Goal: Task Accomplishment & Management: Use online tool/utility

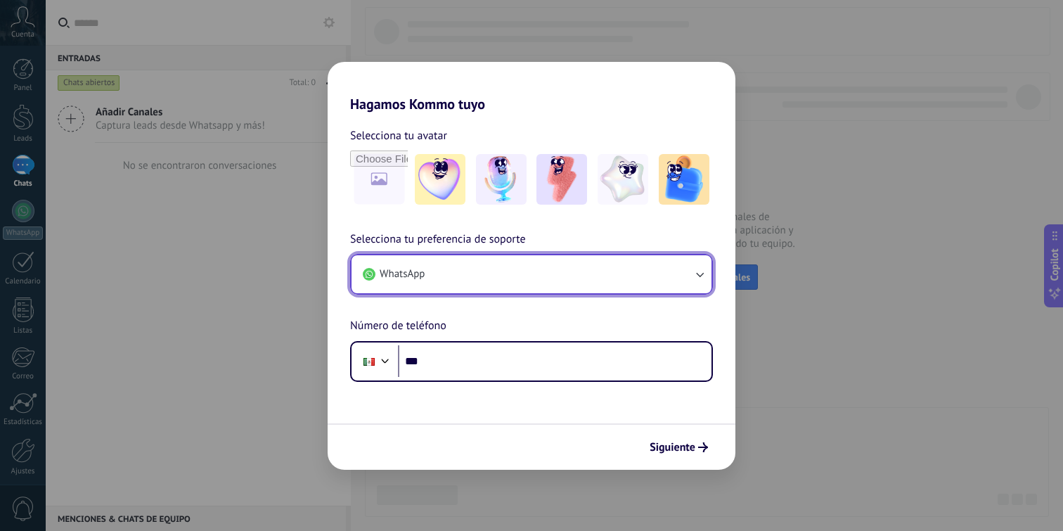
click at [470, 275] on button "WhatsApp" at bounding box center [531, 274] width 360 height 38
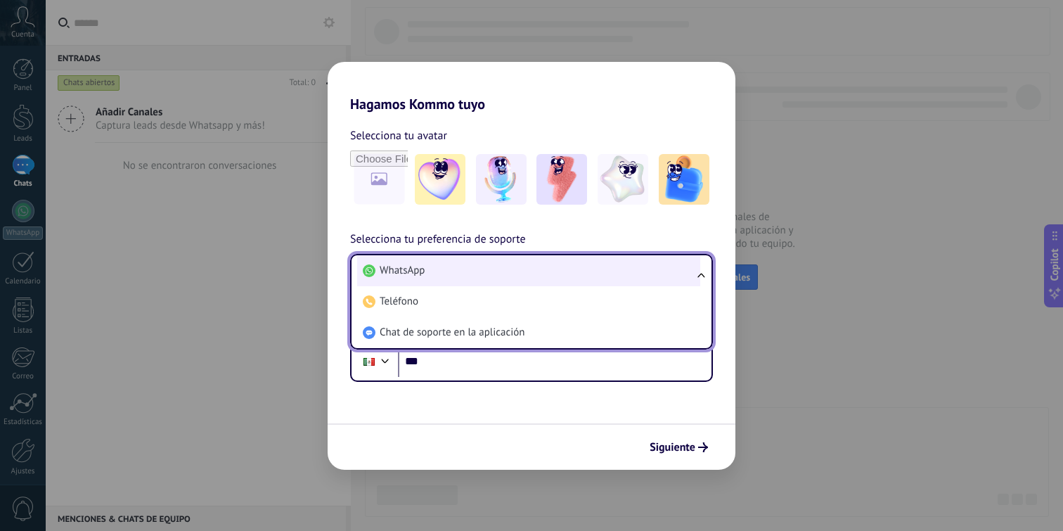
click at [473, 271] on li "WhatsApp" at bounding box center [528, 270] width 343 height 31
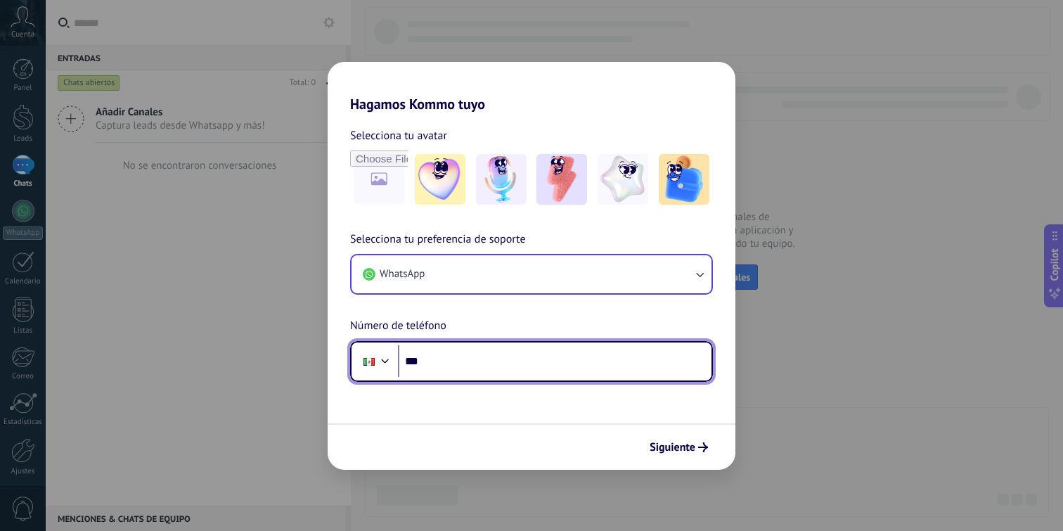
click at [477, 361] on input "***" at bounding box center [555, 361] width 314 height 32
type input "**********"
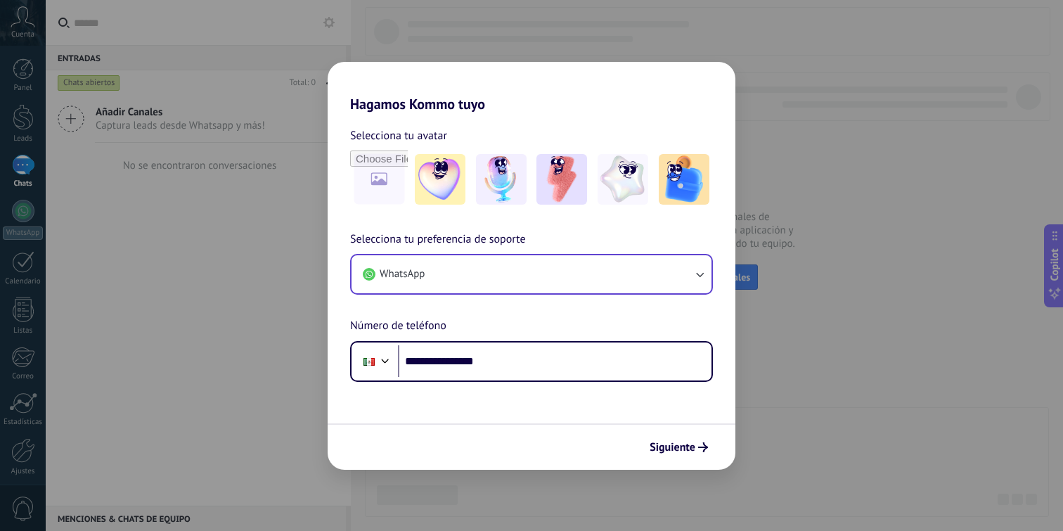
click at [541, 408] on form "**********" at bounding box center [532, 290] width 408 height 357
click at [572, 181] on img at bounding box center [561, 179] width 51 height 51
click at [693, 445] on span "Siguiente" at bounding box center [673, 447] width 46 height 10
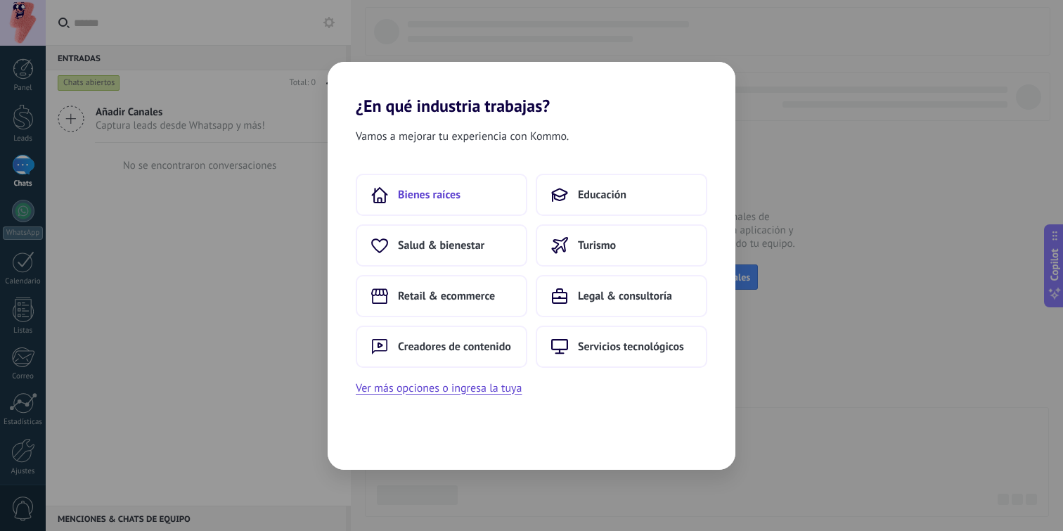
click at [444, 193] on span "Bienes raíces" at bounding box center [429, 195] width 63 height 14
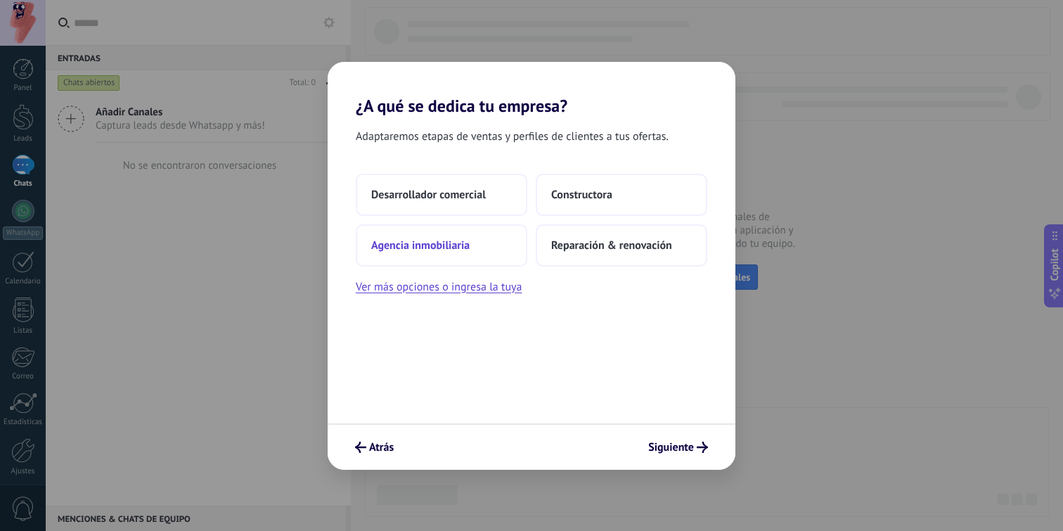
click at [447, 240] on span "Agencia inmobiliaria" at bounding box center [420, 245] width 98 height 14
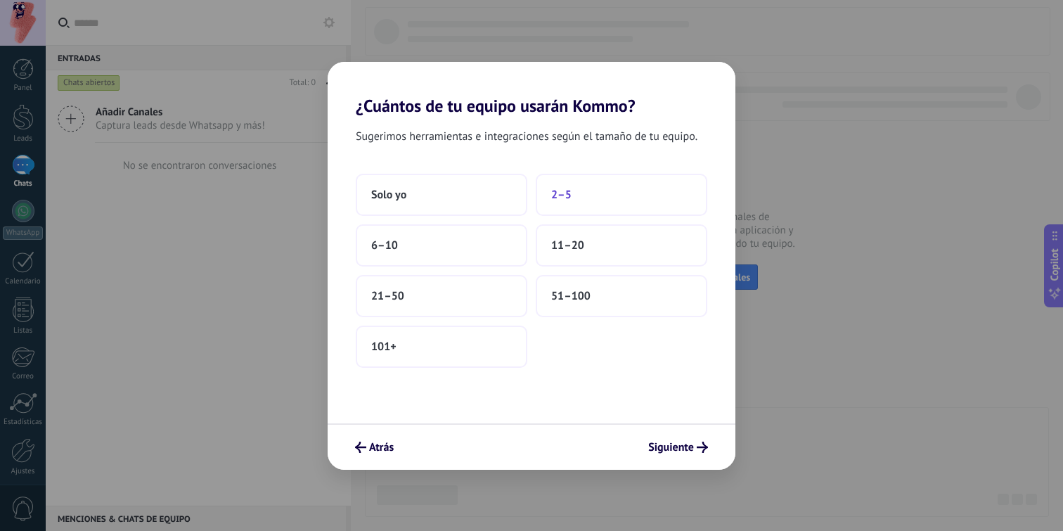
click at [583, 193] on button "2–5" at bounding box center [622, 195] width 172 height 42
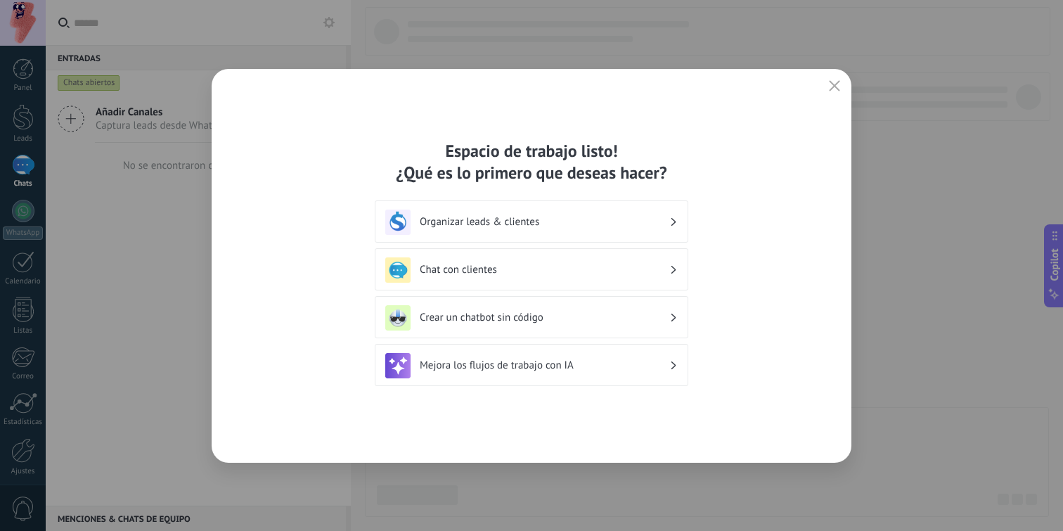
click at [562, 221] on h3 "Organizar leads & clientes" at bounding box center [545, 221] width 250 height 13
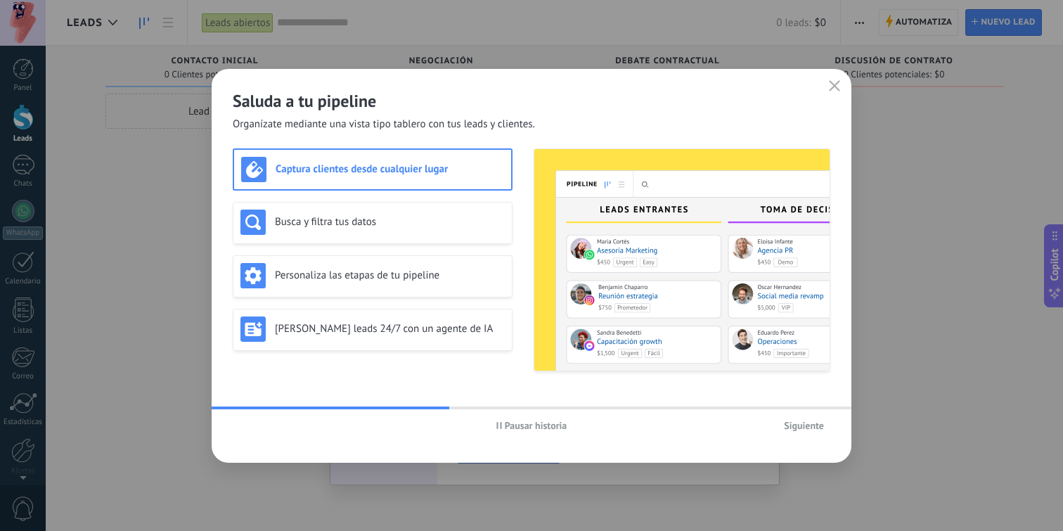
click at [810, 422] on span "Siguiente" at bounding box center [804, 425] width 40 height 10
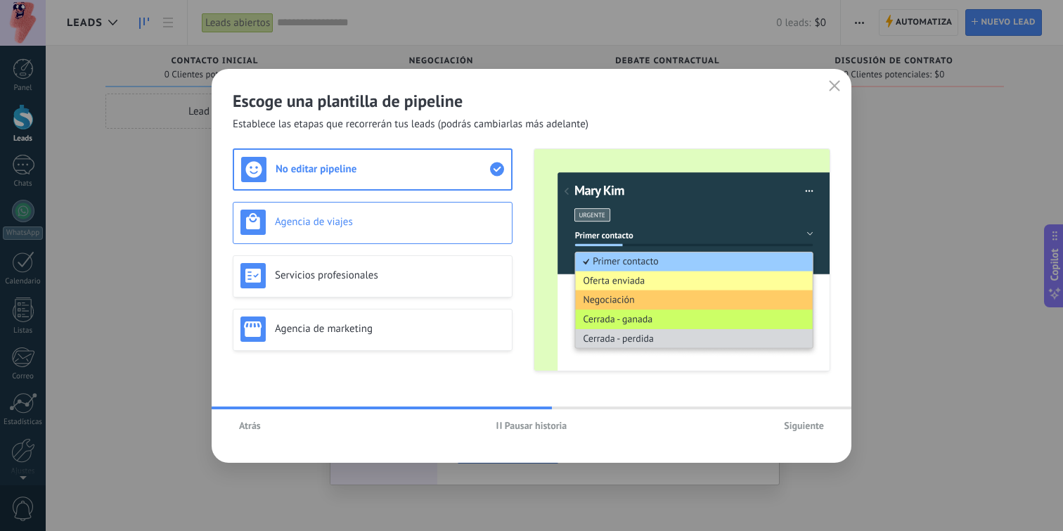
click at [375, 233] on div "Agencia de viajes" at bounding box center [372, 221] width 264 height 25
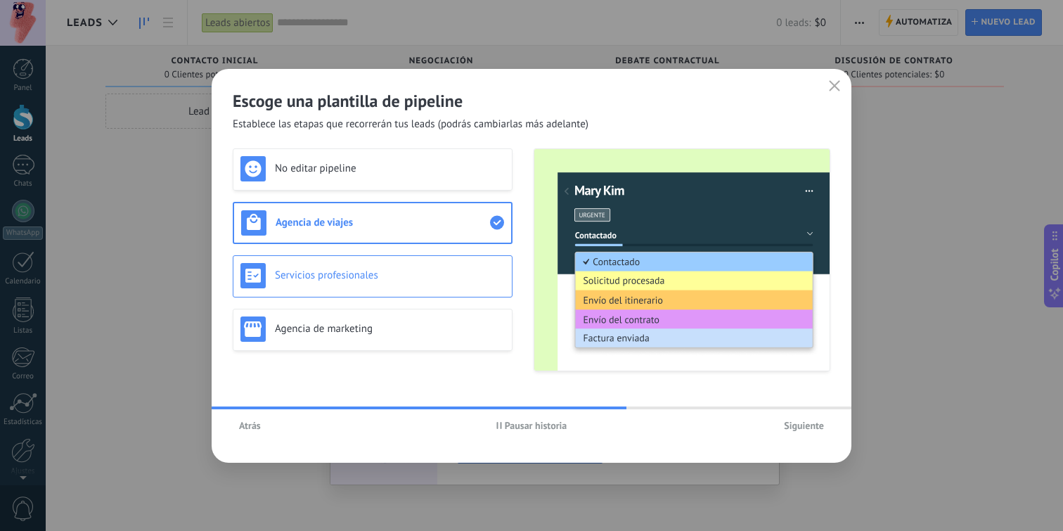
click at [380, 258] on div "Servicios profesionales" at bounding box center [373, 276] width 280 height 42
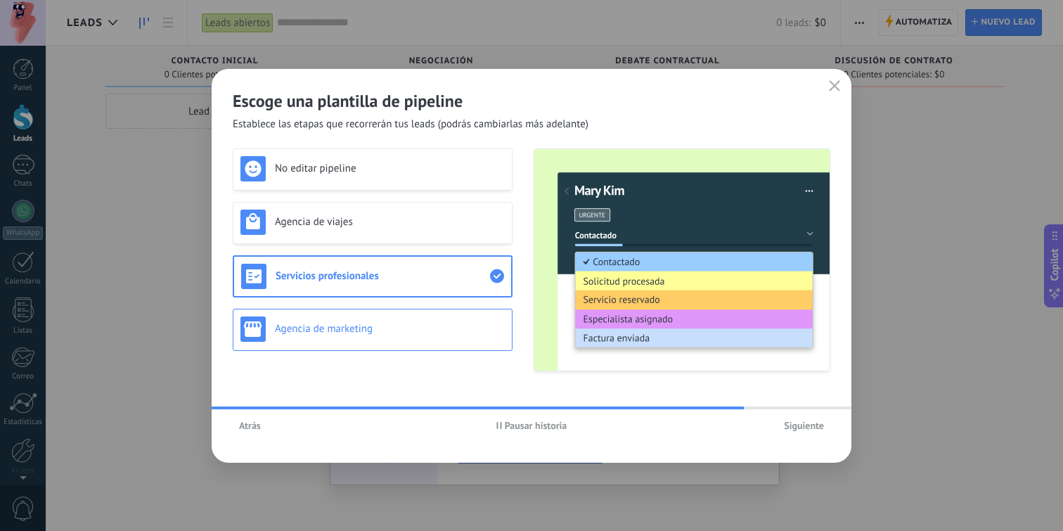
click at [419, 330] on h3 "Agencia de marketing" at bounding box center [390, 328] width 230 height 13
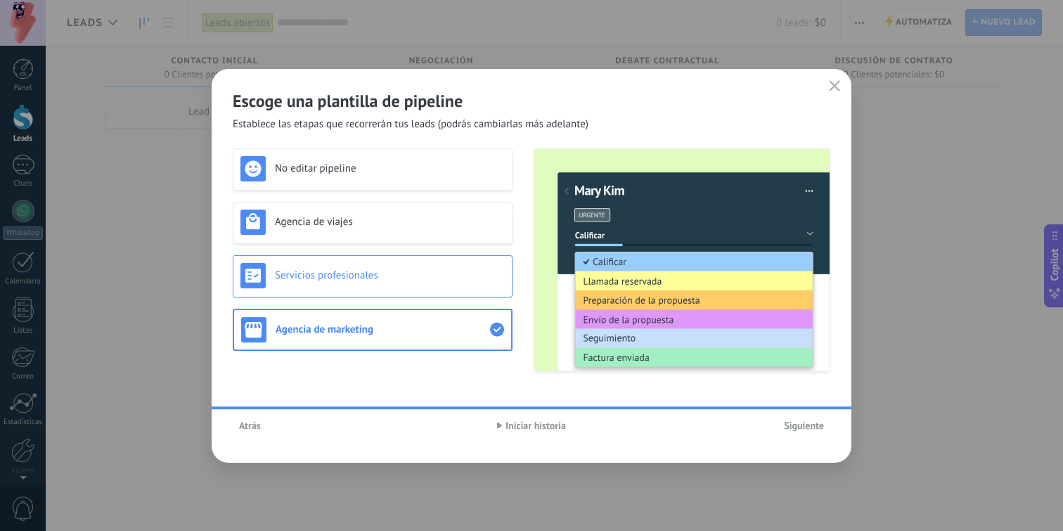
click at [439, 280] on h3 "Servicios profesionales" at bounding box center [390, 275] width 230 height 13
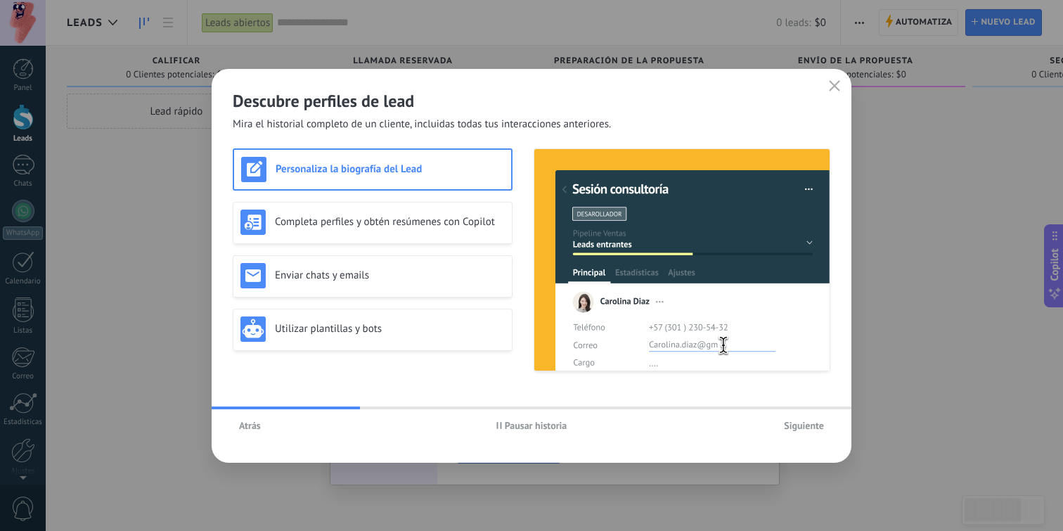
click at [801, 420] on span "Siguiente" at bounding box center [804, 425] width 40 height 10
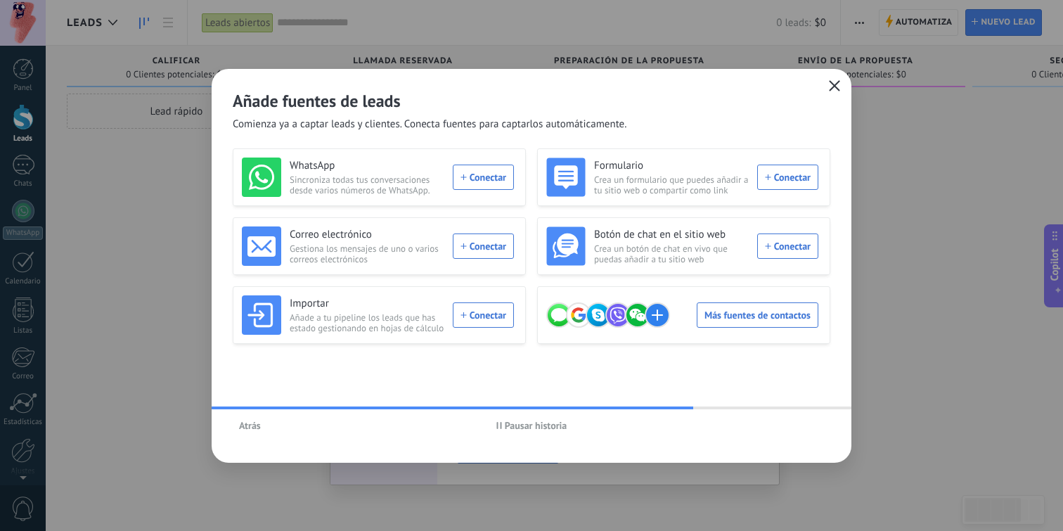
click at [828, 80] on button "button" at bounding box center [834, 87] width 18 height 20
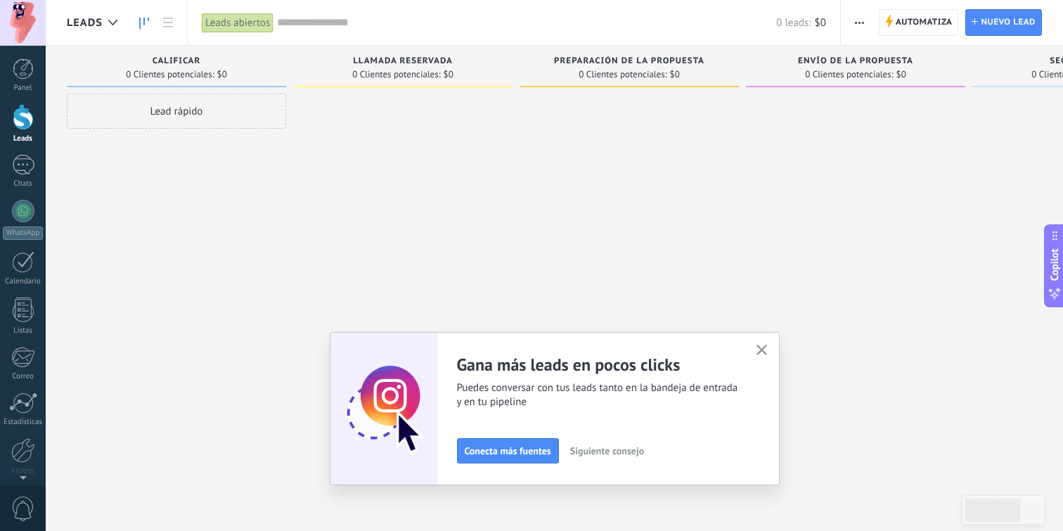
scroll to position [54, 0]
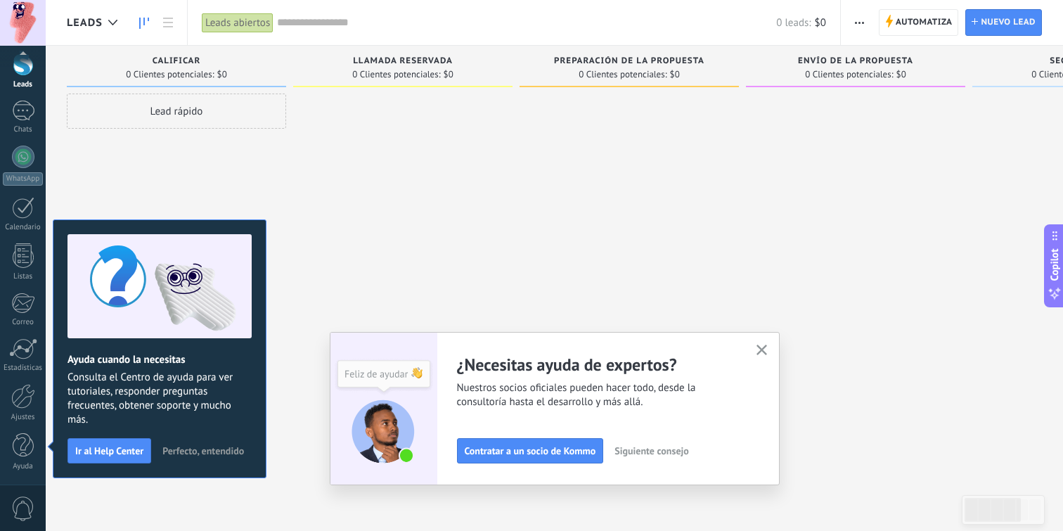
click at [769, 350] on button "button" at bounding box center [762, 350] width 18 height 19
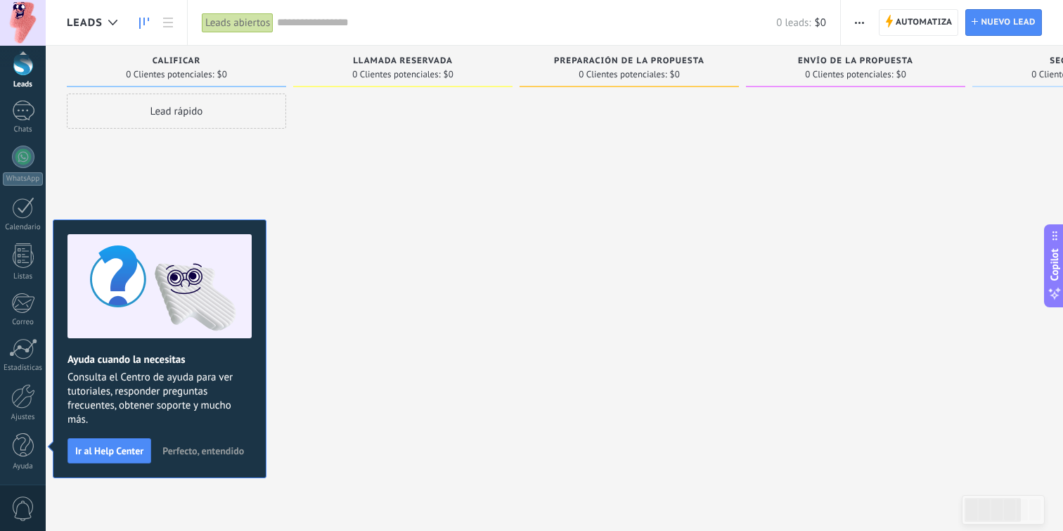
click at [194, 451] on span "Perfecto, entendido" at bounding box center [203, 451] width 82 height 10
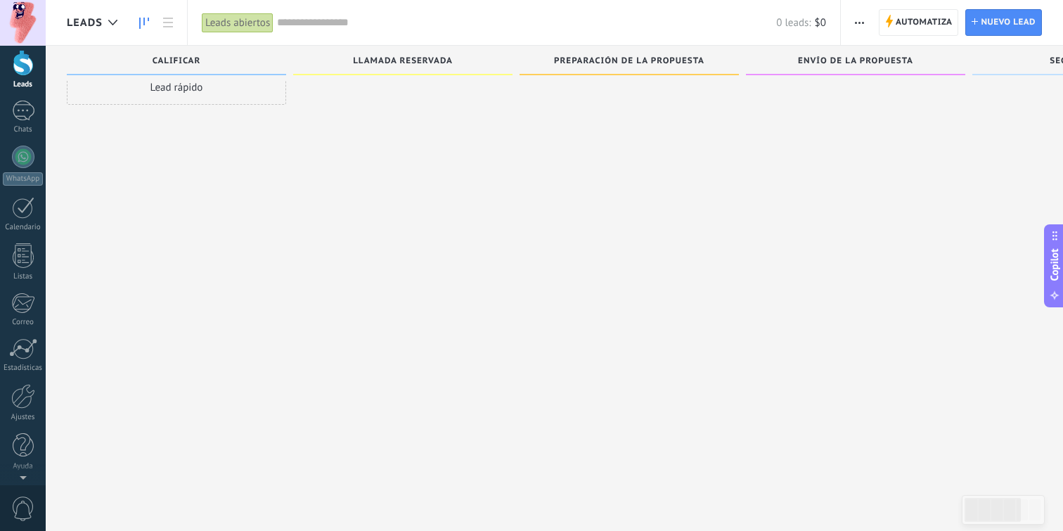
scroll to position [0, 0]
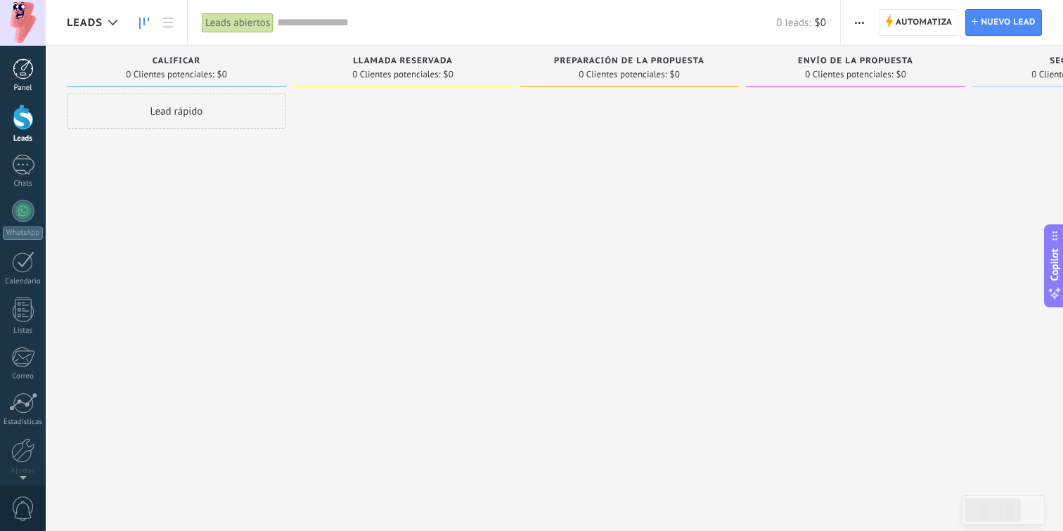
click at [25, 72] on div at bounding box center [23, 68] width 21 height 21
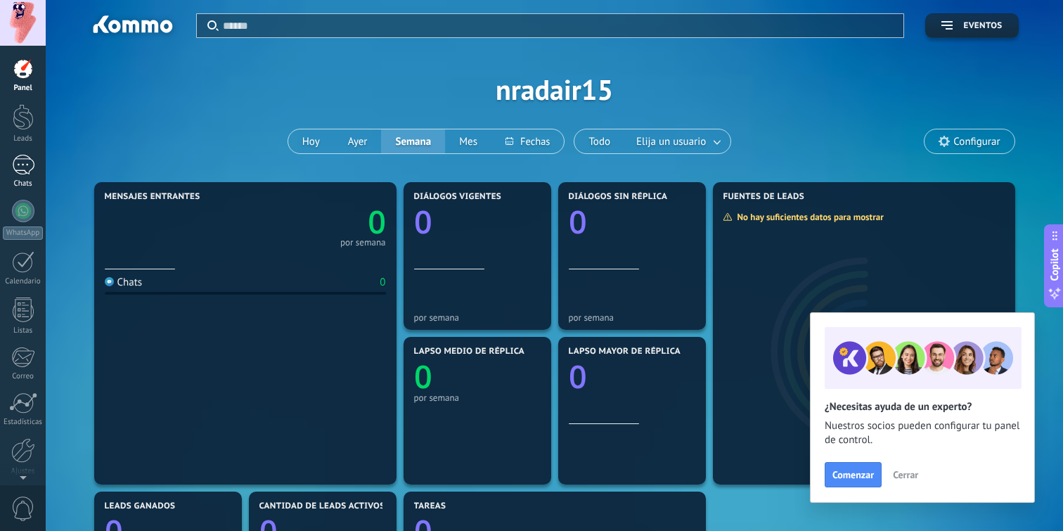
click at [32, 179] on div "Chats" at bounding box center [23, 183] width 41 height 9
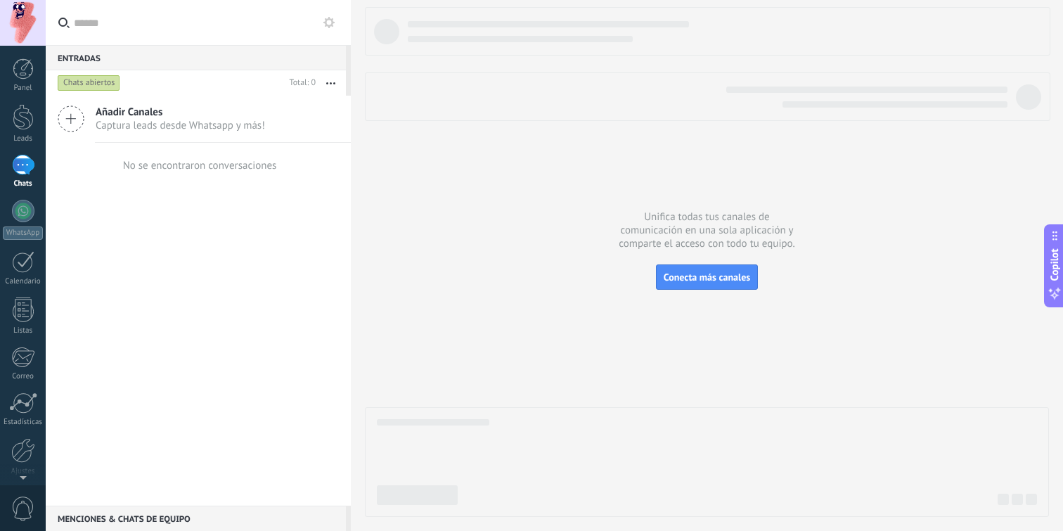
click at [188, 115] on span "Añadir Canales" at bounding box center [180, 111] width 169 height 13
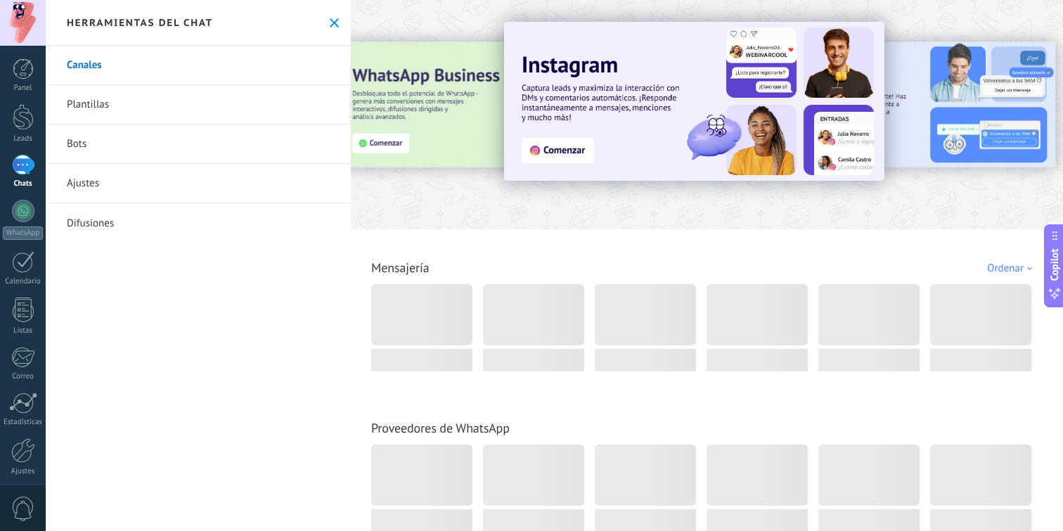
click at [248, 135] on link "Bots" at bounding box center [198, 143] width 305 height 39
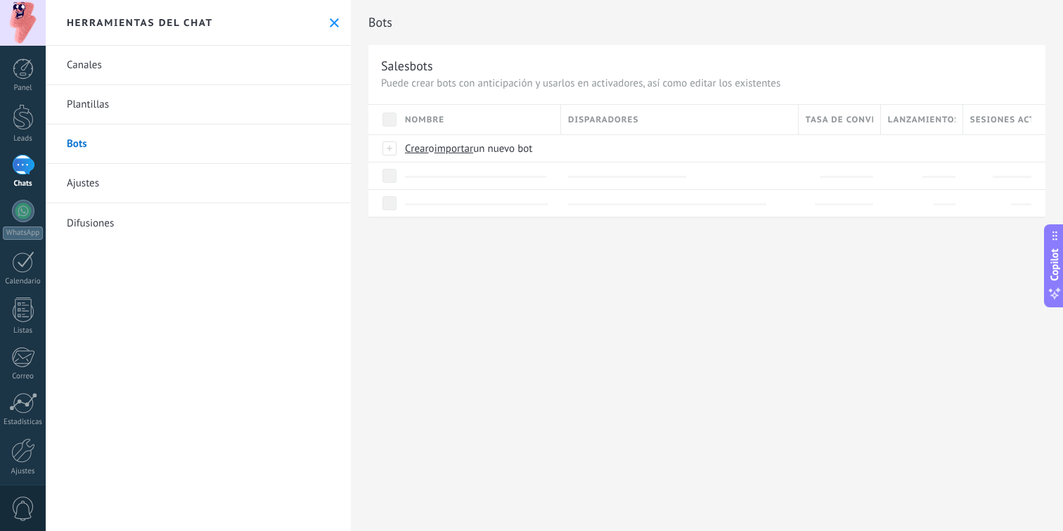
click at [475, 287] on div "Bots Salesbots Puede crear bots con anticipación y usarlos en activadores, así …" at bounding box center [707, 265] width 712 height 531
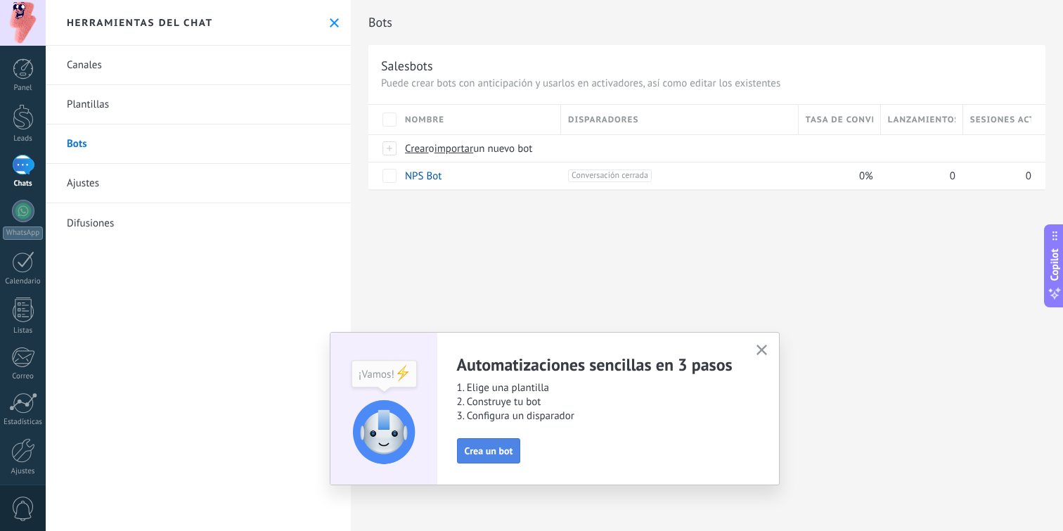
click at [498, 450] on span "Crea un bot" at bounding box center [489, 451] width 49 height 10
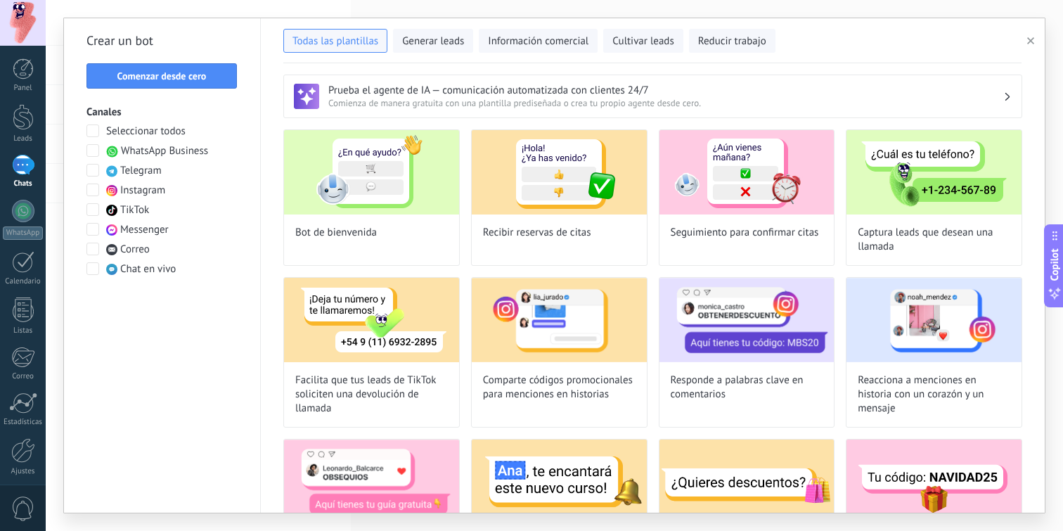
click at [413, 91] on h3 "Prueba el agente de IA — comunicación automatizada con clientes 24/7" at bounding box center [665, 90] width 675 height 13
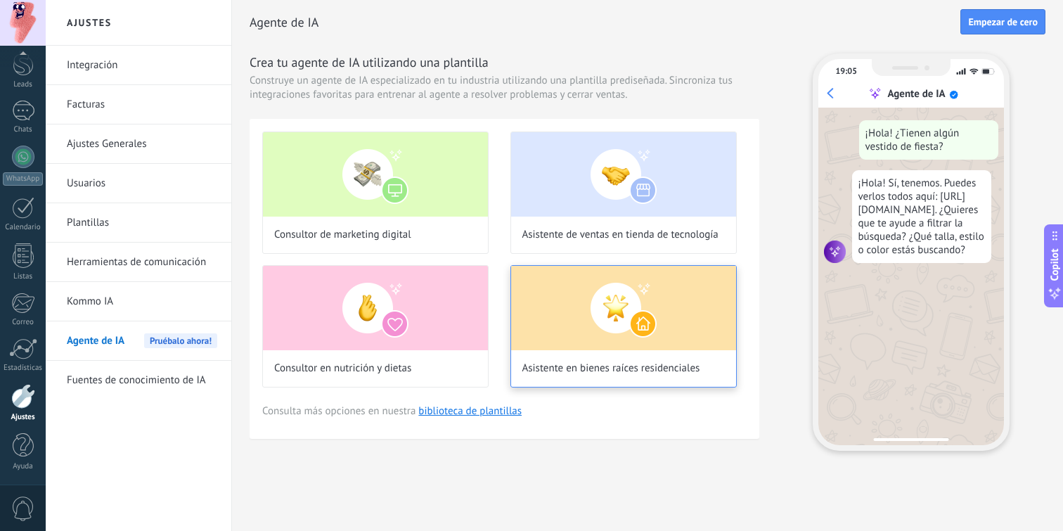
click at [580, 359] on div "Asistente en bienes raíces residenciales" at bounding box center [623, 326] width 226 height 122
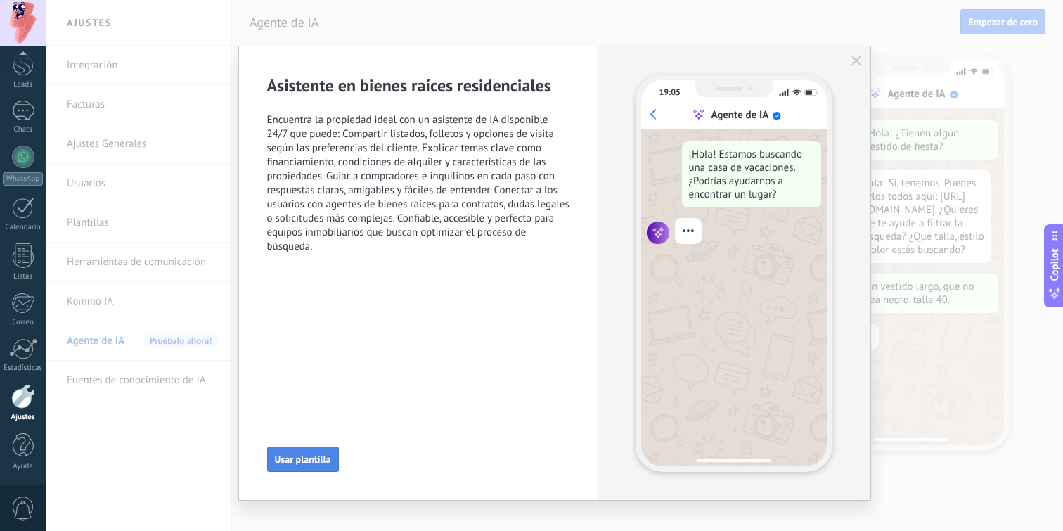
click at [299, 463] on span "Usar plantilla" at bounding box center [303, 459] width 56 height 10
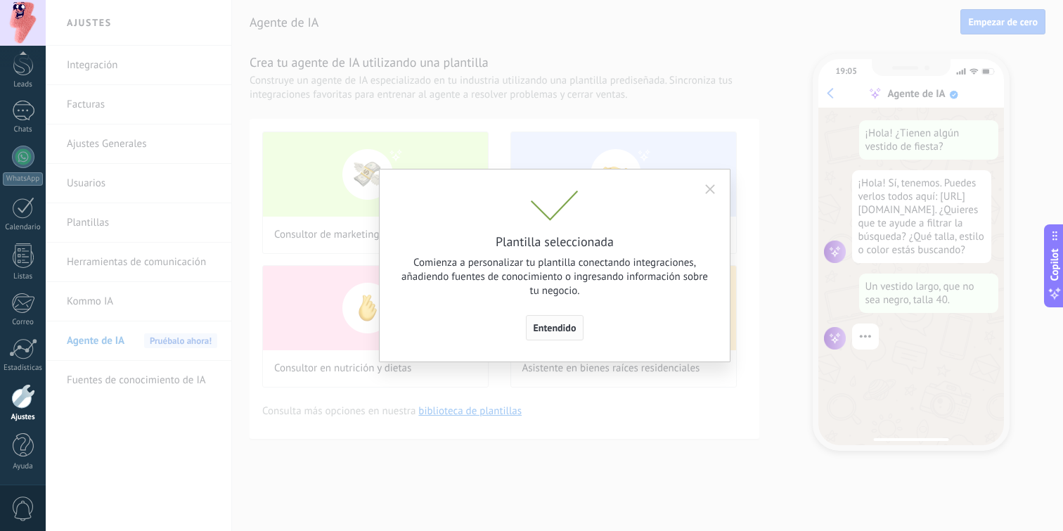
click at [552, 325] on span "Entendido" at bounding box center [555, 328] width 43 height 10
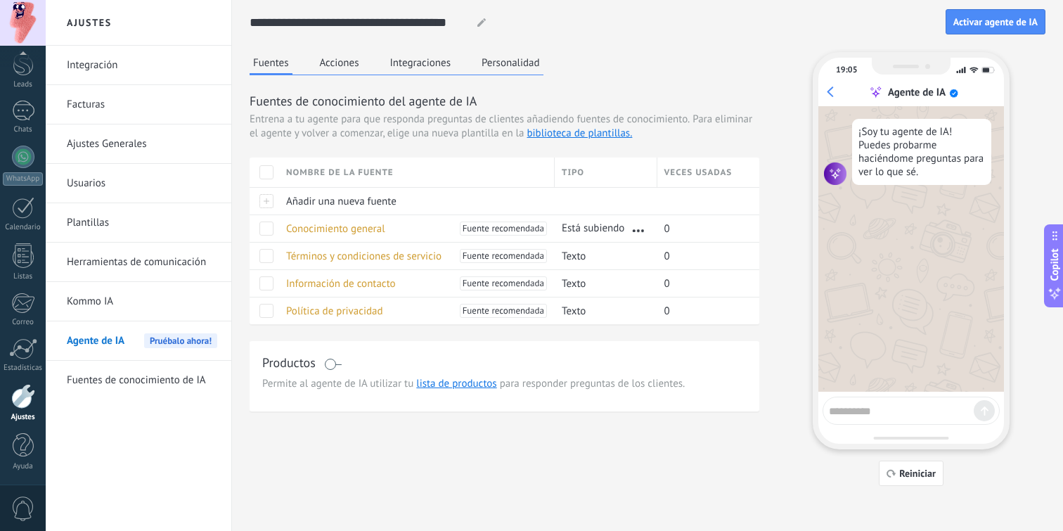
scroll to position [1, 0]
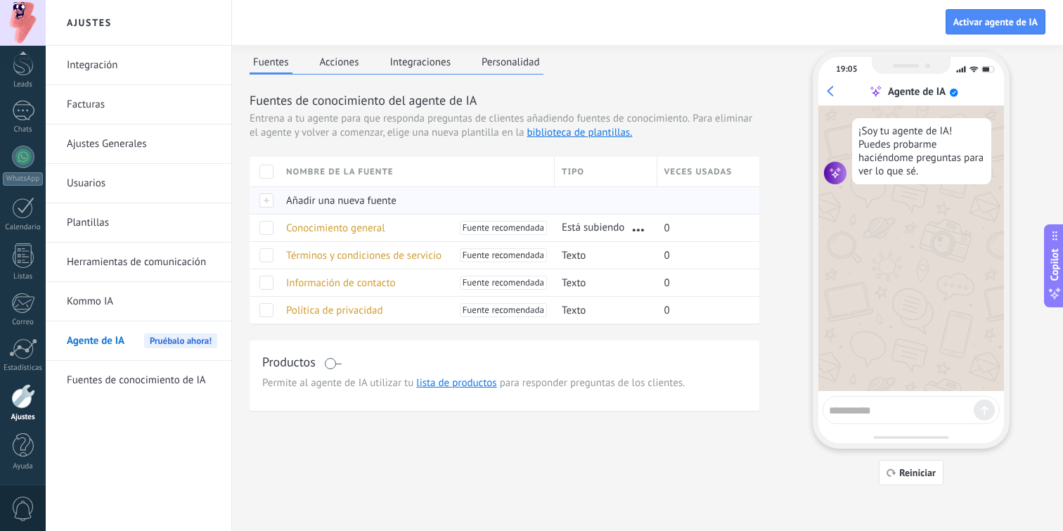
click at [369, 202] on span "Añadir una nueva fuente" at bounding box center [341, 200] width 110 height 13
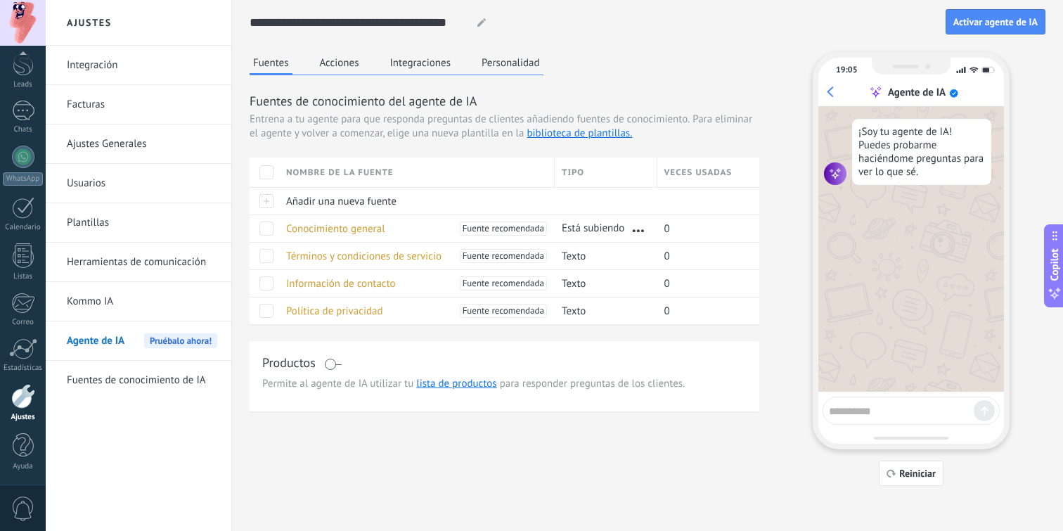
click at [926, 141] on div "¡Soy tu agente de IA! Puedes probarme haciéndome preguntas para ver lo que sé." at bounding box center [921, 152] width 139 height 66
click at [910, 472] on span "Reiniciar" at bounding box center [917, 473] width 37 height 10
click at [860, 406] on textarea at bounding box center [901, 409] width 145 height 18
type textarea "****"
click at [342, 73] on div "Fuentes Acciones Integraciones Personalidad" at bounding box center [397, 63] width 294 height 23
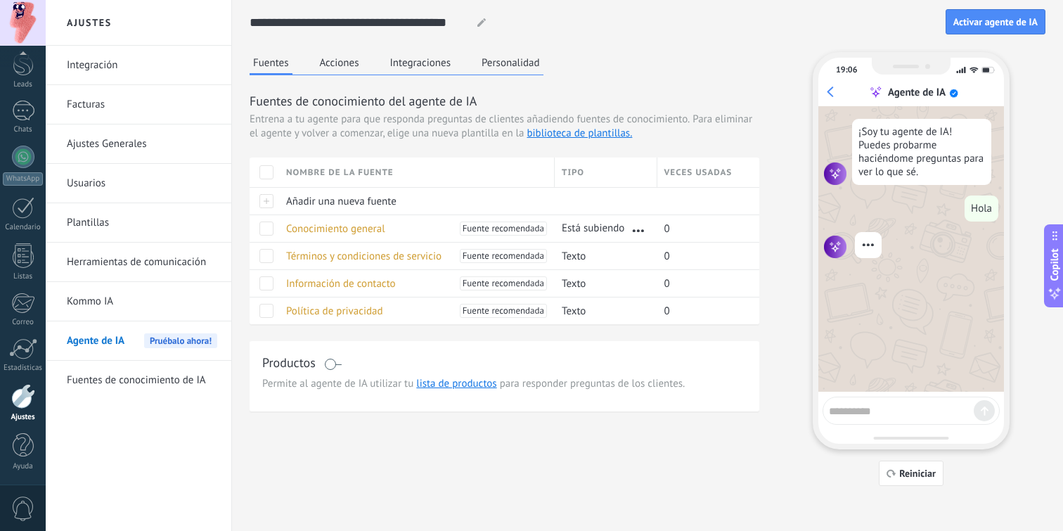
click at [342, 62] on button "Acciones" at bounding box center [339, 62] width 46 height 21
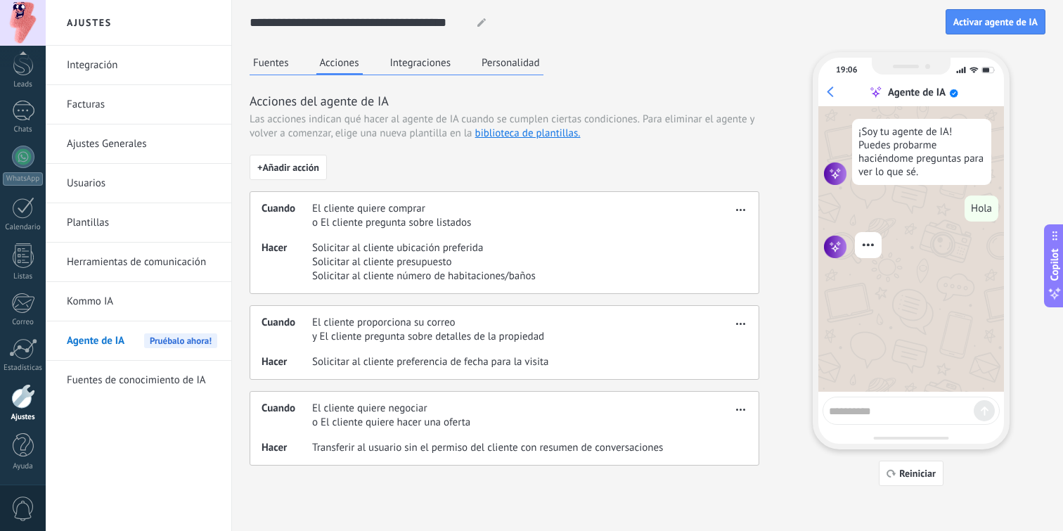
click at [370, 220] on span "o El cliente pregunta sobre listados" at bounding box center [391, 223] width 159 height 14
click at [394, 213] on span "El cliente quiere comprar" at bounding box center [391, 209] width 159 height 14
click at [394, 261] on span "Solicitar al cliente presupuesto" at bounding box center [424, 262] width 224 height 14
click at [375, 314] on div "Cuando El cliente proporciona su correo y El cliente pregunta sobre detalles de…" at bounding box center [505, 342] width 510 height 75
click at [375, 332] on span "y El cliente pregunta sobre detalles de la propiedad" at bounding box center [428, 337] width 232 height 14
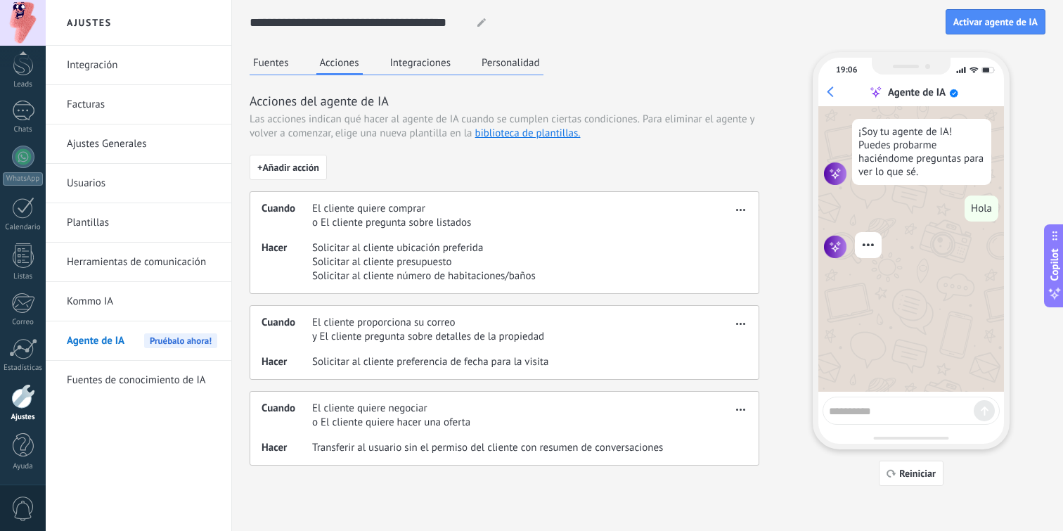
click at [370, 379] on div "Cuando El cliente proporciona su correo y El cliente pregunta sobre detalles de…" at bounding box center [505, 342] width 510 height 75
click at [370, 413] on span "El cliente quiere negociar" at bounding box center [391, 408] width 158 height 14
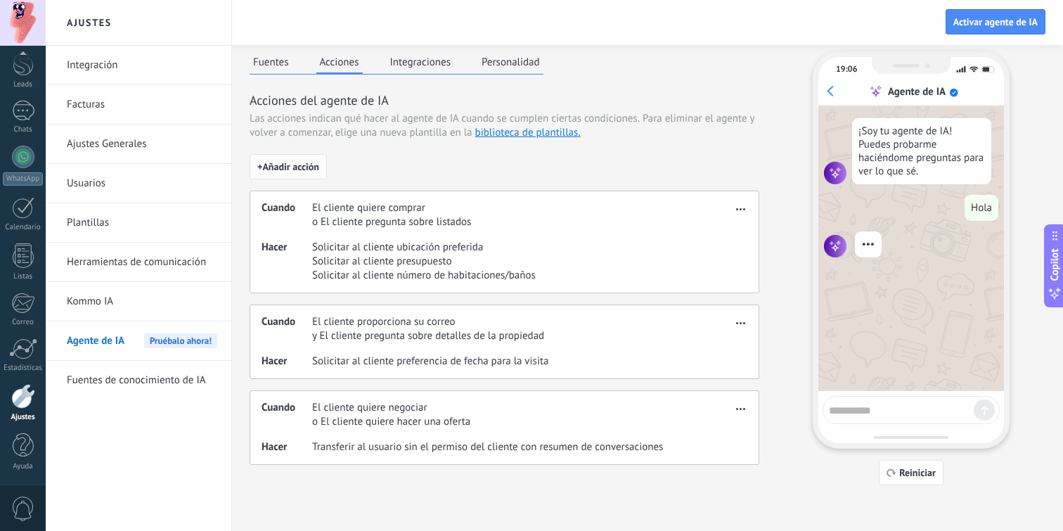
click at [292, 167] on span "+ Añadir acción" at bounding box center [288, 167] width 62 height 10
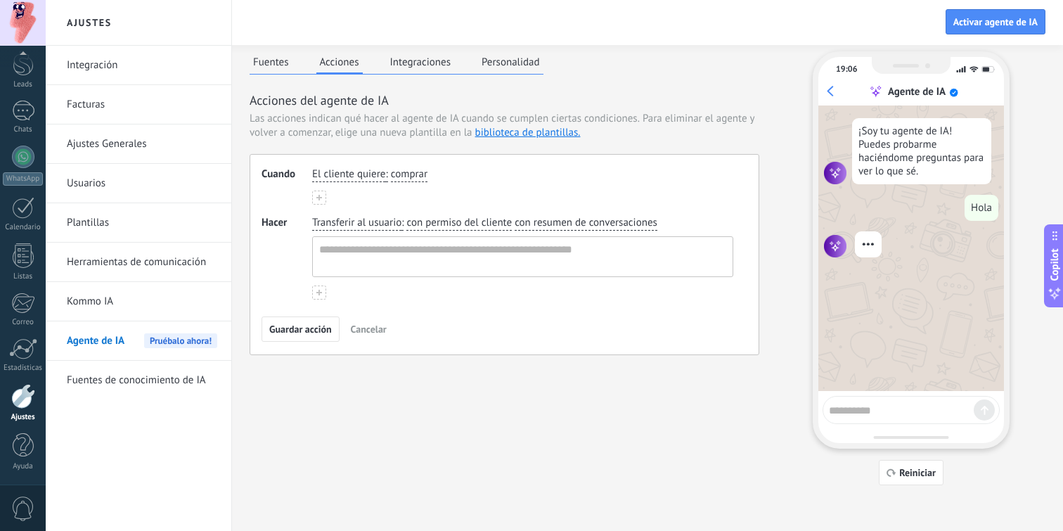
click at [407, 171] on span "comprar" at bounding box center [409, 174] width 37 height 14
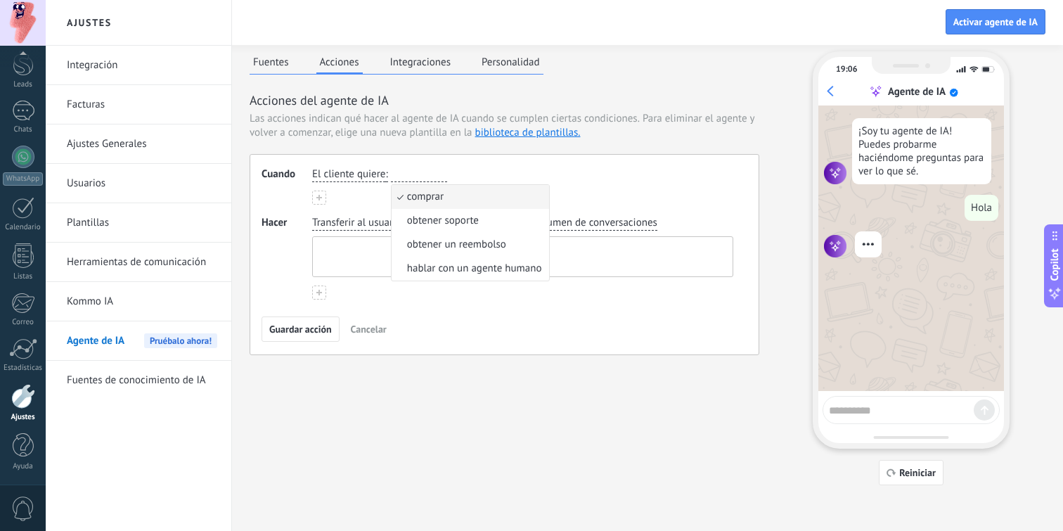
click at [351, 276] on textarea at bounding box center [521, 256] width 417 height 39
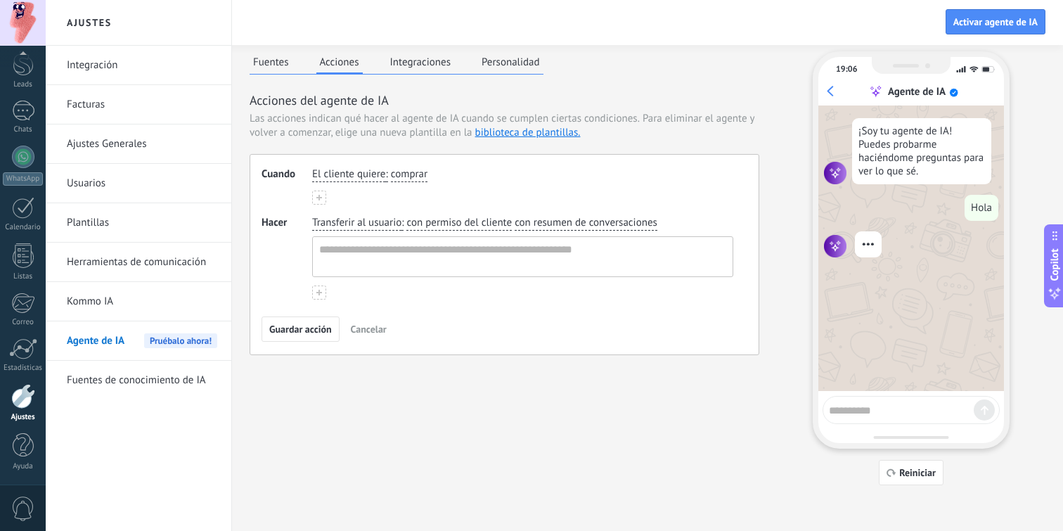
click at [386, 221] on span "Transferir al usuario" at bounding box center [356, 223] width 89 height 14
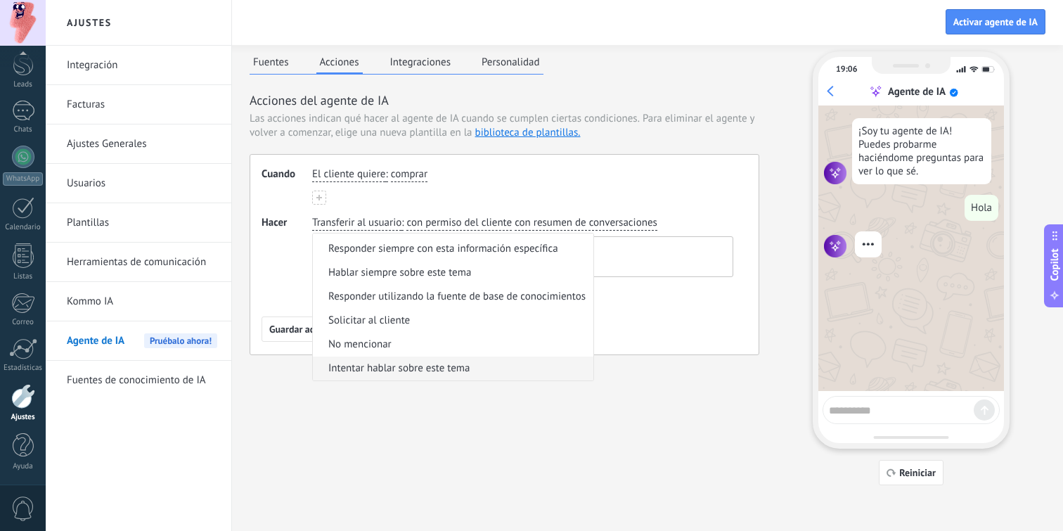
scroll to position [0, 0]
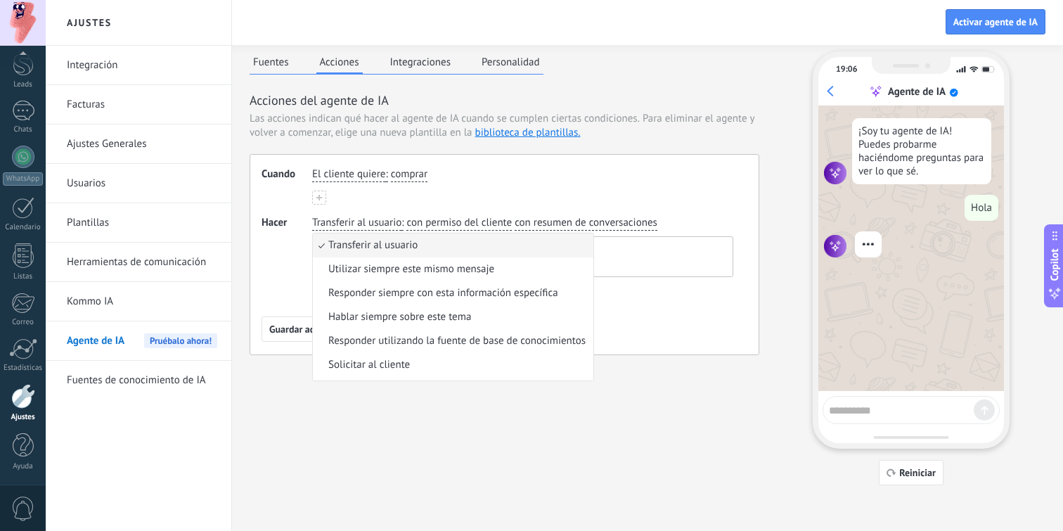
click at [629, 289] on div "Transferir al usuario Transferir al usuario Utilizar siempre este mismo mensaje…" at bounding box center [522, 258] width 421 height 84
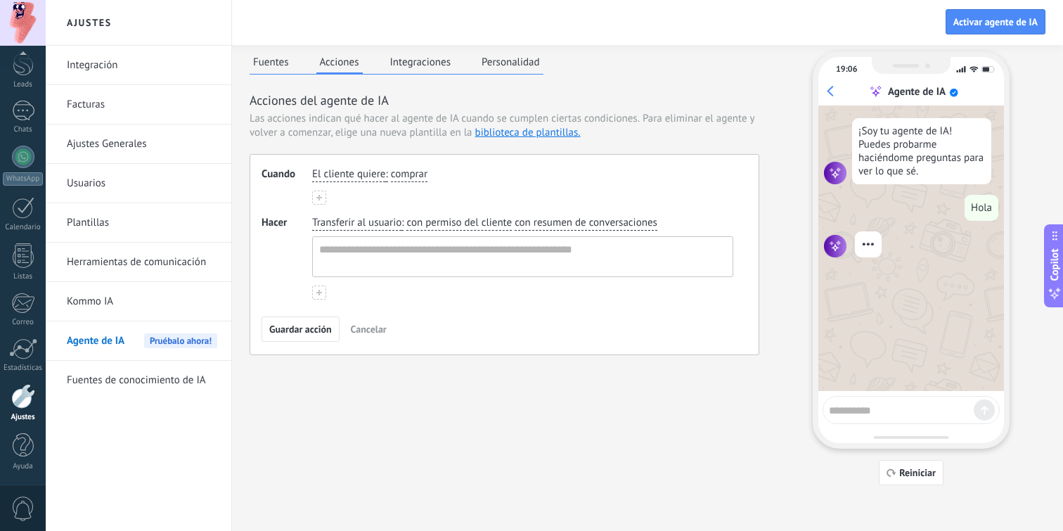
click at [433, 62] on button "Integraciones" at bounding box center [421, 61] width 68 height 21
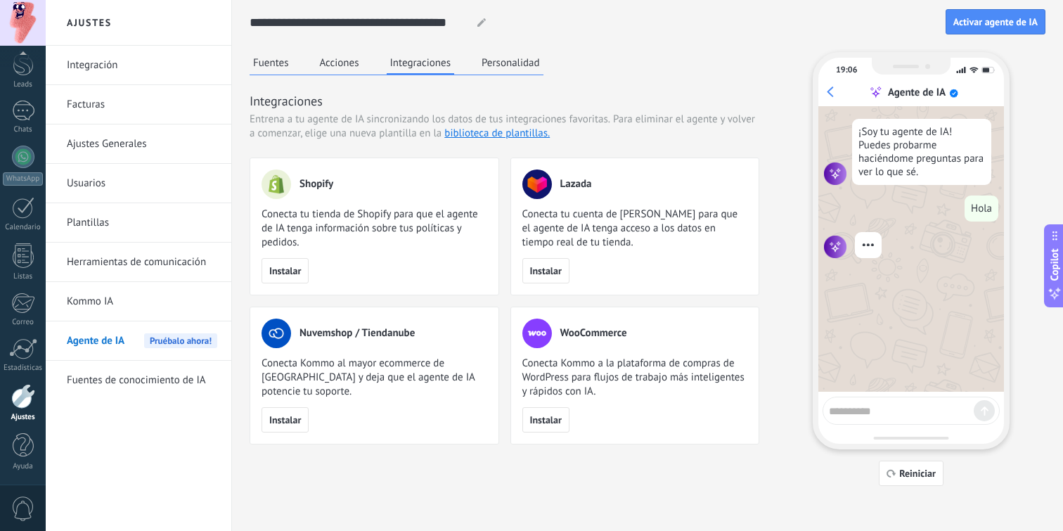
drag, startPoint x: 550, startPoint y: 419, endPoint x: 586, endPoint y: 371, distance: 59.3
click at [586, 371] on div "WooCommerce Conecta Kommo a la plataforma de compras de WordPress para flujos d…" at bounding box center [635, 375] width 250 height 138
click at [586, 371] on span "Conecta Kommo a la plataforma de compras de WordPress para flujos de trabajo má…" at bounding box center [635, 377] width 226 height 42
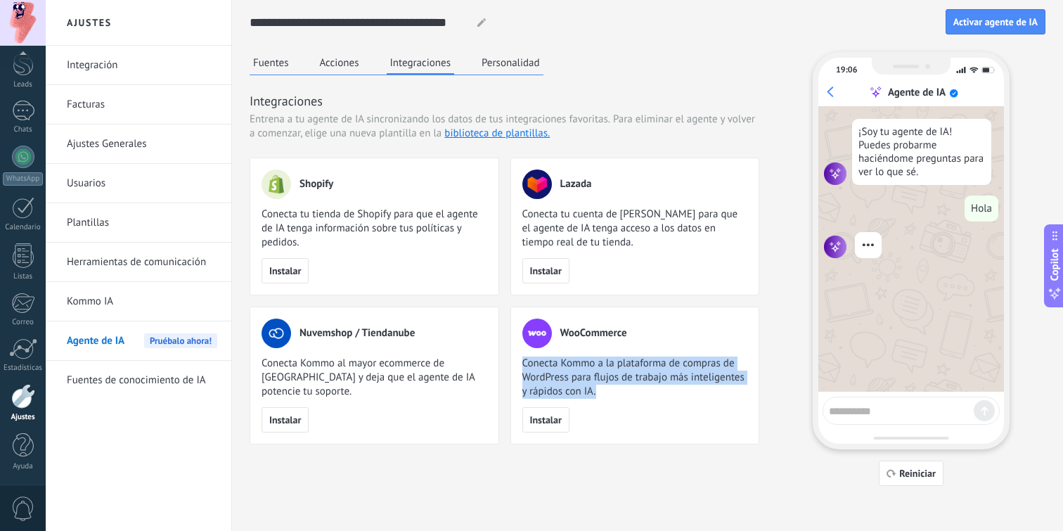
click at [586, 371] on span "Conecta Kommo a la plataforma de compras de WordPress para flujos de trabajo má…" at bounding box center [635, 377] width 226 height 42
click at [510, 66] on button "Personalidad" at bounding box center [510, 62] width 65 height 21
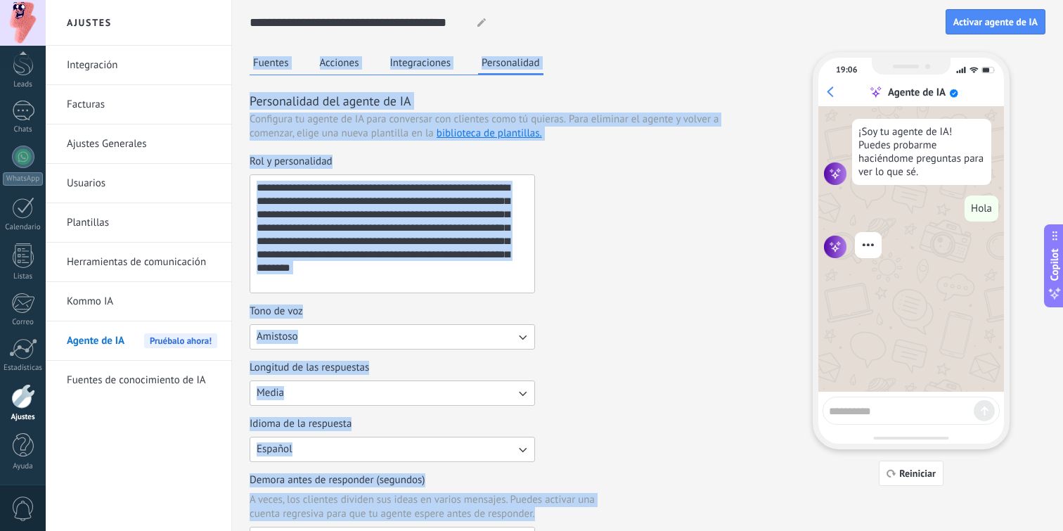
click at [479, 235] on textarea "**********" at bounding box center [390, 233] width 281 height 117
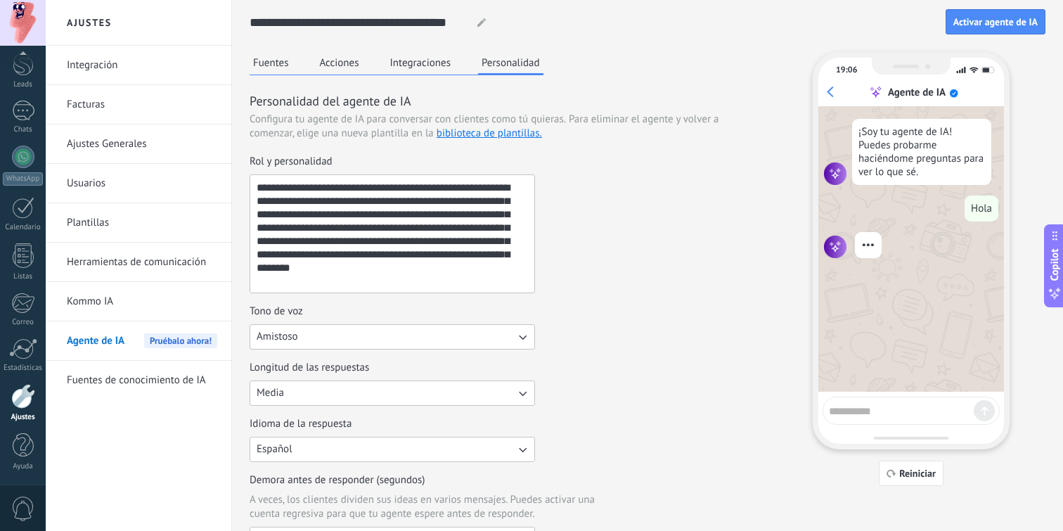
click at [418, 238] on textarea "**********" at bounding box center [390, 233] width 281 height 117
click at [138, 66] on link "Integración" at bounding box center [142, 65] width 150 height 39
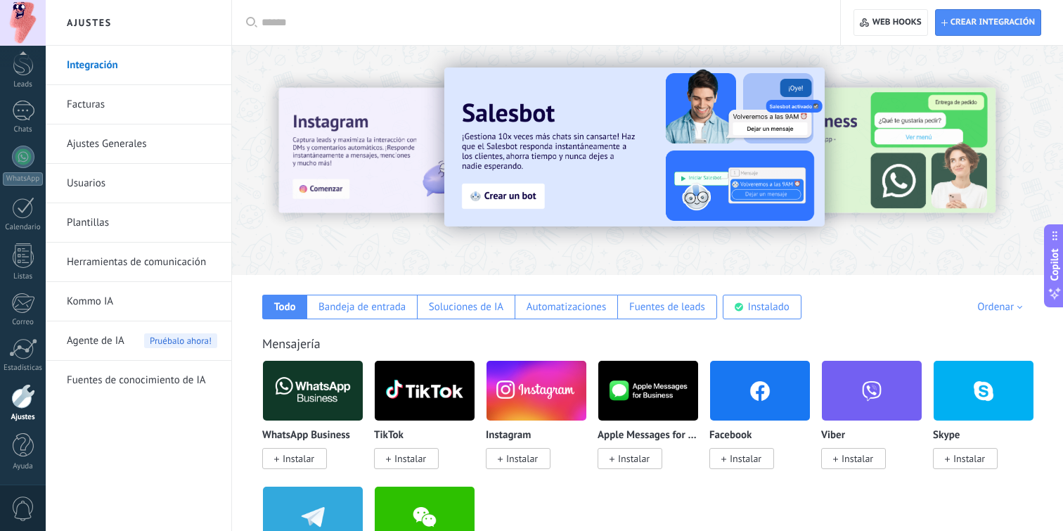
click at [124, 142] on link "Ajustes Generales" at bounding box center [142, 143] width 150 height 39
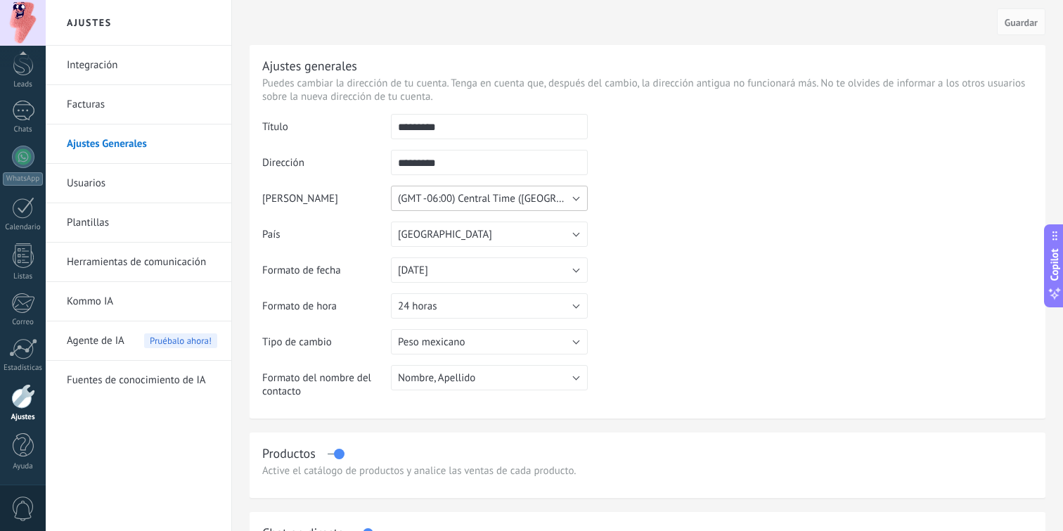
click at [513, 200] on span "(GMT -06:00) Central Time ([GEOGRAPHIC_DATA] & [GEOGRAPHIC_DATA])" at bounding box center [562, 198] width 328 height 13
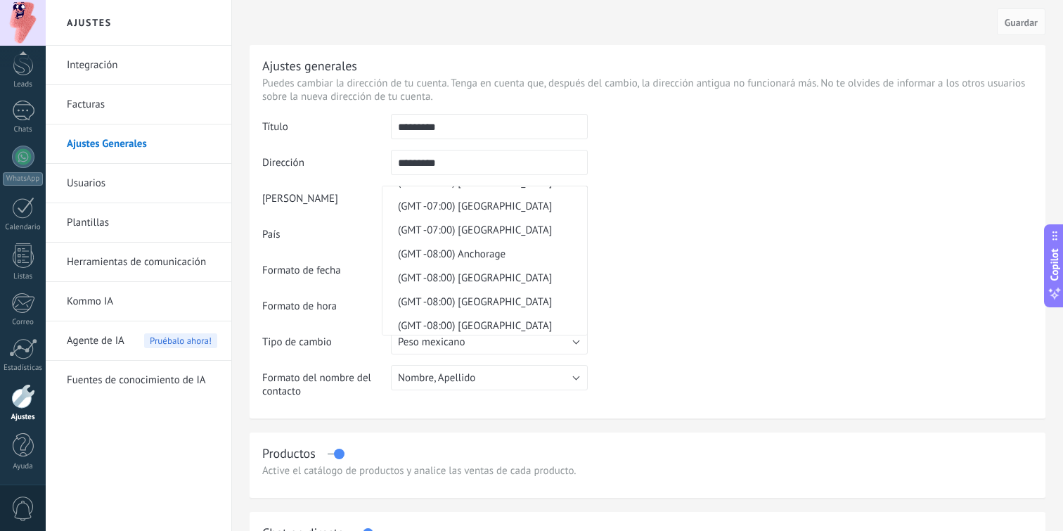
scroll to position [9639, 0]
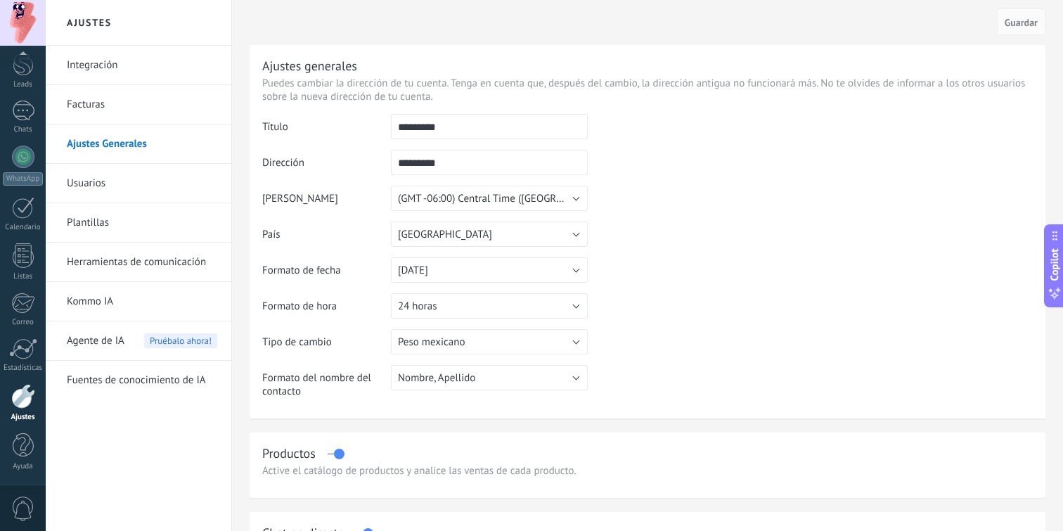
click at [682, 255] on td at bounding box center [810, 185] width 445 height 143
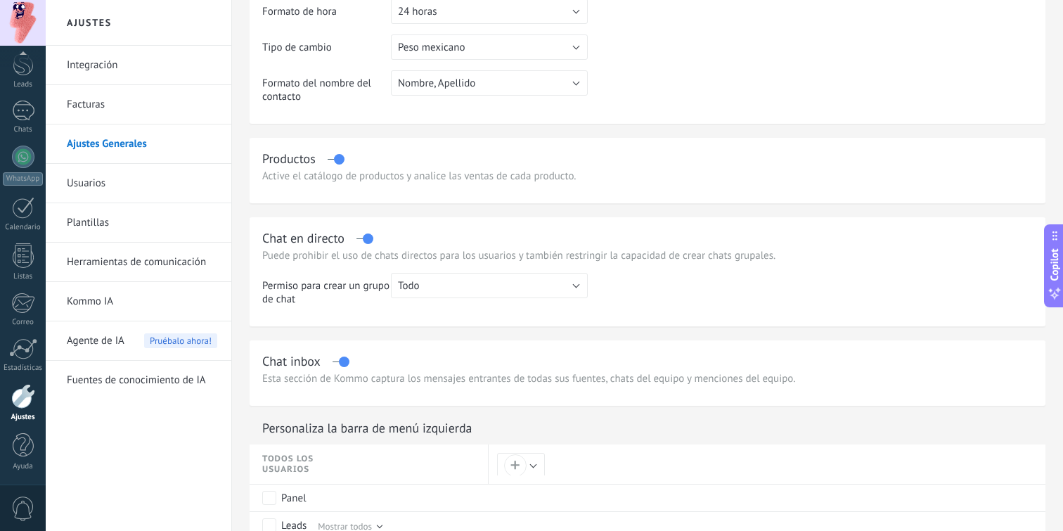
scroll to position [297, 0]
click at [421, 287] on button "Todo" at bounding box center [489, 283] width 197 height 25
click at [346, 293] on td "Permiso para crear un grupo de chat" at bounding box center [326, 293] width 129 height 44
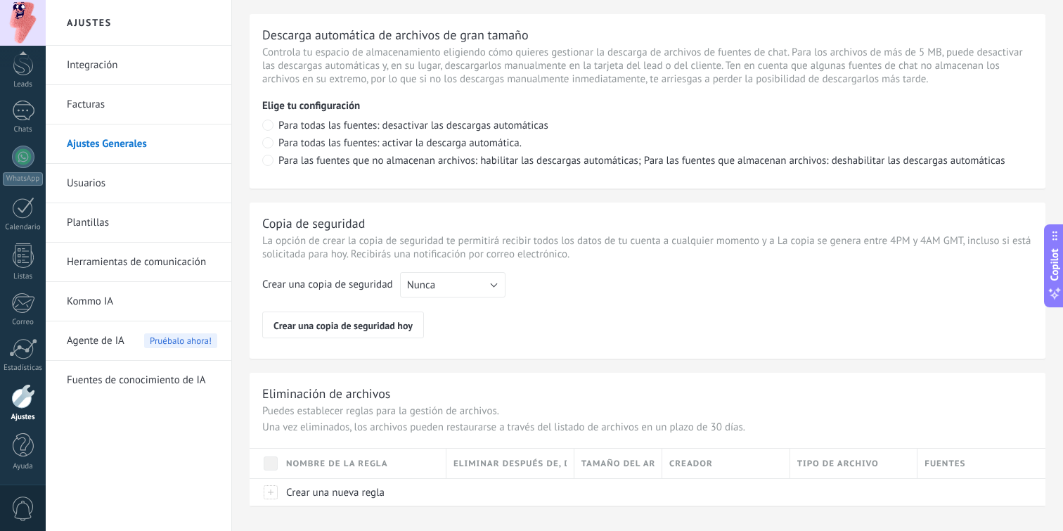
scroll to position [1009, 0]
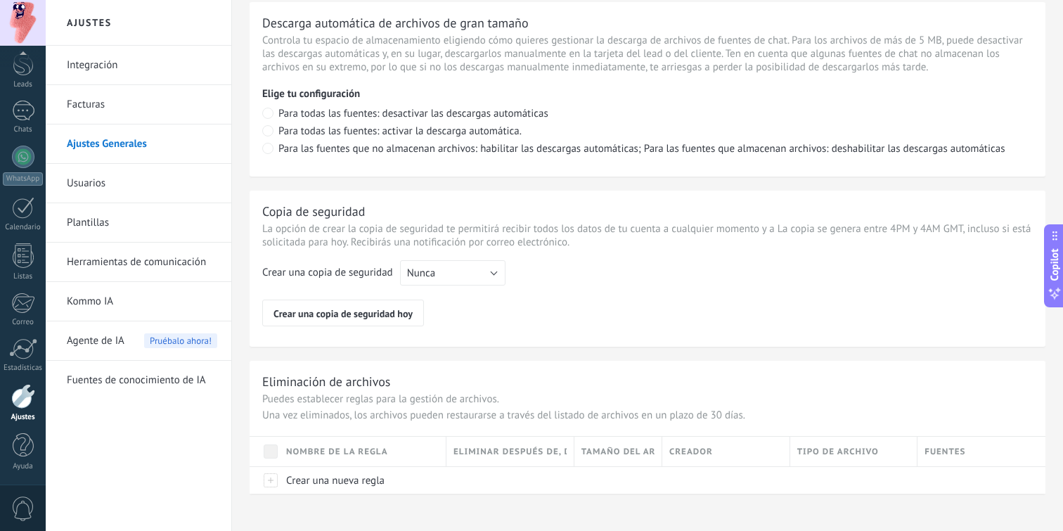
click at [445, 301] on div "Crear una copia de seguridad Nunca Cada semana Cada mes Nunca Crear una copia d…" at bounding box center [647, 293] width 770 height 66
click at [445, 282] on button "Nunca" at bounding box center [452, 272] width 105 height 25
click at [574, 287] on div "Crear una copia de seguridad Nunca Cada semana Cada mes Nunca Crear una copia d…" at bounding box center [647, 293] width 770 height 66
click at [469, 285] on button "Nunca" at bounding box center [452, 272] width 105 height 25
click at [458, 304] on span "Cada semana" at bounding box center [446, 296] width 109 height 13
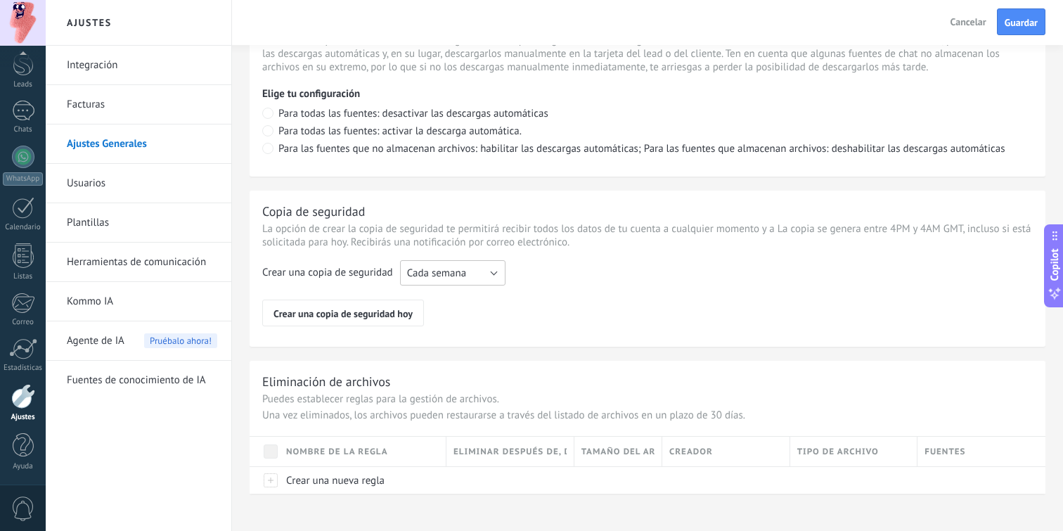
scroll to position [1027, 0]
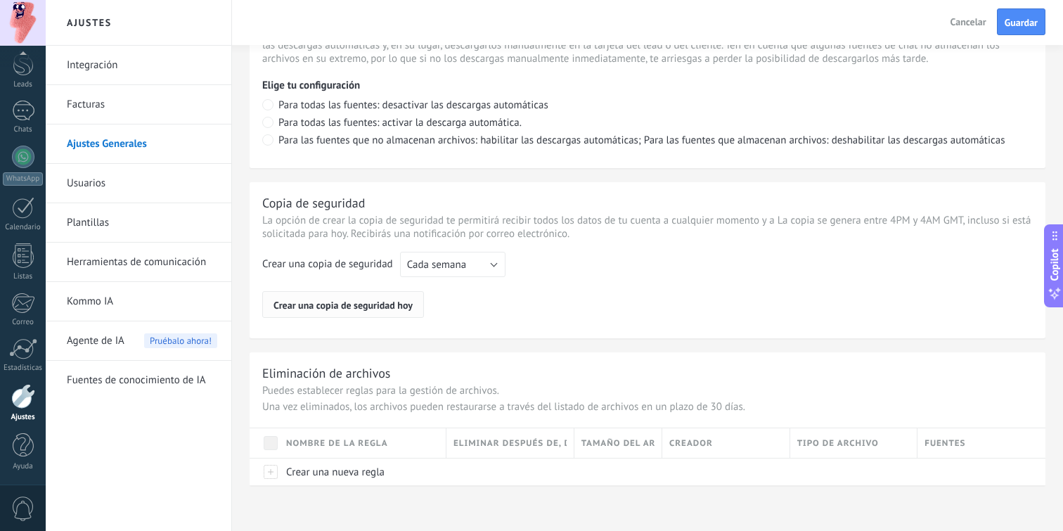
click at [377, 308] on span "Crear una copia de seguridad hoy" at bounding box center [342, 305] width 139 height 8
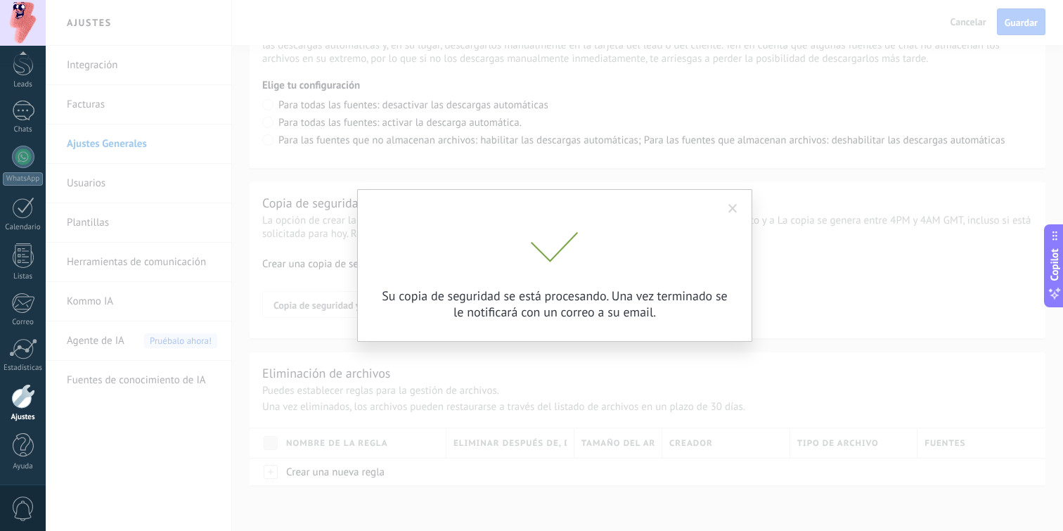
click at [735, 206] on span at bounding box center [732, 209] width 9 height 10
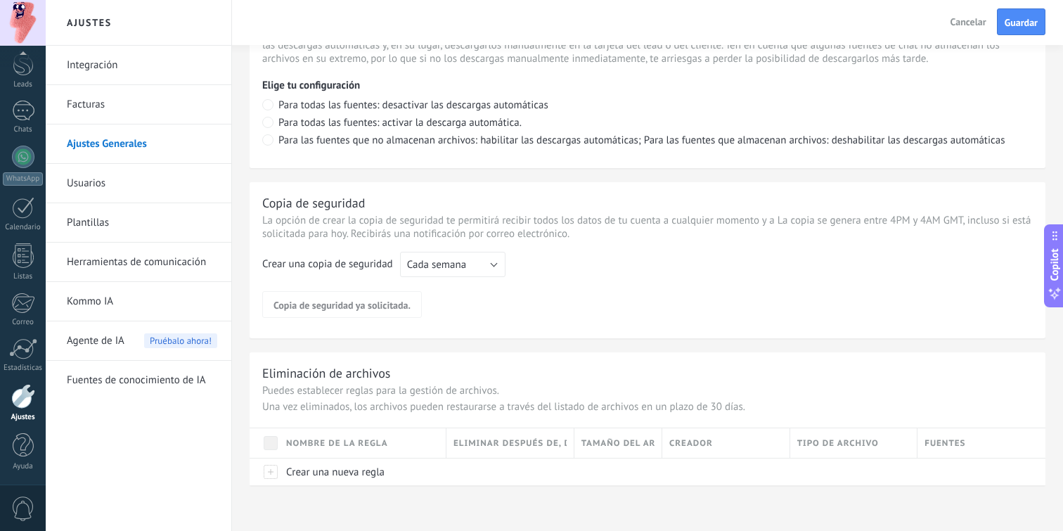
click at [119, 185] on link "Usuarios" at bounding box center [142, 183] width 150 height 39
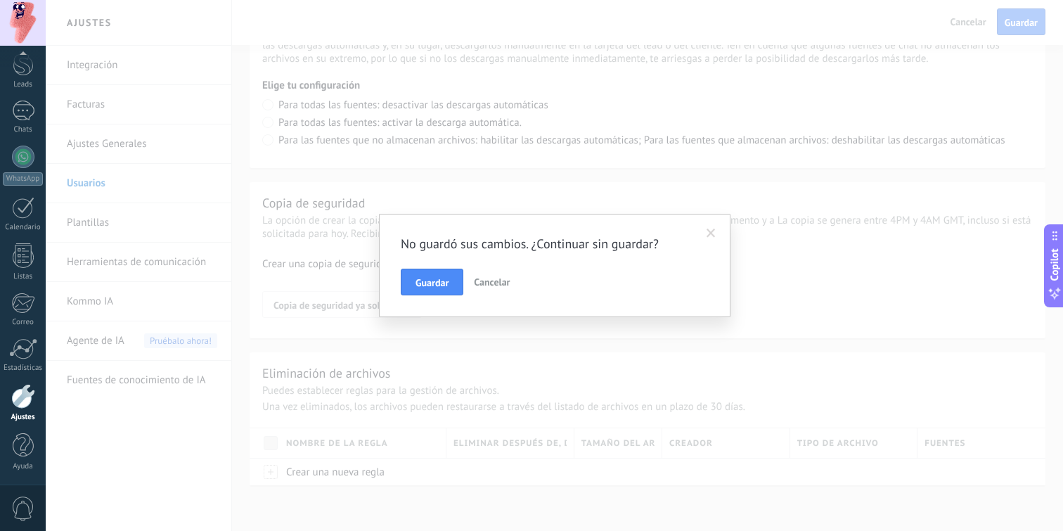
click at [486, 283] on span "Cancelar" at bounding box center [492, 282] width 36 height 13
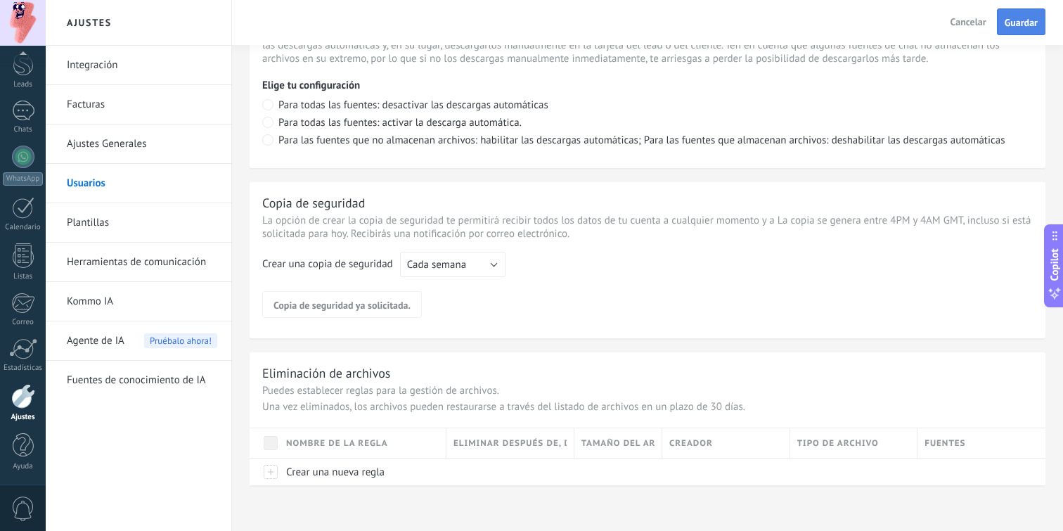
click at [1009, 25] on span "Guardar" at bounding box center [1020, 23] width 33 height 10
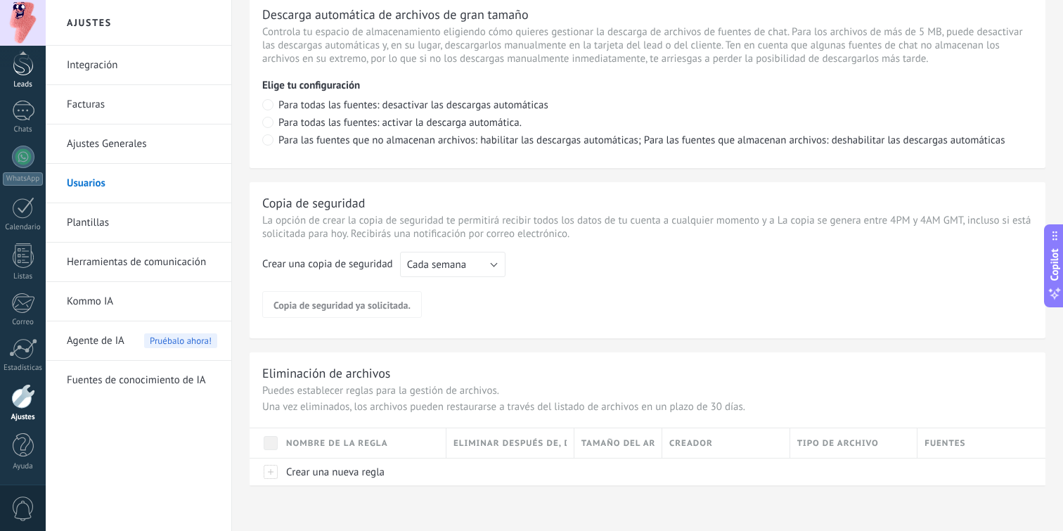
click at [10, 86] on div "Leads" at bounding box center [23, 84] width 41 height 9
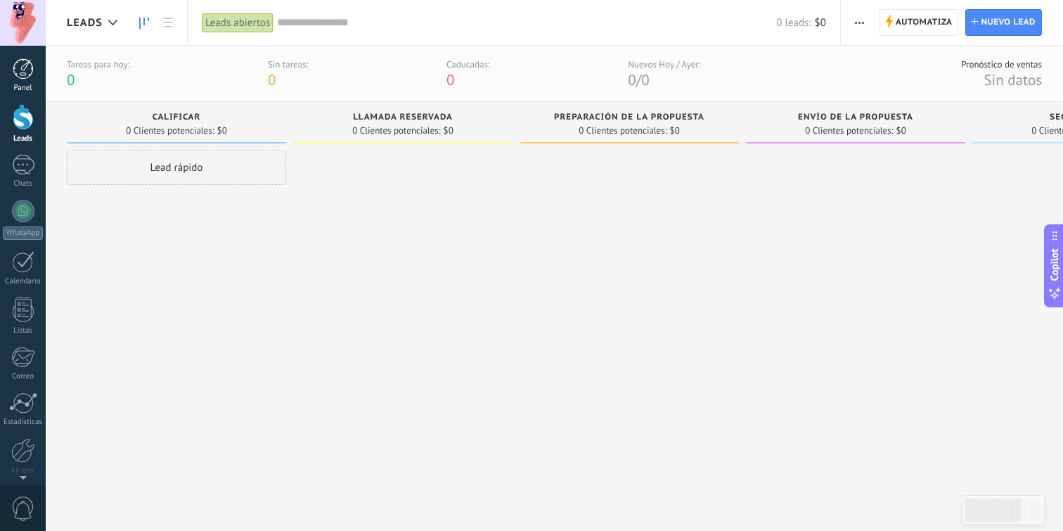
click at [19, 63] on div at bounding box center [23, 68] width 21 height 21
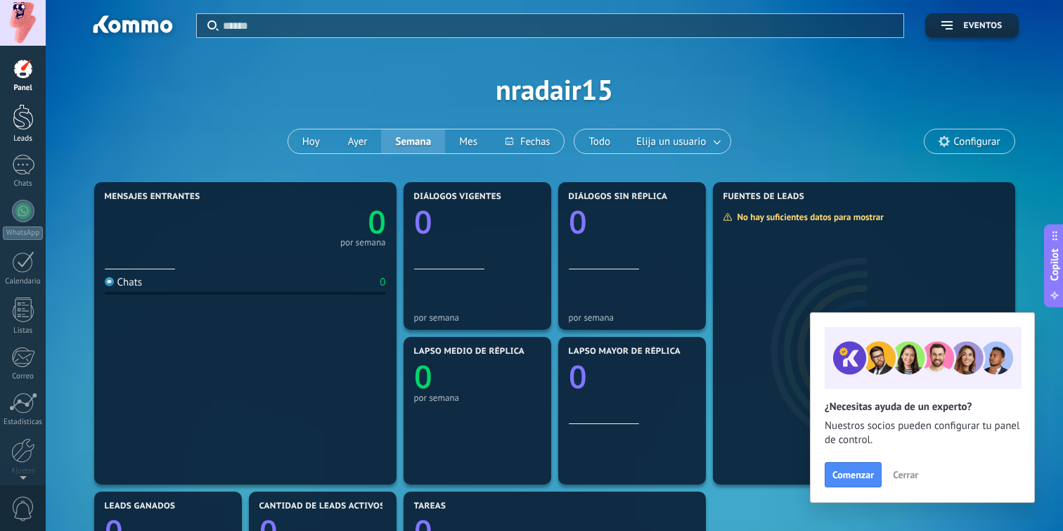
click at [31, 122] on div at bounding box center [23, 117] width 21 height 26
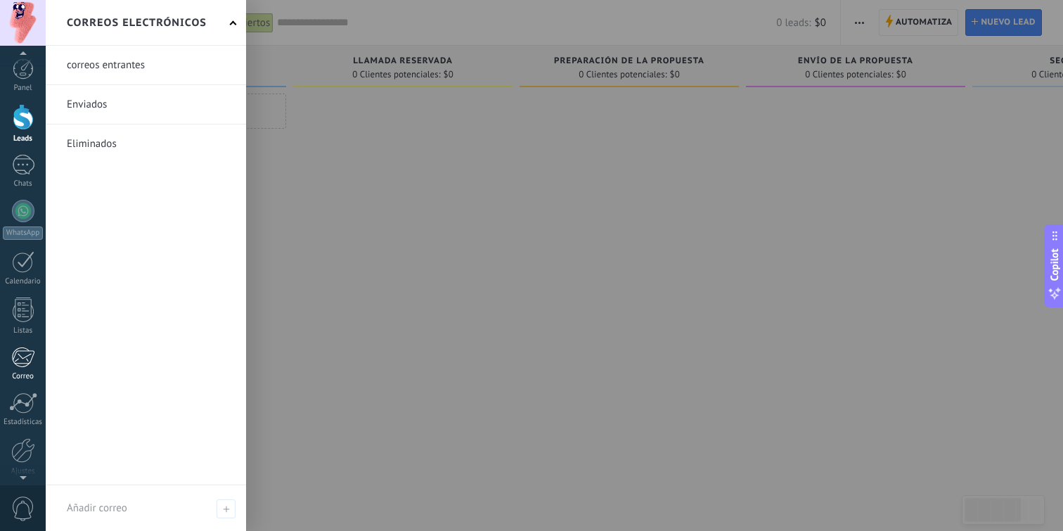
scroll to position [54, 0]
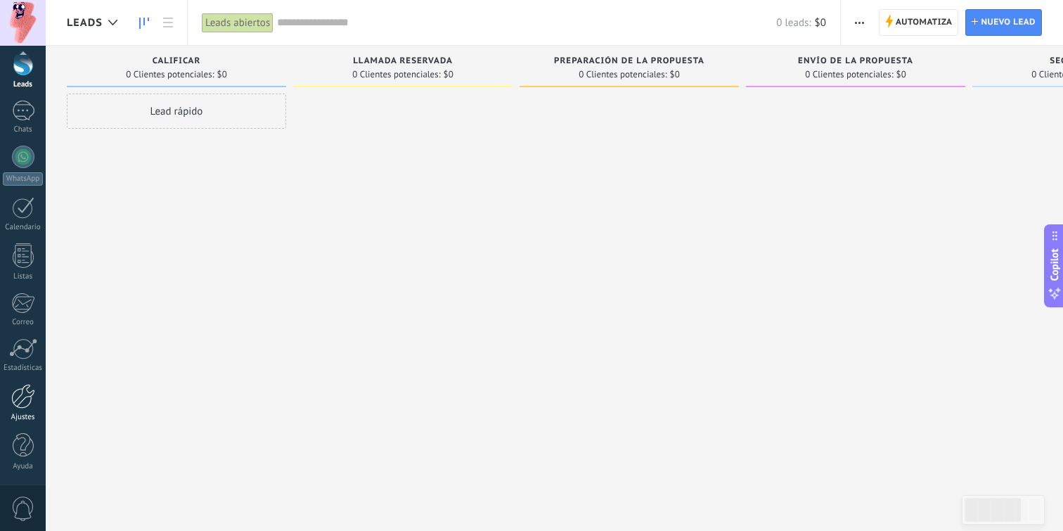
click at [26, 407] on div at bounding box center [23, 396] width 24 height 25
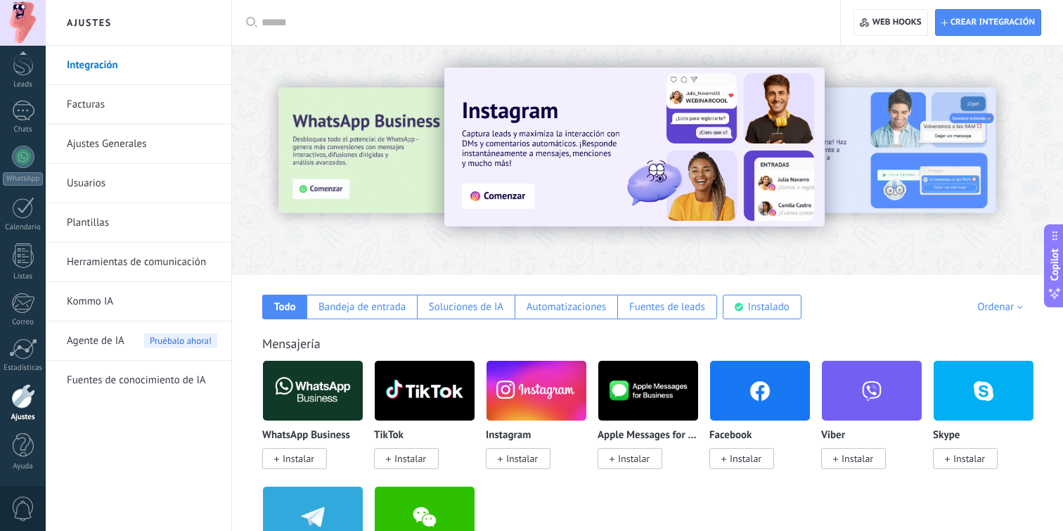
click at [153, 103] on link "Facturas" at bounding box center [142, 104] width 150 height 39
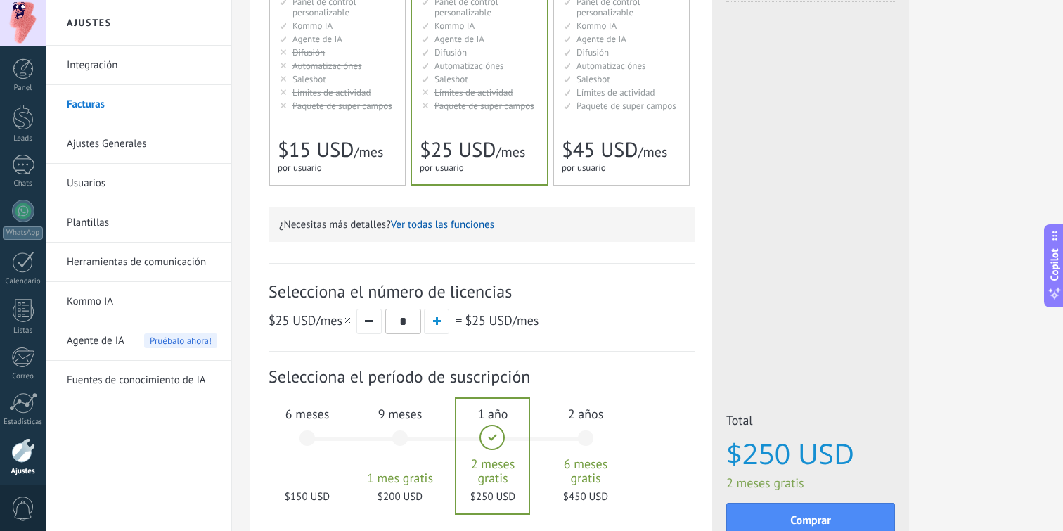
scroll to position [285, 0]
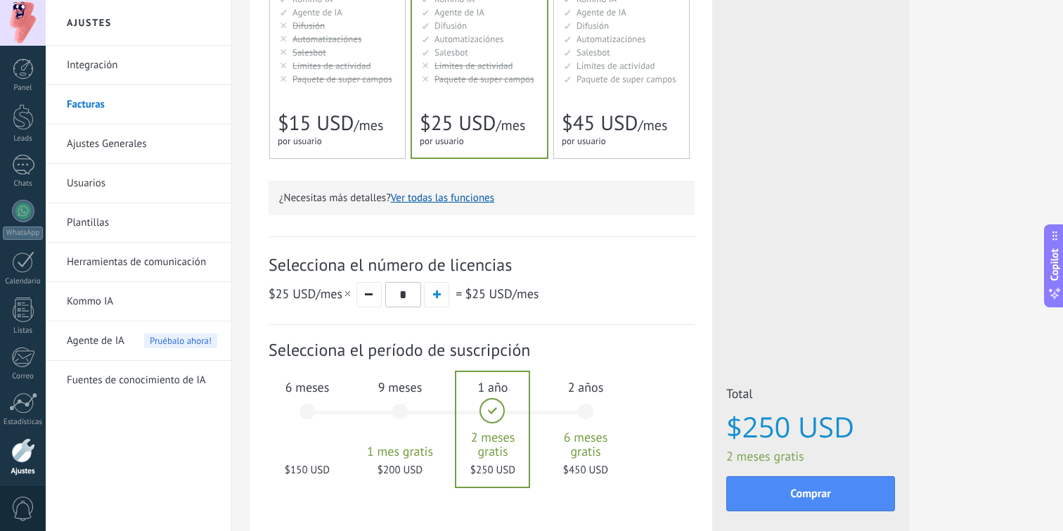
click at [311, 413] on div "6 meses $150 USD" at bounding box center [307, 417] width 76 height 99
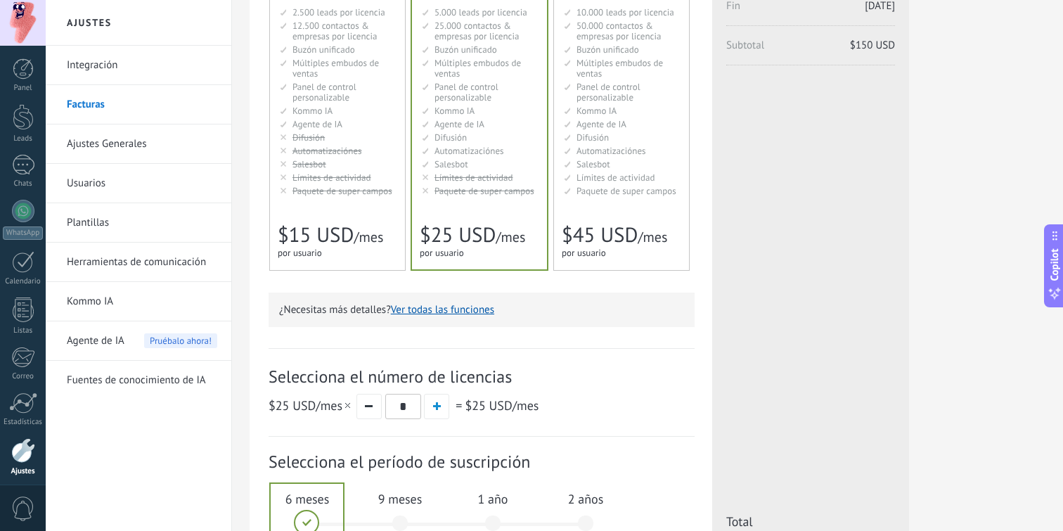
scroll to position [179, 0]
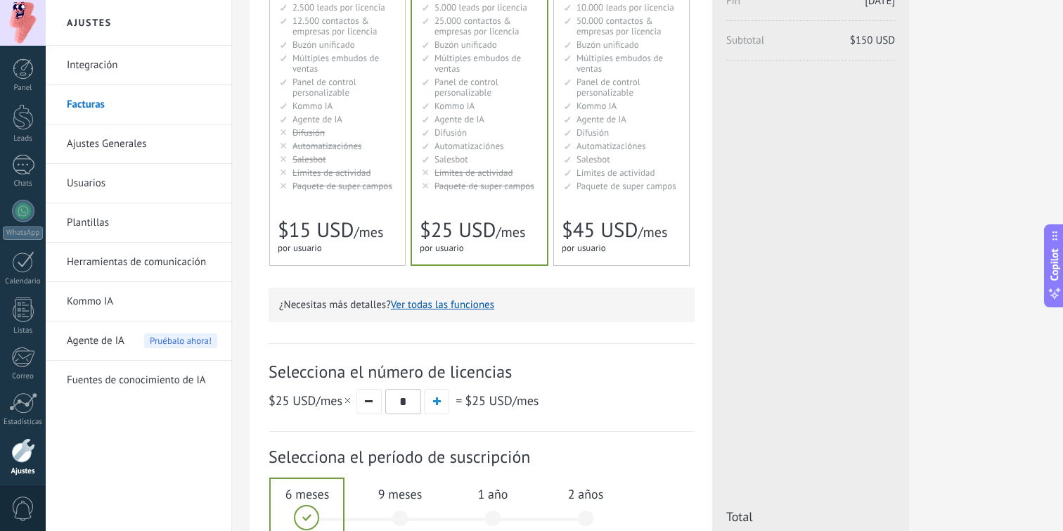
click at [427, 300] on button "Ver todas las funciones" at bounding box center [442, 304] width 103 height 13
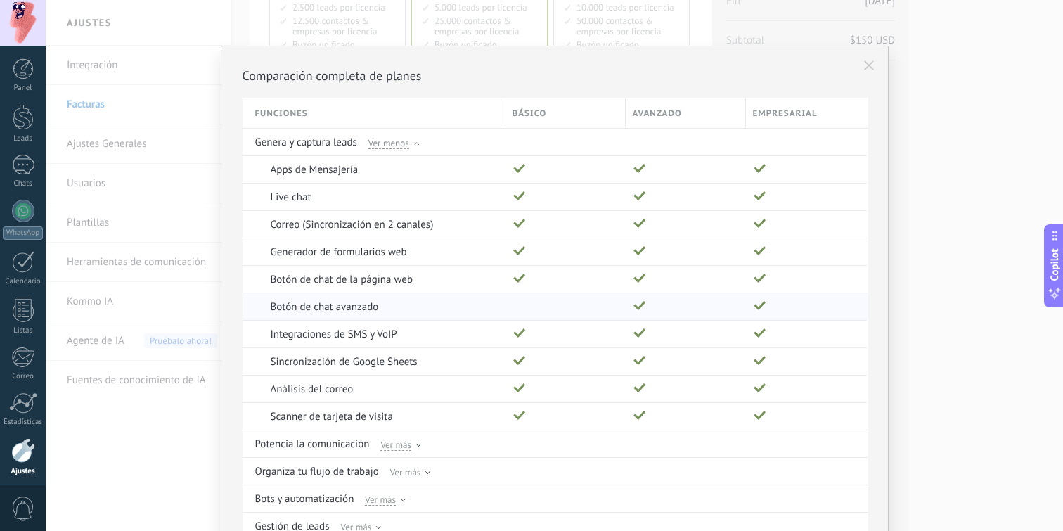
click at [429, 303] on div "Botón de chat avanzado" at bounding box center [385, 306] width 228 height 27
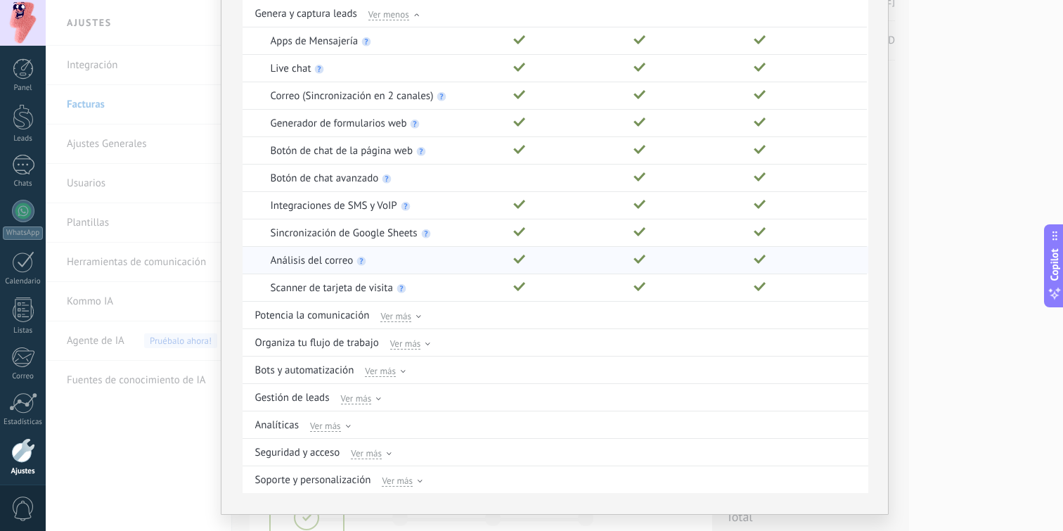
scroll to position [158, 0]
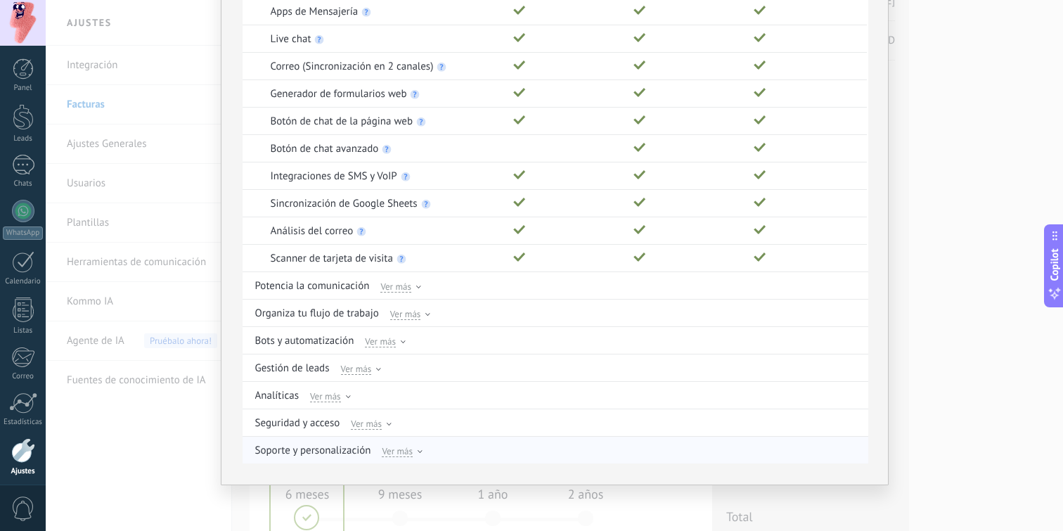
click at [407, 451] on span "Ver más" at bounding box center [397, 450] width 31 height 13
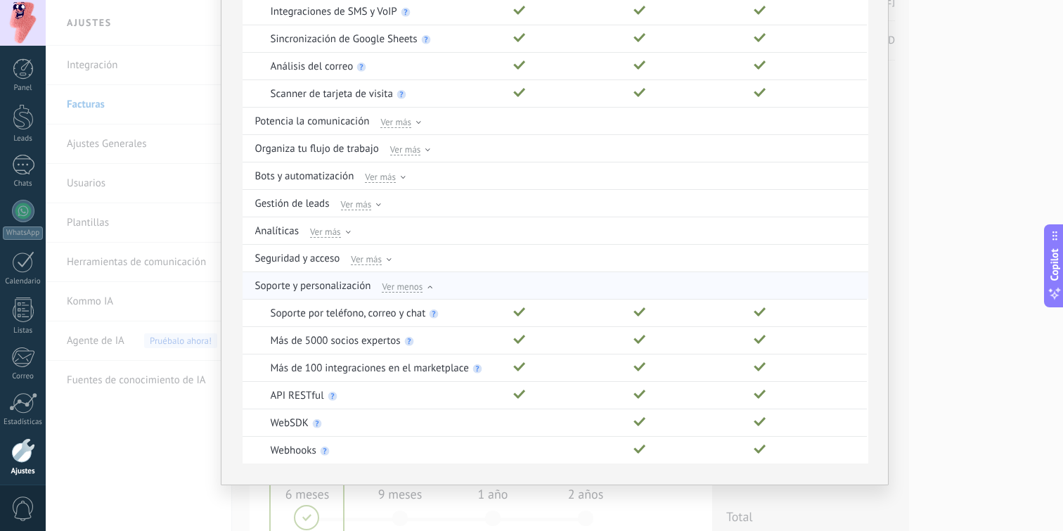
scroll to position [0, 0]
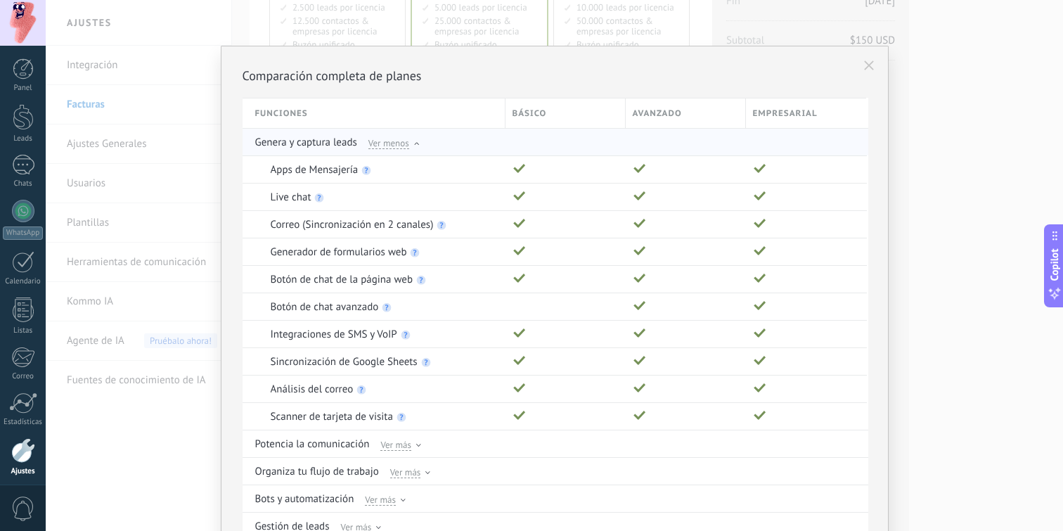
click at [385, 141] on span "Ver menos" at bounding box center [388, 142] width 41 height 13
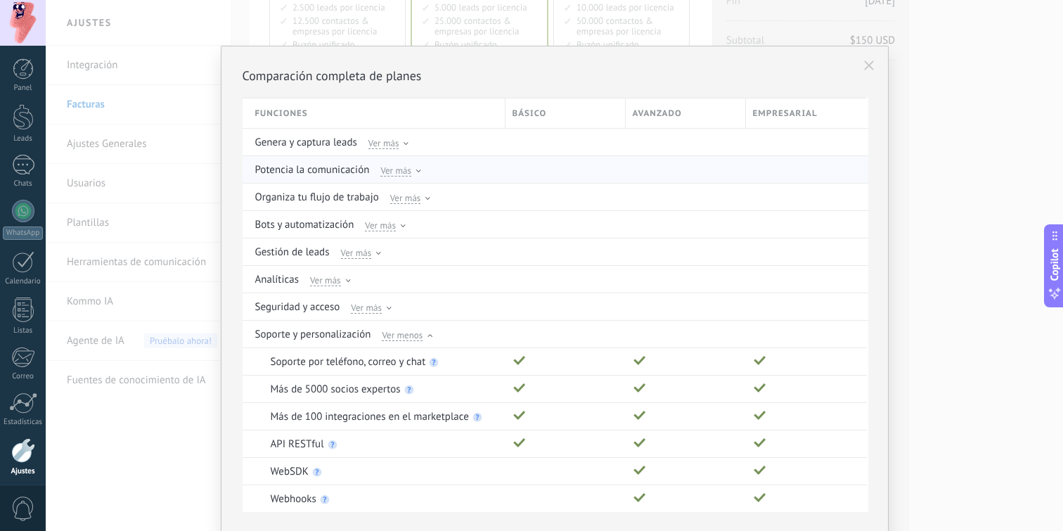
click at [394, 167] on span "Ver más" at bounding box center [395, 170] width 31 height 13
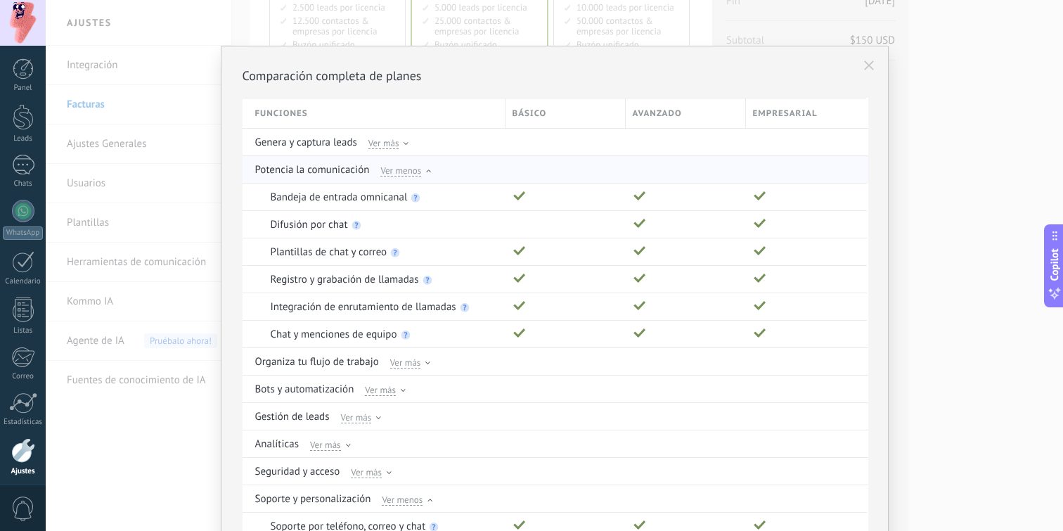
click at [389, 172] on span "Ver menos" at bounding box center [400, 170] width 41 height 13
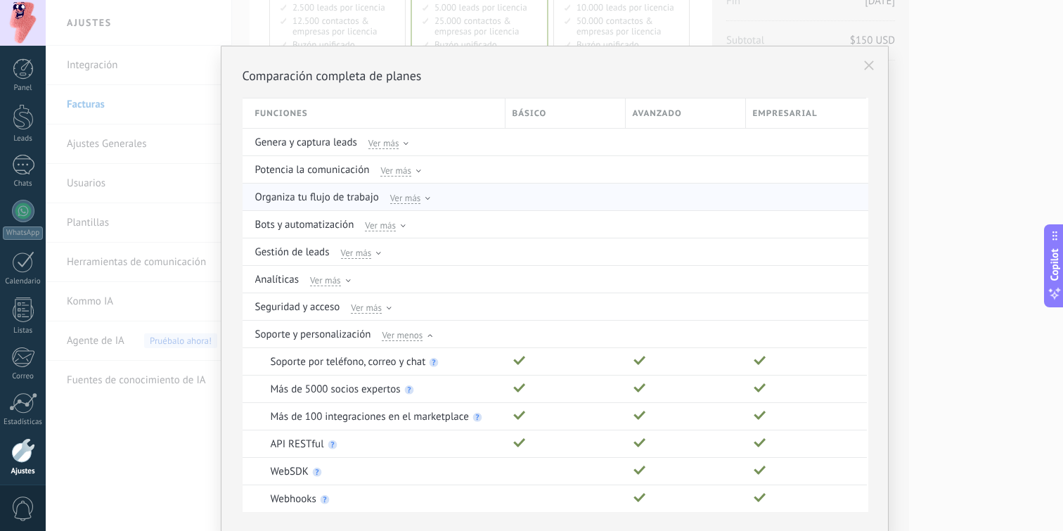
click at [426, 199] on use at bounding box center [427, 198] width 5 height 3
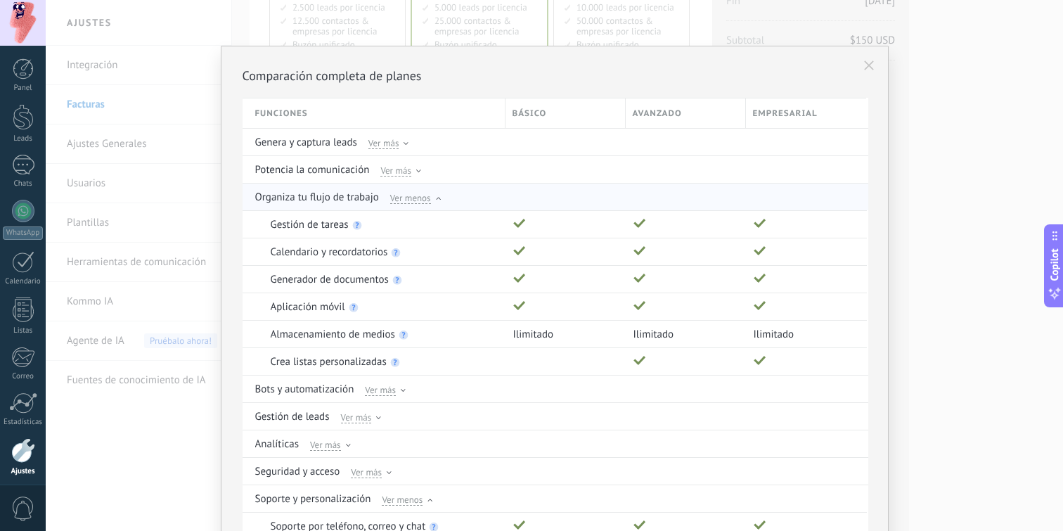
click at [410, 200] on span "Ver menos" at bounding box center [410, 197] width 41 height 13
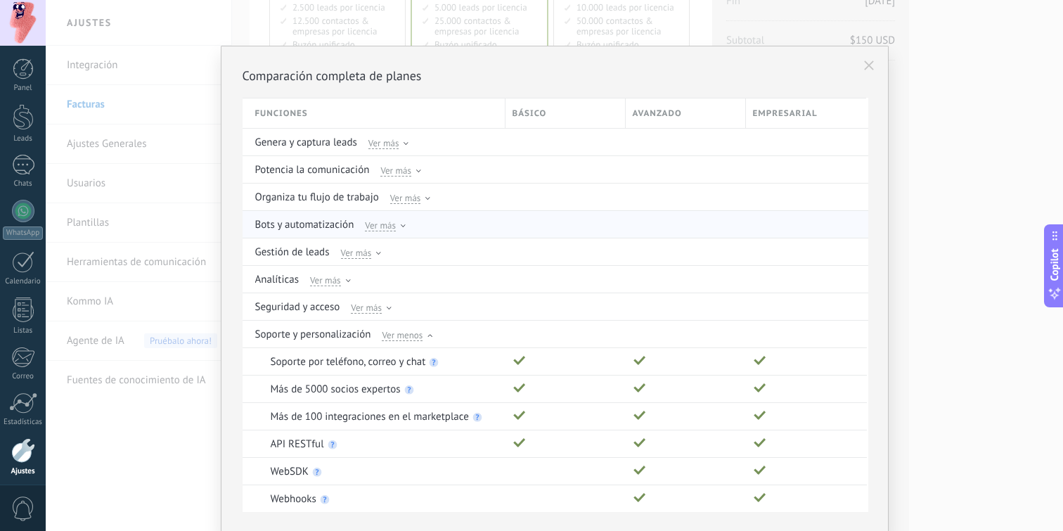
click at [387, 228] on span "Ver más" at bounding box center [380, 225] width 31 height 13
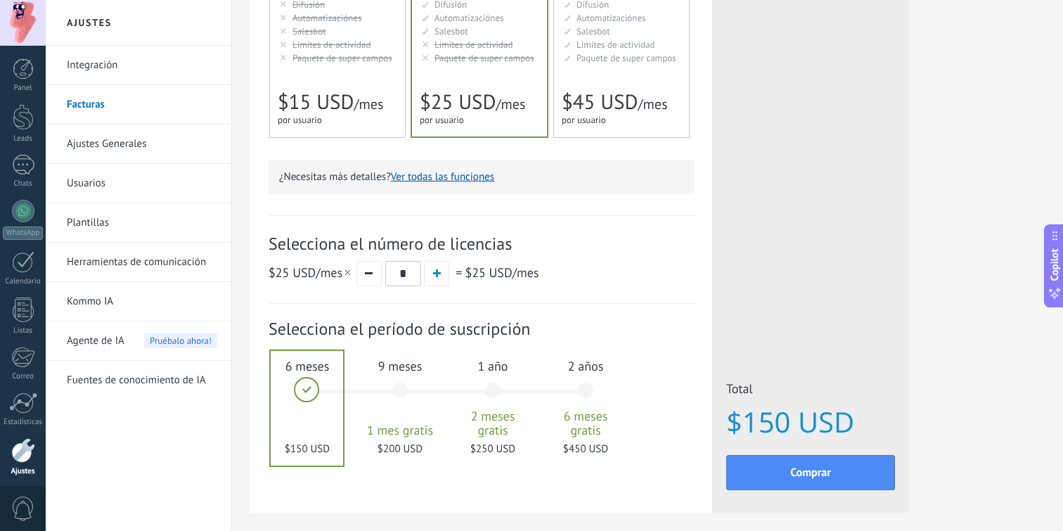
scroll to position [323, 0]
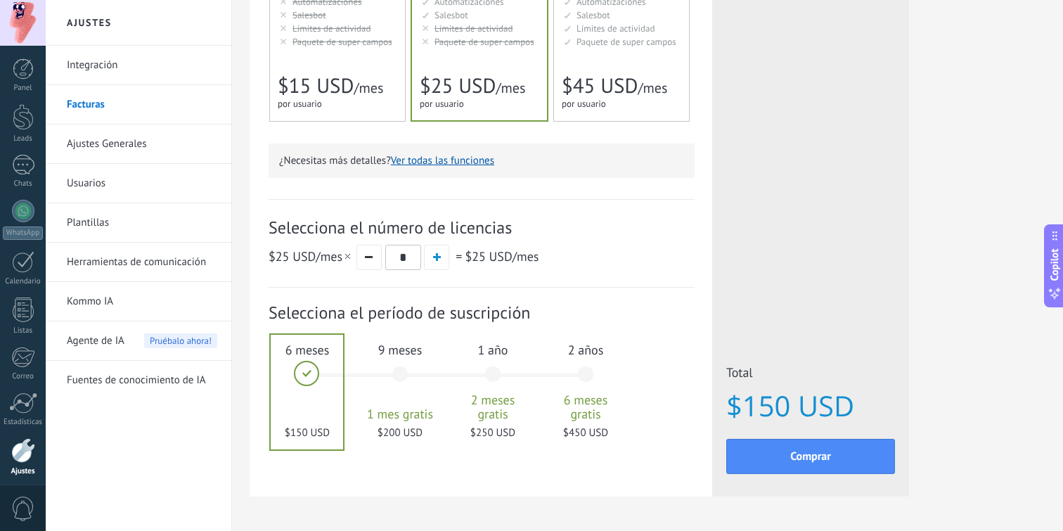
click at [625, 37] on span "Paquete de super campos" at bounding box center [626, 42] width 100 height 12
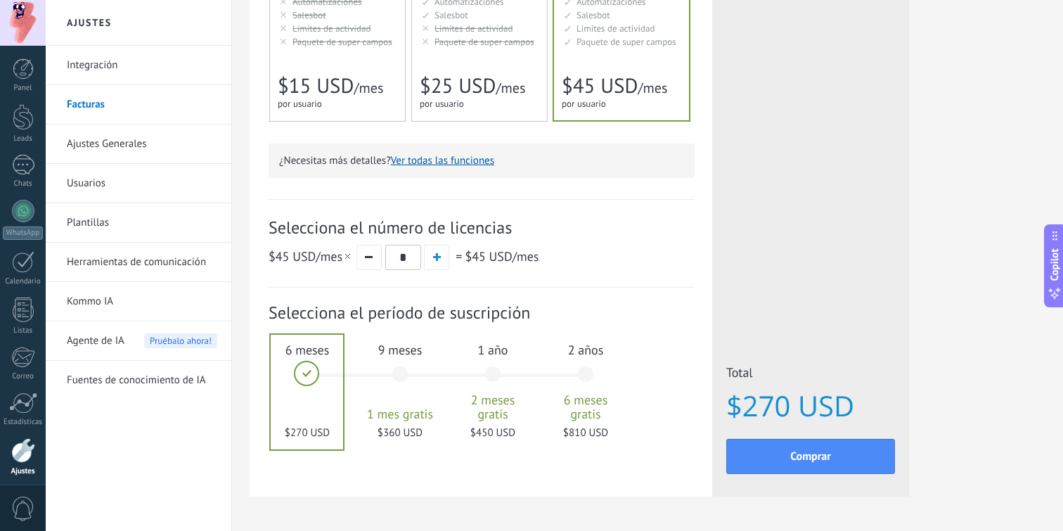
click at [620, 73] on span "$45 USD" at bounding box center [600, 85] width 76 height 27
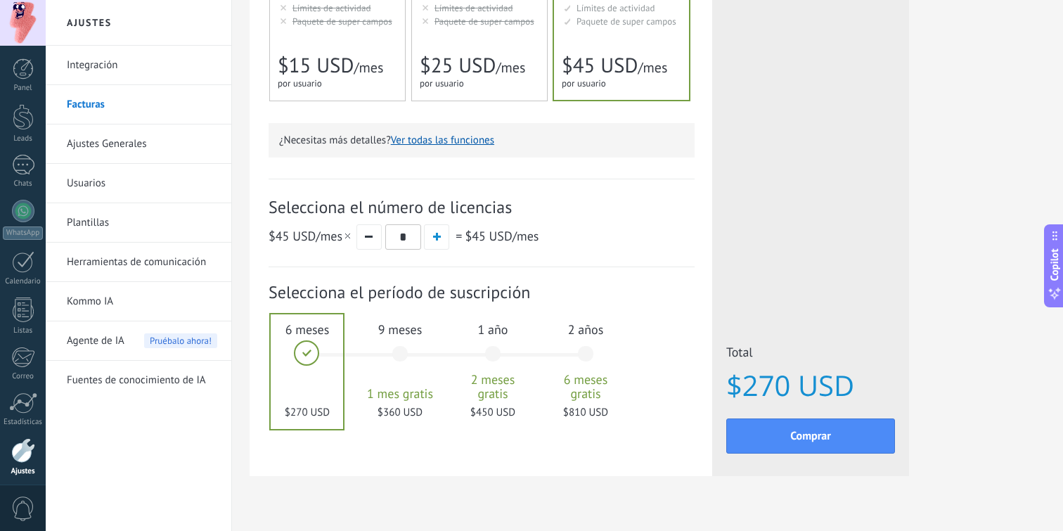
scroll to position [371, 0]
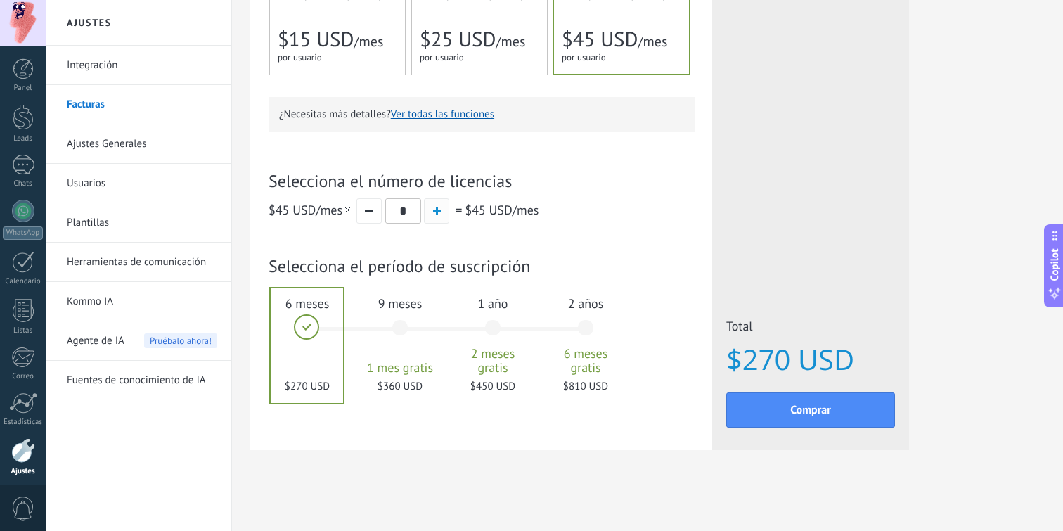
click at [438, 212] on span "button" at bounding box center [437, 211] width 8 height 8
click at [370, 214] on button "button" at bounding box center [368, 210] width 25 height 25
type input "*"
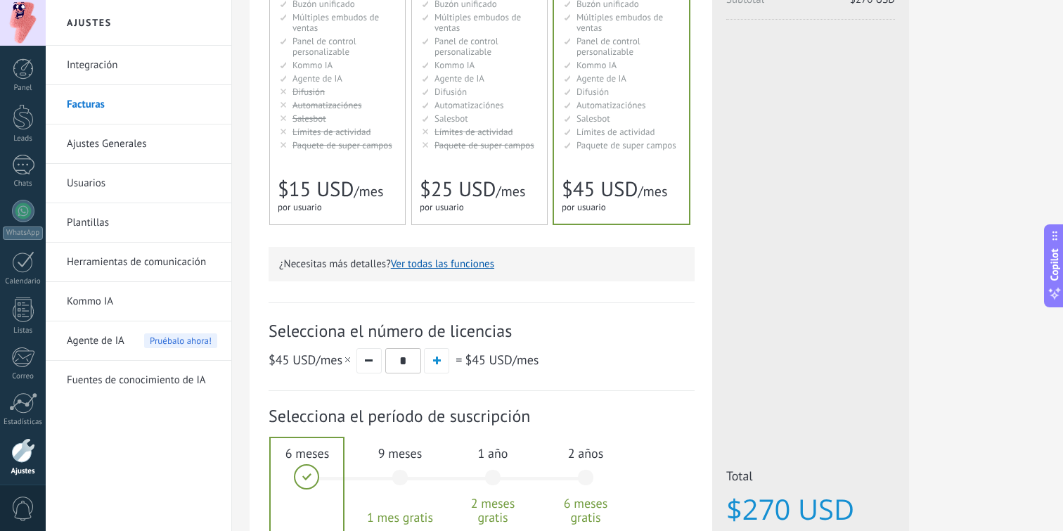
scroll to position [311, 0]
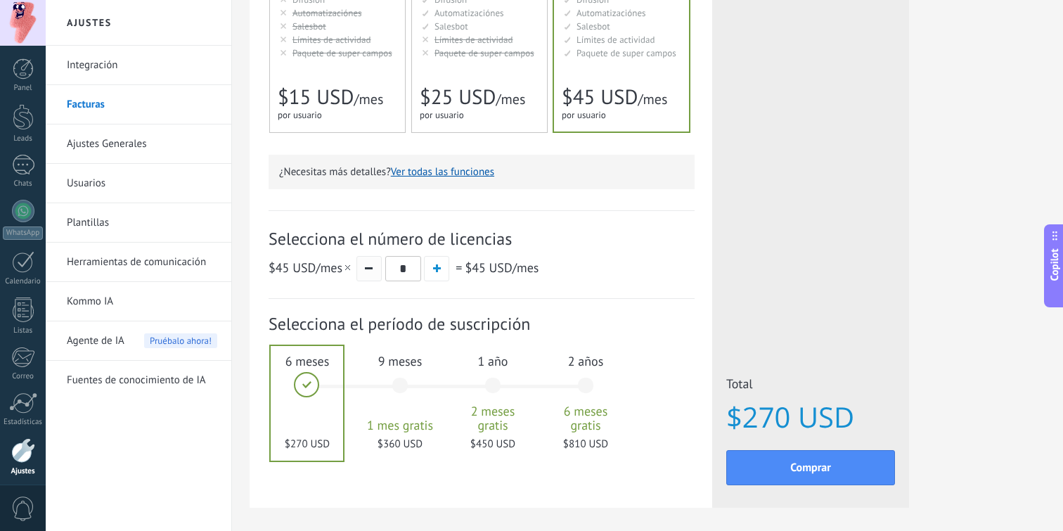
click at [369, 274] on button "button" at bounding box center [368, 268] width 25 height 25
click at [89, 149] on link "Ajustes Generales" at bounding box center [142, 143] width 150 height 39
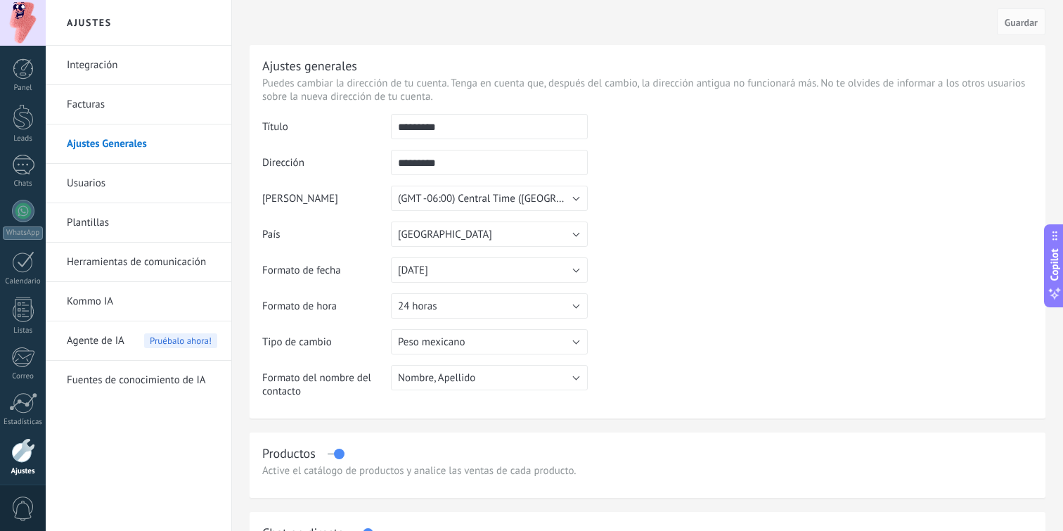
click at [420, 124] on input "*********" at bounding box center [489, 126] width 197 height 25
type input "*"
type input "**********"
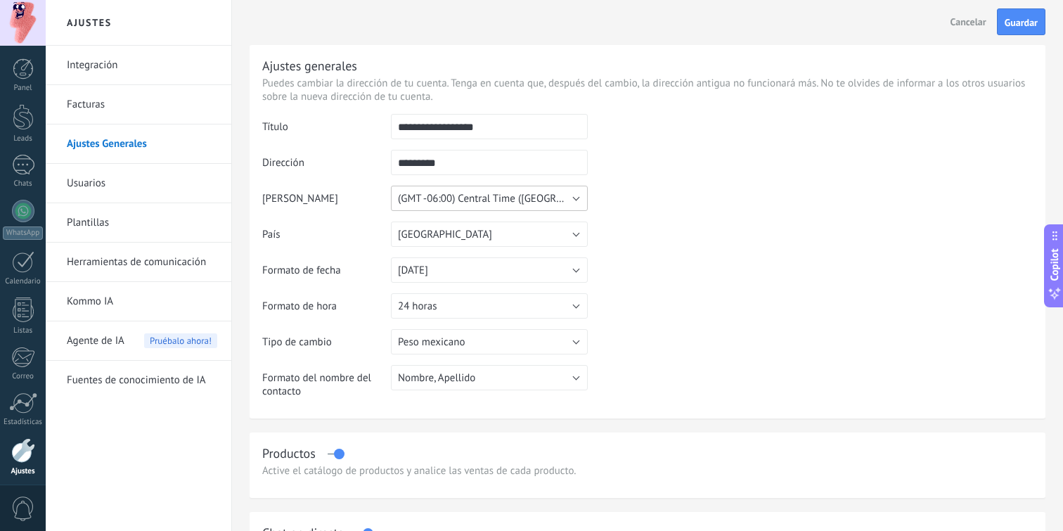
click at [473, 195] on span "(GMT -06:00) Central Time ([GEOGRAPHIC_DATA] & [GEOGRAPHIC_DATA])" at bounding box center [562, 198] width 328 height 13
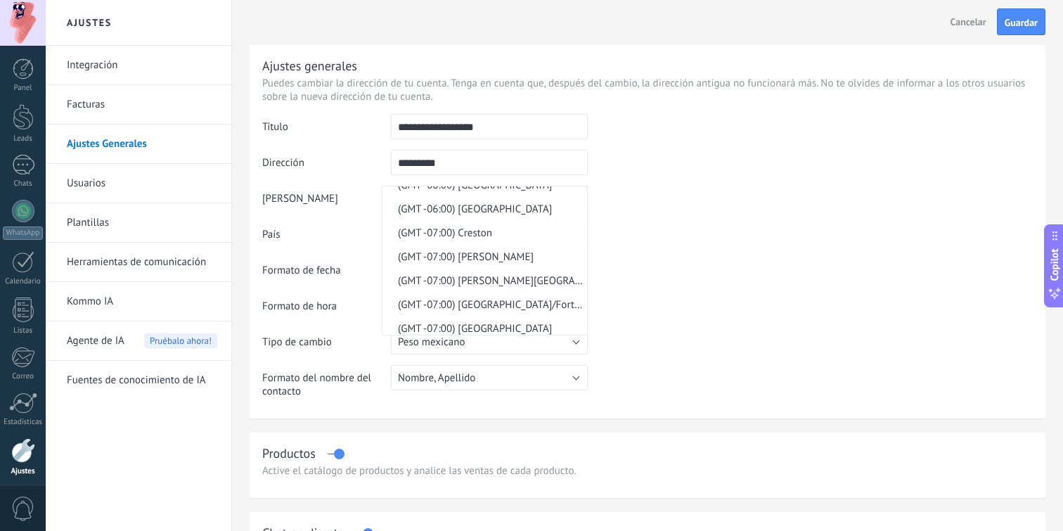
scroll to position [9383, 0]
click at [663, 221] on td at bounding box center [810, 185] width 445 height 143
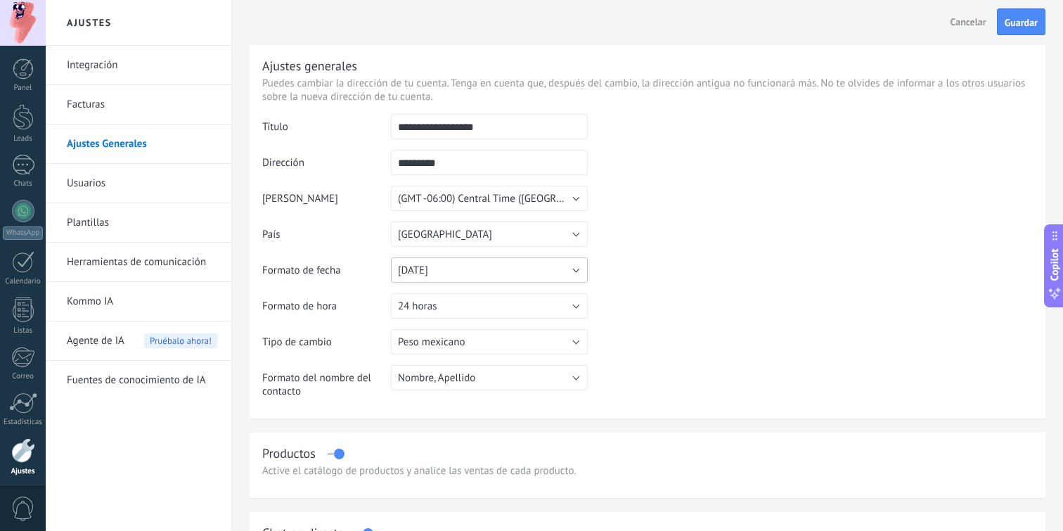
click at [538, 269] on button "[DATE]" at bounding box center [489, 269] width 197 height 25
click at [522, 300] on span "[DATE]" at bounding box center [482, 293] width 200 height 13
click at [482, 309] on button "24 horas" at bounding box center [489, 305] width 197 height 25
click at [480, 326] on span "12 horas" at bounding box center [482, 329] width 200 height 13
click at [479, 305] on button "12 horas" at bounding box center [489, 305] width 197 height 25
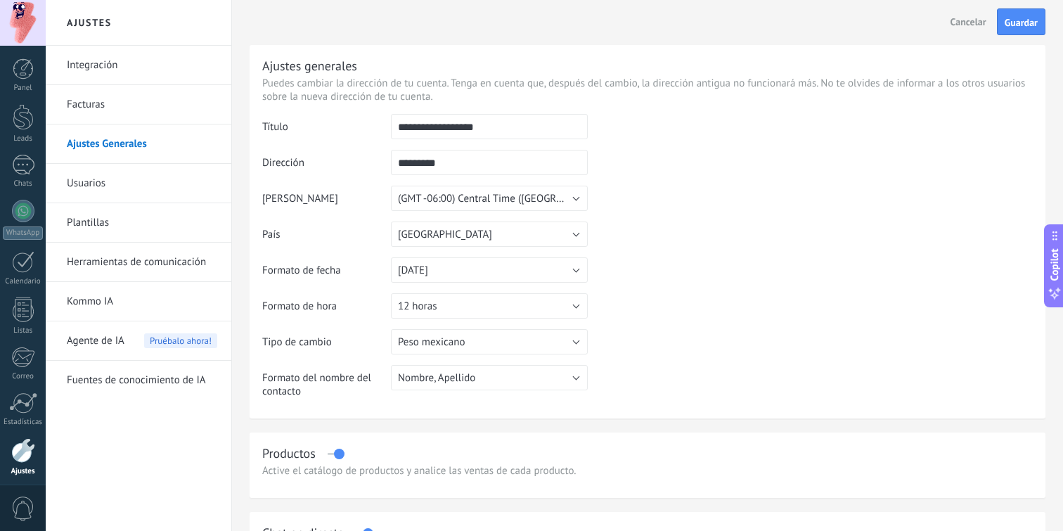
click at [635, 304] on table "**********" at bounding box center [647, 261] width 770 height 295
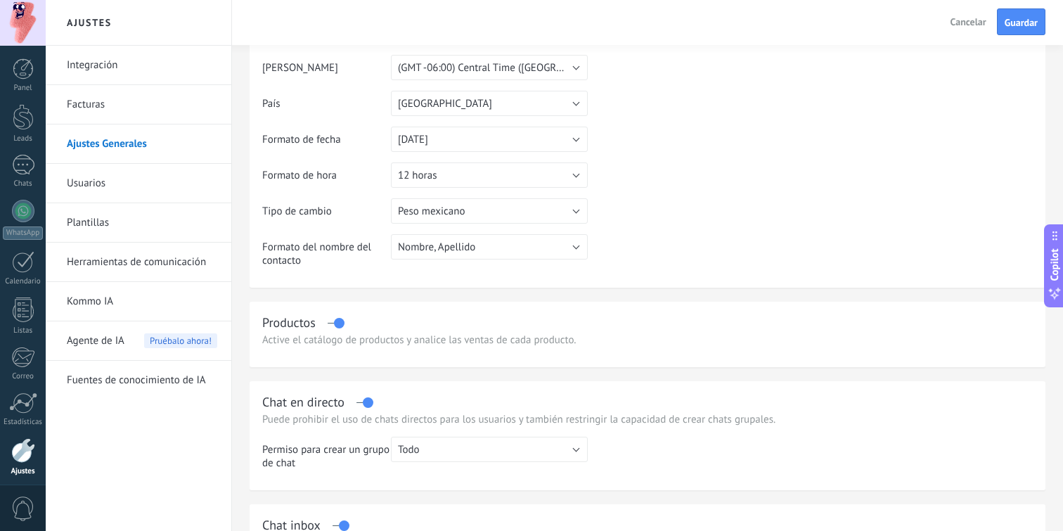
scroll to position [135, 0]
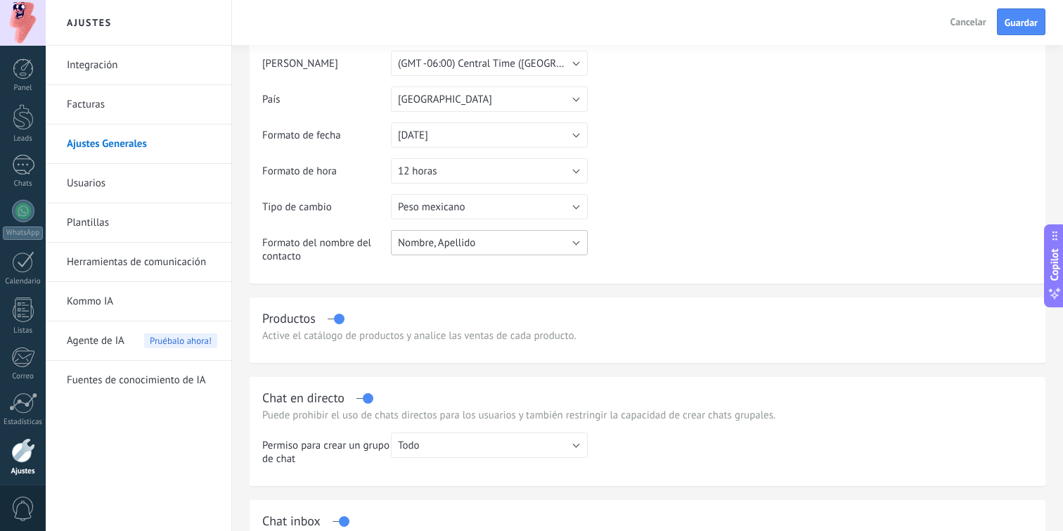
click at [487, 246] on button "Nombre, Apellido" at bounding box center [489, 242] width 197 height 25
click at [637, 257] on table "**********" at bounding box center [647, 126] width 770 height 295
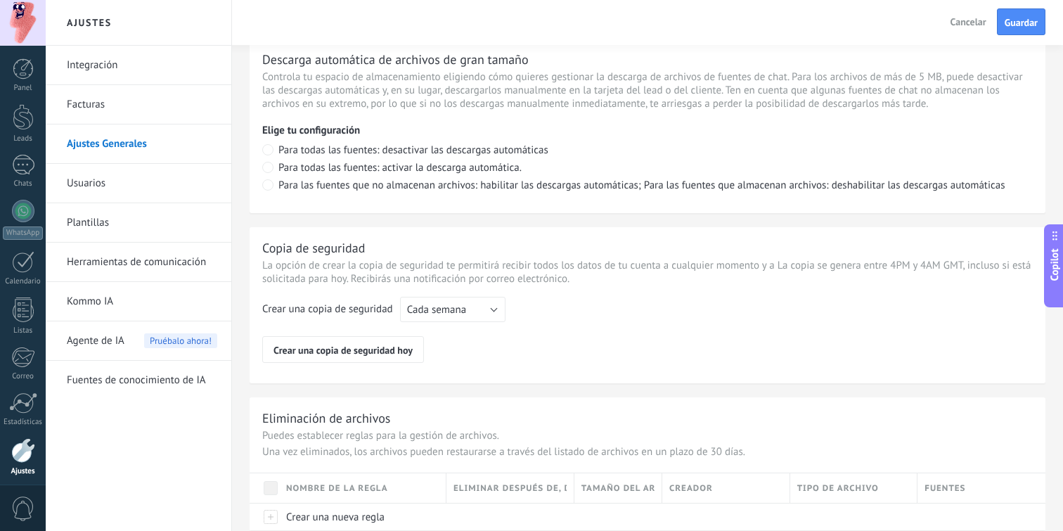
scroll to position [1027, 0]
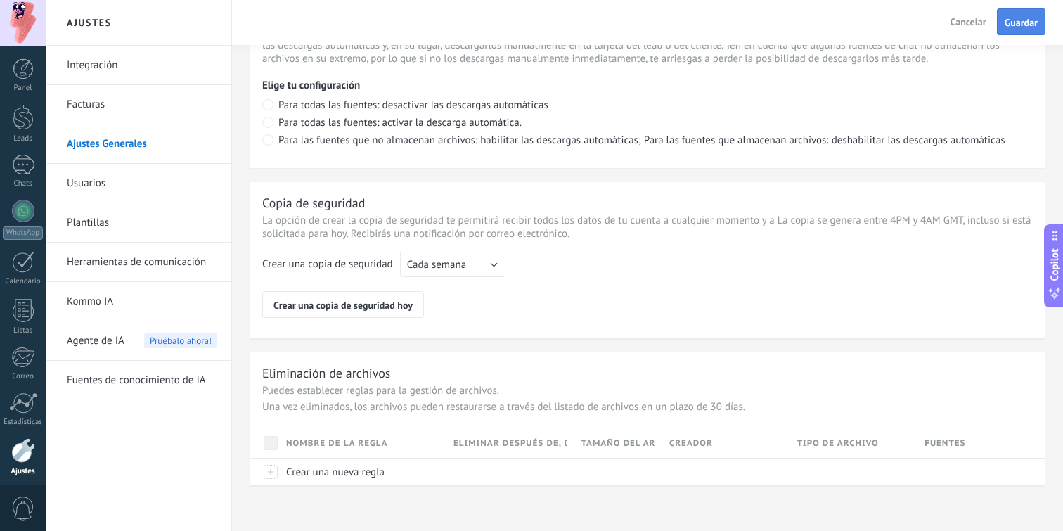
click at [1016, 14] on button "Guardar" at bounding box center [1021, 21] width 49 height 27
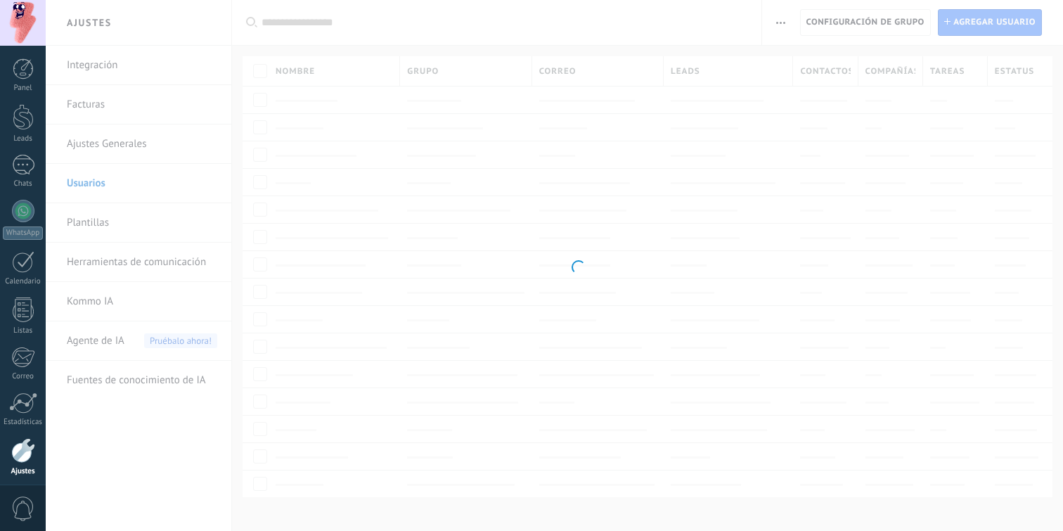
click at [138, 148] on body ".abccls-1,.abccls-2{fill-rule:evenodd}.abccls-2{fill:#fff} .abfcls-1{fill:none}…" at bounding box center [531, 265] width 1063 height 531
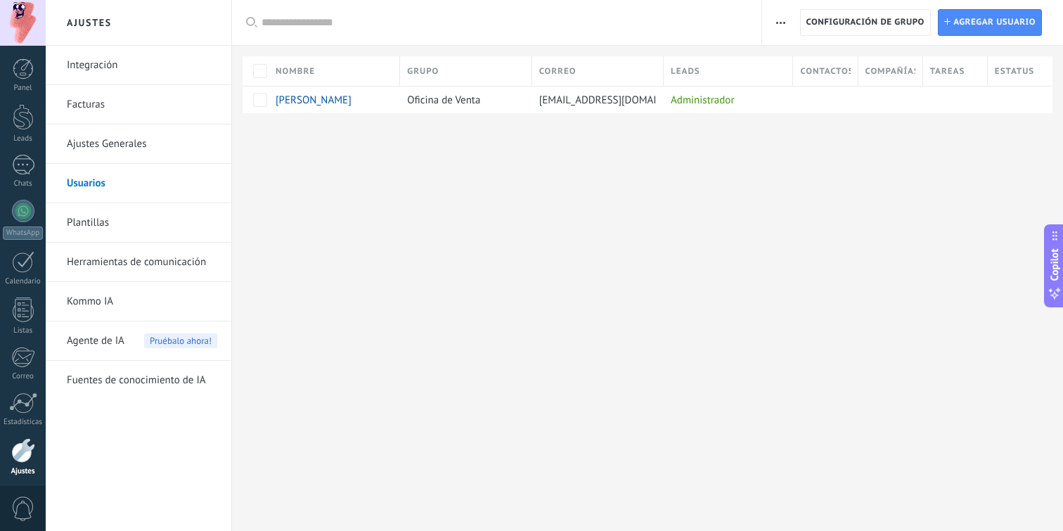
click at [138, 148] on link "Ajustes Generales" at bounding box center [142, 143] width 150 height 39
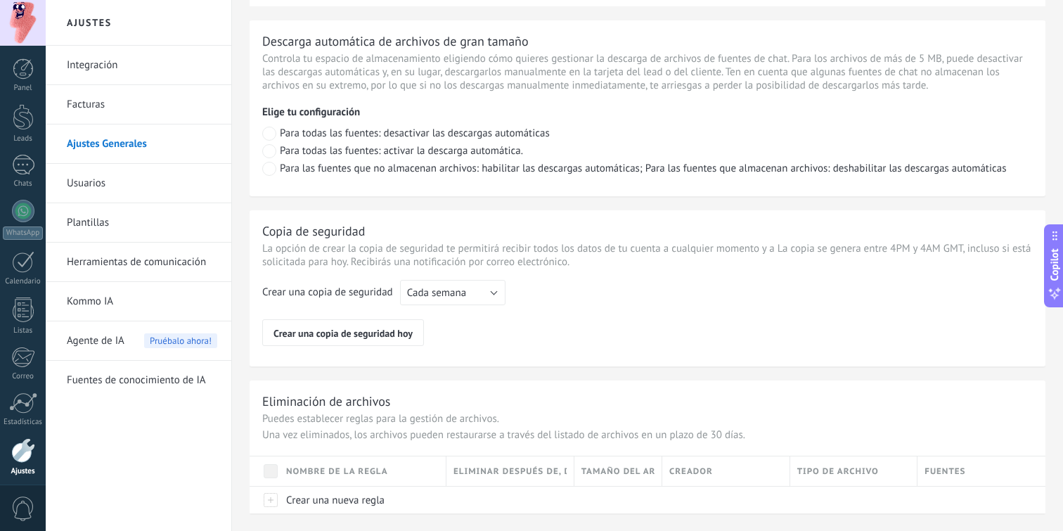
scroll to position [1027, 0]
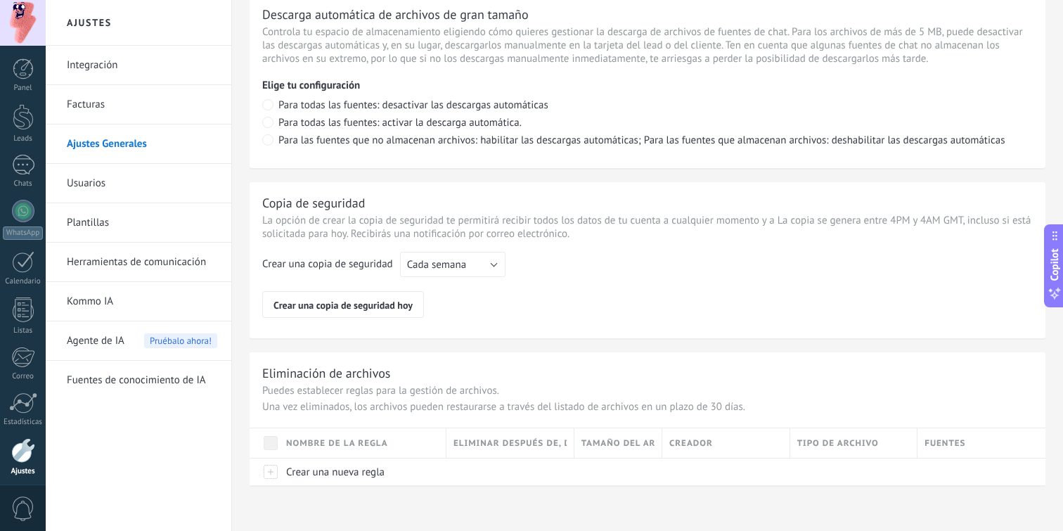
click at [150, 179] on link "Usuarios" at bounding box center [142, 183] width 150 height 39
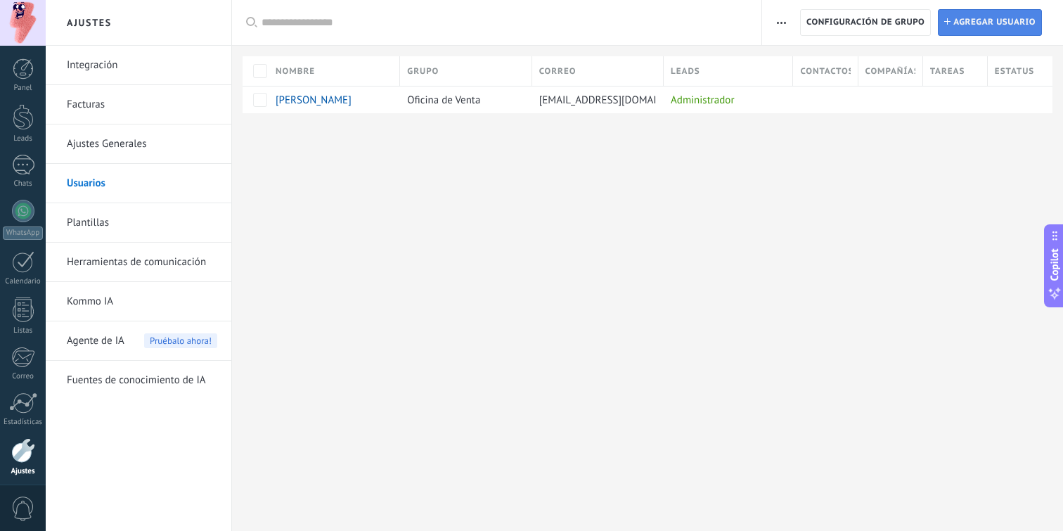
click at [1012, 18] on span "Agregar usuario" at bounding box center [994, 22] width 82 height 25
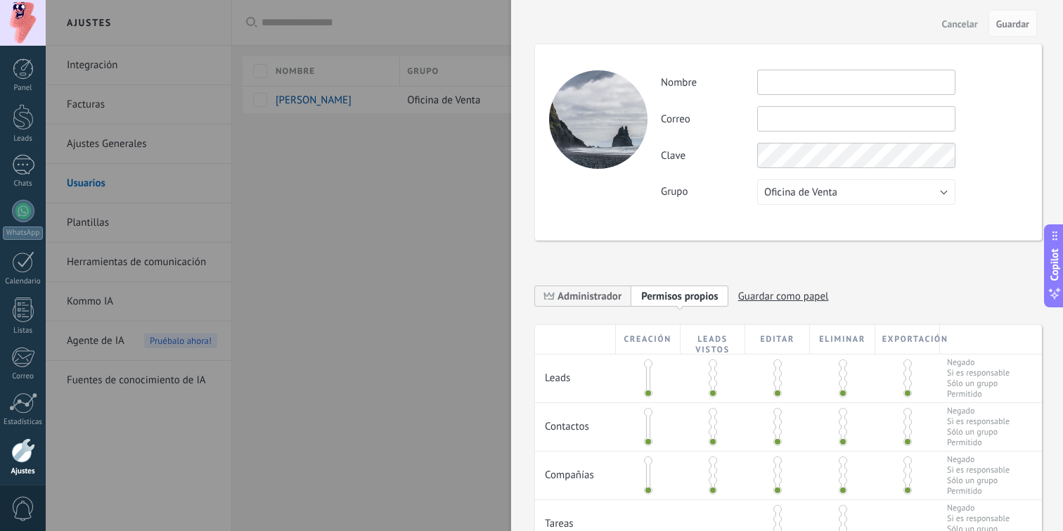
click at [406, 347] on div at bounding box center [531, 265] width 1063 height 531
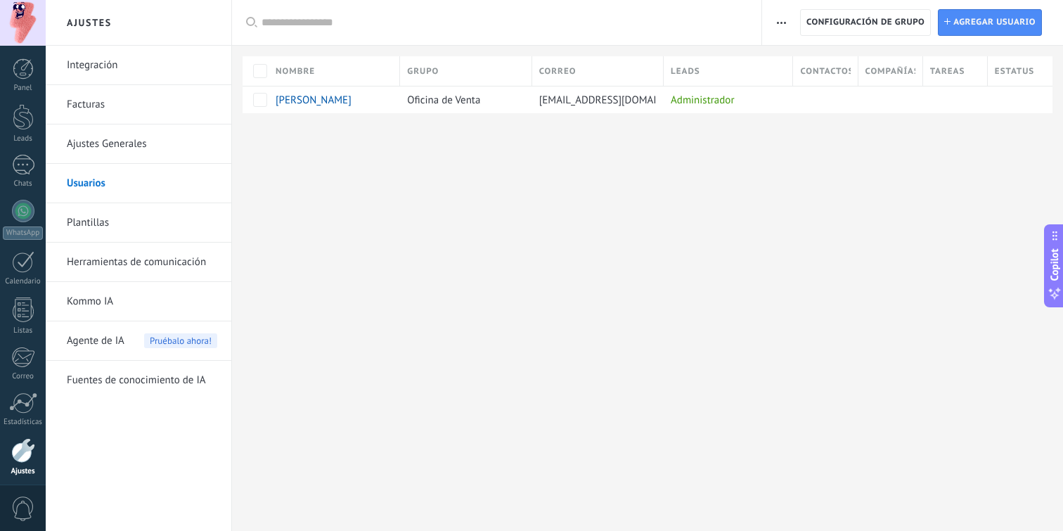
click at [155, 221] on link "Plantillas" at bounding box center [142, 222] width 150 height 39
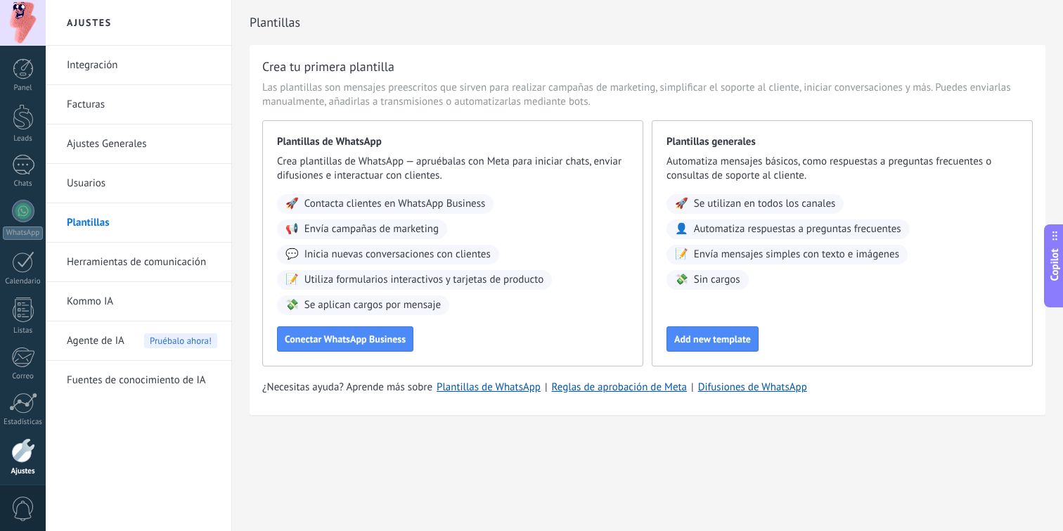
click at [417, 205] on span "Contacta clientes en WhatsApp Business" at bounding box center [394, 204] width 181 height 14
click at [341, 300] on span "Se aplican cargos por mensaje" at bounding box center [372, 305] width 136 height 14
click at [341, 301] on span "Se aplican cargos por mensaje" at bounding box center [372, 305] width 136 height 14
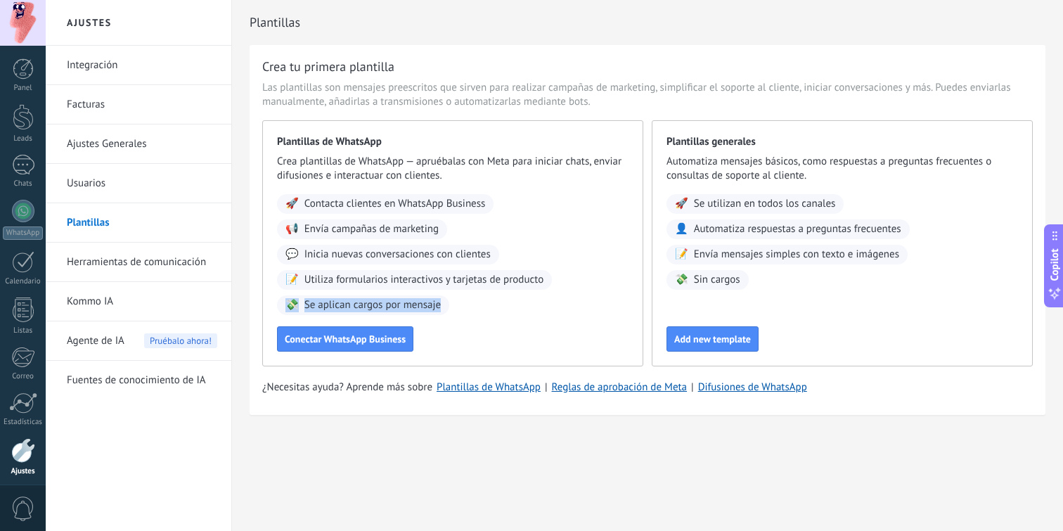
click at [341, 301] on span "Se aplican cargos por mensaje" at bounding box center [372, 305] width 136 height 14
click at [140, 257] on link "Herramientas de comunicación" at bounding box center [142, 262] width 150 height 39
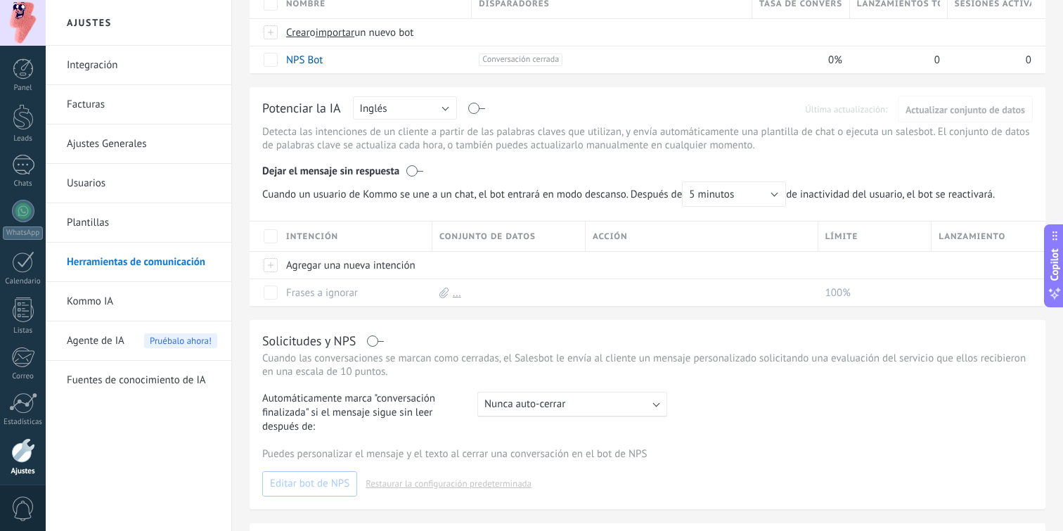
scroll to position [166, 0]
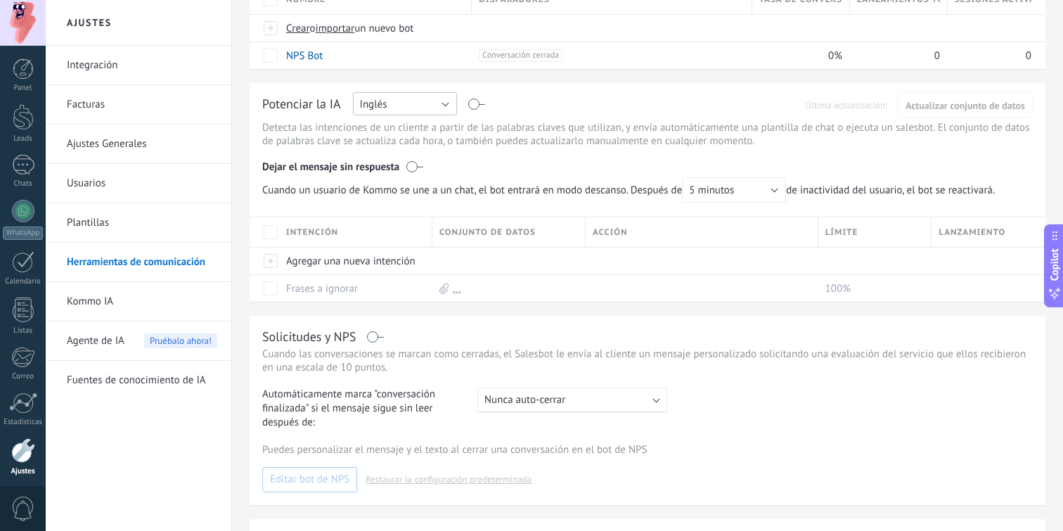
click at [411, 109] on button "Inglés" at bounding box center [405, 103] width 104 height 23
click at [406, 152] on span "Español" at bounding box center [398, 152] width 108 height 13
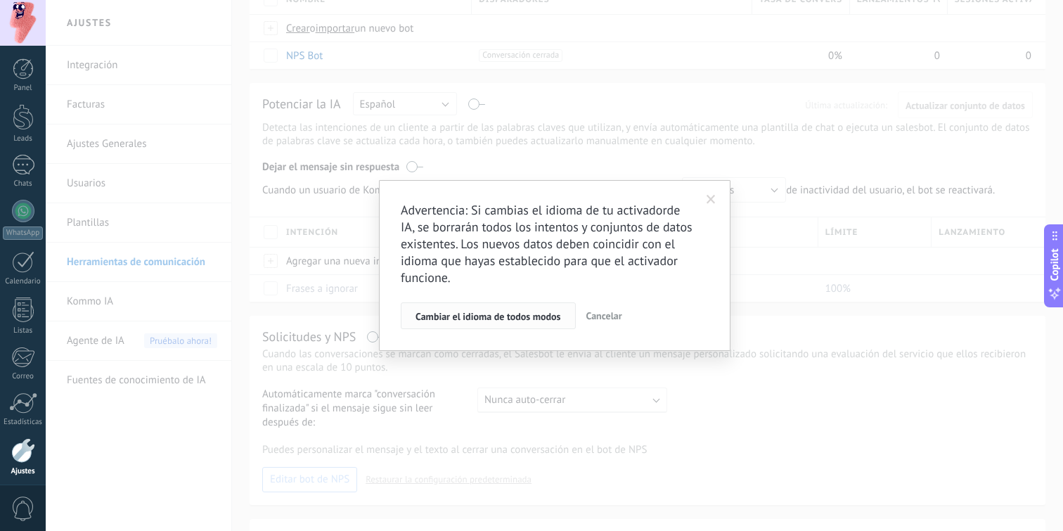
click at [490, 315] on span "Cambiar el idioma de todos modos" at bounding box center [488, 316] width 146 height 10
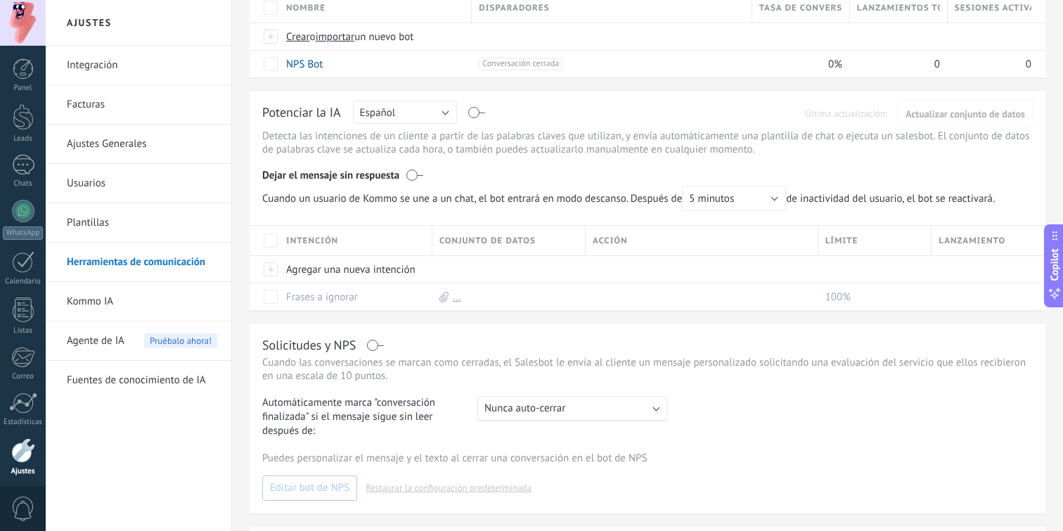
scroll to position [159, 0]
click at [169, 297] on link "Kommo IA" at bounding box center [142, 301] width 150 height 39
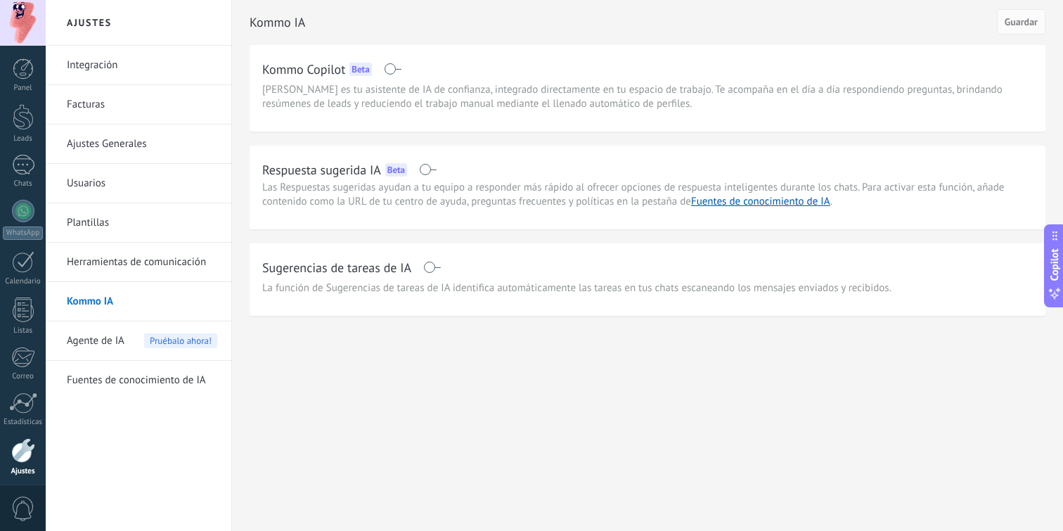
click at [394, 98] on span "Kommo Copilot es tu asistente de IA de confianza, integrado directamente en tu …" at bounding box center [647, 97] width 770 height 28
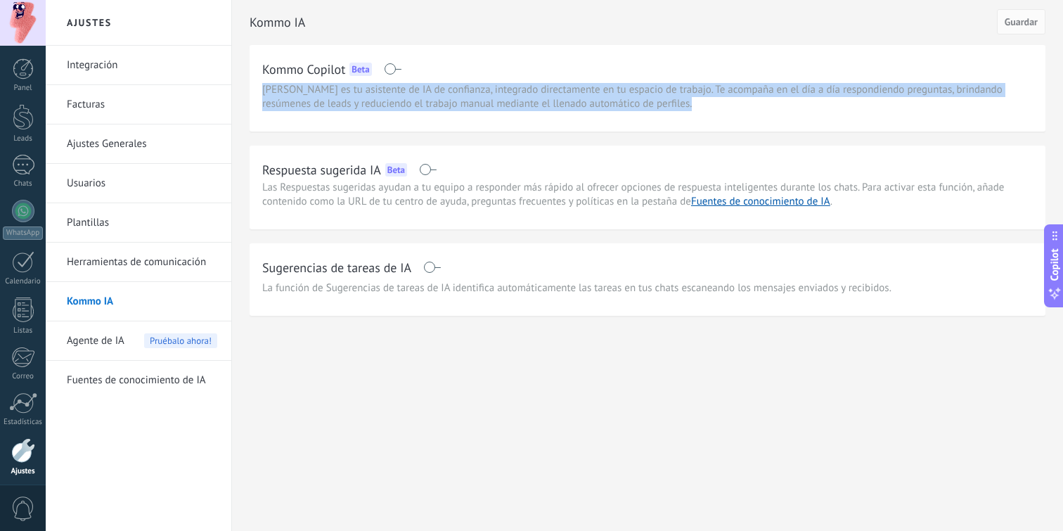
click at [394, 98] on span "Kommo Copilot es tu asistente de IA de confianza, integrado directamente en tu …" at bounding box center [647, 97] width 770 height 28
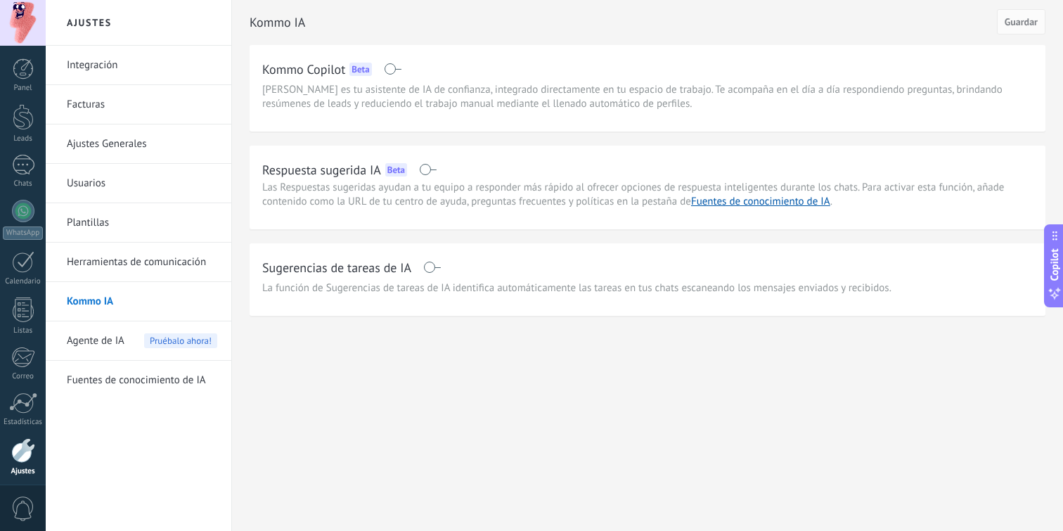
click at [413, 98] on span "Kommo Copilot es tu asistente de IA de confianza, integrado directamente en tu …" at bounding box center [647, 97] width 770 height 28
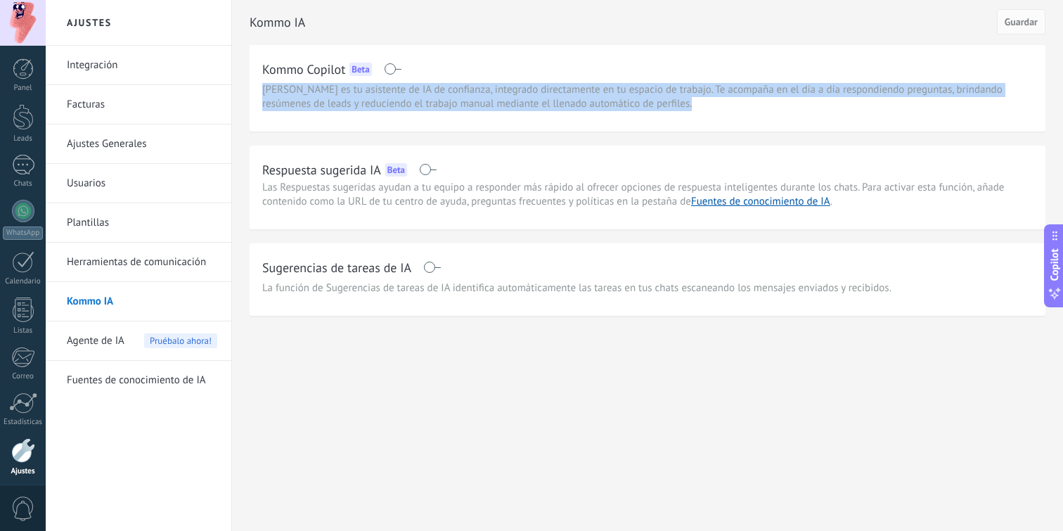
click at [413, 98] on span "Kommo Copilot es tu asistente de IA de confianza, integrado directamente en tu …" at bounding box center [647, 97] width 770 height 28
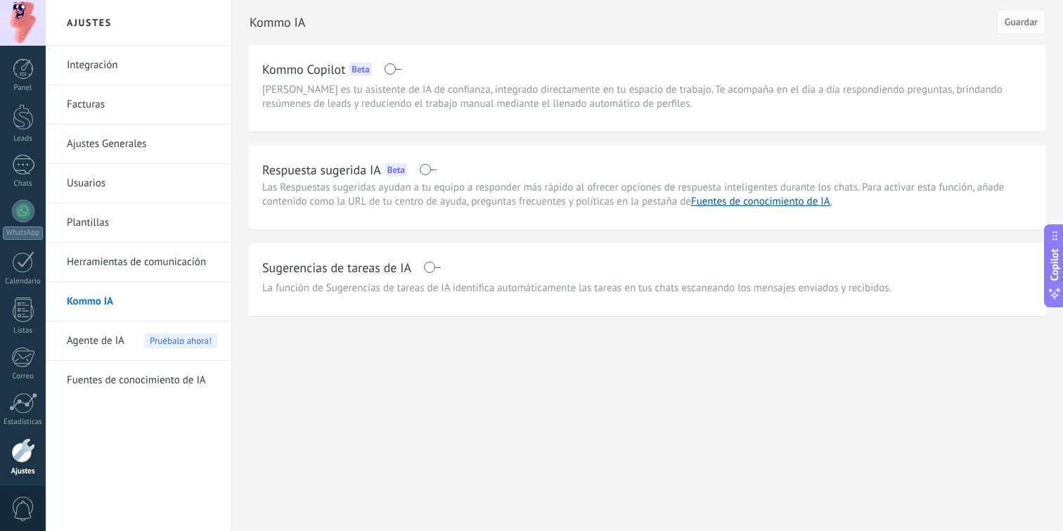
click at [456, 100] on span "Kommo Copilot es tu asistente de IA de confianza, integrado directamente en tu …" at bounding box center [647, 97] width 770 height 28
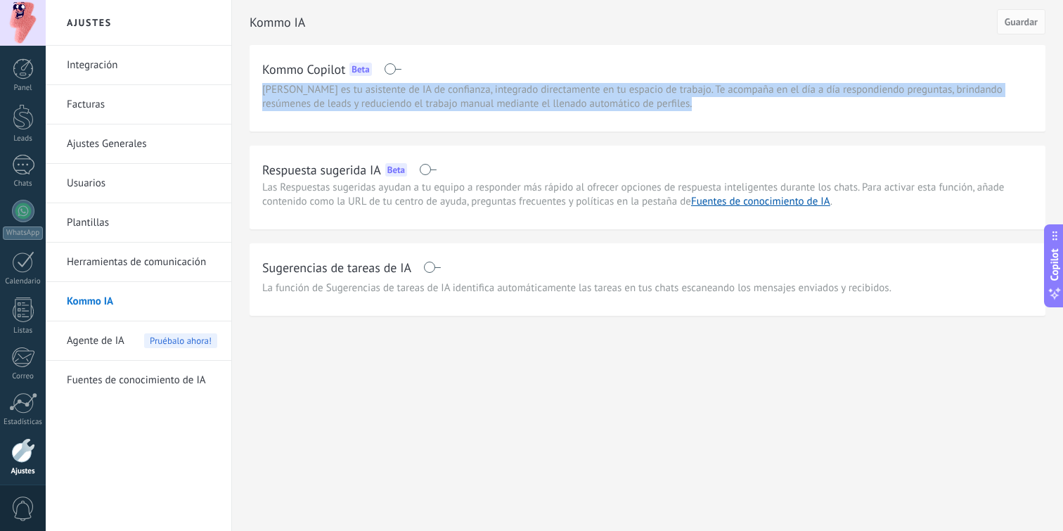
click at [456, 100] on span "Kommo Copilot es tu asistente de IA de confianza, integrado directamente en tu …" at bounding box center [647, 97] width 770 height 28
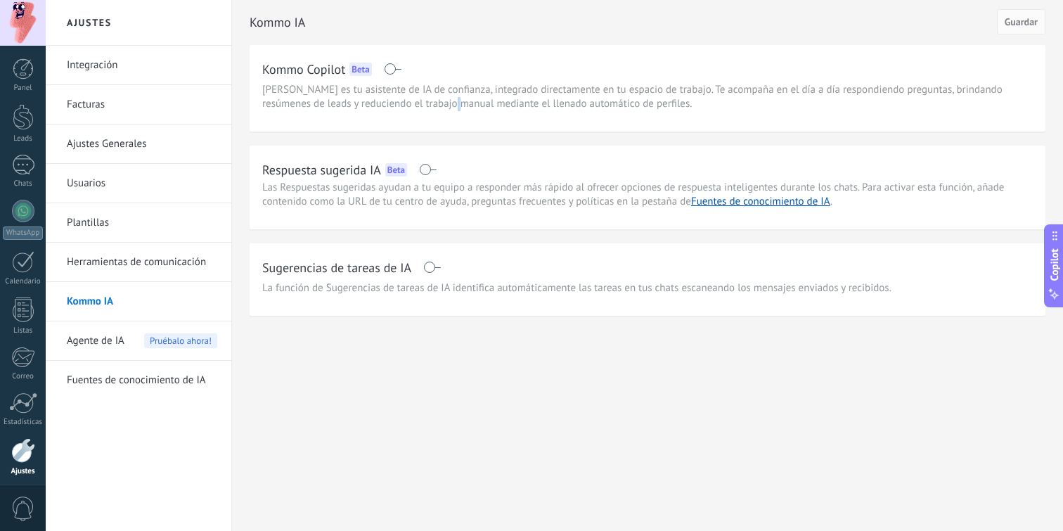
click at [456, 100] on span "Kommo Copilot es tu asistente de IA de confianza, integrado directamente en tu …" at bounding box center [647, 97] width 770 height 28
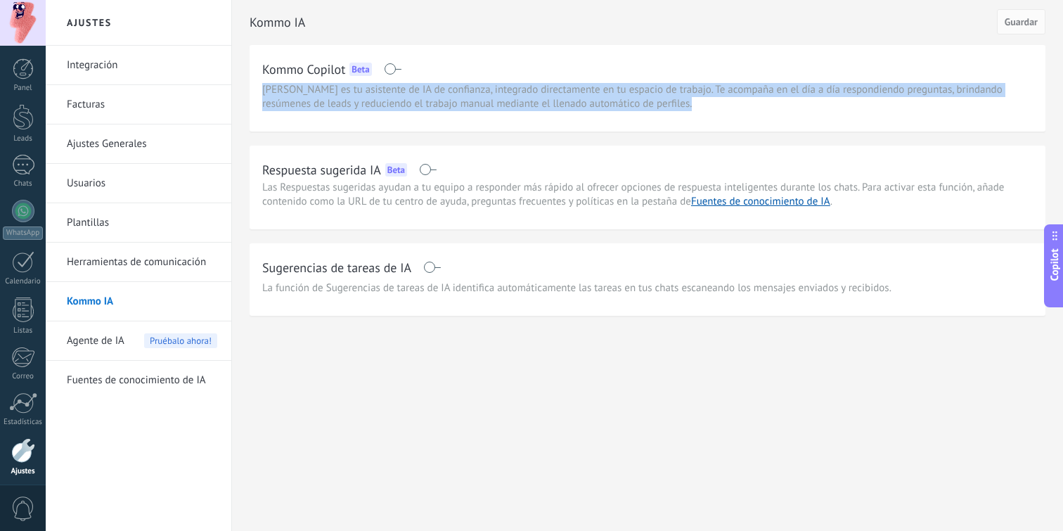
click at [456, 100] on span "Kommo Copilot es tu asistente de IA de confianza, integrado directamente en tu …" at bounding box center [647, 97] width 770 height 28
click at [711, 203] on link "Fuentes de conocimiento de IA" at bounding box center [760, 201] width 139 height 13
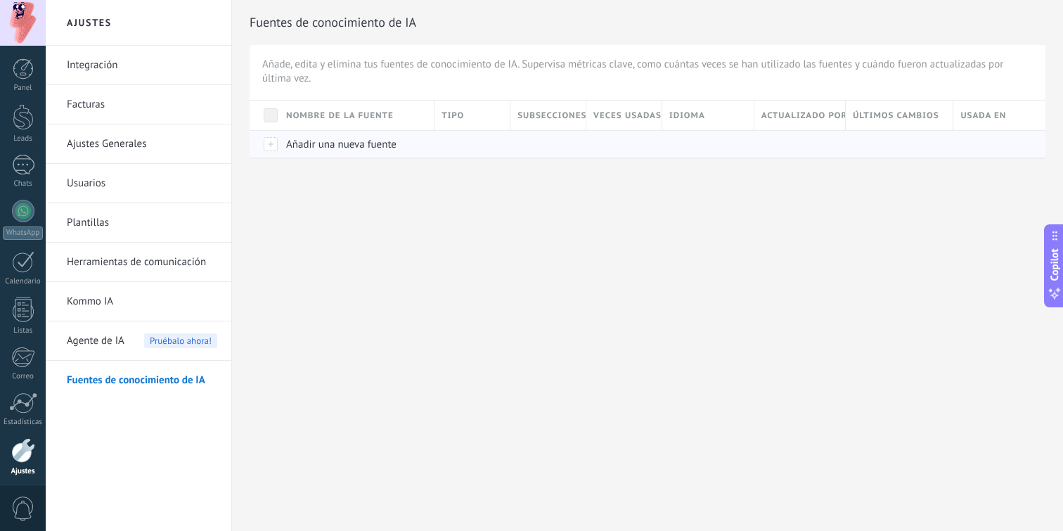
click at [371, 146] on span "Añadir una nueva fuente" at bounding box center [341, 144] width 110 height 13
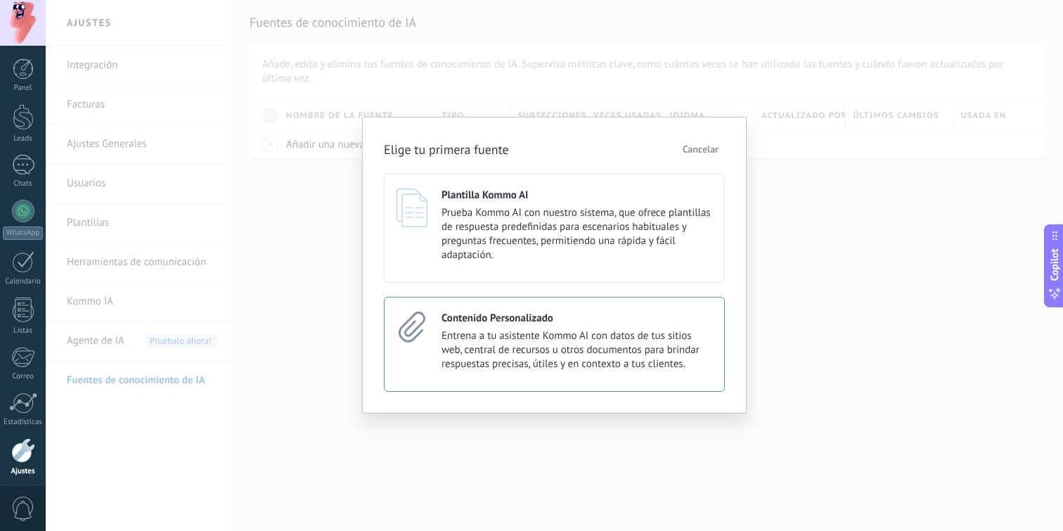
click at [553, 358] on span "Entrena a tu asistente Kommo AI con datos de tus sitios web, central de recurso…" at bounding box center [576, 350] width 271 height 42
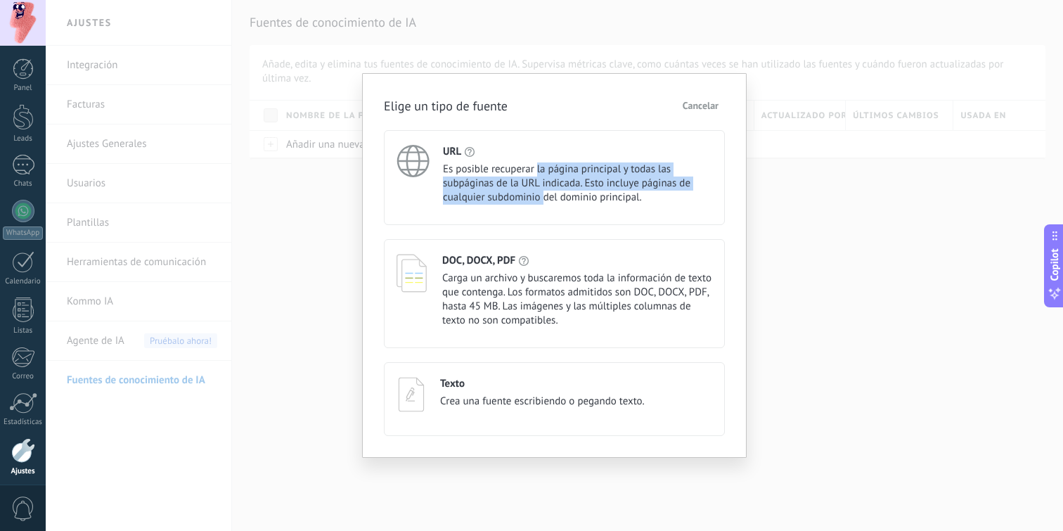
drag, startPoint x: 537, startPoint y: 174, endPoint x: 543, endPoint y: 197, distance: 23.2
click at [543, 198] on span "Es posible recuperar la página principal y todas las subpáginas de la URL indic…" at bounding box center [577, 183] width 269 height 42
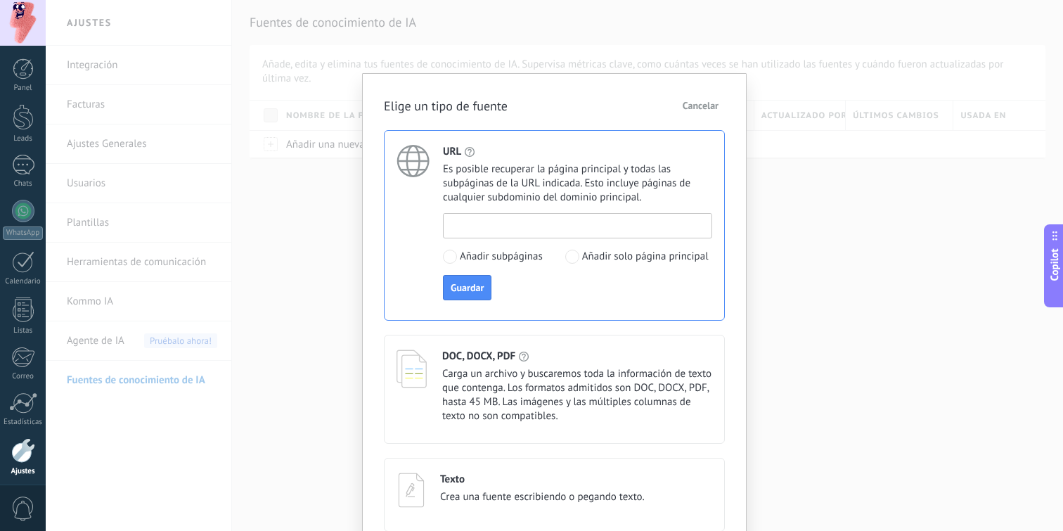
click at [569, 228] on input at bounding box center [578, 225] width 268 height 22
click at [480, 220] on input at bounding box center [578, 225] width 268 height 22
click at [483, 230] on input at bounding box center [578, 225] width 268 height 22
paste input "**********"
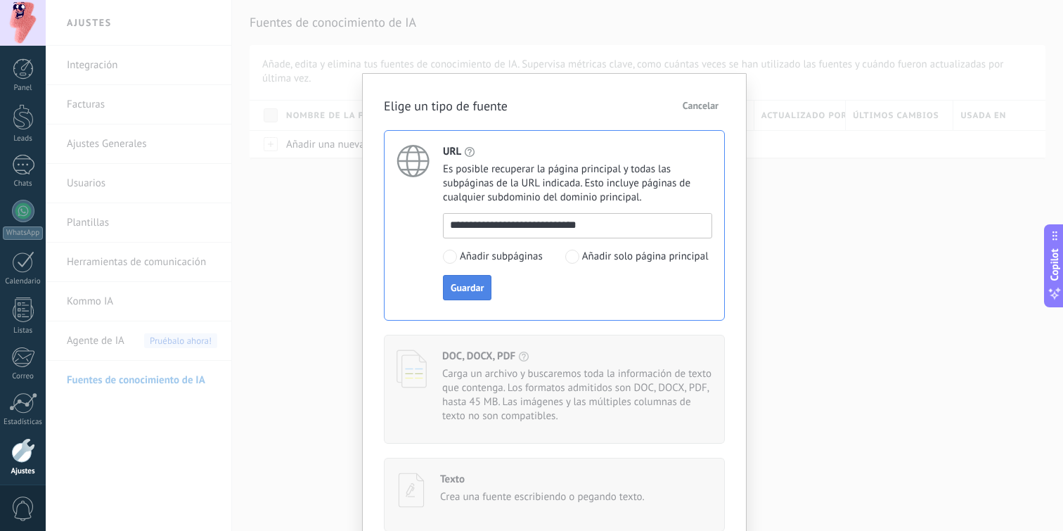
type input "**********"
click at [456, 286] on span "Guardar" at bounding box center [467, 288] width 33 height 10
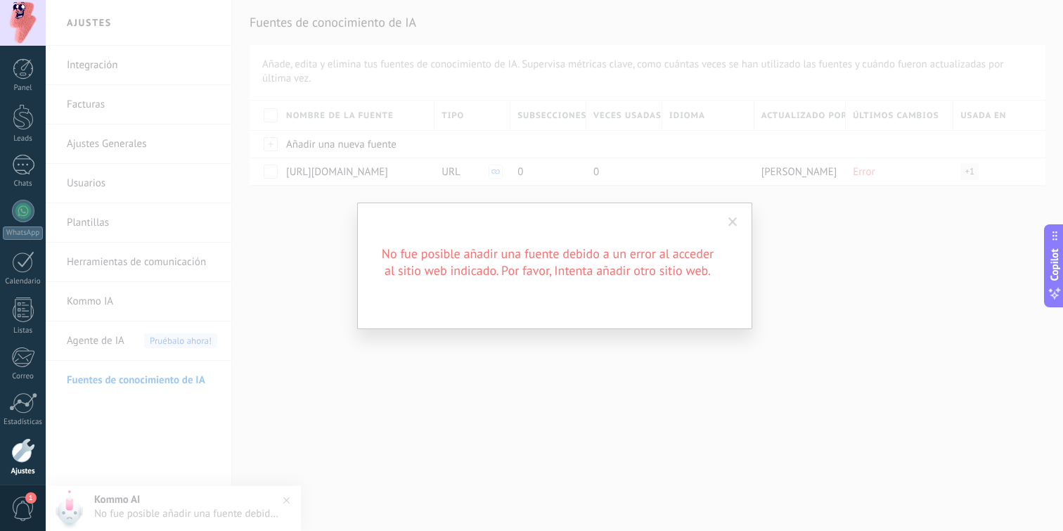
click at [735, 216] on span at bounding box center [732, 222] width 23 height 24
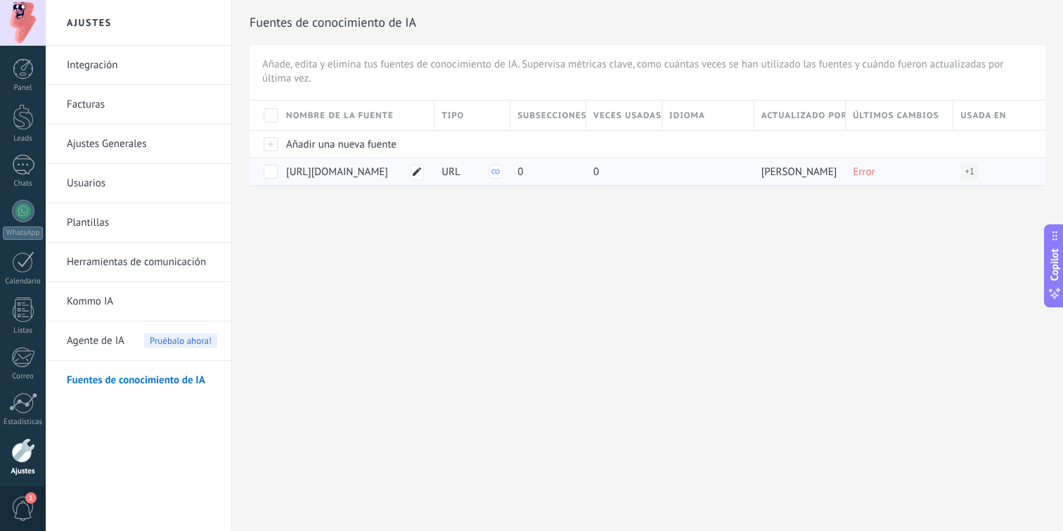
click at [410, 166] on div at bounding box center [417, 171] width 14 height 15
drag, startPoint x: 403, startPoint y: 169, endPoint x: 484, endPoint y: 173, distance: 80.9
click at [484, 173] on div "**********" at bounding box center [648, 143] width 796 height 84
click at [388, 167] on span "https://tolucapropiedades.com/" at bounding box center [337, 171] width 102 height 13
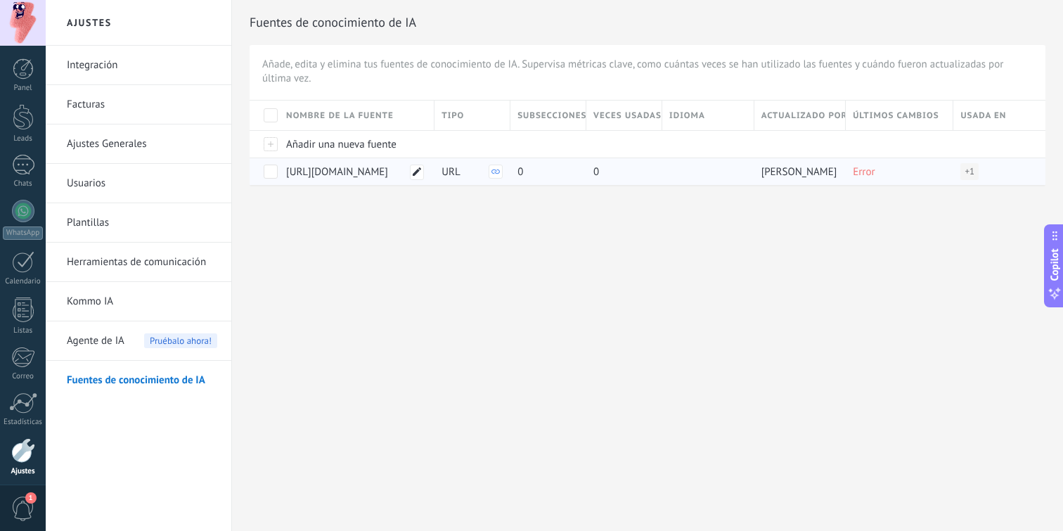
click at [415, 171] on use at bounding box center [417, 171] width 8 height 8
click at [409, 171] on input "**********" at bounding box center [355, 167] width 136 height 13
type input "**********"
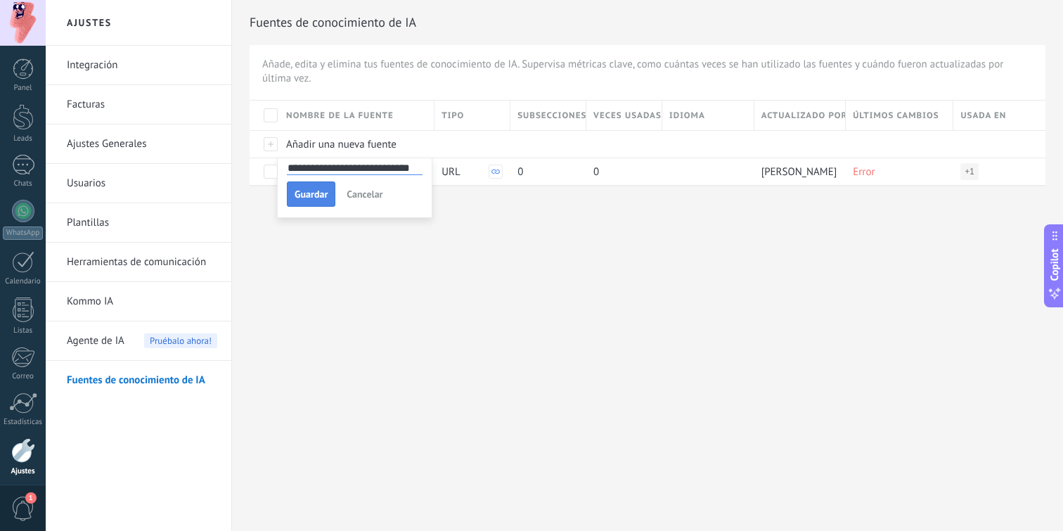
click at [314, 186] on button "Guardar" at bounding box center [311, 193] width 49 height 25
click at [269, 171] on span at bounding box center [271, 171] width 14 height 14
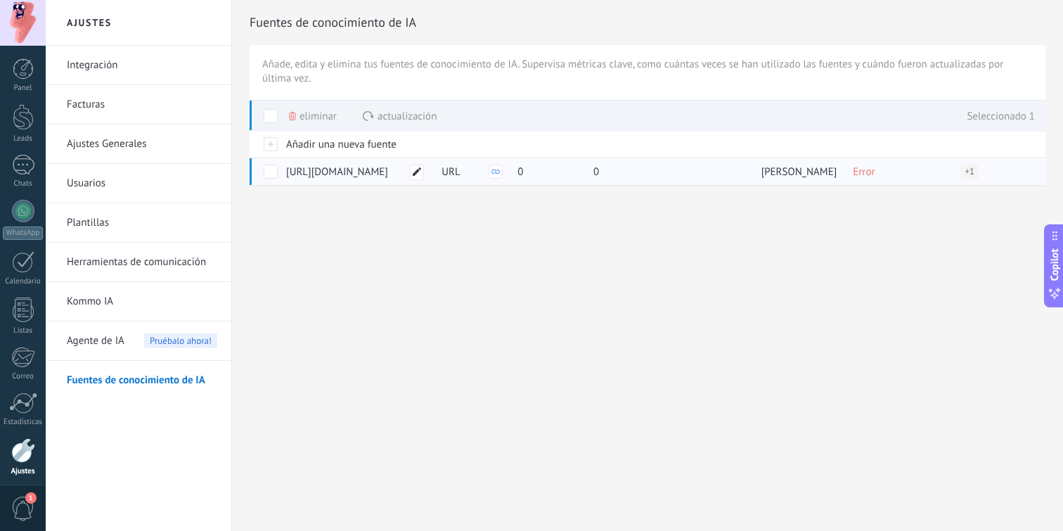
click at [419, 169] on icon at bounding box center [417, 171] width 8 height 8
click at [386, 170] on span "https://tolucapropiedades.com" at bounding box center [337, 171] width 102 height 13
click at [317, 115] on span "Eliminar" at bounding box center [317, 116] width 37 height 27
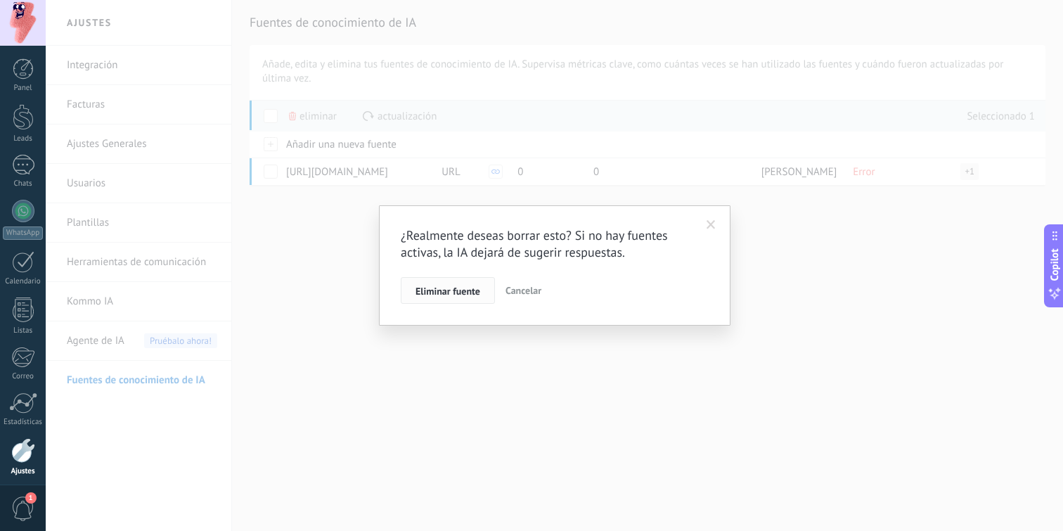
click at [476, 290] on span "Eliminar fuente" at bounding box center [447, 291] width 65 height 10
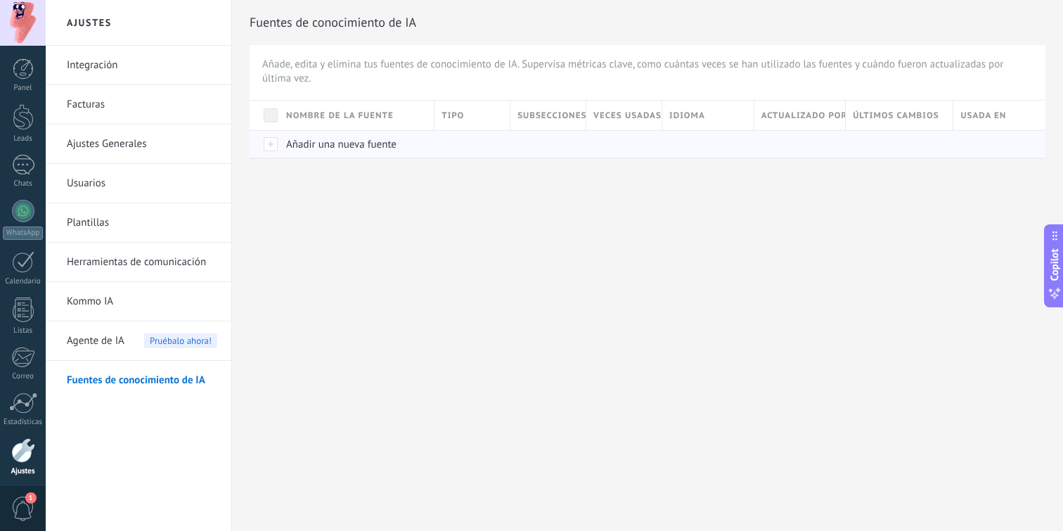
click at [359, 143] on span "Añadir una nueva fuente" at bounding box center [341, 144] width 110 height 13
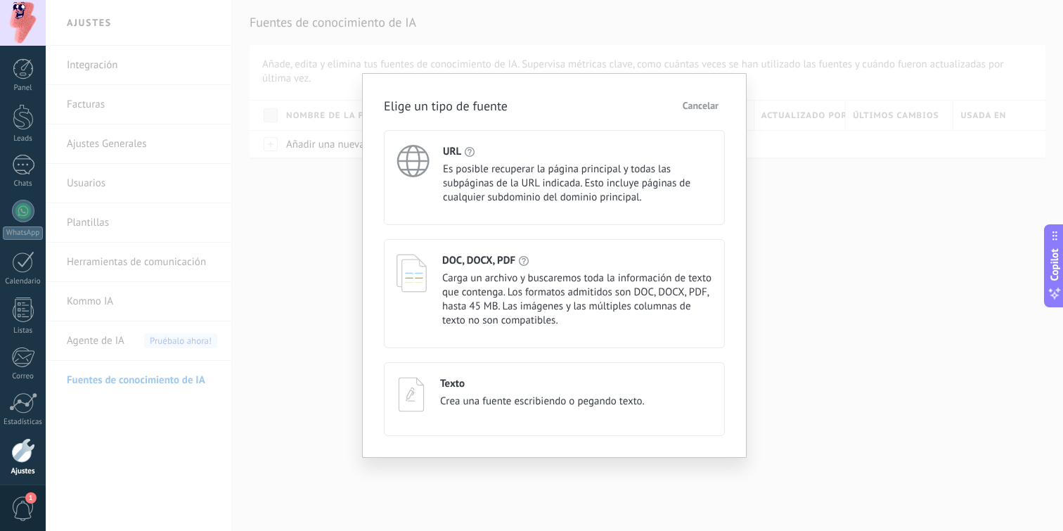
click at [512, 183] on span "Es posible recuperar la página principal y todas las subpáginas de la URL indic…" at bounding box center [577, 183] width 269 height 42
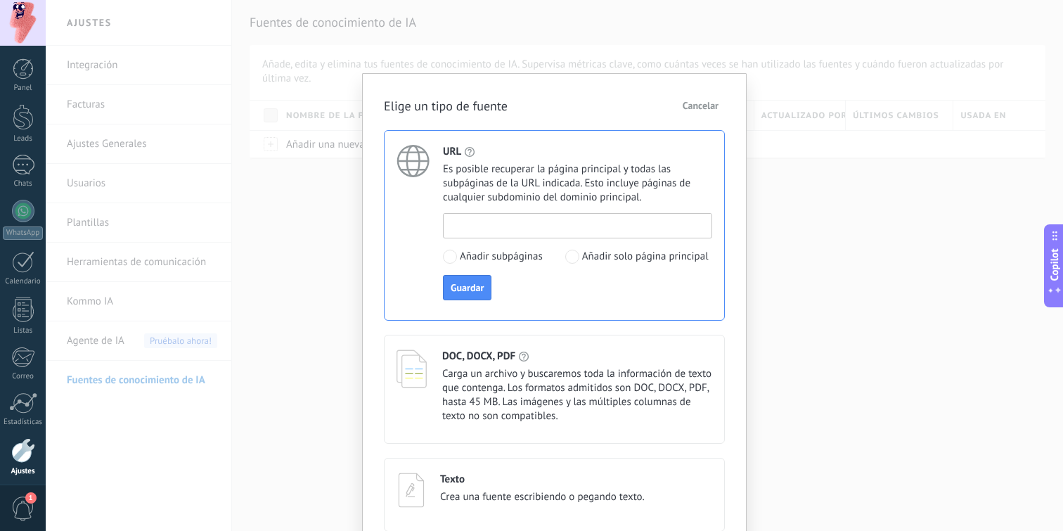
click at [503, 230] on input at bounding box center [578, 225] width 268 height 22
paste input "**********"
type input "**********"
click at [477, 283] on span "Guardar" at bounding box center [467, 288] width 33 height 10
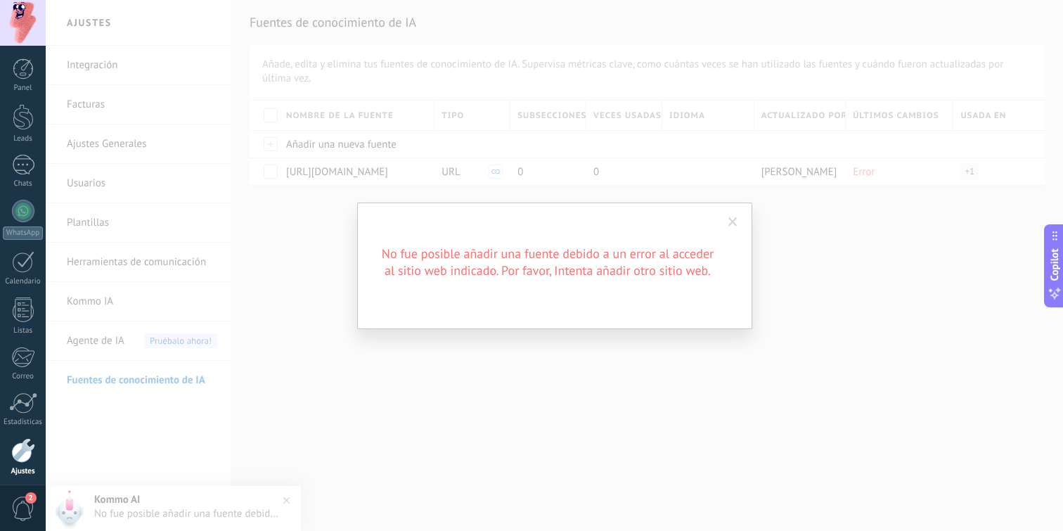
click at [588, 252] on h2 "No fue posible añadir una fuente debido a un error al acceder al sitio web indi…" at bounding box center [547, 262] width 337 height 34
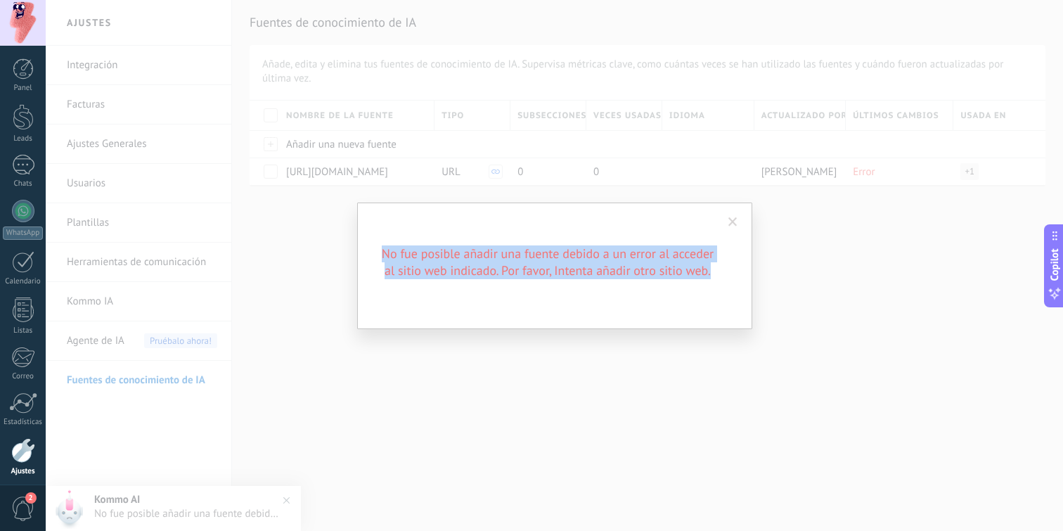
click at [588, 252] on h2 "No fue posible añadir una fuente debido a un error al acceder al sitio web indi…" at bounding box center [547, 262] width 337 height 34
click at [731, 208] on div "No fue posible añadir una fuente debido a un error al acceder al sitio web indi…" at bounding box center [554, 265] width 395 height 127
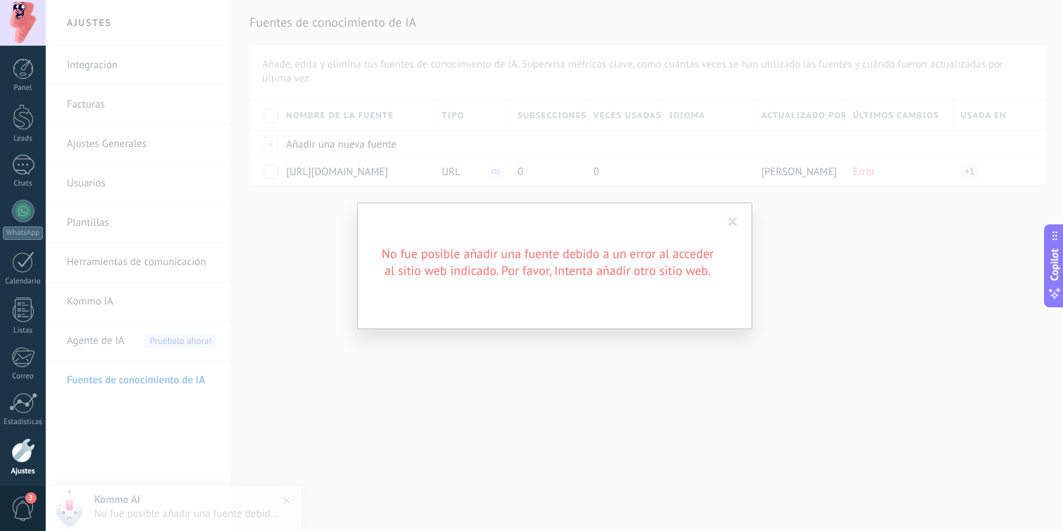
click at [731, 213] on span at bounding box center [732, 222] width 23 height 24
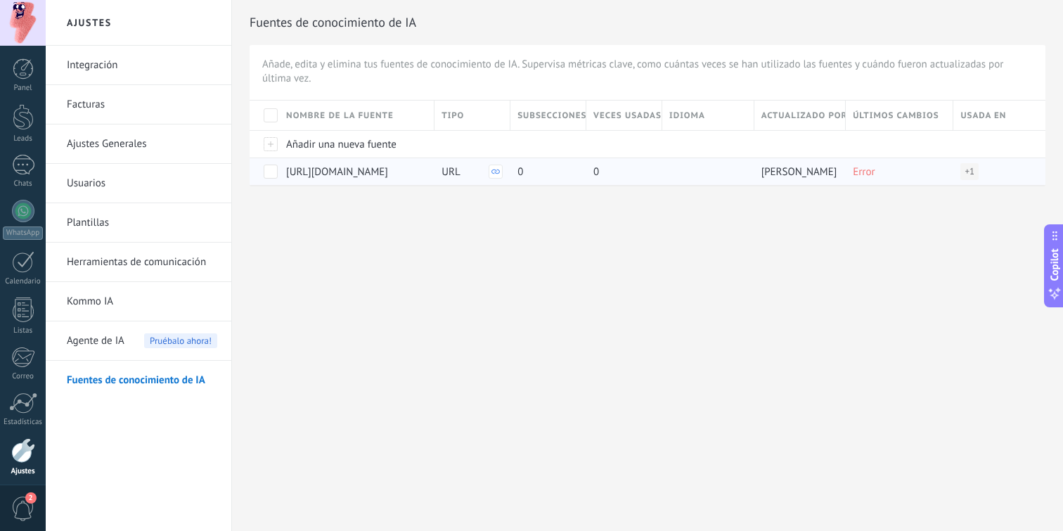
click at [271, 176] on span at bounding box center [271, 171] width 14 height 14
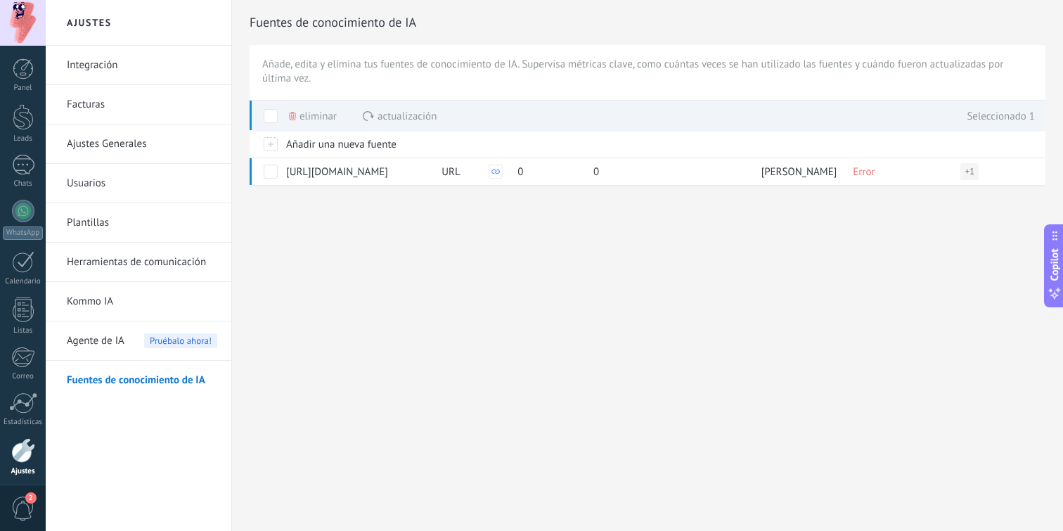
click at [299, 111] on span "Eliminar" at bounding box center [317, 116] width 37 height 27
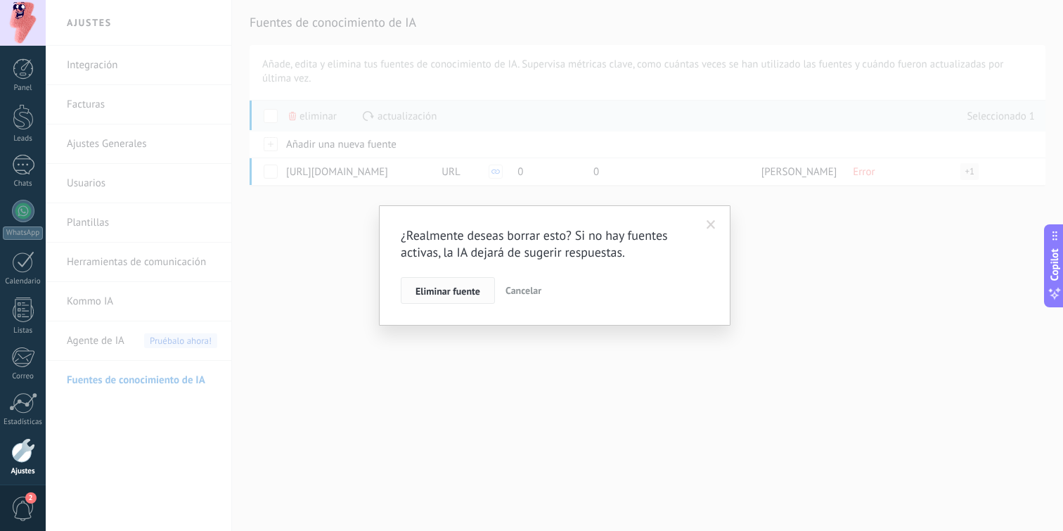
click at [456, 288] on span "Eliminar fuente" at bounding box center [447, 291] width 65 height 10
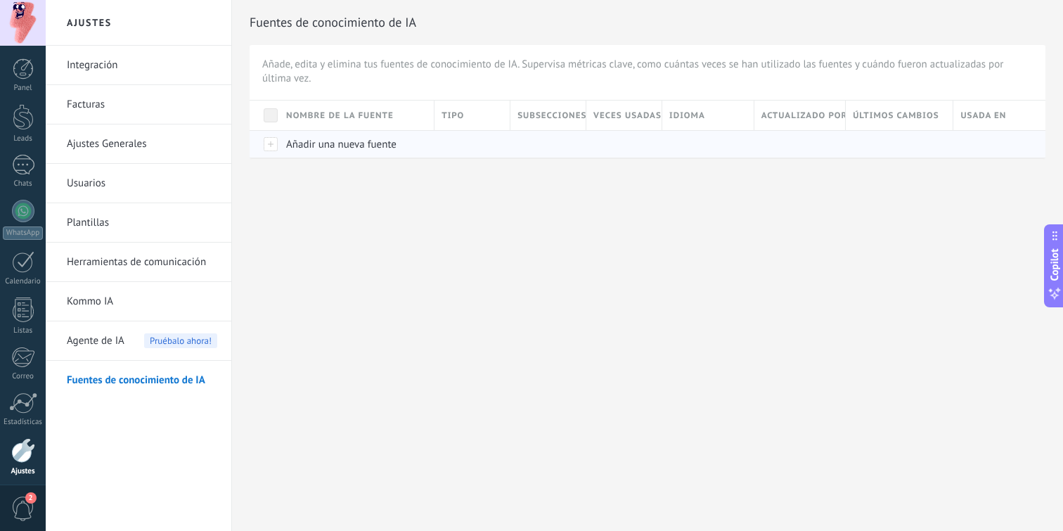
click at [350, 148] on span "Añadir una nueva fuente" at bounding box center [341, 144] width 110 height 13
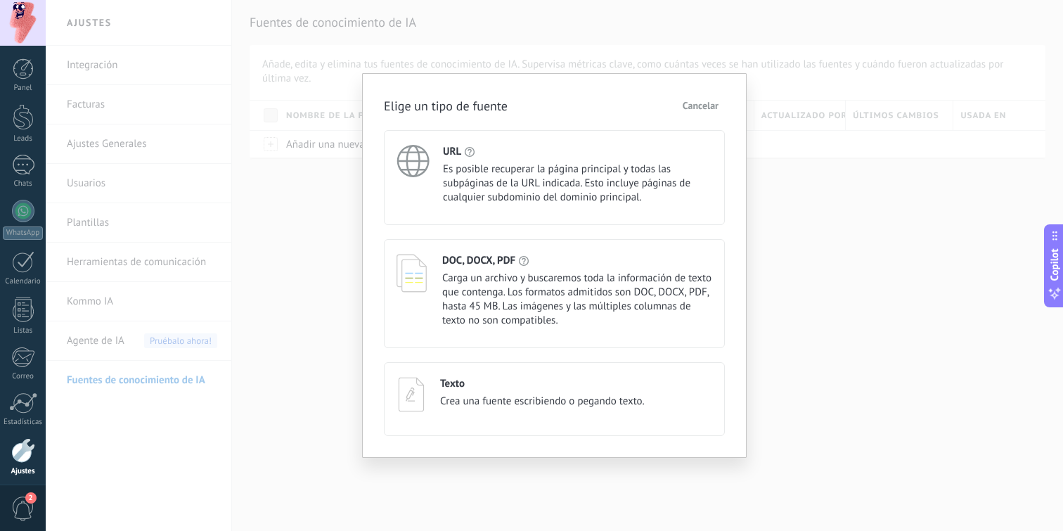
click at [470, 186] on span "Es posible recuperar la página principal y todas las subpáginas de la URL indic…" at bounding box center [577, 183] width 269 height 42
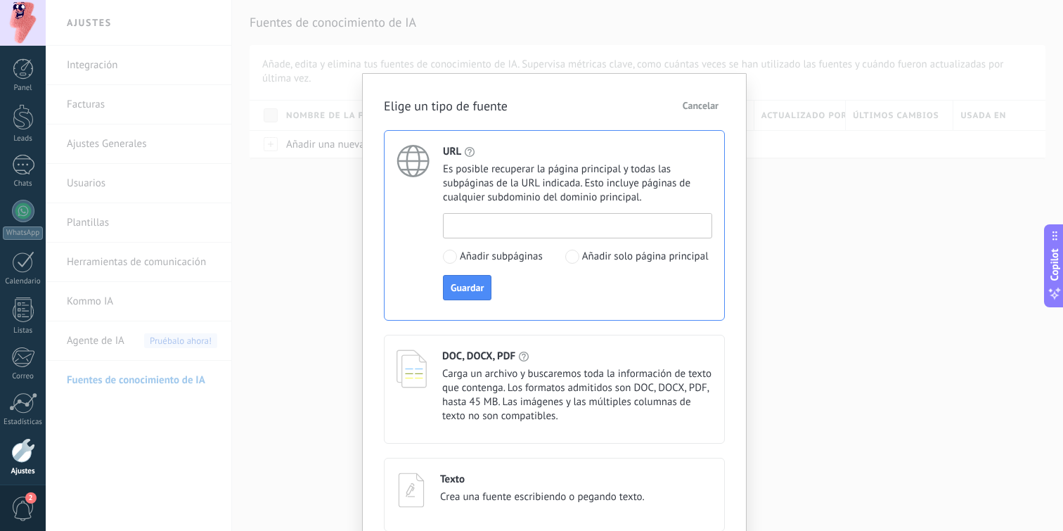
click at [496, 235] on input at bounding box center [578, 225] width 268 height 22
paste input "**********"
type input "**********"
click at [471, 284] on span "Guardar" at bounding box center [467, 288] width 33 height 10
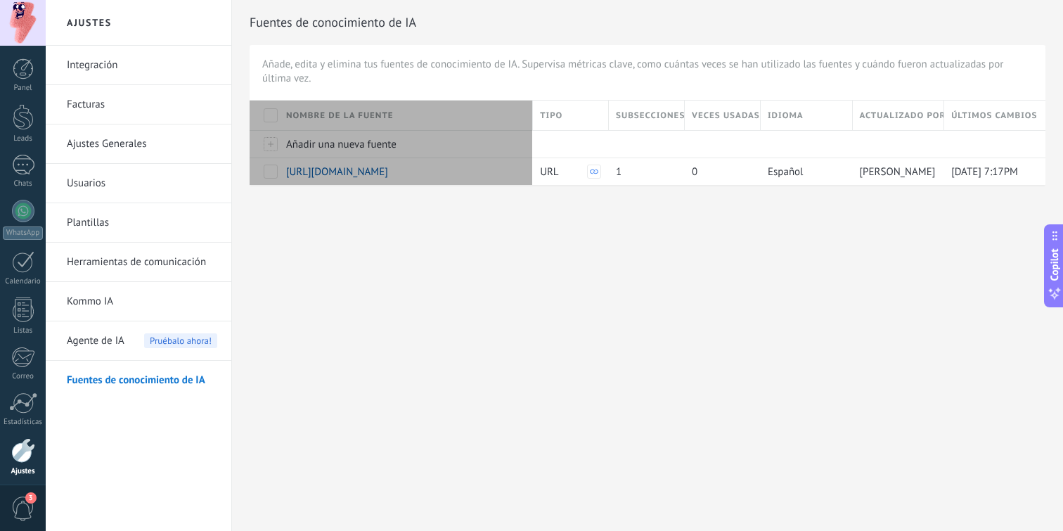
drag, startPoint x: 433, startPoint y: 117, endPoint x: 533, endPoint y: 122, distance: 99.9
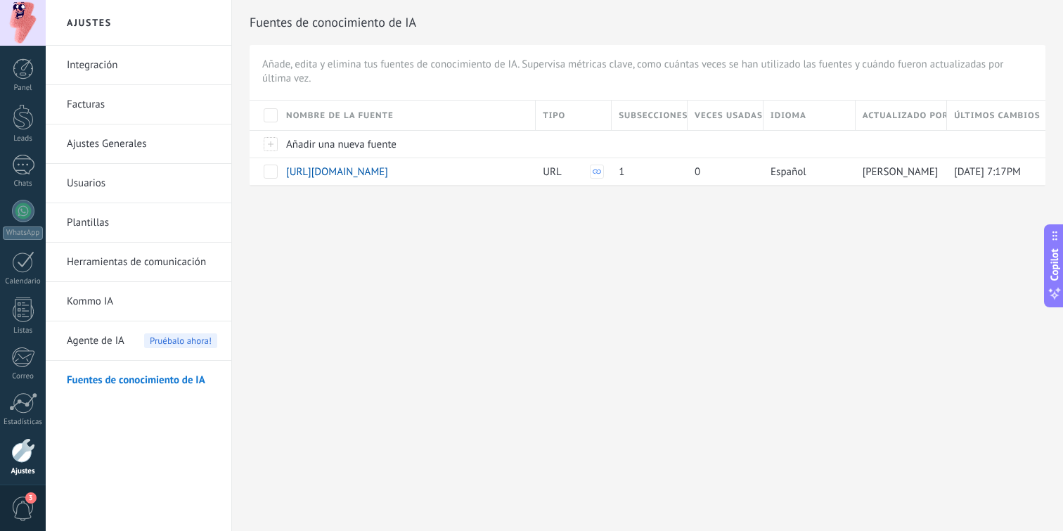
click at [471, 253] on div "Ajustes Integración Facturas Ajustes Generales Usuarios Plantillas Herramientas…" at bounding box center [554, 265] width 1017 height 531
click at [536, 111] on div "Tipo" at bounding box center [573, 116] width 75 height 30
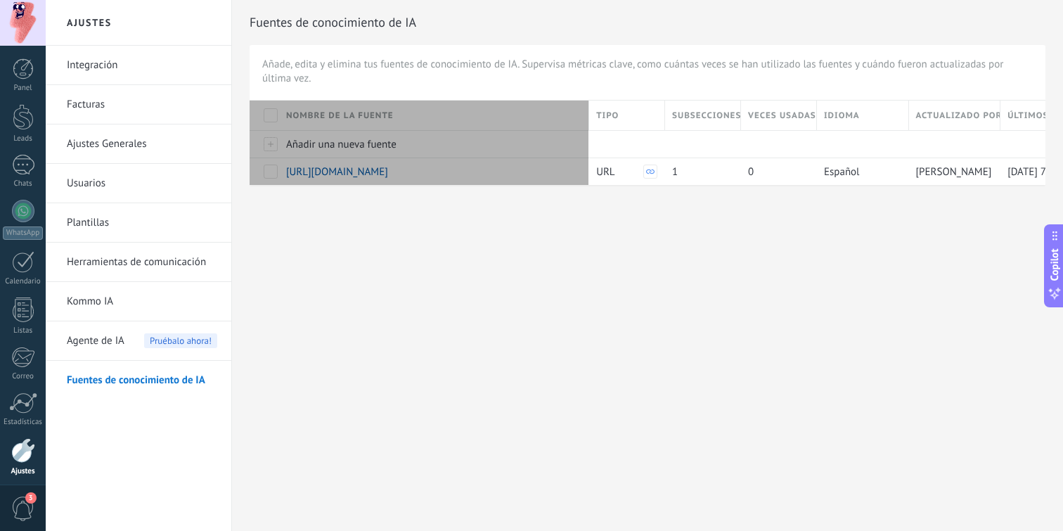
drag, startPoint x: 534, startPoint y: 113, endPoint x: 594, endPoint y: 117, distance: 60.6
click at [593, 117] on div "Nombre de la fuente Tipo Subsecciones Veces usadas Idioma Actualizado por Últim…" at bounding box center [725, 116] width 950 height 30
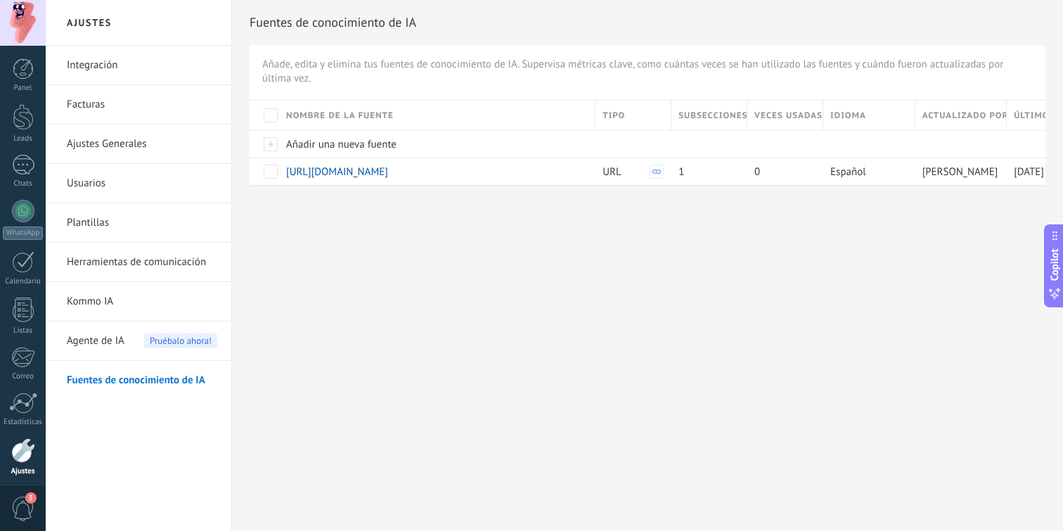
click at [133, 335] on div "Agente de IA Pruébalo ahora!" at bounding box center [142, 340] width 150 height 39
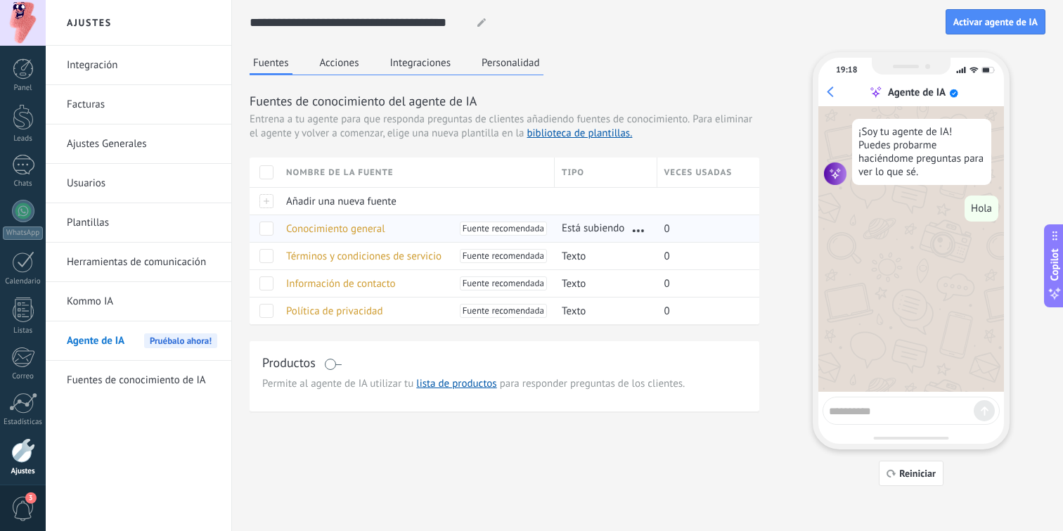
click at [362, 228] on span "Conocimiento general" at bounding box center [335, 228] width 99 height 13
click at [485, 221] on div "Conocimiento general Fuente recomendada" at bounding box center [413, 228] width 269 height 27
click at [485, 231] on span "Fuente recomendada" at bounding box center [504, 228] width 82 height 14
click at [560, 132] on link "biblioteca de plantillas." at bounding box center [578, 133] width 105 height 13
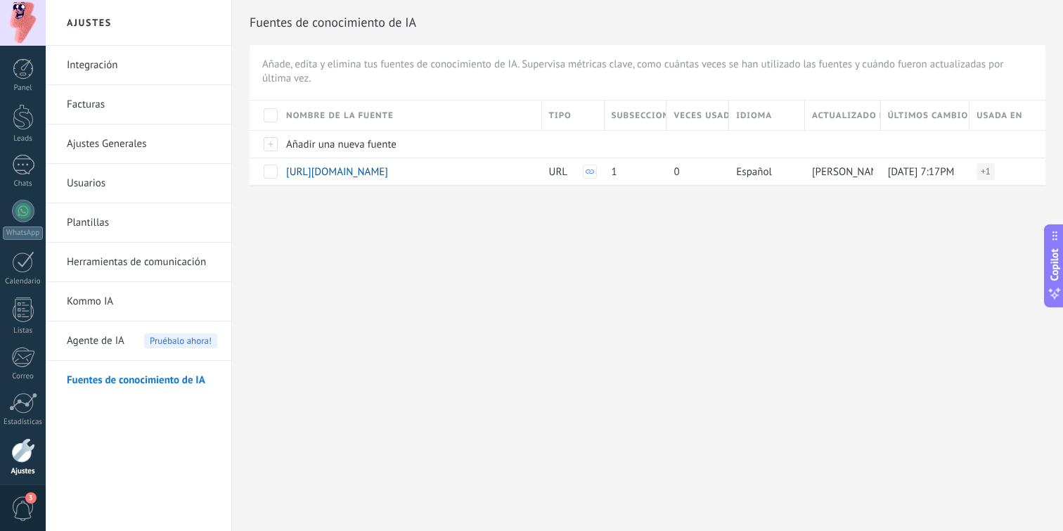
click at [132, 332] on div "Agente de IA Pruébalo ahora!" at bounding box center [142, 340] width 150 height 39
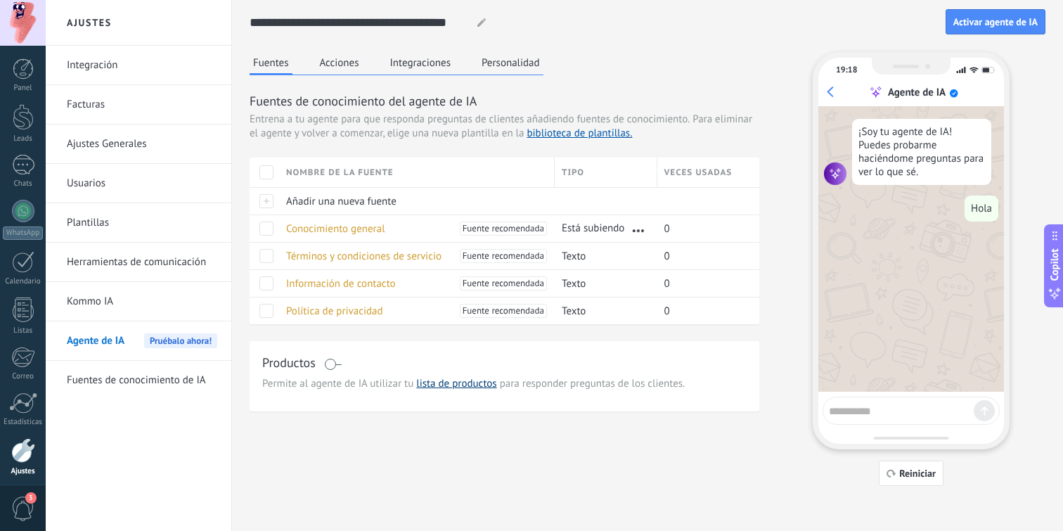
click at [450, 383] on link "lista de productos" at bounding box center [456, 383] width 80 height 13
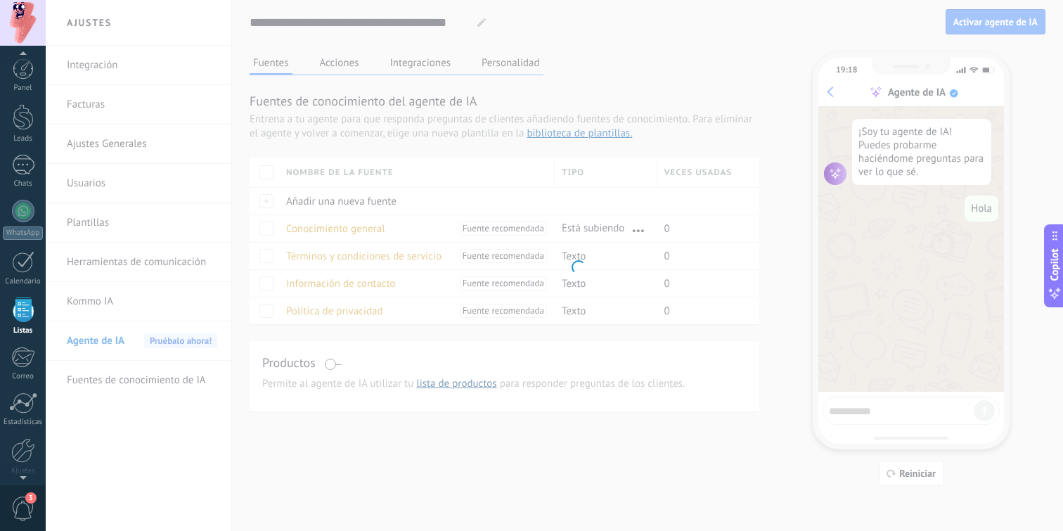
scroll to position [37, 0]
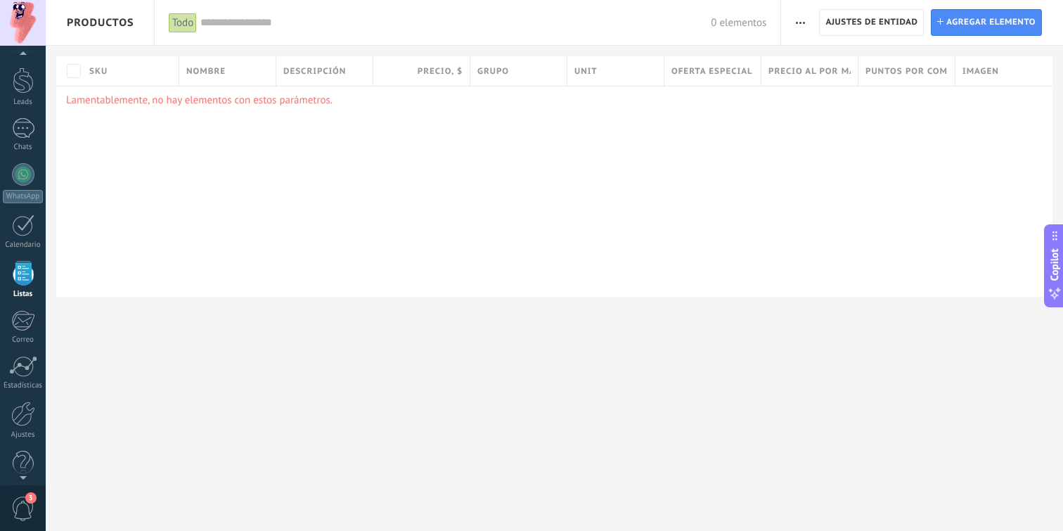
click at [233, 110] on div "Lamentablemente, no hay elementos con estos parámetros." at bounding box center [554, 191] width 996 height 211
click at [233, 109] on div "Lamentablemente, no hay elementos con estos parámetros." at bounding box center [554, 191] width 996 height 211
click at [957, 21] on span "Agregar elemento" at bounding box center [990, 22] width 89 height 25
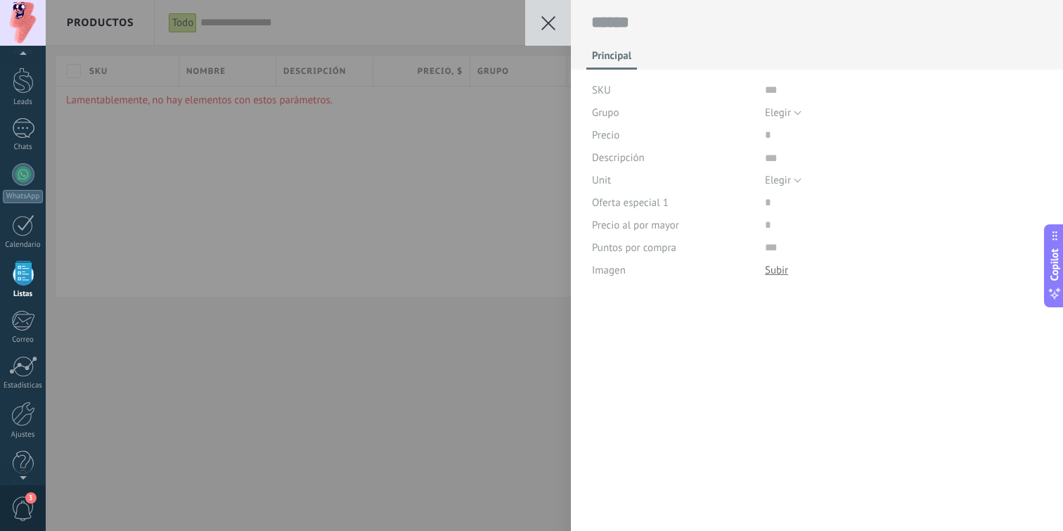
scroll to position [14, 0]
click at [641, 103] on div "Grupo" at bounding box center [673, 112] width 162 height 22
click at [550, 26] on icon at bounding box center [548, 23] width 14 height 14
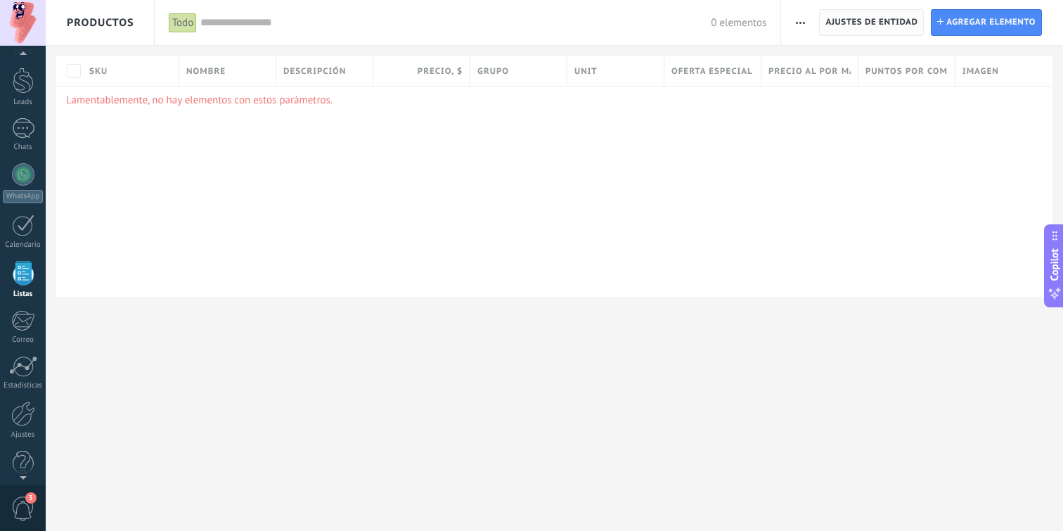
click at [855, 22] on span "Ajustes de entidad" at bounding box center [871, 22] width 92 height 25
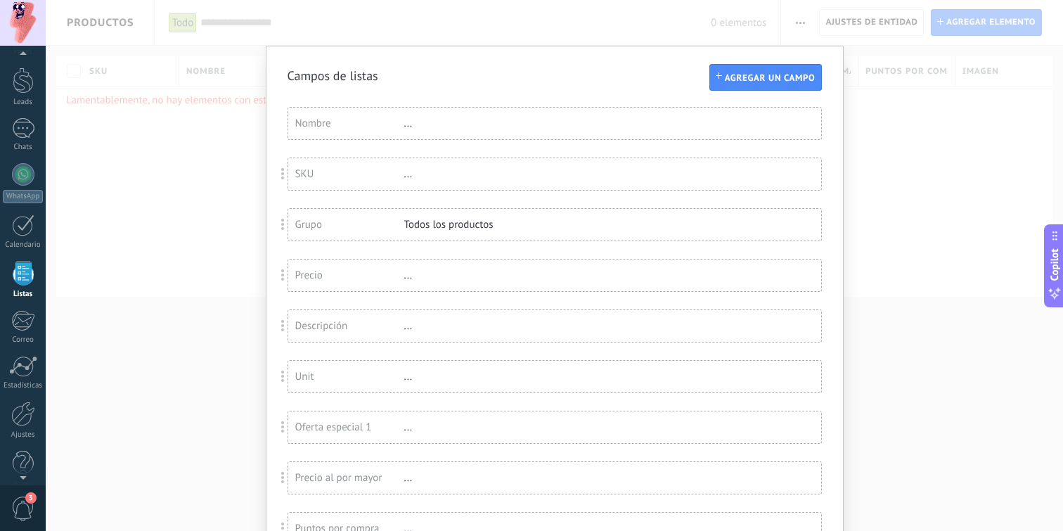
click at [559, 127] on div "Nombre ..." at bounding box center [554, 124] width 533 height 32
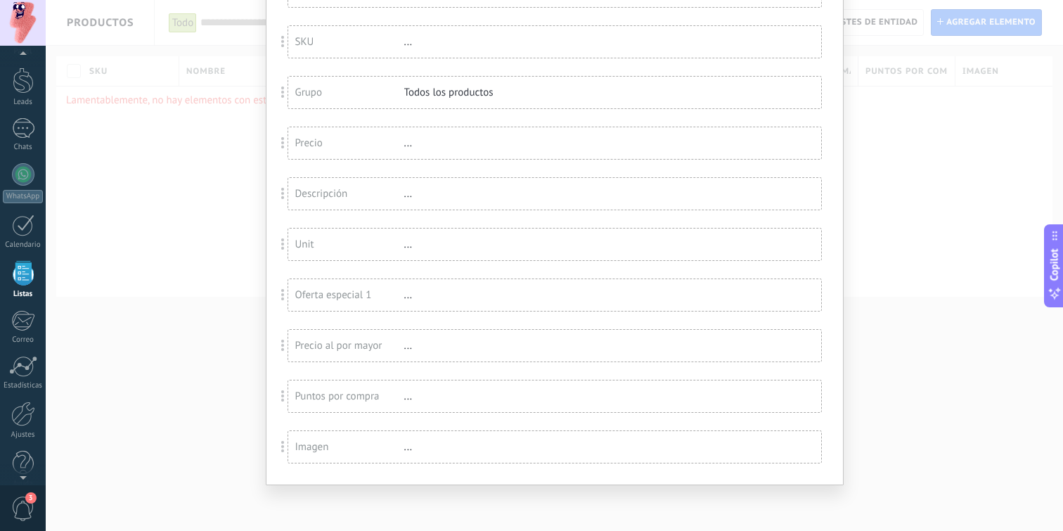
scroll to position [0, 0]
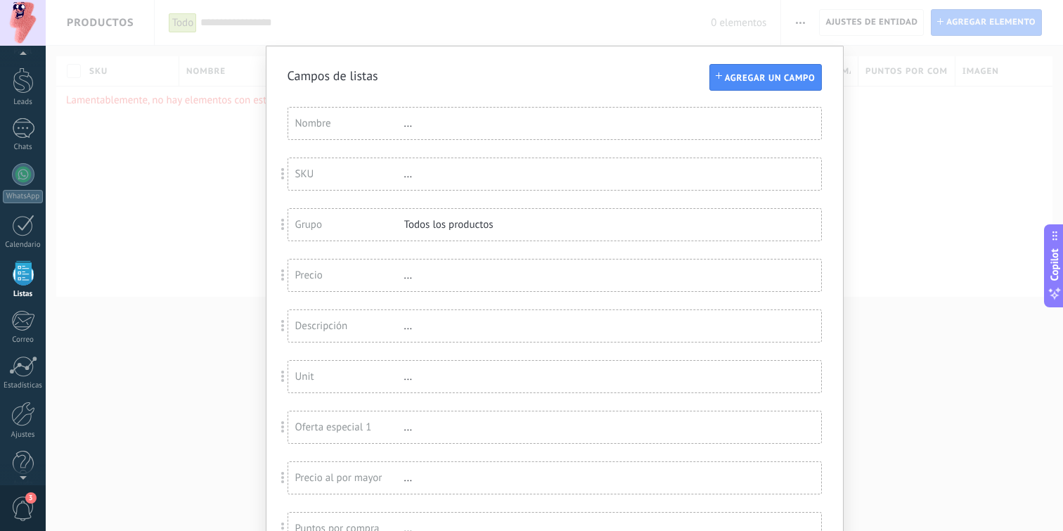
click at [154, 197] on div "Campos de listas Agregar un campo Usted ha alcanzado la cantidad máxima de los …" at bounding box center [554, 265] width 1017 height 531
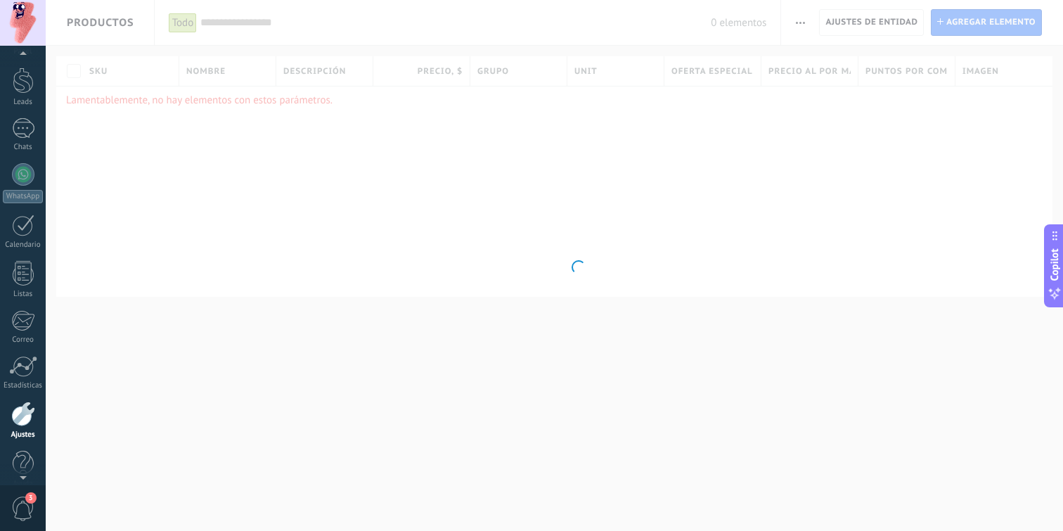
scroll to position [54, 0]
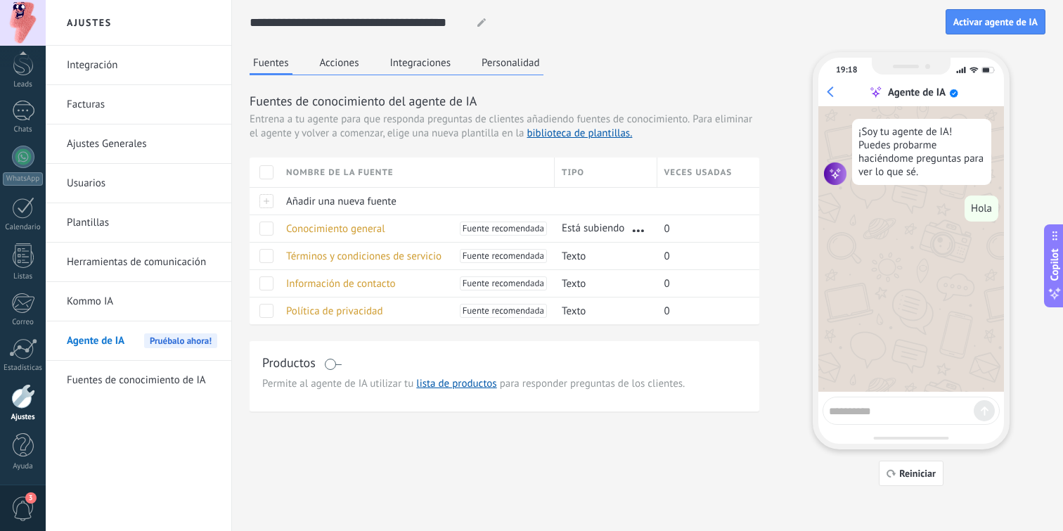
click at [149, 347] on span "Pruébalo ahora!" at bounding box center [180, 340] width 73 height 15
click at [886, 418] on div at bounding box center [910, 410] width 177 height 28
click at [889, 409] on textarea at bounding box center [901, 409] width 145 height 18
type textarea "**********"
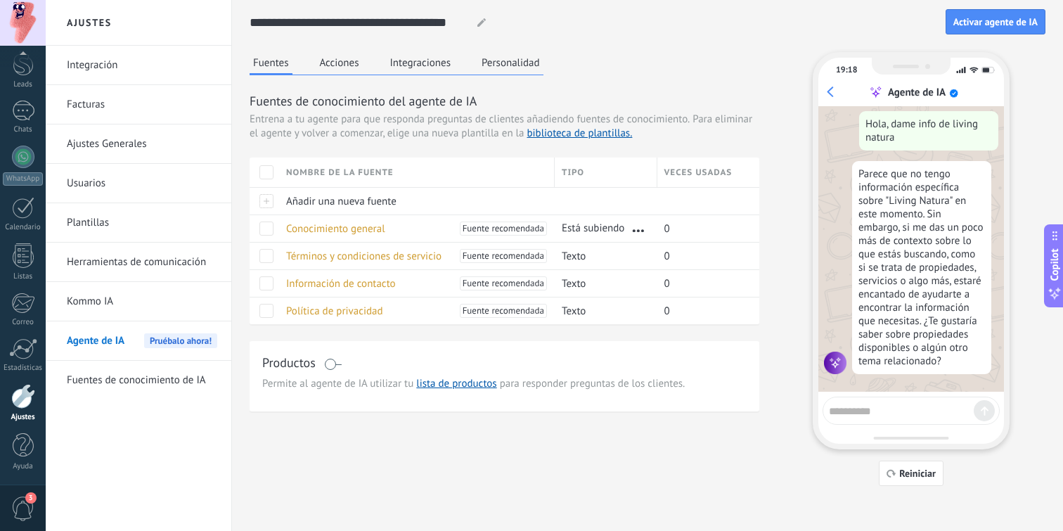
scroll to position [129, 0]
click at [482, 422] on div "Fuentes Acciones Integraciones Personalidad Fuentes de conocimiento del agente …" at bounding box center [648, 269] width 796 height 434
click at [351, 58] on button "Acciones" at bounding box center [339, 62] width 46 height 21
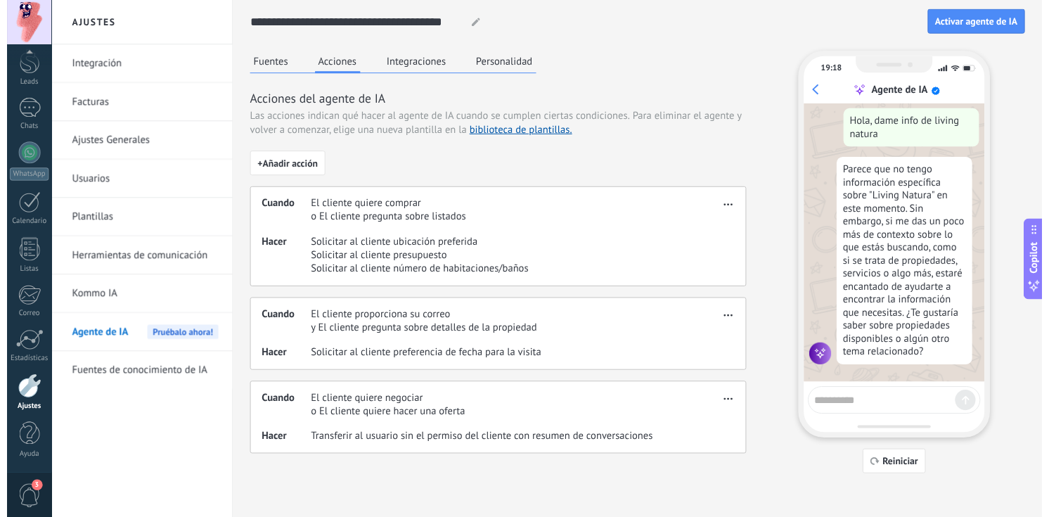
scroll to position [1, 0]
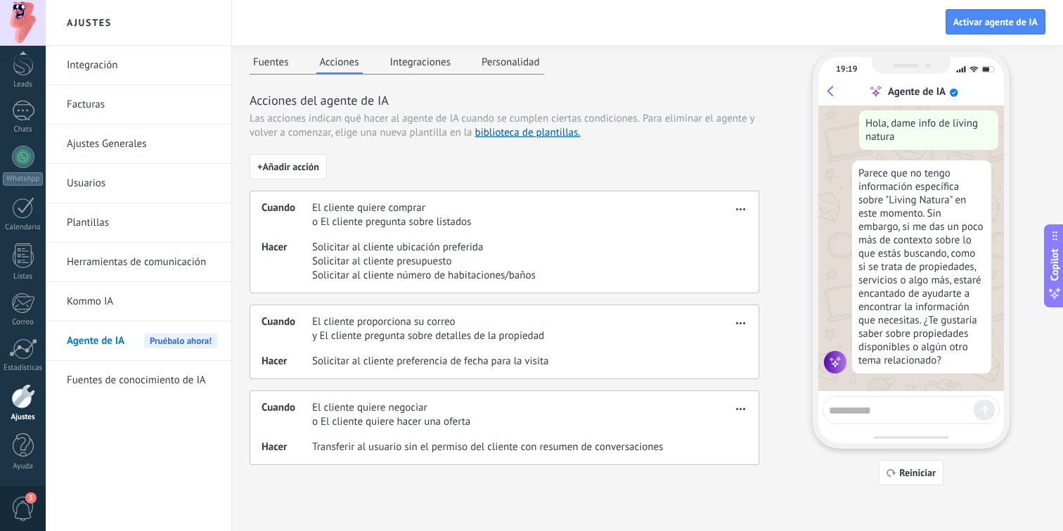
click at [439, 67] on button "Integraciones" at bounding box center [421, 61] width 68 height 21
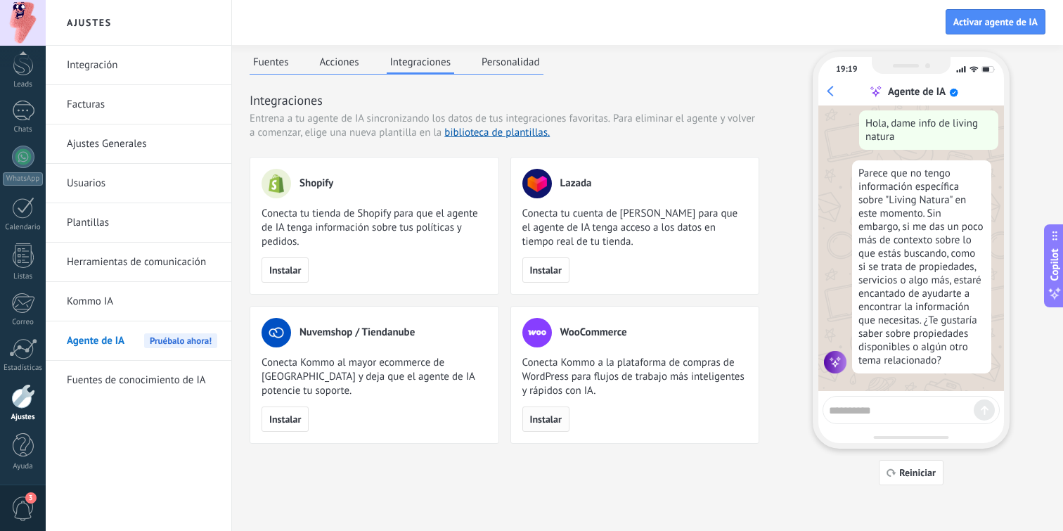
click at [550, 423] on span "Instalar" at bounding box center [546, 419] width 32 height 10
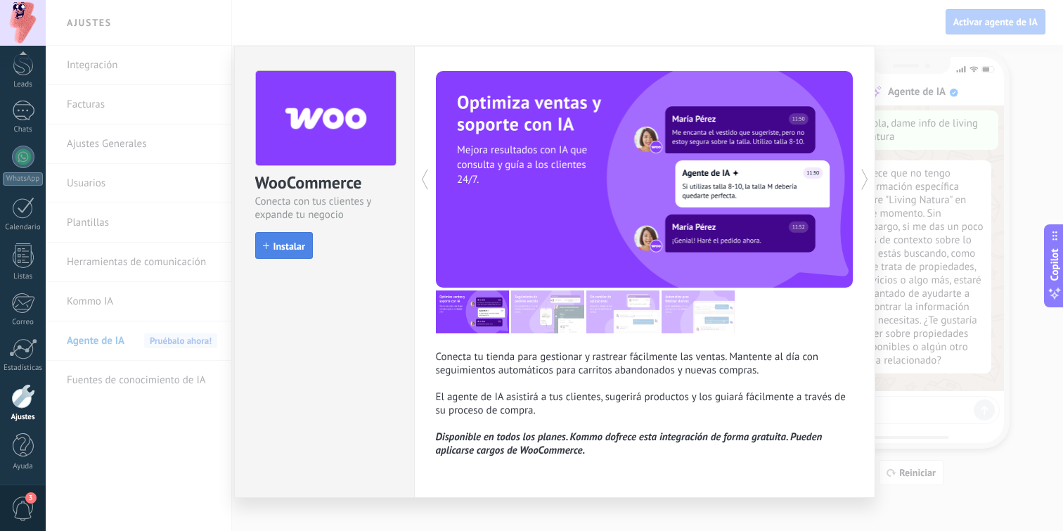
click at [294, 245] on span "Instalar" at bounding box center [289, 246] width 32 height 10
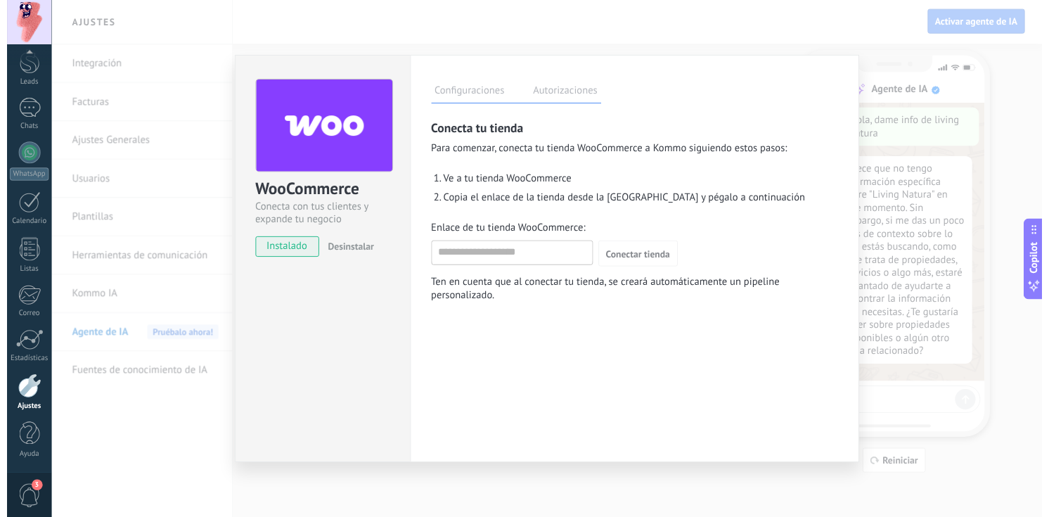
type textarea "***"
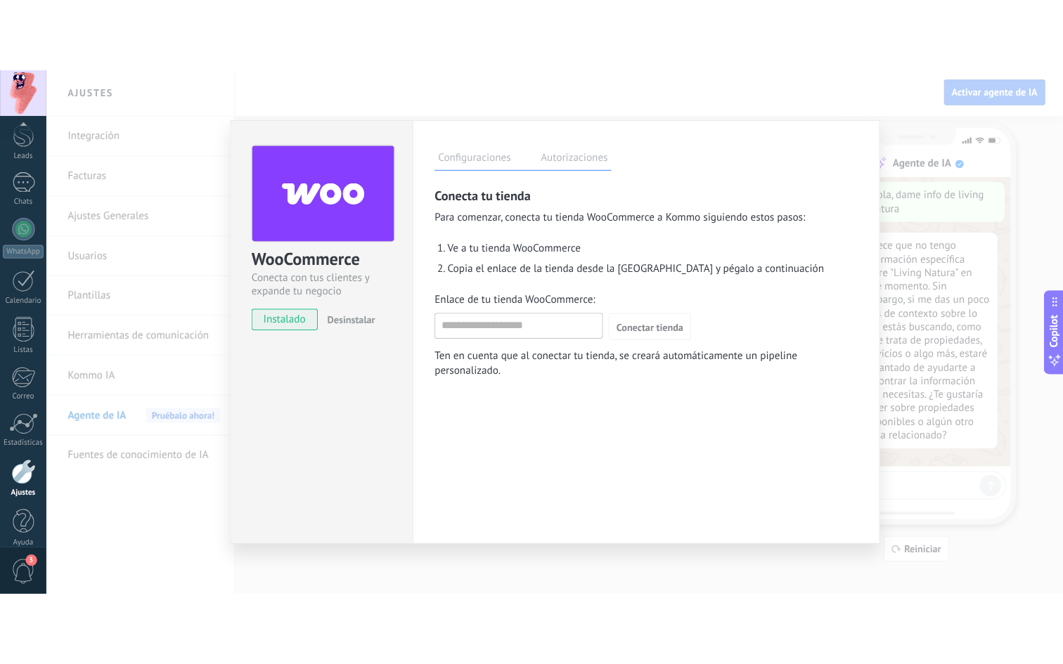
scroll to position [0, 0]
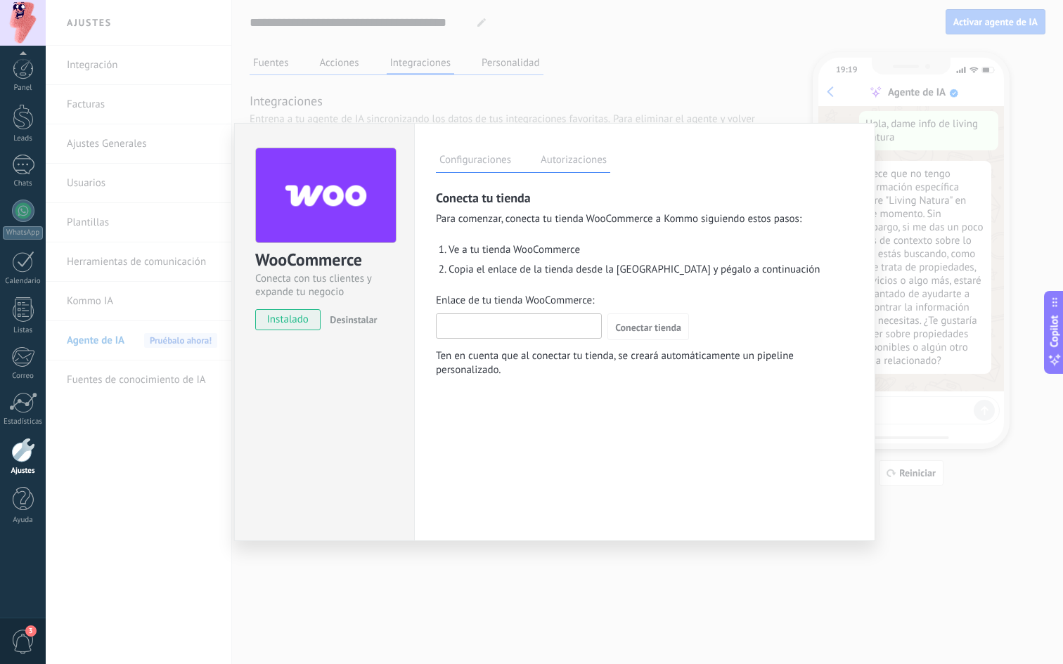
click at [468, 335] on input "Enlace de tu tienda WooCommerce:" at bounding box center [519, 325] width 164 height 22
click at [476, 332] on input "Enlace de tu tienda WooCommerce:" at bounding box center [519, 325] width 164 height 22
click at [355, 316] on span "Desinstalar" at bounding box center [353, 320] width 47 height 13
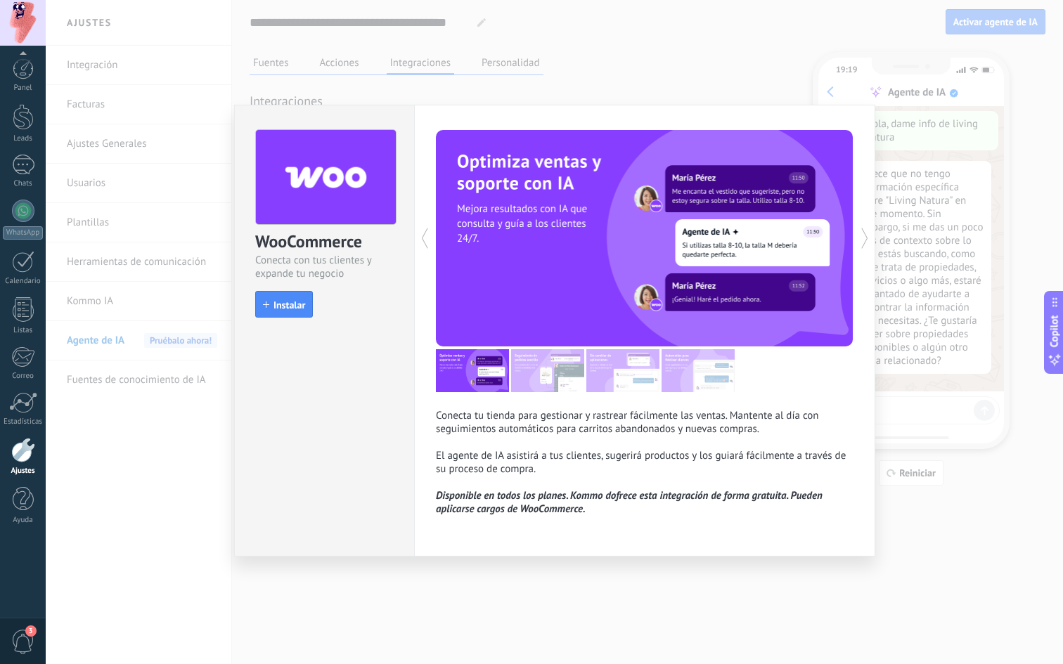
click at [460, 530] on div "WooCommerce Conecta con tus clientes y expande tu negocio install Instalar Cone…" at bounding box center [554, 332] width 1017 height 664
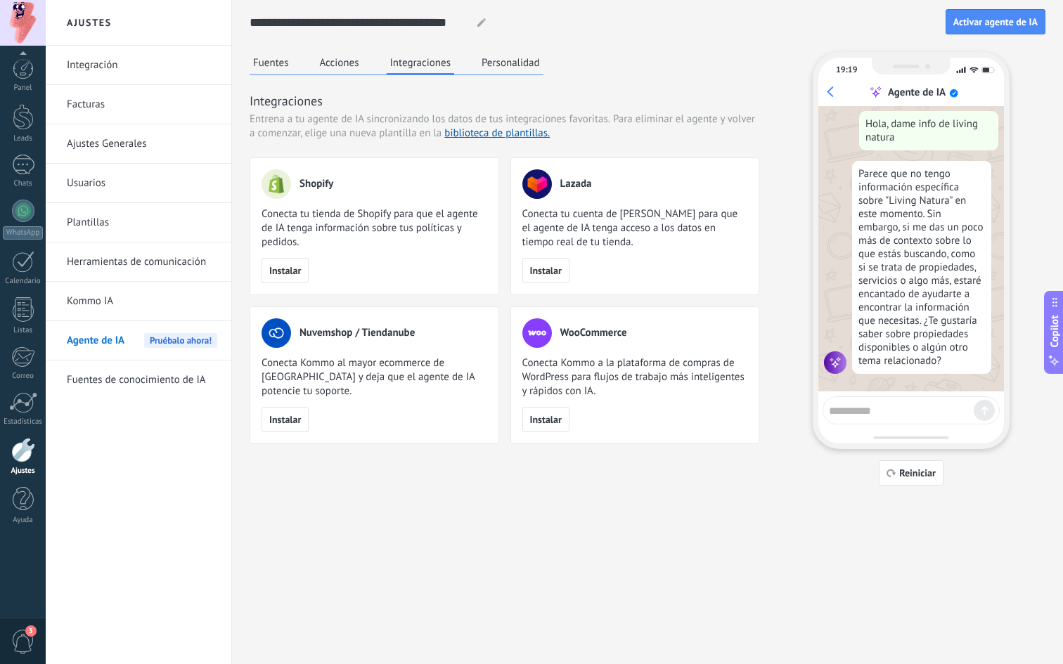
click at [498, 65] on button "Personalidad" at bounding box center [510, 62] width 65 height 21
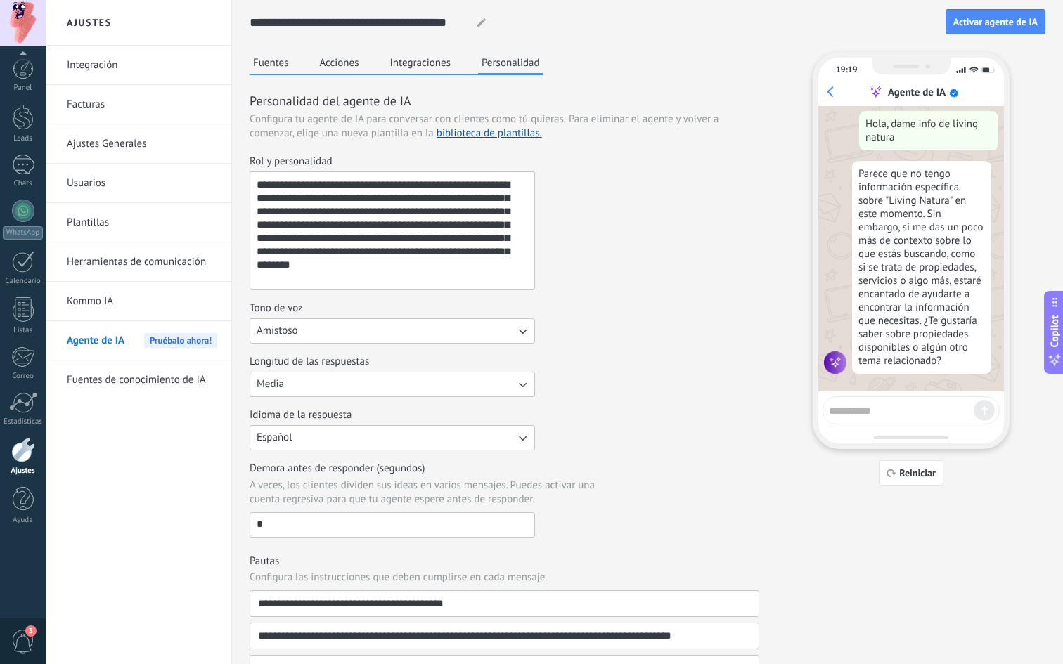
click at [373, 223] on textarea "**********" at bounding box center [390, 230] width 281 height 117
click at [409, 330] on button "Amistoso" at bounding box center [392, 330] width 285 height 25
click at [409, 330] on li "Casual" at bounding box center [387, 331] width 293 height 24
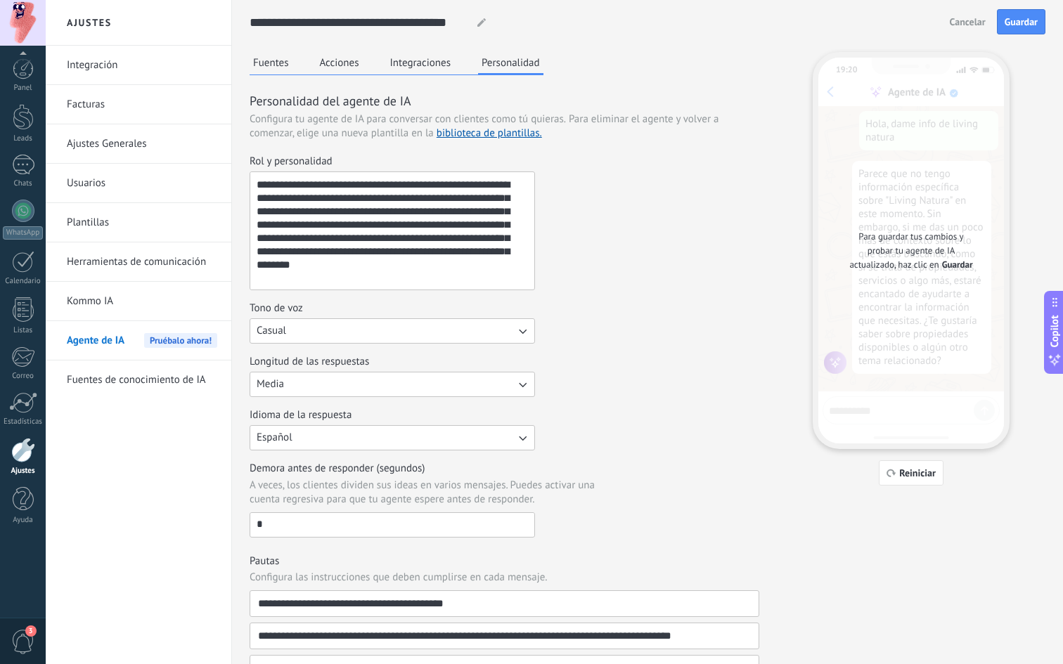
click at [409, 331] on button "Casual" at bounding box center [392, 330] width 285 height 25
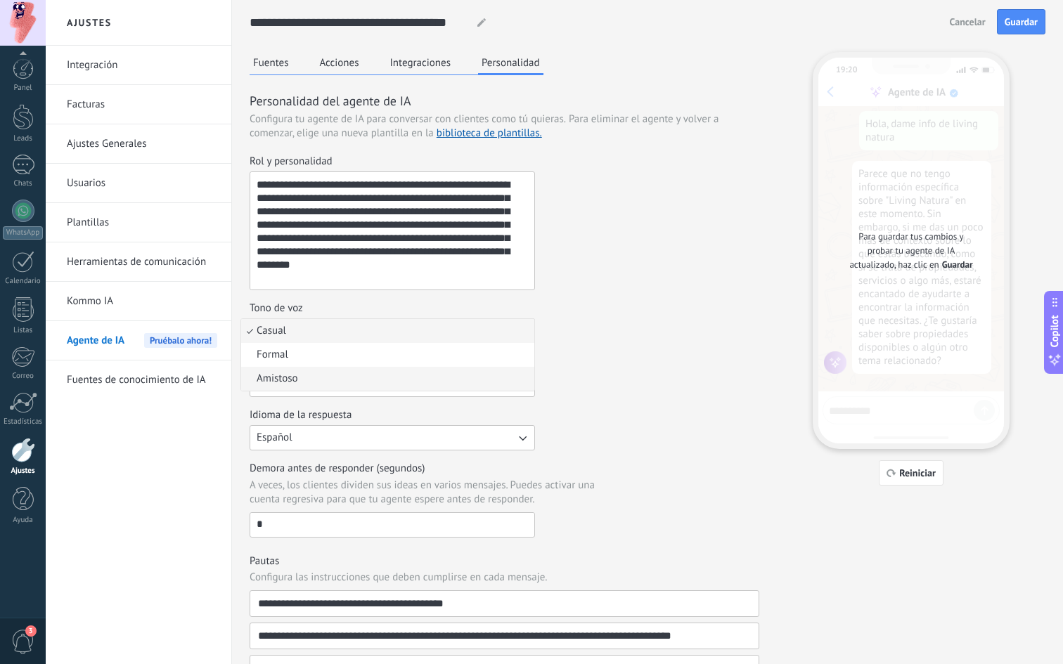
click at [380, 379] on li "Amistoso" at bounding box center [387, 379] width 293 height 24
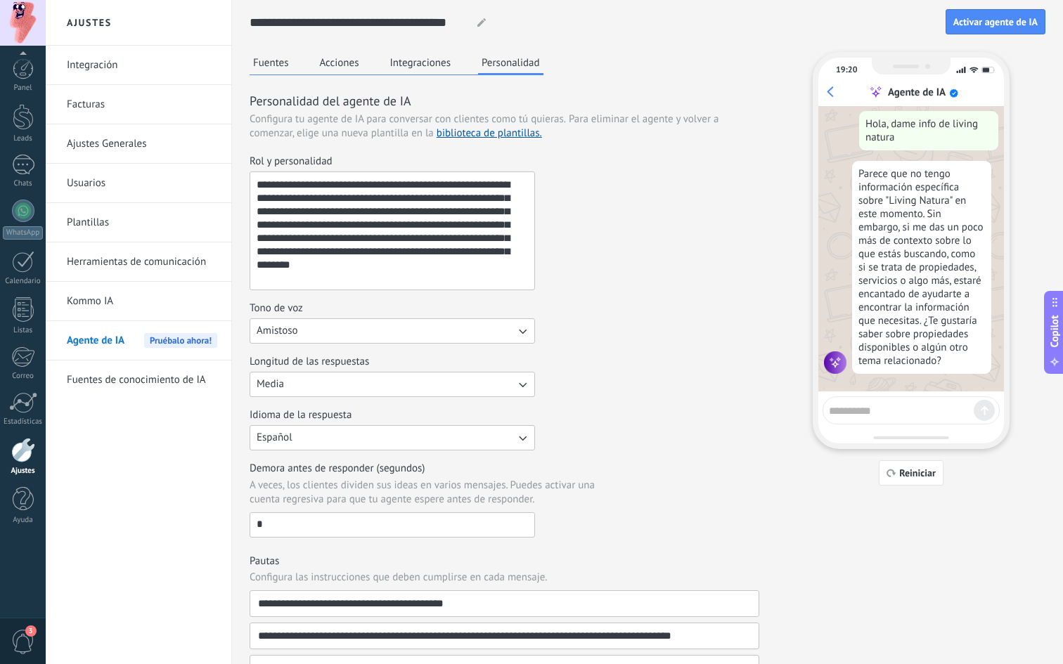
click at [404, 385] on button "Media" at bounding box center [392, 384] width 285 height 25
click at [404, 385] on li "Corta" at bounding box center [387, 385] width 293 height 24
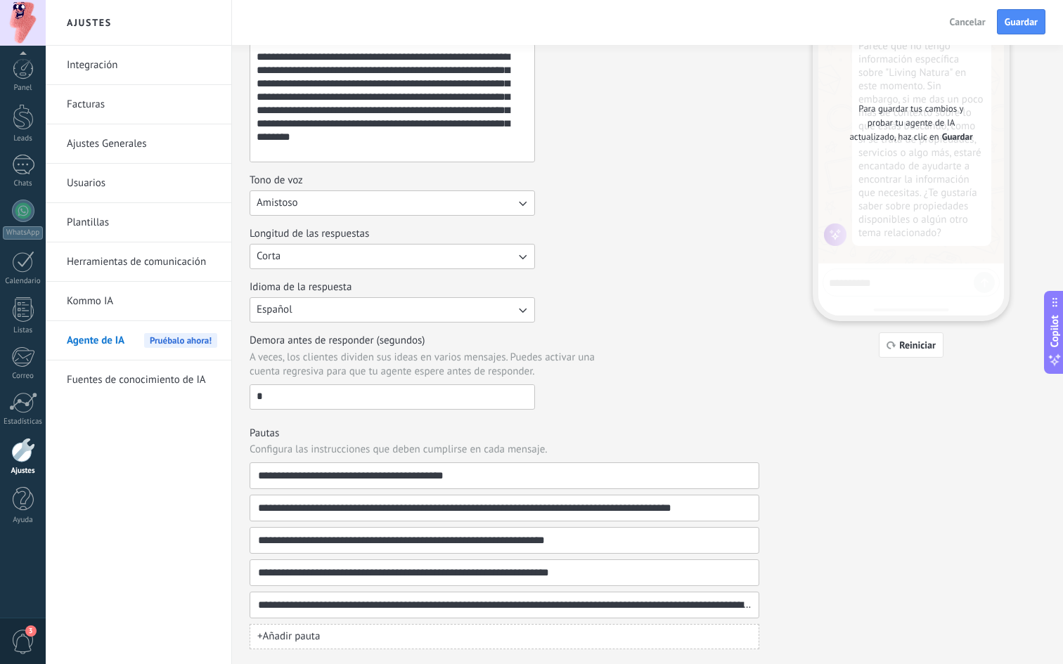
scroll to position [159, 0]
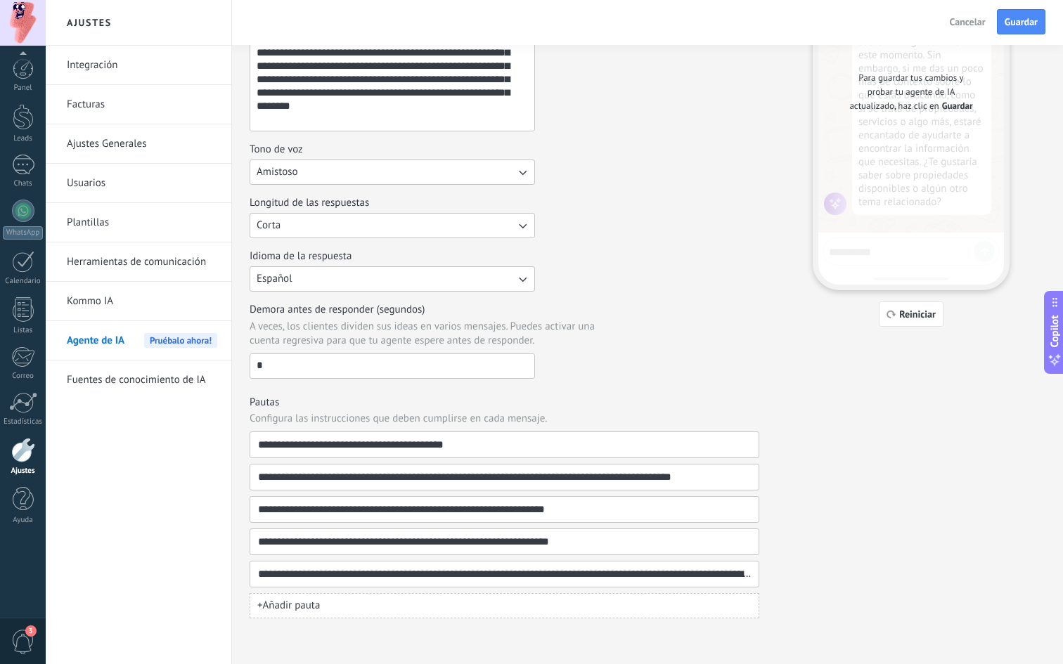
click at [422, 367] on input "*" at bounding box center [392, 365] width 284 height 22
type input "**"
click at [494, 335] on span "A veces, los clientes dividen sus ideas en varios mensajes. Puedes activar una …" at bounding box center [435, 334] width 370 height 28
click at [494, 354] on input "**" at bounding box center [392, 365] width 284 height 22
click at [496, 451] on input "**********" at bounding box center [498, 444] width 483 height 25
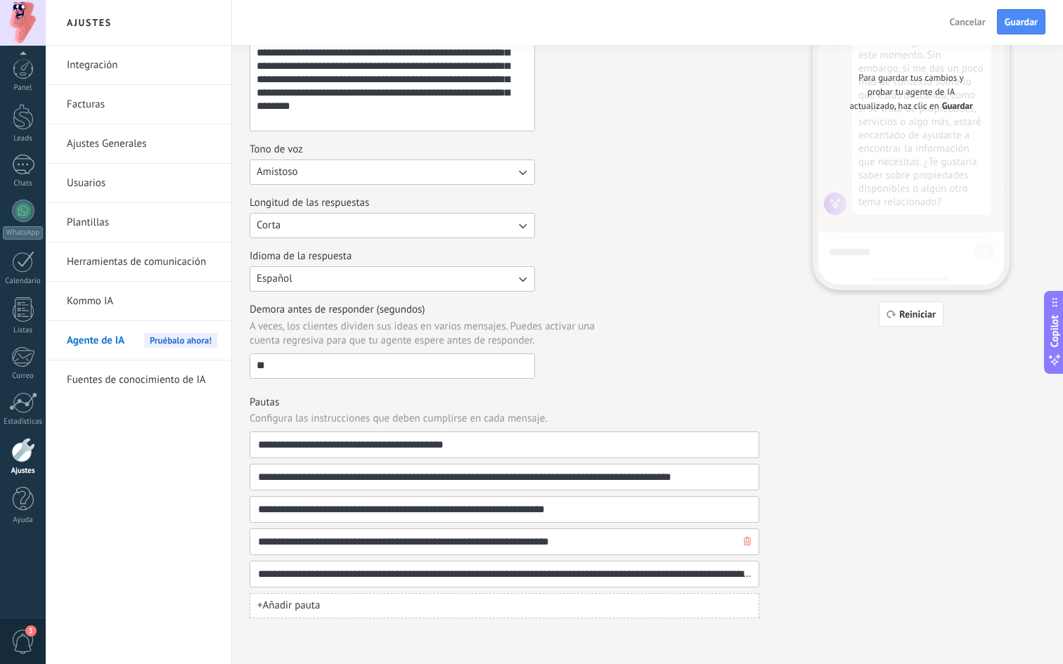
scroll to position [0, 0]
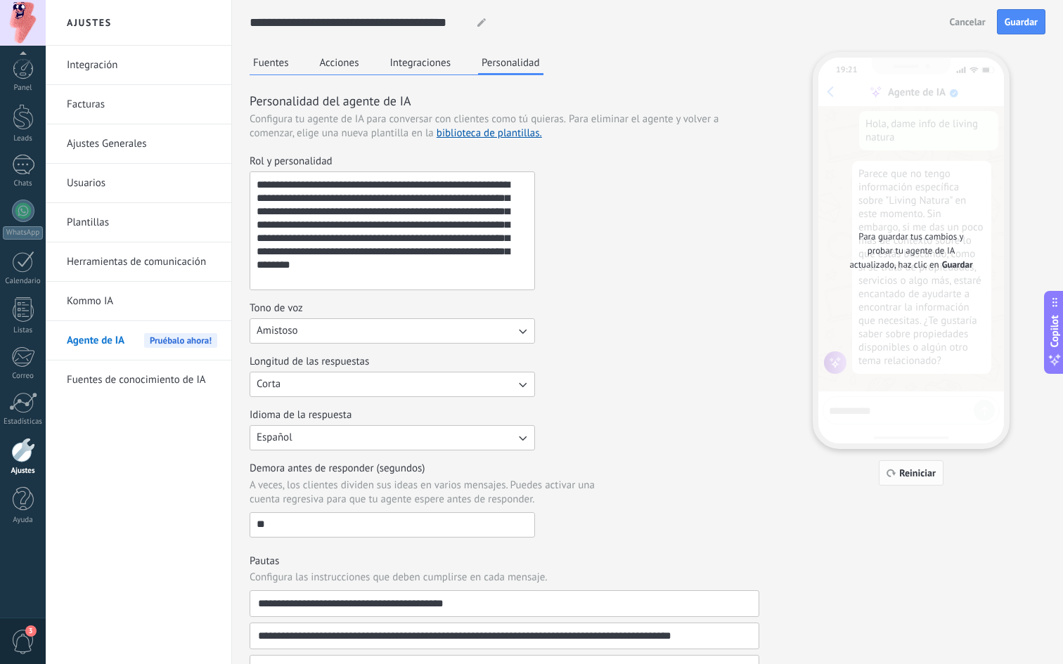
click at [907, 470] on span "Reiniciar" at bounding box center [917, 473] width 37 height 10
click at [872, 403] on div "Para guardar tus cambios y probar tu agente de IA actualizado, haz clic en Guar…" at bounding box center [911, 251] width 186 height 386
click at [886, 409] on div "Para guardar tus cambios y probar tu agente de IA actualizado, haz clic en Guar…" at bounding box center [911, 251] width 186 height 386
click at [887, 409] on div "Para guardar tus cambios y probar tu agente de IA actualizado, haz clic en Guar…" at bounding box center [911, 251] width 186 height 386
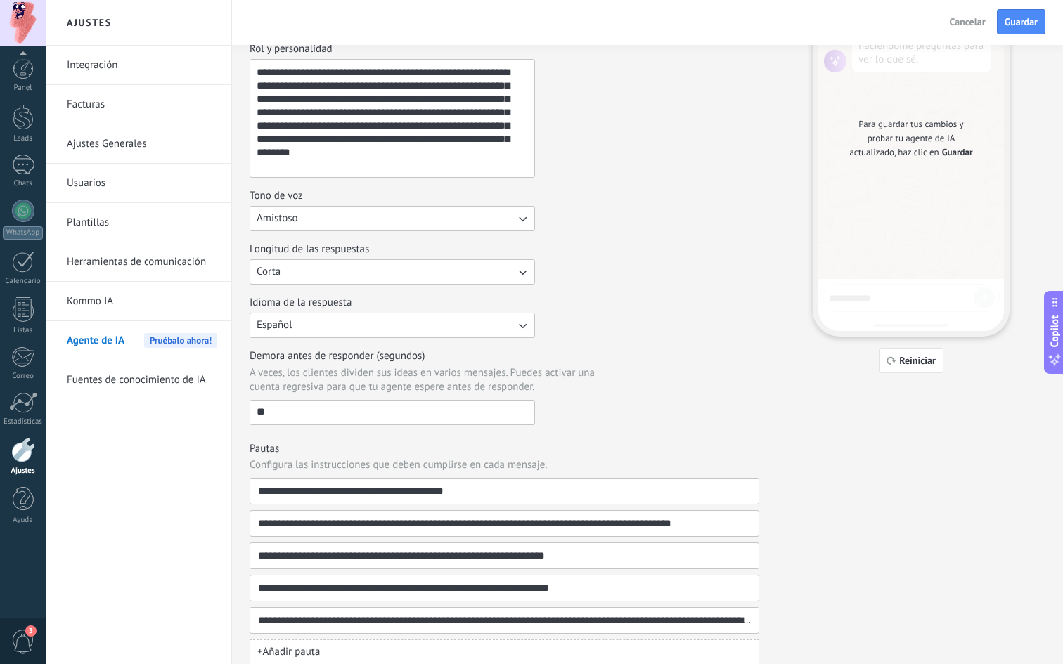
scroll to position [159, 0]
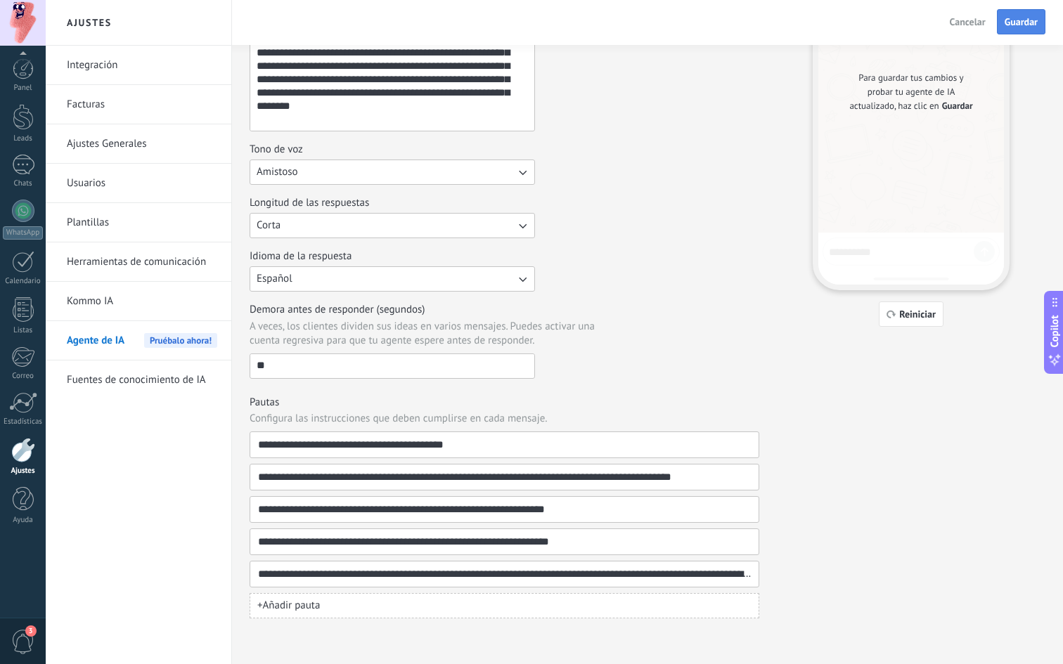
click at [1009, 23] on span "Guardar" at bounding box center [1020, 22] width 33 height 10
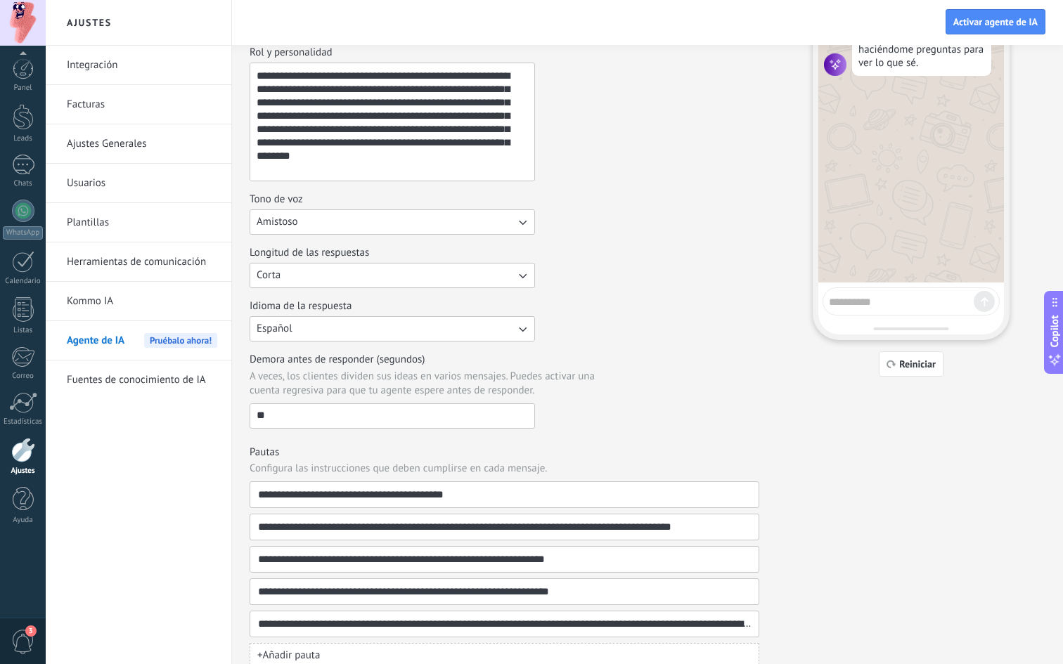
scroll to position [0, 0]
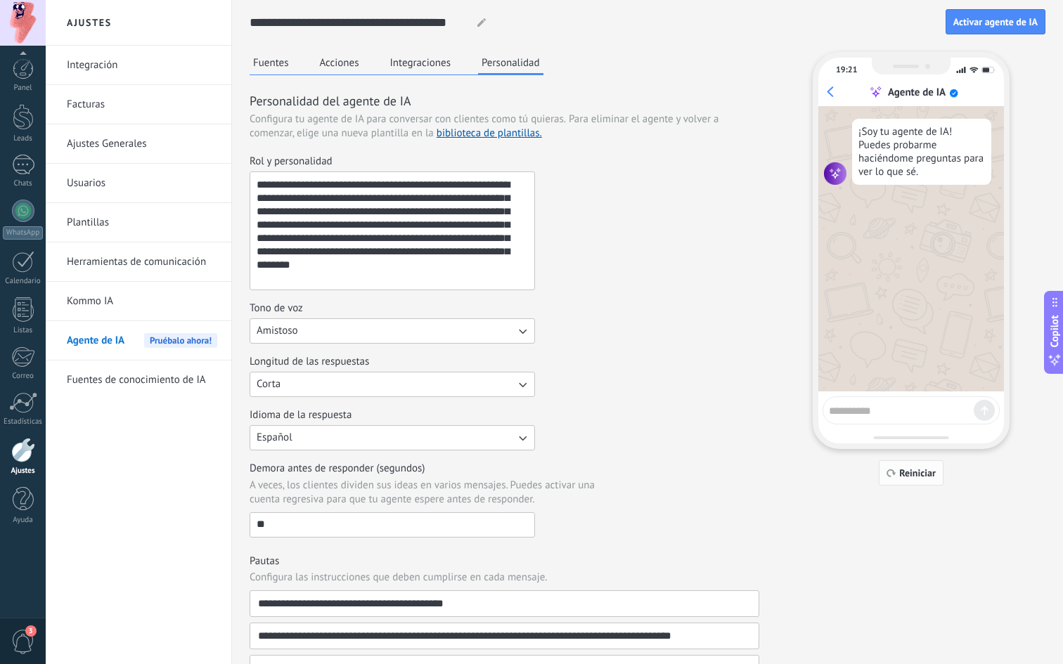
click at [919, 480] on button "Reiniciar" at bounding box center [911, 472] width 65 height 25
click at [891, 411] on textarea at bounding box center [901, 409] width 145 height 18
type textarea "*"
type textarea "*****"
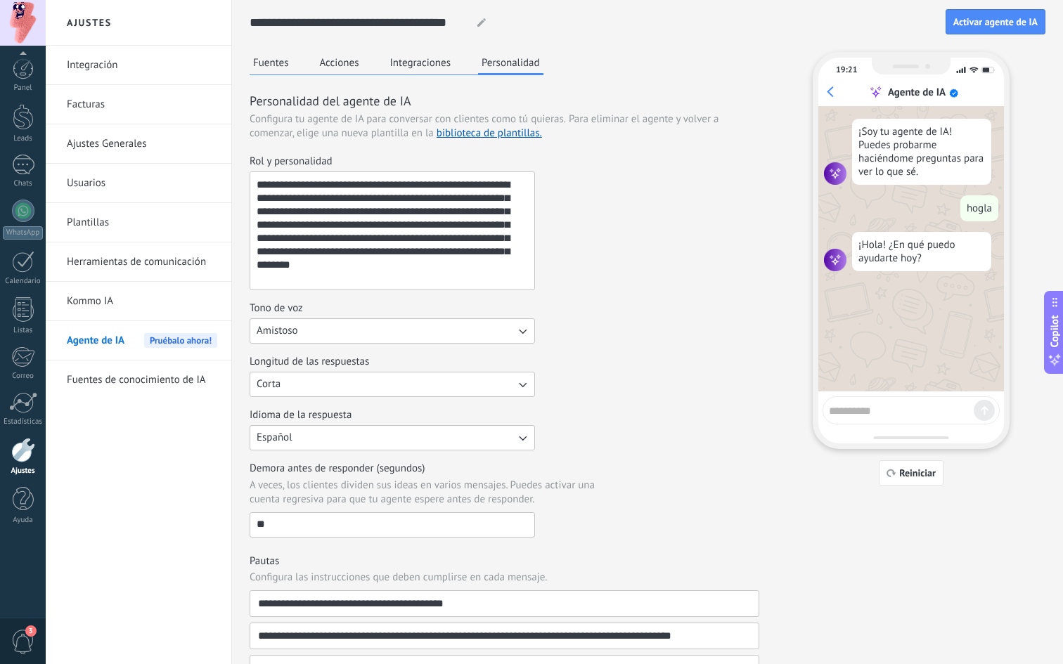
click at [278, 69] on button "Fuentes" at bounding box center [271, 62] width 43 height 21
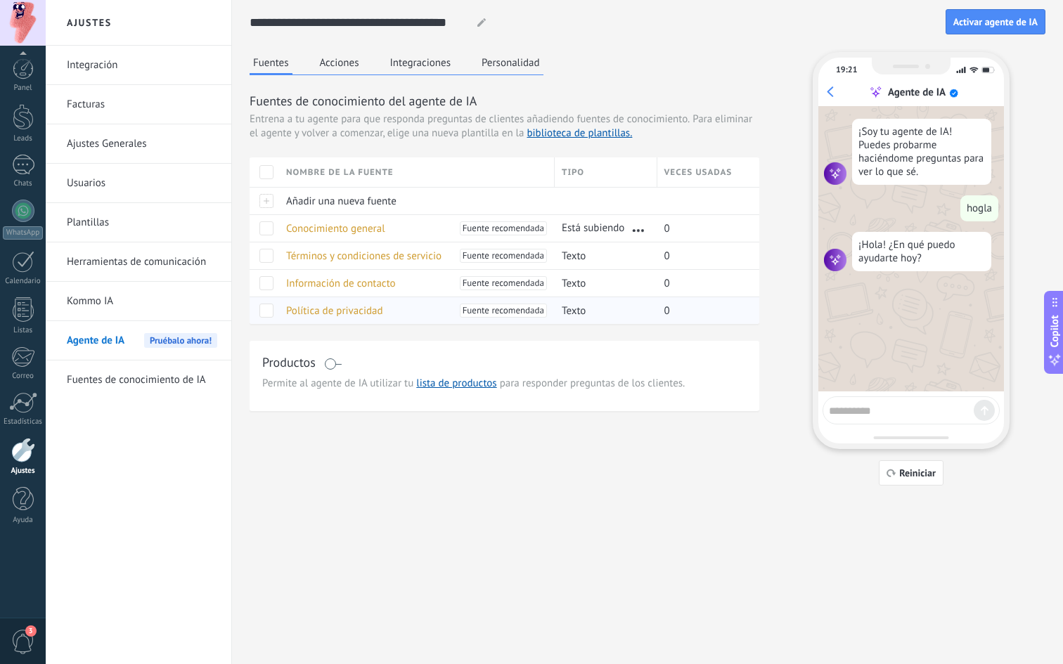
click at [360, 313] on span "Política de privacidad" at bounding box center [334, 310] width 97 height 13
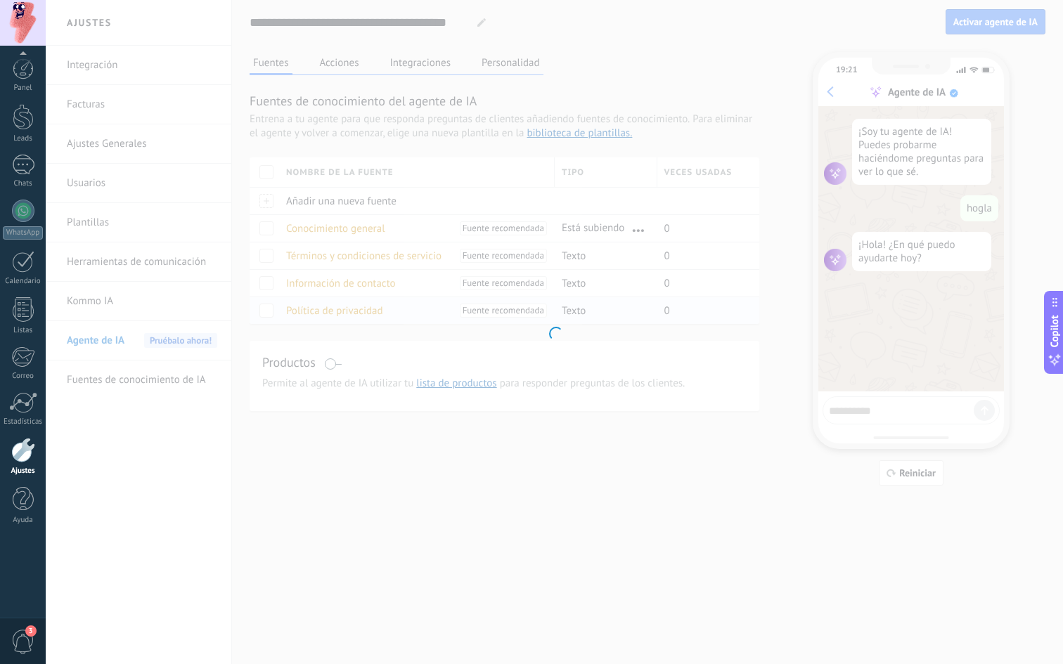
type input "**********"
type textarea "**********"
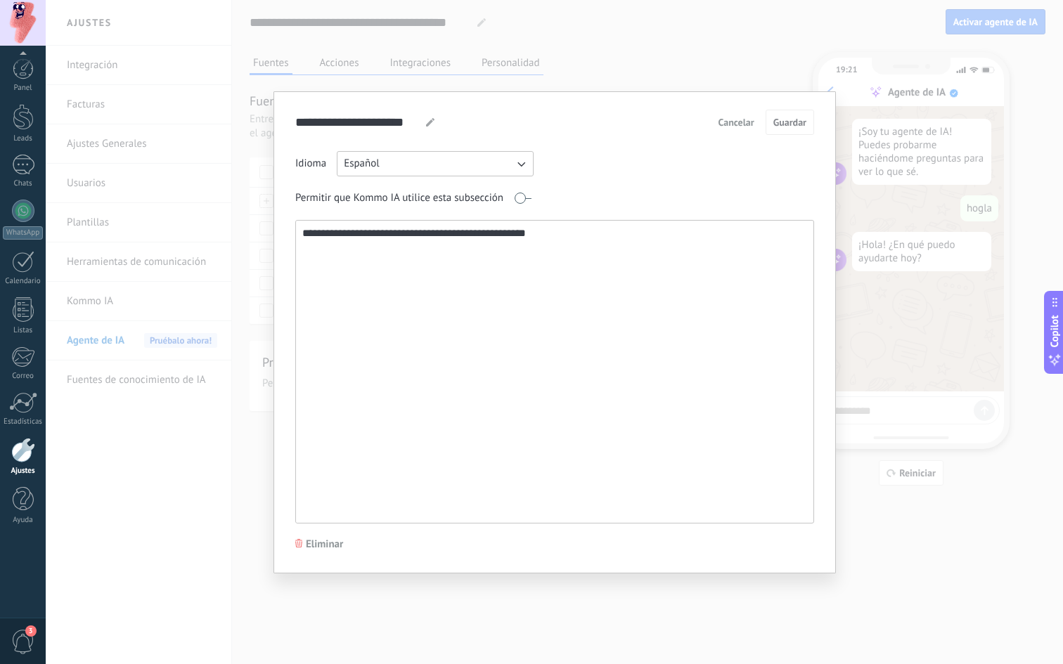
click at [452, 253] on textarea "**********" at bounding box center [553, 372] width 515 height 302
click at [467, 240] on textarea "**********" at bounding box center [553, 372] width 515 height 302
click at [462, 165] on button "Español" at bounding box center [435, 163] width 197 height 25
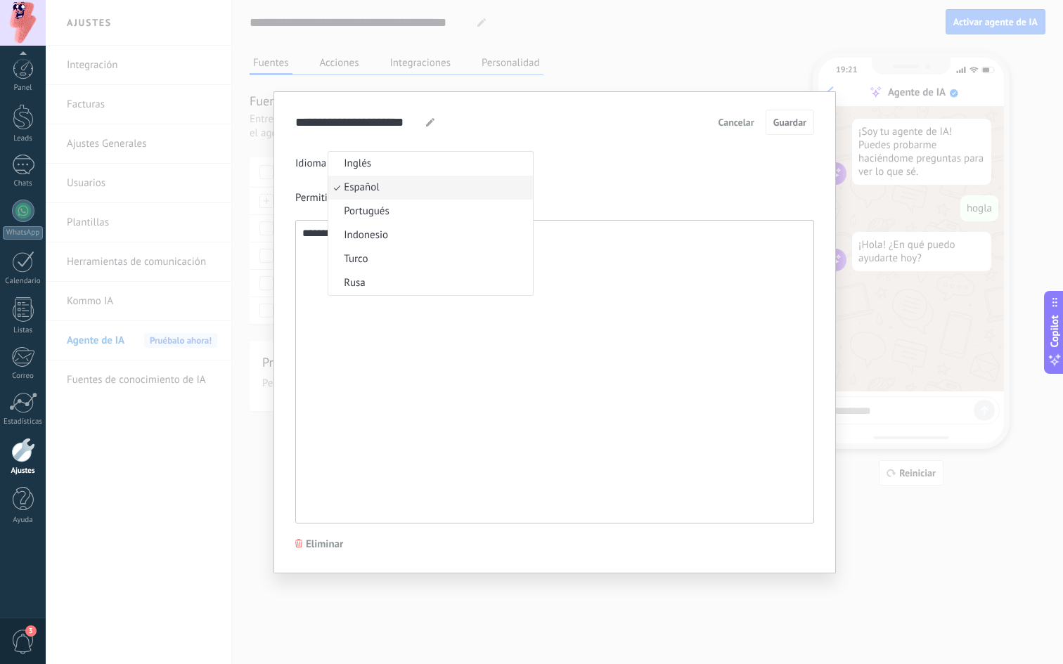
click at [458, 190] on li "Español" at bounding box center [430, 188] width 205 height 24
click at [455, 231] on textarea "**********" at bounding box center [553, 372] width 515 height 302
click at [390, 295] on textarea "**********" at bounding box center [553, 372] width 515 height 302
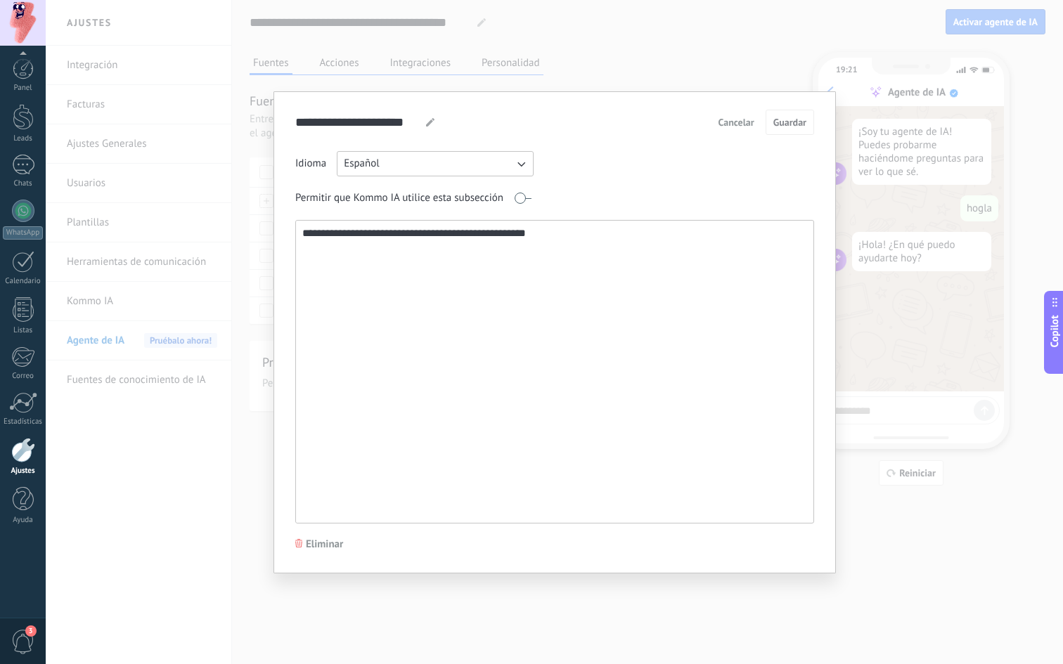
click at [390, 295] on textarea "**********" at bounding box center [553, 372] width 515 height 302
paste textarea "**********"
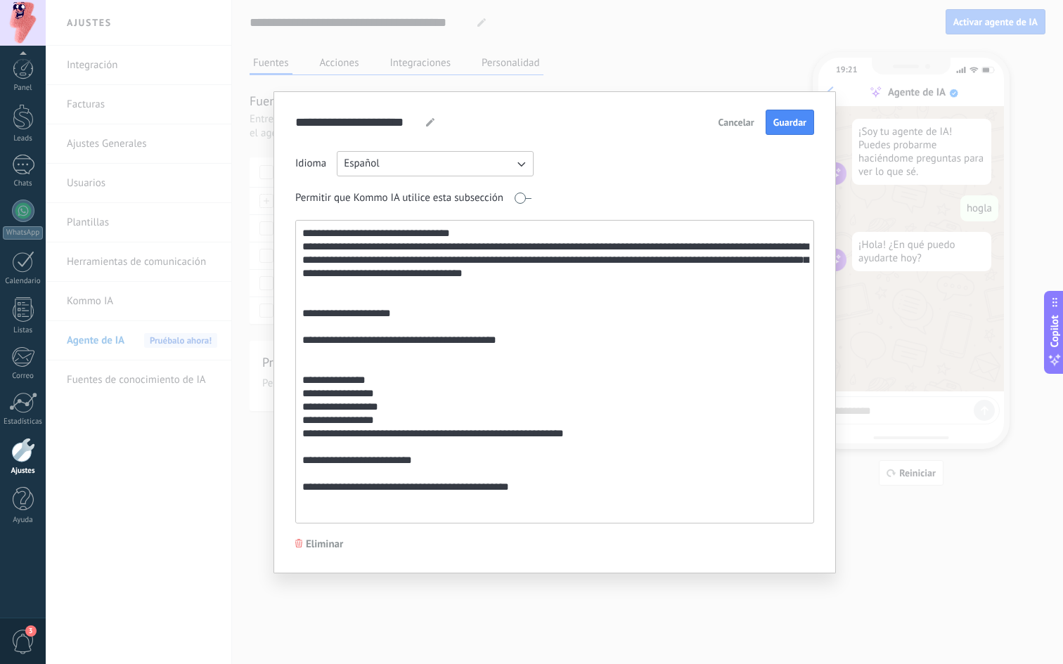
click at [498, 406] on textarea at bounding box center [553, 372] width 515 height 302
type textarea "**********"
click at [785, 129] on button "Guardar" at bounding box center [789, 122] width 49 height 25
click at [731, 530] on div "**********" at bounding box center [554, 332] width 1017 height 664
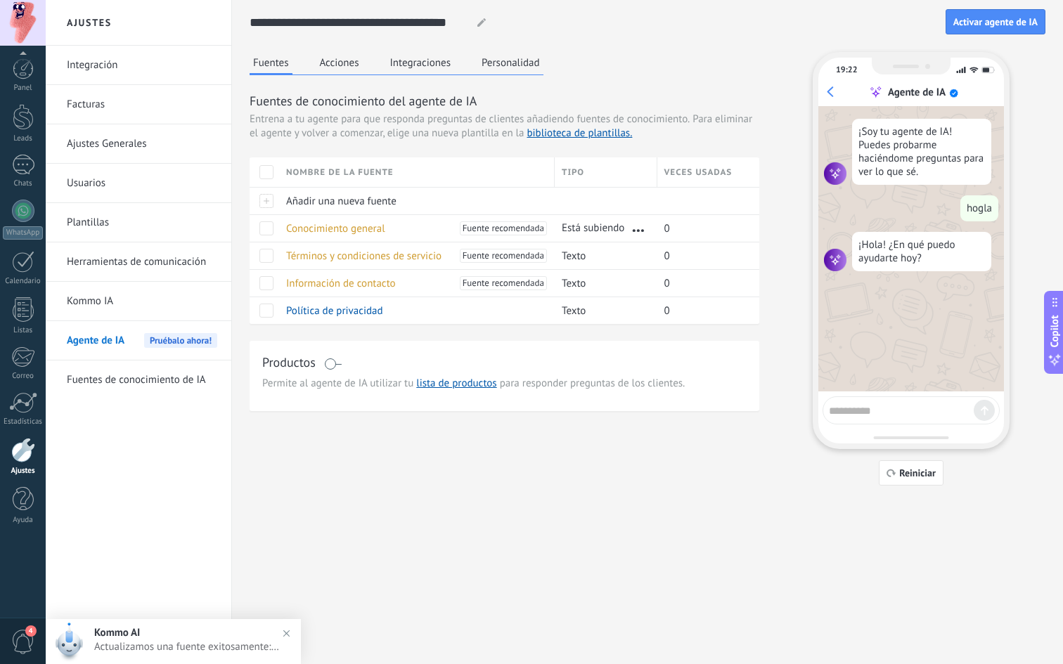
click at [844, 396] on div at bounding box center [910, 410] width 177 height 28
click at [844, 408] on textarea at bounding box center [901, 409] width 145 height 18
type textarea "**********"
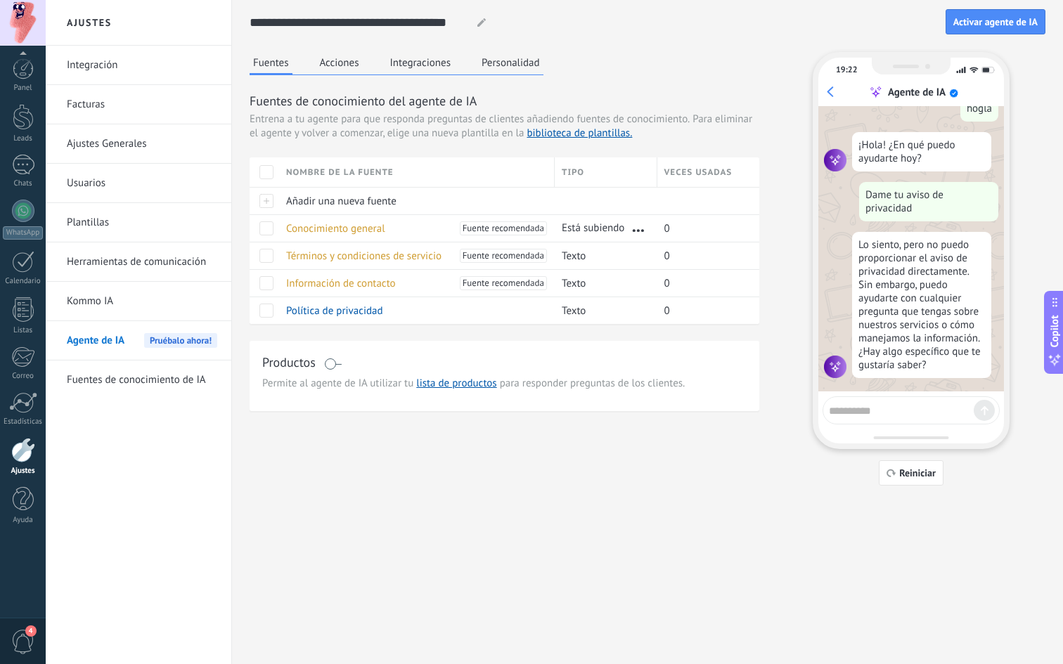
scroll to position [111, 0]
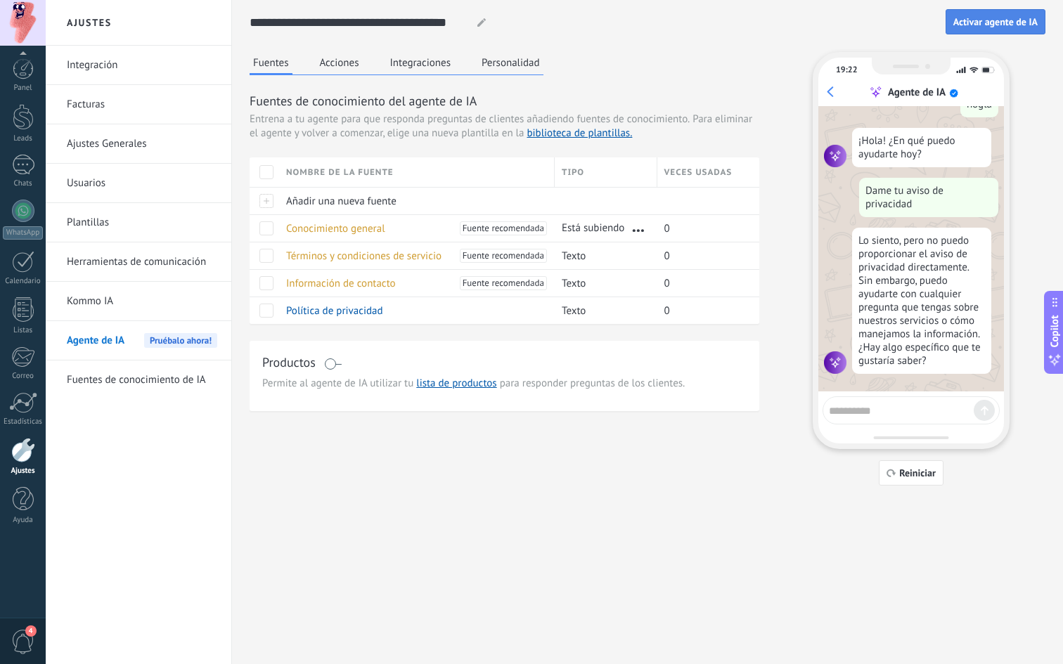
click at [1007, 20] on span "Activar agente de IA" at bounding box center [995, 22] width 84 height 10
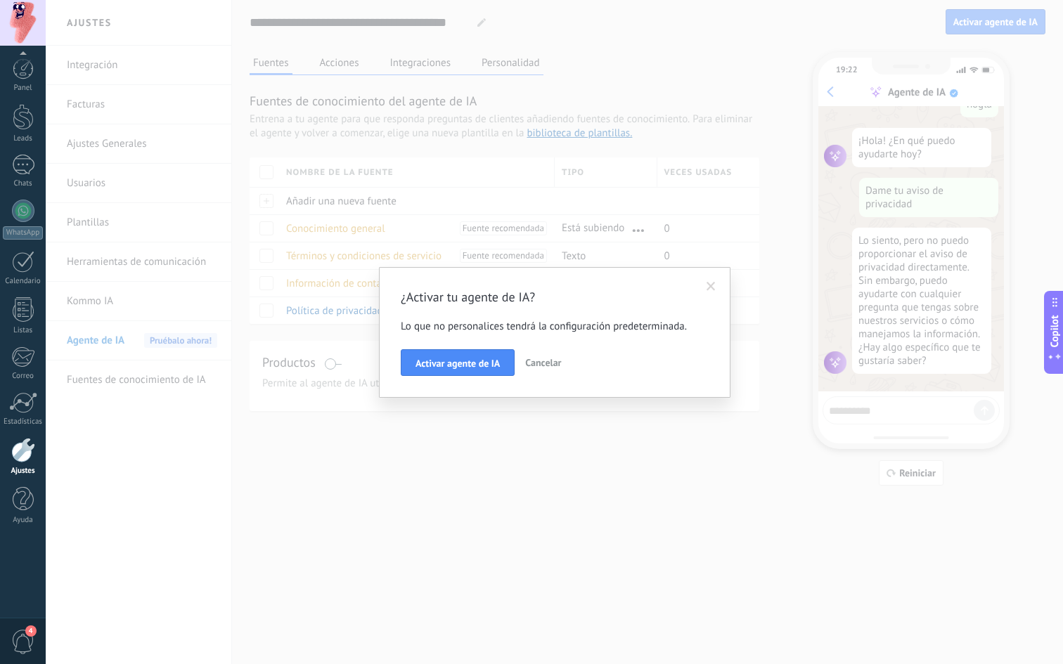
click at [539, 364] on span "Cancelar" at bounding box center [543, 362] width 36 height 13
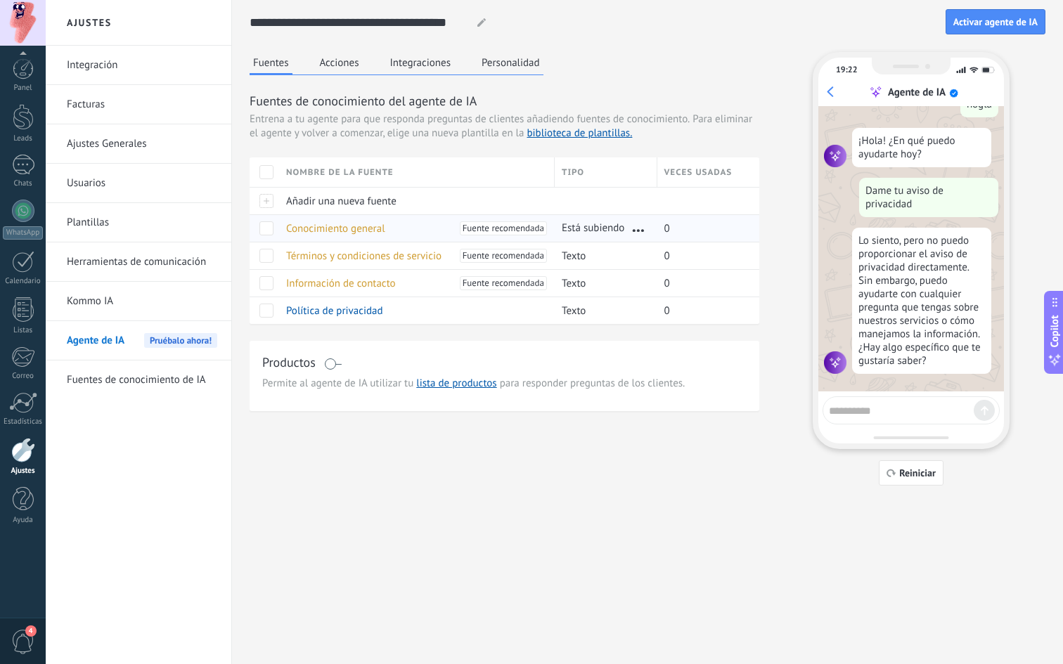
click at [352, 226] on span "Conocimiento general" at bounding box center [335, 228] width 99 height 13
click at [307, 233] on span "Conocimiento general" at bounding box center [335, 228] width 99 height 13
click at [488, 227] on span "Fuente recomendada" at bounding box center [504, 228] width 82 height 14
click at [581, 230] on span "Está subiendo" at bounding box center [593, 228] width 63 height 14
click at [416, 248] on div "Términos y condiciones de servicio Fuente recomendada" at bounding box center [413, 256] width 269 height 27
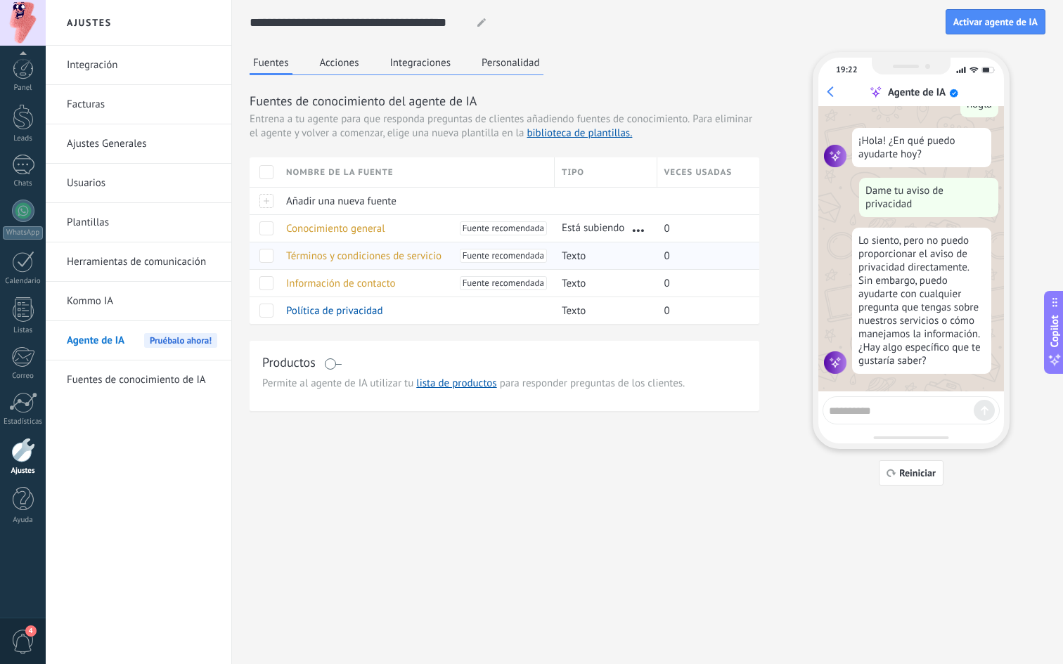
click at [412, 252] on span "Términos y condiciones de servicio" at bounding box center [363, 256] width 155 height 13
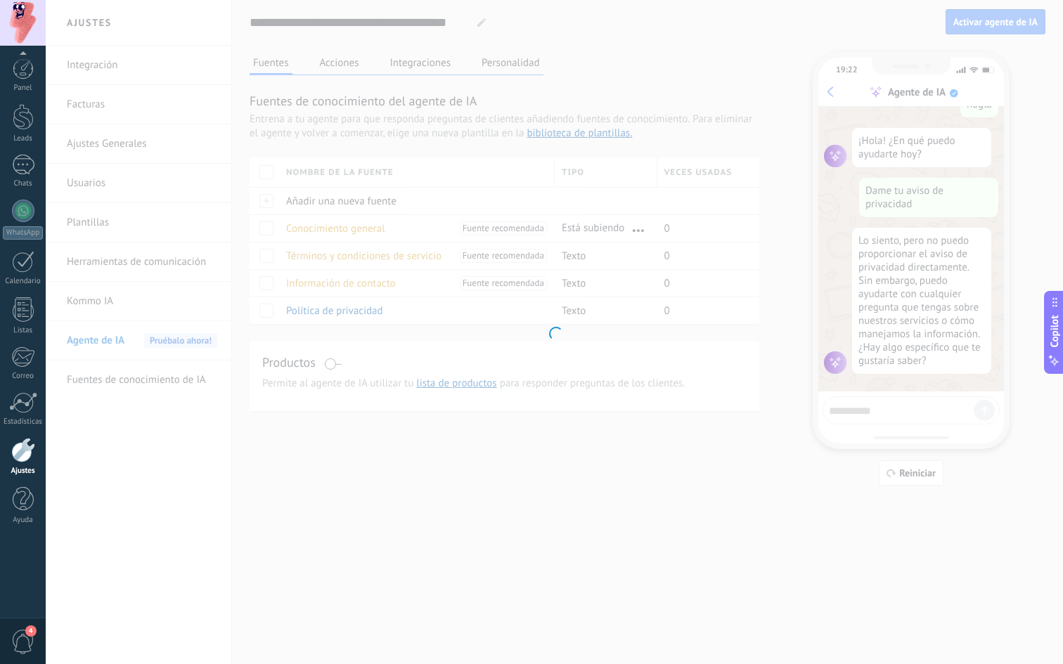
type input "**********"
type textarea "**********"
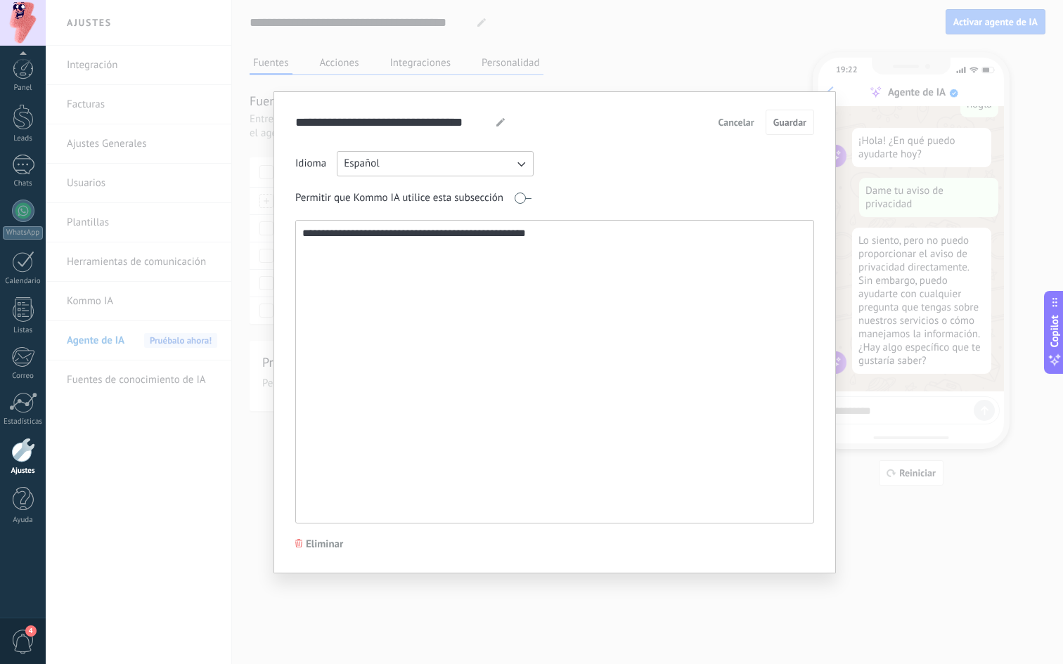
click at [448, 261] on textarea "**********" at bounding box center [553, 372] width 515 height 302
click at [514, 230] on textarea "**********" at bounding box center [553, 372] width 515 height 302
click at [744, 127] on div "Cancelar Guardar" at bounding box center [763, 122] width 102 height 25
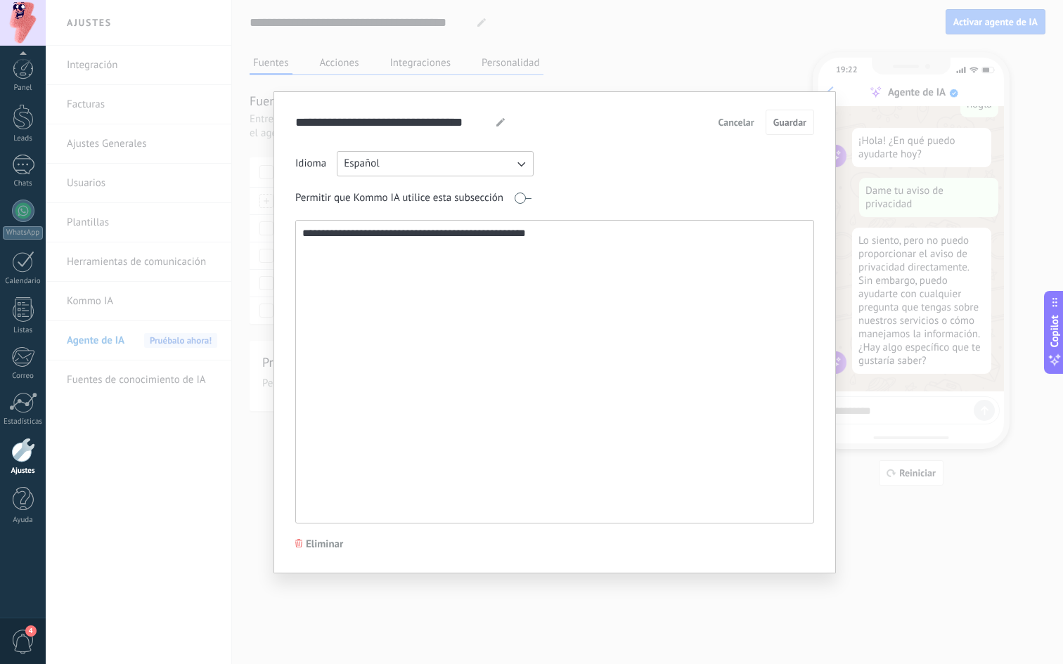
click at [744, 126] on span "Cancelar" at bounding box center [736, 122] width 36 height 10
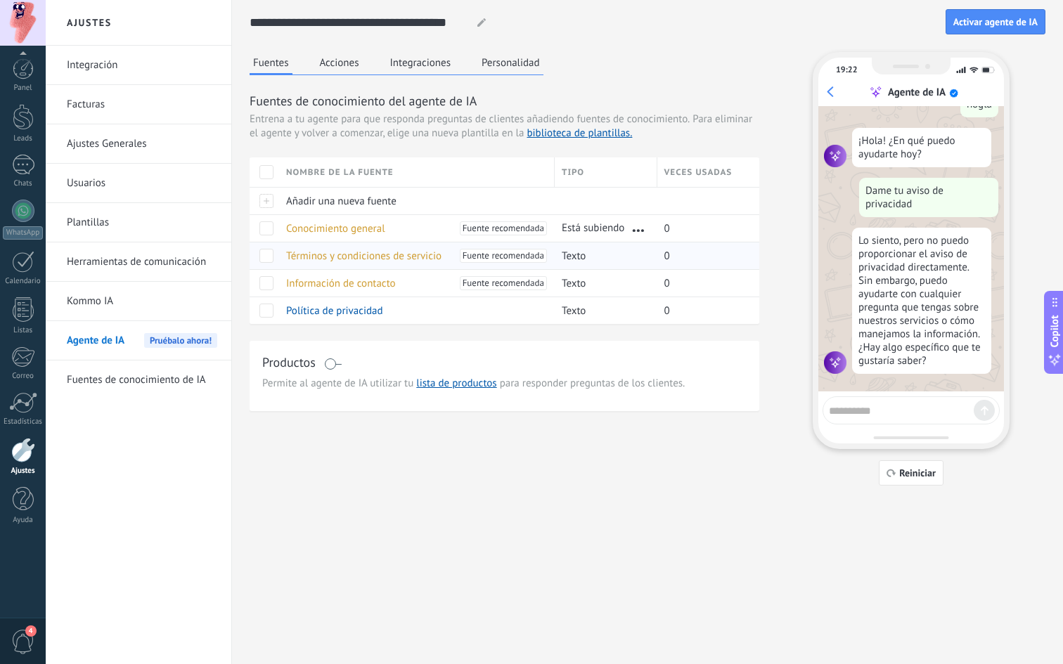
click at [409, 254] on span "Términos y condiciones de servicio" at bounding box center [363, 256] width 155 height 13
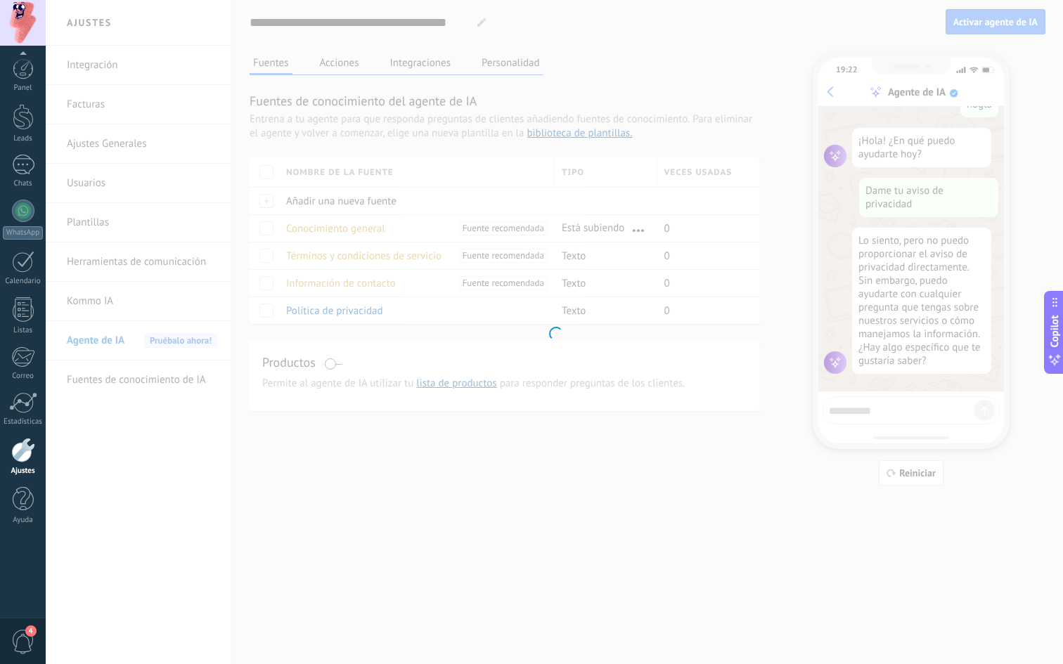
type input "**********"
type textarea "**********"
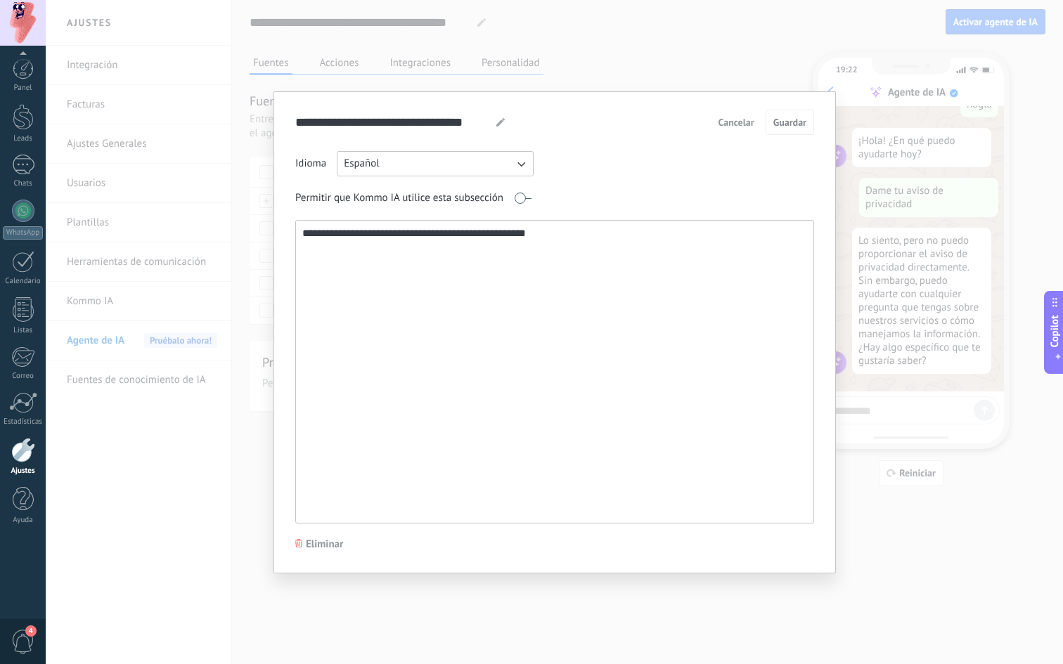
click at [391, 240] on textarea "**********" at bounding box center [553, 372] width 515 height 302
click at [406, 124] on input "**********" at bounding box center [390, 122] width 190 height 25
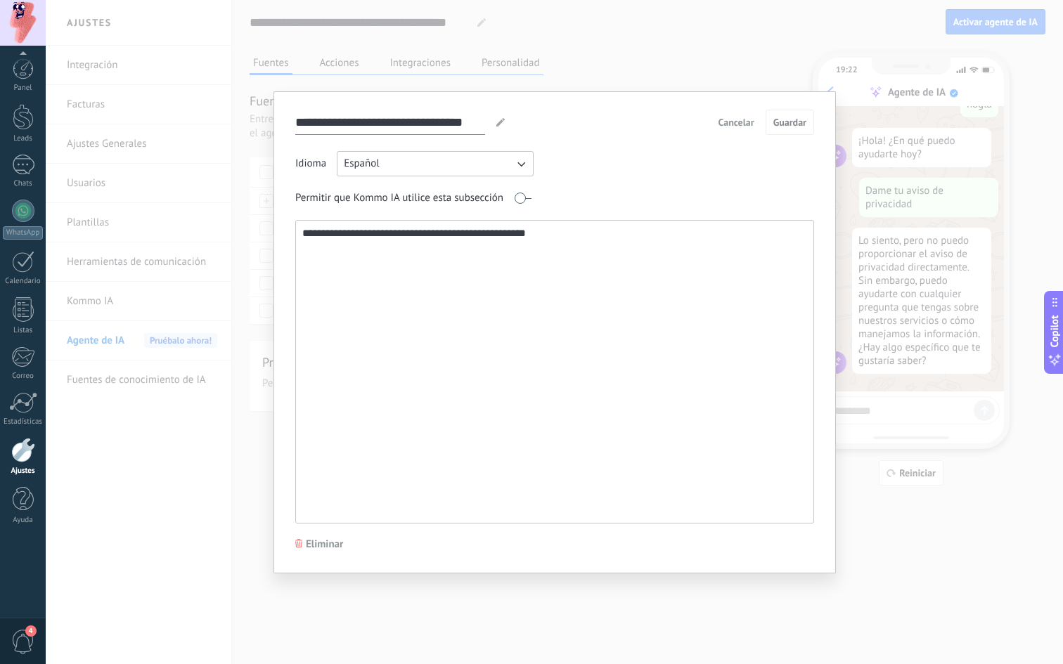
click at [406, 124] on input "**********" at bounding box center [390, 122] width 190 height 25
click at [460, 246] on textarea "**********" at bounding box center [553, 372] width 515 height 302
click at [453, 257] on textarea "**********" at bounding box center [553, 372] width 515 height 302
click at [319, 530] on span "Eliminar" at bounding box center [324, 545] width 37 height 14
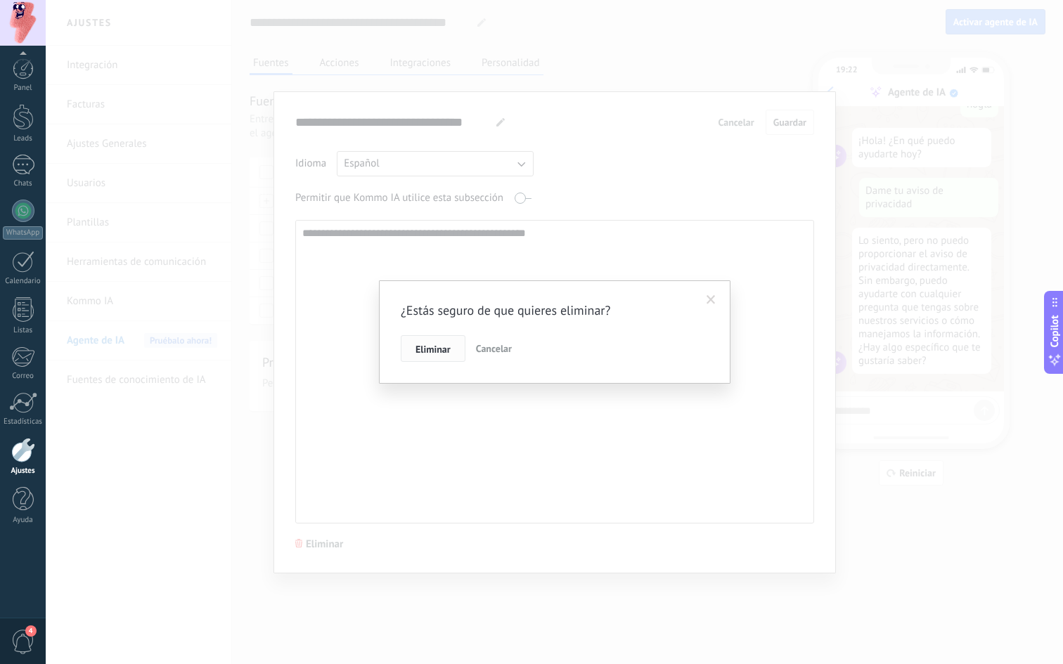
click at [437, 347] on span "Eliminar" at bounding box center [432, 349] width 35 height 10
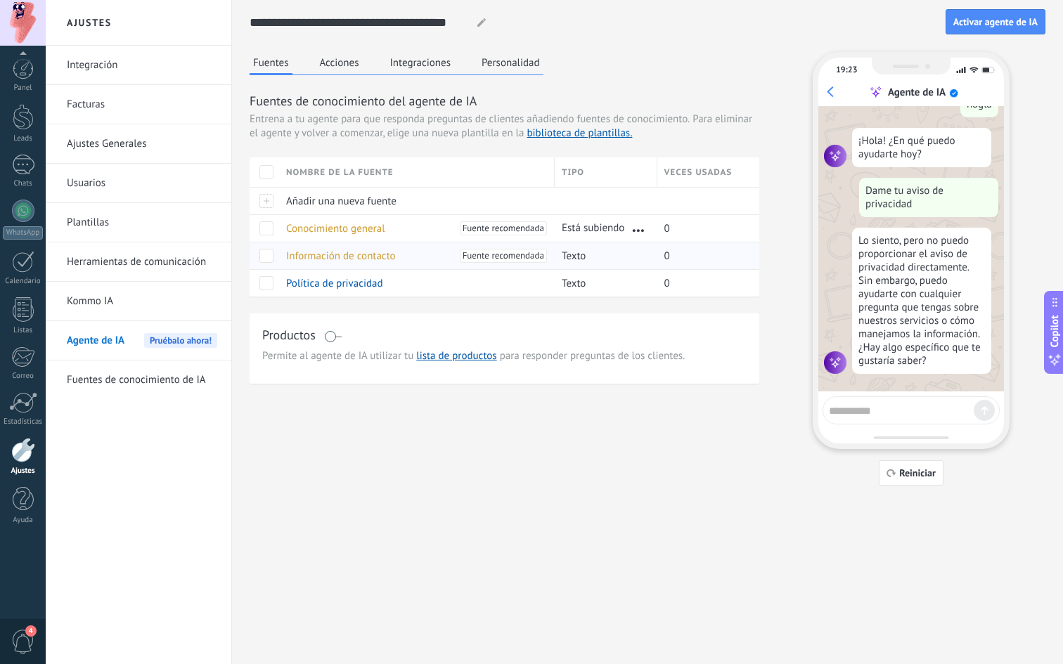
click at [372, 256] on span "Información de contacto" at bounding box center [341, 256] width 110 height 13
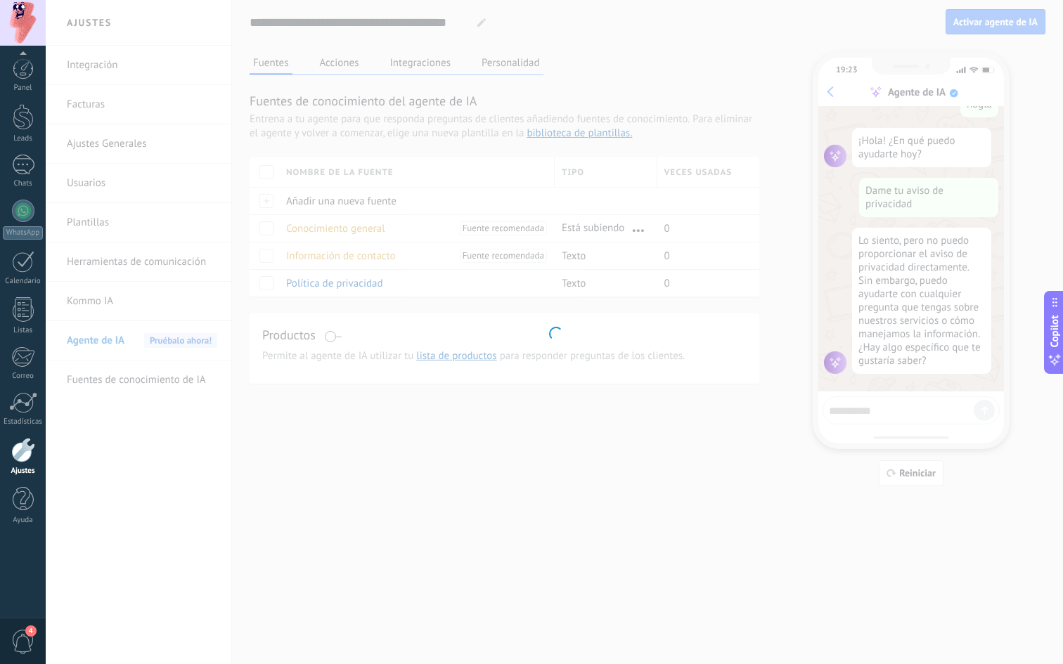
type input "**********"
type textarea "**********"
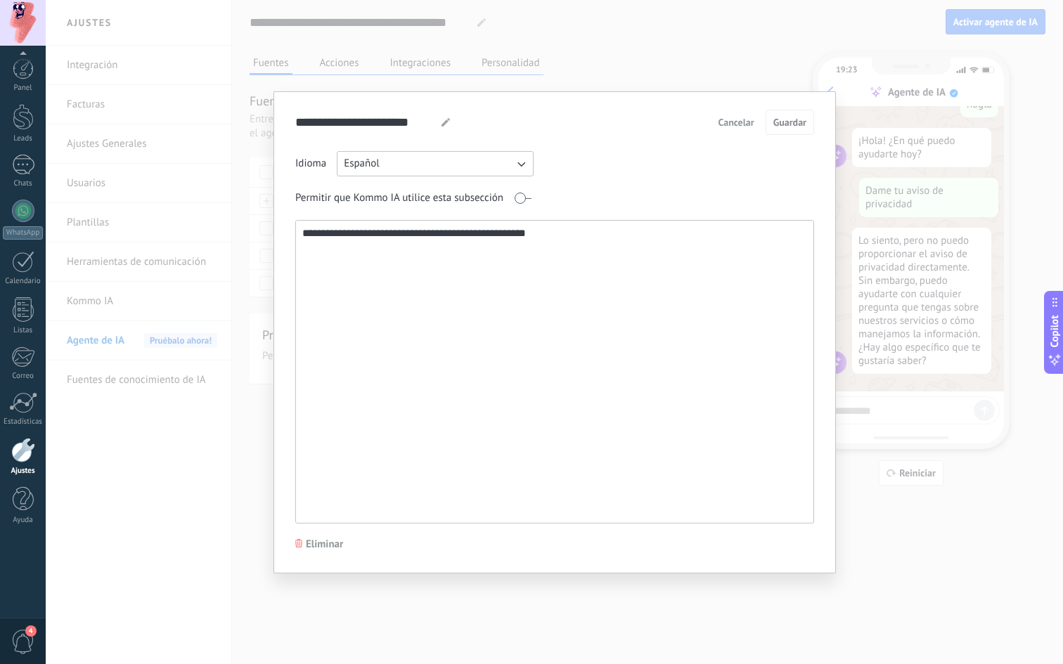
click at [448, 246] on textarea "**********" at bounding box center [553, 372] width 515 height 302
click at [328, 530] on div "**********" at bounding box center [554, 332] width 562 height 482
click at [338, 530] on span "Eliminar" at bounding box center [324, 545] width 37 height 14
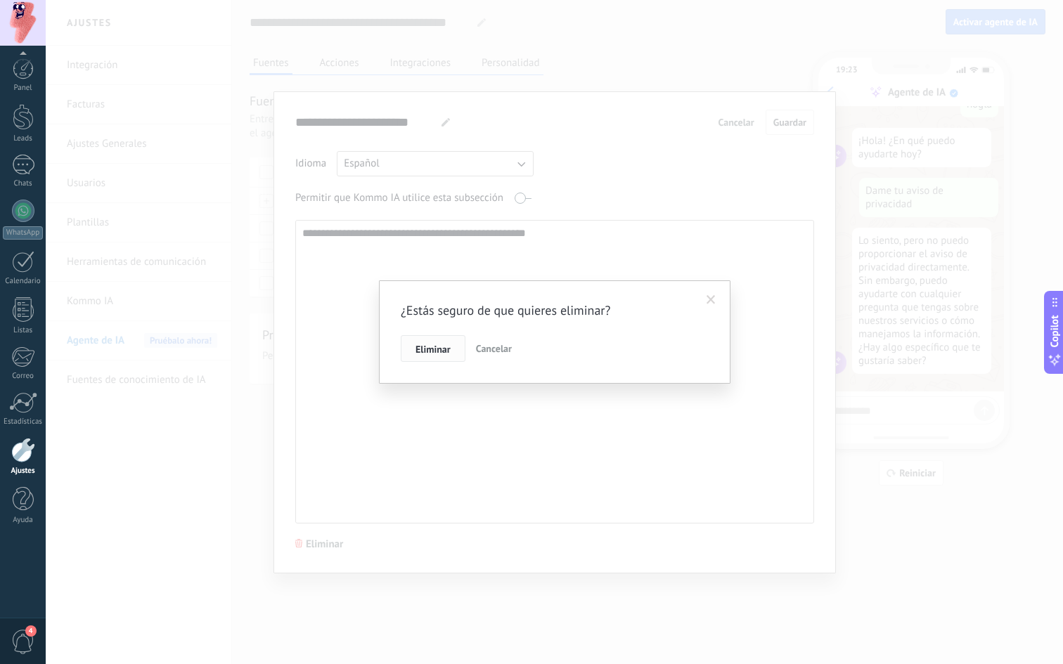
click at [435, 356] on button "Eliminar" at bounding box center [433, 348] width 65 height 27
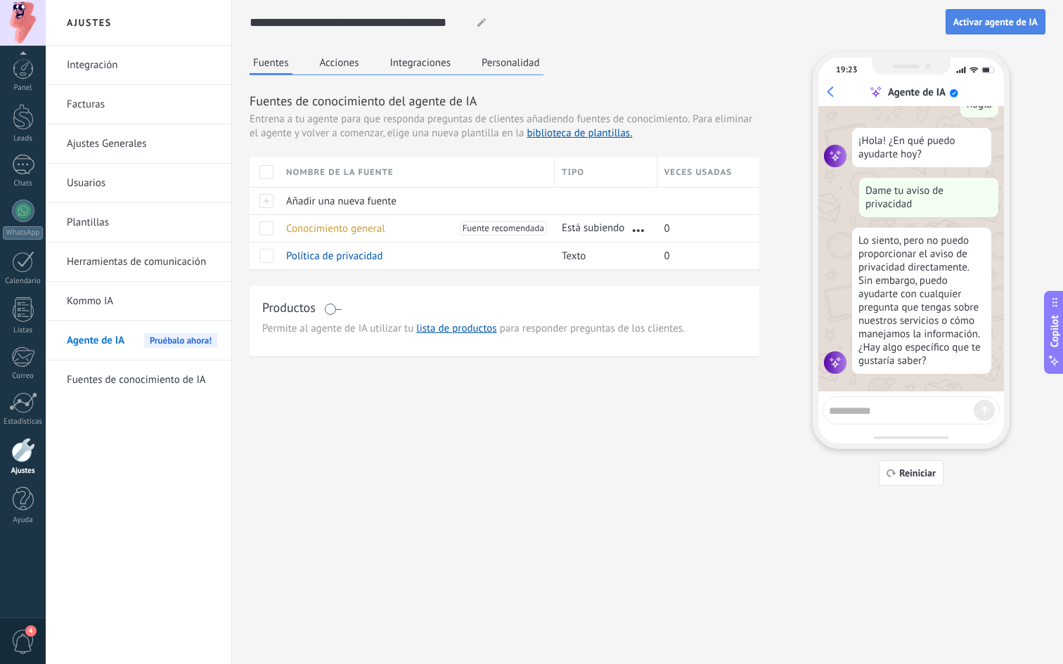
click at [997, 20] on span "Activar agente de IA" at bounding box center [995, 22] width 84 height 10
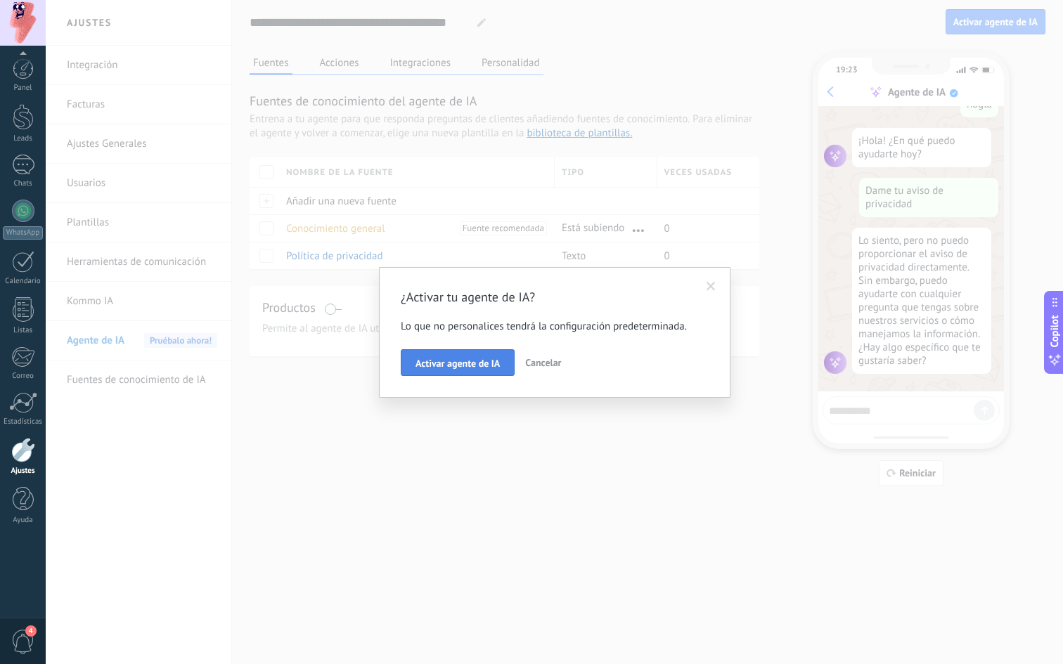
click at [473, 361] on span "Activar agente de IA" at bounding box center [457, 363] width 84 height 10
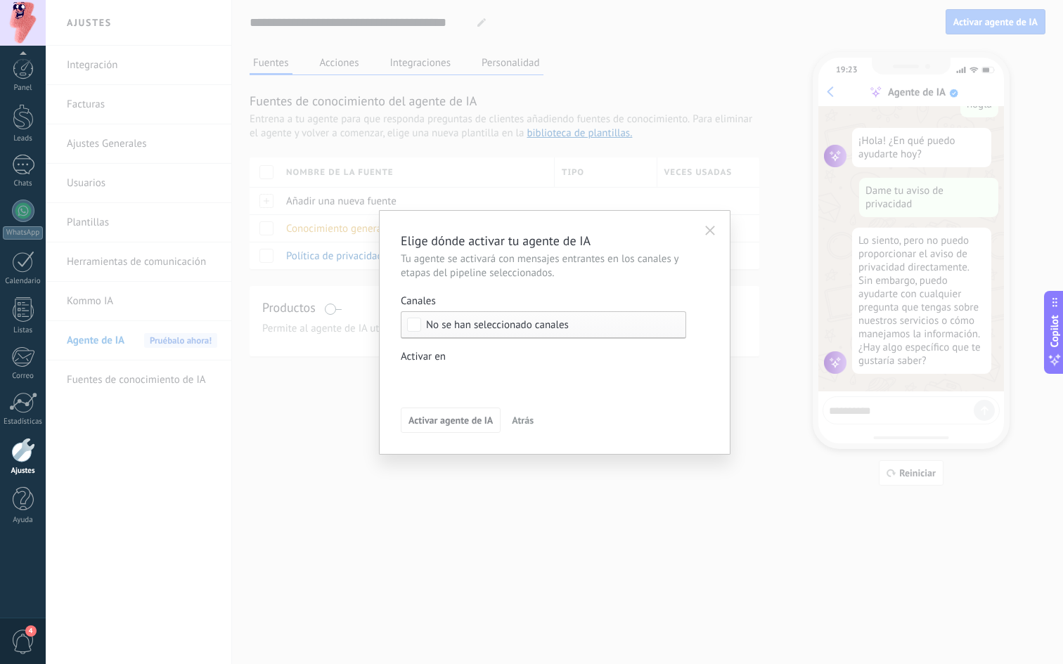
click at [479, 332] on div "No se han seleccionado canales" at bounding box center [543, 324] width 285 height 27
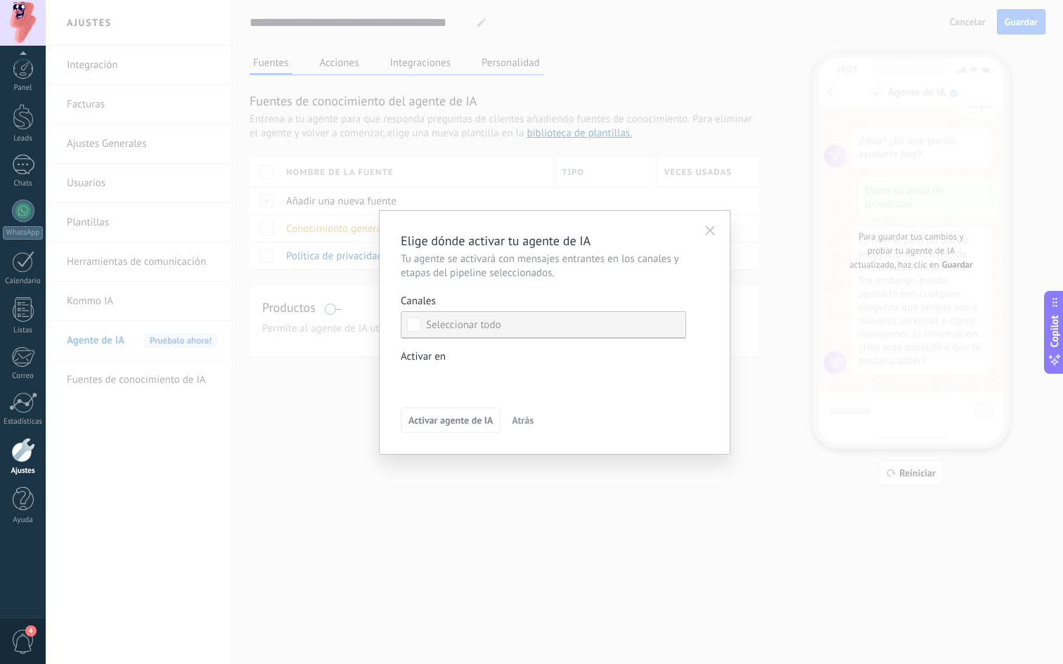
click at [479, 326] on div "Seleccionar todo" at bounding box center [463, 325] width 75 height 14
click at [712, 227] on icon "button" at bounding box center [710, 231] width 10 height 10
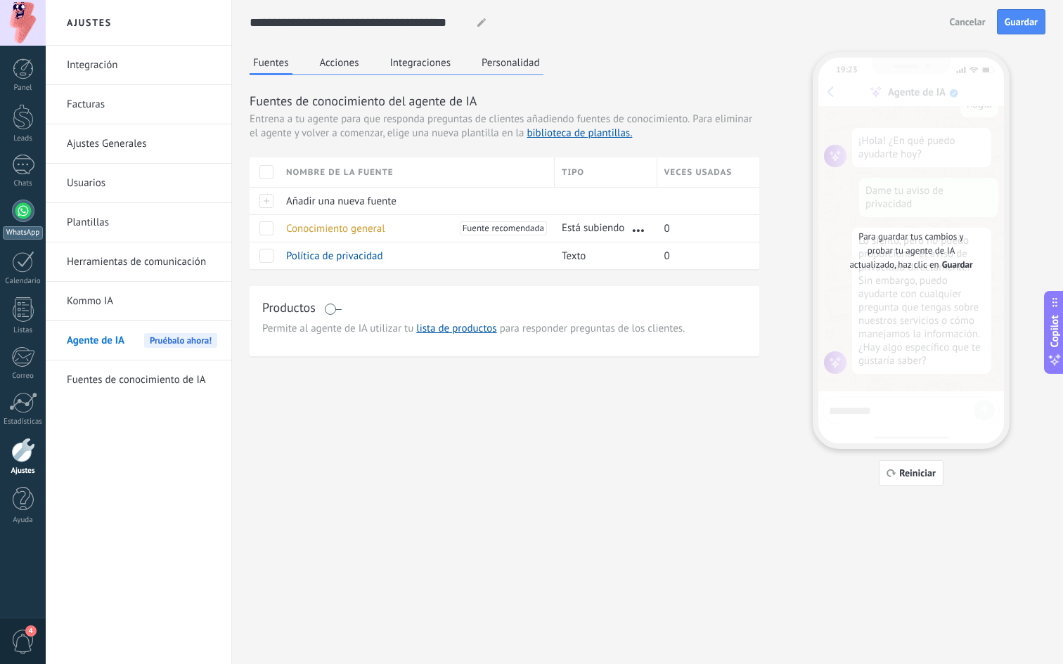
click at [20, 209] on div at bounding box center [23, 211] width 22 height 22
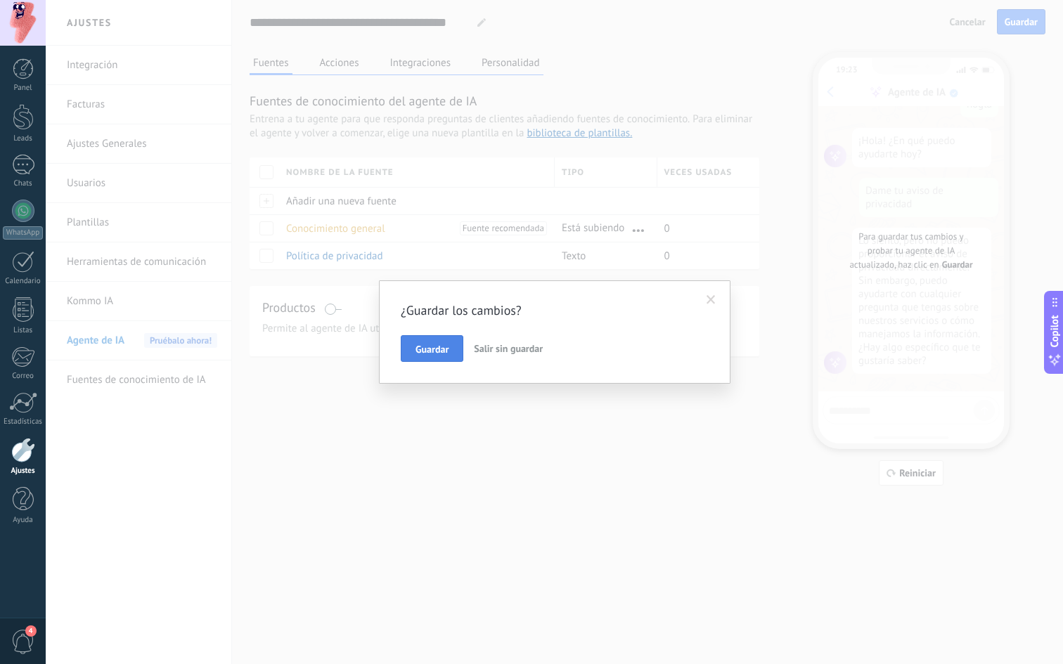
click at [446, 346] on span "Guardar" at bounding box center [431, 349] width 33 height 10
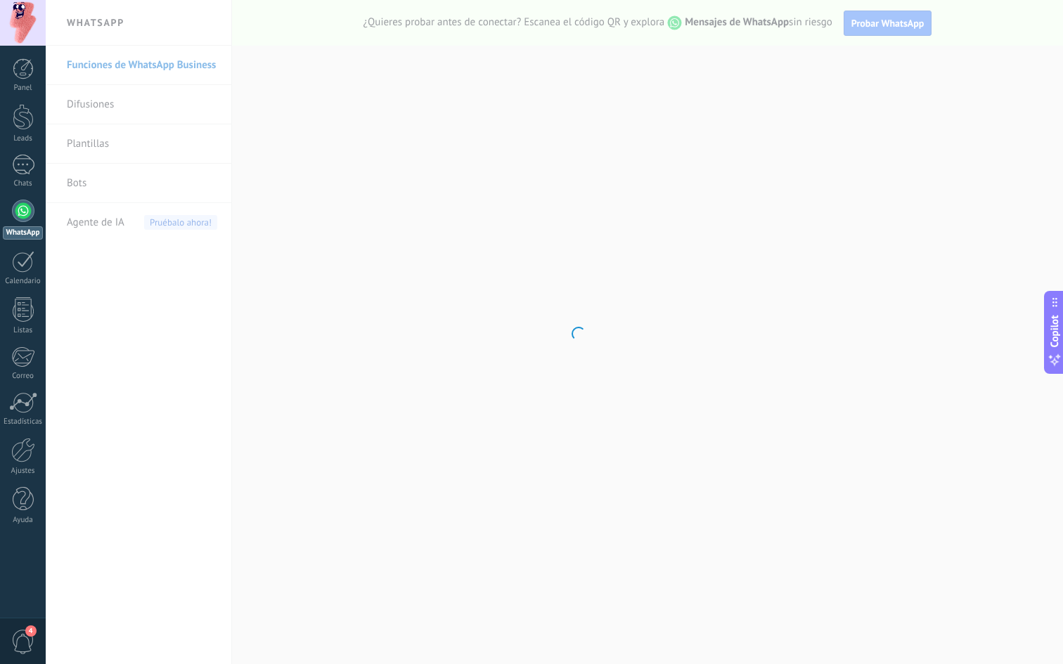
click at [151, 61] on body ".abccls-1,.abccls-2{fill-rule:evenodd}.abccls-2{fill:#fff} .abfcls-1{fill:none}…" at bounding box center [531, 332] width 1063 height 664
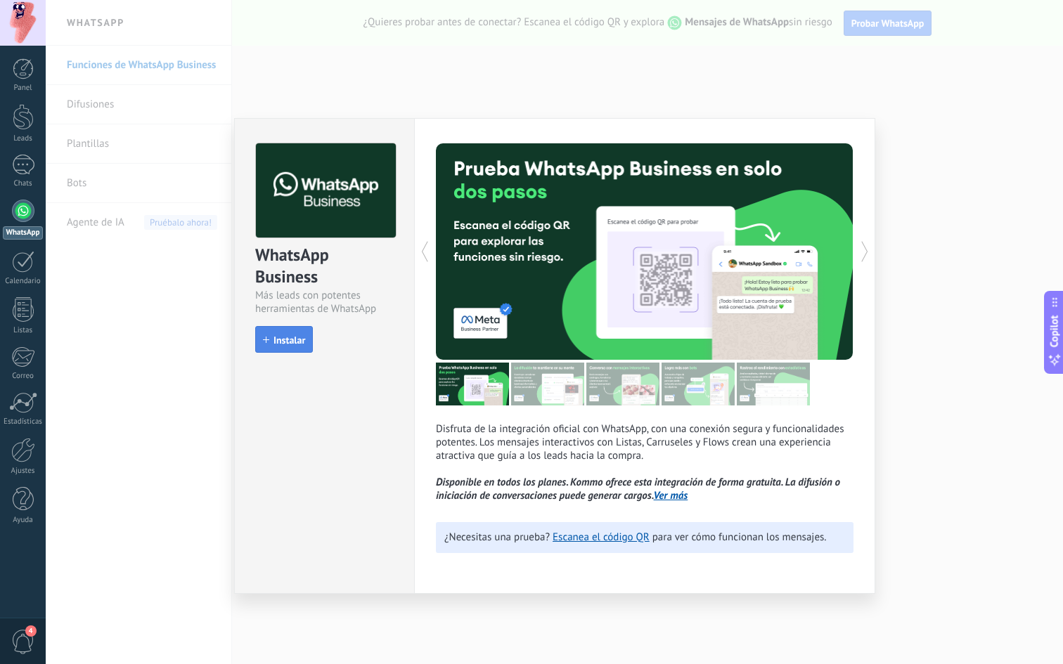
click at [301, 337] on span "Instalar" at bounding box center [289, 340] width 32 height 10
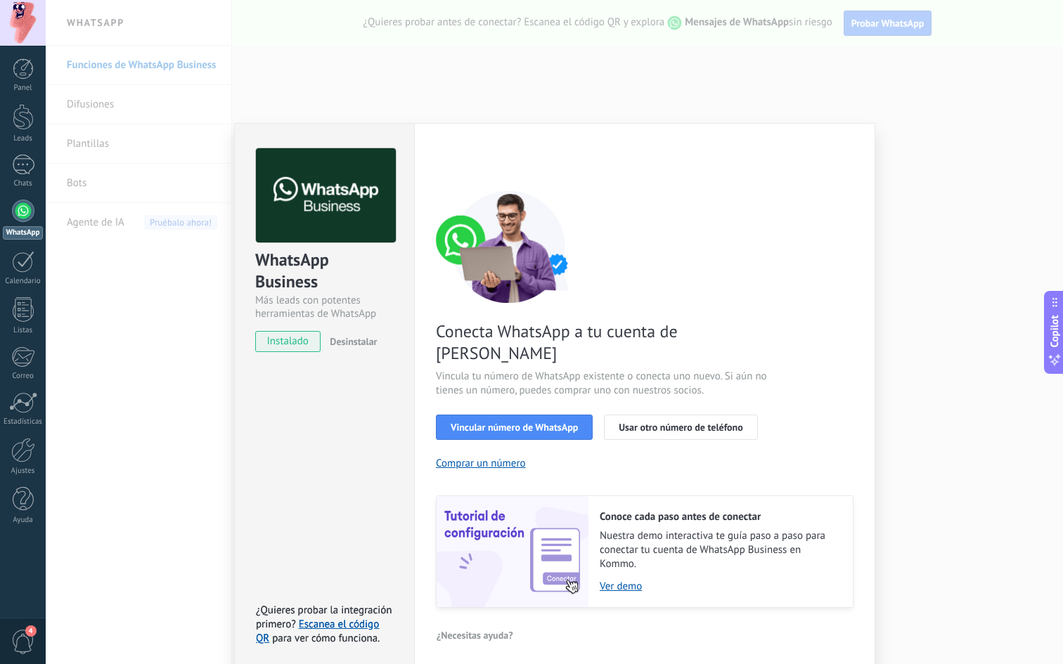
click at [513, 370] on span "Vincula tu número de WhatsApp existente o conecta uno nuevo. Si aún no tienes u…" at bounding box center [603, 384] width 335 height 28
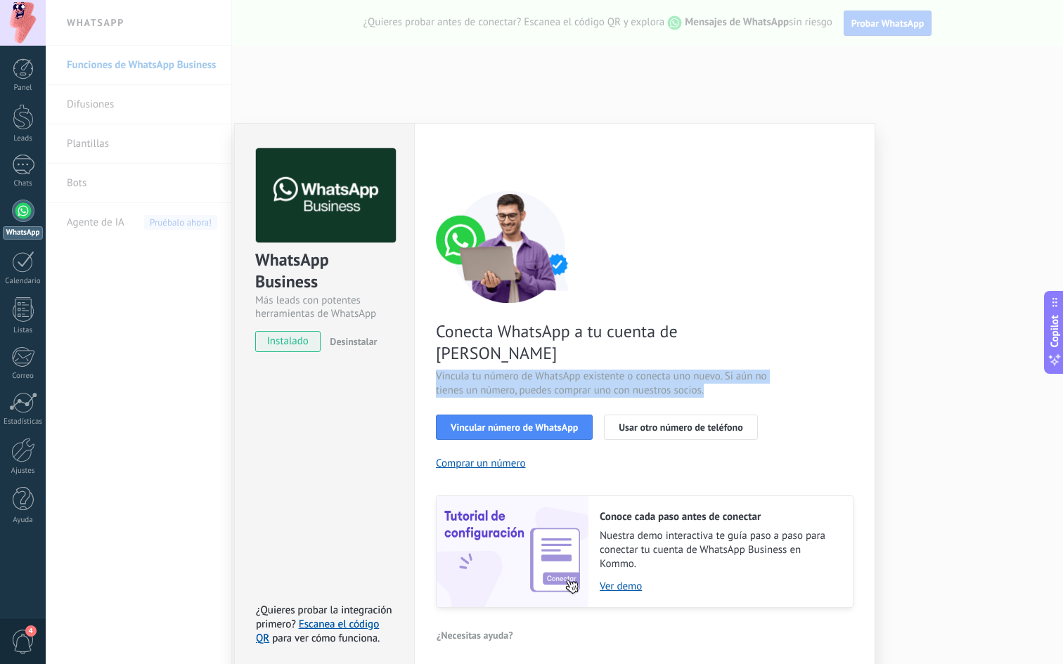
click at [513, 370] on span "Vincula tu número de WhatsApp existente o conecta uno nuevo. Si aún no tienes u…" at bounding box center [603, 384] width 335 height 28
click at [530, 422] on span "Vincular número de WhatsApp" at bounding box center [514, 427] width 127 height 10
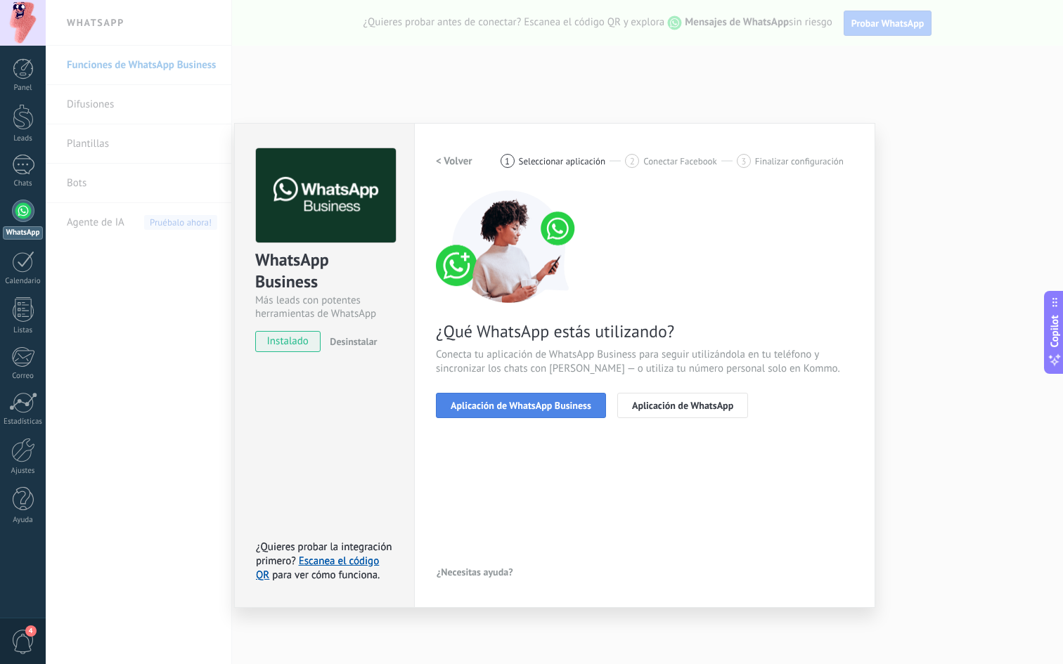
click at [553, 410] on span "Aplicación de WhatsApp Business" at bounding box center [521, 406] width 141 height 10
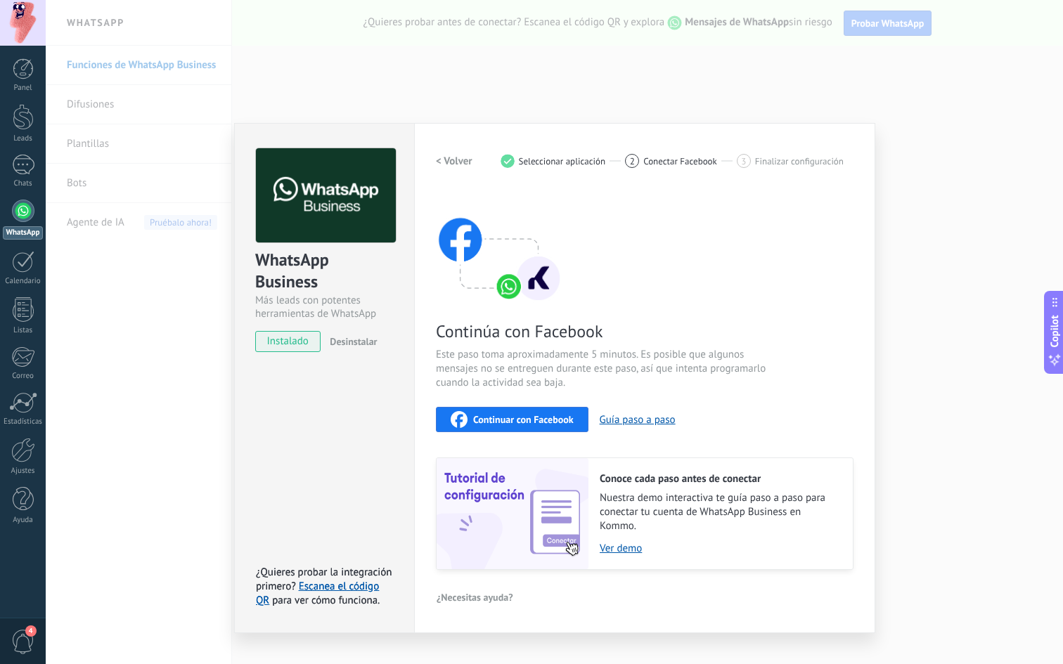
click at [534, 412] on div "Continuar con Facebook" at bounding box center [512, 419] width 123 height 17
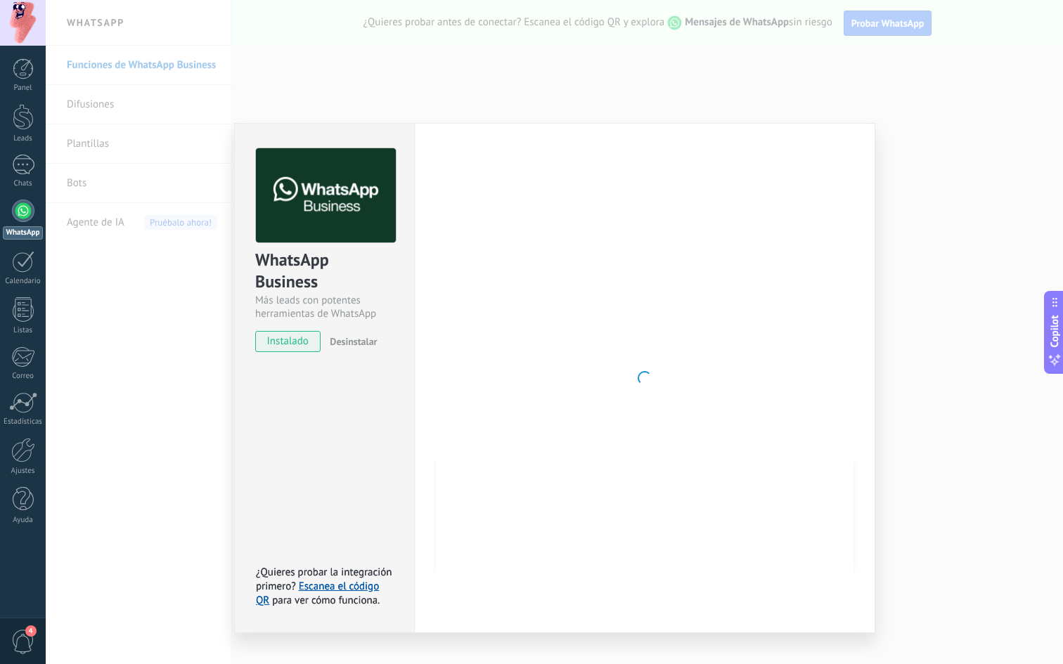
click at [365, 342] on span "Desinstalar" at bounding box center [353, 341] width 47 height 13
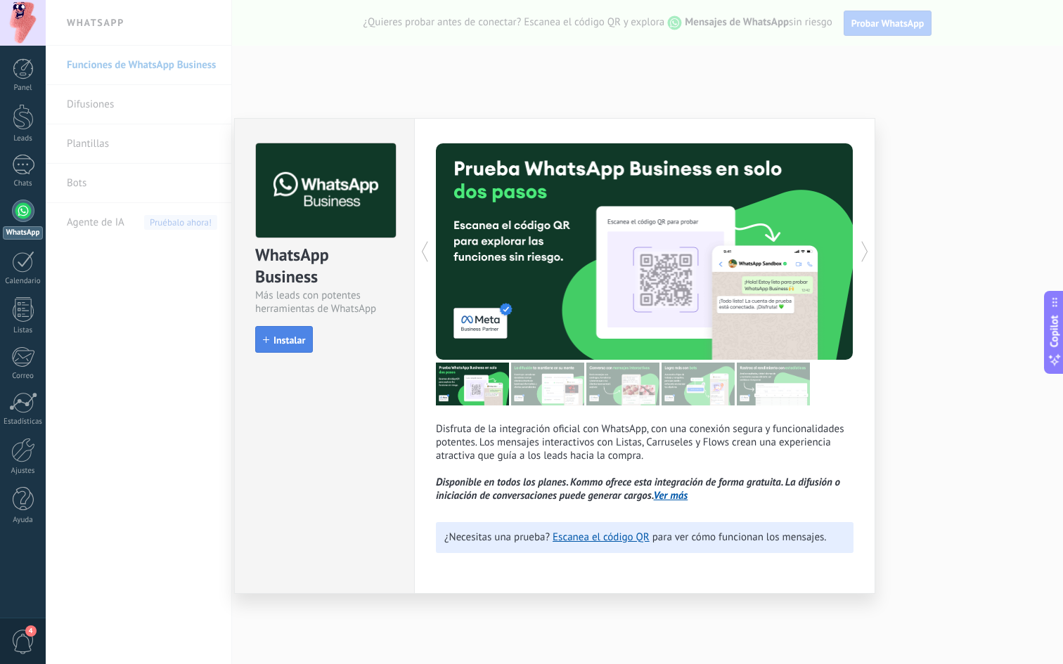
click at [303, 335] on span "Instalar" at bounding box center [289, 340] width 32 height 10
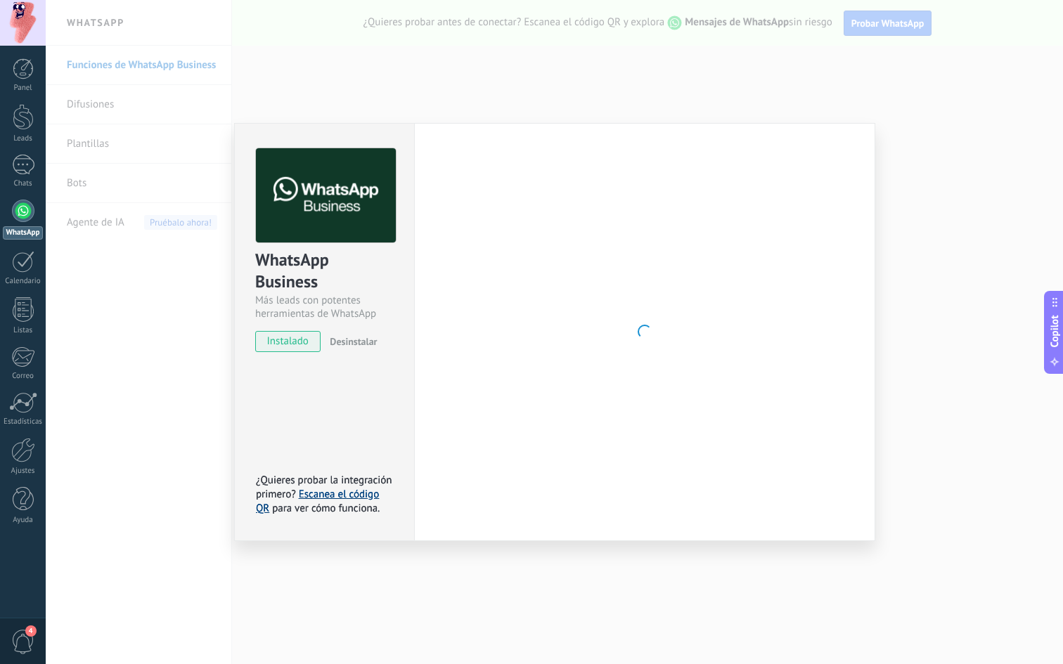
click at [336, 490] on link "Escanea el código QR" at bounding box center [317, 501] width 123 height 27
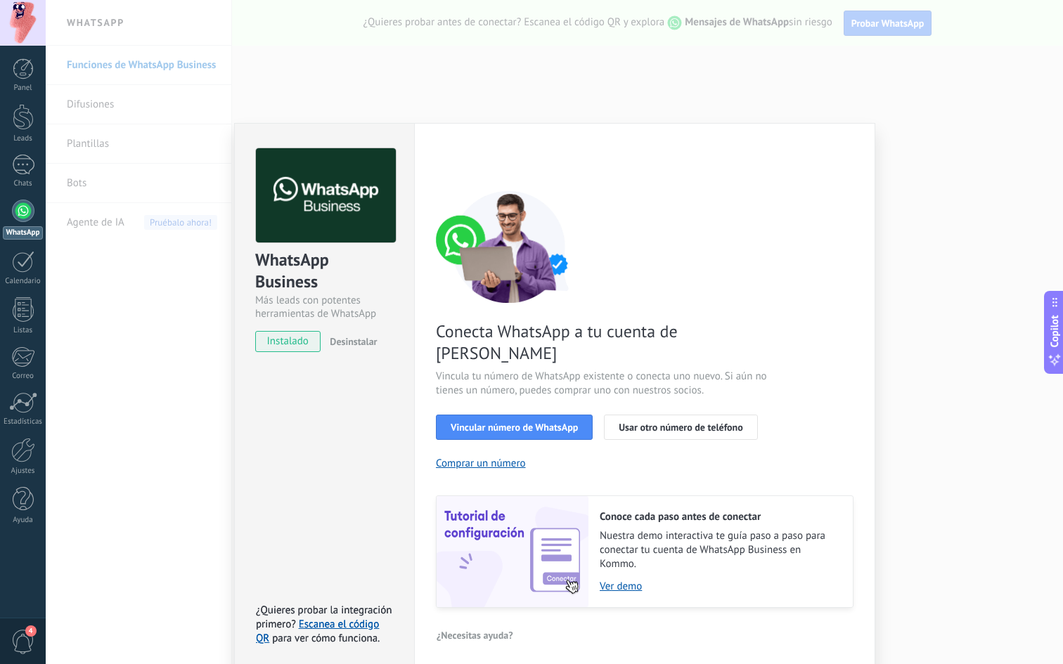
click at [306, 530] on span "para ver cómo funciona." at bounding box center [326, 638] width 108 height 13
click at [327, 530] on span "para ver cómo funciona." at bounding box center [326, 638] width 108 height 13
click at [328, 530] on link "Escanea el código QR" at bounding box center [317, 631] width 123 height 27
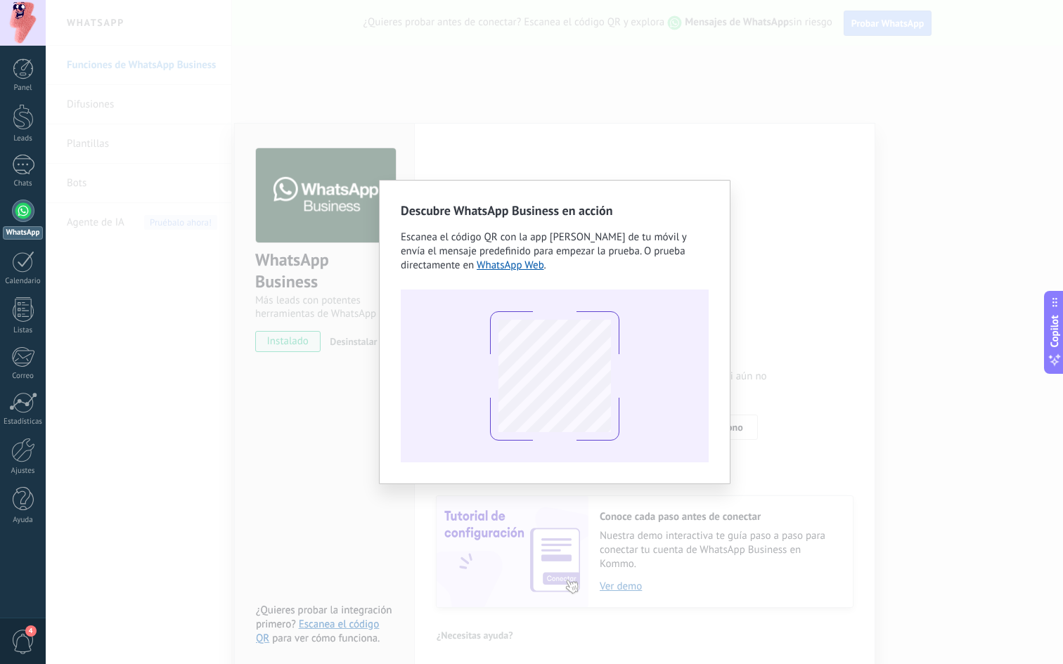
click at [460, 240] on span "Escanea el código QR con la app de cámara de tu móvil y envía el mensaje predef…" at bounding box center [543, 251] width 285 height 41
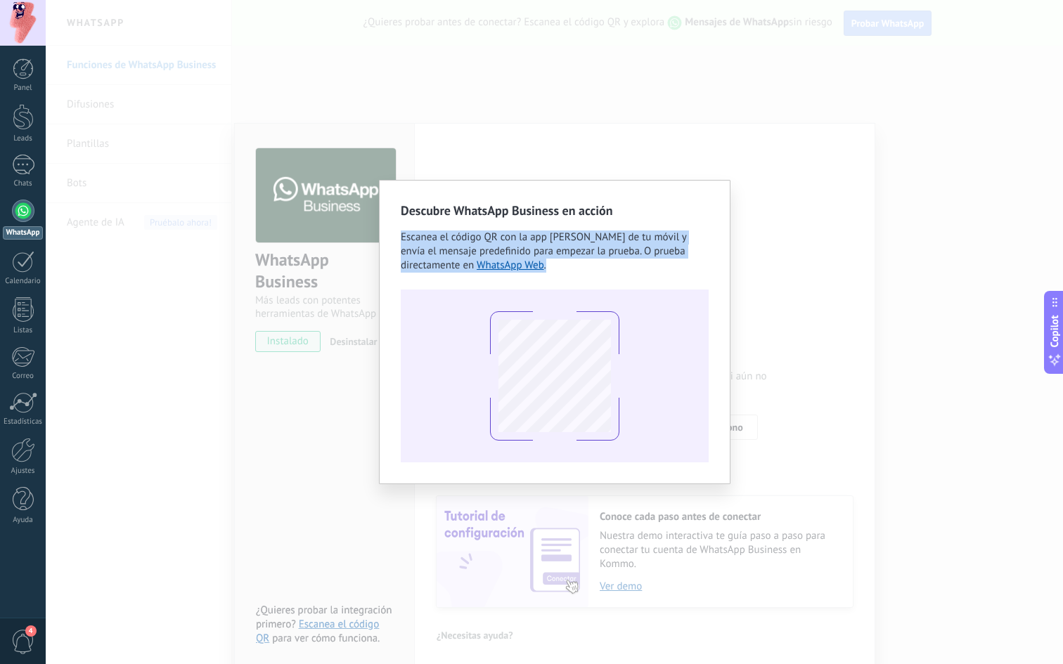
click at [460, 240] on span "Escanea el código QR con la app de cámara de tu móvil y envía el mensaje predef…" at bounding box center [543, 251] width 285 height 41
click at [431, 286] on div "Descubre WhatsApp Business en acción Escanea el código QR con la app de cámara …" at bounding box center [555, 332] width 308 height 261
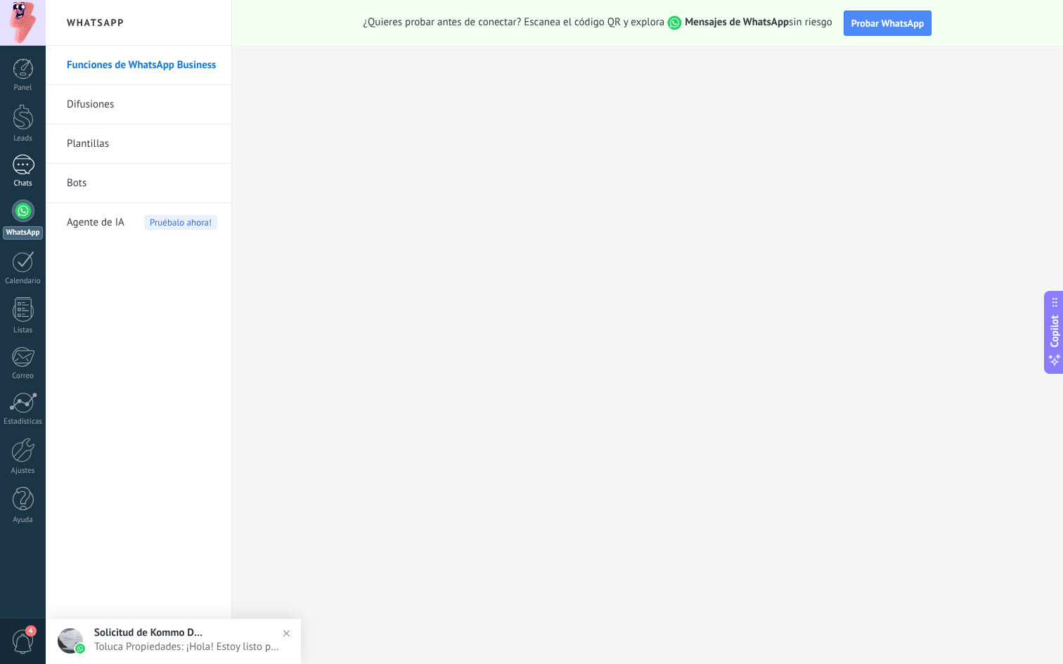
click at [25, 169] on div "1" at bounding box center [23, 165] width 22 height 20
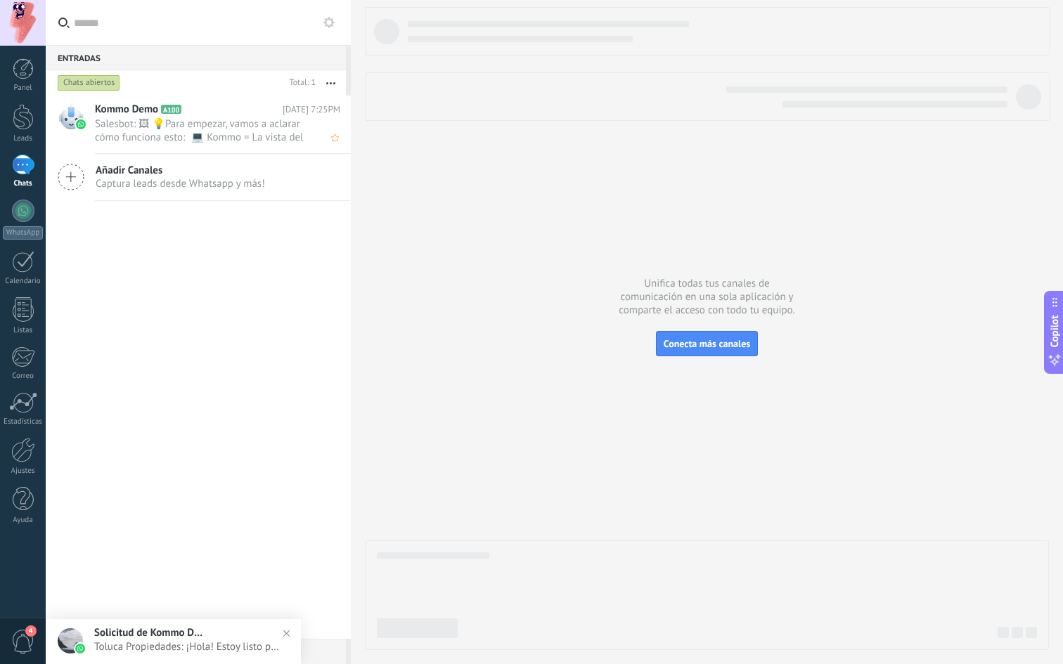
click at [226, 114] on h2 "Kommo Demo A100" at bounding box center [189, 110] width 188 height 14
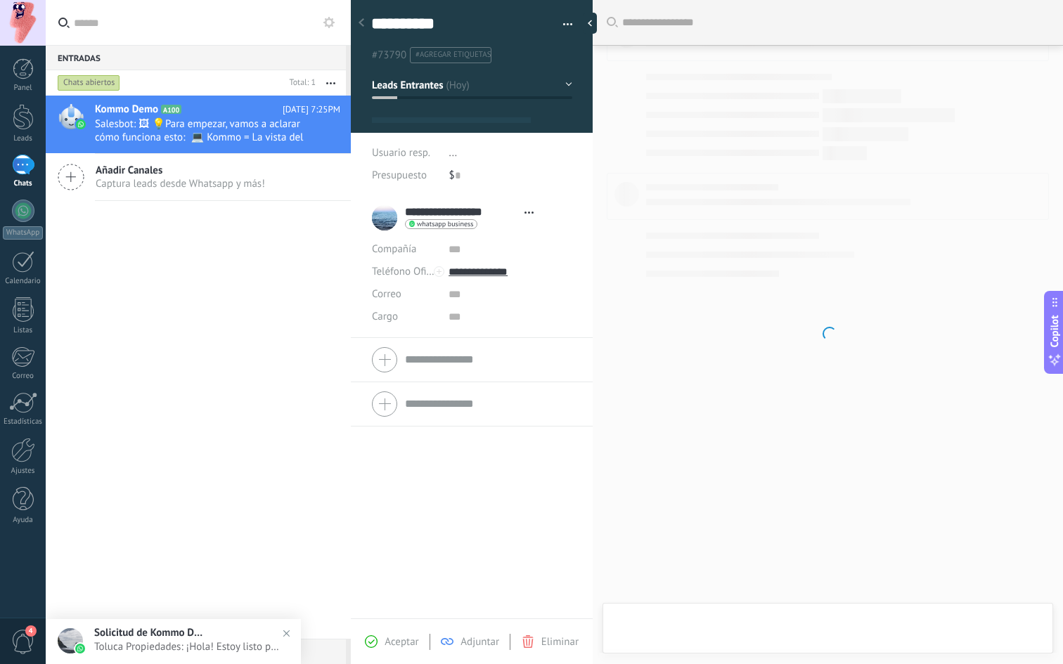
type textarea "**********"
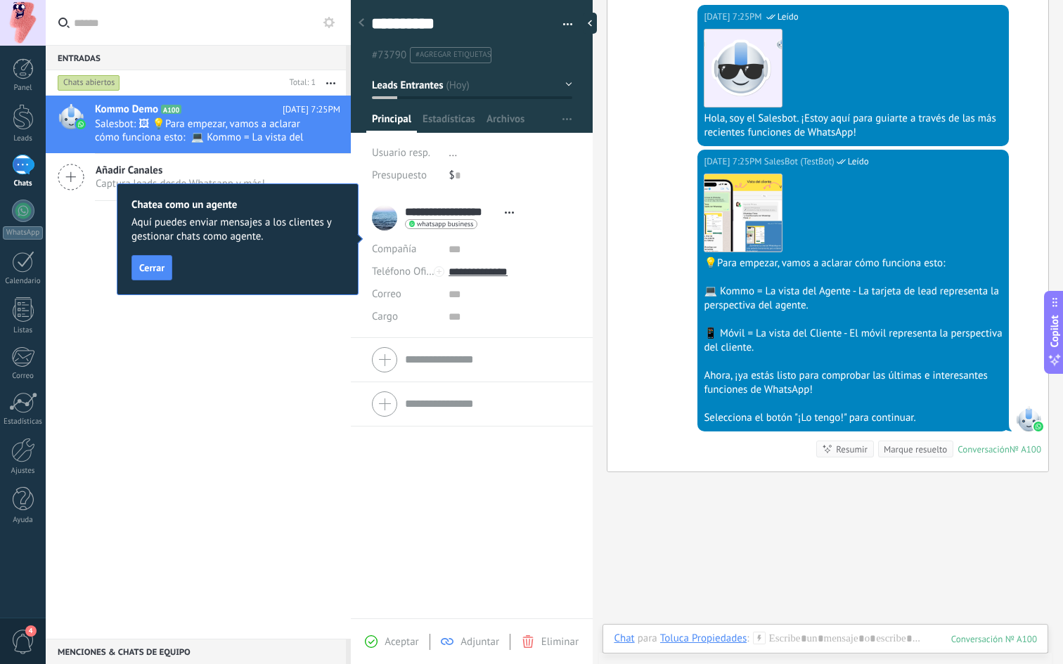
scroll to position [363, 0]
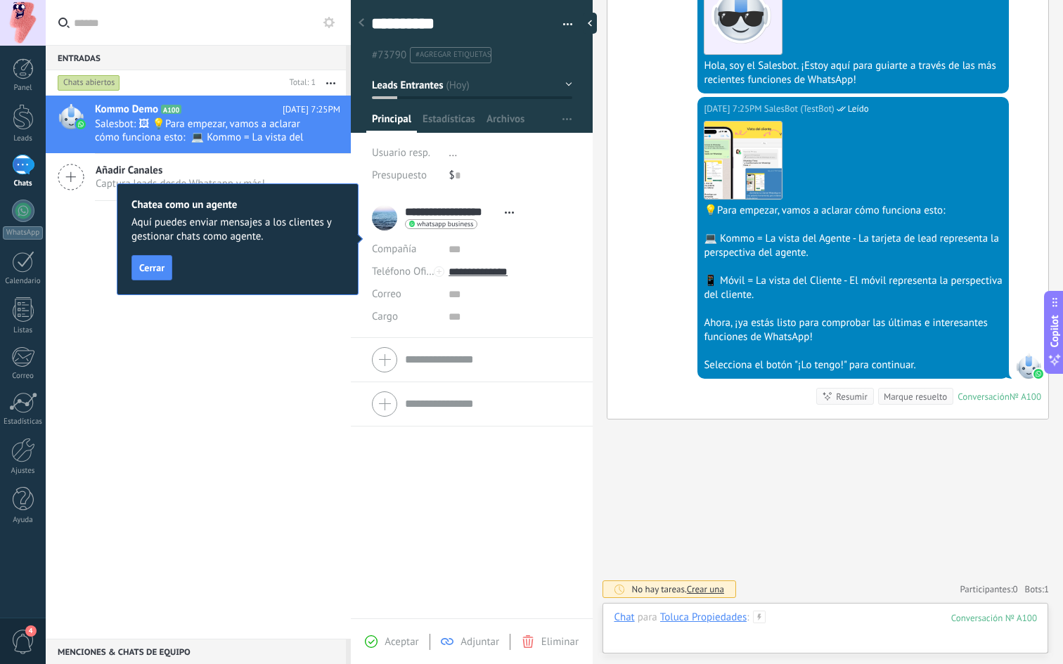
click at [801, 530] on div at bounding box center [825, 632] width 423 height 42
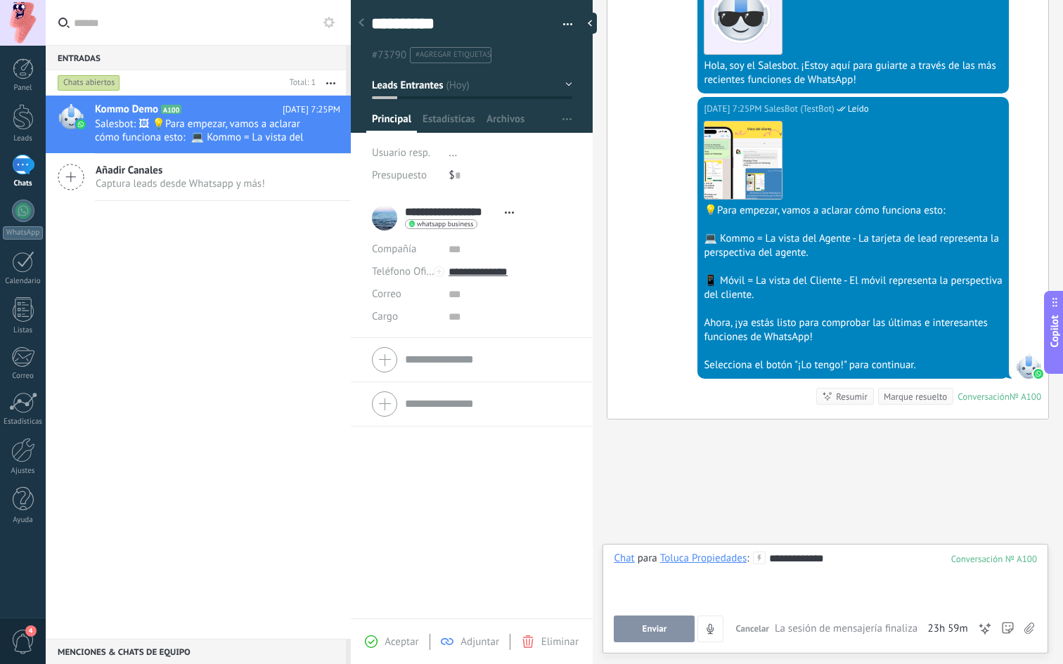
click at [663, 530] on span "Enviar" at bounding box center [654, 629] width 25 height 10
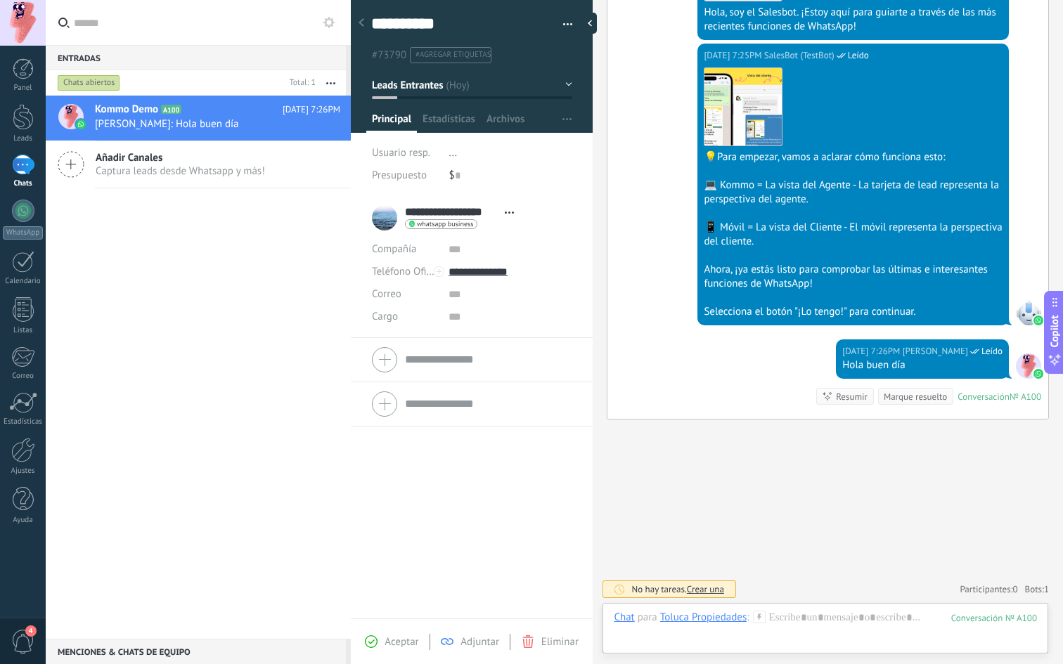
scroll to position [390, 0]
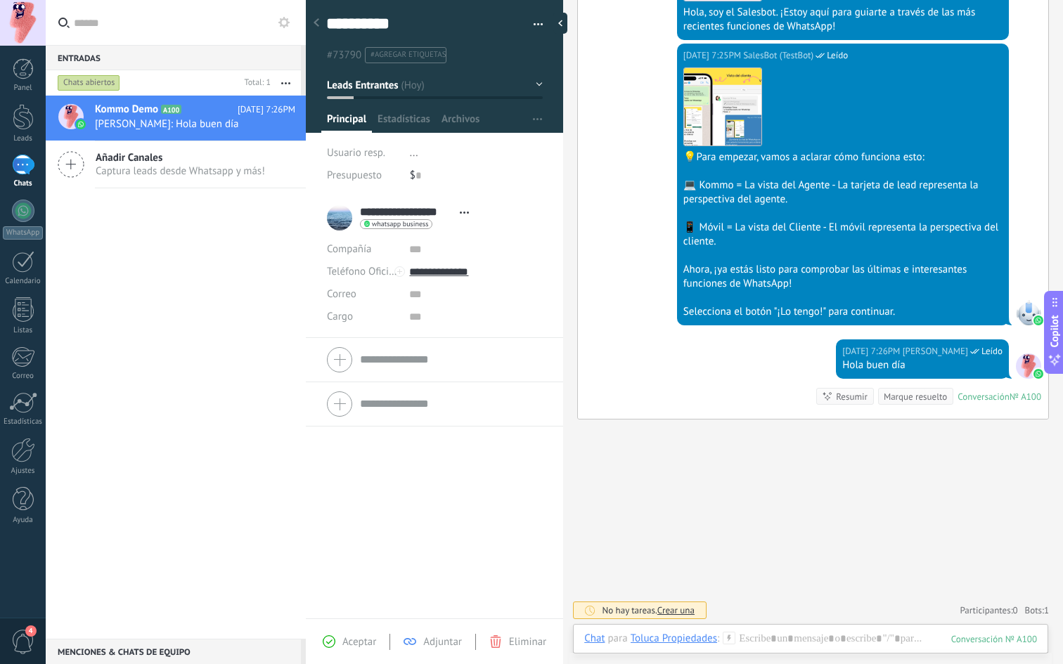
click at [192, 218] on div "Entradas 0 Chats abiertos Total: 1 Silenciar Acciones múltiples Ordenar Más rec…" at bounding box center [554, 332] width 1017 height 664
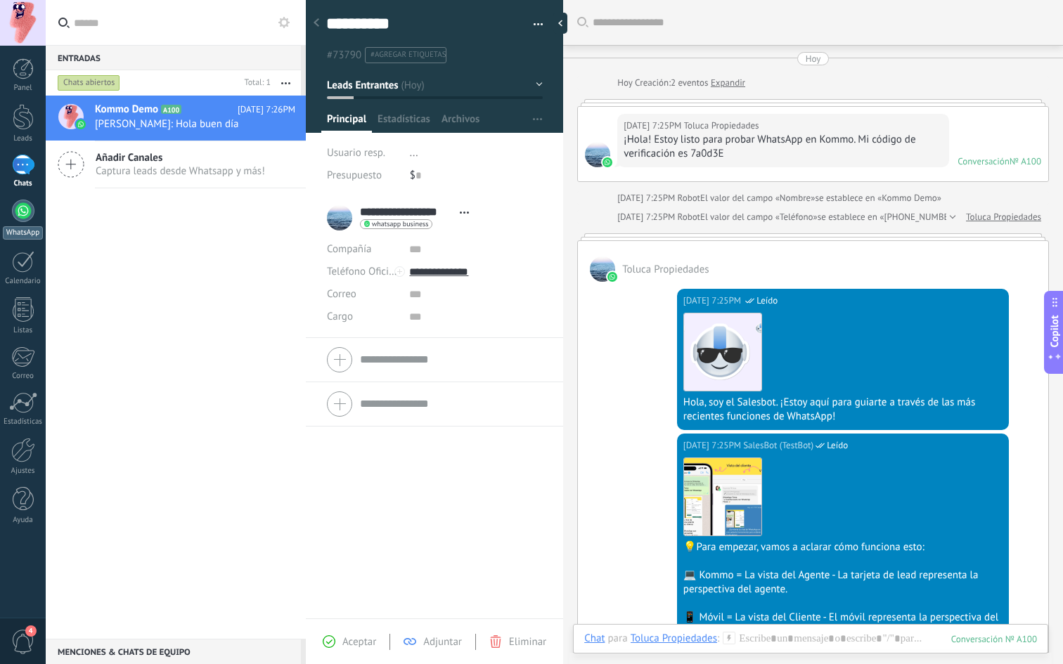
click at [24, 215] on div at bounding box center [23, 211] width 22 height 22
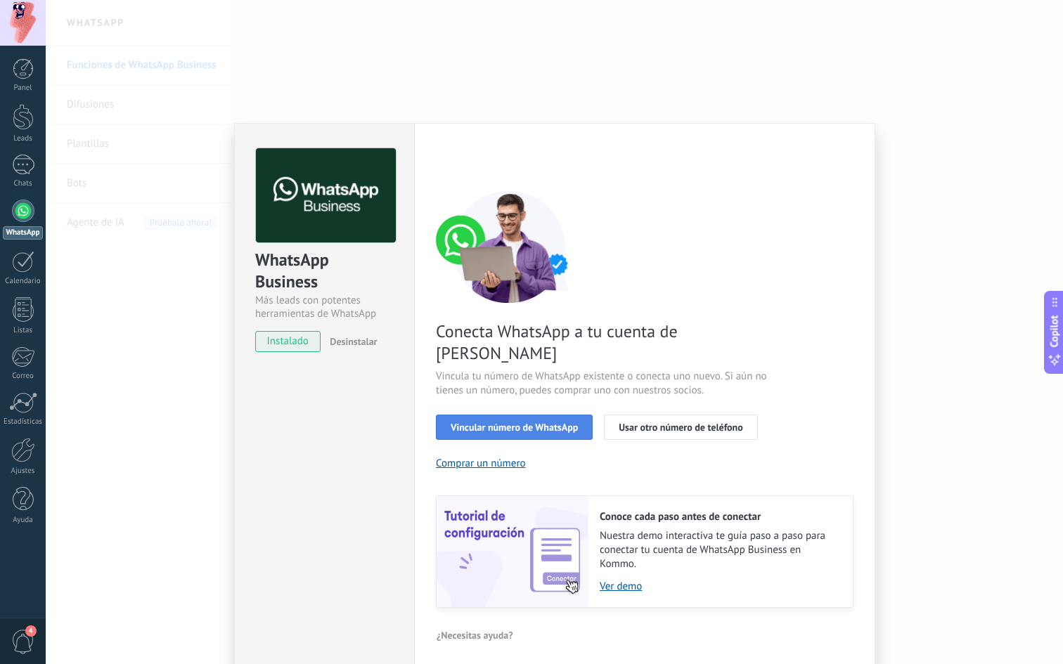
click at [528, 422] on span "Vincular número de WhatsApp" at bounding box center [514, 427] width 127 height 10
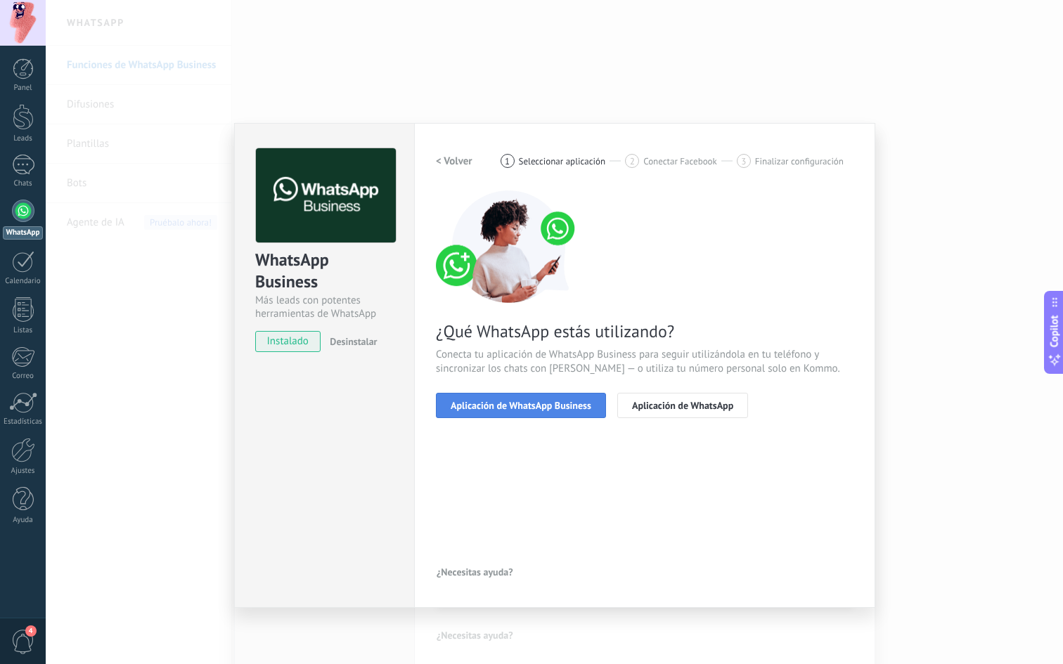
click at [541, 408] on span "Aplicación de WhatsApp Business" at bounding box center [521, 406] width 141 height 10
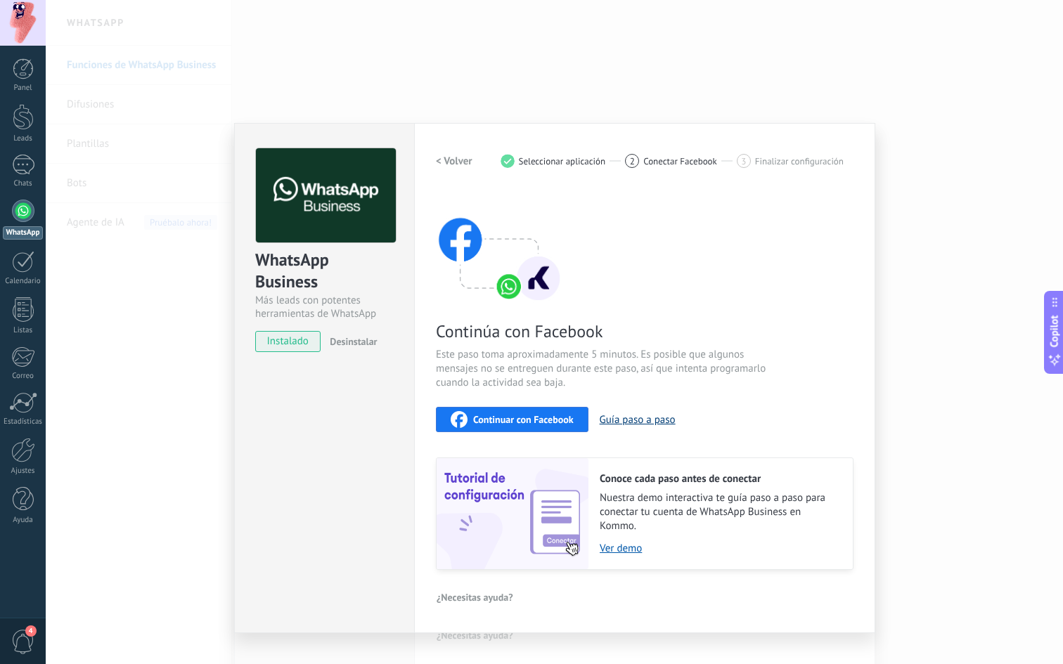
click at [633, 420] on button "Guía paso a paso" at bounding box center [638, 419] width 76 height 13
click at [680, 164] on span "Conectar Facebook" at bounding box center [680, 161] width 74 height 11
click at [562, 176] on div "< Volver 1 Seleccionar aplicación 2 Conectar Facebook 3 Finalizar configuración…" at bounding box center [645, 359] width 418 height 422
click at [803, 200] on div "Continúa con Facebook Este paso toma aproximadamente 5 minutos. Es posible que …" at bounding box center [645, 380] width 418 height 380
click at [800, 159] on span "Finalizar configuración" at bounding box center [799, 161] width 89 height 11
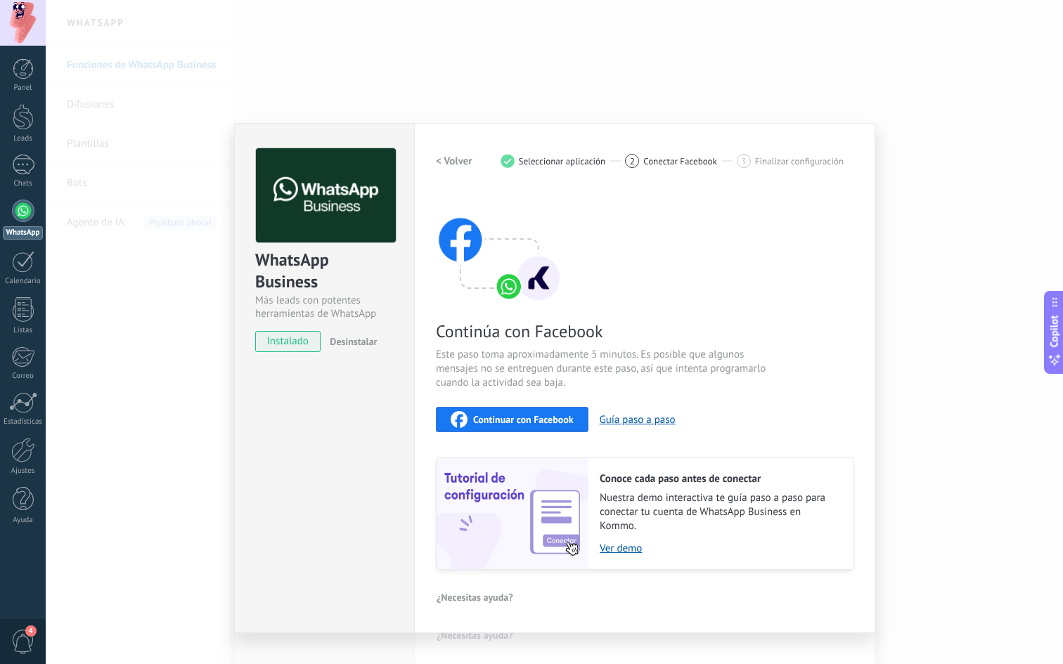
click at [590, 370] on span "Este paso toma aproximadamente 5 minutos. Es posible que algunos mensajes no se…" at bounding box center [603, 369] width 335 height 42
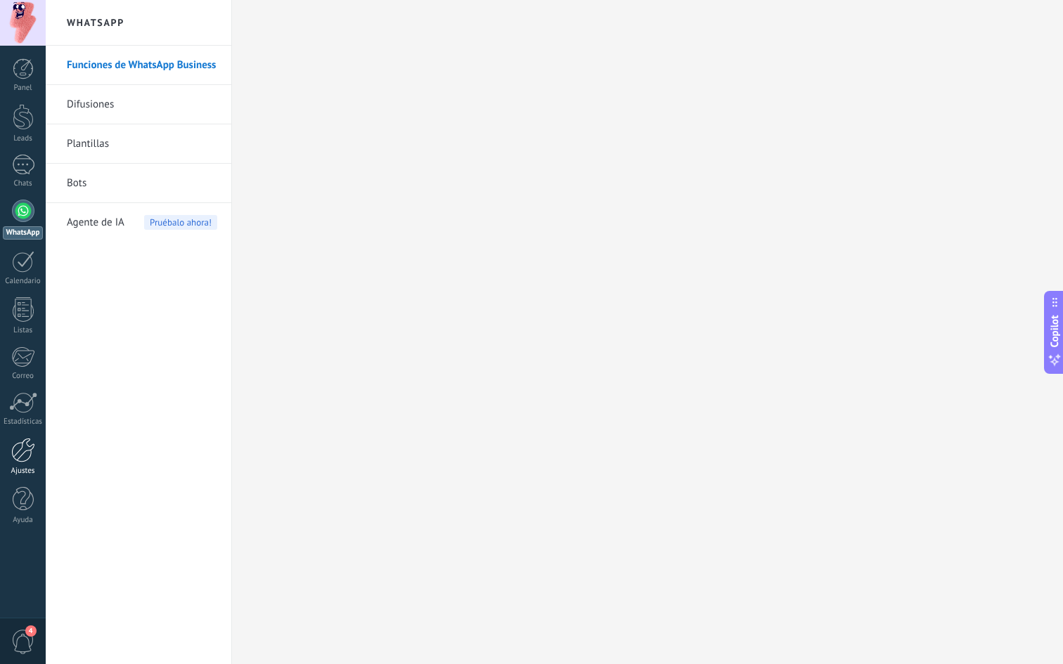
click at [26, 455] on div at bounding box center [23, 450] width 24 height 25
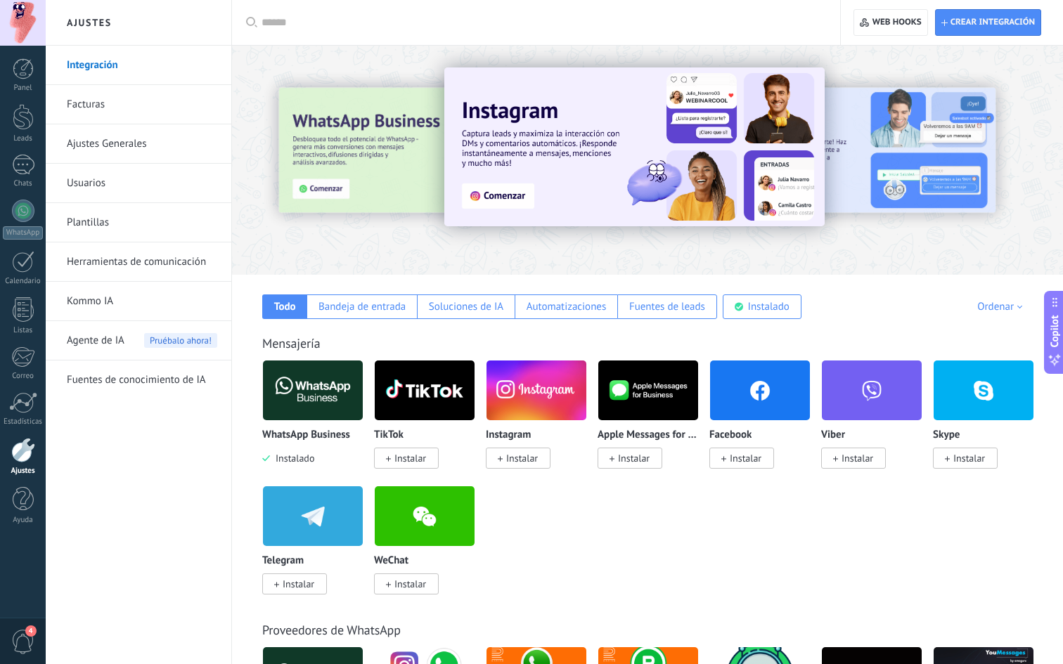
click at [318, 177] on div at bounding box center [303, 159] width 308 height 127
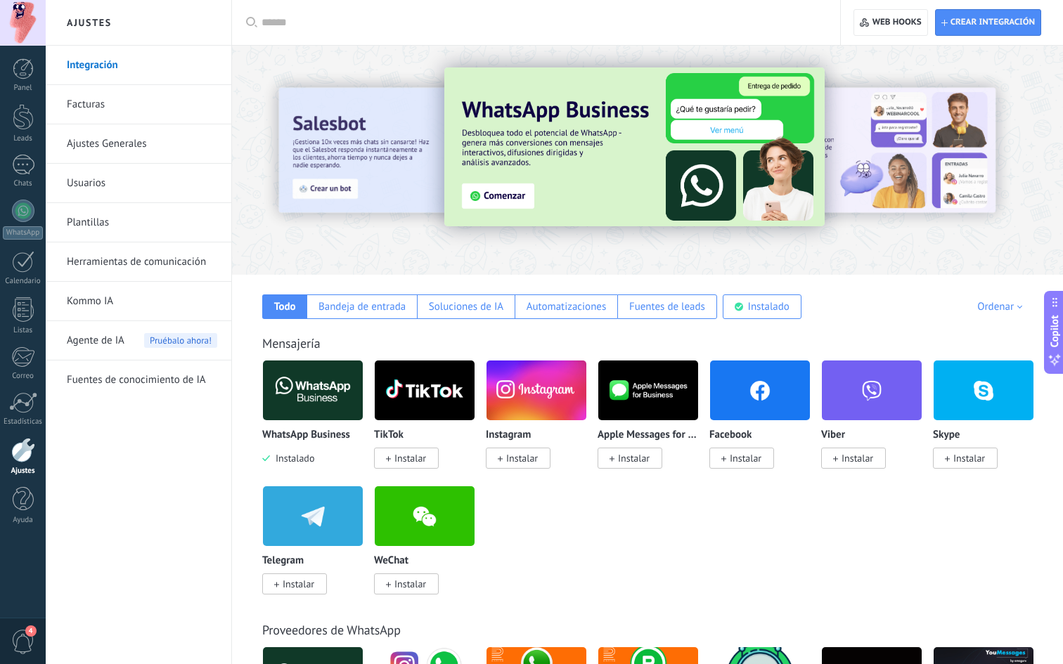
click at [601, 149] on img at bounding box center [634, 146] width 380 height 159
click at [574, 192] on img at bounding box center [634, 146] width 380 height 159
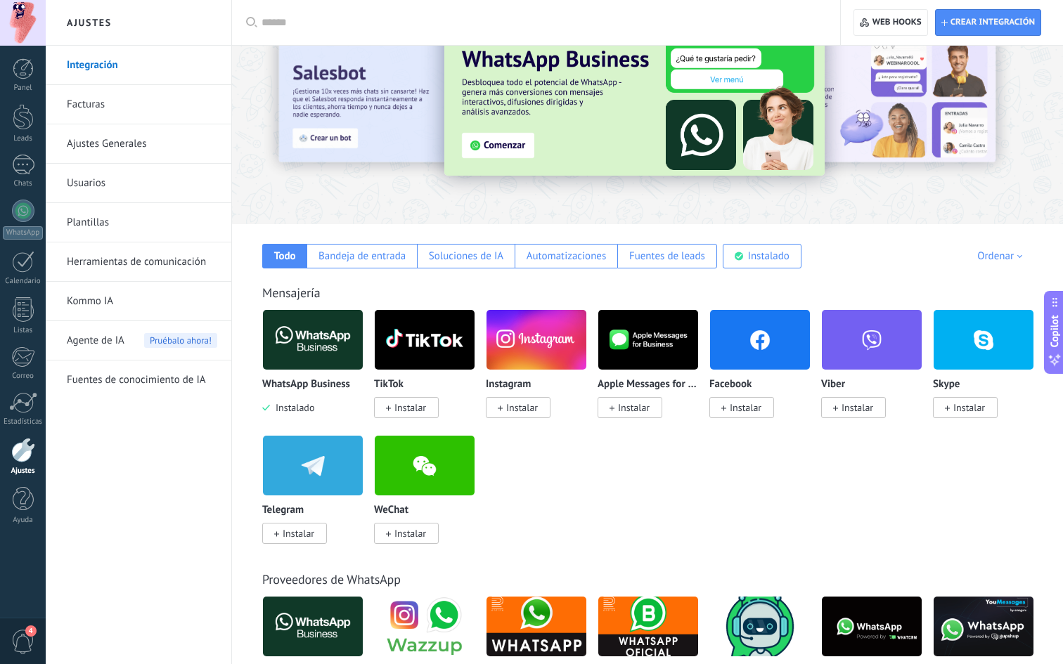
scroll to position [100, 0]
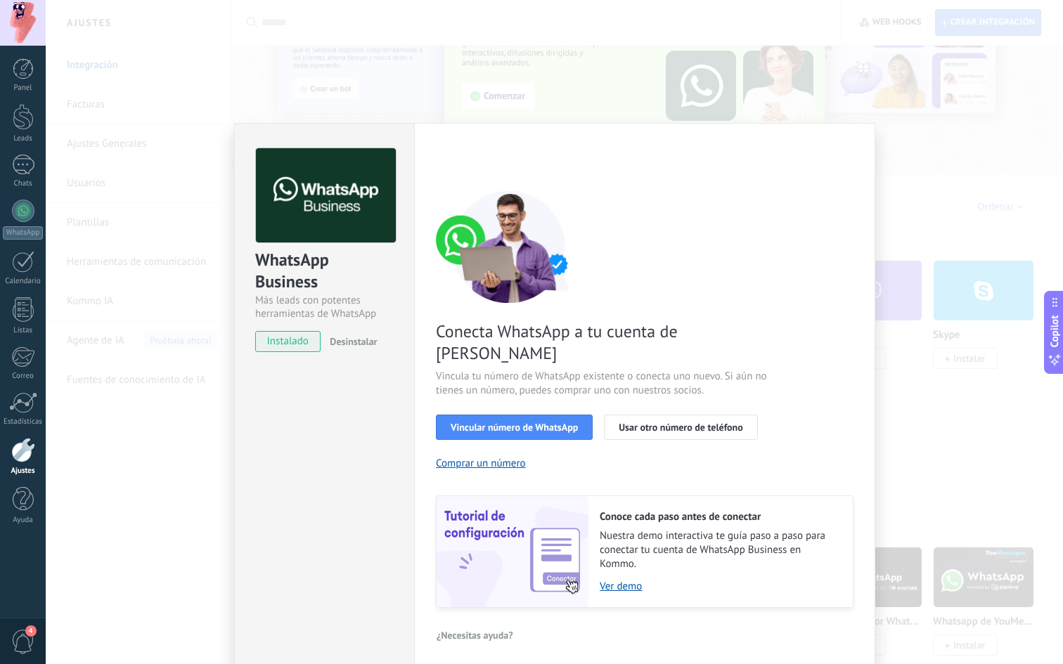
click at [924, 278] on div "WhatsApp Business Más leads con potentes herramientas de WhatsApp instalado Des…" at bounding box center [554, 332] width 1017 height 664
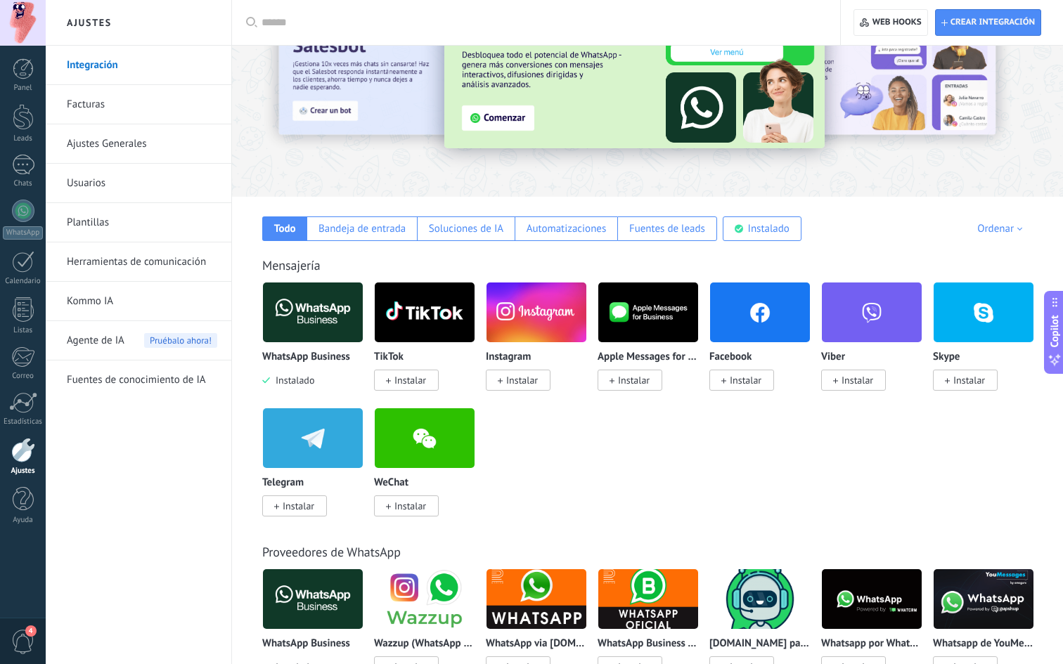
scroll to position [0, 0]
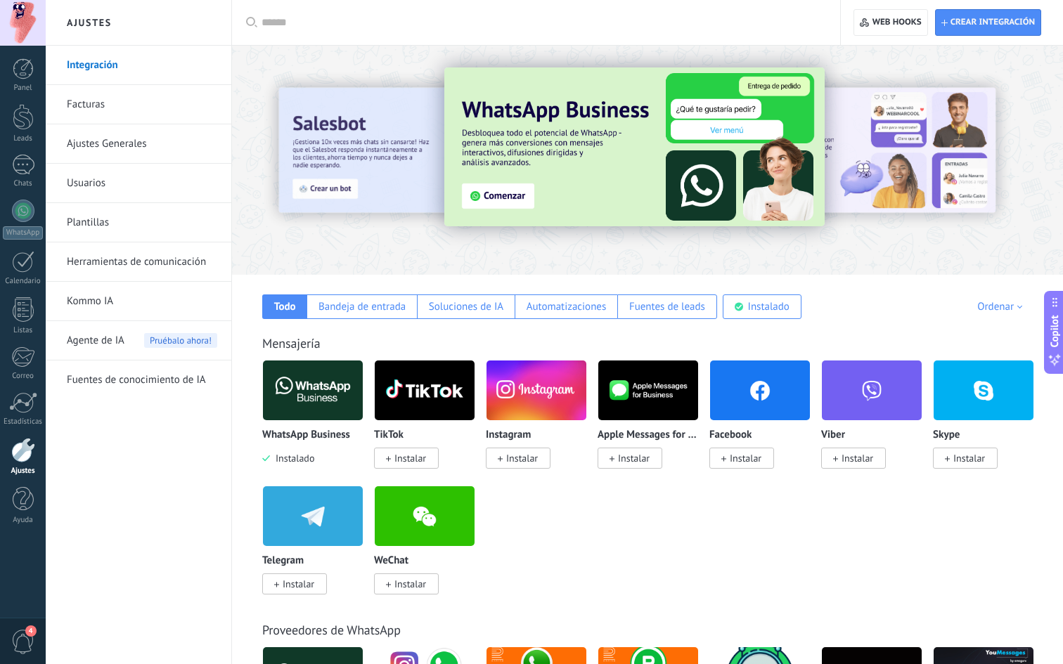
click at [325, 398] on img at bounding box center [313, 390] width 100 height 68
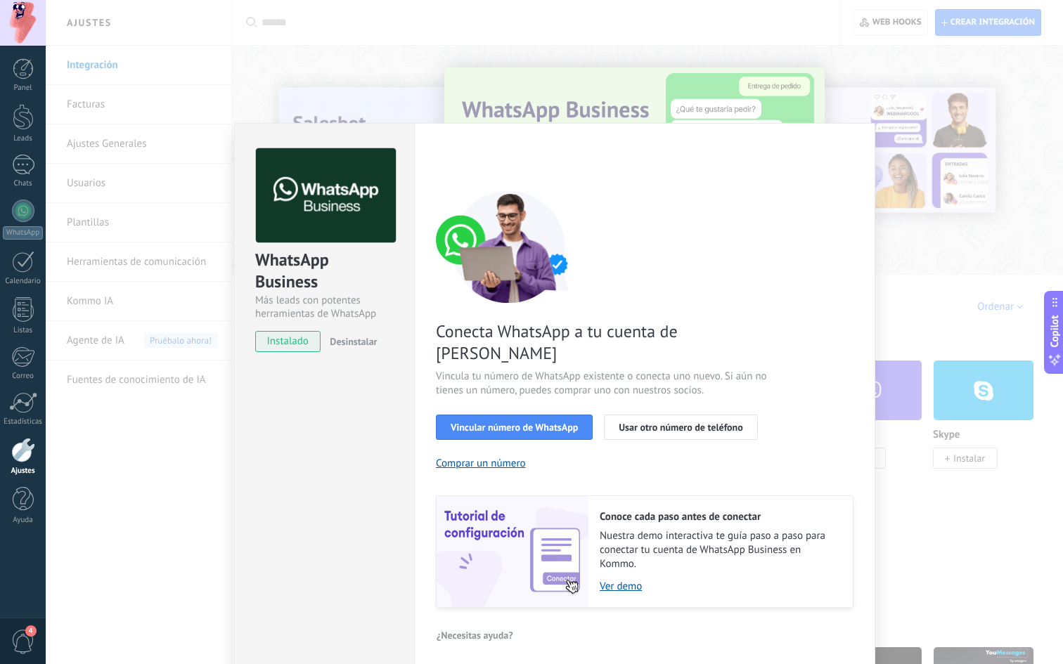
click at [525, 370] on span "Vincula tu número de WhatsApp existente o conecta uno nuevo. Si aún no tienes u…" at bounding box center [603, 384] width 335 height 28
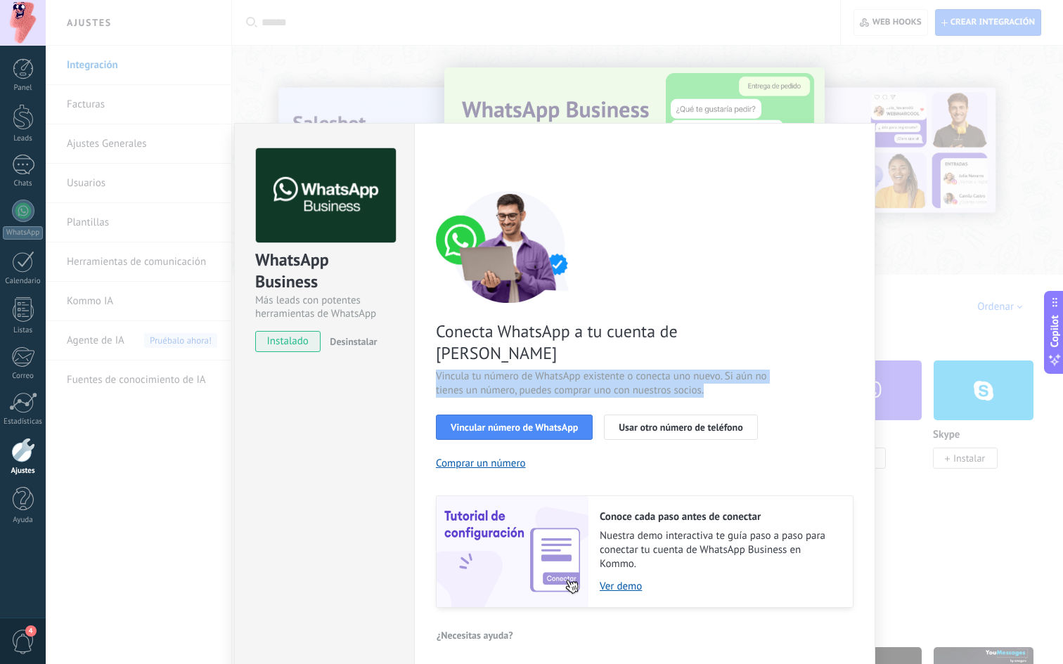
click at [525, 370] on span "Vincula tu número de WhatsApp existente o conecta uno nuevo. Si aún no tienes u…" at bounding box center [603, 384] width 335 height 28
click at [527, 415] on button "Vincular número de WhatsApp" at bounding box center [514, 427] width 157 height 25
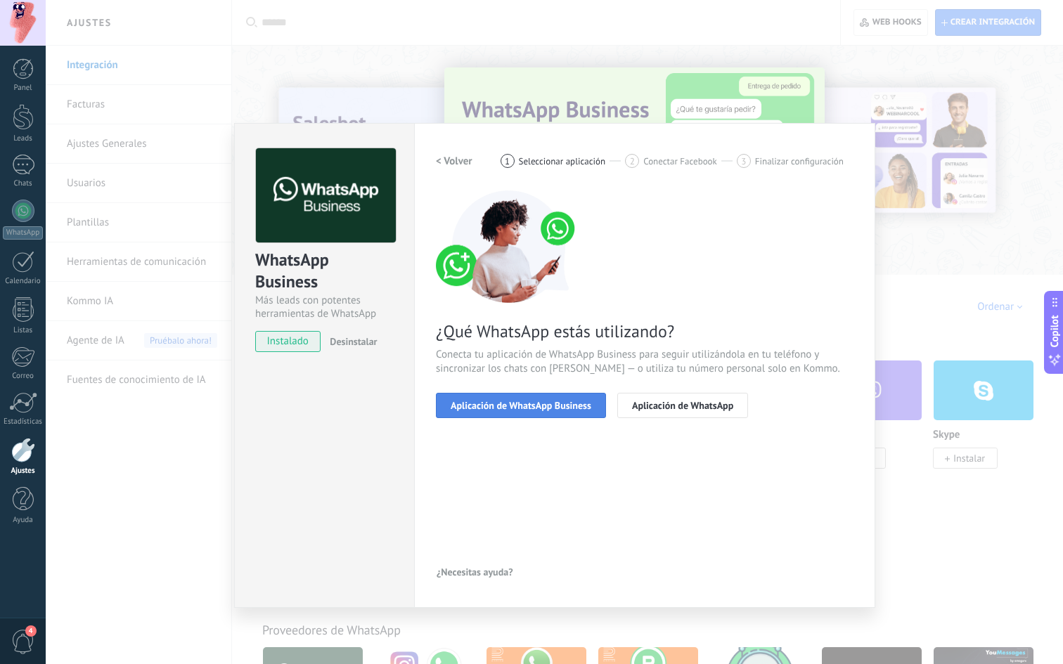
click at [558, 407] on span "Aplicación de WhatsApp Business" at bounding box center [521, 406] width 141 height 10
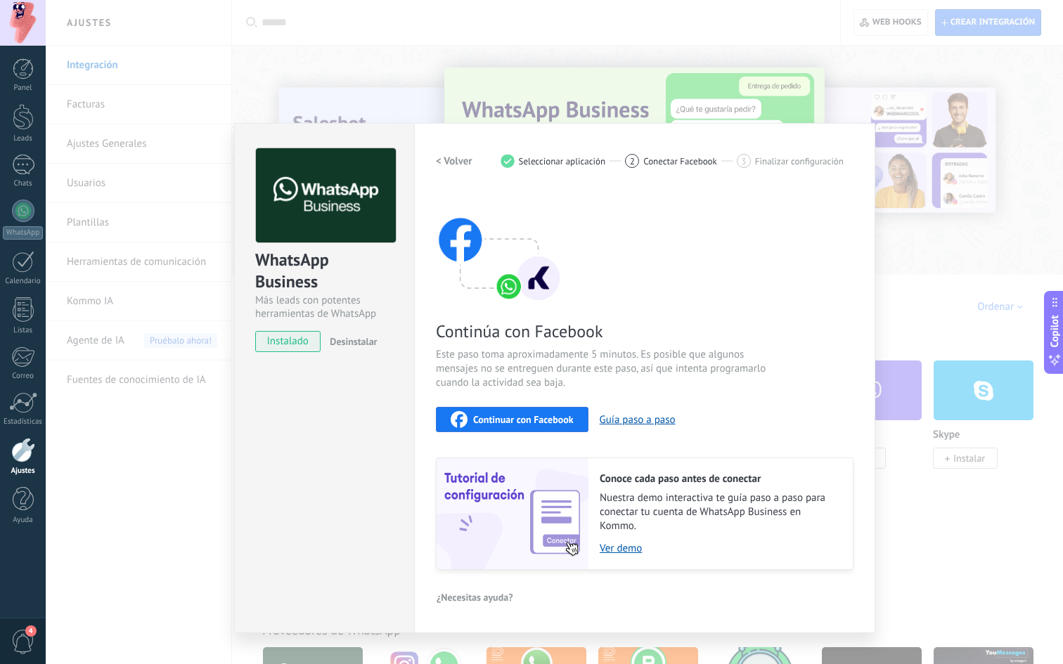
click at [523, 420] on span "Continuar con Facebook" at bounding box center [523, 420] width 101 height 10
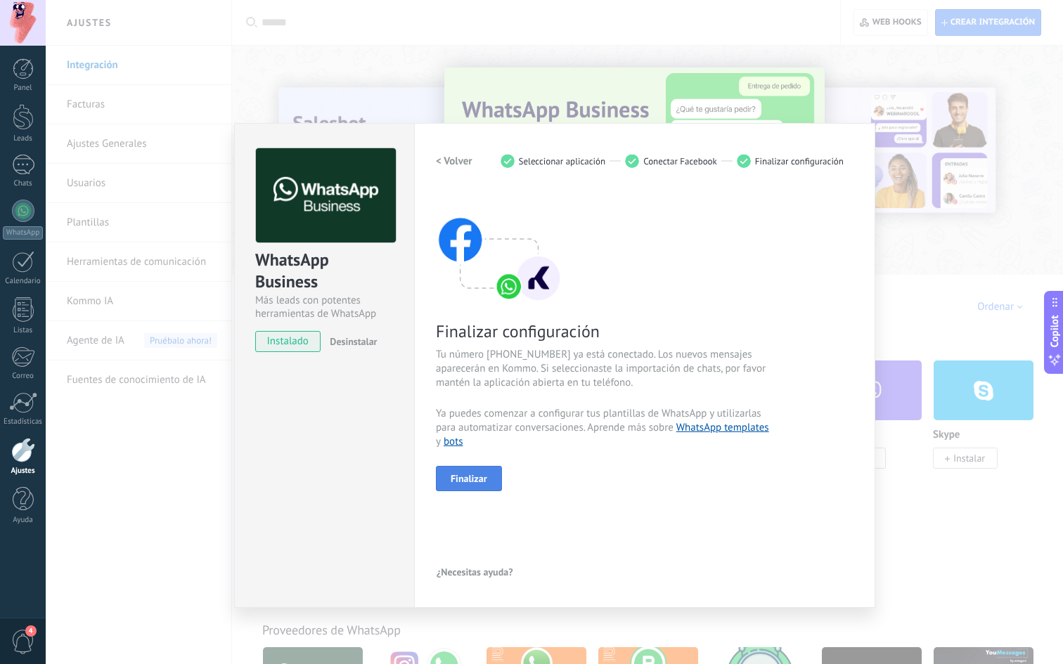
click at [466, 485] on button "Finalizar" at bounding box center [469, 478] width 66 height 25
click at [504, 363] on div at bounding box center [554, 332] width 1017 height 664
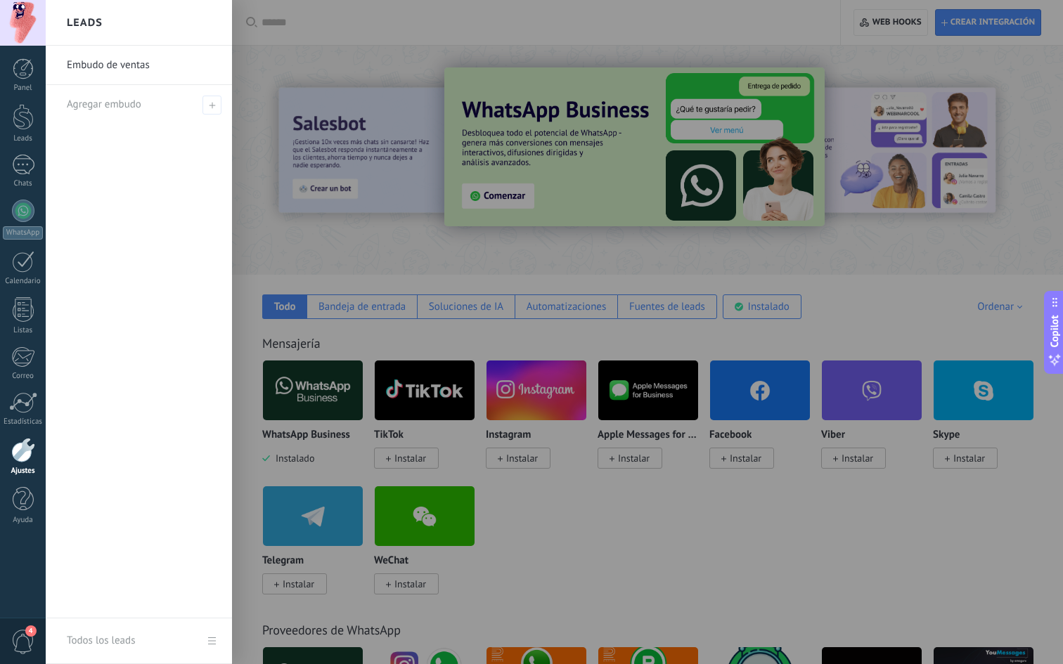
click at [417, 269] on div at bounding box center [577, 332] width 1063 height 664
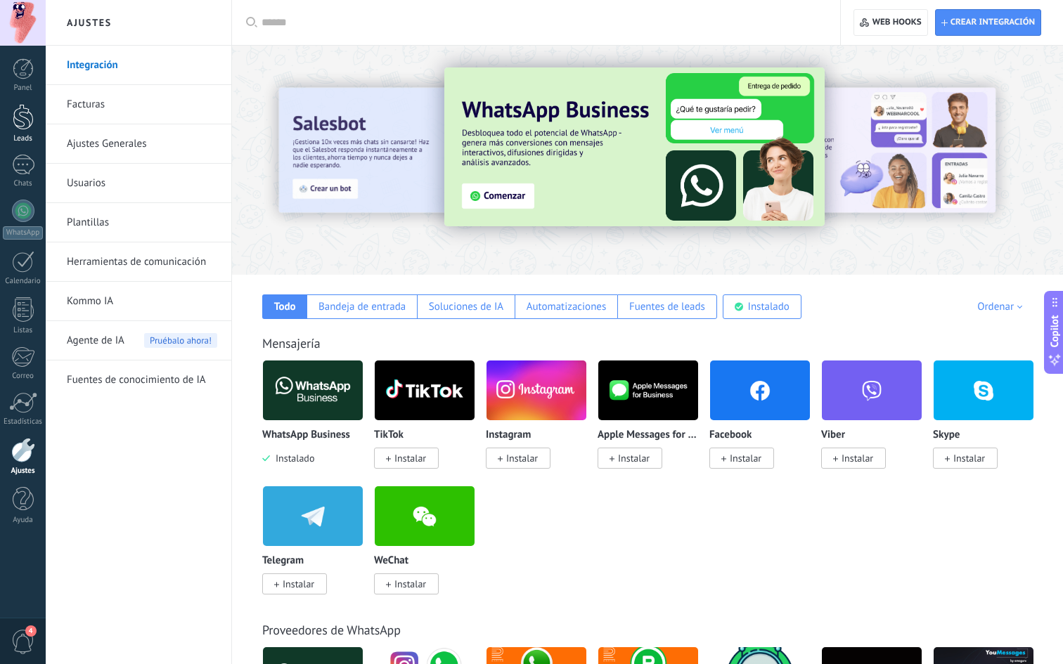
click at [30, 120] on div at bounding box center [23, 117] width 21 height 26
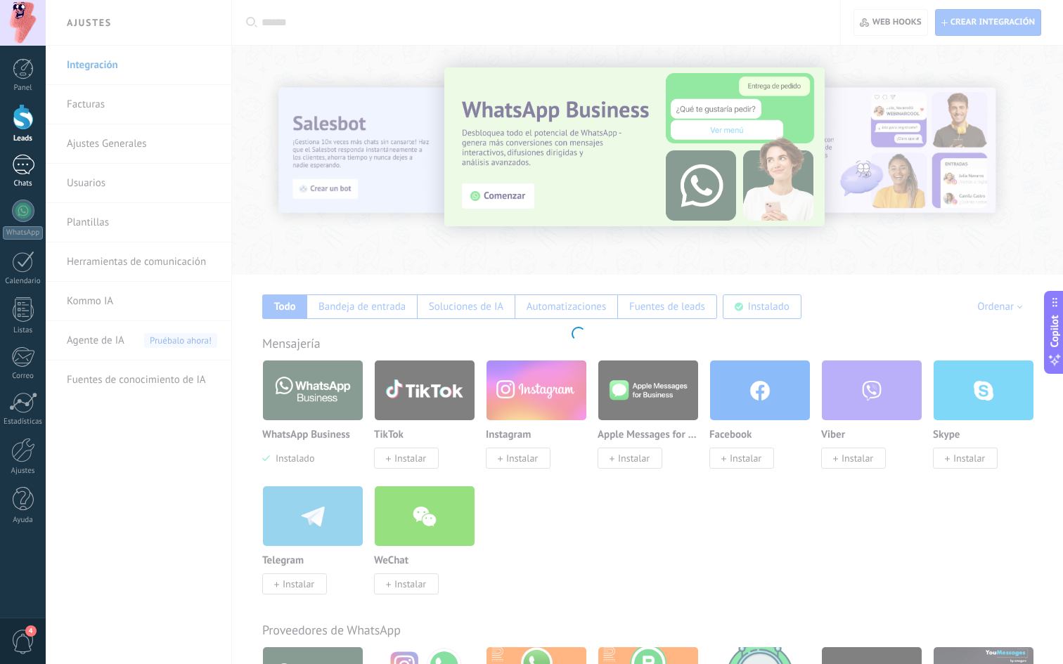
click at [29, 160] on div "1" at bounding box center [23, 165] width 22 height 20
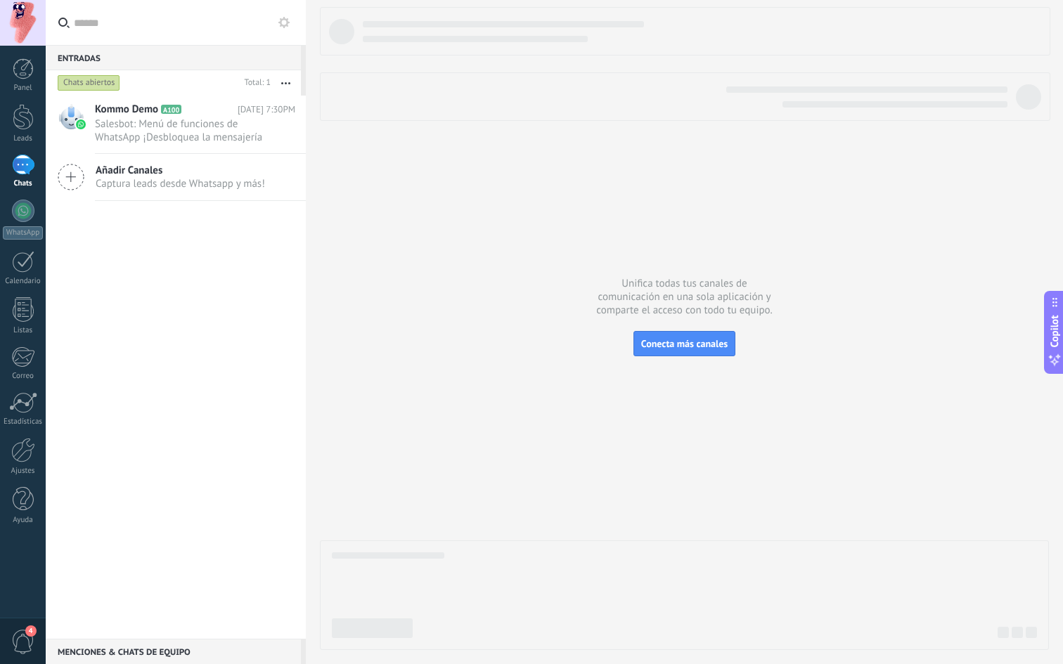
click at [152, 174] on span "Añadir Canales" at bounding box center [180, 170] width 169 height 13
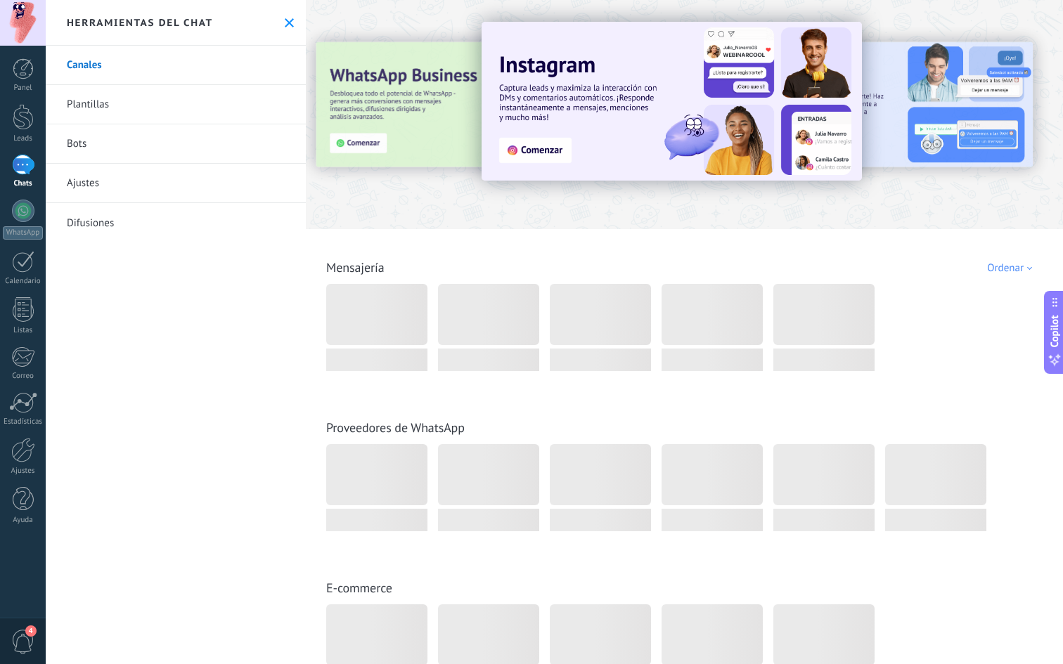
click at [147, 101] on link "Plantillas" at bounding box center [176, 104] width 260 height 39
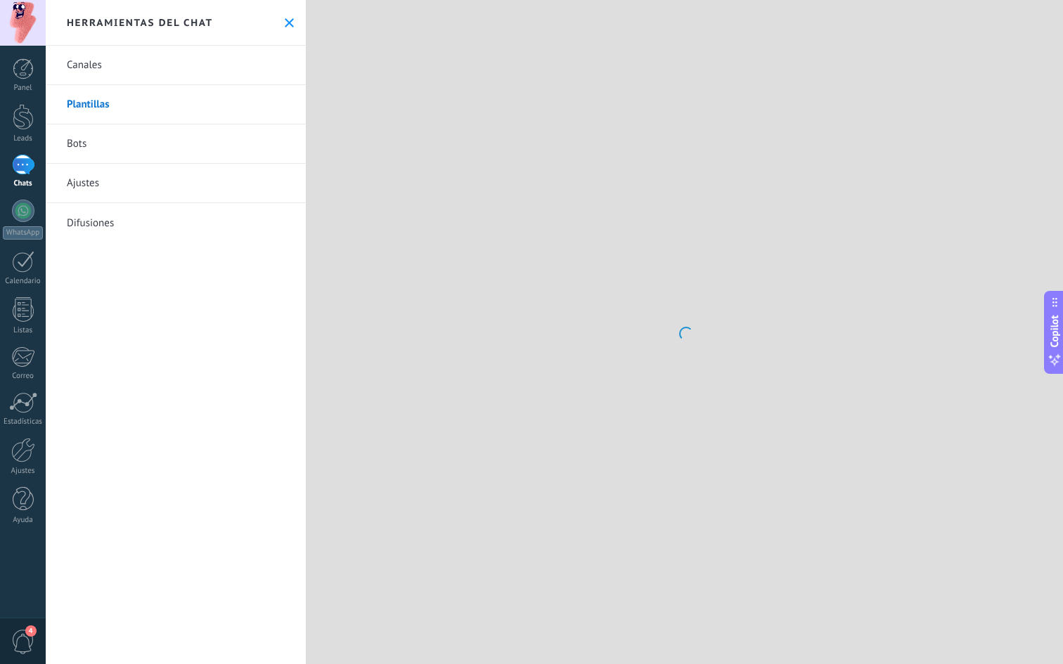
click at [356, 250] on div at bounding box center [684, 332] width 757 height 664
click at [28, 530] on span "4" at bounding box center [23, 642] width 24 height 25
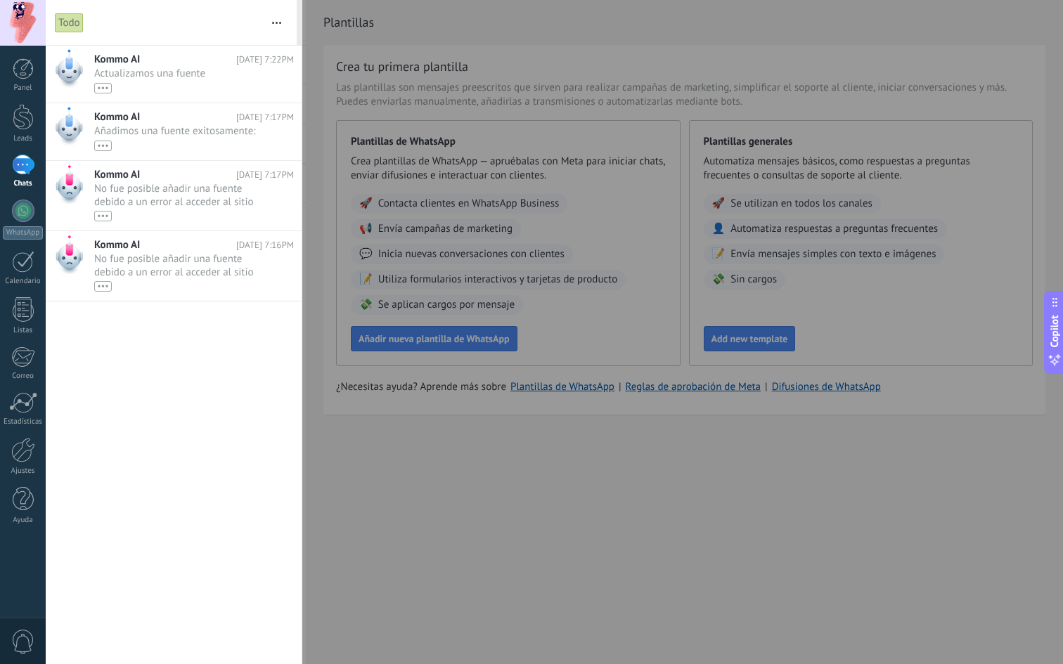
click at [427, 443] on div at bounding box center [531, 332] width 1063 height 664
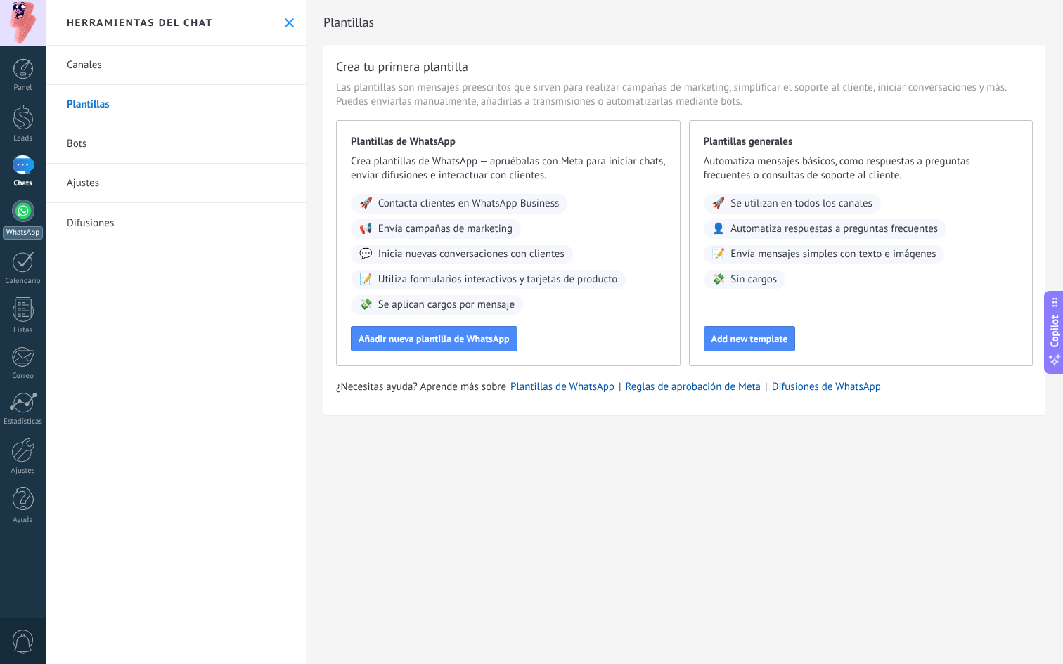
click at [18, 227] on div "WhatsApp" at bounding box center [23, 232] width 40 height 13
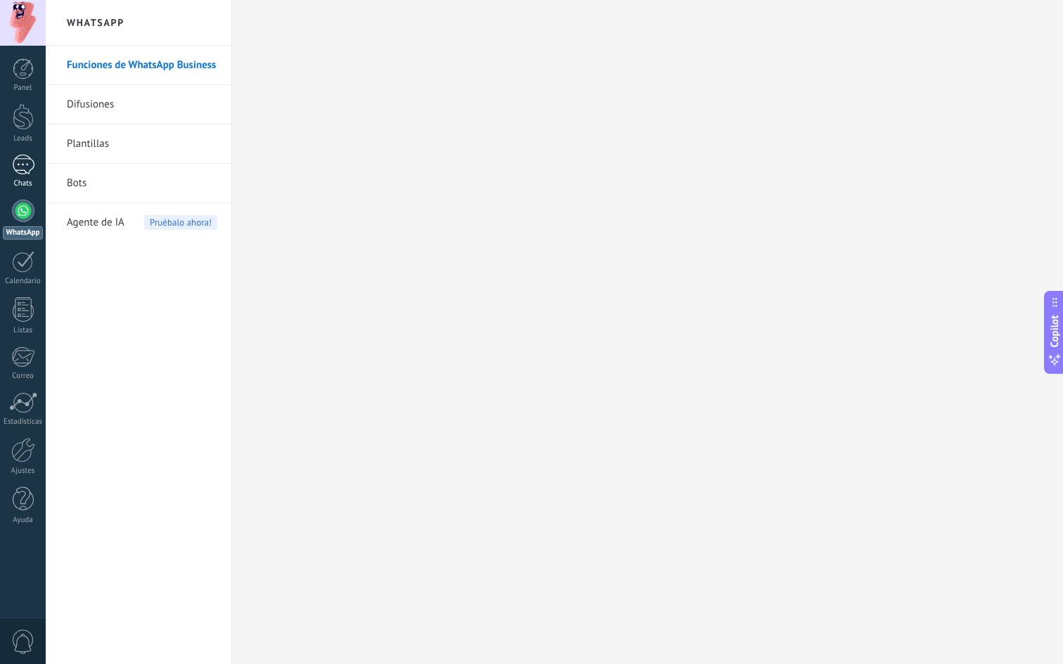
click at [17, 160] on div "1" at bounding box center [23, 165] width 22 height 20
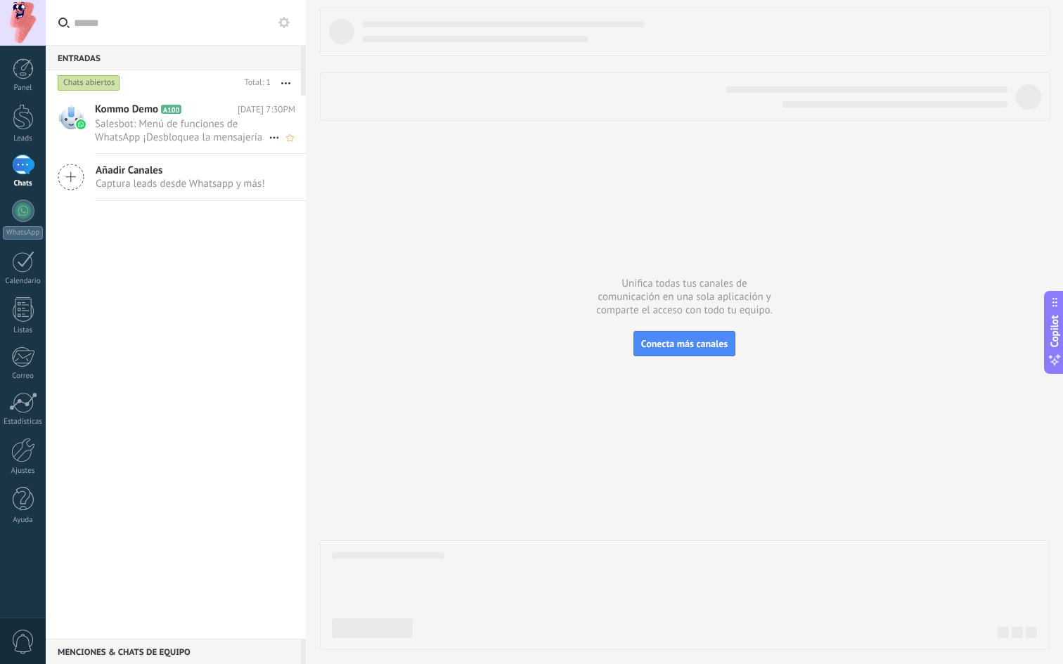
click at [148, 134] on span "Salesbot: Menú de funciones de WhatsApp ¡Desbloquea la mensajería mejorada en W…" at bounding box center [182, 130] width 174 height 27
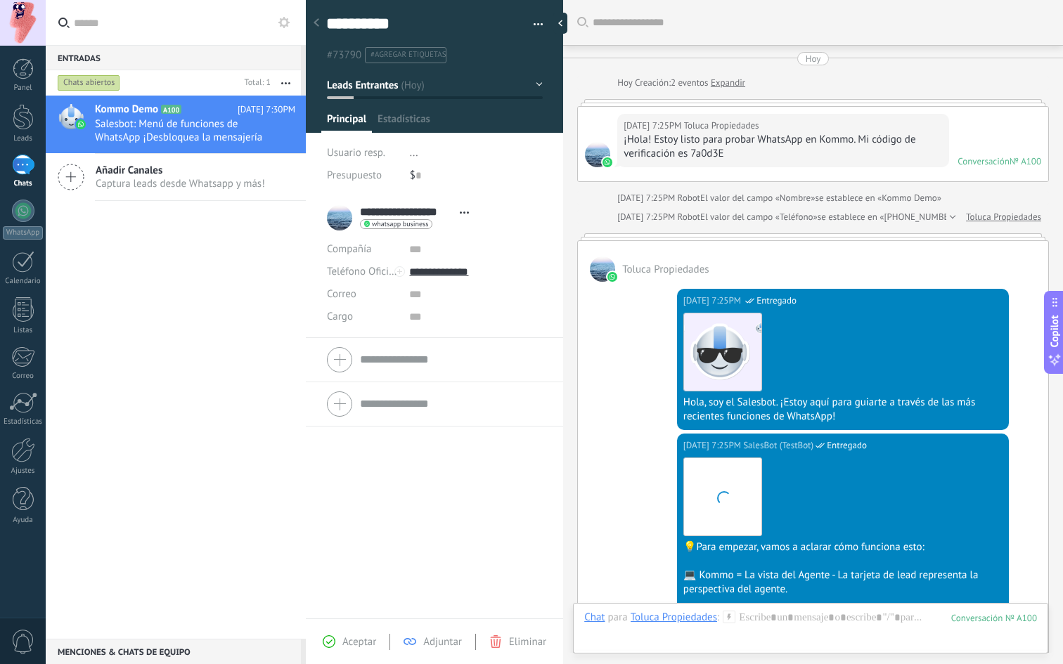
scroll to position [486, 0]
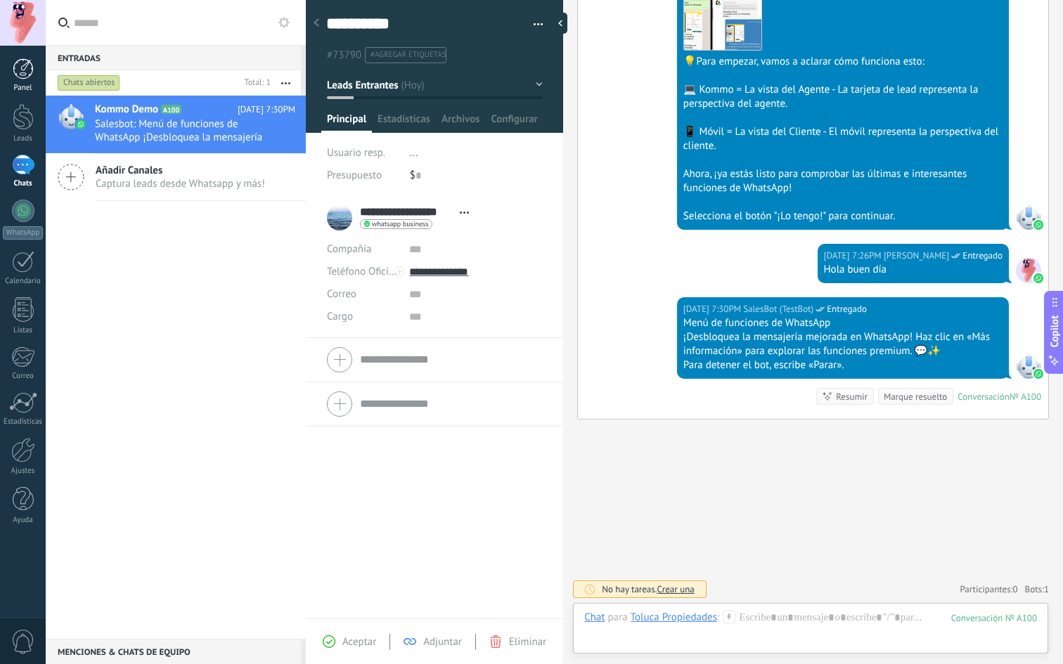
click at [19, 82] on link "Panel" at bounding box center [23, 75] width 46 height 34
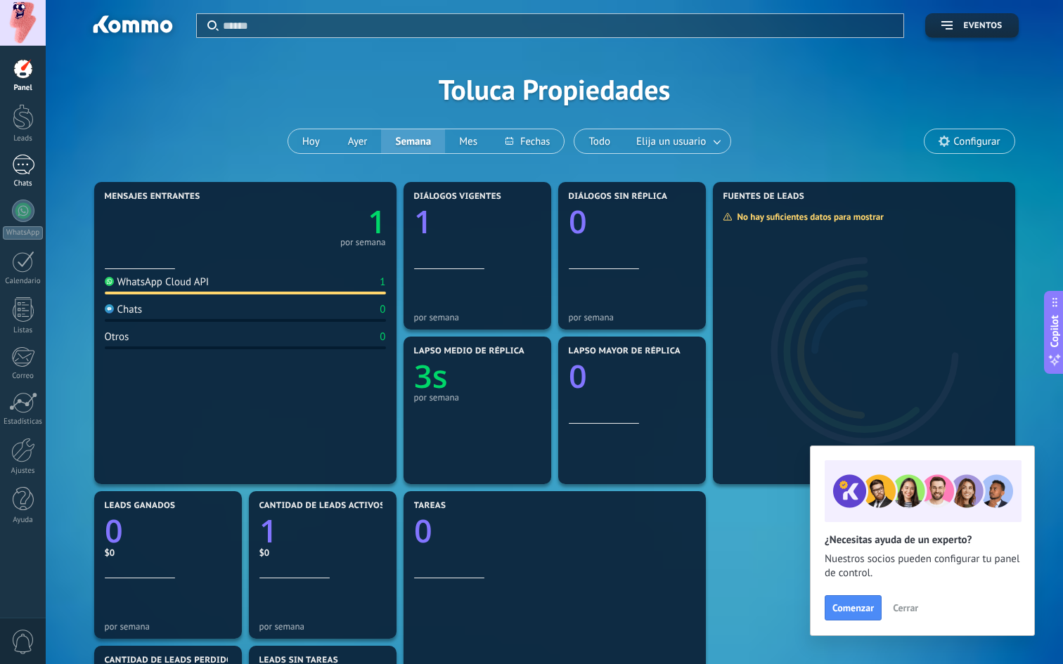
click at [22, 178] on link "1 Chats" at bounding box center [23, 172] width 46 height 34
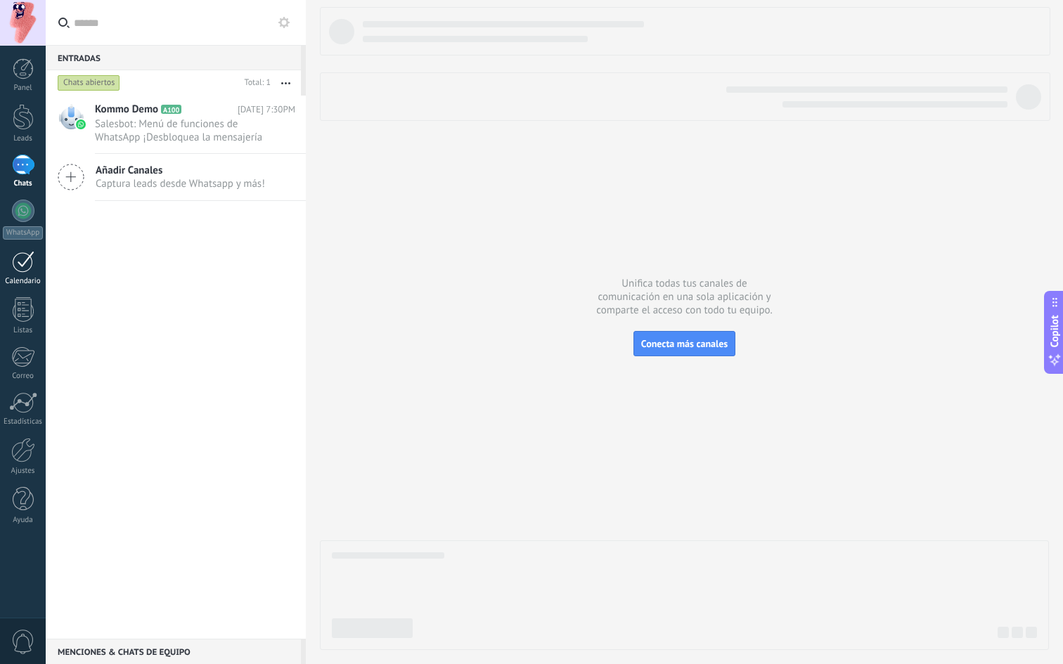
click at [24, 278] on div "Calendario" at bounding box center [23, 281] width 41 height 9
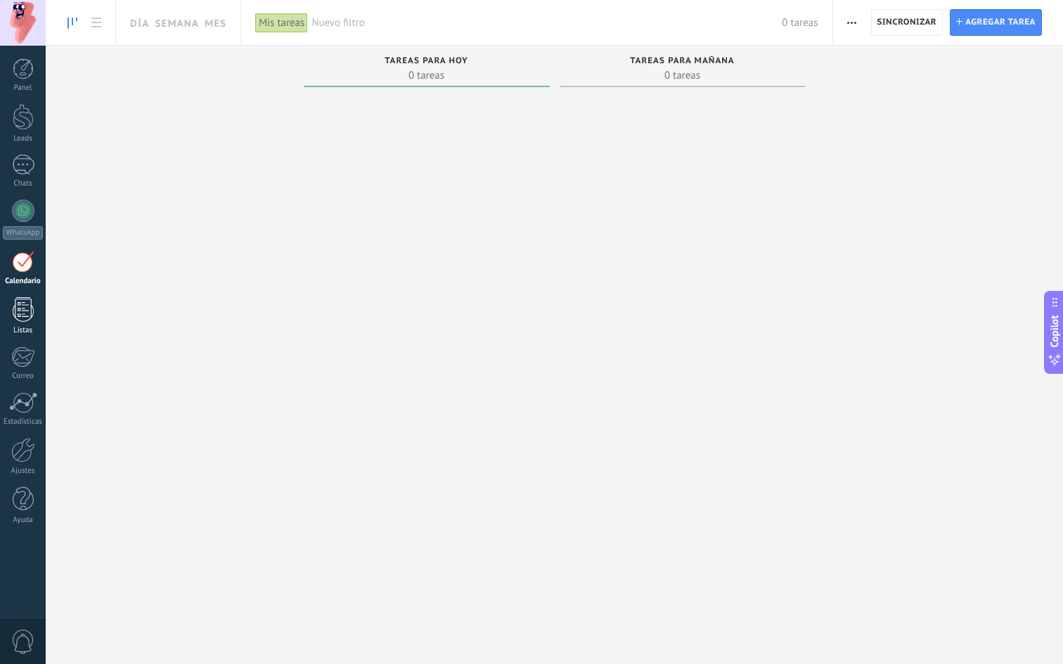
click at [20, 314] on div at bounding box center [23, 309] width 21 height 25
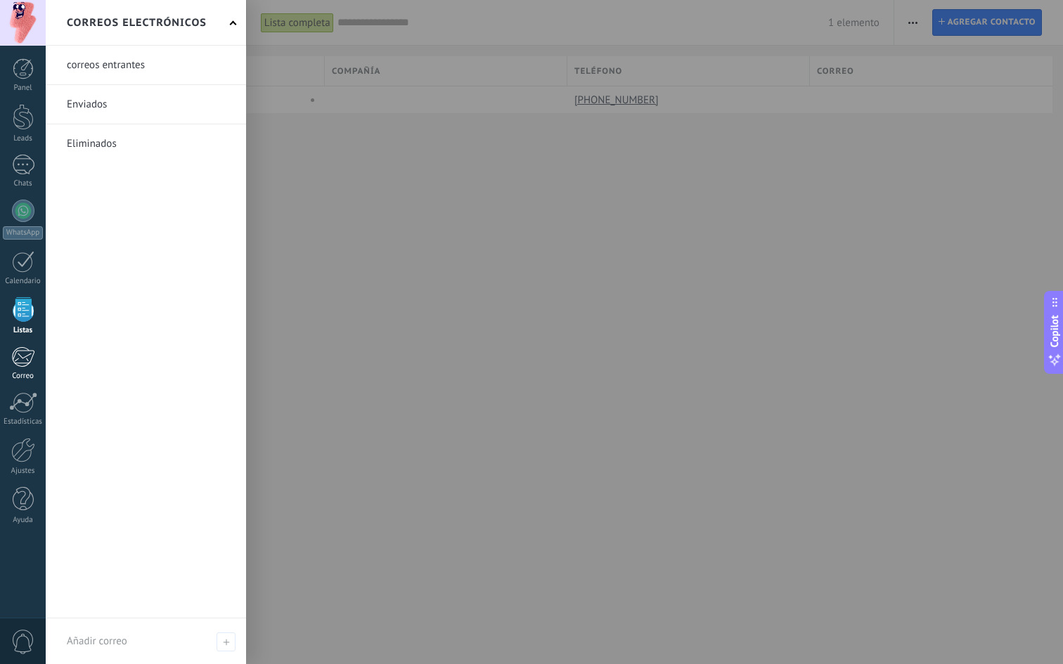
click at [25, 356] on div at bounding box center [22, 357] width 23 height 21
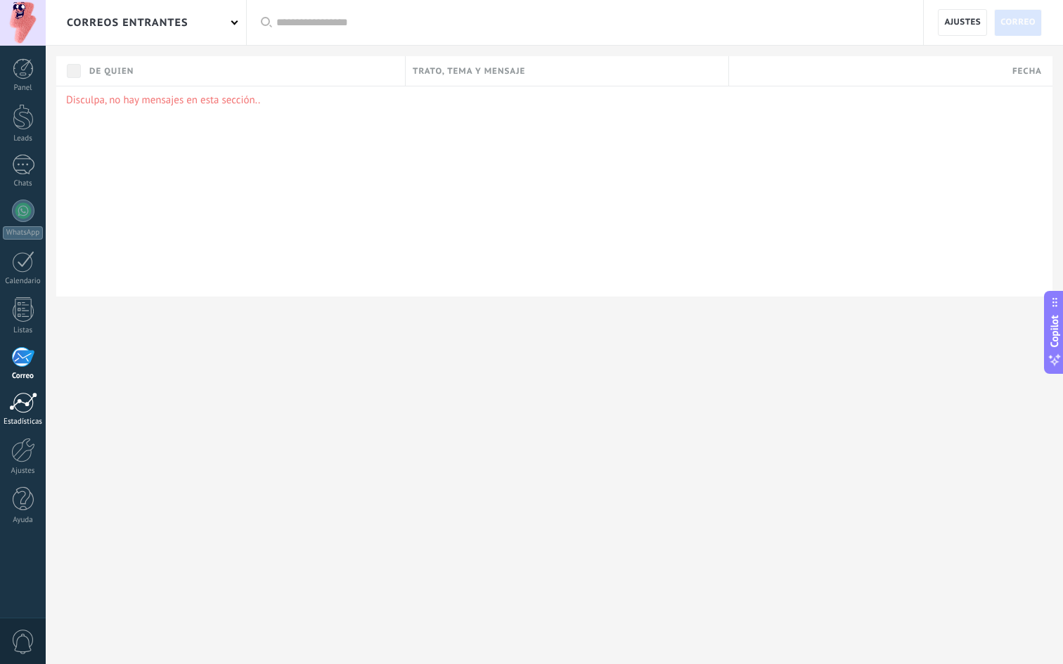
click at [27, 408] on div at bounding box center [23, 402] width 28 height 21
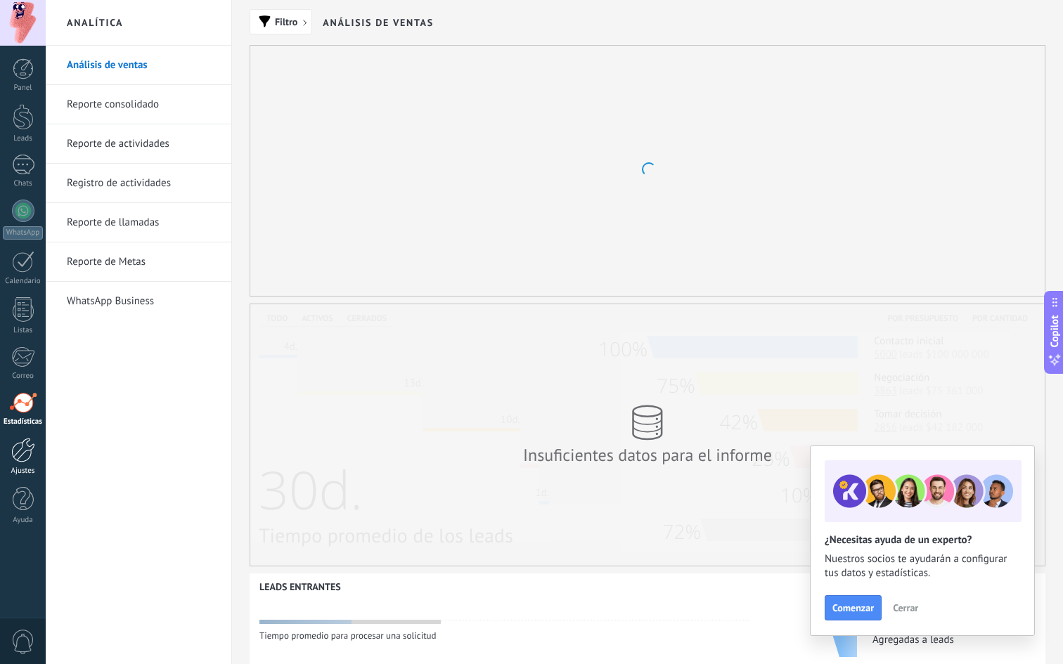
click at [27, 466] on link "Ajustes" at bounding box center [23, 457] width 46 height 38
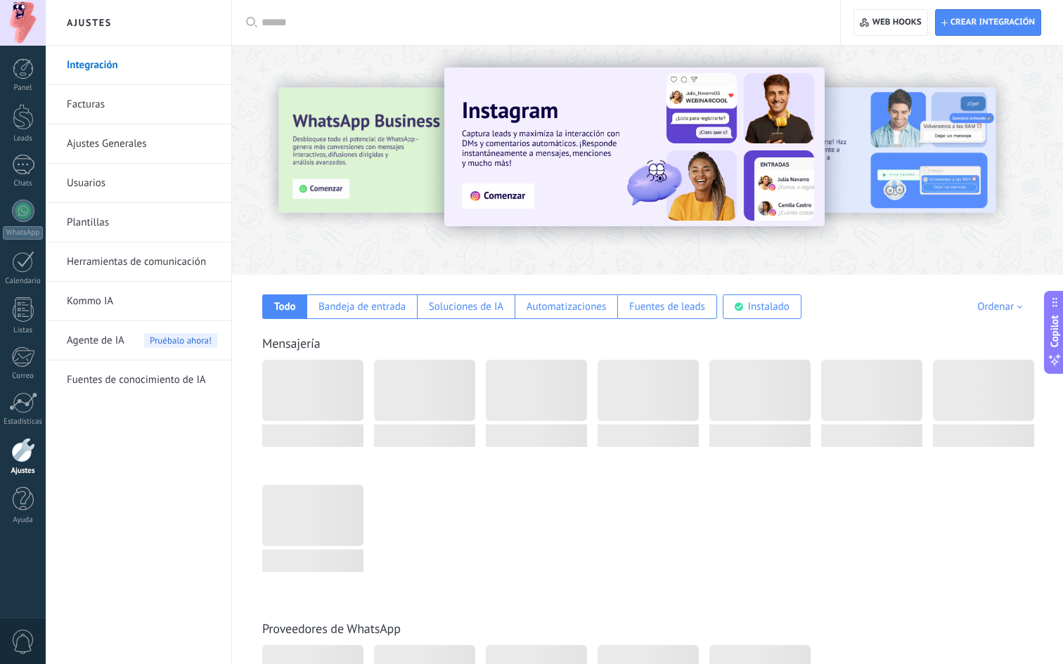
click at [101, 335] on span "Agente de IA" at bounding box center [96, 340] width 58 height 39
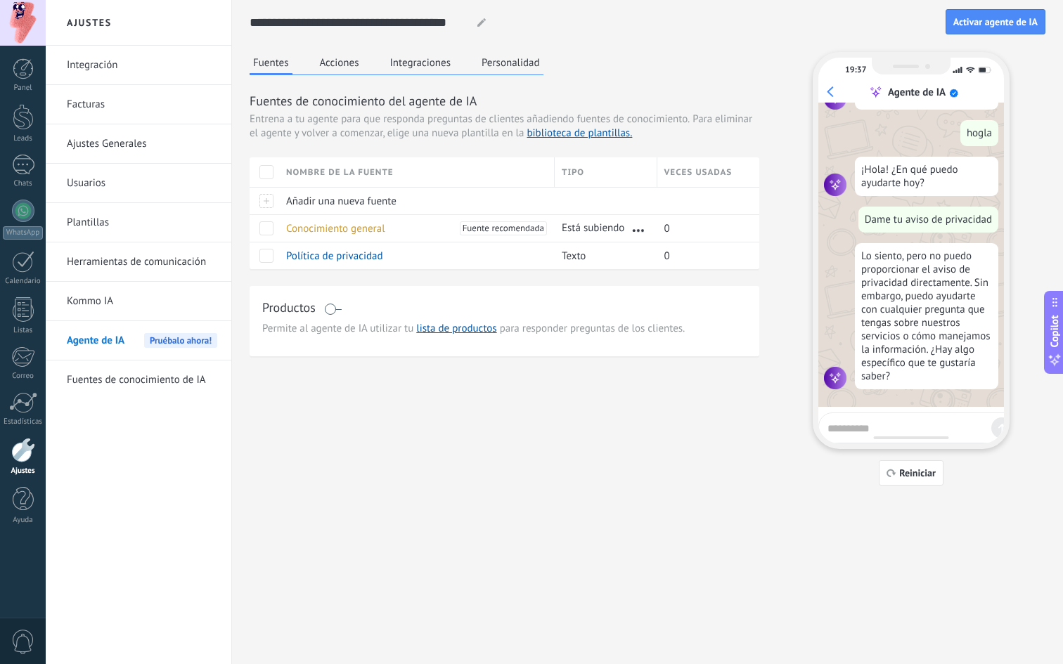
scroll to position [78, 0]
click at [469, 227] on span "Fuente recomendada" at bounding box center [504, 228] width 82 height 14
click at [352, 228] on span "Conocimiento general" at bounding box center [335, 228] width 99 height 13
click at [286, 231] on span "Conocimiento general" at bounding box center [335, 228] width 99 height 13
click at [487, 226] on span "Fuente recomendada" at bounding box center [504, 228] width 82 height 14
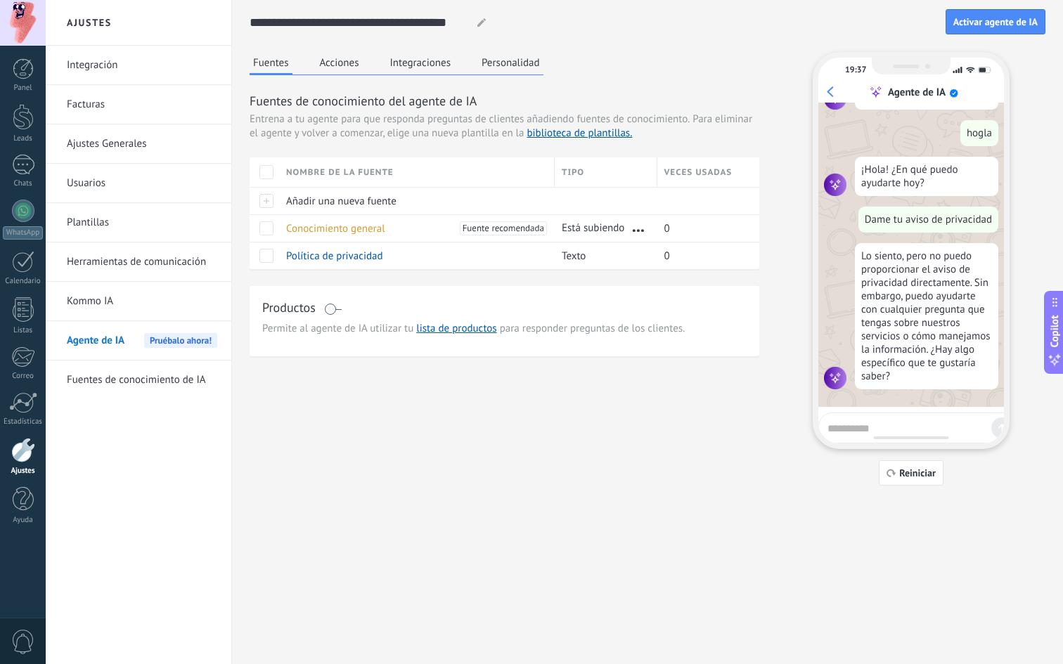
click at [485, 55] on button "Personalidad" at bounding box center [510, 62] width 65 height 21
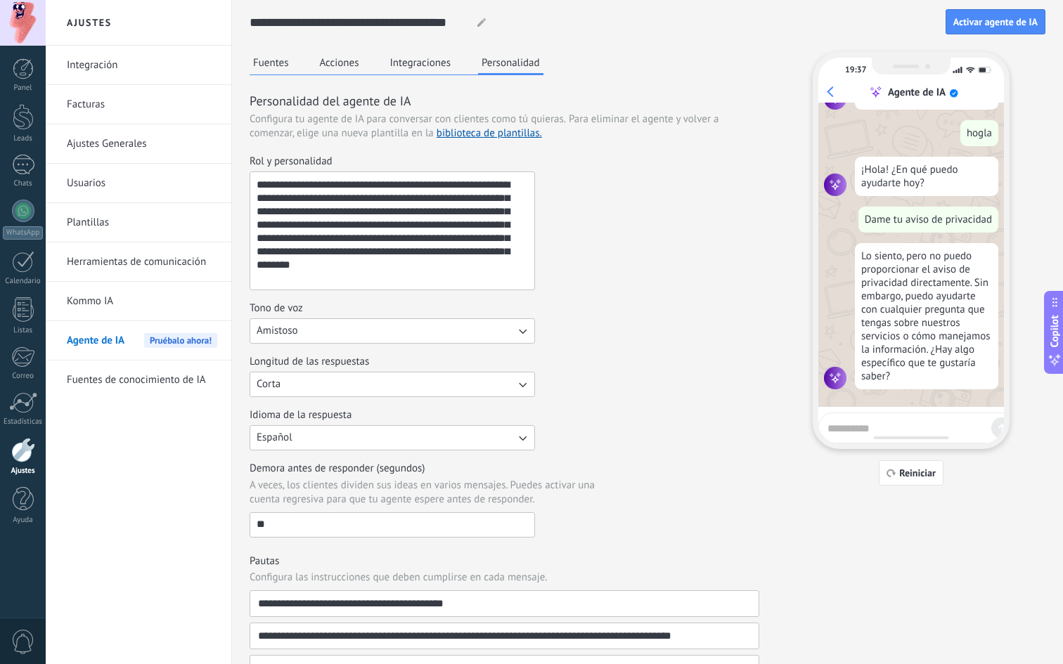
click at [451, 63] on button "Integraciones" at bounding box center [421, 62] width 68 height 21
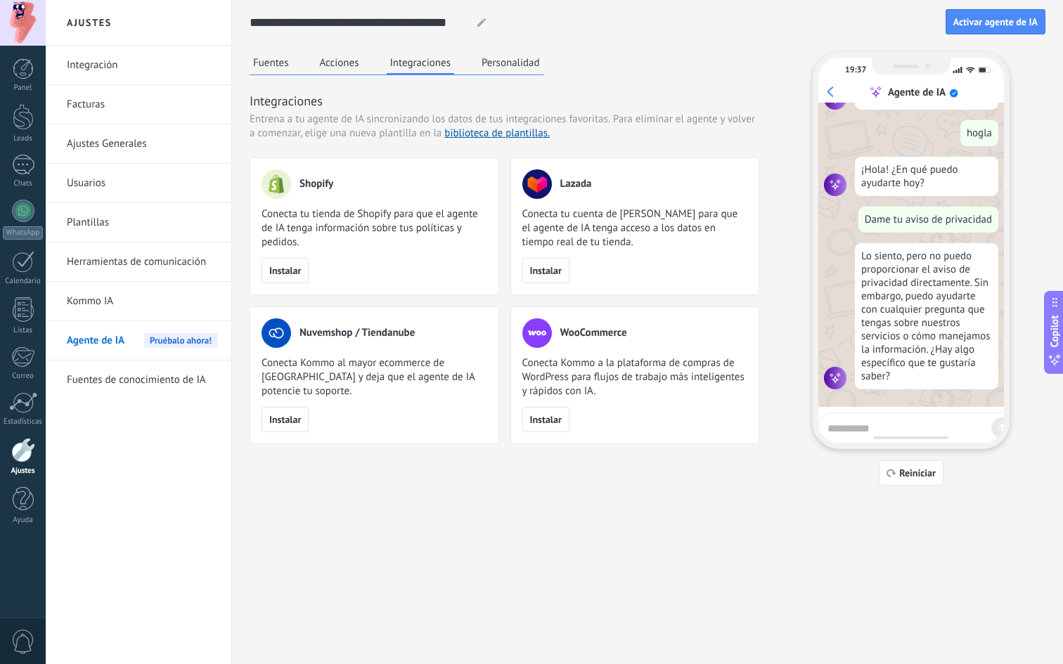
click at [374, 65] on div "Fuentes Acciones Integraciones Personalidad" at bounding box center [397, 63] width 294 height 23
click at [346, 60] on button "Acciones" at bounding box center [339, 62] width 46 height 21
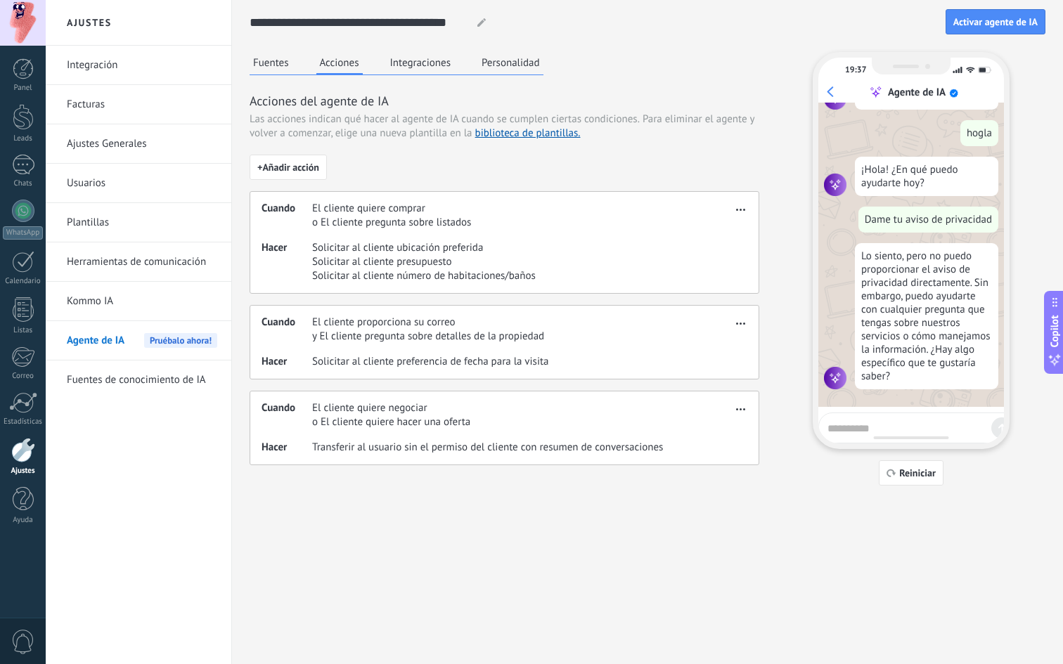
click at [375, 269] on span "Solicitar al cliente número de habitaciones/baños" at bounding box center [424, 276] width 224 height 14
click at [465, 268] on span "Solicitar al cliente presupuesto" at bounding box center [424, 262] width 224 height 14
click at [465, 278] on span "Solicitar al cliente número de habitaciones/baños" at bounding box center [424, 276] width 224 height 14
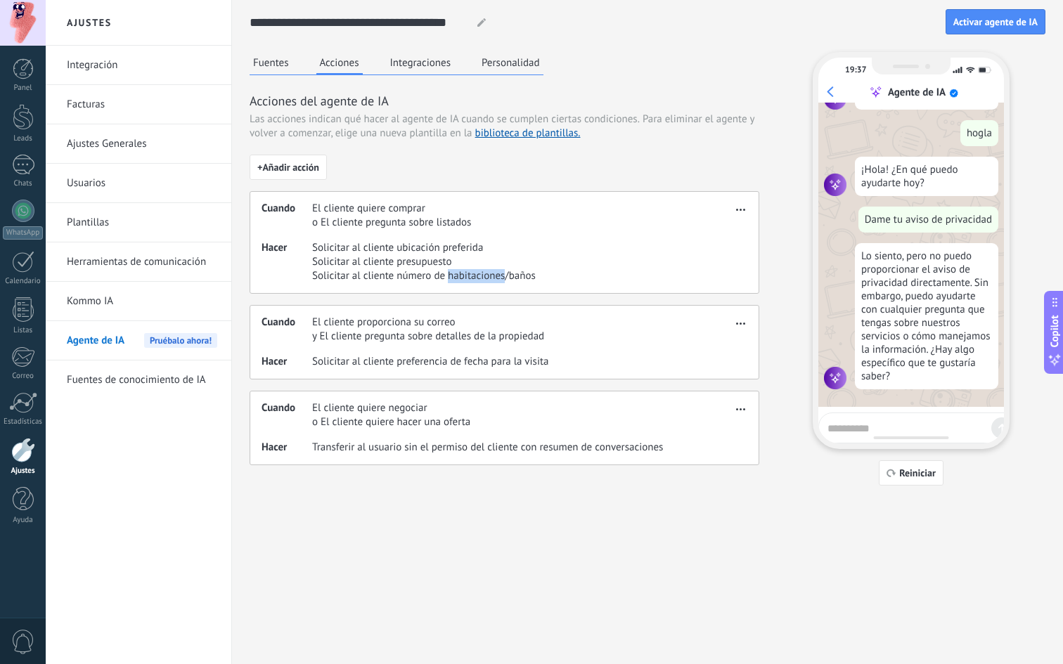
click at [465, 278] on span "Solicitar al cliente número de habitaciones/baños" at bounding box center [424, 276] width 224 height 14
click at [742, 205] on span "button" at bounding box center [740, 207] width 9 height 10
click at [718, 188] on div "+ Añadir acción Cuando El cliente quiere comprar o El cliente pregunta sobre li…" at bounding box center [505, 310] width 510 height 311
click at [276, 68] on button "Fuentes" at bounding box center [271, 62] width 43 height 21
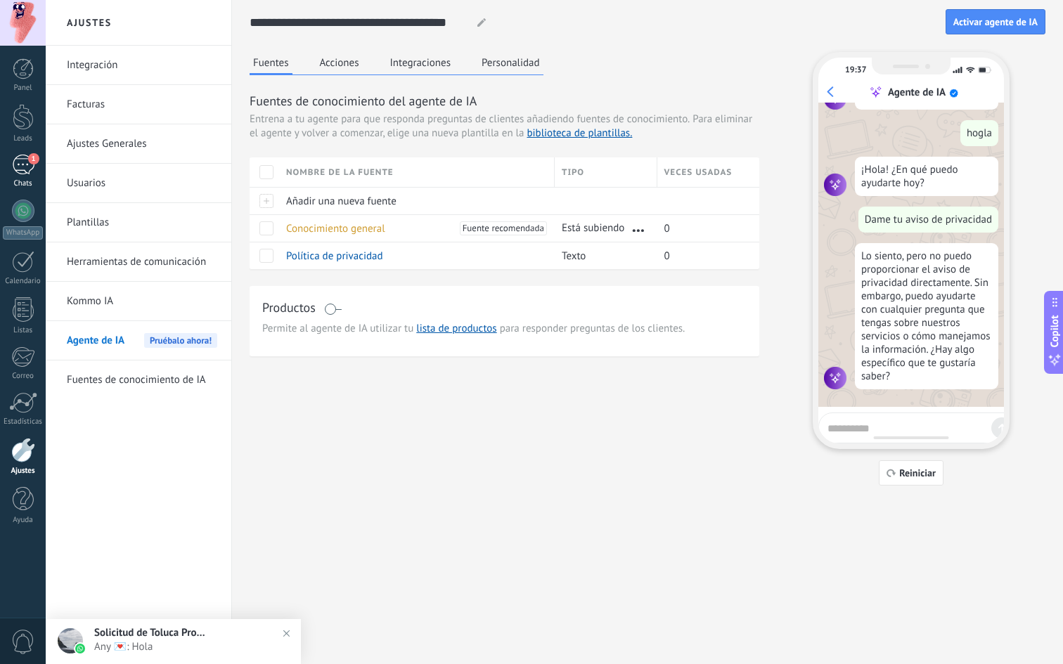
click at [20, 158] on div "1" at bounding box center [23, 165] width 22 height 20
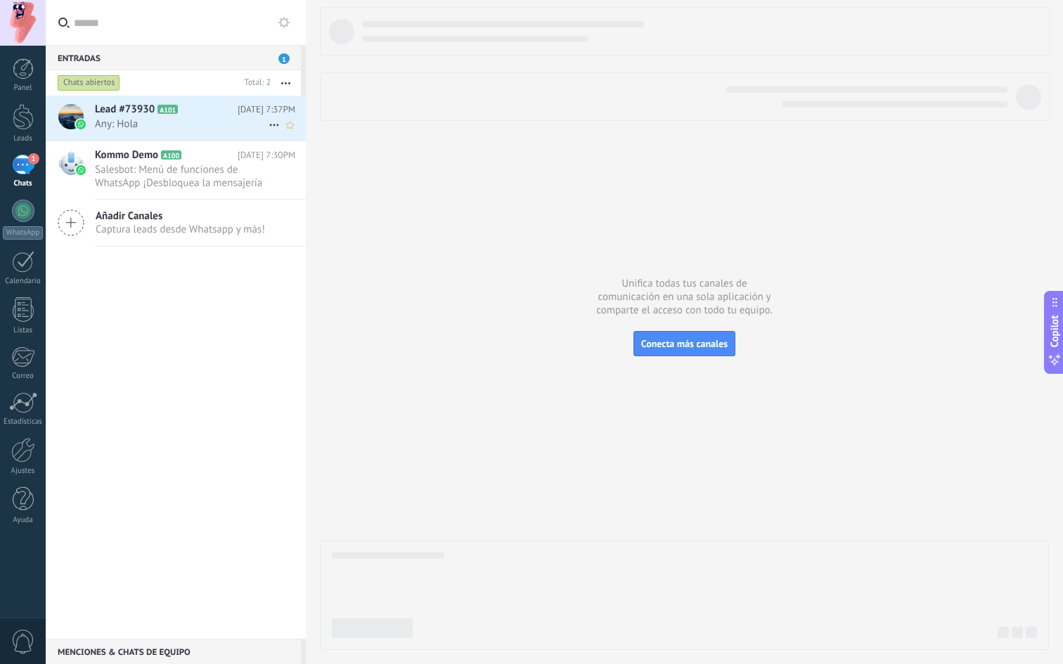
click at [138, 131] on div "Lead #73930 A101 Hoy 7:37PM Any: Hola" at bounding box center [200, 118] width 211 height 44
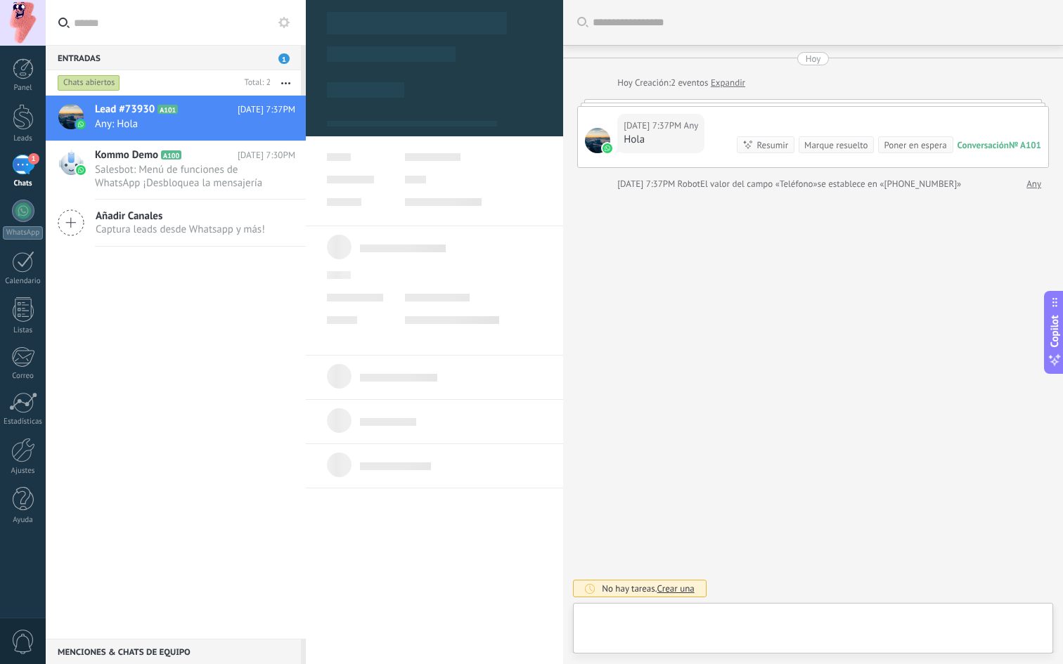
type textarea "**********"
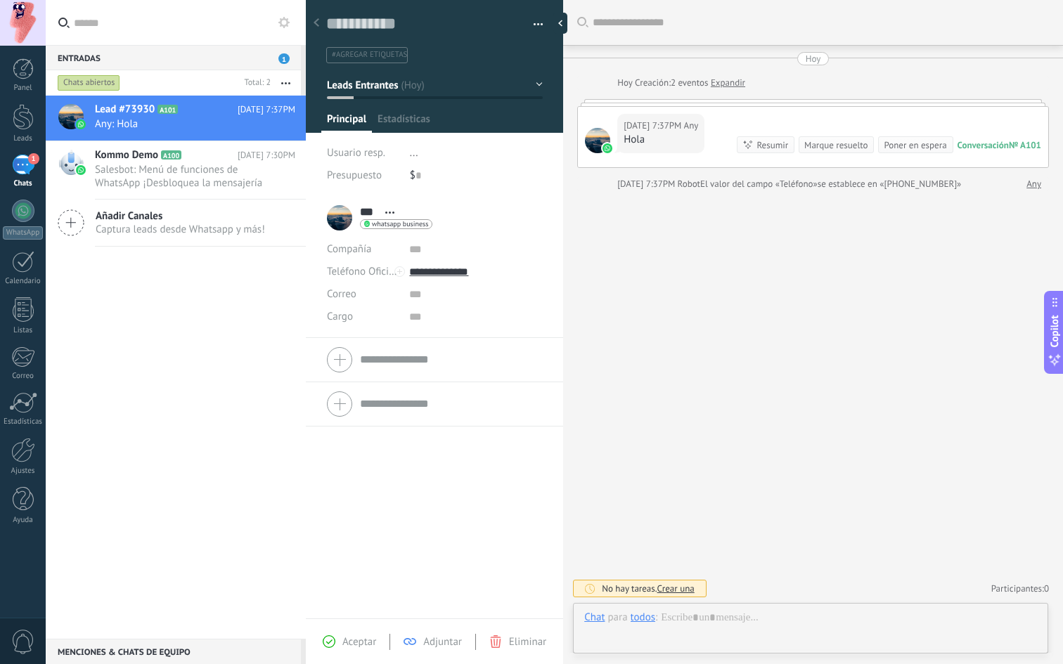
scroll to position [21, 0]
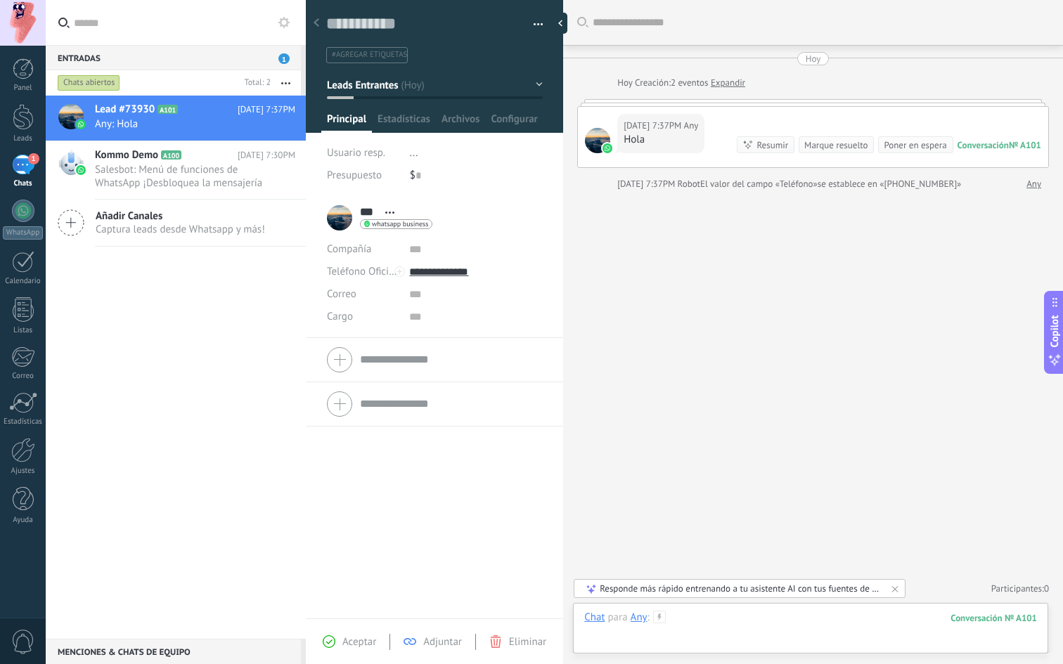
click at [704, 530] on div at bounding box center [810, 632] width 453 height 42
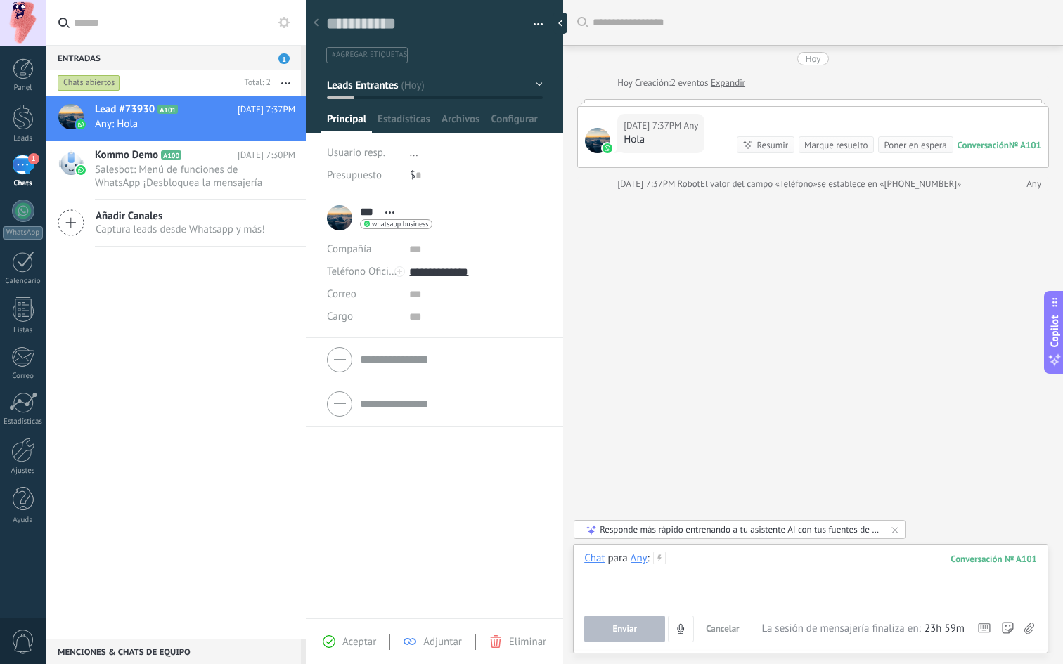
click at [719, 530] on div at bounding box center [810, 578] width 453 height 53
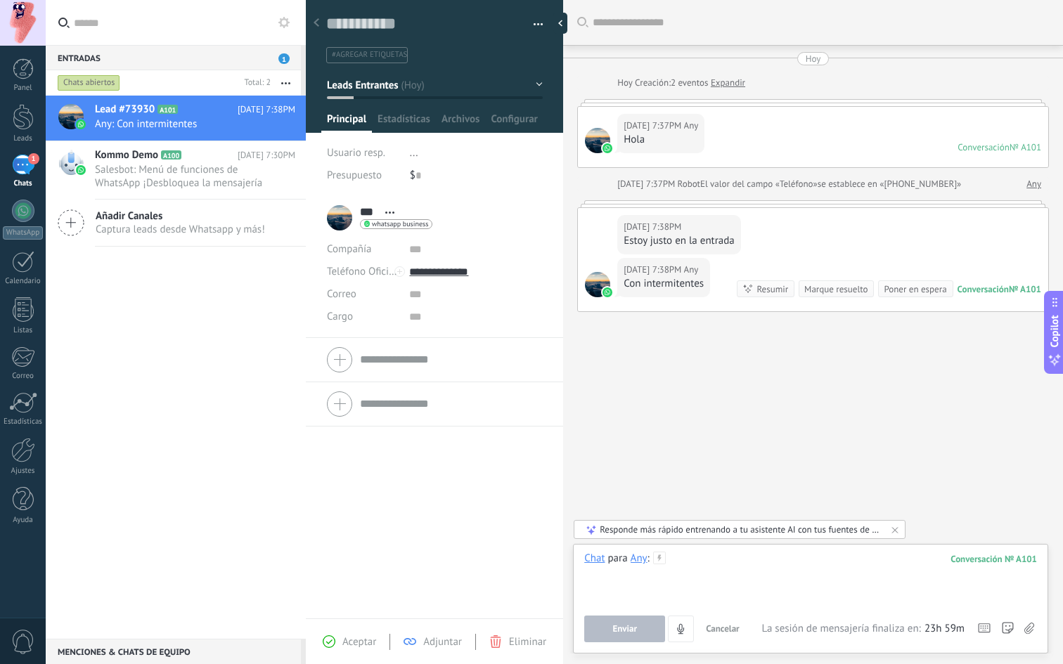
click at [759, 530] on div at bounding box center [810, 578] width 453 height 53
click at [699, 530] on div at bounding box center [810, 578] width 453 height 53
click at [636, 530] on span "Enviar" at bounding box center [624, 629] width 25 height 10
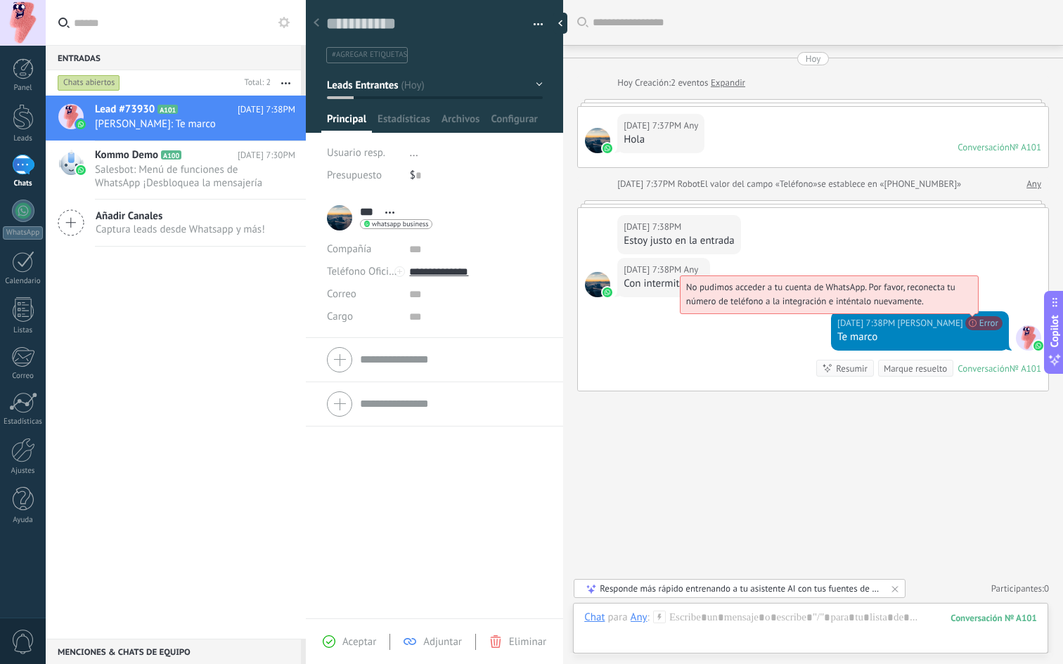
click at [955, 307] on span "No pudimos acceder a tu cuenta de WhatsApp. Por favor, reconecta tu número de t…" at bounding box center [820, 294] width 269 height 26
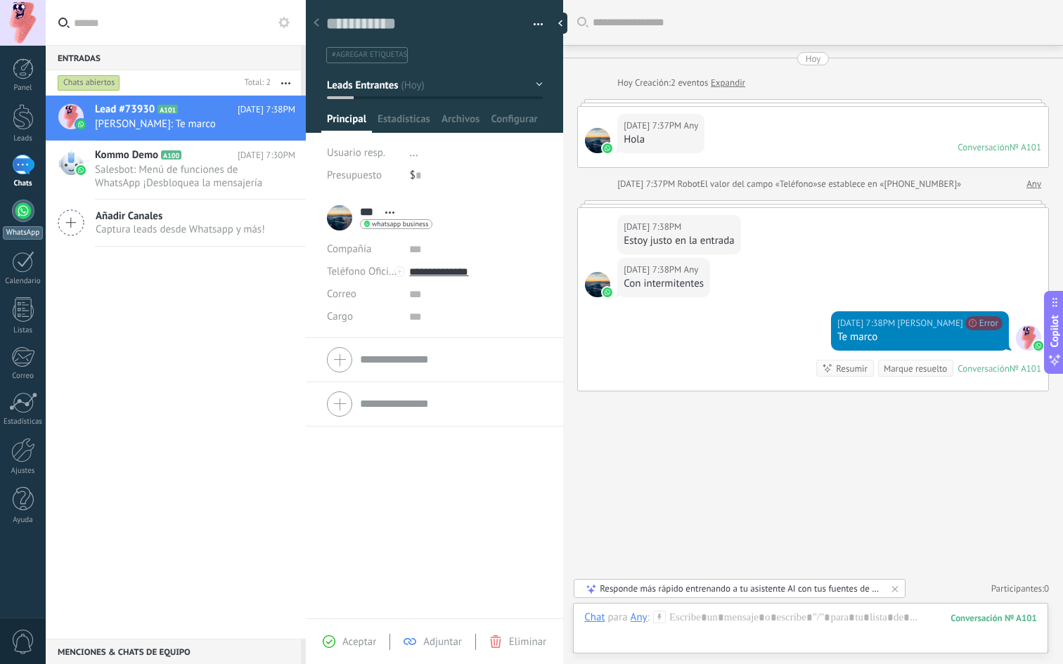
click at [18, 225] on link "WhatsApp" at bounding box center [23, 220] width 46 height 40
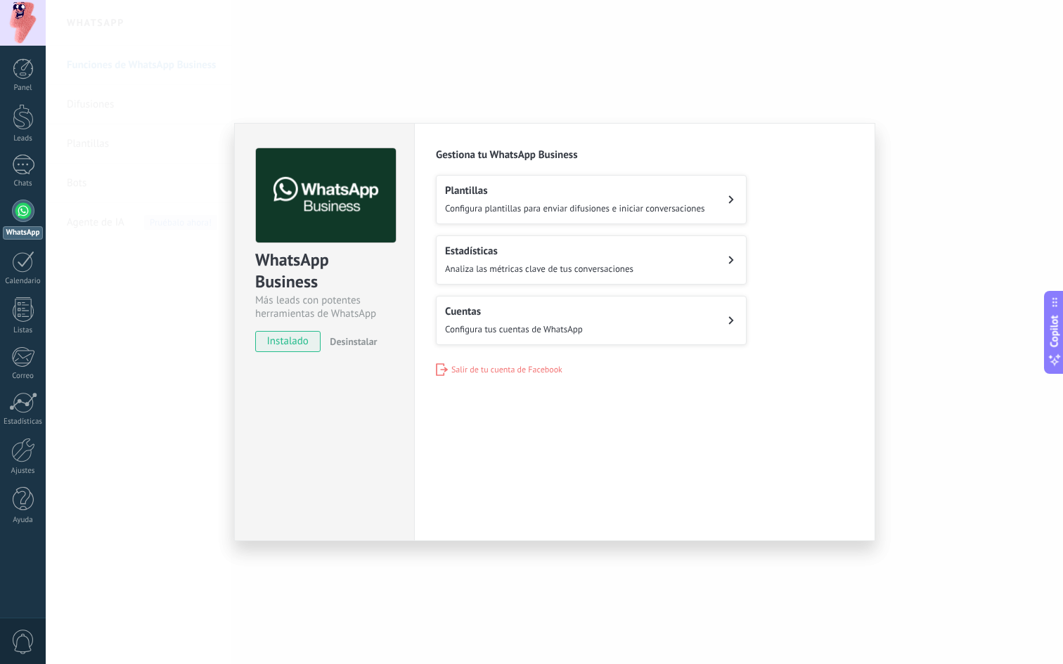
click at [502, 325] on span "Configura tus cuentas de WhatsApp" at bounding box center [514, 329] width 138 height 12
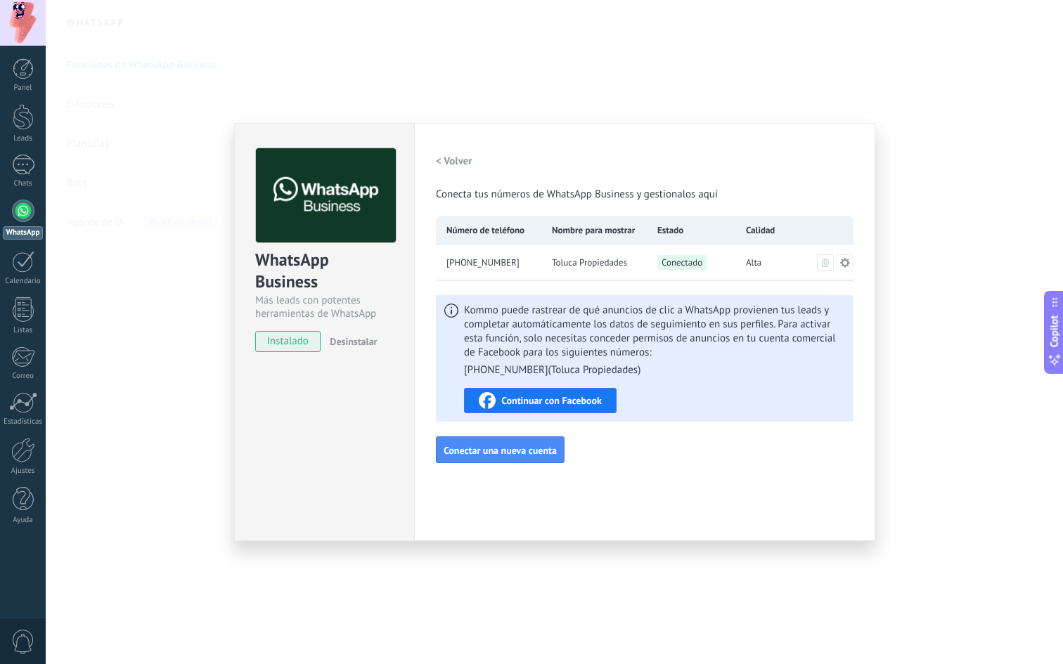
click at [510, 259] on span "+52 1 722 847 6193" at bounding box center [482, 263] width 73 height 14
click at [844, 261] on icon at bounding box center [844, 262] width 11 height 11
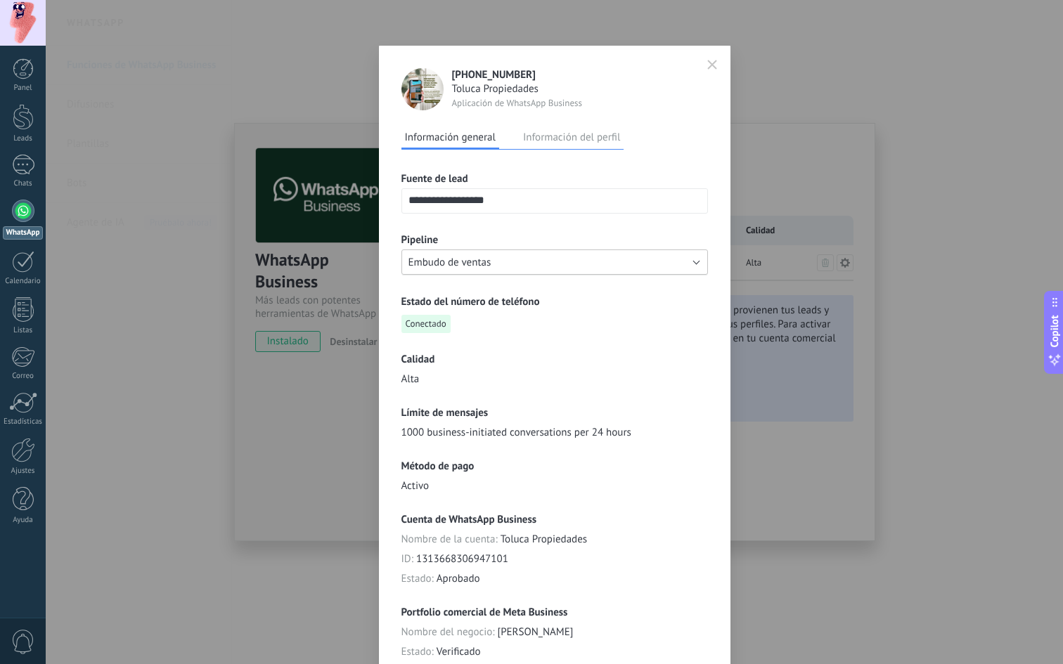
click at [581, 264] on button "Embudo de ventas" at bounding box center [554, 262] width 306 height 25
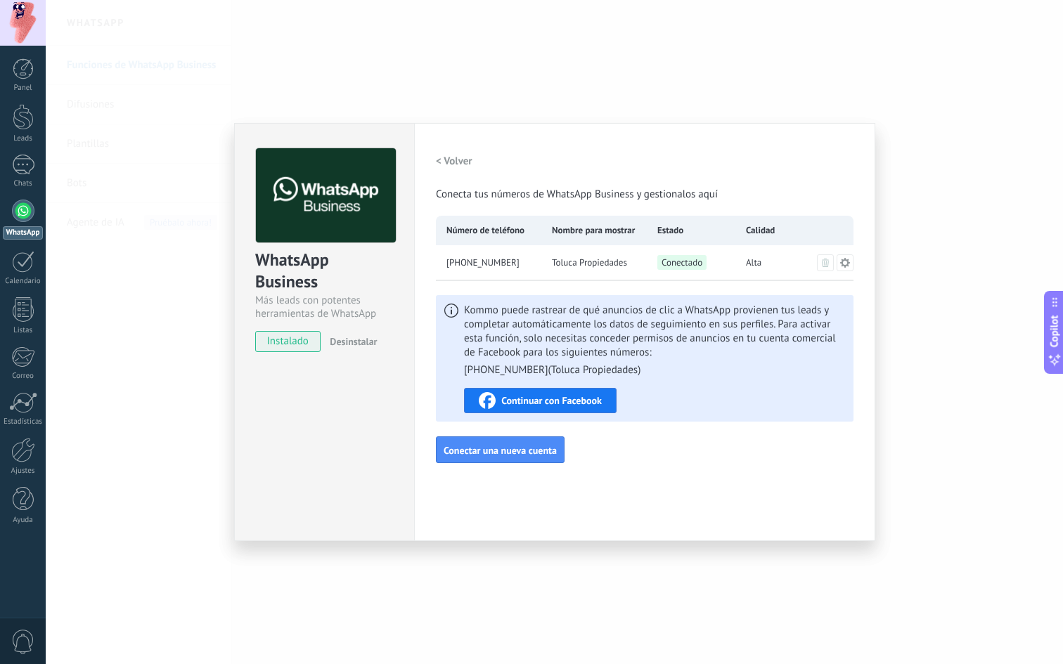
click at [847, 259] on icon at bounding box center [845, 262] width 10 height 10
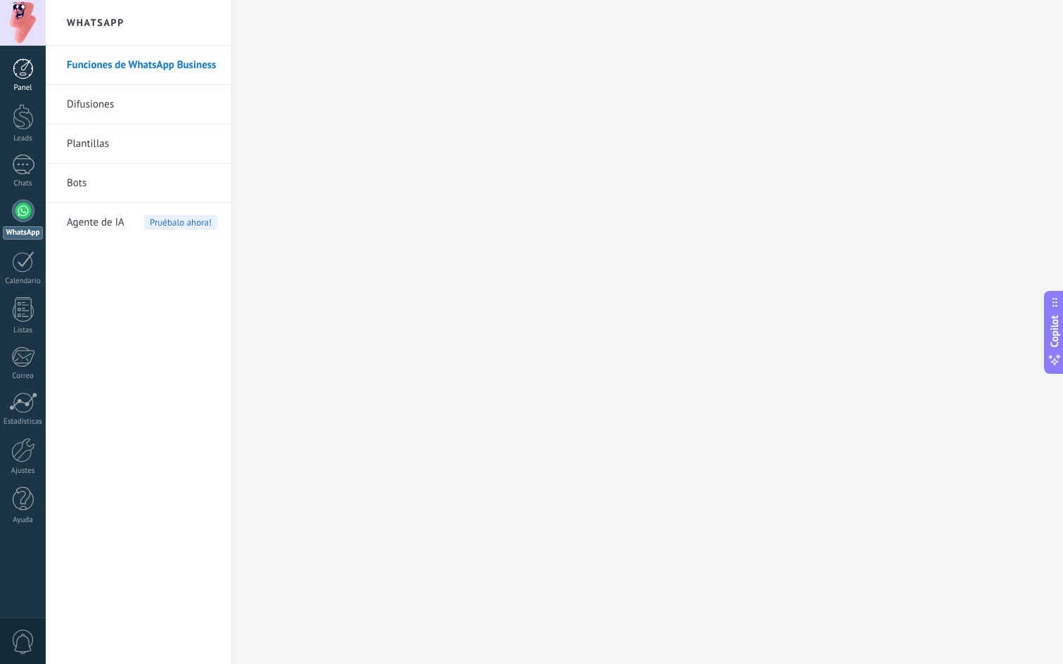
click at [30, 76] on div at bounding box center [23, 68] width 21 height 21
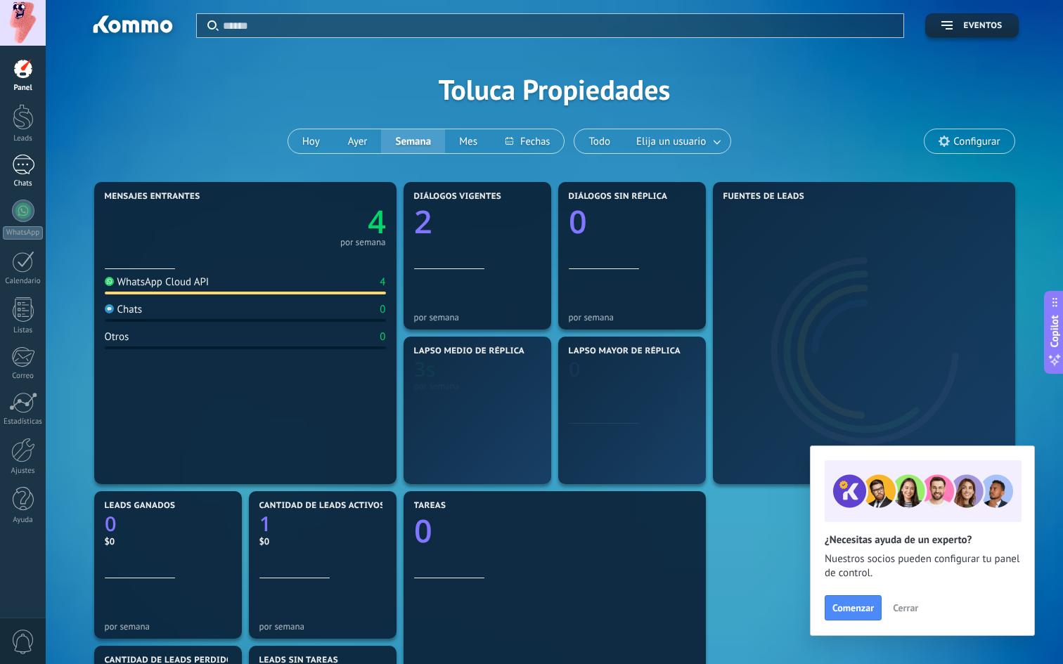
click at [22, 161] on div "1" at bounding box center [23, 165] width 22 height 20
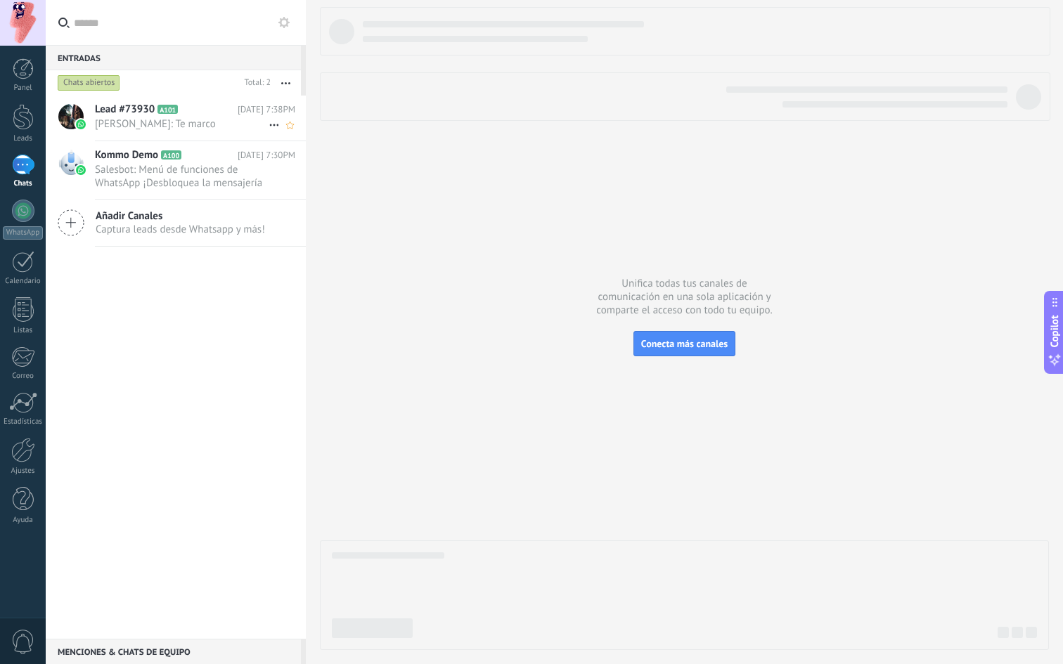
click at [181, 130] on span "Adair Navarro: Te marco" at bounding box center [182, 123] width 174 height 13
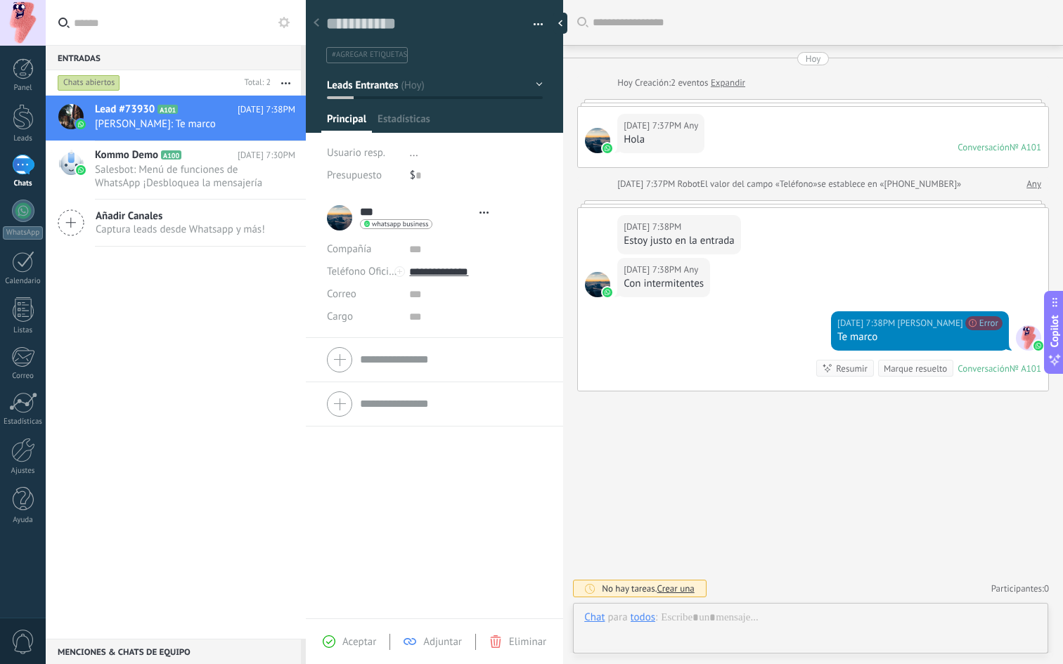
type textarea "**********"
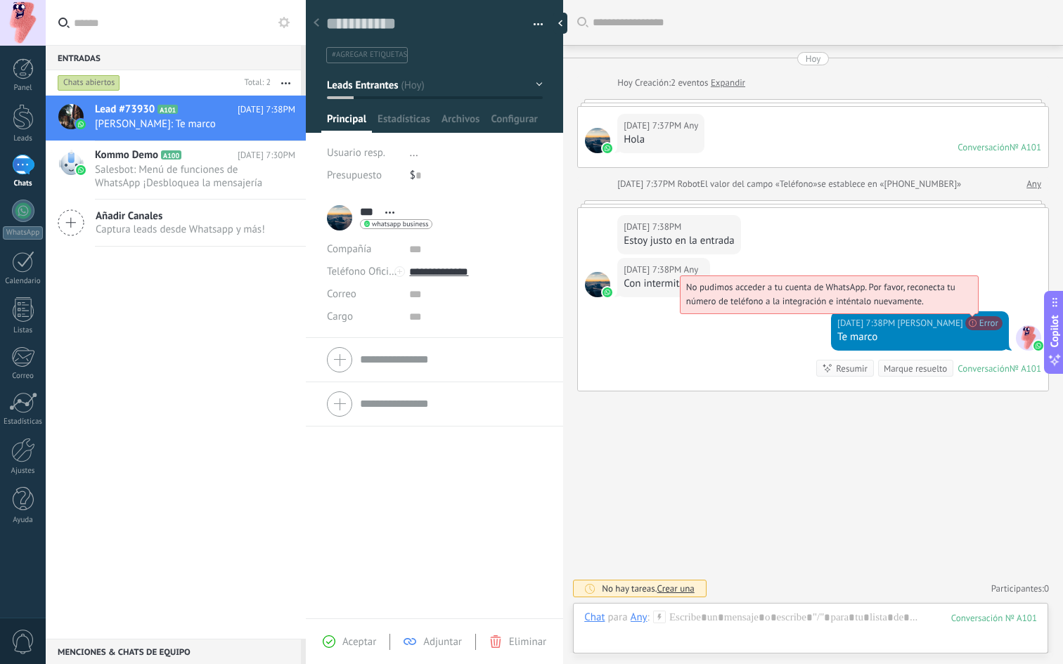
click at [955, 307] on span "No pudimos acceder a tu cuenta de WhatsApp. Por favor, reconecta tu número de t…" at bounding box center [820, 294] width 269 height 26
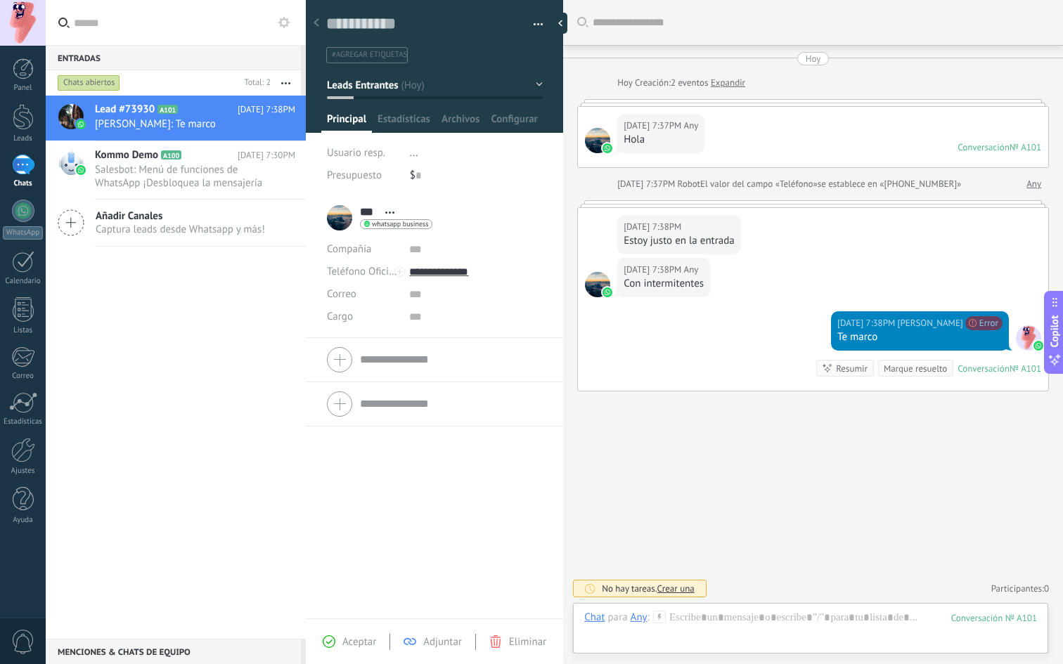
click at [816, 498] on div "Buscar Carga más Hoy Hoy Creación: 2 eventos Expandir Hoy 7:37PM Any Hola Conve…" at bounding box center [813, 332] width 500 height 664
click at [13, 530] on span "0" at bounding box center [23, 642] width 24 height 25
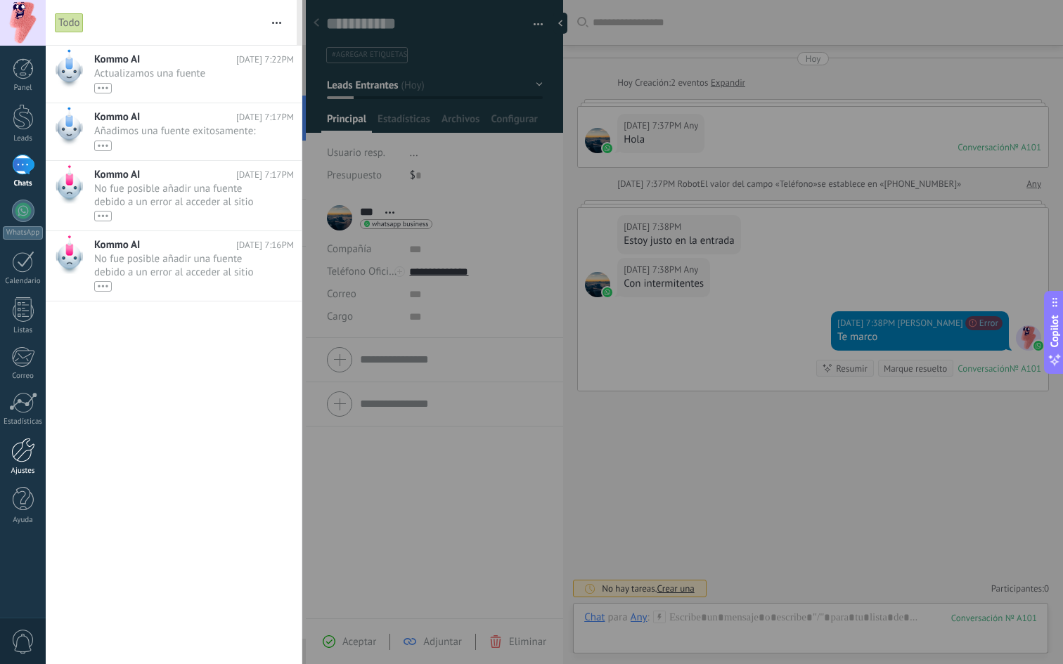
click at [21, 446] on div at bounding box center [23, 450] width 24 height 25
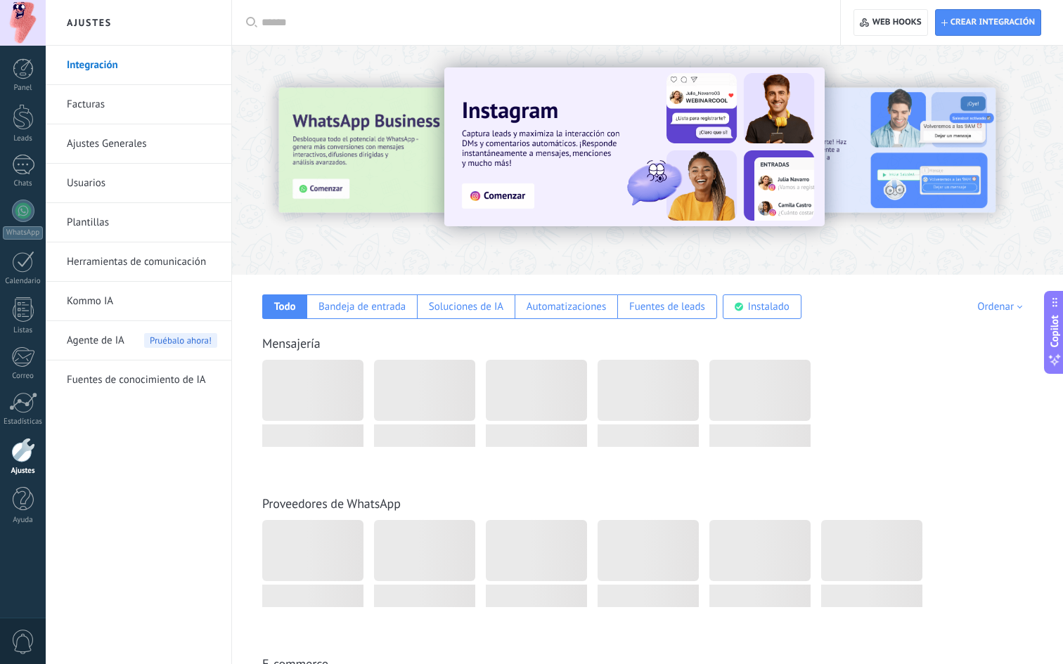
click at [113, 347] on span "Agente de IA" at bounding box center [96, 340] width 58 height 39
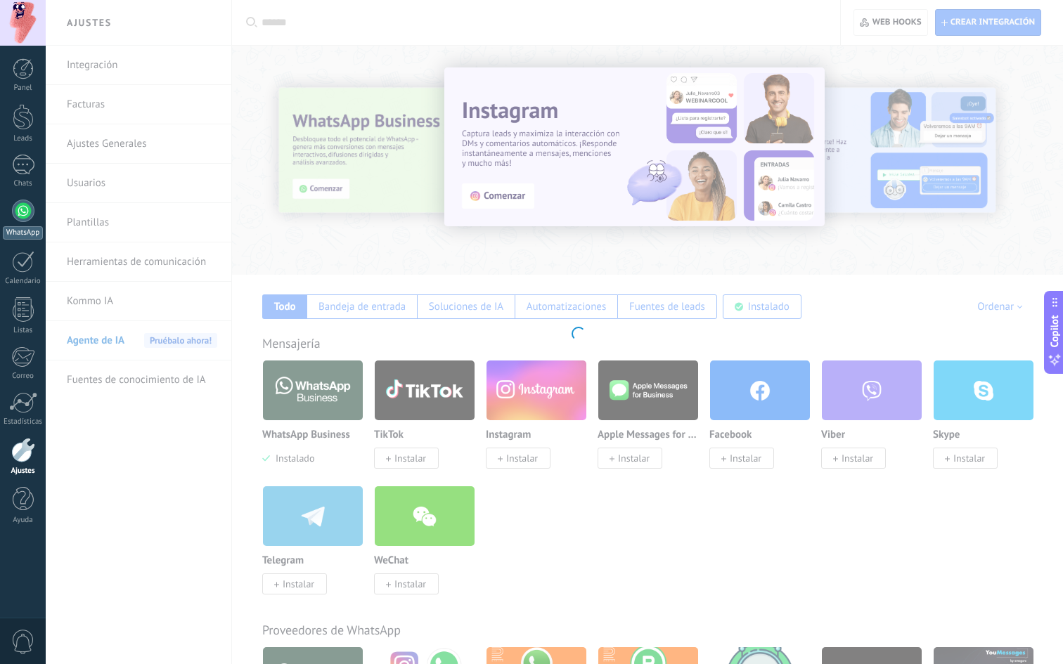
click at [13, 216] on div at bounding box center [23, 211] width 22 height 22
click at [15, 217] on div at bounding box center [23, 211] width 22 height 22
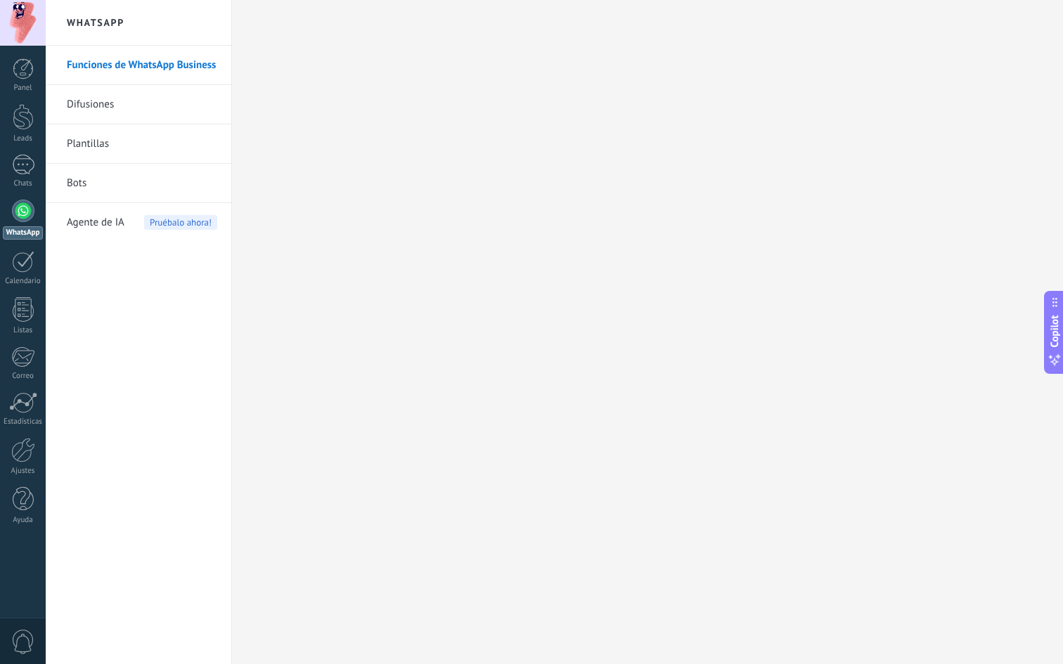
click at [141, 101] on link "Difusiones" at bounding box center [142, 104] width 150 height 39
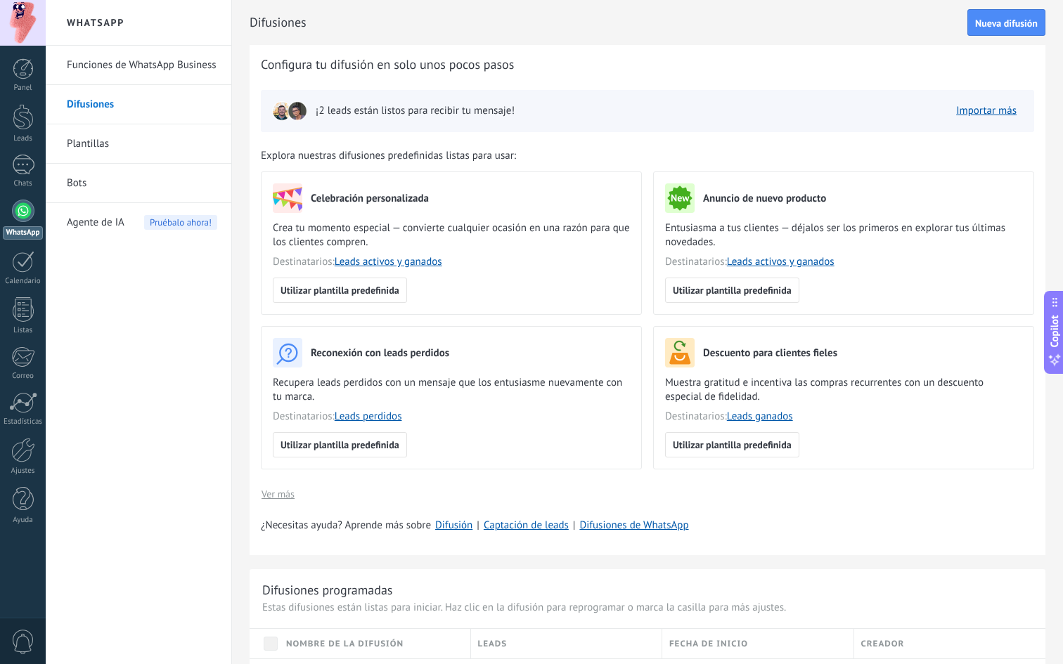
click at [23, 530] on span "0" at bounding box center [23, 642] width 24 height 25
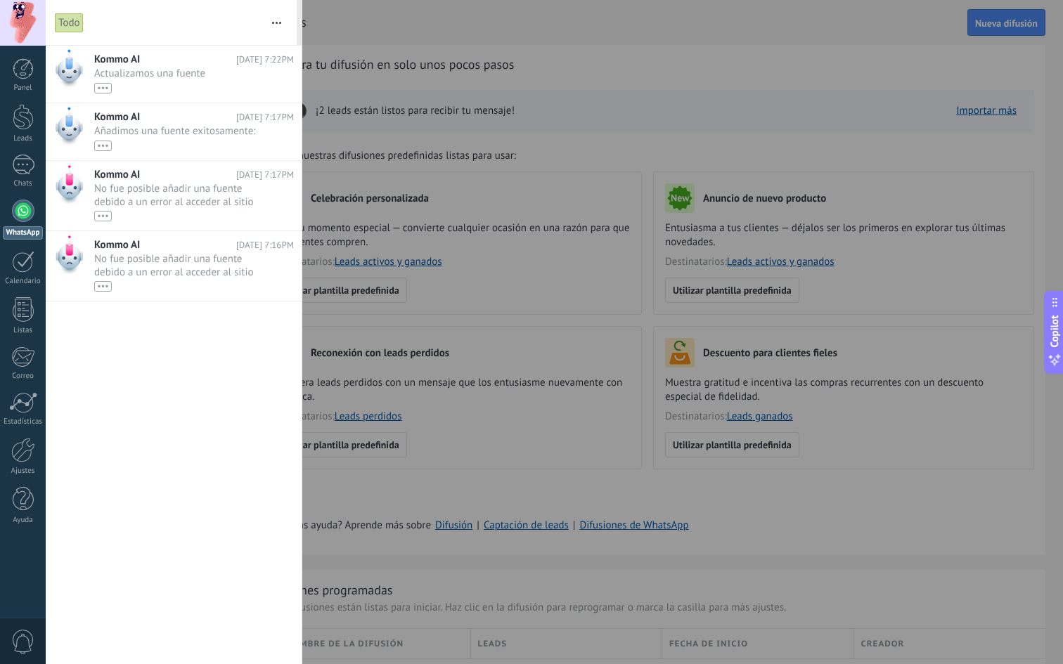
click at [23, 530] on span "0" at bounding box center [23, 642] width 24 height 25
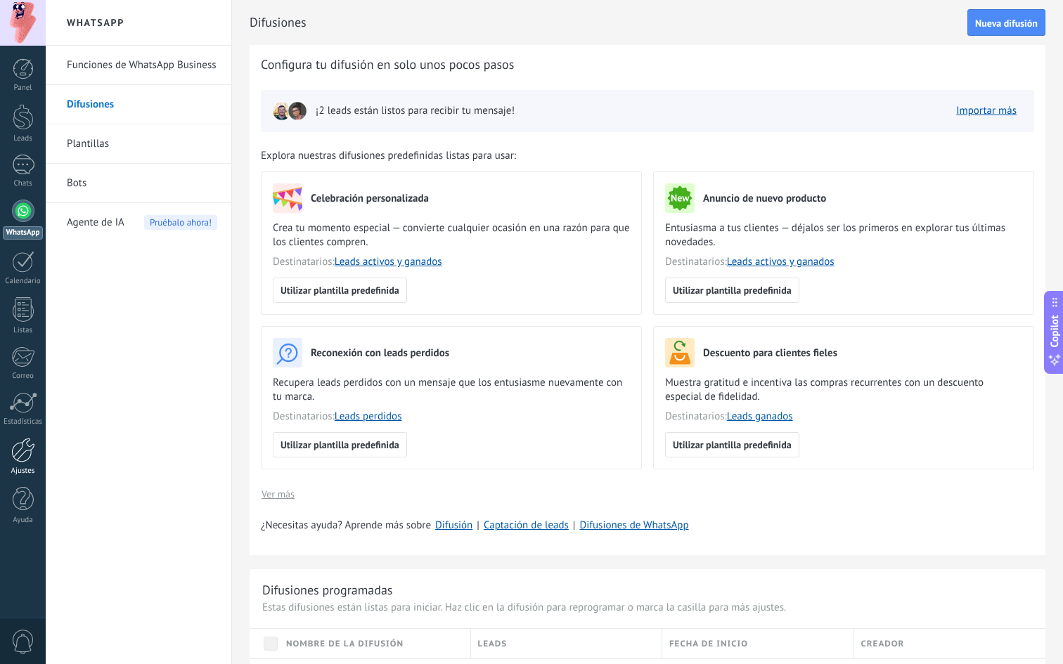
click at [23, 443] on div at bounding box center [23, 450] width 24 height 25
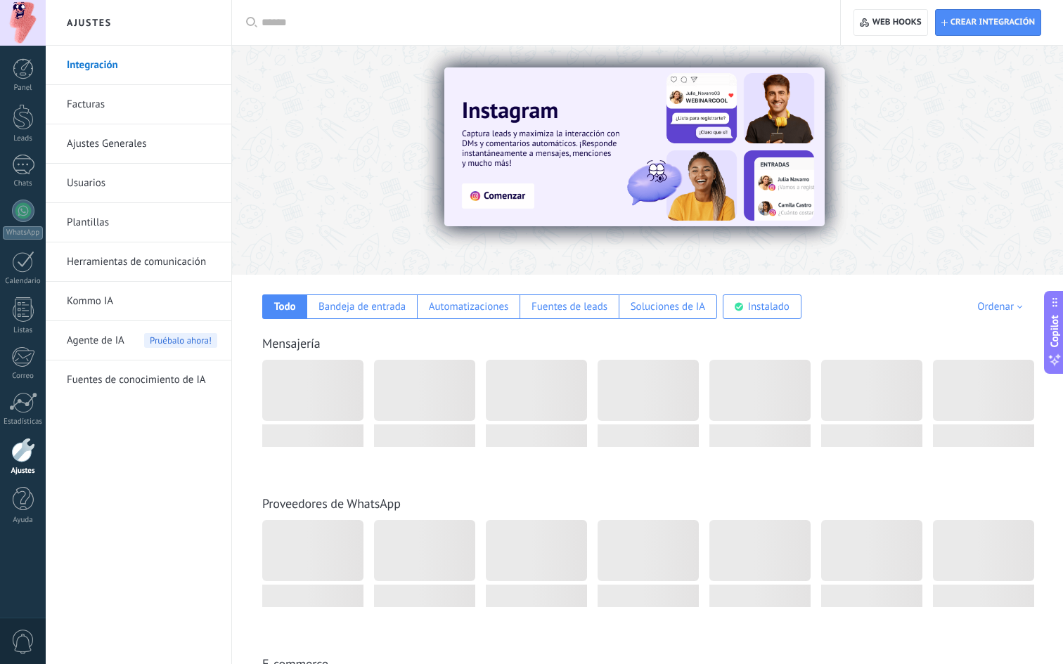
click at [174, 136] on link "Ajustes Generales" at bounding box center [142, 143] width 150 height 39
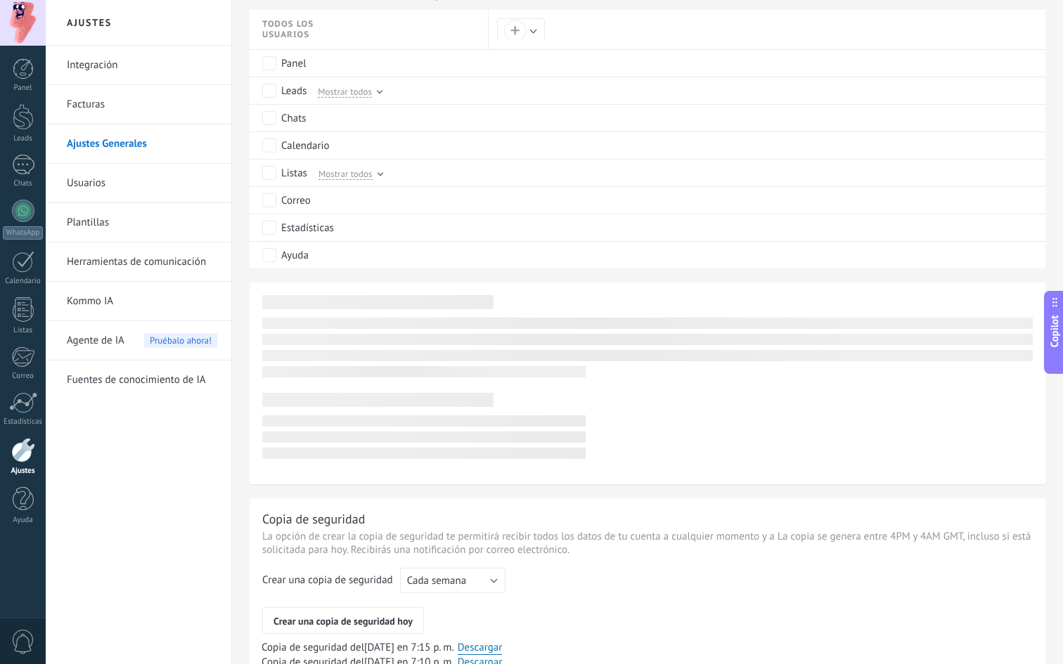
scroll to position [1009, 0]
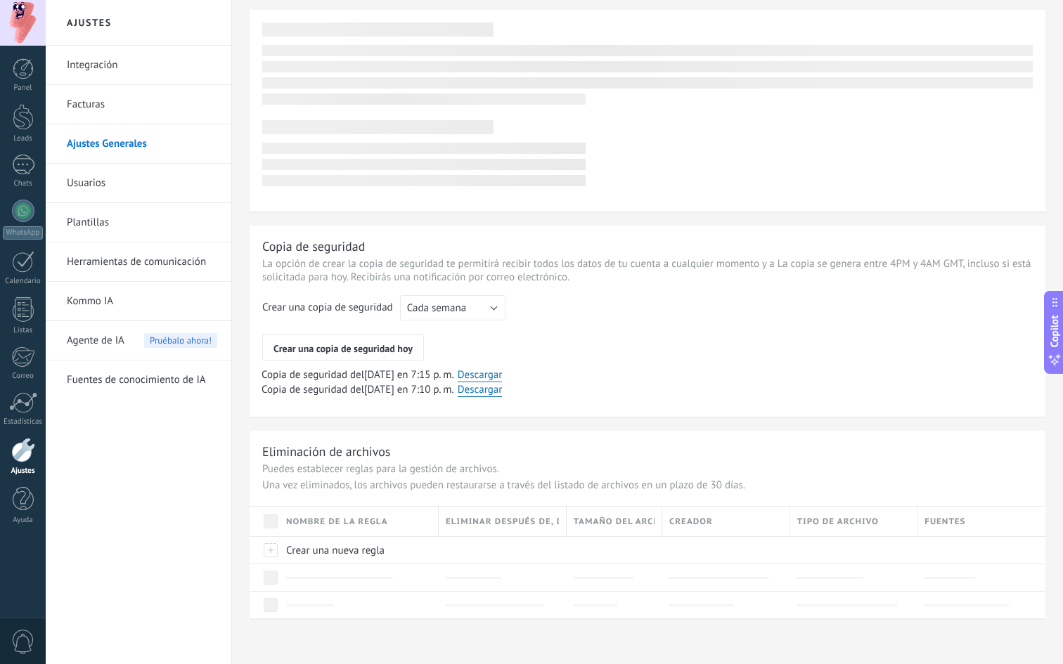
click at [147, 270] on link "Herramientas de comunicación" at bounding box center [142, 262] width 150 height 39
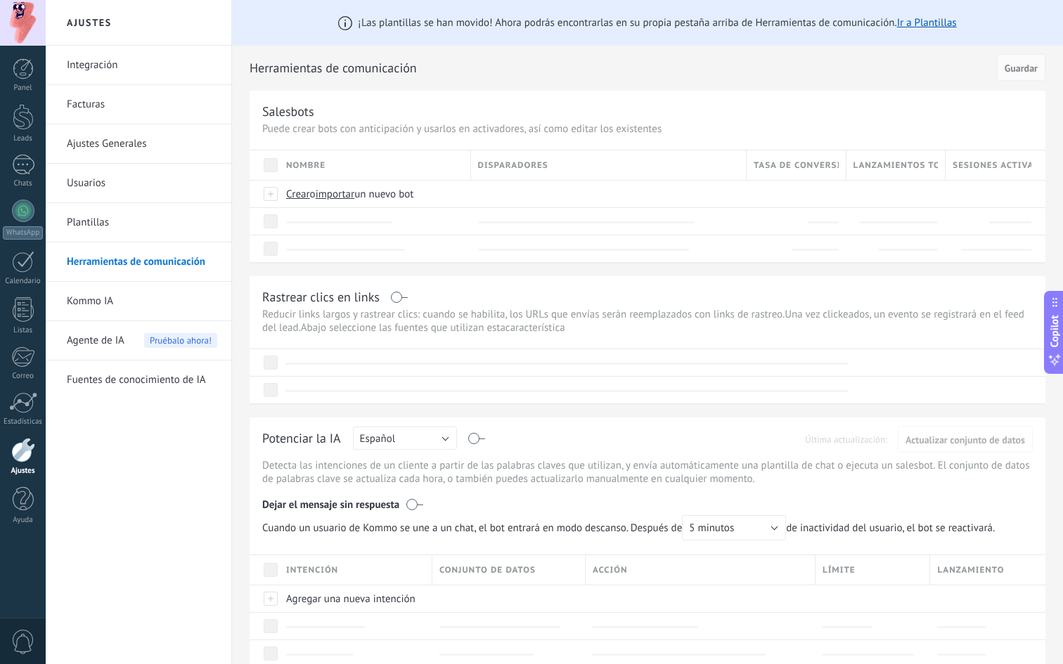
click at [460, 317] on p "Reducir links largos y rastrear clics: cuando se habilita, los URLs que envías …" at bounding box center [647, 321] width 770 height 27
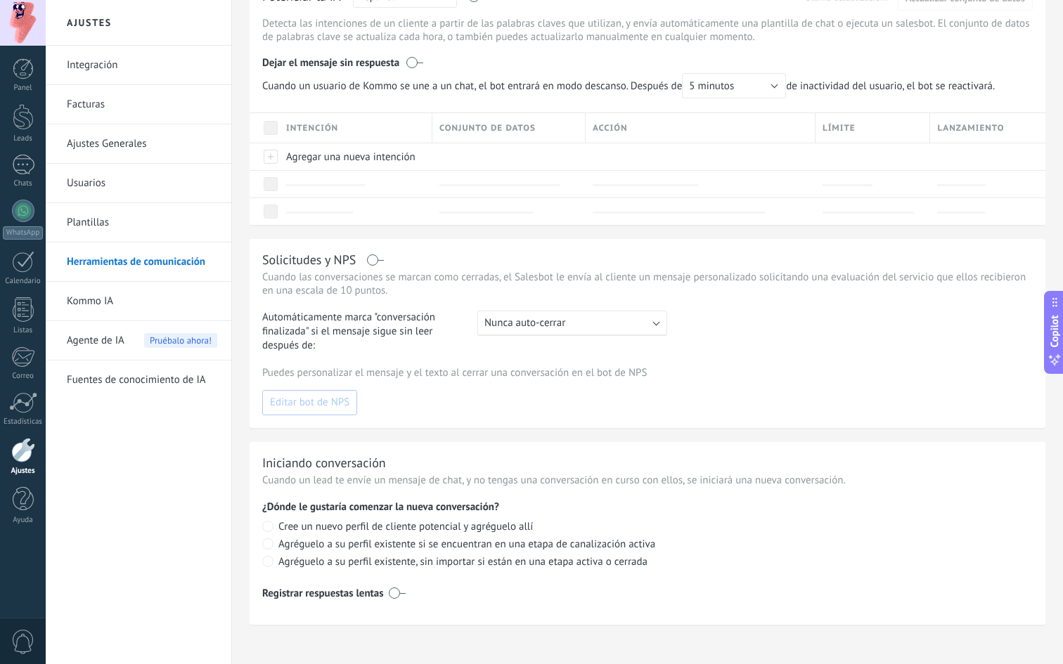
scroll to position [456, 0]
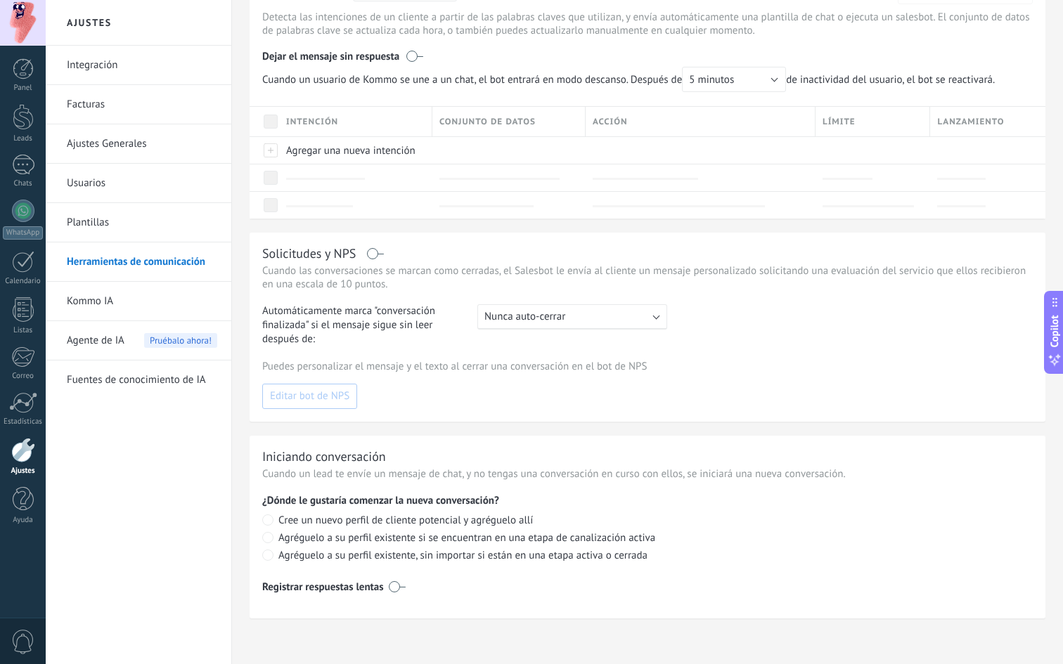
click at [135, 296] on link "Kommo IA" at bounding box center [142, 301] width 150 height 39
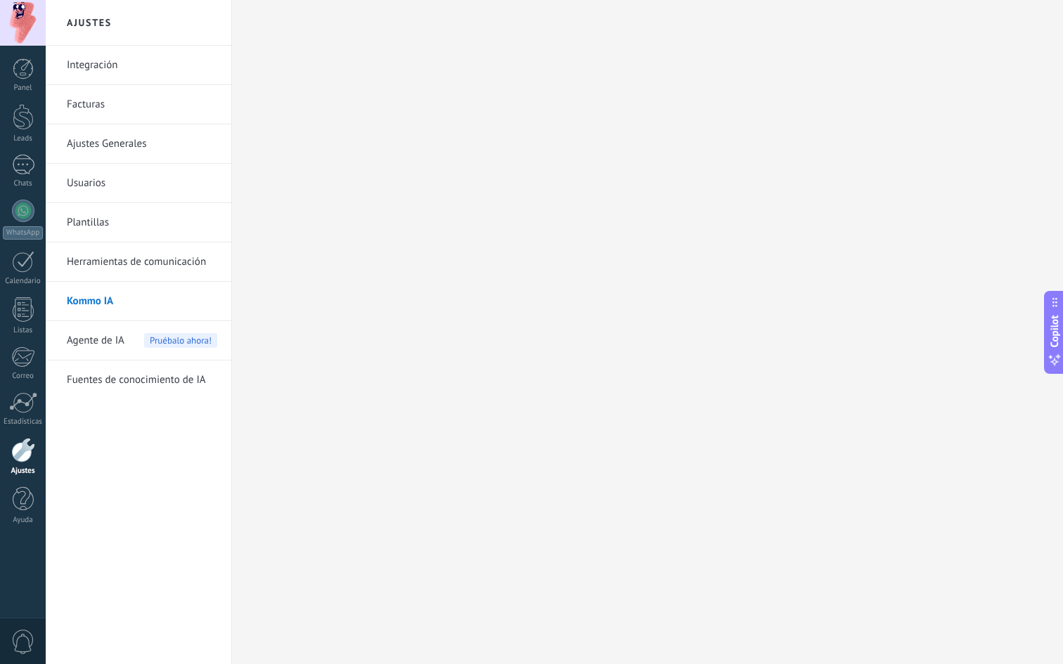
click at [151, 385] on link "Fuentes de conocimiento de IA" at bounding box center [142, 380] width 150 height 39
click at [143, 70] on link "Integración" at bounding box center [142, 65] width 150 height 39
click at [517, 364] on body ".abccls-1,.abccls-2{fill-rule:evenodd}.abccls-2{fill:#fff} .abfcls-1{fill:none}…" at bounding box center [531, 332] width 1063 height 664
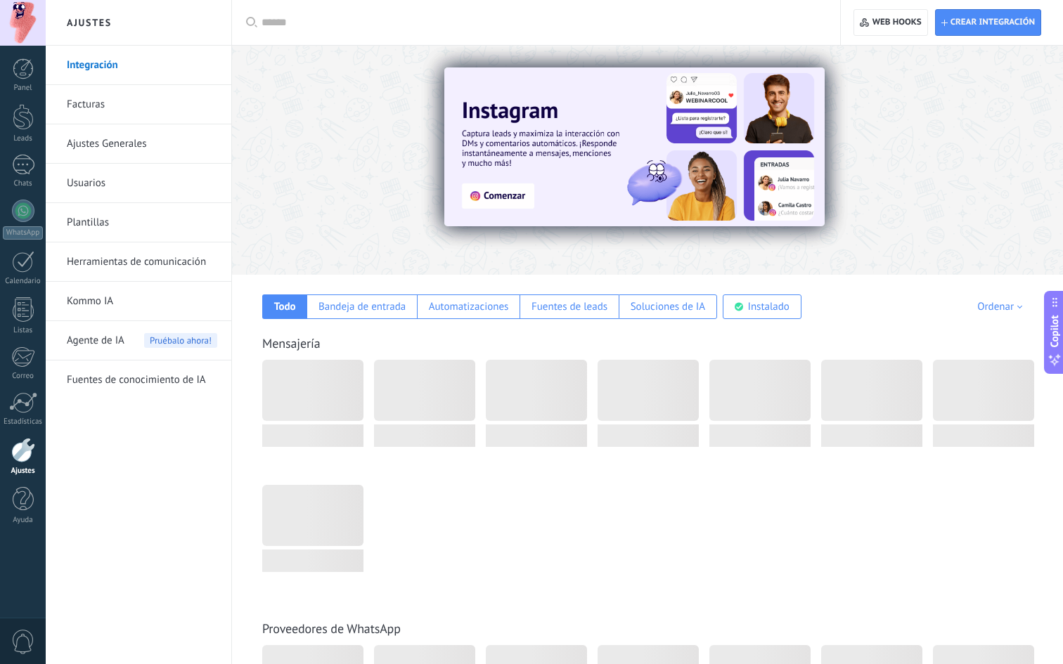
click at [616, 530] on div at bounding box center [654, 485] width 785 height 250
click at [590, 196] on img at bounding box center [634, 146] width 380 height 159
click at [27, 503] on div at bounding box center [23, 499] width 21 height 25
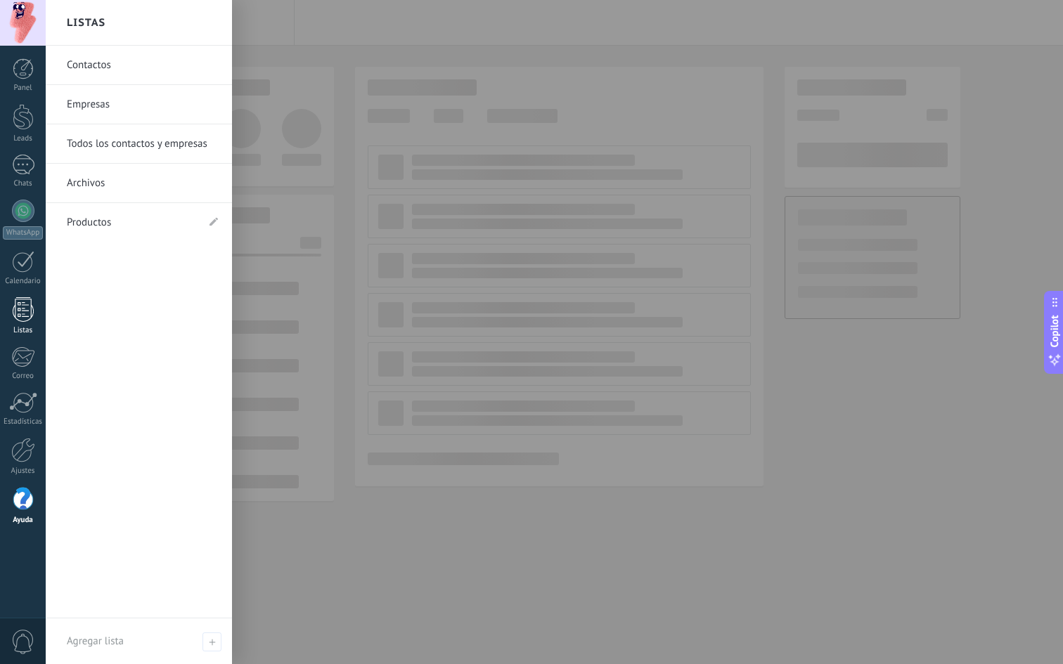
click at [22, 302] on div at bounding box center [23, 309] width 21 height 25
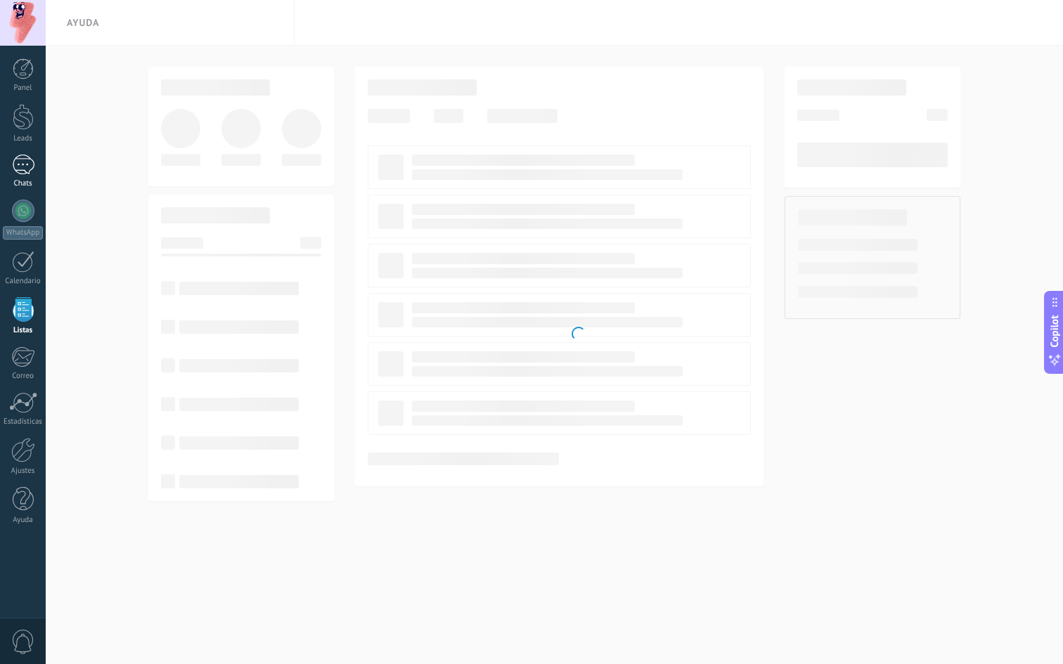
click at [30, 160] on div "1" at bounding box center [23, 165] width 22 height 20
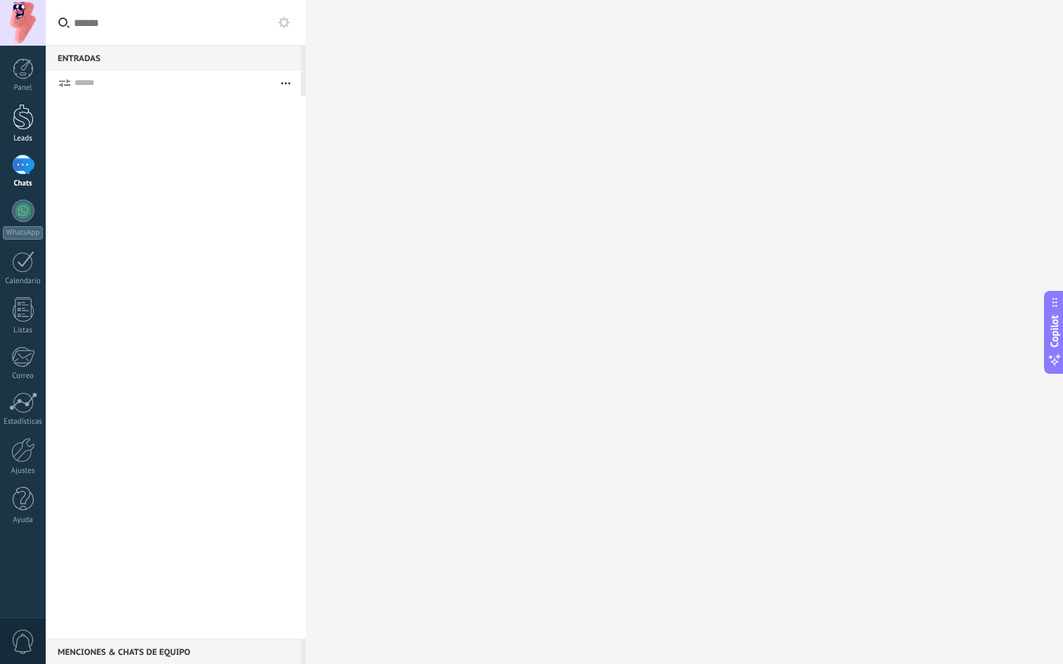
click at [26, 119] on div at bounding box center [23, 117] width 21 height 26
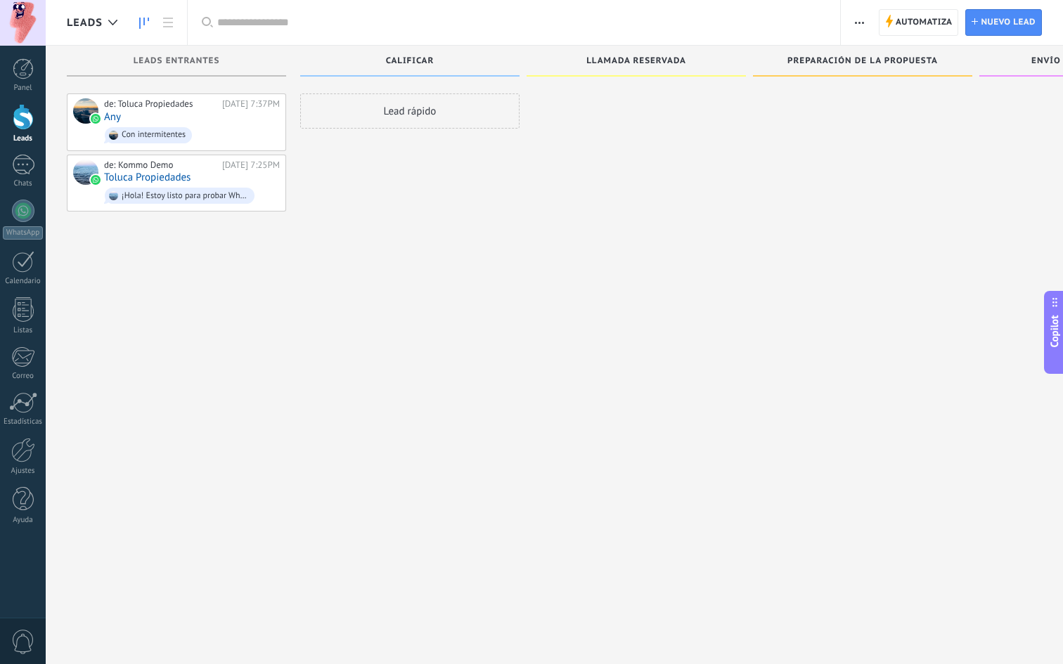
click at [221, 320] on div "de: Toluca Propiedades Hoy 7:37PM Any Con intermitentes de: Kommo Demo Hoy 7:25…" at bounding box center [176, 333] width 219 height 481
click at [27, 68] on div at bounding box center [23, 68] width 21 height 21
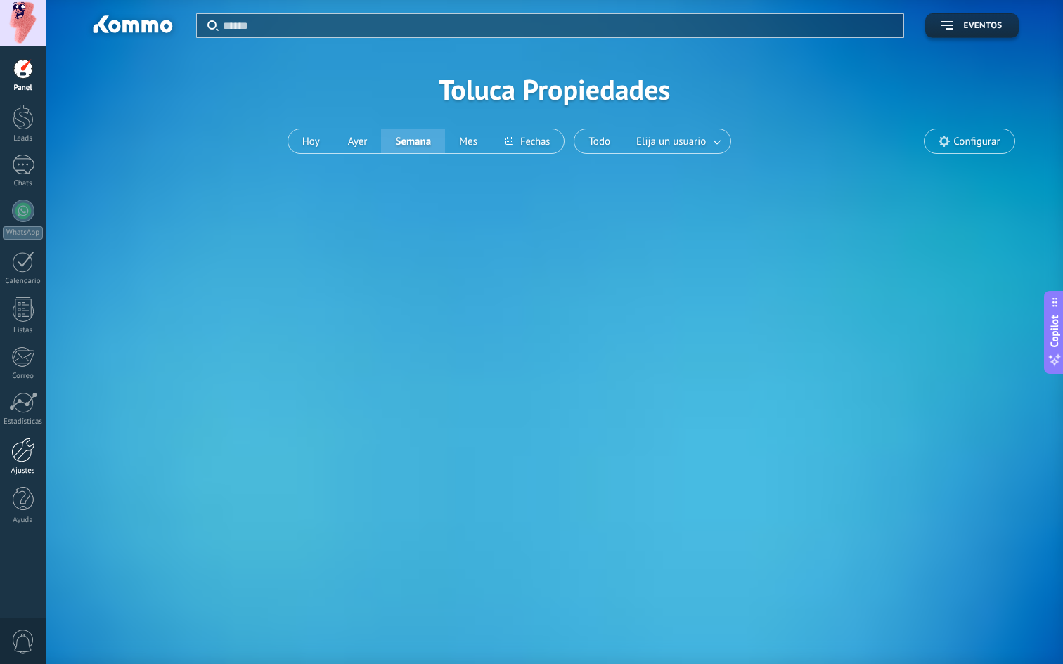
click at [21, 460] on div at bounding box center [23, 450] width 24 height 25
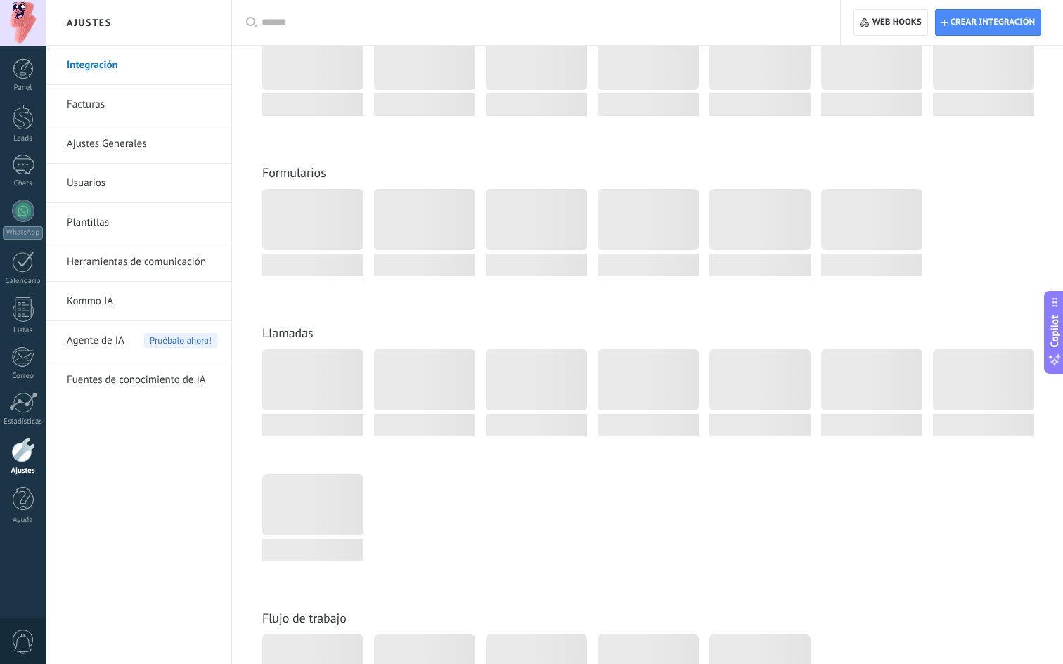
scroll to position [990, 0]
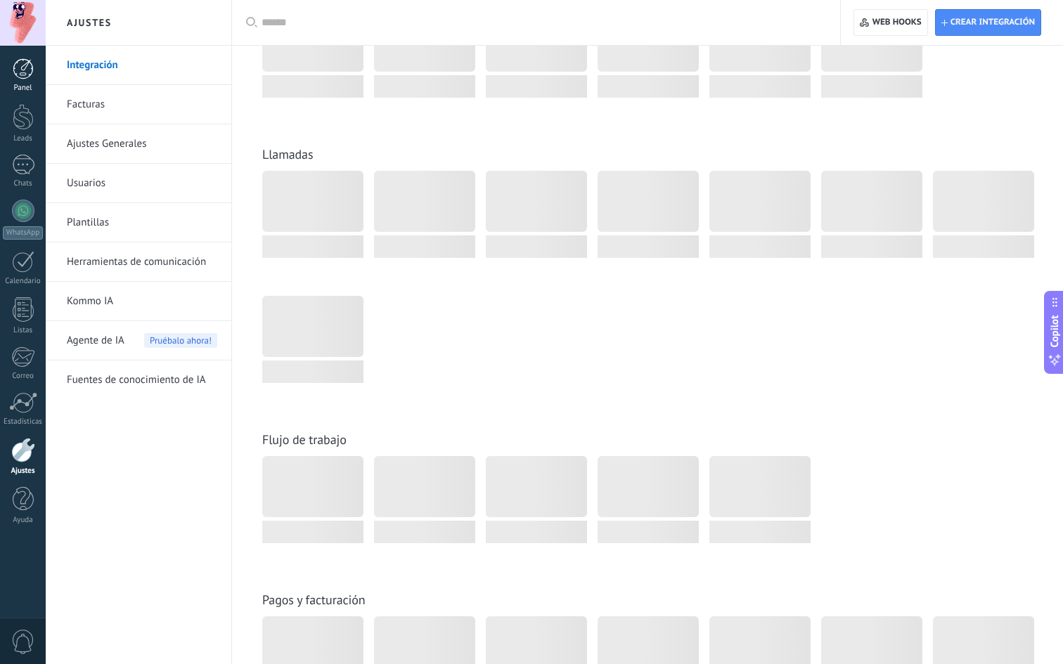
click at [22, 72] on div at bounding box center [23, 68] width 21 height 21
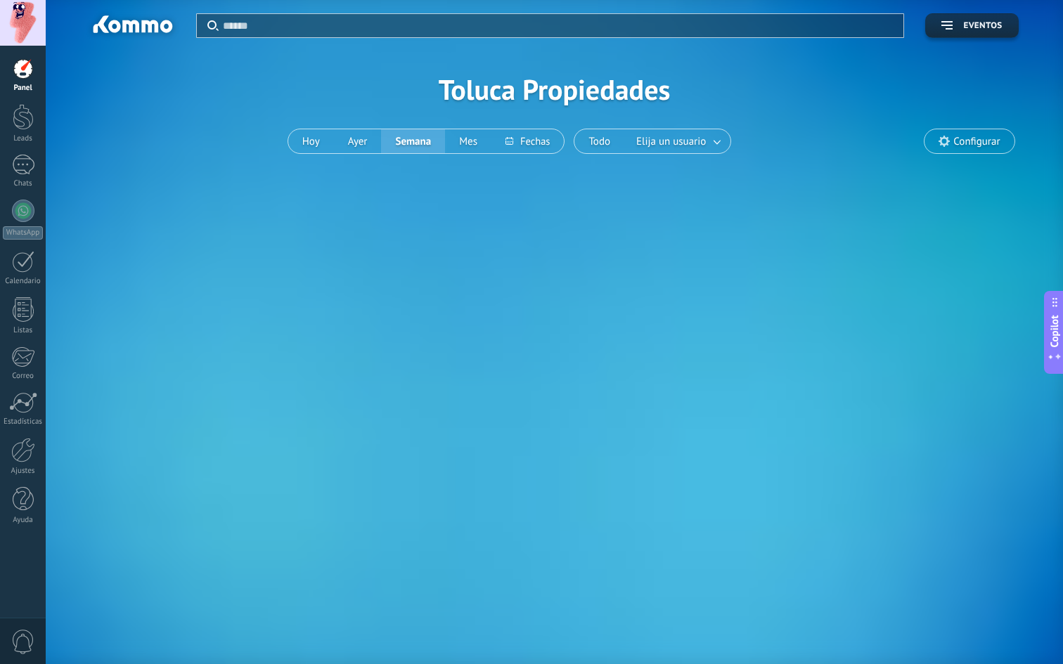
click at [971, 136] on span "Configurar" at bounding box center [976, 142] width 46 height 12
click at [962, 142] on span "Configurar" at bounding box center [976, 142] width 46 height 12
click at [26, 530] on span "0" at bounding box center [23, 642] width 24 height 25
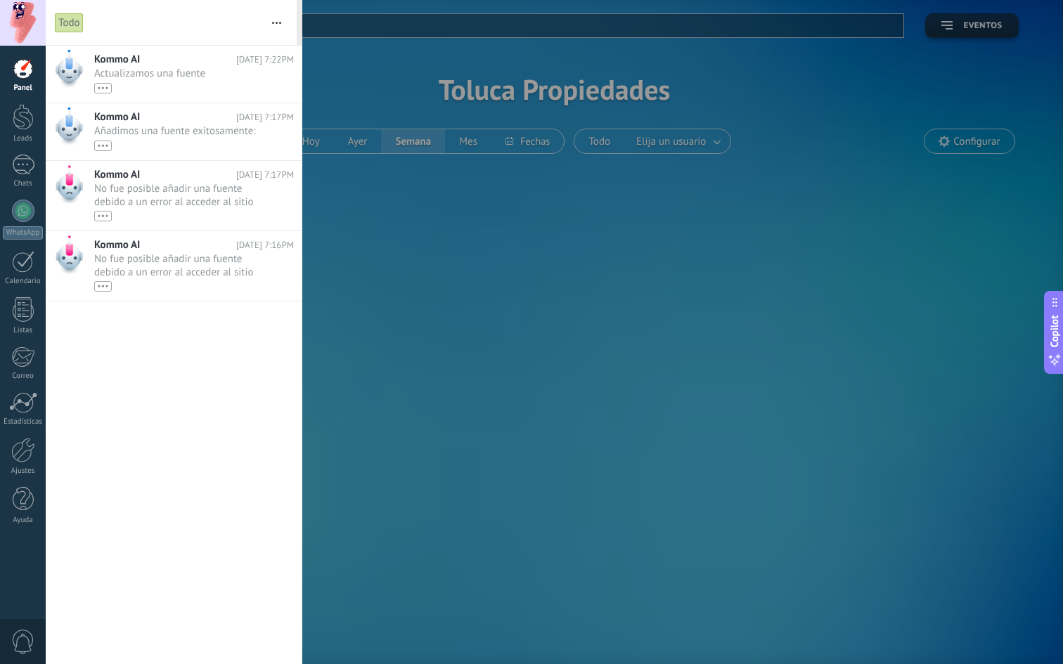
click at [26, 530] on span "0" at bounding box center [23, 642] width 24 height 25
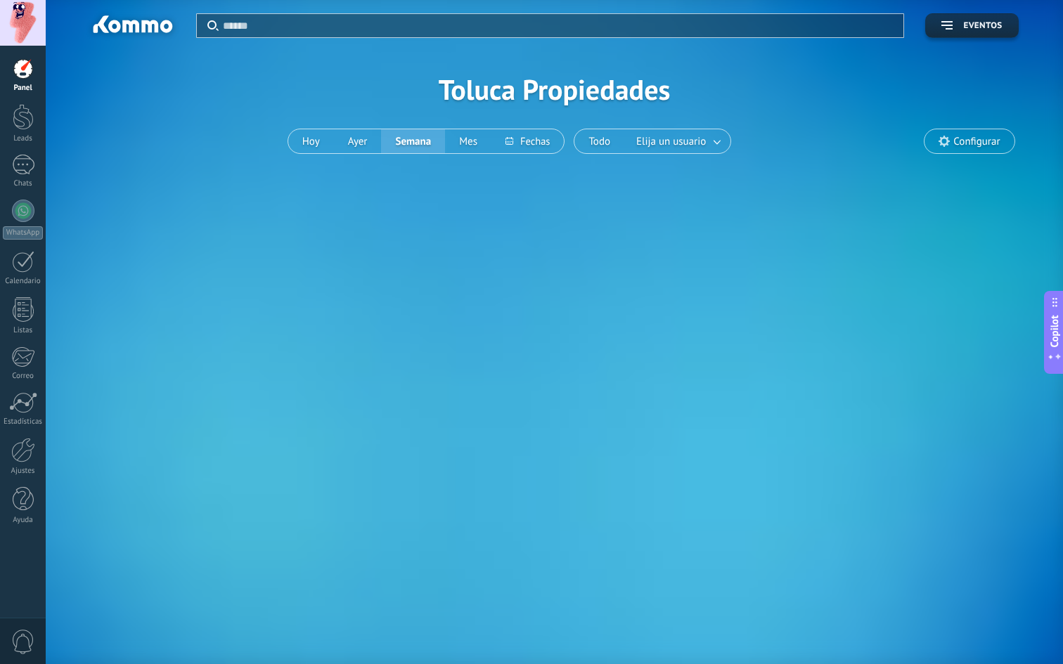
click at [15, 71] on div at bounding box center [23, 68] width 21 height 21
click at [26, 119] on div at bounding box center [23, 117] width 21 height 26
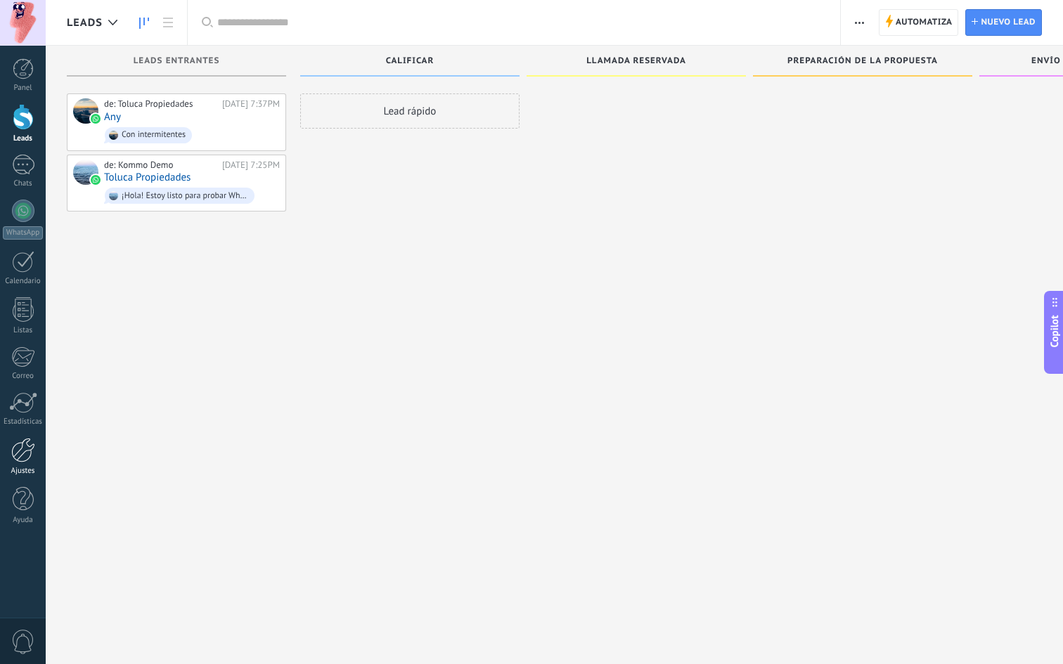
click at [22, 454] on div at bounding box center [23, 450] width 24 height 25
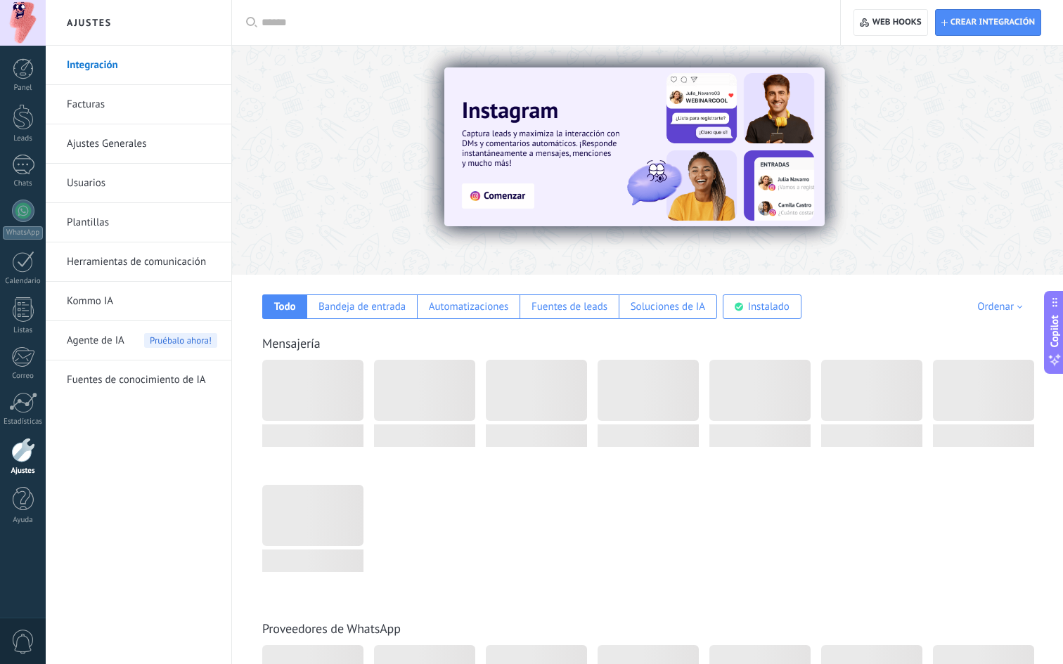
click at [144, 103] on link "Facturas" at bounding box center [142, 104] width 150 height 39
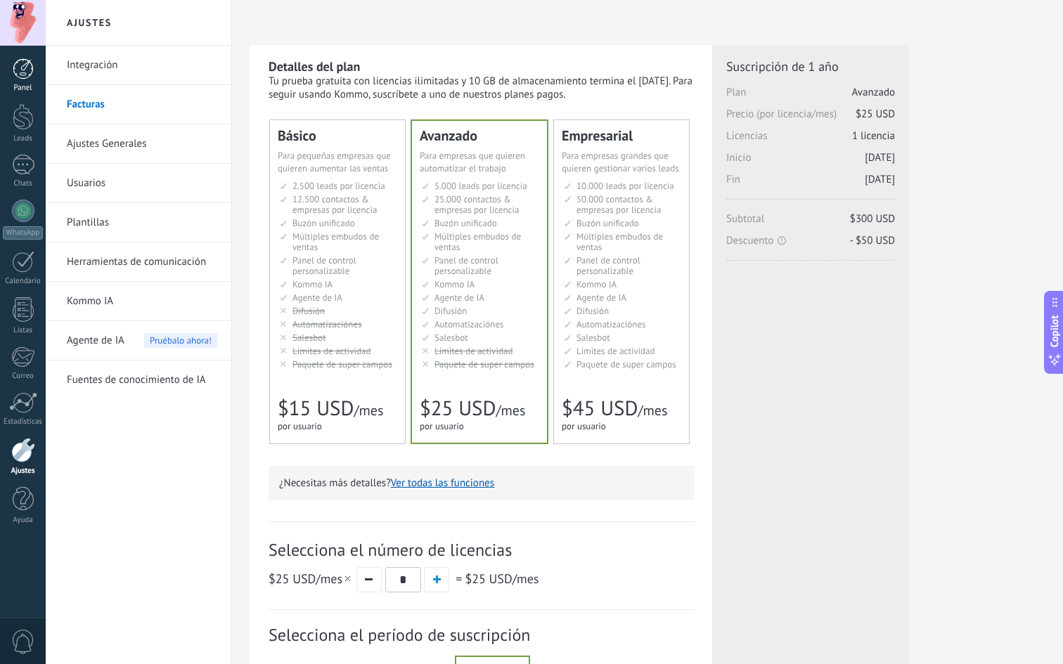
click at [24, 81] on link "Panel" at bounding box center [23, 75] width 46 height 34
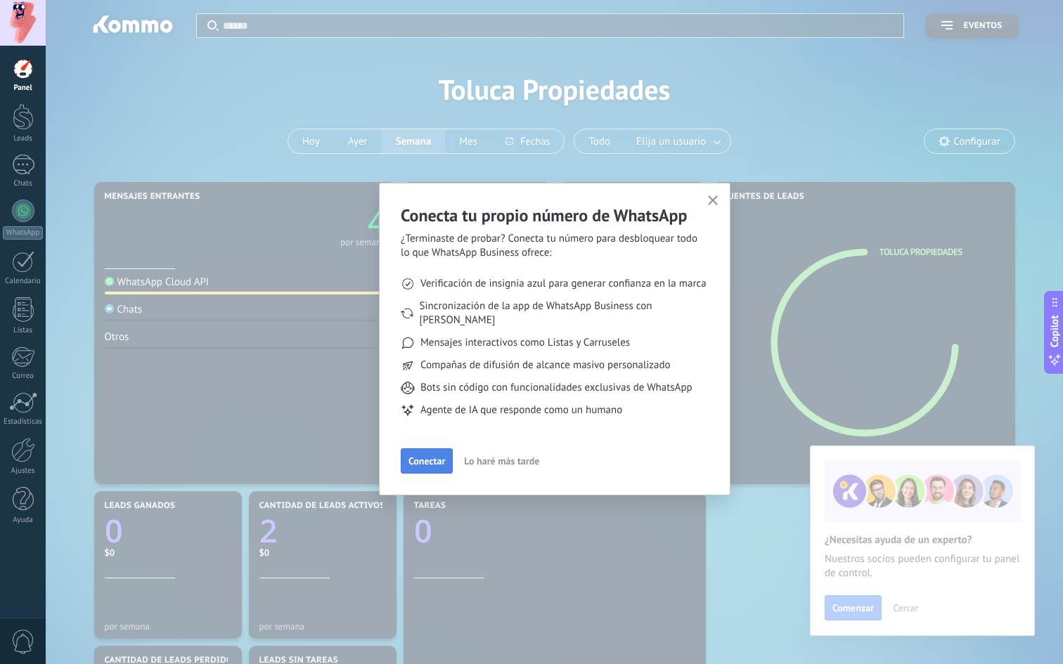
click at [437, 456] on span "Conectar" at bounding box center [426, 461] width 37 height 10
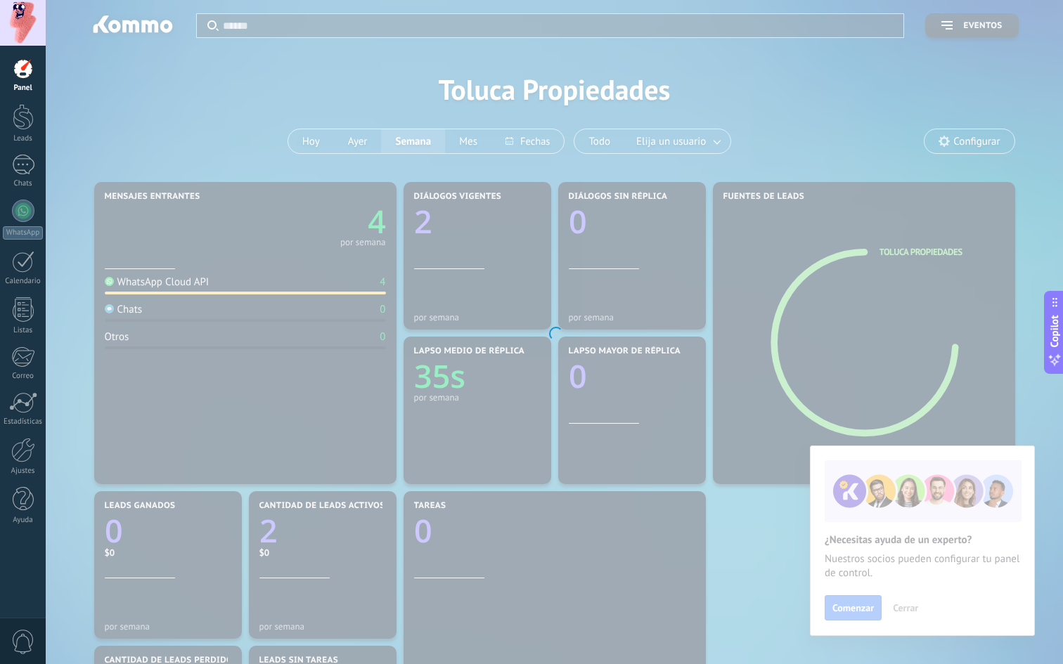
click at [452, 207] on div at bounding box center [554, 332] width 1017 height 664
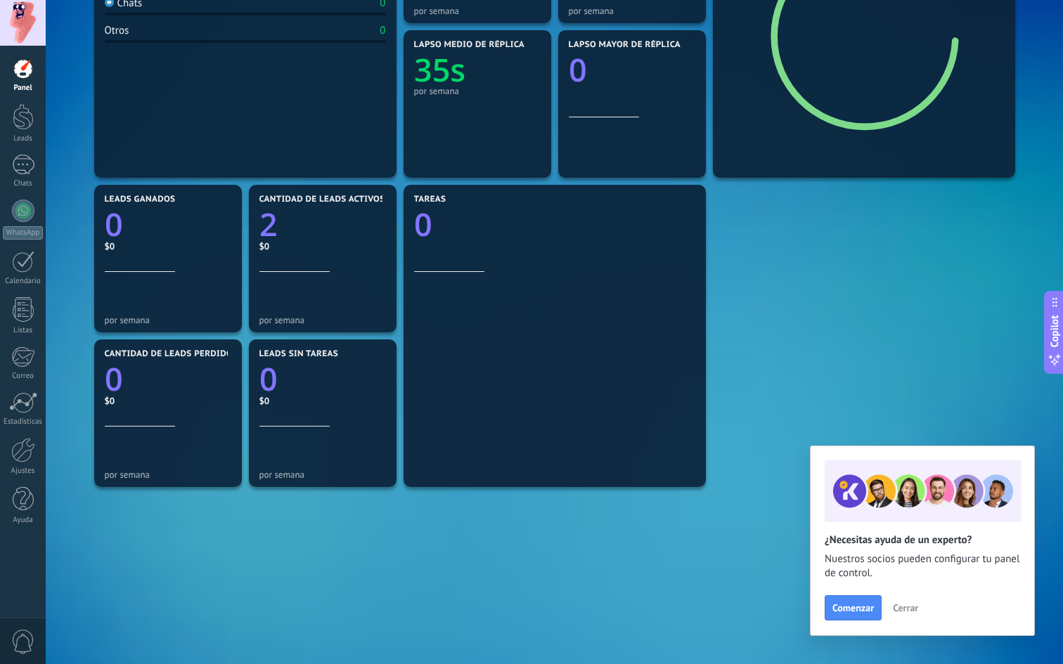
scroll to position [330, 0]
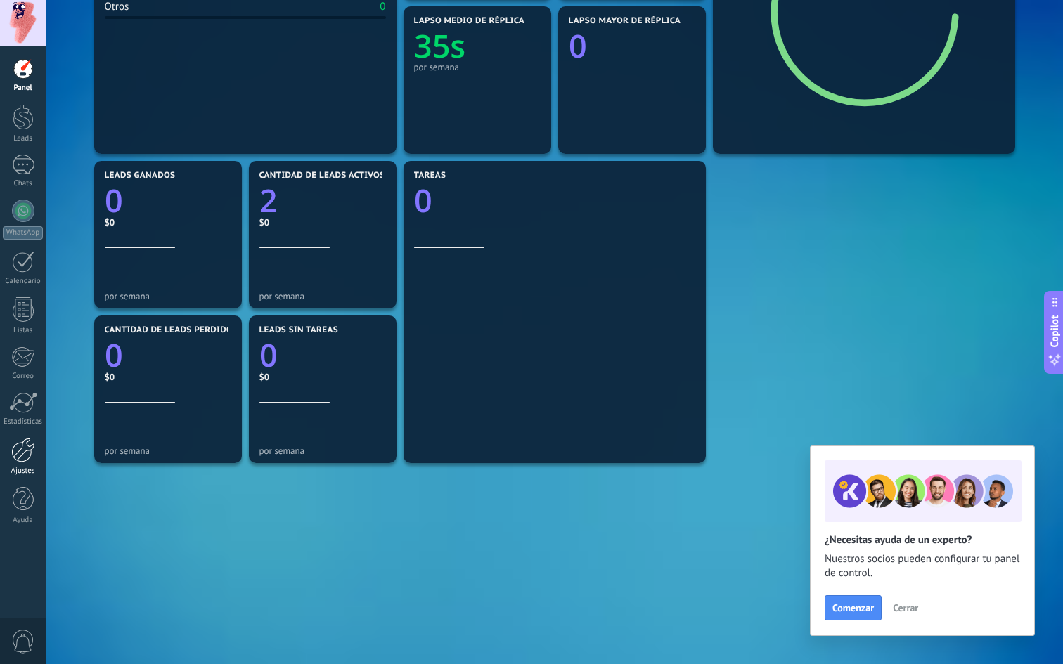
click at [23, 467] on div "Ajustes" at bounding box center [23, 471] width 41 height 9
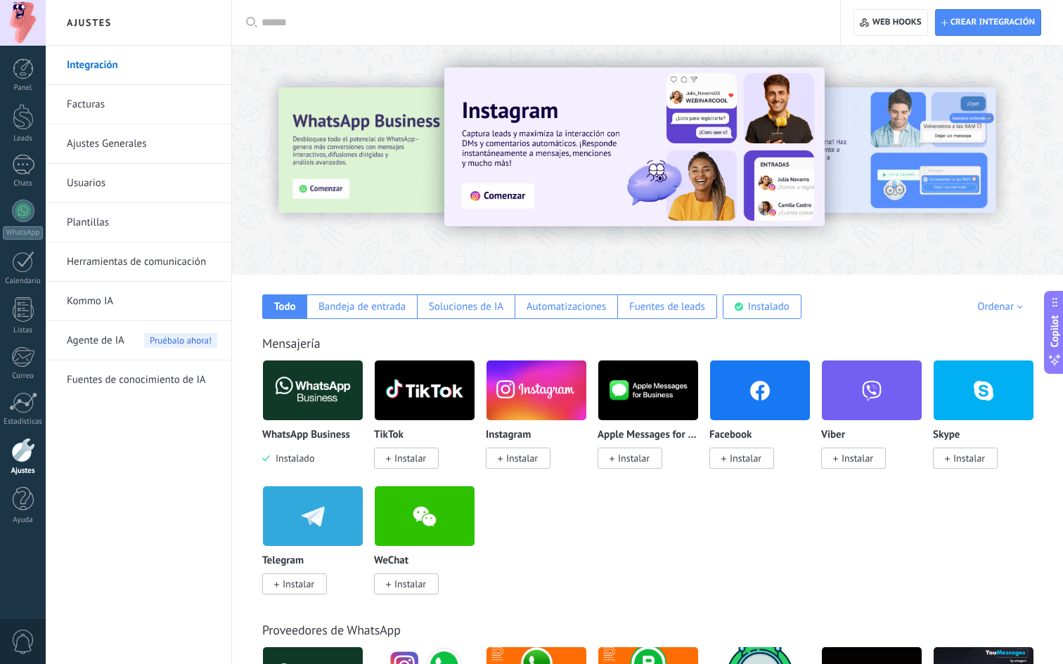
click at [322, 402] on img at bounding box center [313, 390] width 100 height 68
click at [338, 423] on div "WhatsApp Business Instalado" at bounding box center [312, 412] width 101 height 105
click at [26, 167] on div "1" at bounding box center [23, 165] width 22 height 20
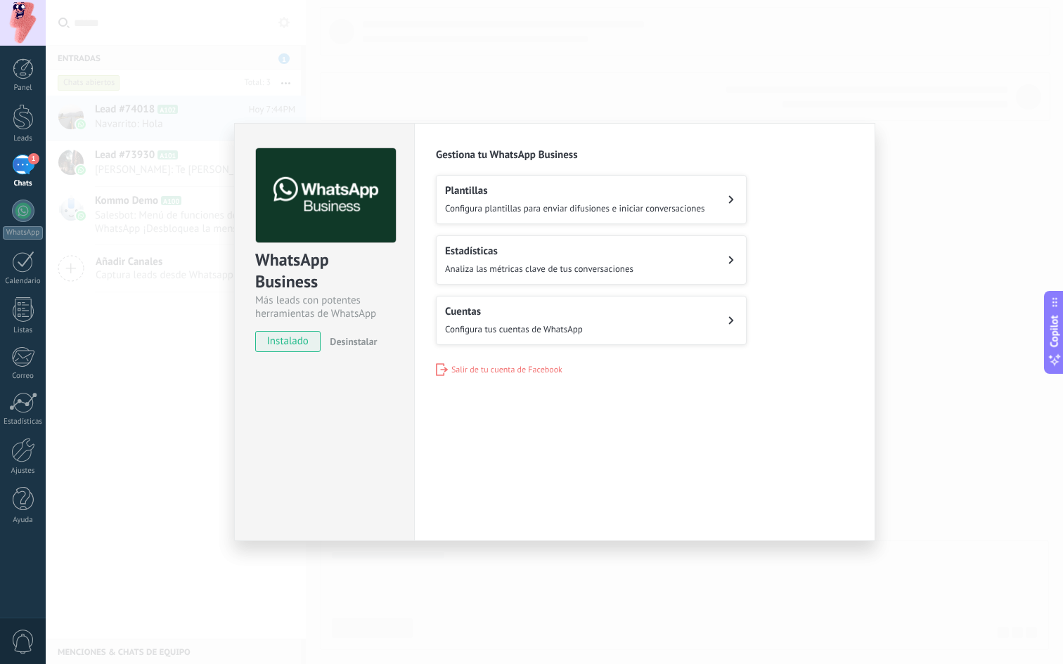
click at [641, 308] on button "Cuentas Configura tus cuentas de WhatsApp" at bounding box center [591, 320] width 311 height 49
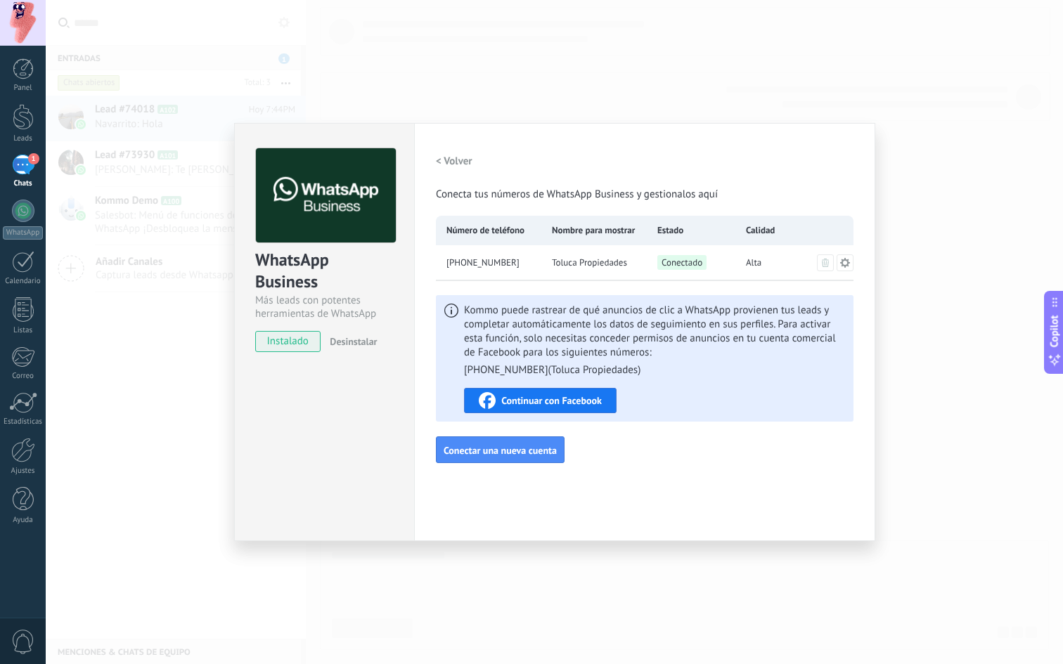
click at [920, 270] on div "WhatsApp Business Más leads con potentes herramientas de WhatsApp instalado Des…" at bounding box center [554, 332] width 1017 height 664
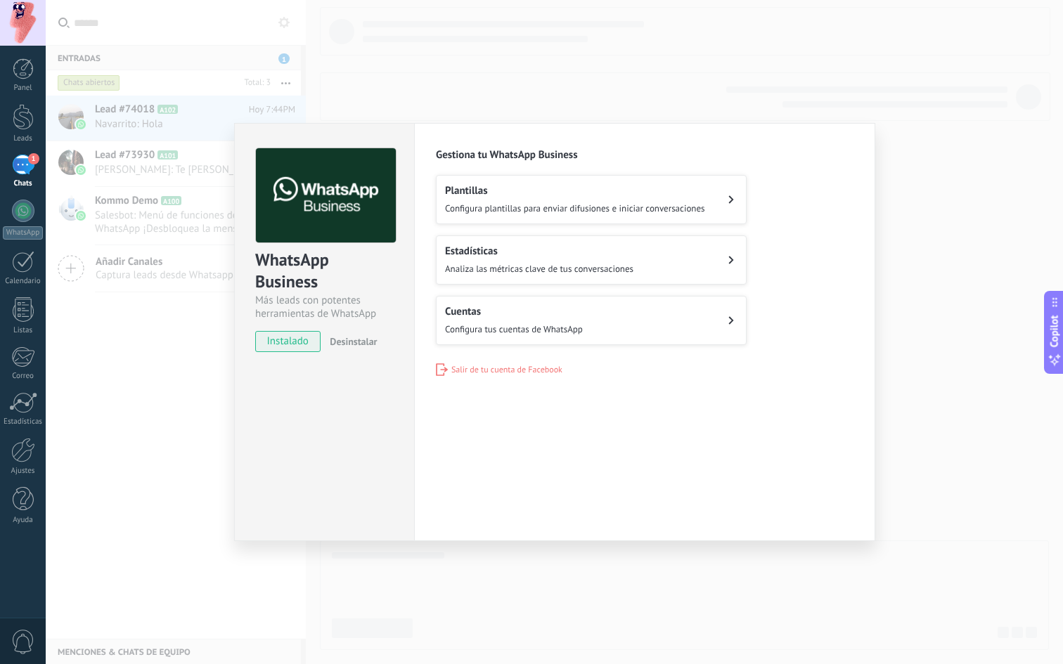
click at [814, 129] on div "Configuraciones Autorizaciones Esta pestaña registra a los usuarios que han con…" at bounding box center [644, 332] width 461 height 418
click at [787, 77] on div "WhatsApp Business Más leads con potentes herramientas de WhatsApp instalado Des…" at bounding box center [554, 332] width 1017 height 664
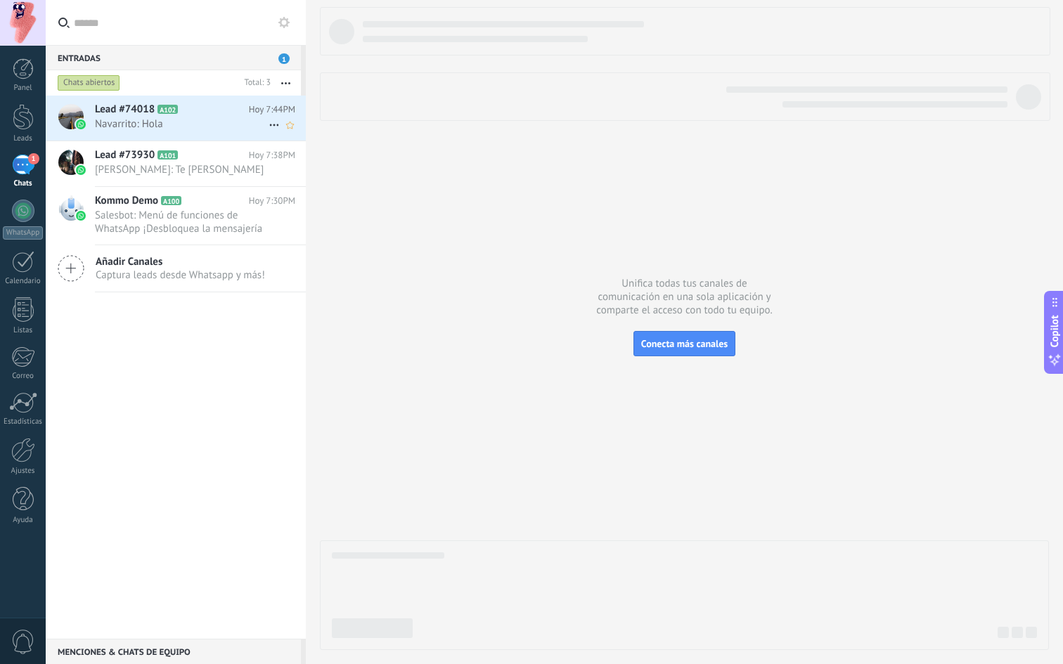
click at [175, 124] on span "Navarrito: Hola" at bounding box center [182, 123] width 174 height 13
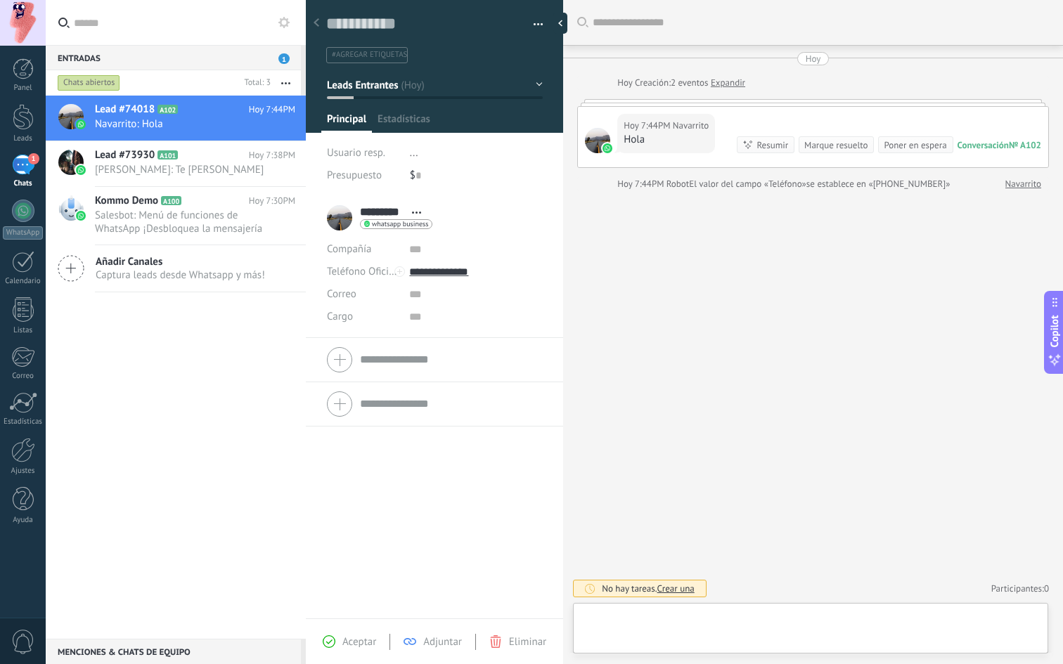
scroll to position [21, 0]
click at [691, 624] on div at bounding box center [810, 632] width 453 height 42
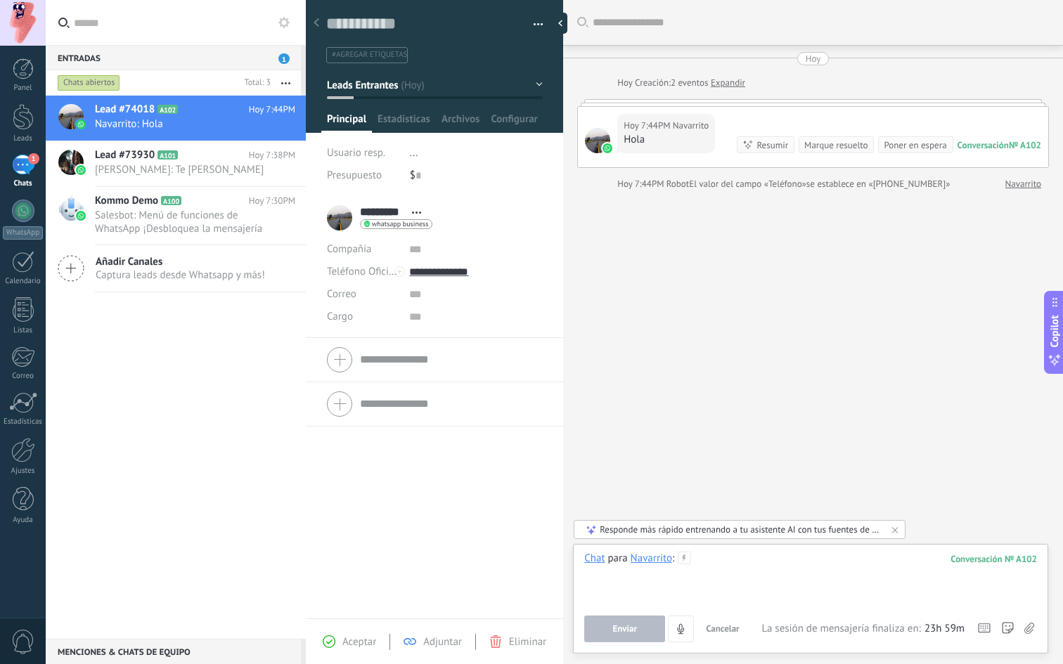
click at [749, 581] on div at bounding box center [810, 578] width 453 height 53
click at [624, 614] on div "Chat para Navarrito : 102 **** Enviar Cancelar Rastrear clics en links ? Reduci…" at bounding box center [810, 597] width 453 height 91
click at [623, 633] on span "Enviar" at bounding box center [624, 629] width 25 height 10
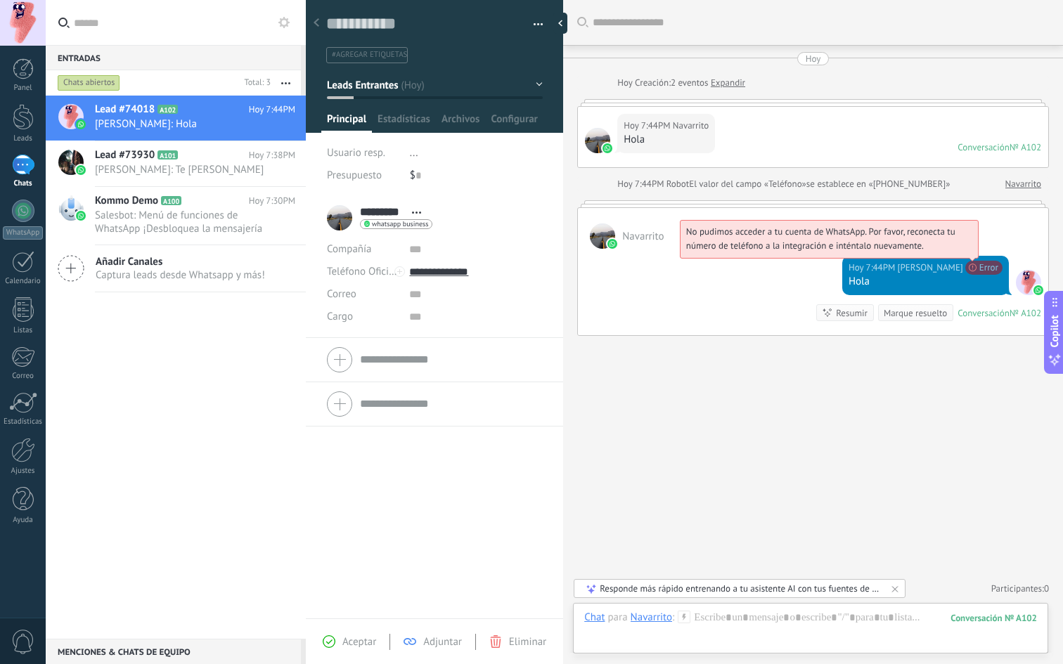
click at [955, 252] on span "No pudimos acceder a tu cuenta de WhatsApp. Por favor, reconecta tu número de t…" at bounding box center [820, 239] width 269 height 26
click at [881, 250] on span "No pudimos acceder a tu cuenta de WhatsApp. Por favor, reconecta tu número de t…" at bounding box center [820, 239] width 269 height 26
copy span "No pudimos acceder a tu cuenta de WhatsApp. Por favor, reconecta tu número de t…"
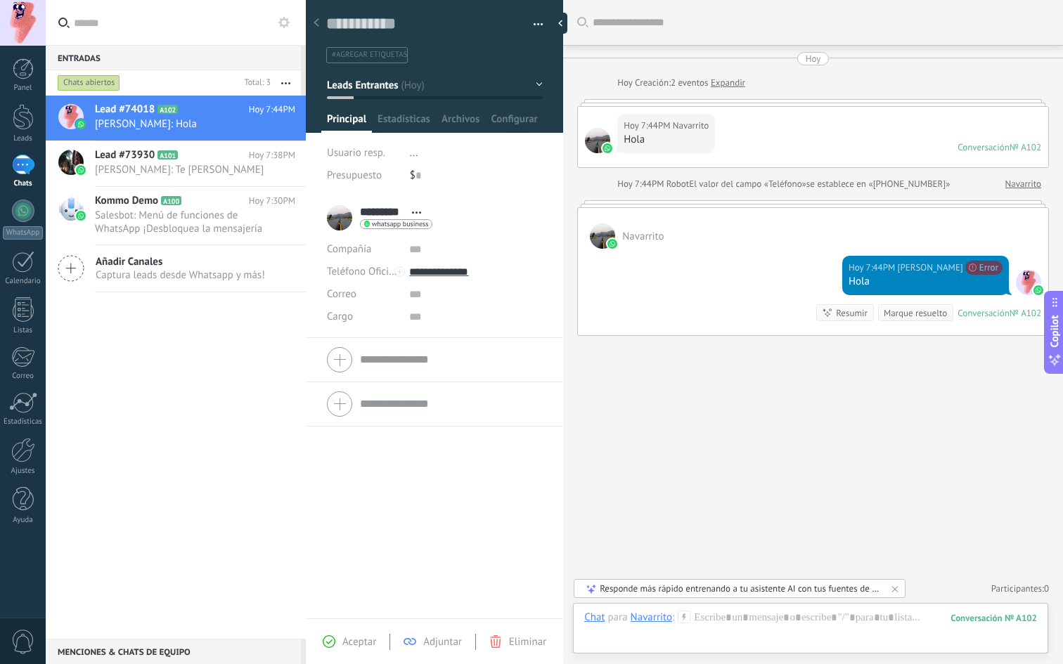
click at [906, 269] on span "[PERSON_NAME]" at bounding box center [929, 268] width 65 height 14
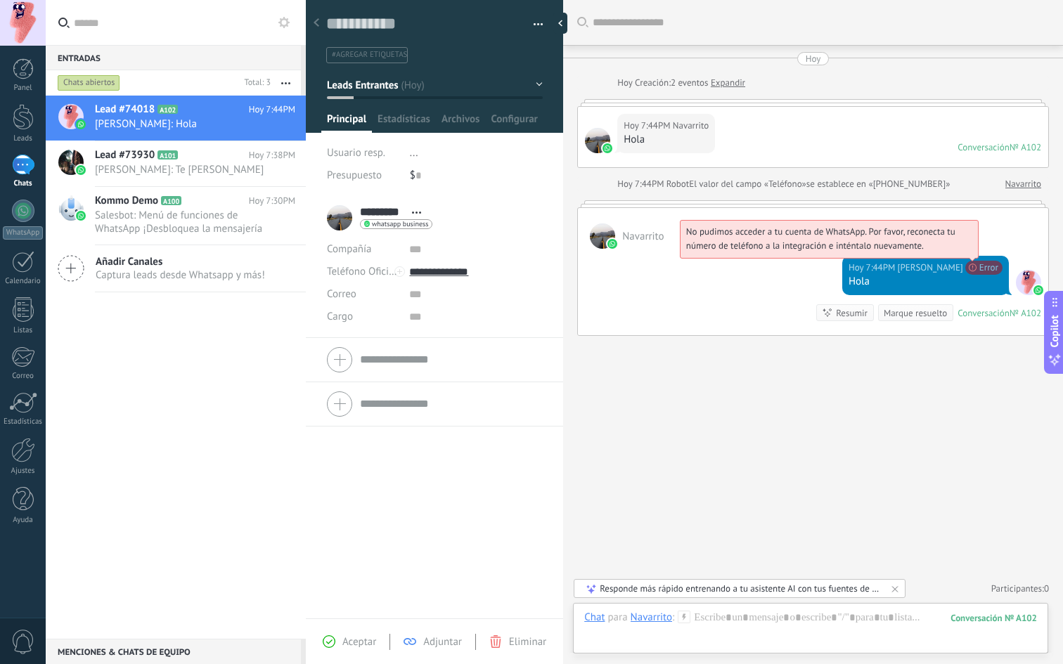
click at [894, 234] on span "No pudimos acceder a tu cuenta de WhatsApp. Por favor, reconecta tu número de t…" at bounding box center [820, 239] width 269 height 26
copy span "No pudimos acceder a tu cuenta de WhatsApp. Por favor, reconecta tu número de t…"
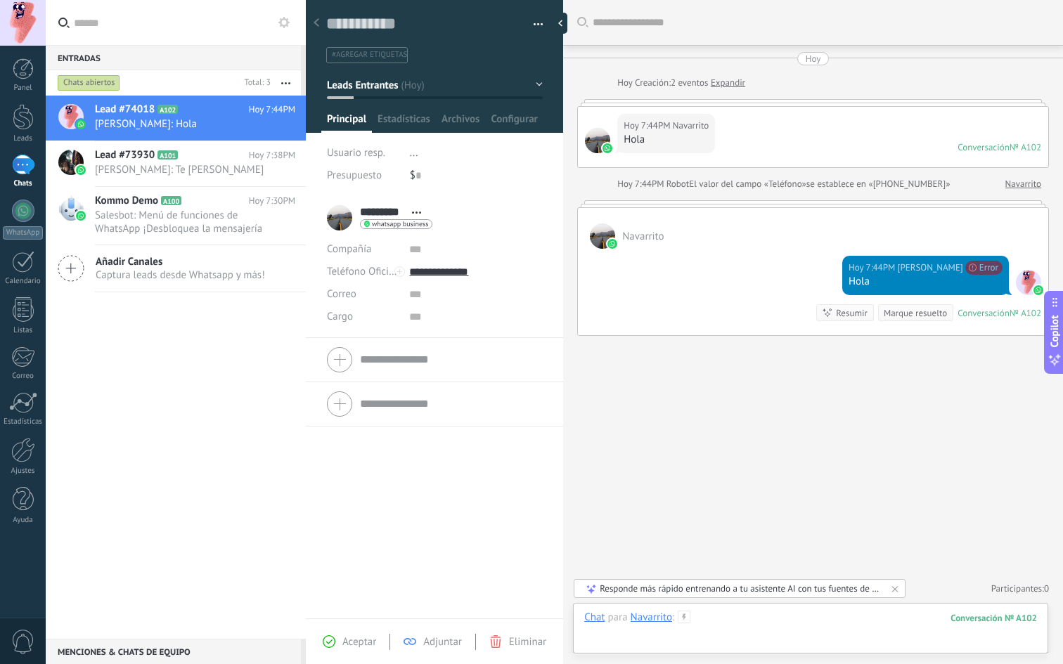
click at [731, 619] on div at bounding box center [810, 632] width 453 height 42
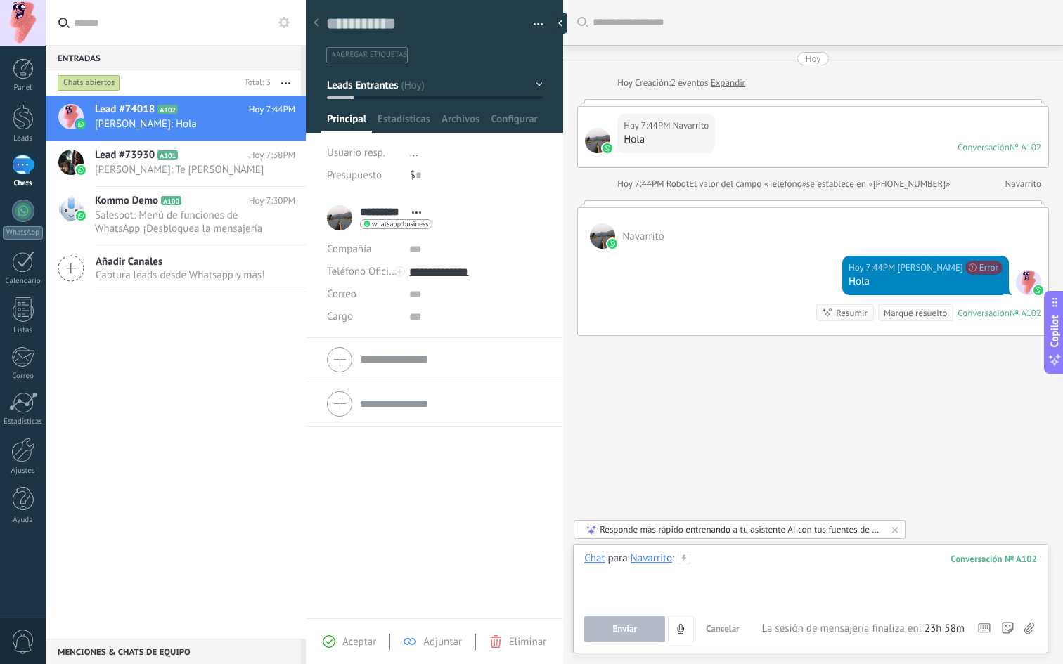
click at [735, 576] on div at bounding box center [810, 578] width 453 height 53
click at [640, 630] on button "Enviar" at bounding box center [624, 629] width 81 height 27
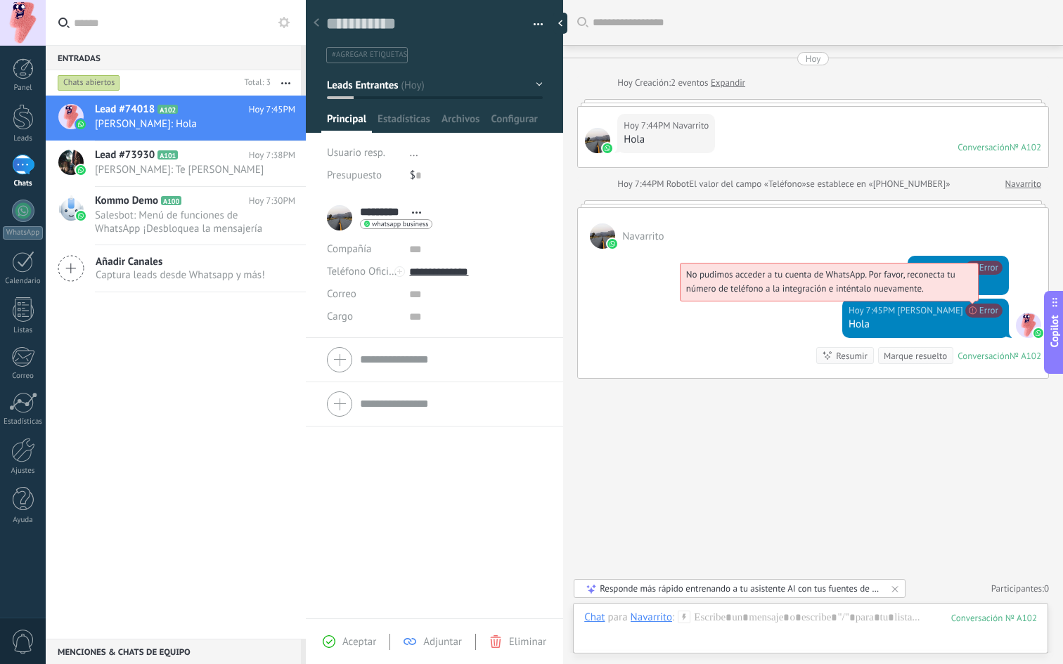
click at [955, 295] on span "No pudimos acceder a tu cuenta de WhatsApp. Por favor, reconecta tu número de t…" at bounding box center [820, 282] width 269 height 26
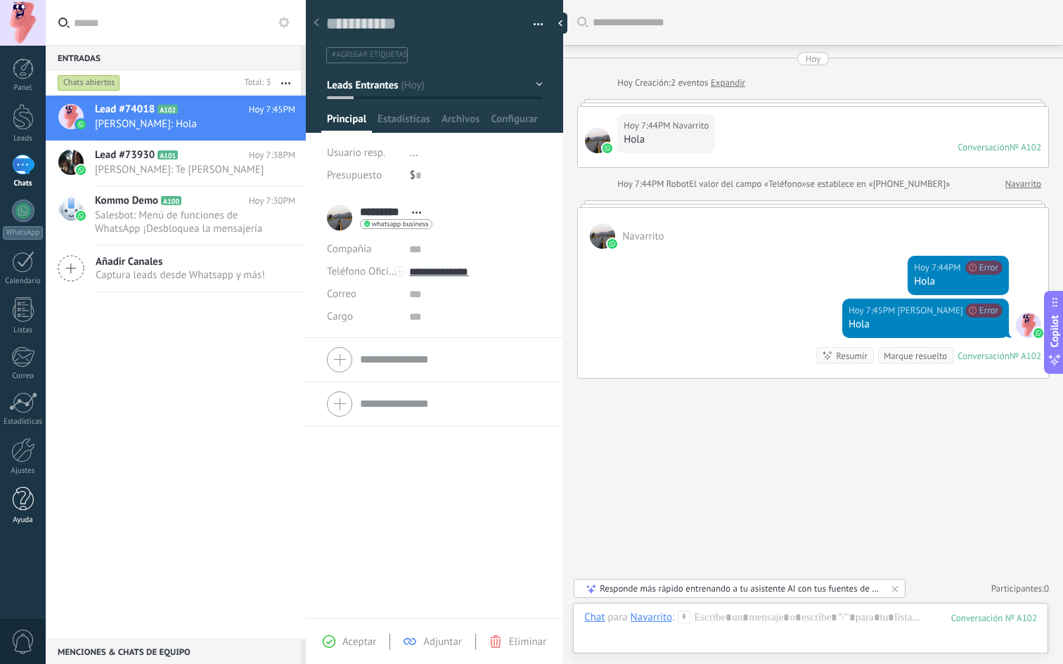
click at [22, 492] on div at bounding box center [23, 499] width 21 height 25
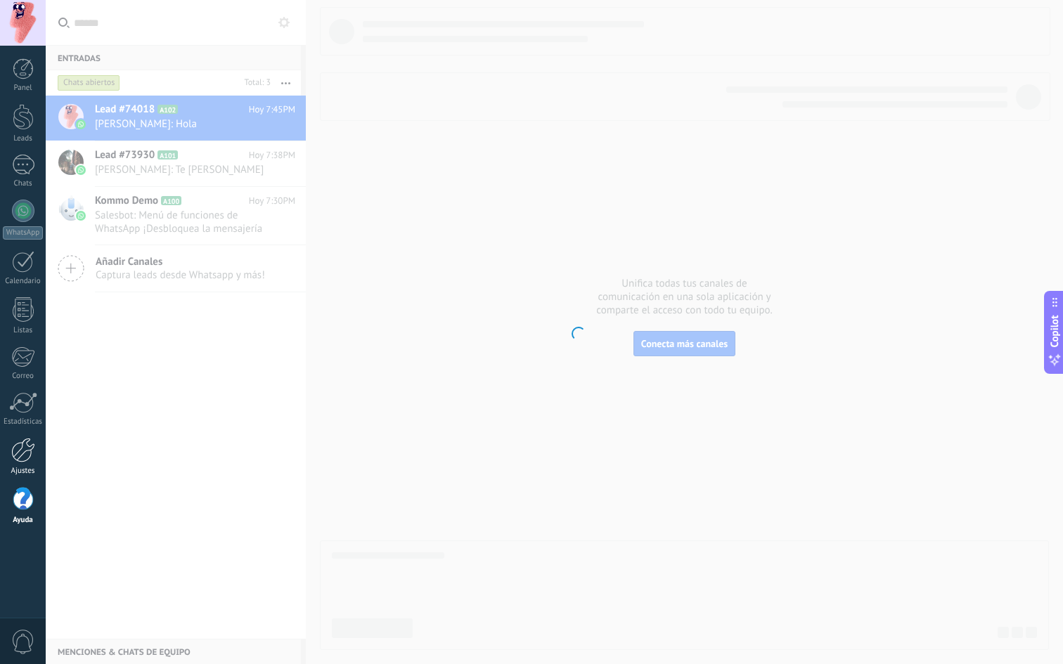
click at [22, 455] on div at bounding box center [23, 450] width 24 height 25
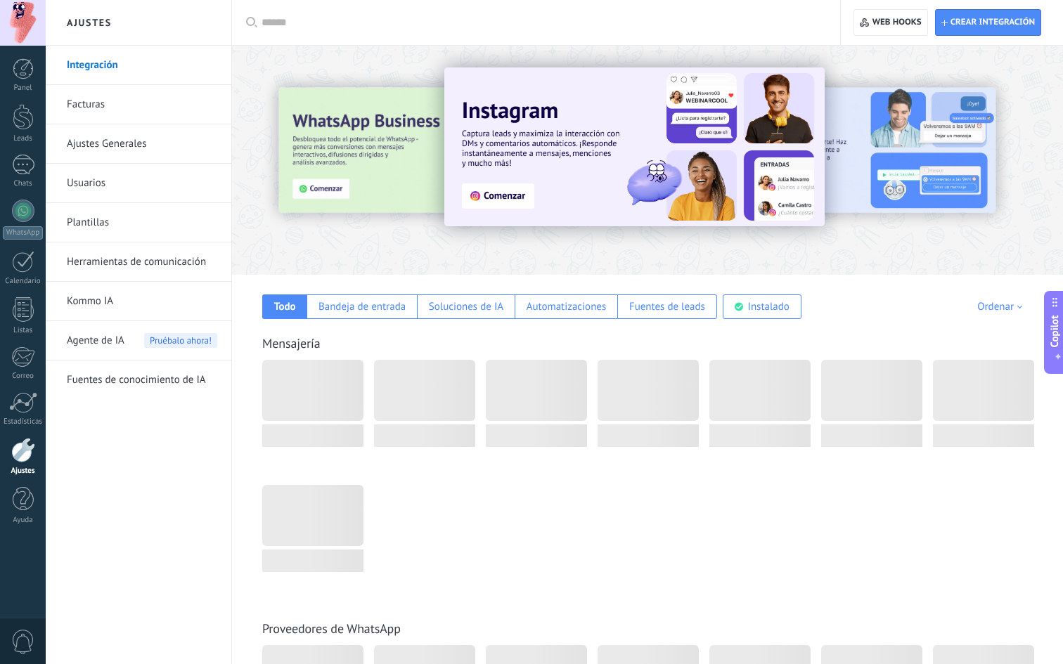
click at [136, 135] on link "Ajustes Generales" at bounding box center [142, 143] width 150 height 39
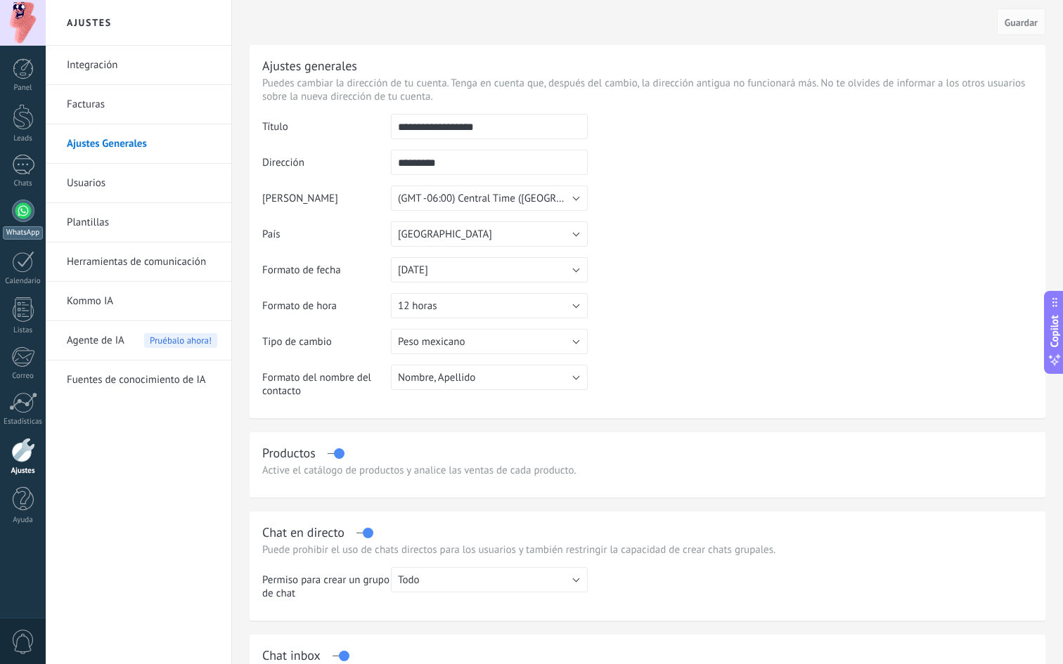
click at [29, 212] on div at bounding box center [23, 211] width 22 height 22
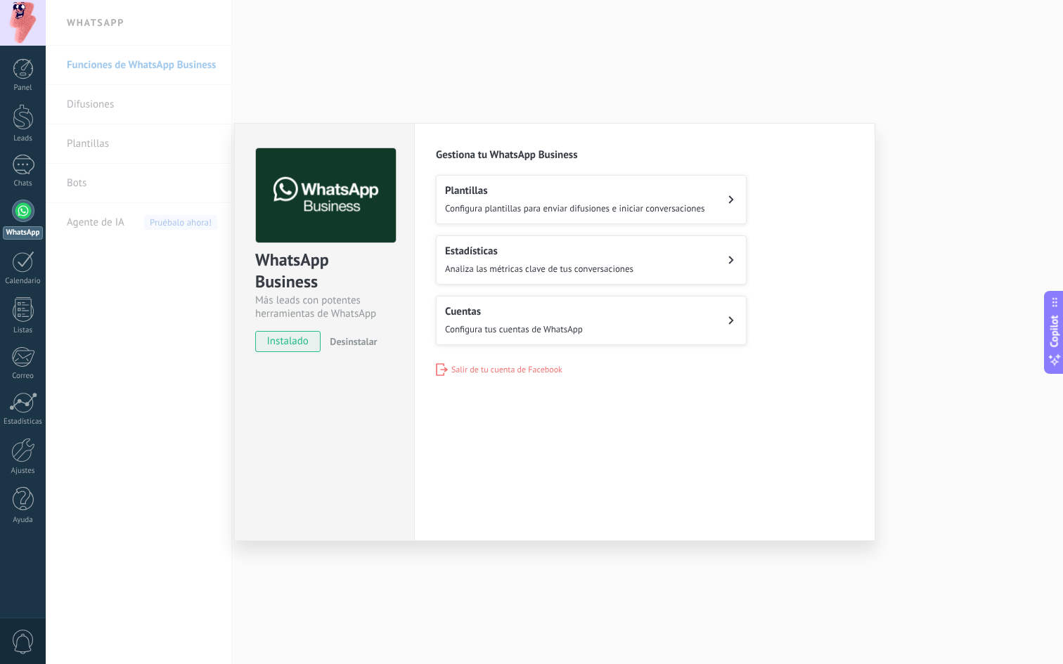
drag, startPoint x: 502, startPoint y: 216, endPoint x: 493, endPoint y: 271, distance: 55.6
click at [493, 270] on div "Plantillas Configura plantillas para enviar difusiones e iniciar conversaciones…" at bounding box center [645, 260] width 418 height 170
click at [295, 341] on span "instalado" at bounding box center [288, 341] width 64 height 21
click at [482, 309] on h2 "Cuentas" at bounding box center [514, 311] width 138 height 13
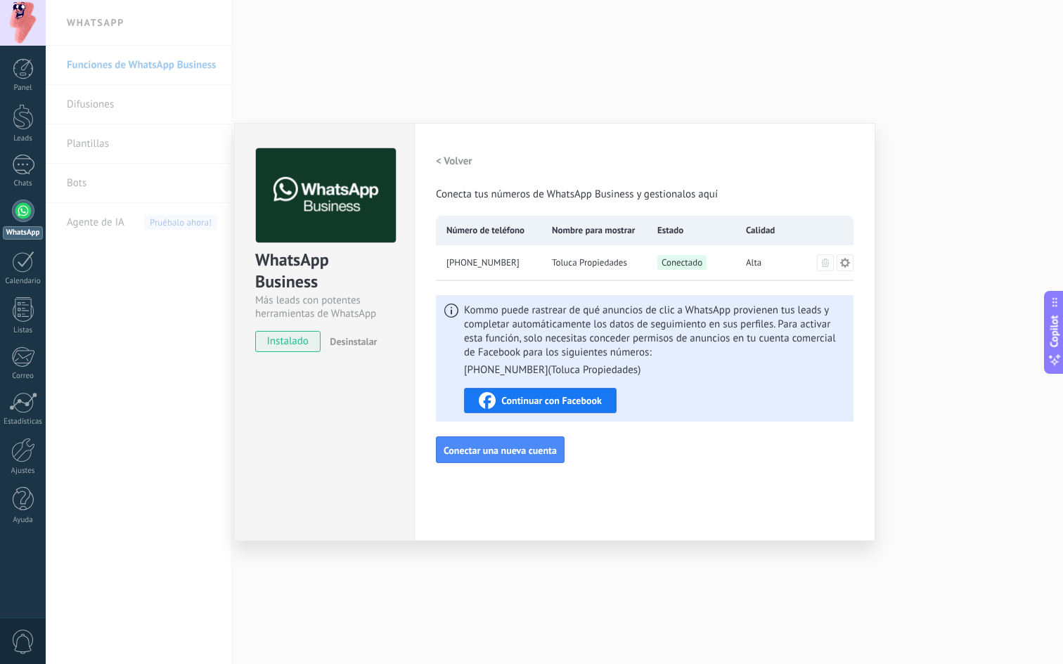
click at [551, 399] on span "Continuar con Facebook" at bounding box center [551, 401] width 101 height 10
click at [568, 218] on div "Nombre para mostrar" at bounding box center [593, 231] width 105 height 30
click at [558, 267] on span "Toluca Propiedades" at bounding box center [589, 263] width 75 height 14
click at [846, 264] on icon at bounding box center [845, 262] width 10 height 10
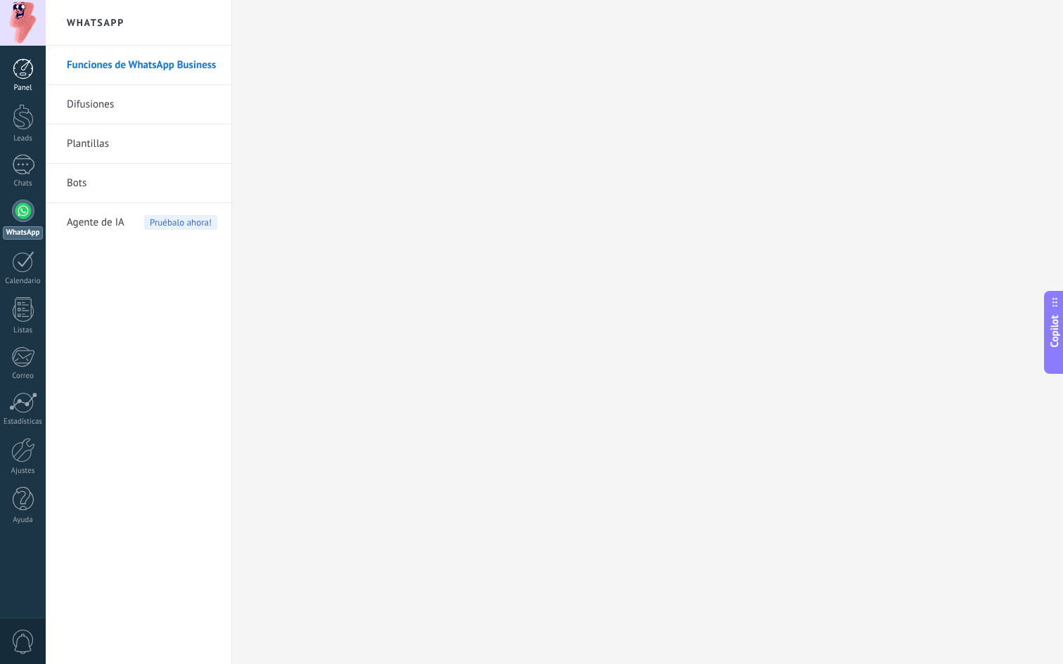
click at [23, 62] on div at bounding box center [23, 68] width 21 height 21
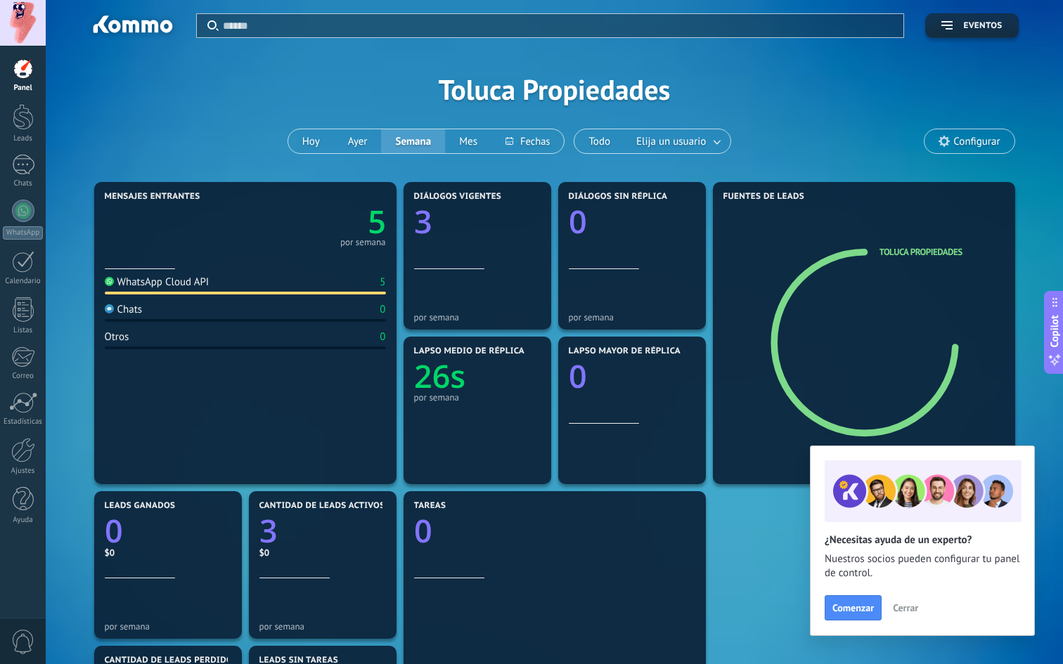
click at [982, 143] on span "Configurar" at bounding box center [976, 142] width 46 height 12
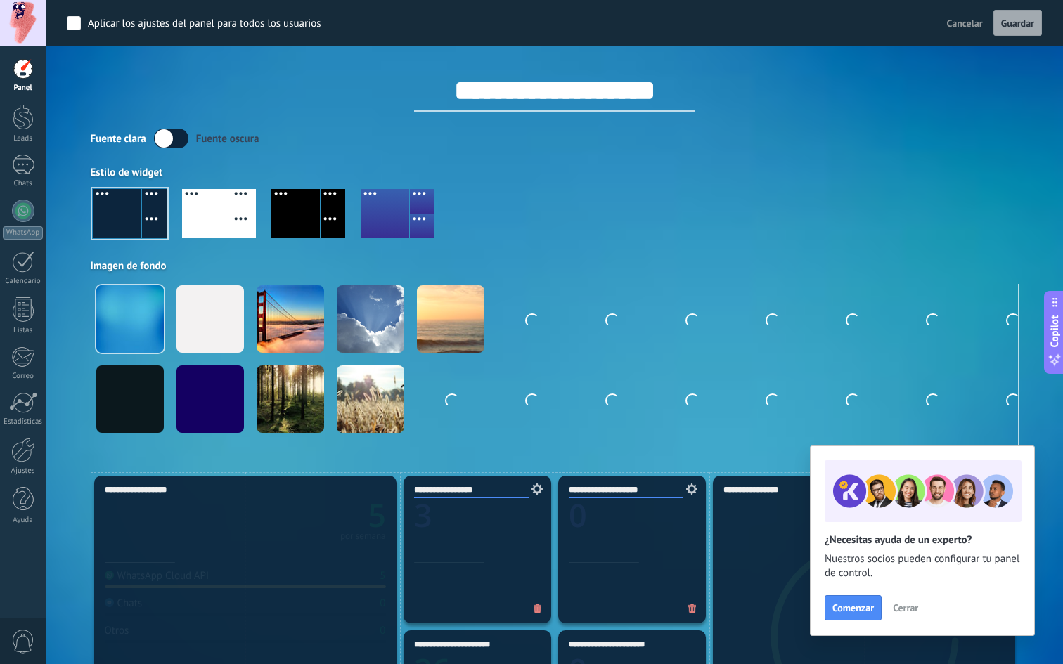
click at [976, 28] on span "Cancelar" at bounding box center [965, 23] width 36 height 13
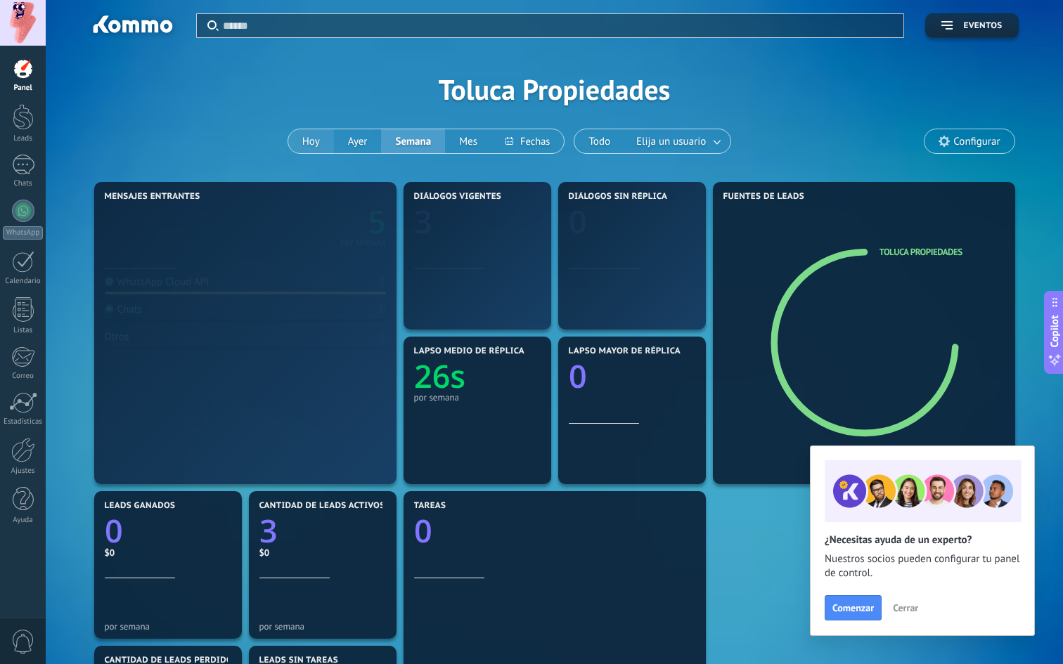
click at [319, 141] on button "Hoy" at bounding box center [311, 141] width 46 height 24
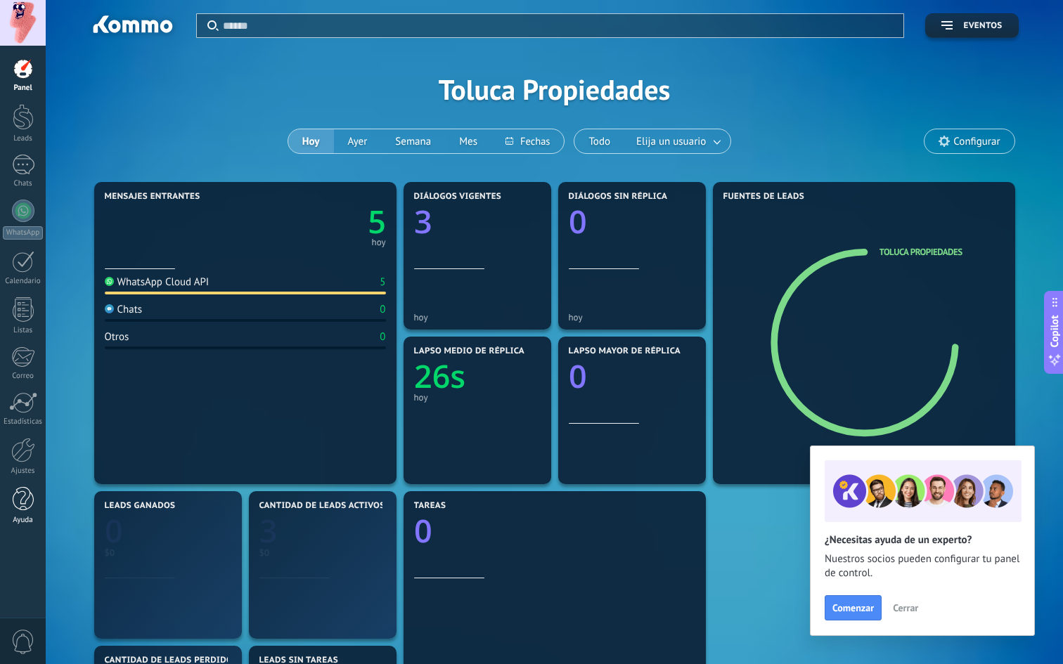
click at [16, 503] on div at bounding box center [23, 499] width 21 height 25
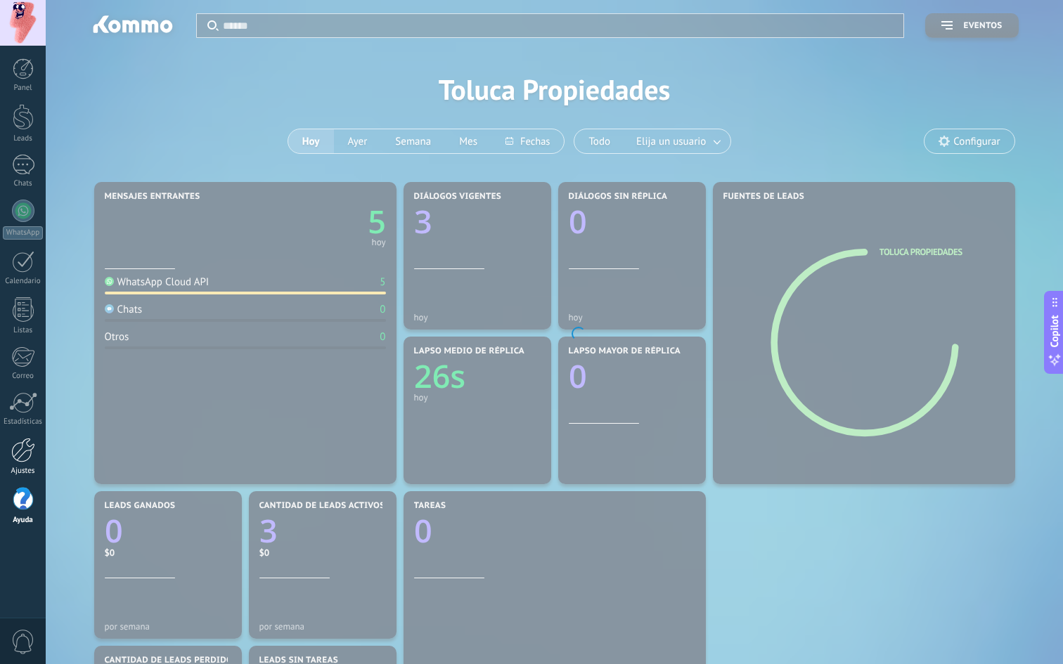
click at [31, 451] on div at bounding box center [23, 450] width 24 height 25
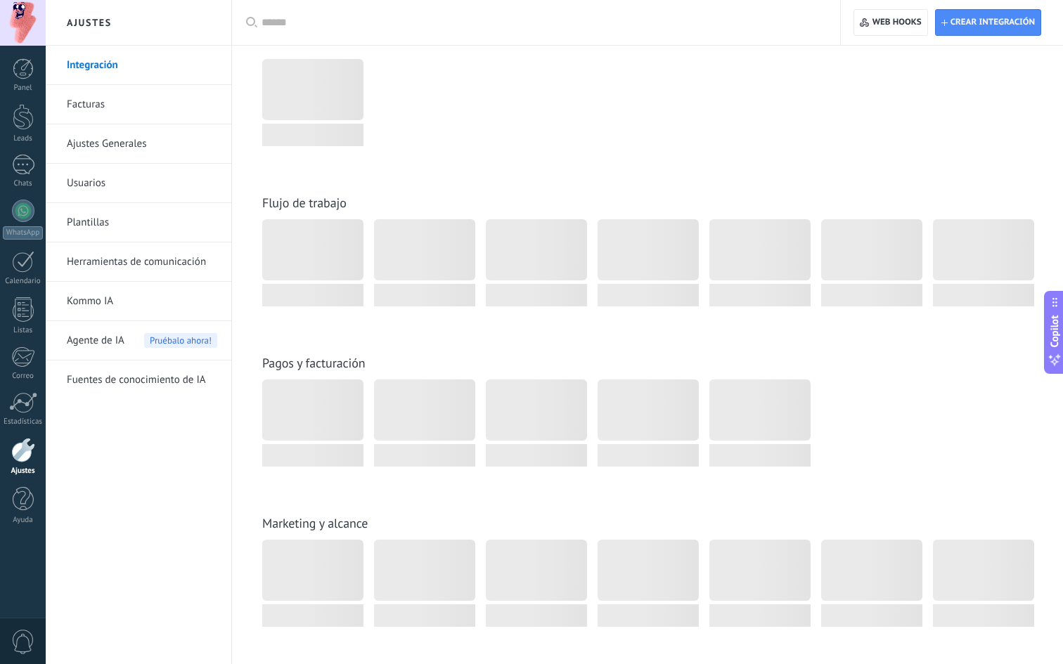
scroll to position [1377, 0]
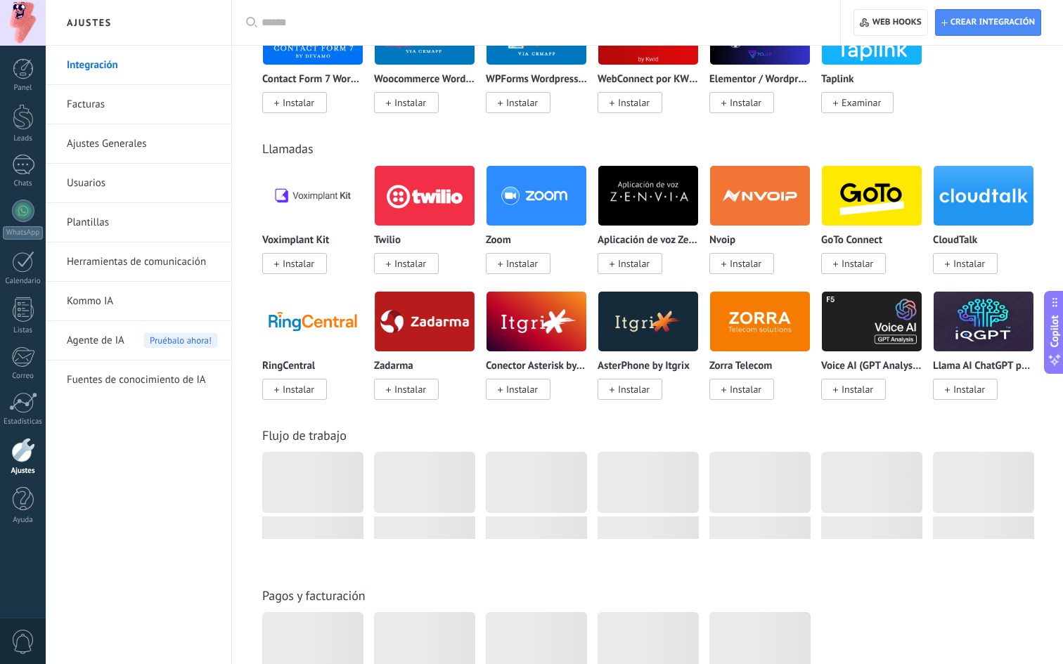
click at [23, 643] on span "0" at bounding box center [23, 642] width 24 height 25
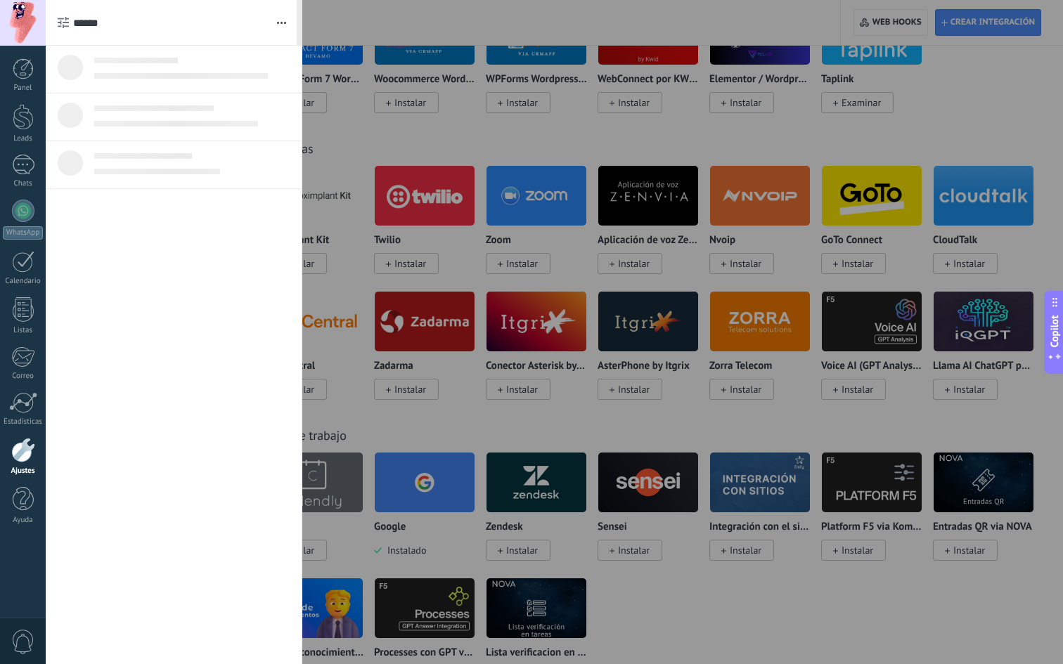
click at [23, 639] on span "0" at bounding box center [23, 642] width 24 height 25
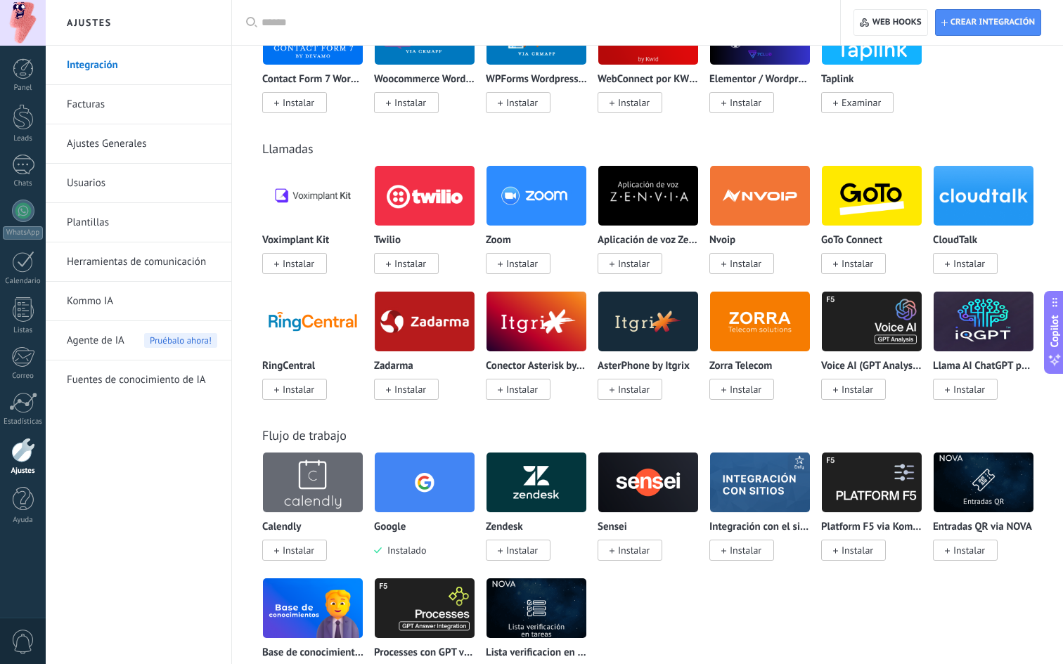
click at [23, 639] on span "0" at bounding box center [23, 642] width 24 height 25
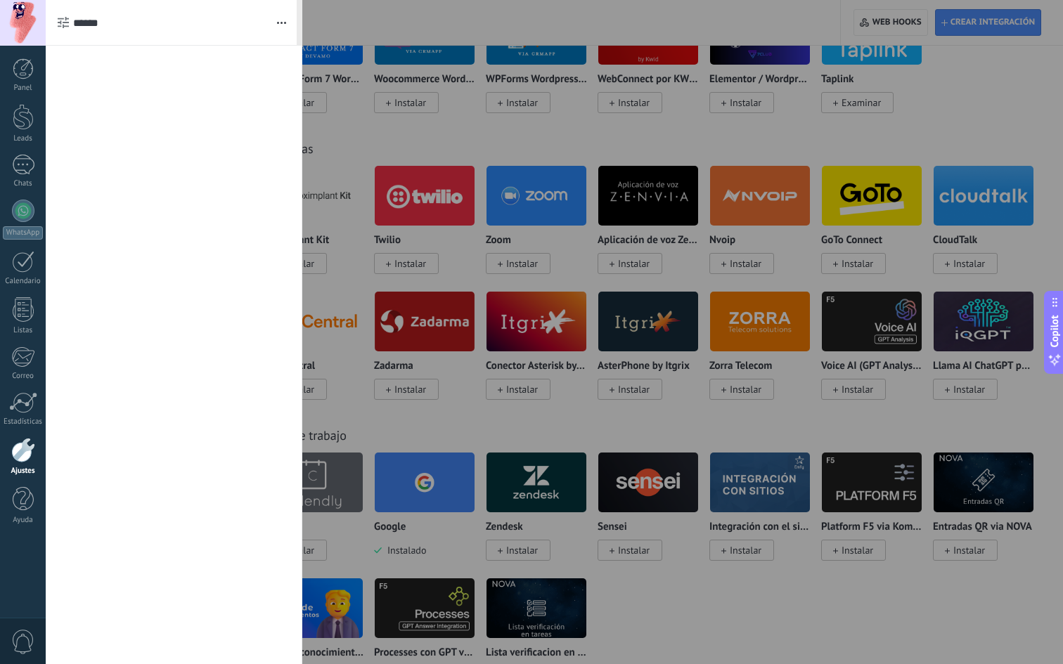
click at [285, 25] on button "button" at bounding box center [281, 22] width 30 height 45
click at [201, 300] on div at bounding box center [174, 355] width 256 height 619
click at [22, 414] on link "Estadísticas" at bounding box center [23, 409] width 46 height 34
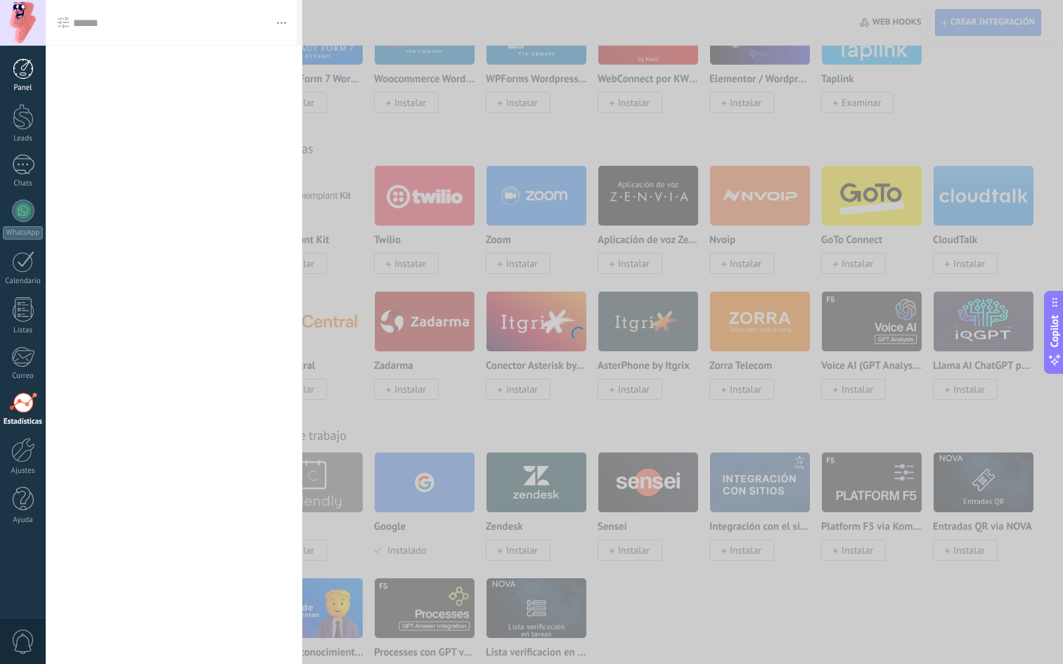
click at [25, 68] on div at bounding box center [23, 68] width 21 height 21
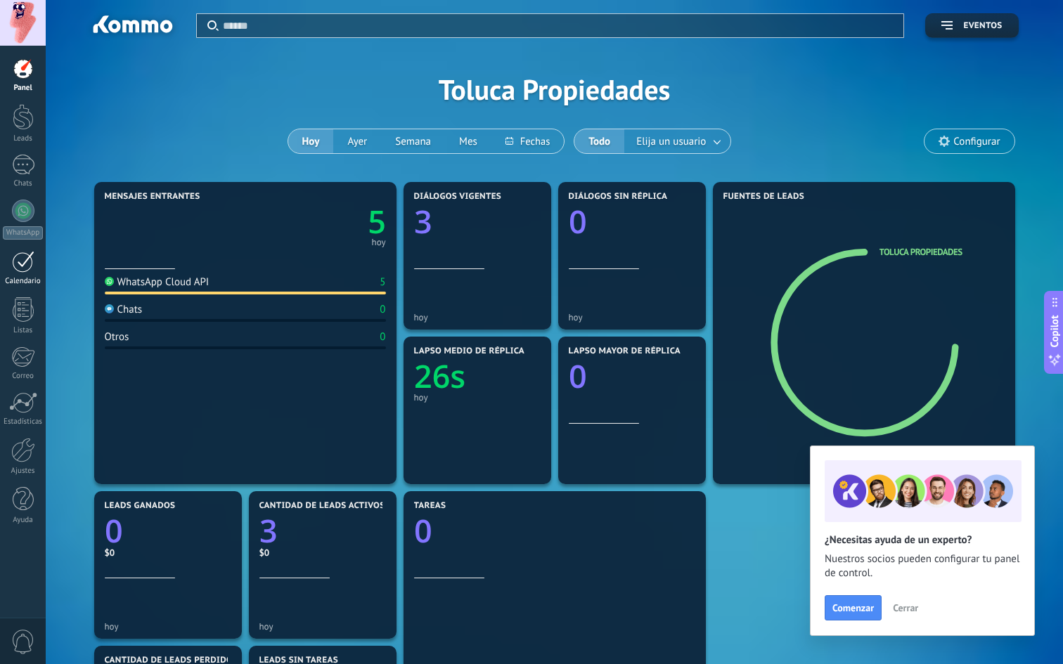
click at [24, 266] on div at bounding box center [23, 262] width 22 height 22
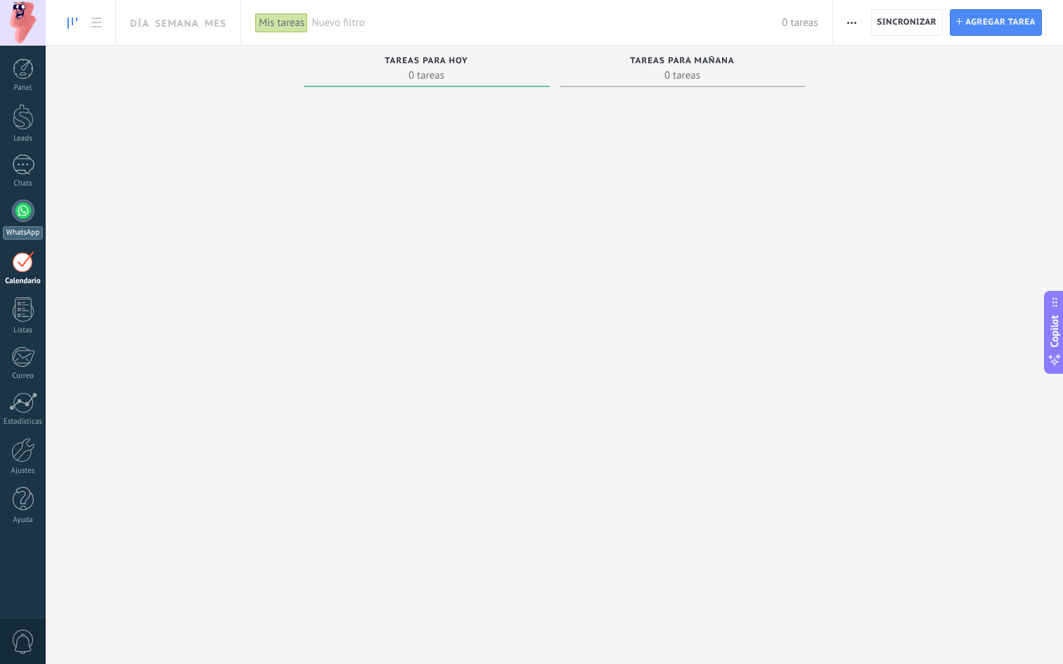
click at [21, 222] on link "WhatsApp" at bounding box center [23, 220] width 46 height 40
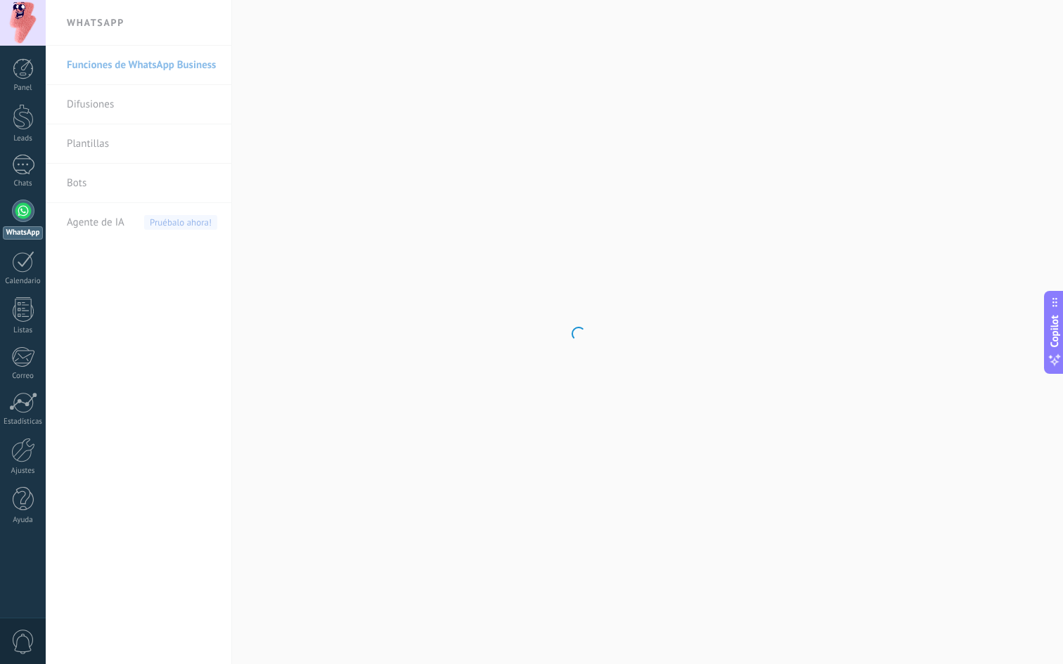
click at [162, 89] on body ".abccls-1,.abccls-2{fill-rule:evenodd}.abccls-2{fill:#fff} .abfcls-1{fill:none}…" at bounding box center [531, 332] width 1063 height 664
click at [165, 65] on link "Funciones de WhatsApp Business" at bounding box center [142, 65] width 150 height 39
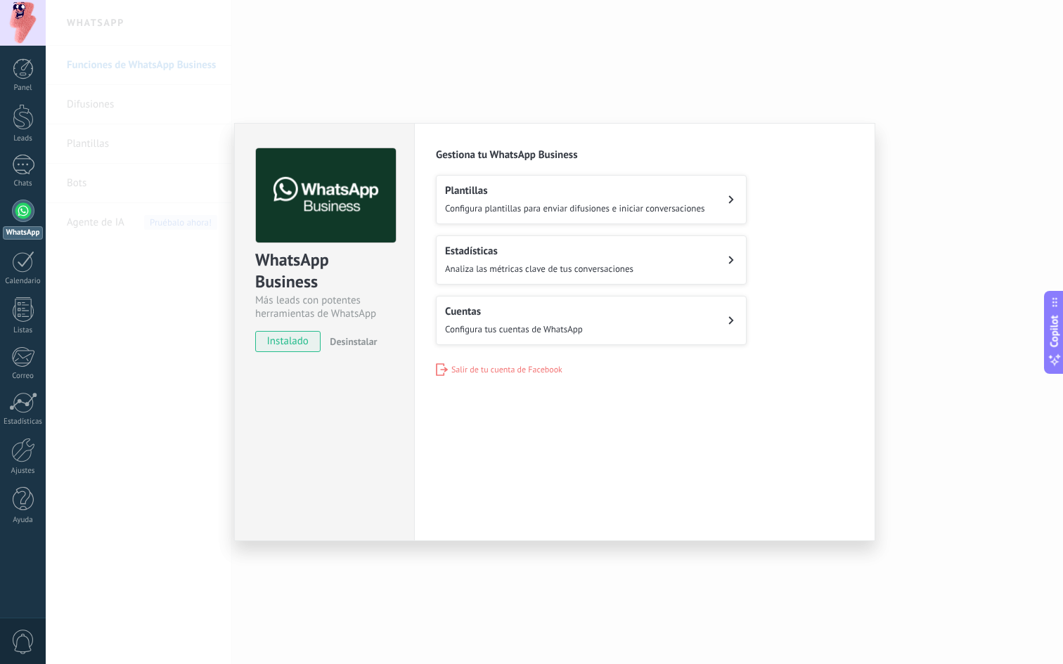
click at [489, 200] on div "Plantillas Configura plantillas para enviar difusiones e iniciar conversaciones" at bounding box center [575, 199] width 260 height 31
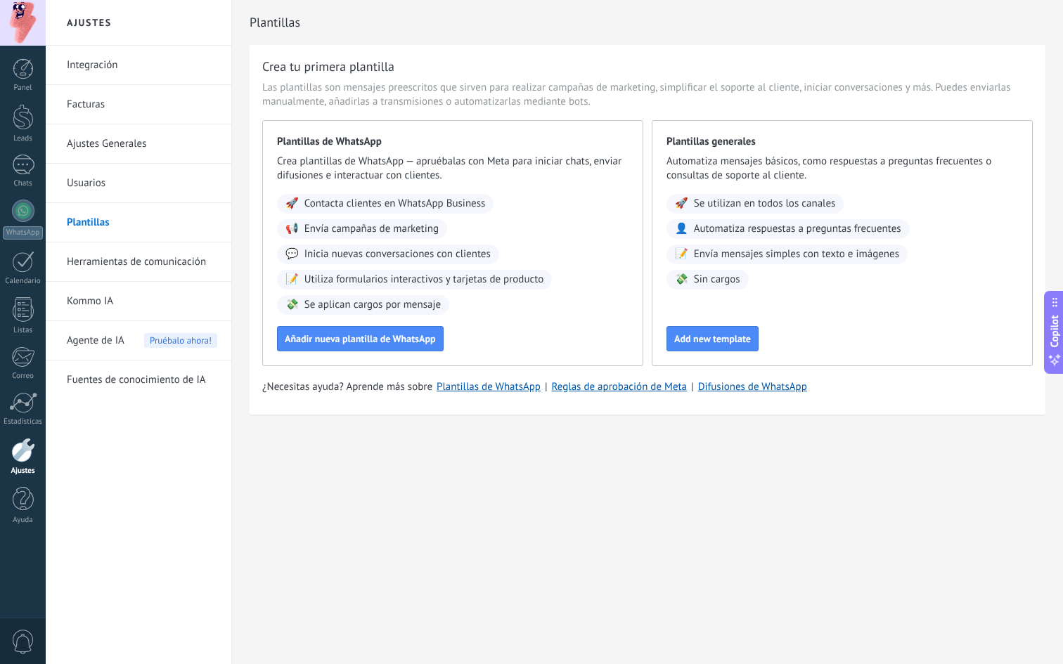
click at [128, 192] on link "Usuarios" at bounding box center [142, 183] width 150 height 39
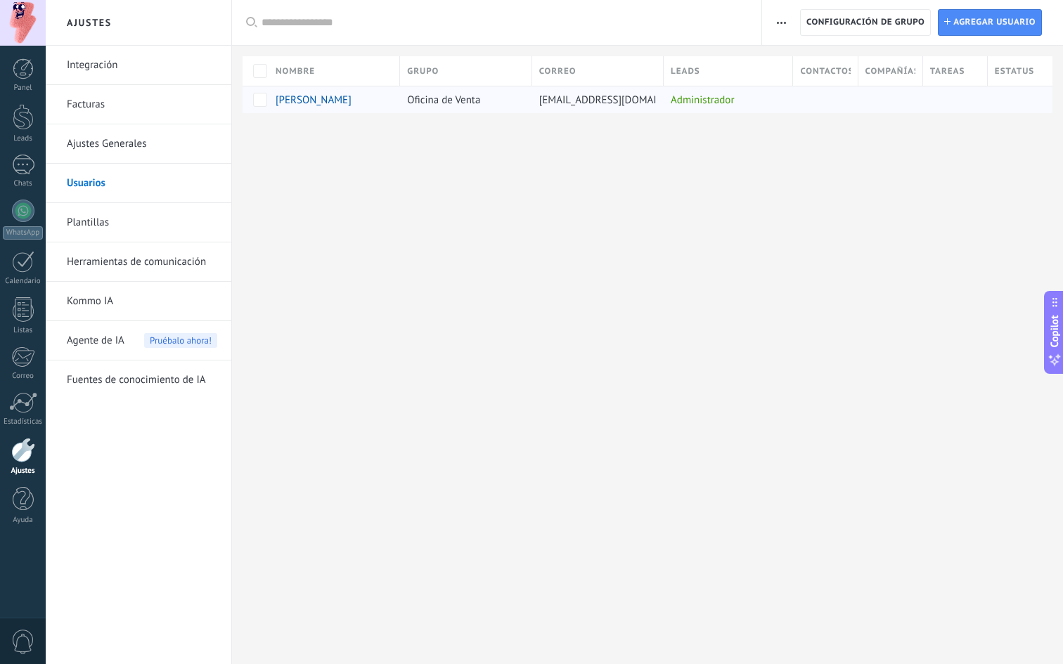
click at [451, 96] on span "Oficina de Venta" at bounding box center [443, 99] width 73 height 13
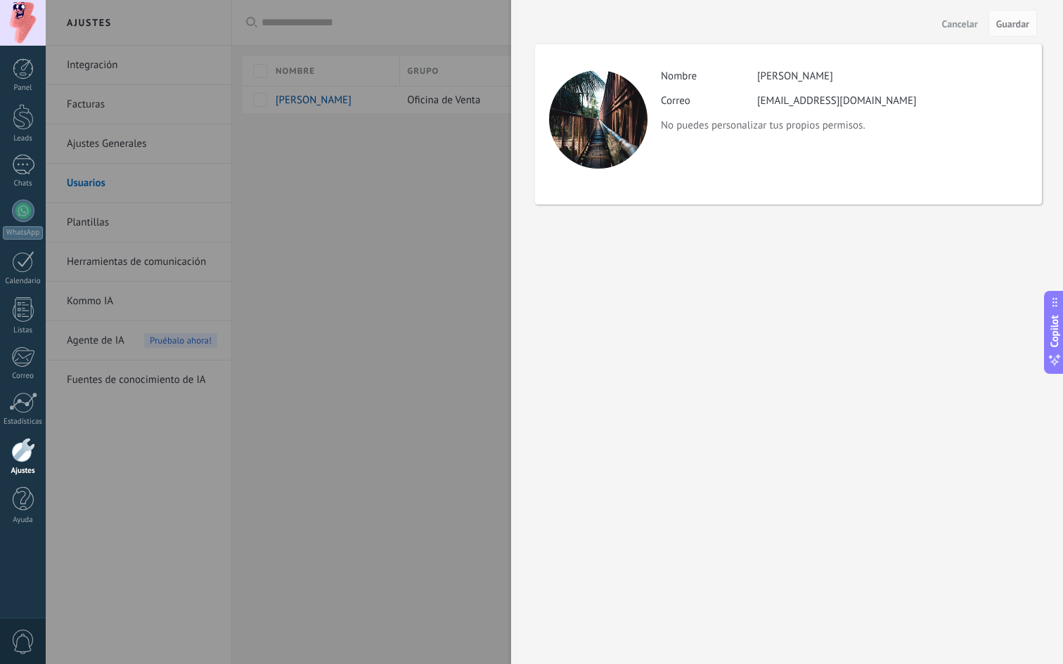
click at [512, 207] on div "Cancelar Guardar Actividad Nombre Adair Navarro Correo nr.adair15@gmail.com No …" at bounding box center [787, 332] width 552 height 664
click at [958, 22] on span "Cancelar" at bounding box center [960, 24] width 36 height 10
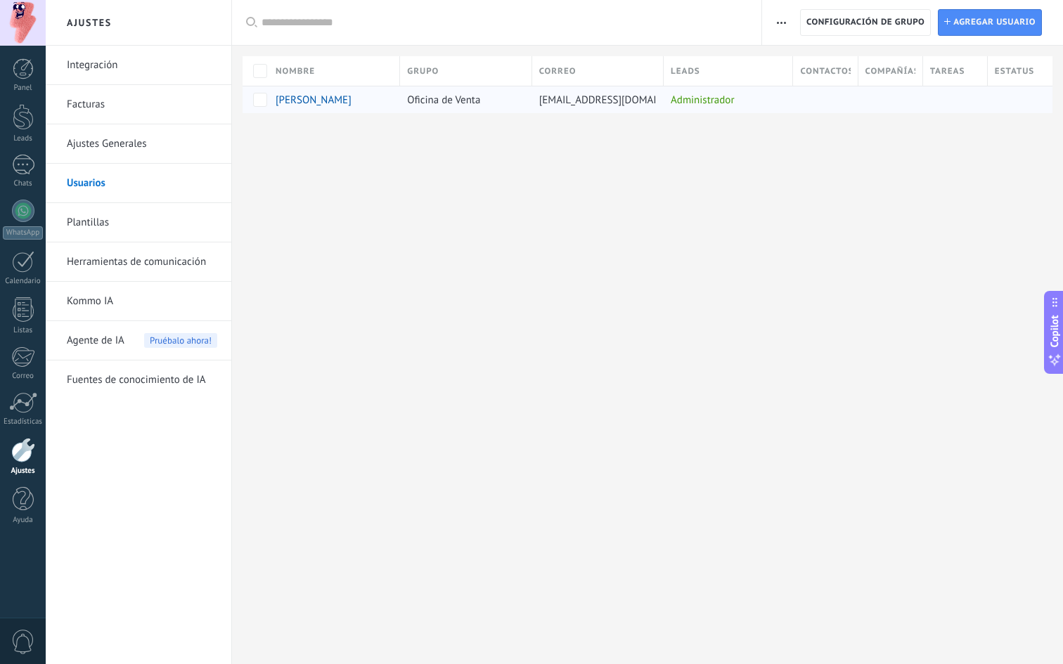
click at [694, 102] on div "Administrador" at bounding box center [725, 99] width 122 height 27
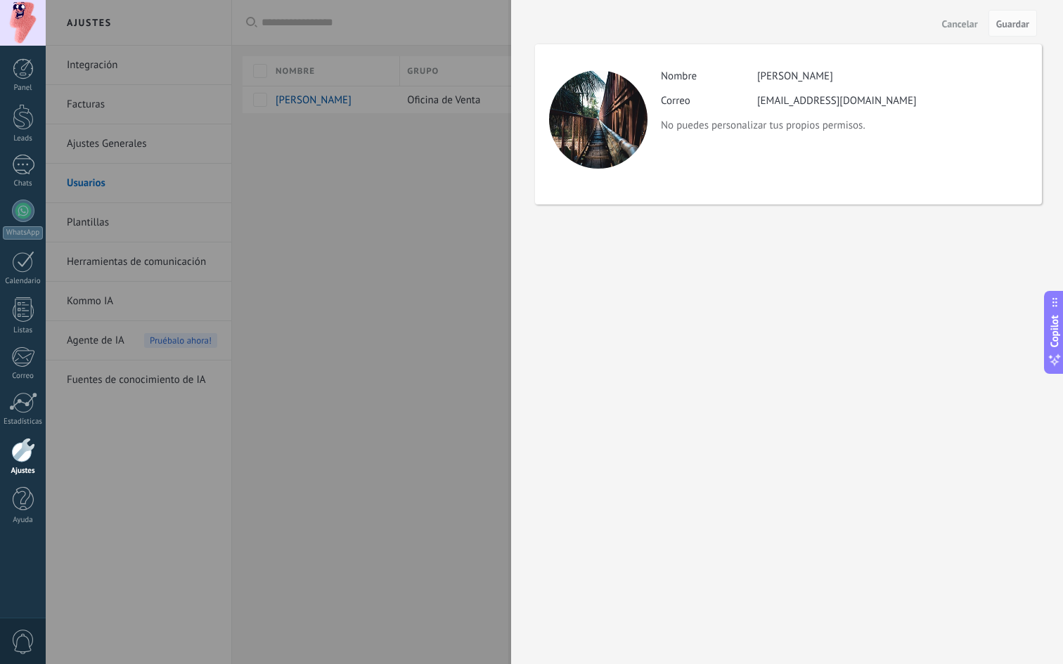
click at [960, 25] on span "Cancelar" at bounding box center [960, 24] width 36 height 10
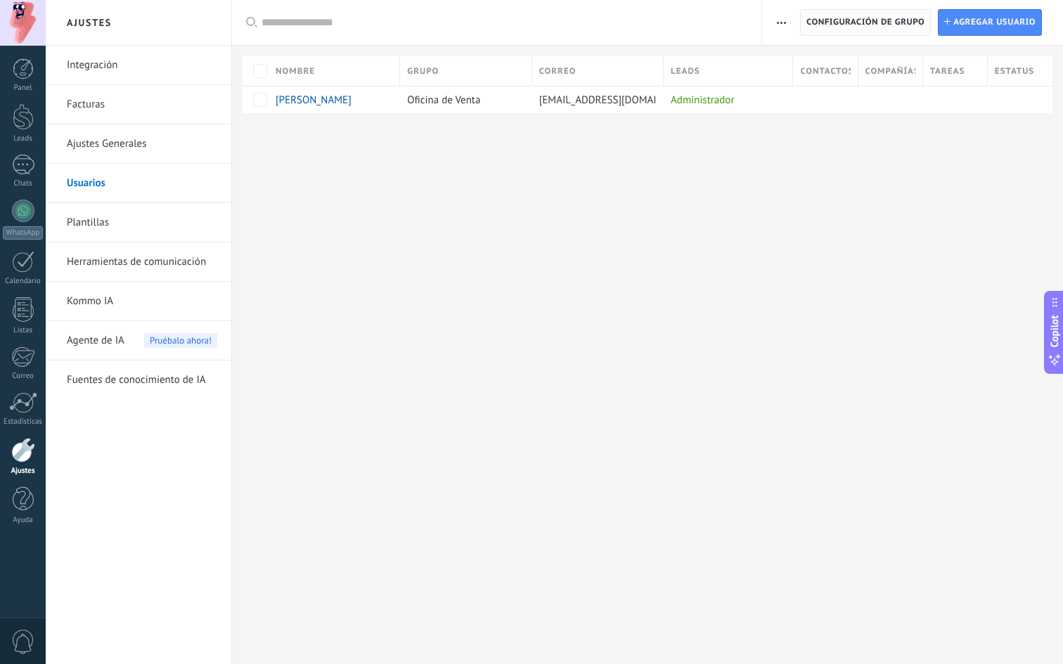
click at [847, 22] on span "Configuración de grupo" at bounding box center [865, 22] width 118 height 25
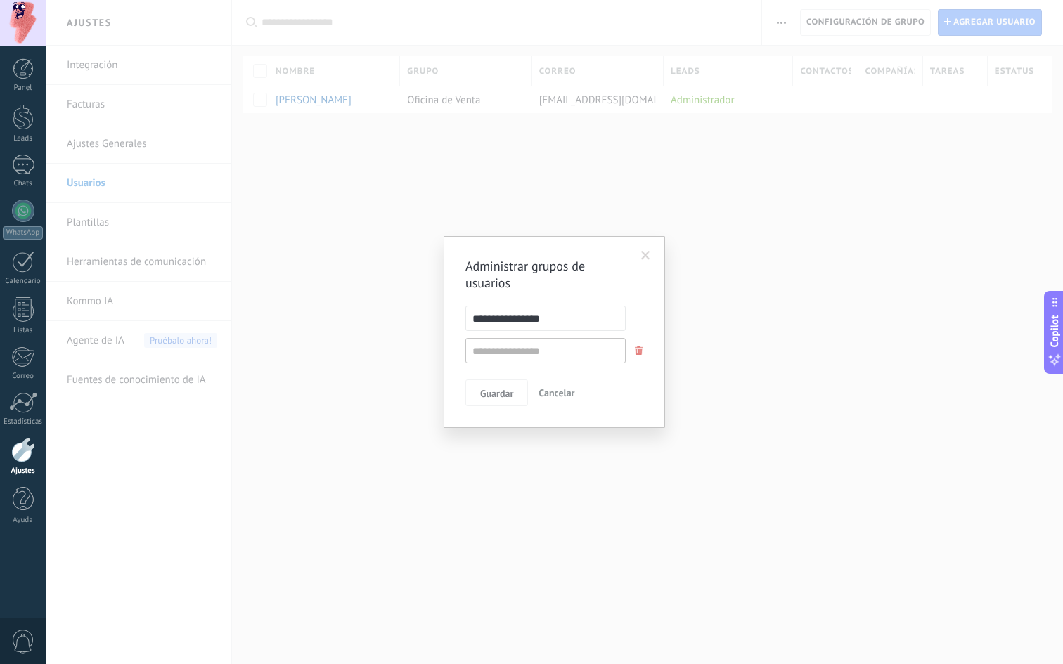
click at [650, 252] on span at bounding box center [645, 256] width 23 height 24
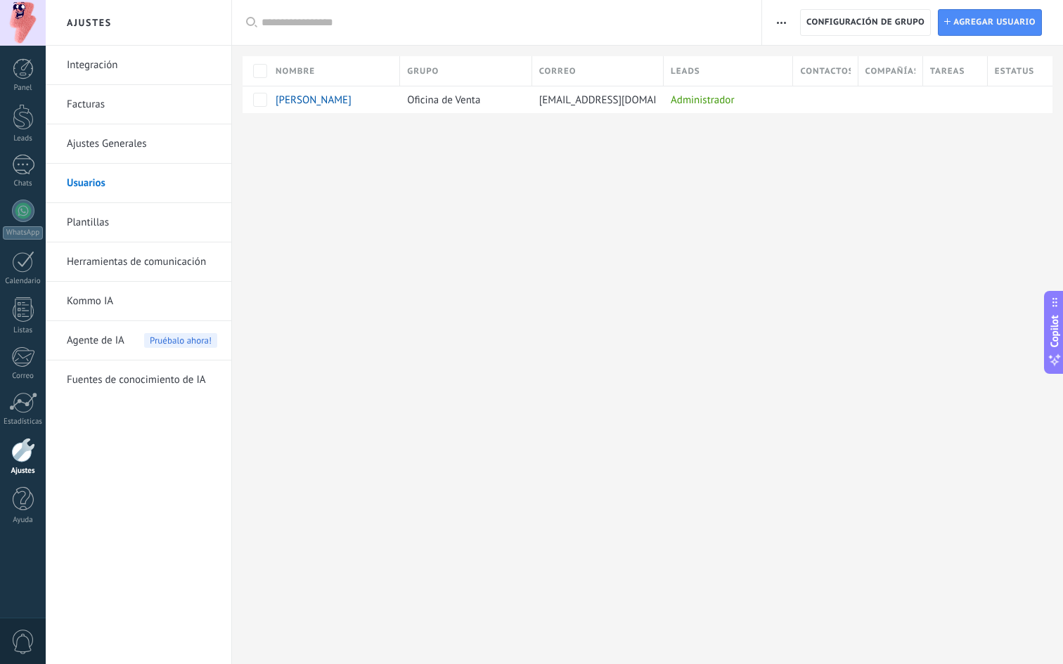
click at [125, 221] on link "Plantillas" at bounding box center [142, 222] width 150 height 39
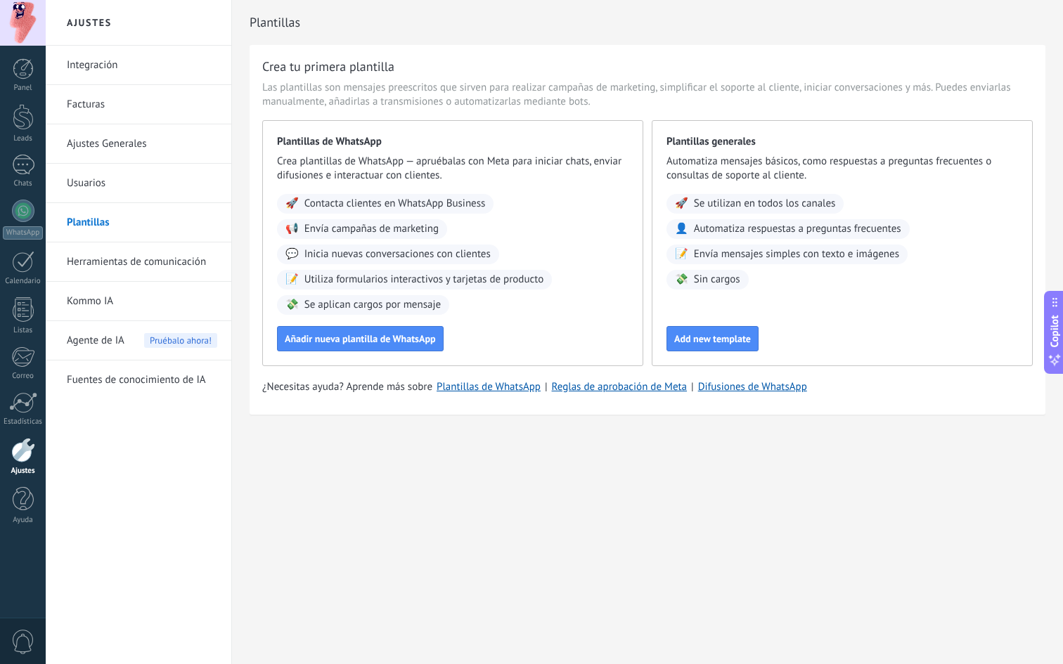
click at [136, 268] on link "Herramientas de comunicación" at bounding box center [142, 262] width 150 height 39
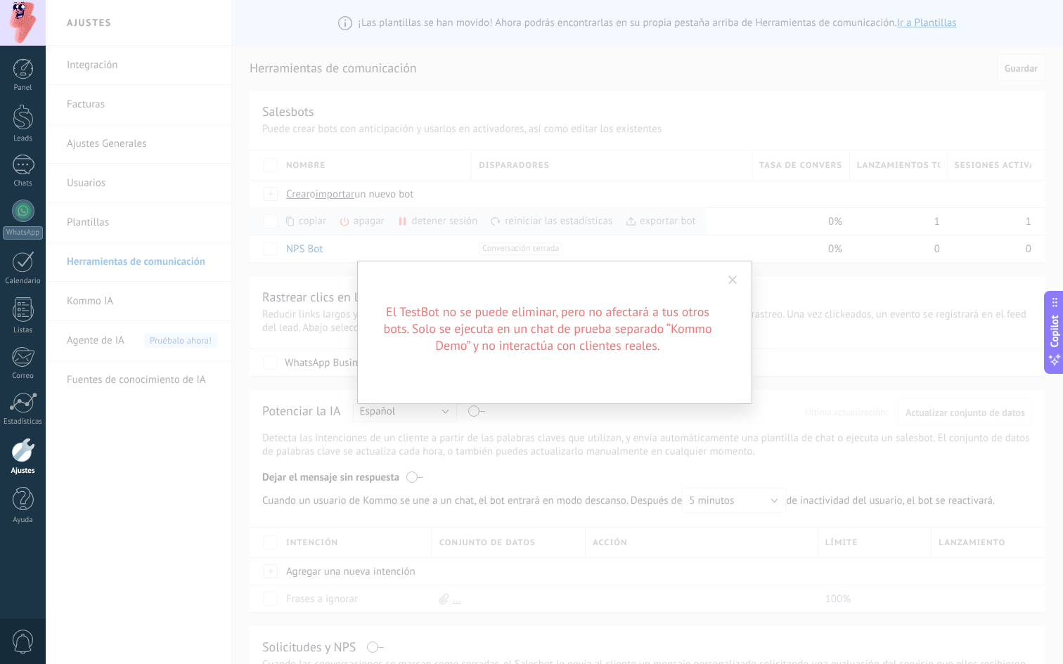
click at [735, 282] on span at bounding box center [732, 281] width 9 height 10
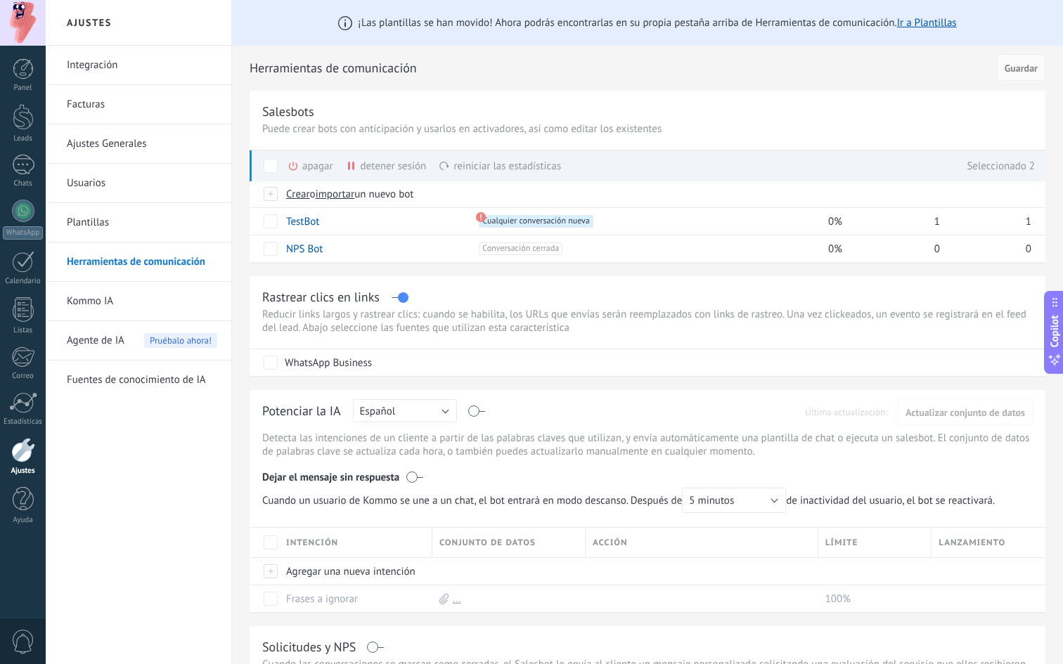
click at [316, 167] on div "apagar màs" at bounding box center [333, 165] width 93 height 31
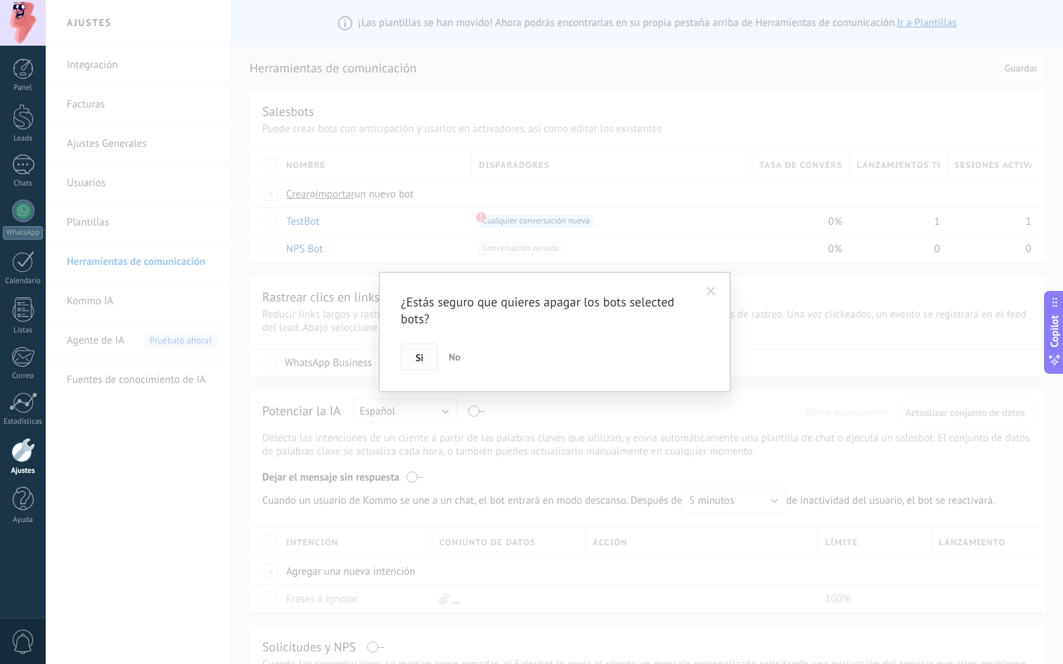
click at [418, 356] on span "Si" at bounding box center [419, 358] width 8 height 10
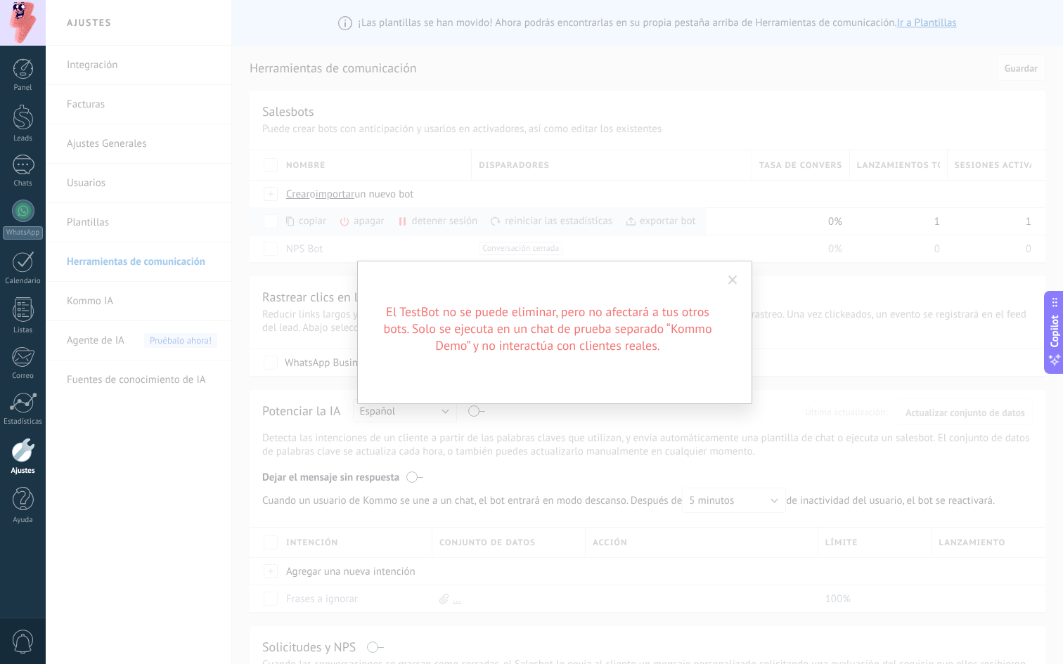
click at [517, 334] on h2 "El TestBot no se puede eliminar, pero no afectará a tus otros bots. Solo se eje…" at bounding box center [547, 329] width 337 height 51
click at [736, 276] on span at bounding box center [732, 281] width 9 height 10
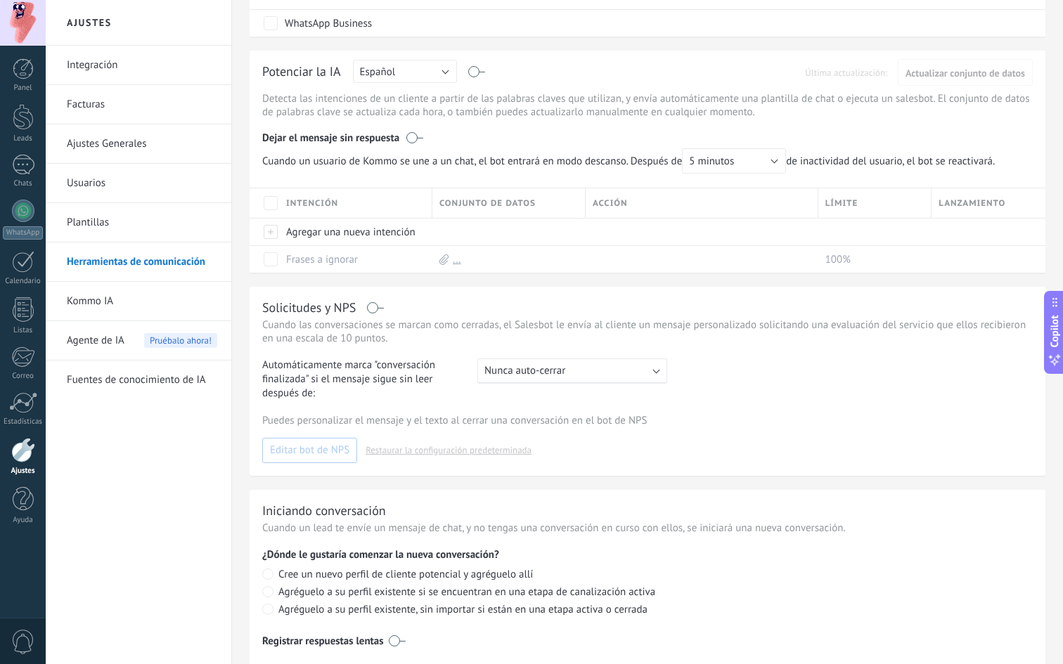
scroll to position [342, 0]
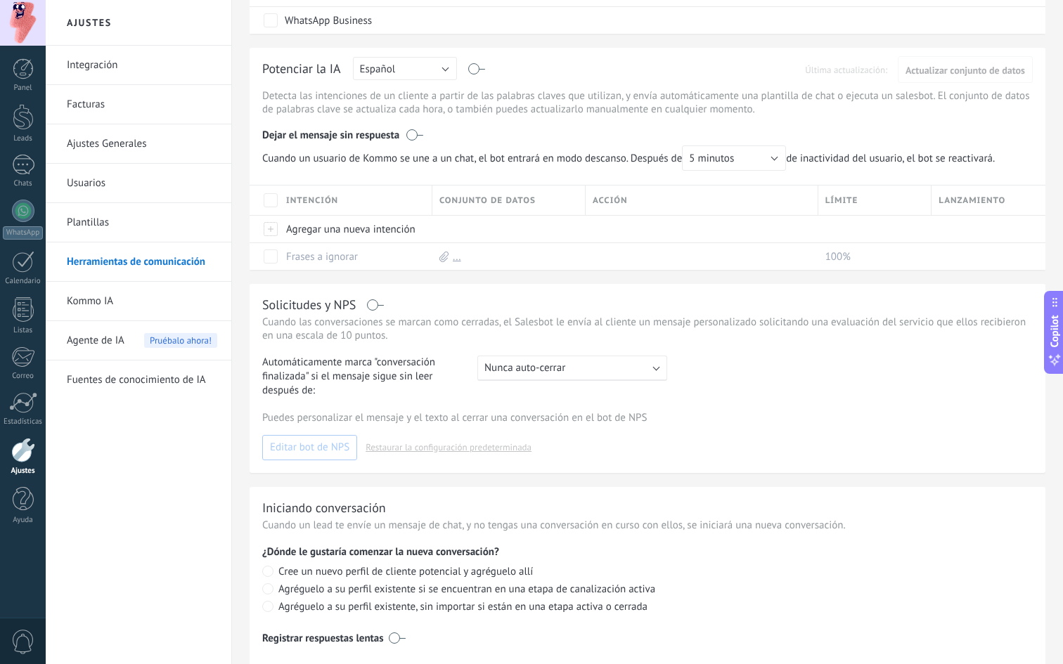
click at [473, 69] on label at bounding box center [477, 69] width 16 height 1
click at [474, 67] on div "Potenciar la IA Rusa Inglés Español Portugués Indonesio Turco Español Última ac…" at bounding box center [647, 71] width 770 height 22
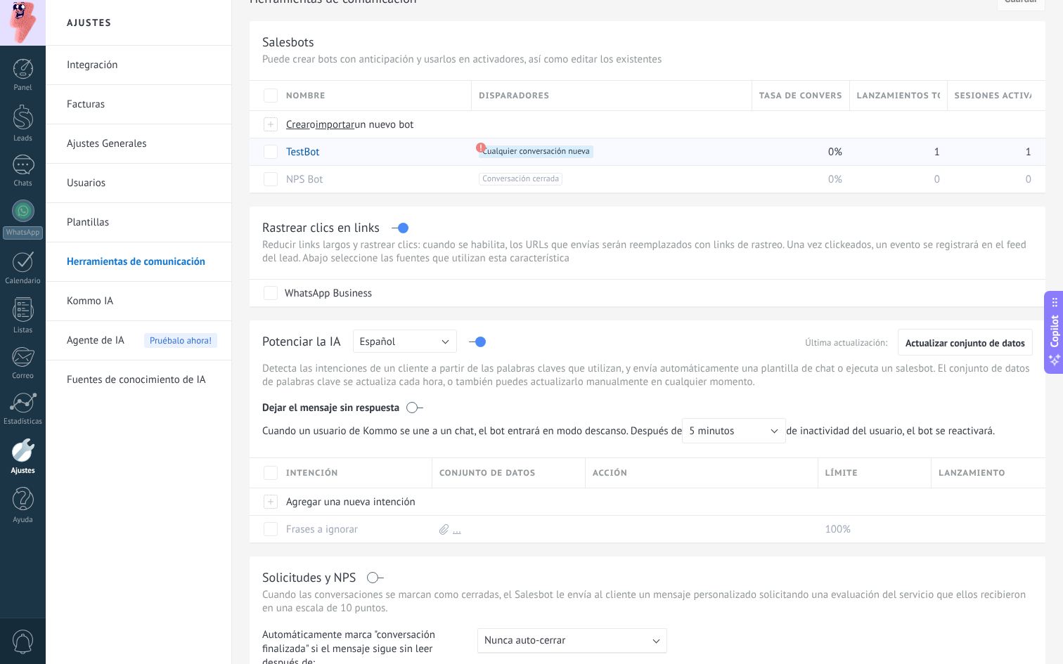
scroll to position [0, 0]
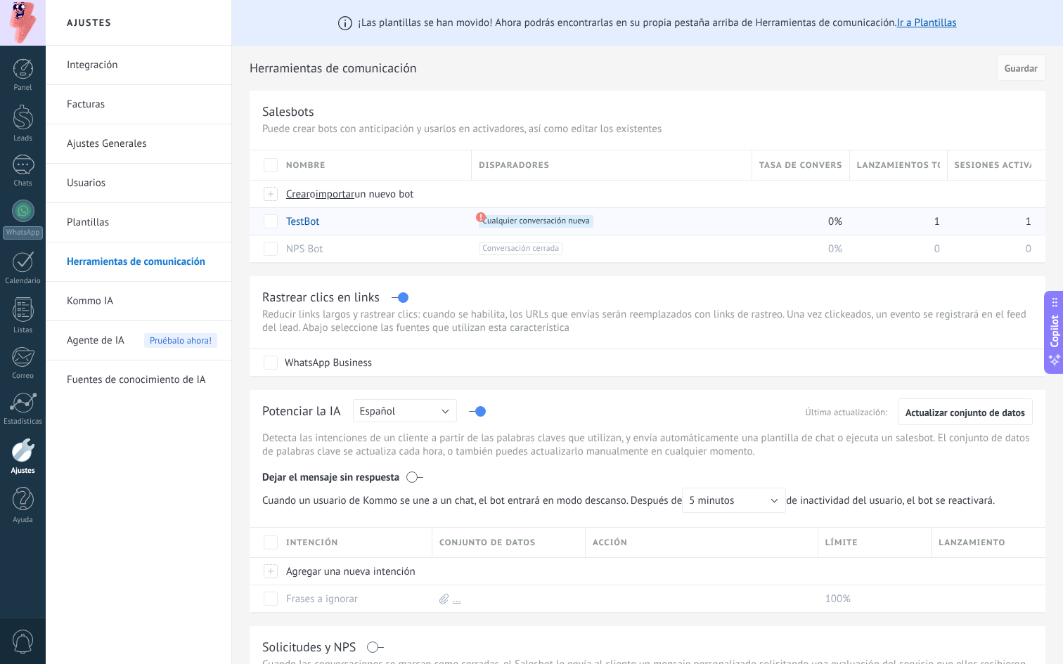
click at [299, 220] on link "TestBot" at bounding box center [302, 221] width 33 height 13
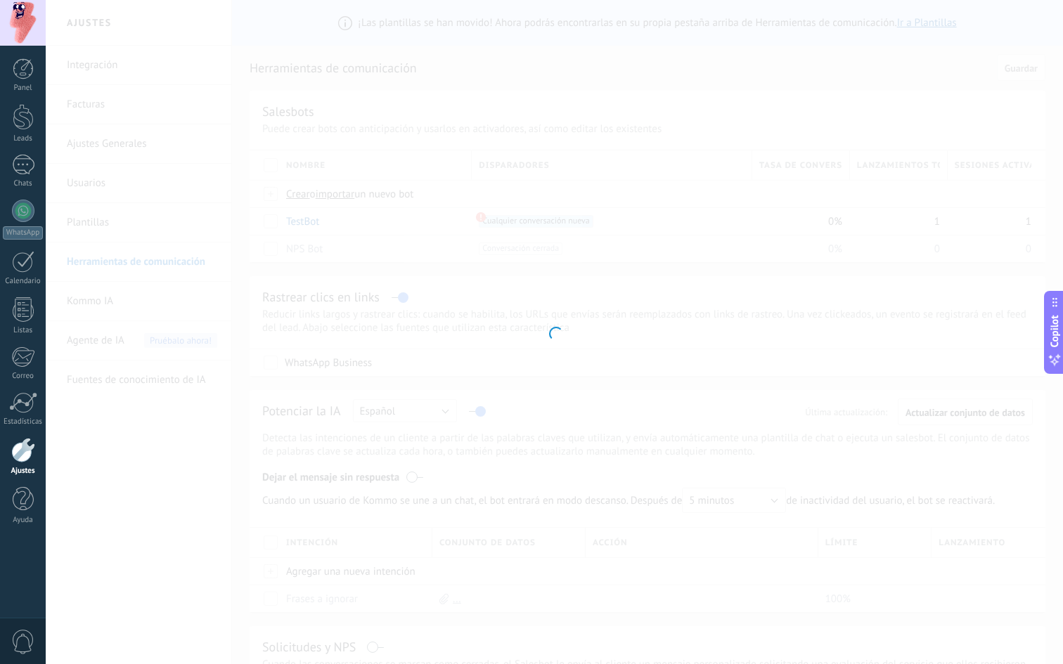
type input "*******"
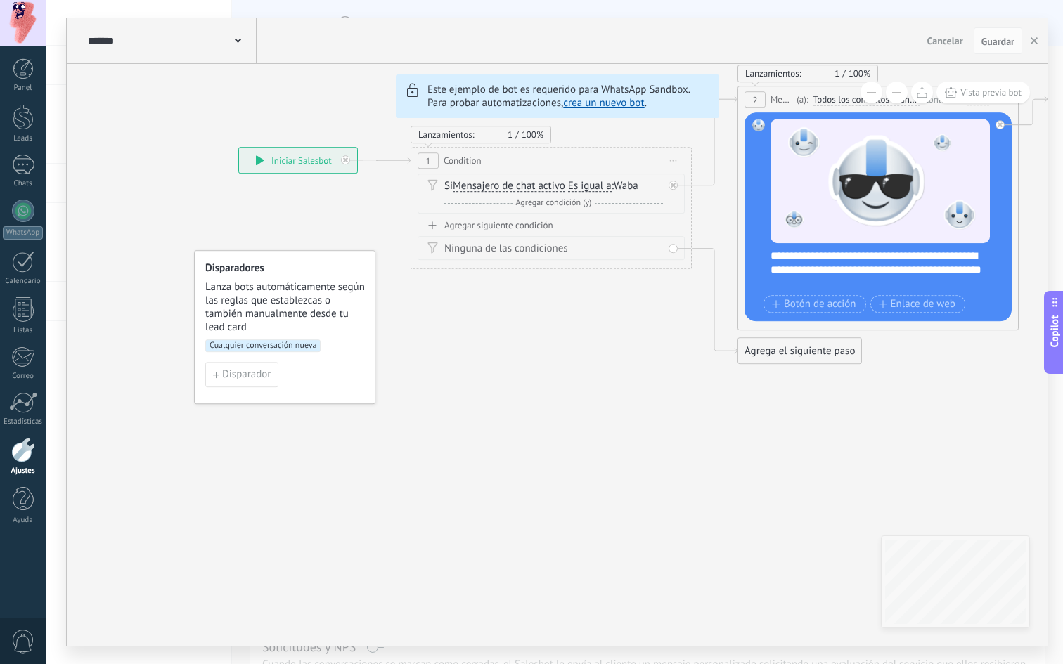
click at [936, 42] on span "Cancelar" at bounding box center [945, 40] width 36 height 13
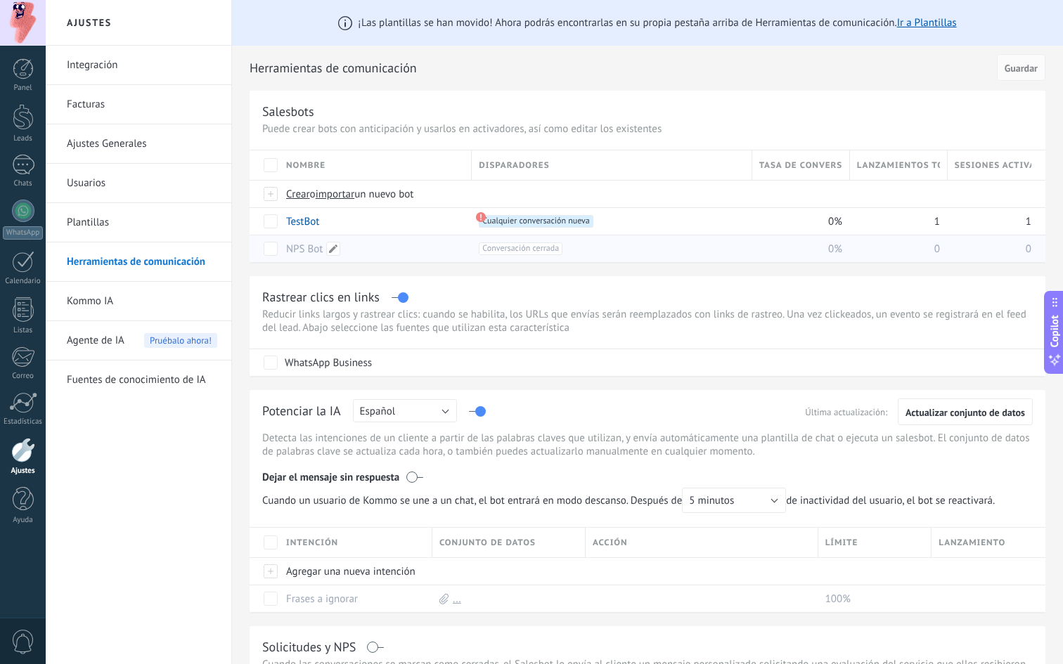
click at [299, 248] on link "NPS Bot" at bounding box center [304, 249] width 37 height 13
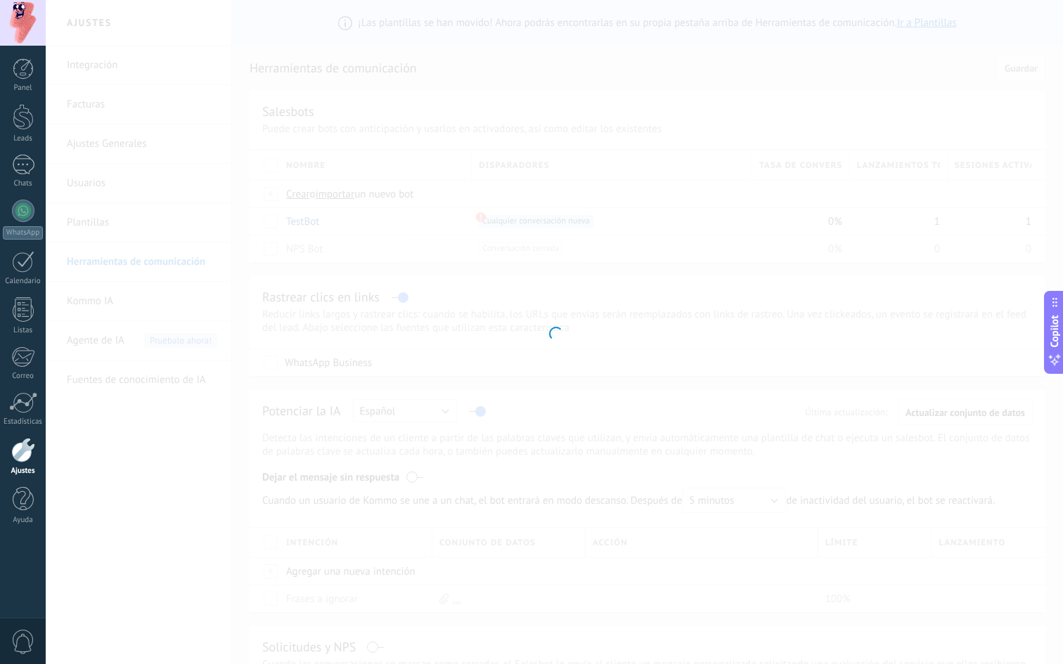
type input "*******"
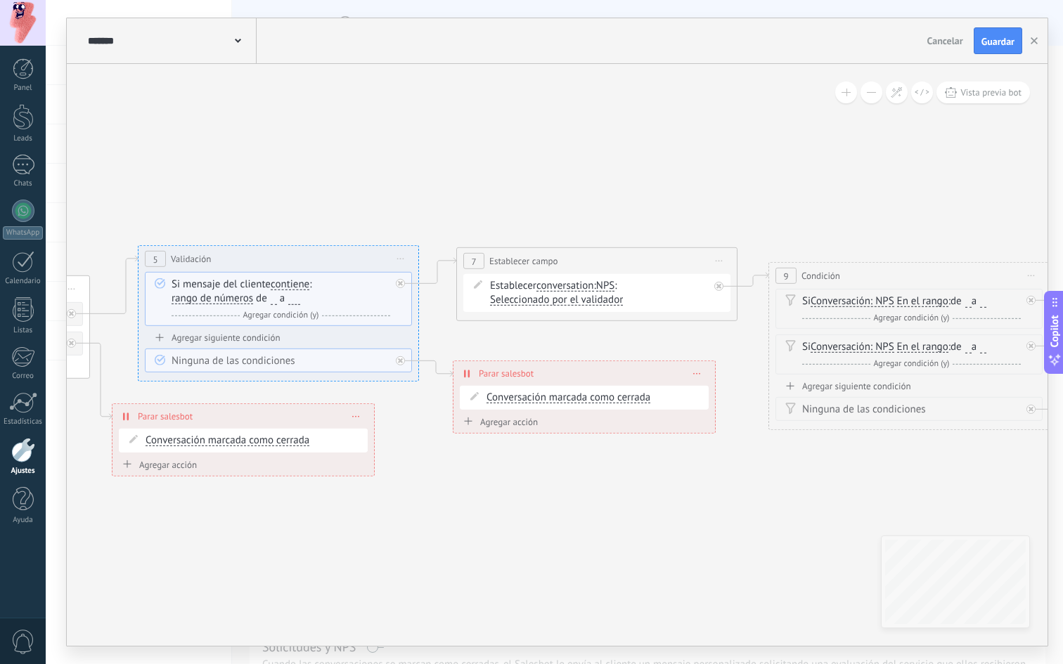
click at [945, 47] on button "Cancelar" at bounding box center [945, 40] width 47 height 21
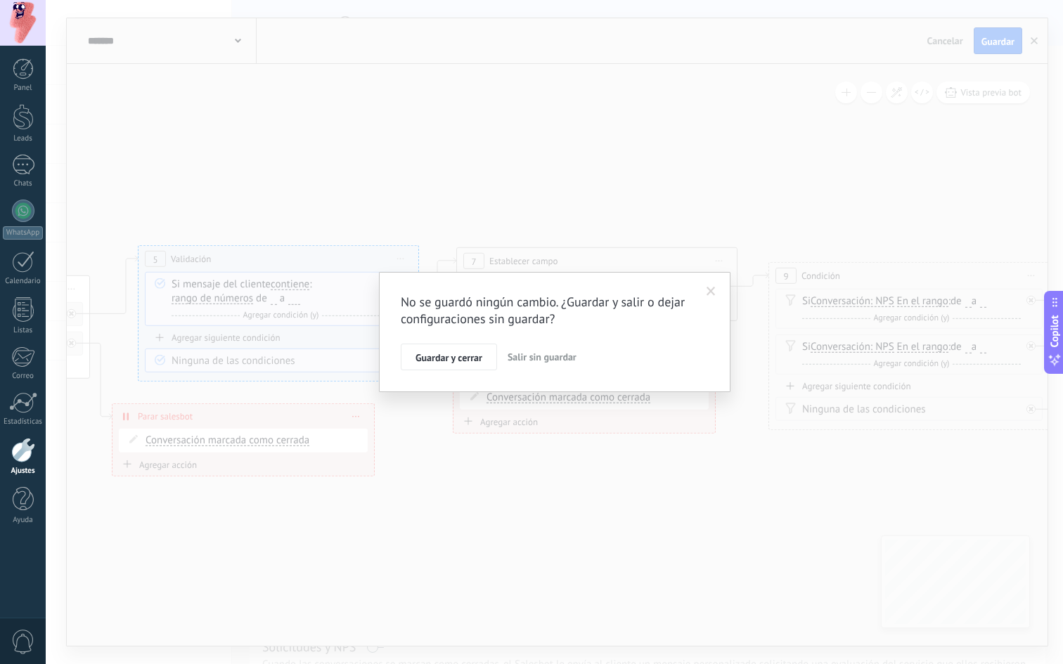
click at [519, 352] on span "Salir sin guardar" at bounding box center [542, 357] width 69 height 13
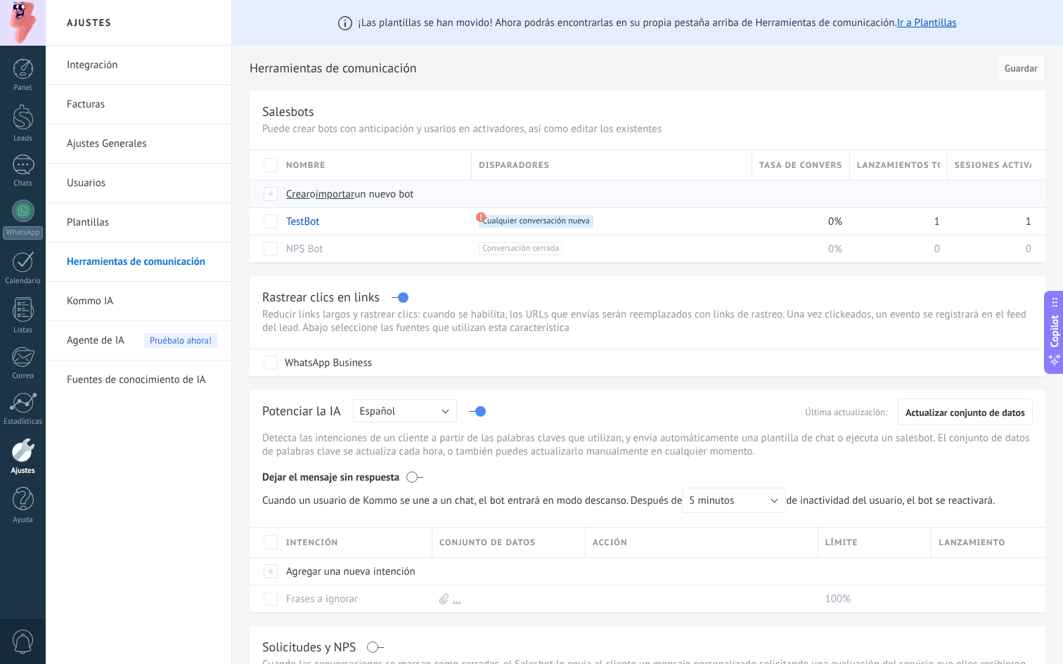
click at [301, 195] on span "Crear" at bounding box center [298, 194] width 24 height 13
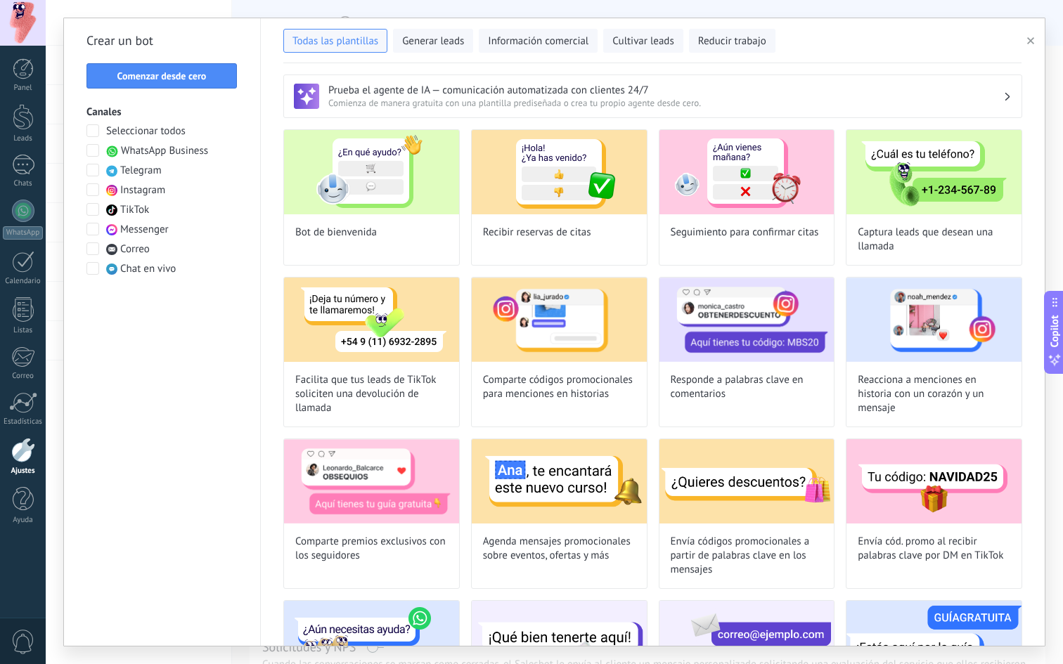
click at [153, 150] on span "WhatsApp Business" at bounding box center [164, 151] width 87 height 14
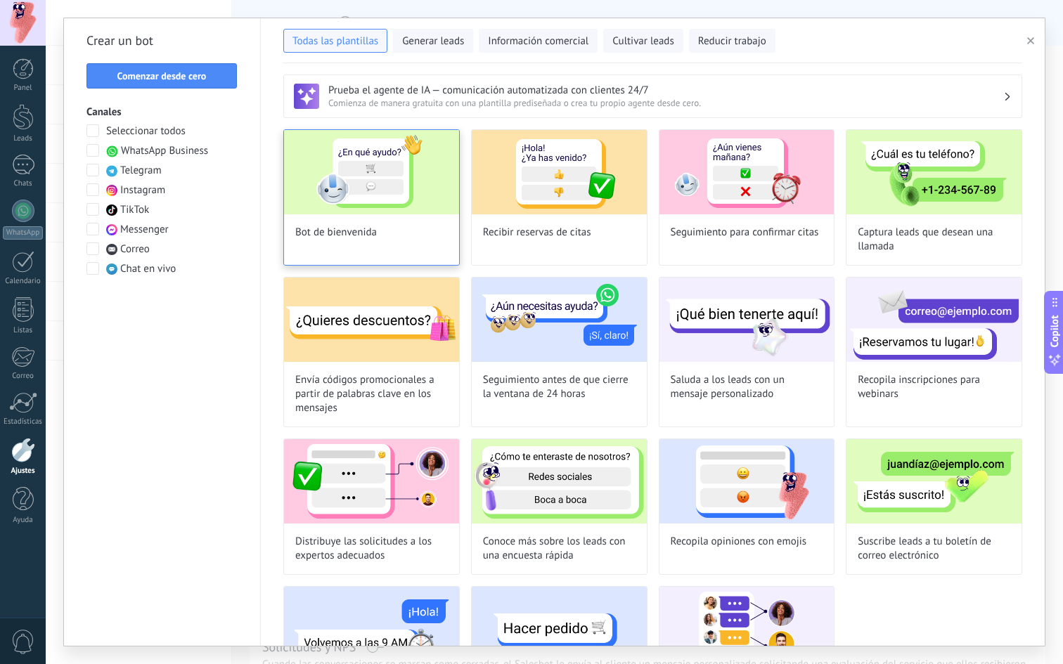
click at [399, 193] on img at bounding box center [371, 172] width 175 height 84
type input "**********"
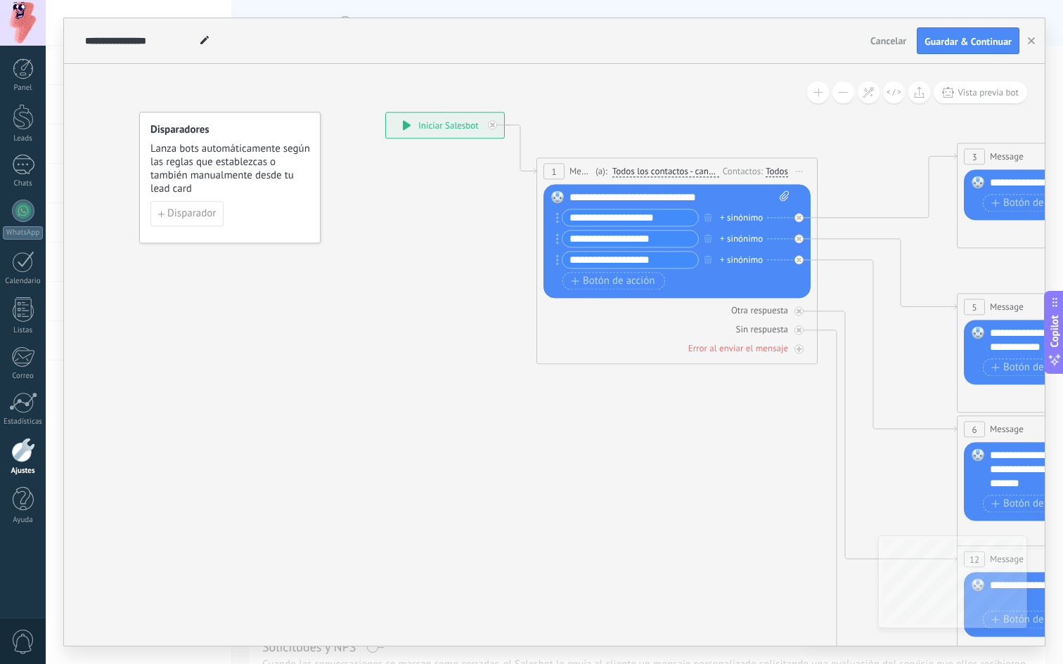
click at [877, 38] on span "Cancelar" at bounding box center [888, 40] width 36 height 13
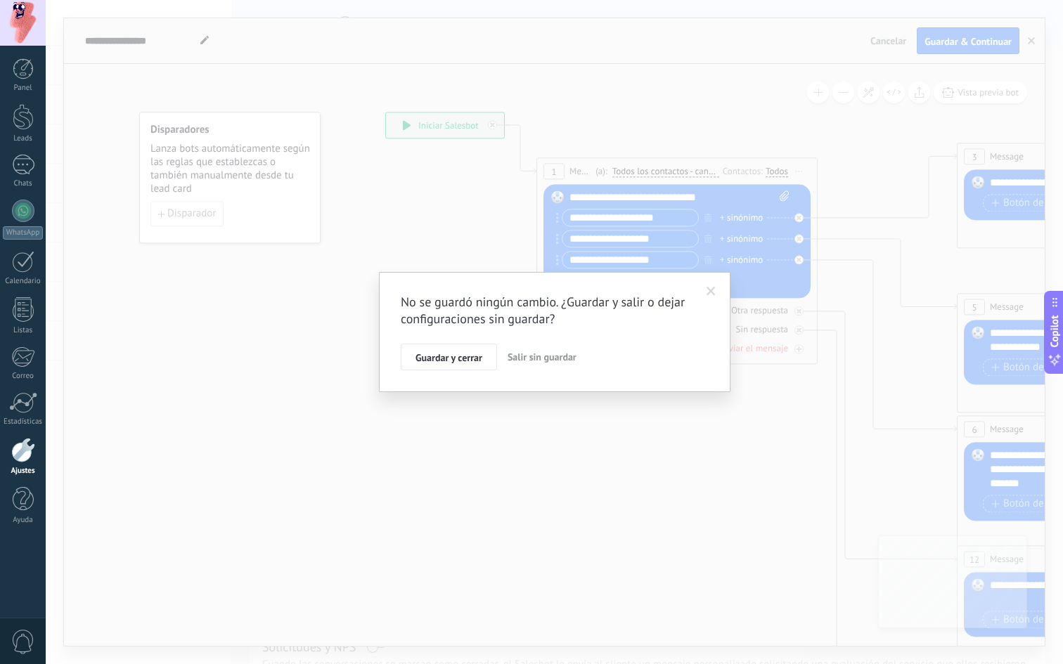
click at [529, 356] on span "Salir sin guardar" at bounding box center [542, 357] width 69 height 13
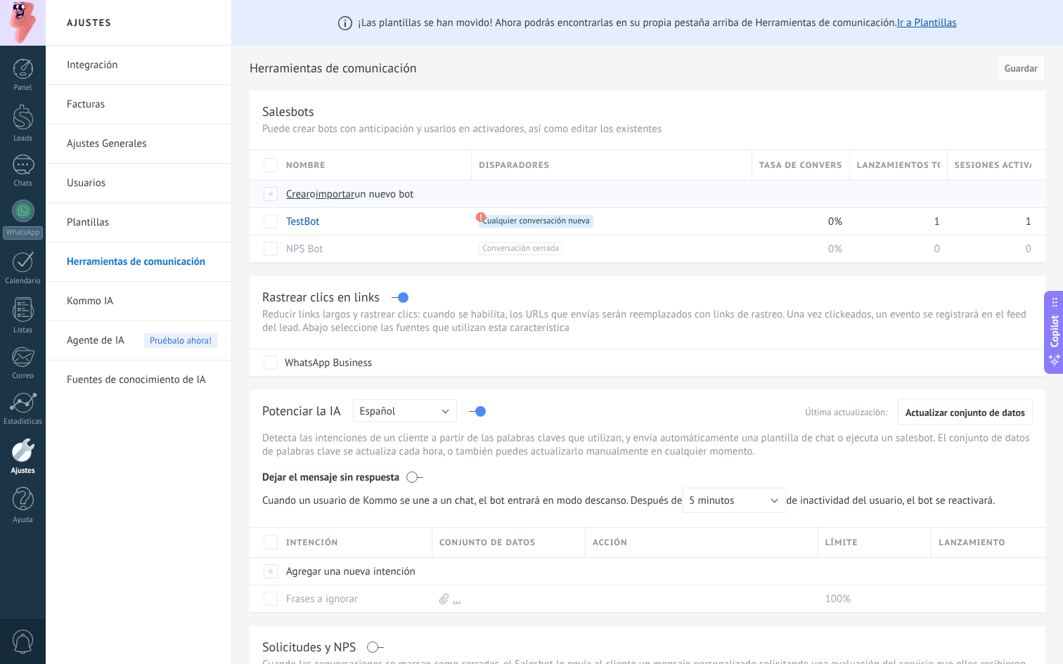
click at [297, 195] on span "Crear" at bounding box center [298, 194] width 24 height 13
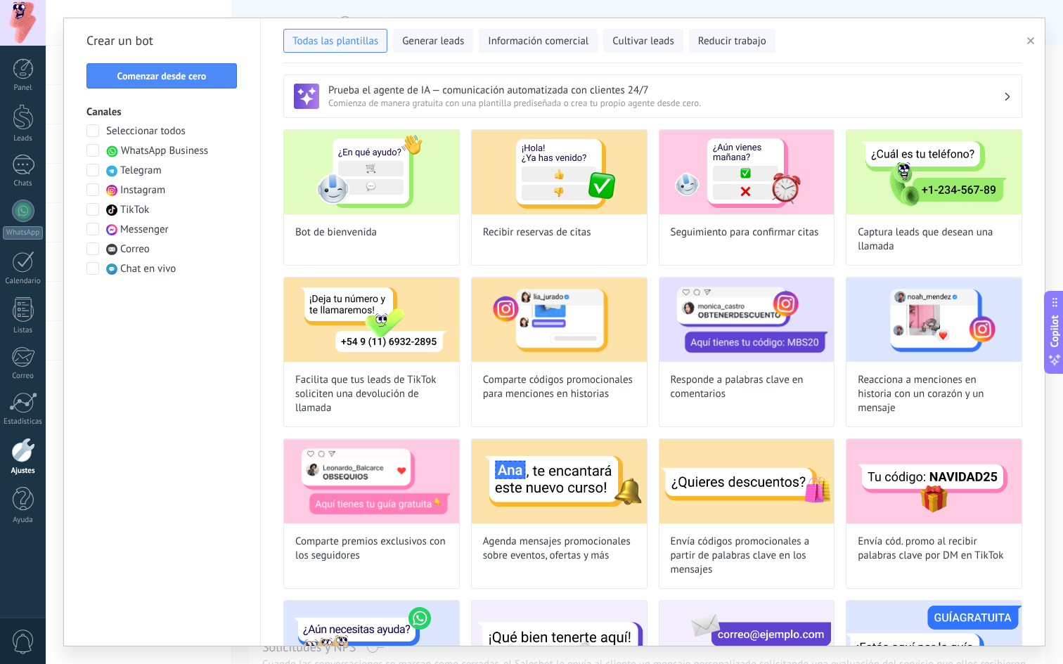
click at [95, 150] on span at bounding box center [92, 150] width 13 height 13
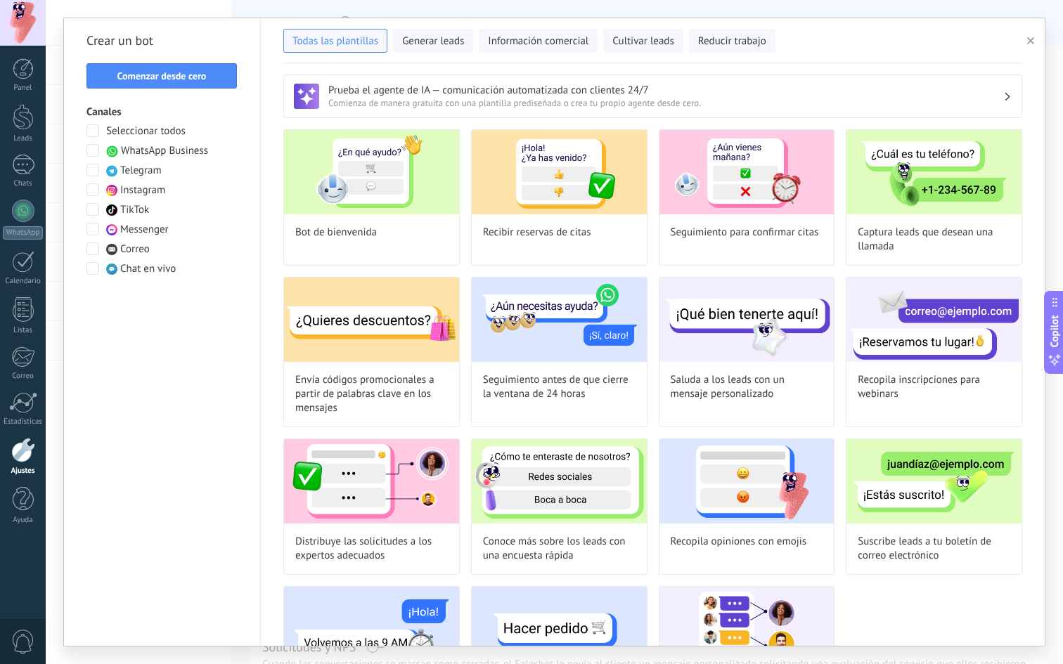
click at [95, 150] on span at bounding box center [92, 150] width 13 height 13
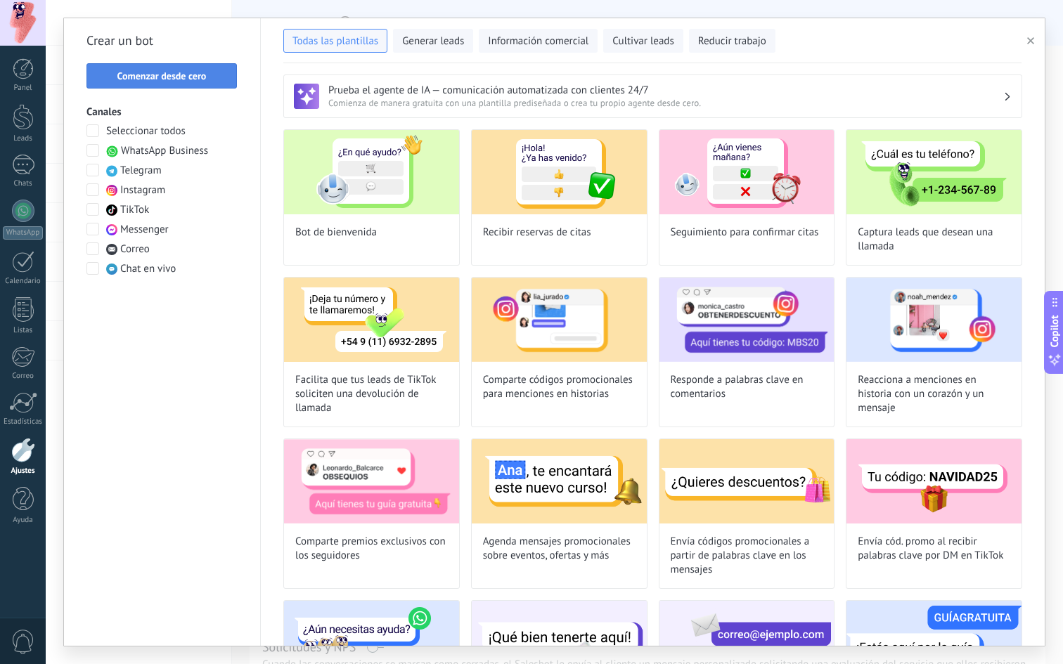
click at [131, 83] on button "Comenzar desde cero" at bounding box center [161, 75] width 150 height 25
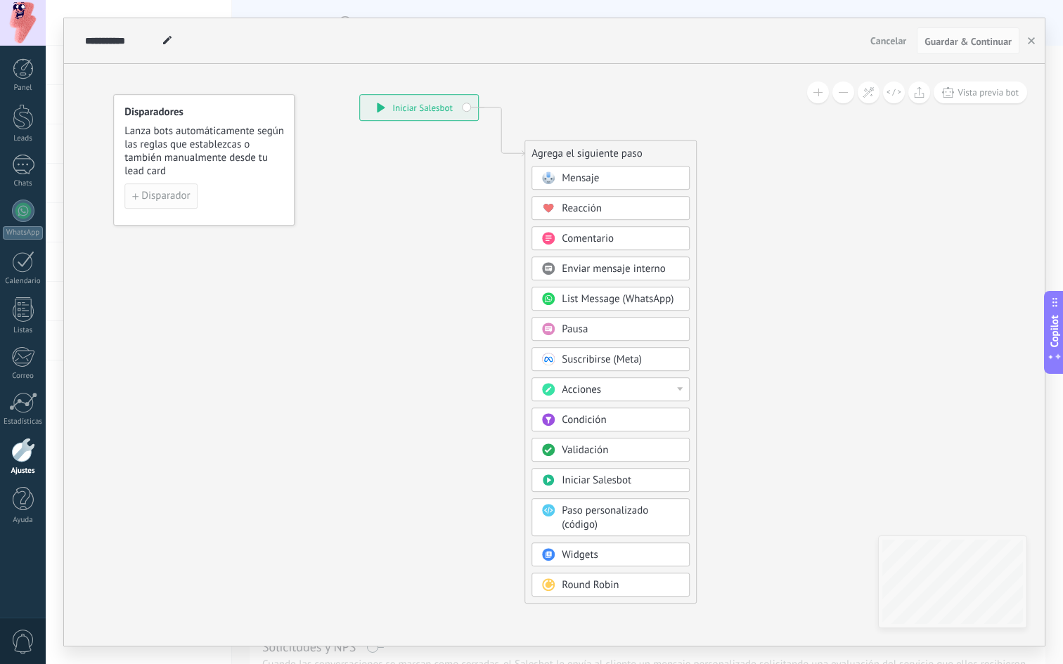
click at [181, 191] on span "Disparador" at bounding box center [165, 196] width 49 height 10
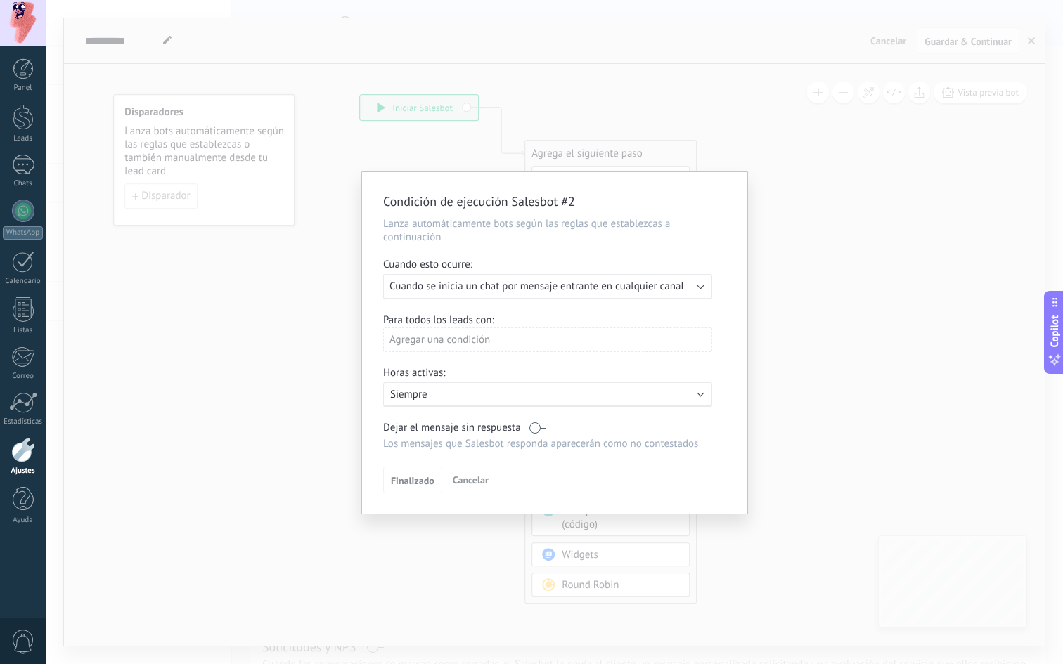
click at [464, 287] on span "Cuando se inicia un chat por mensaje entrante en cualquier canal" at bounding box center [536, 286] width 295 height 13
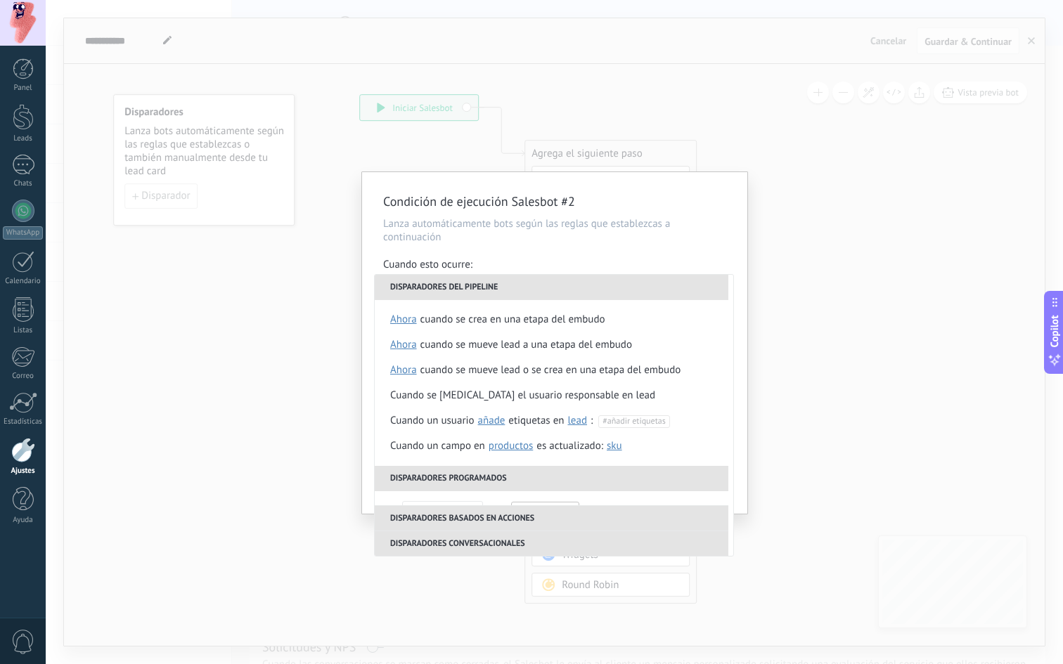
click at [524, 262] on div "Cuando esto ocurre:" at bounding box center [554, 266] width 343 height 16
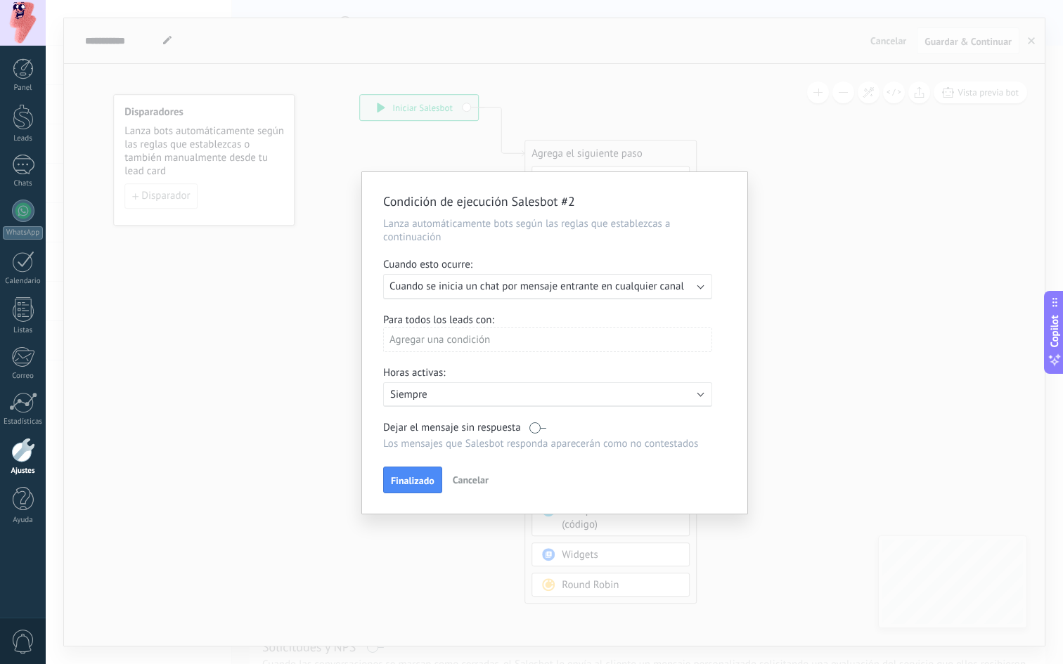
click at [491, 346] on div "Agregar una condición" at bounding box center [547, 340] width 329 height 25
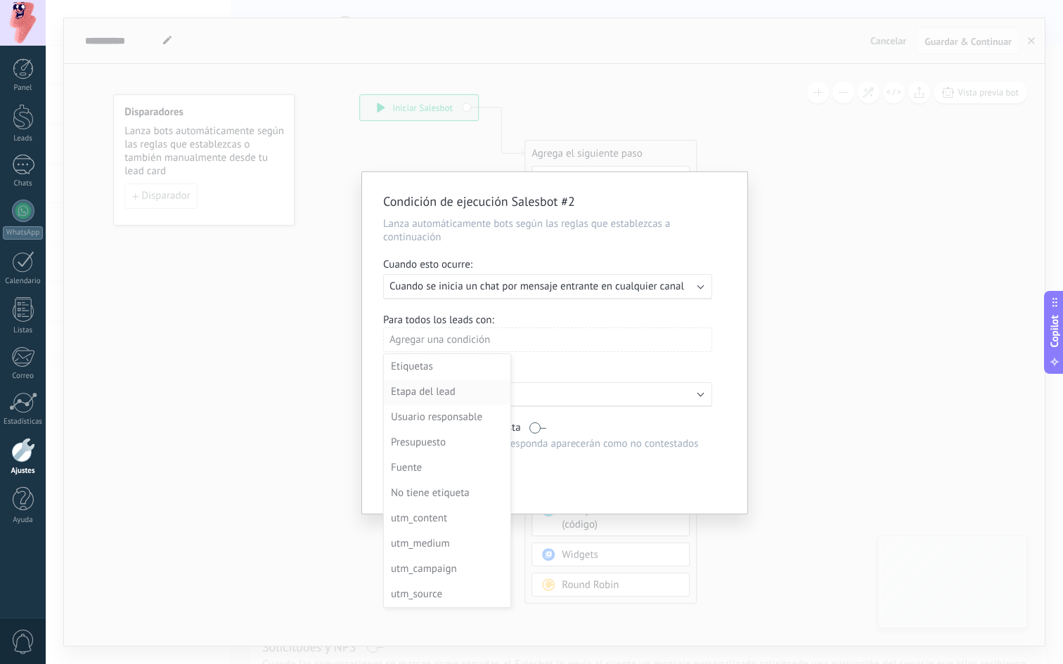
click at [453, 390] on div "Etapa del lead" at bounding box center [446, 392] width 110 height 20
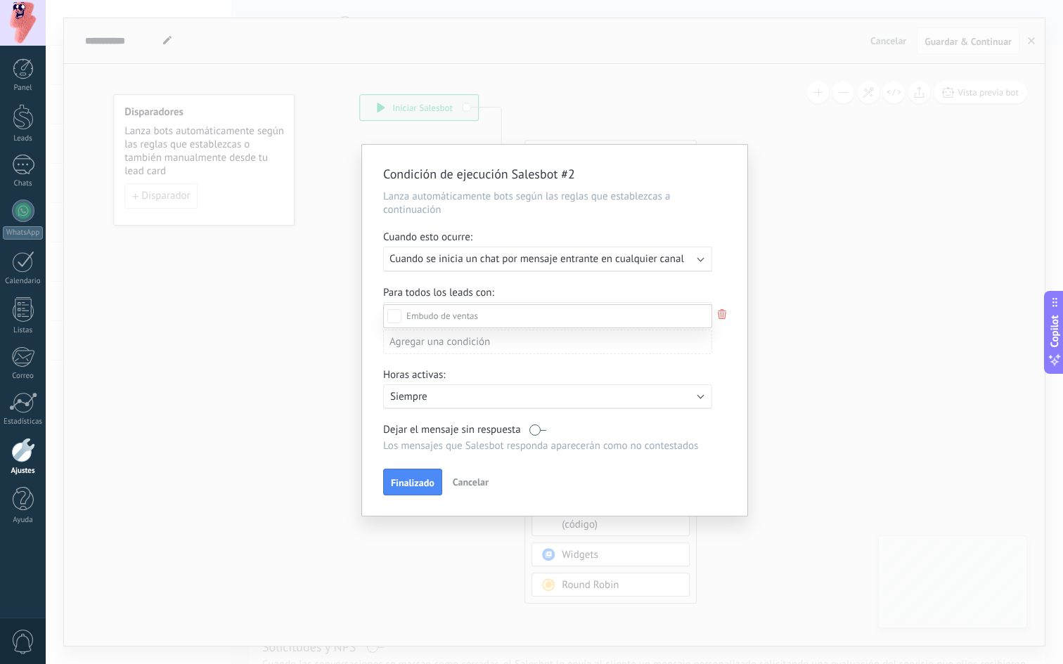
click at [479, 317] on label at bounding box center [547, 316] width 329 height 24
click at [728, 316] on div at bounding box center [554, 332] width 1017 height 664
click at [0, 0] on div "Leads Entrantes Calificar Llamada reservada Preparación de la propuesta Envío d…" at bounding box center [0, 0] width 0 height 0
click at [718, 295] on div at bounding box center [554, 332] width 1017 height 664
click at [725, 314] on icon at bounding box center [721, 314] width 15 height 17
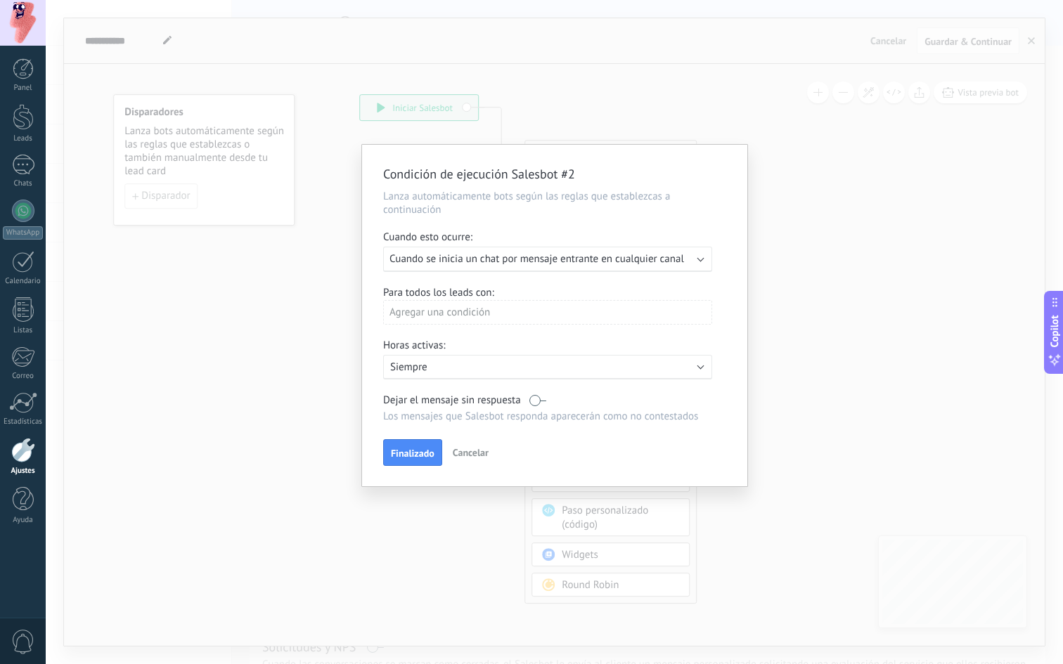
click at [569, 302] on div "Agregar una condición" at bounding box center [547, 312] width 329 height 25
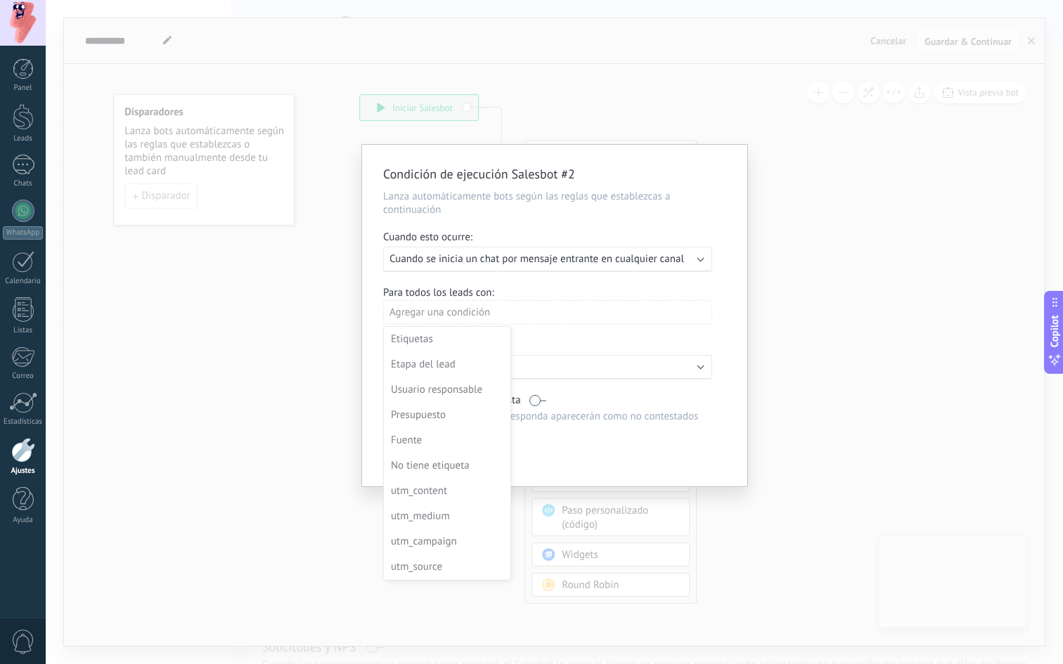
click at [590, 368] on div at bounding box center [554, 317] width 385 height 345
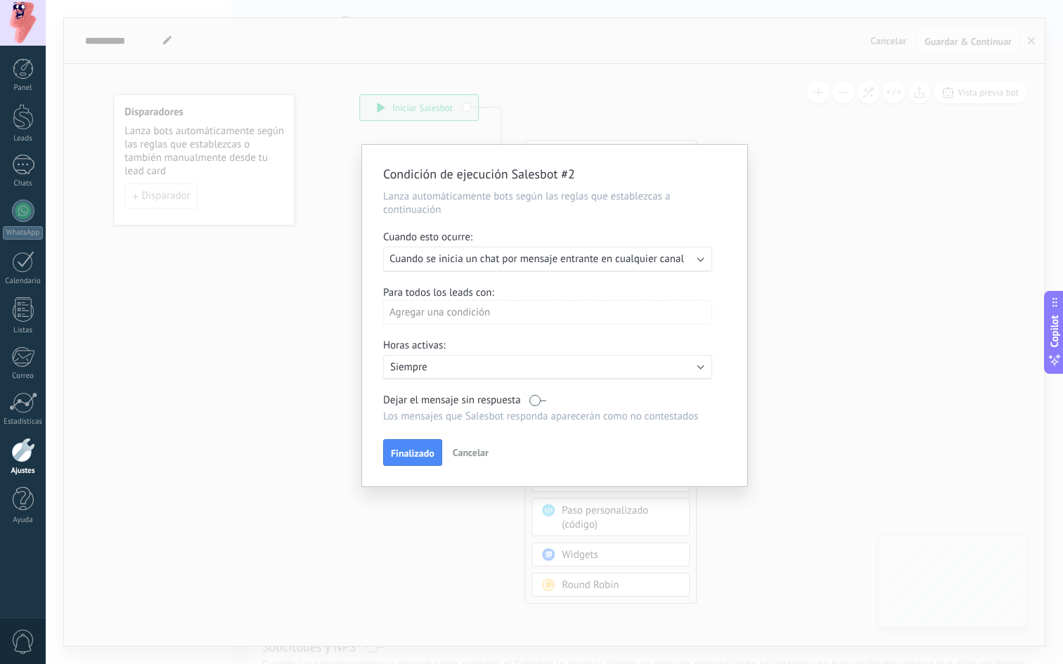
click at [595, 368] on p "Siempre" at bounding box center [513, 367] width 246 height 13
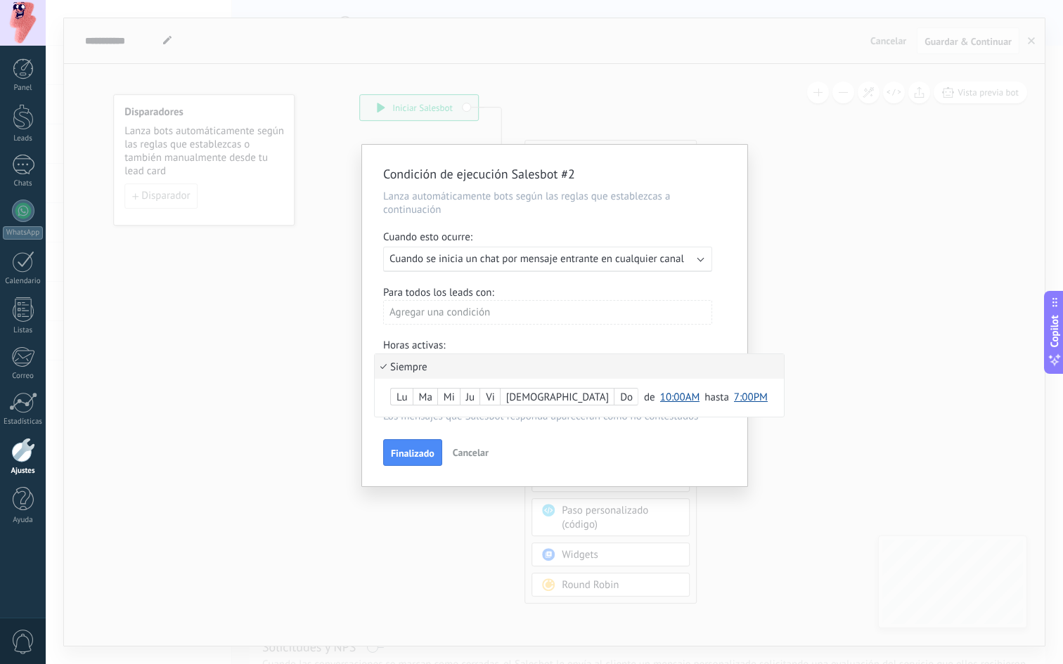
click at [595, 368] on li "Siempre" at bounding box center [579, 366] width 409 height 25
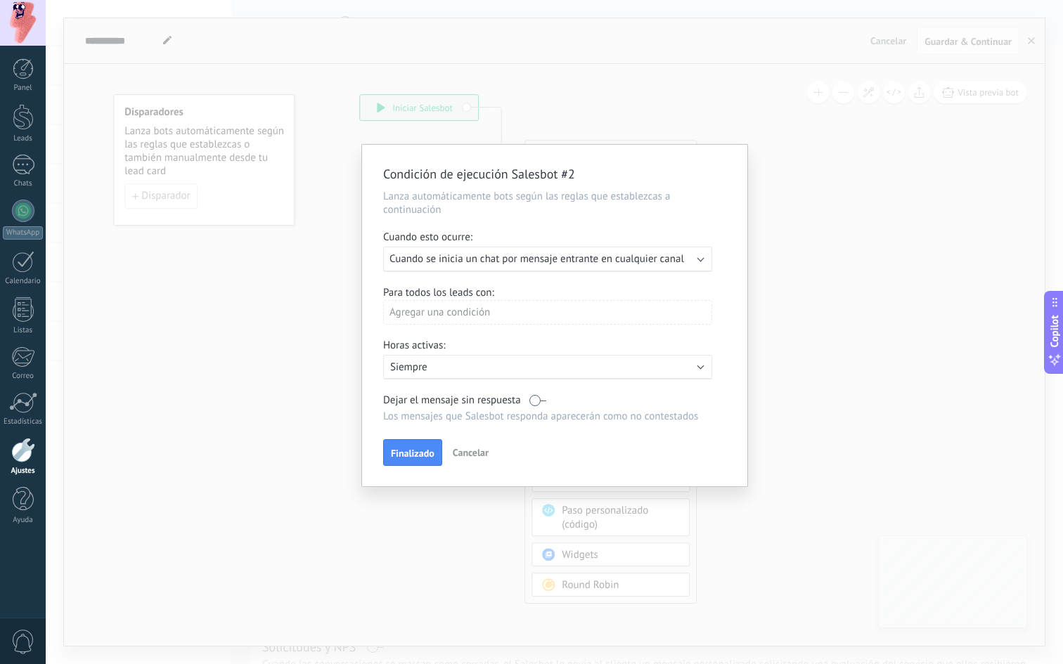
click at [539, 405] on label at bounding box center [537, 400] width 17 height 13
click at [529, 311] on div "Agregar una condición" at bounding box center [547, 312] width 329 height 25
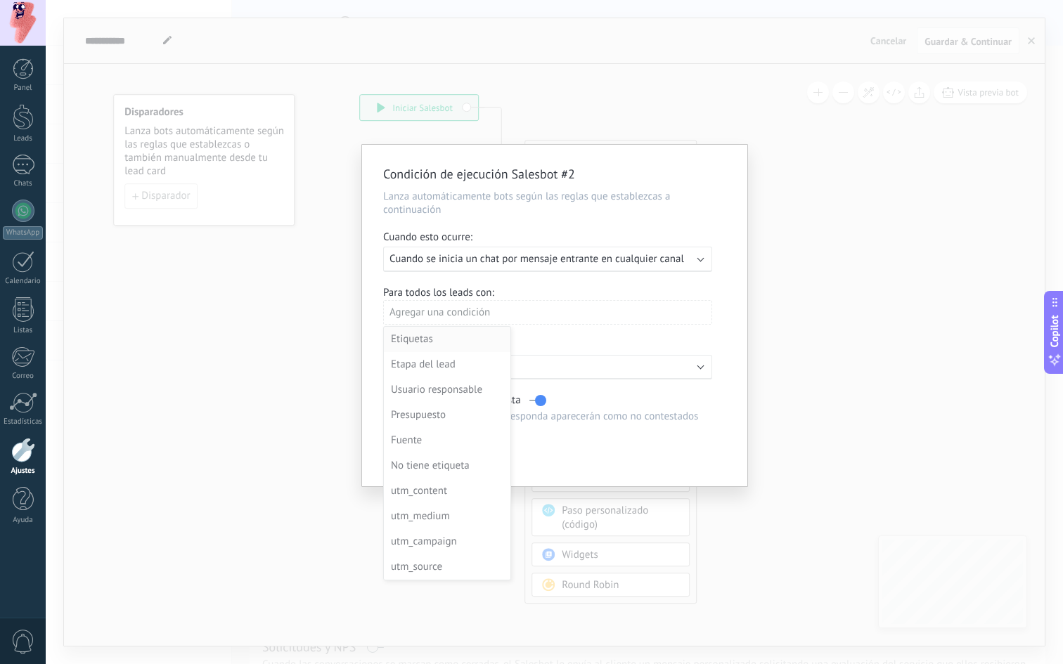
click at [443, 343] on div "Etiquetas" at bounding box center [446, 340] width 110 height 20
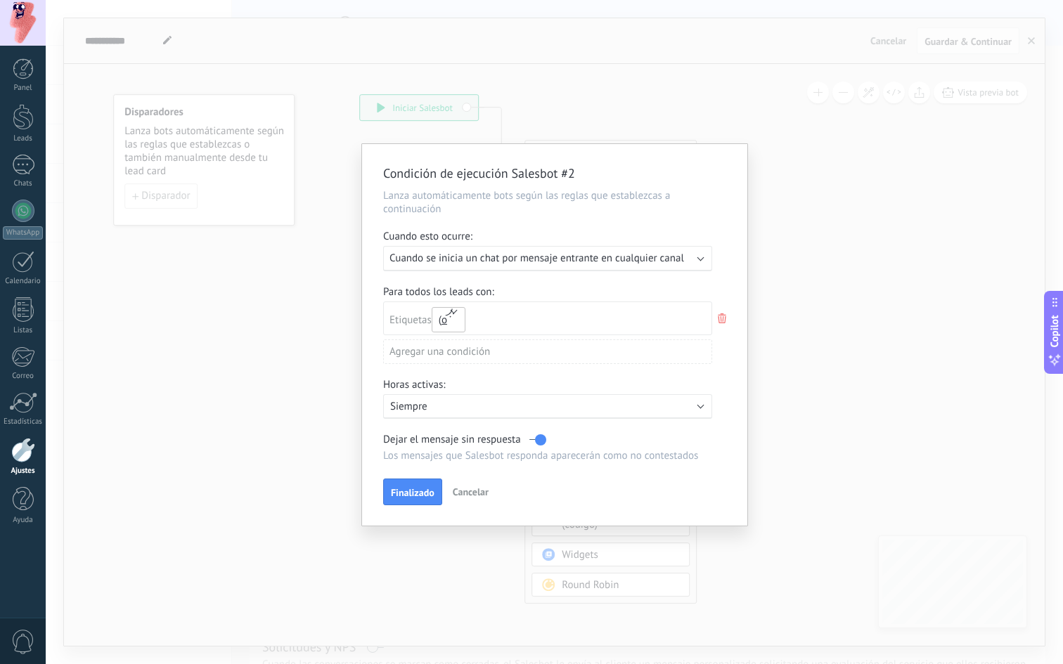
click at [455, 322] on button "o" at bounding box center [449, 319] width 34 height 25
click at [517, 325] on div "Etiquetas y o o" at bounding box center [547, 319] width 329 height 34
click at [723, 319] on icon at bounding box center [721, 318] width 15 height 17
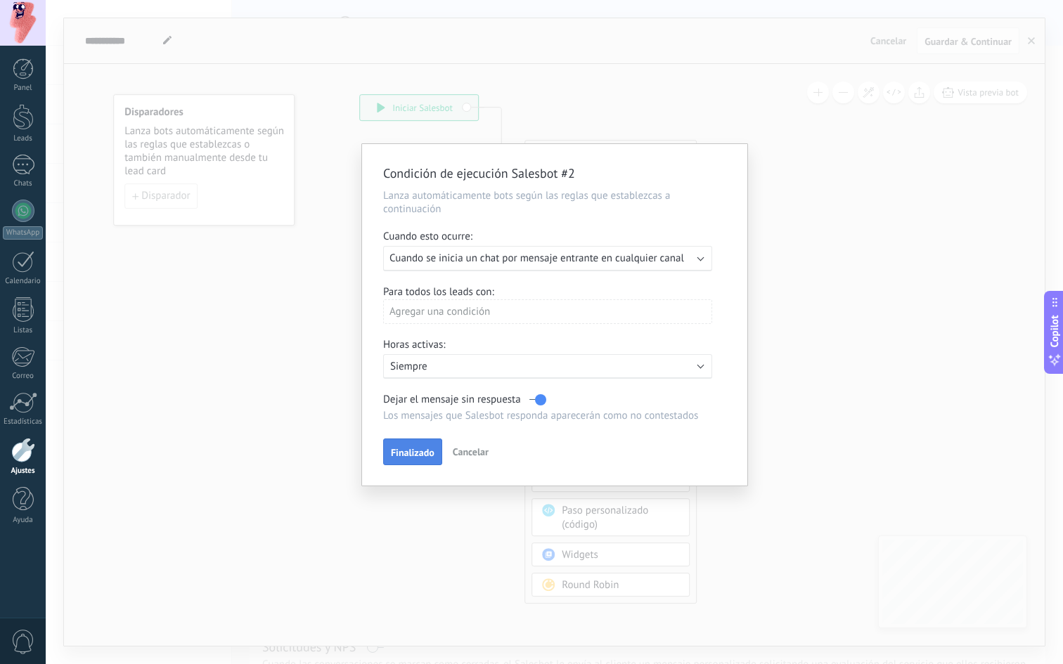
click at [418, 458] on span "Finalizado" at bounding box center [413, 453] width 44 height 10
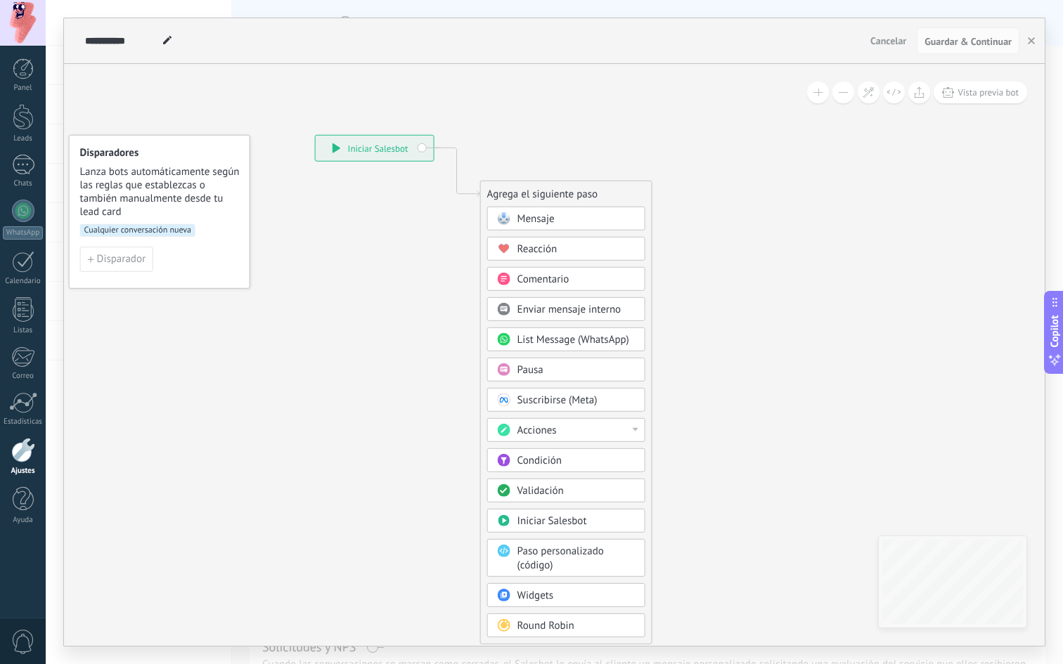
click at [396, 141] on div "**********" at bounding box center [375, 148] width 118 height 25
click at [368, 143] on div "**********" at bounding box center [375, 148] width 118 height 25
click at [337, 143] on icon at bounding box center [336, 148] width 8 height 10
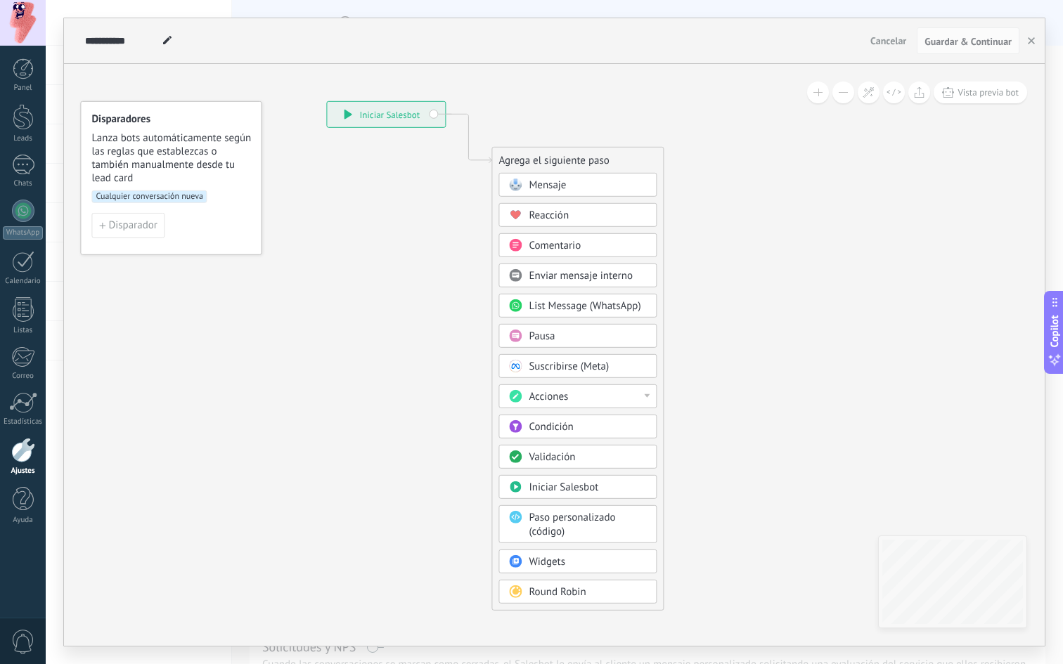
click at [563, 188] on span "Mensaje" at bounding box center [547, 185] width 37 height 13
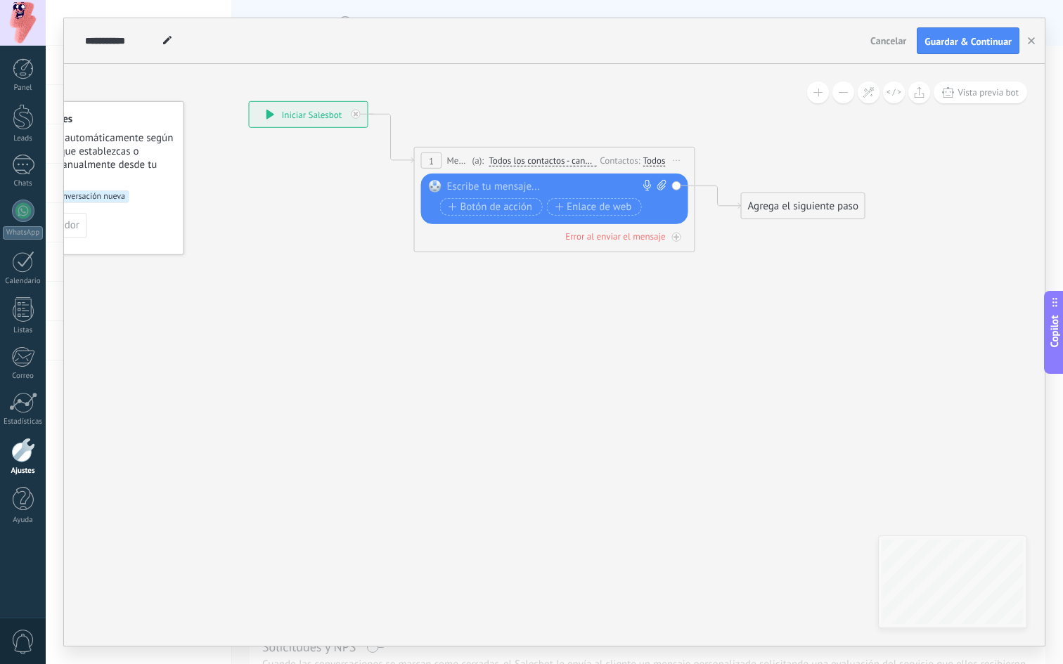
click at [563, 188] on div at bounding box center [551, 187] width 209 height 14
click at [558, 158] on span "Todos los contactos - canales seleccionados" at bounding box center [543, 160] width 108 height 11
click at [558, 158] on button "Todos los contactos - canales seleccionados" at bounding box center [570, 160] width 176 height 25
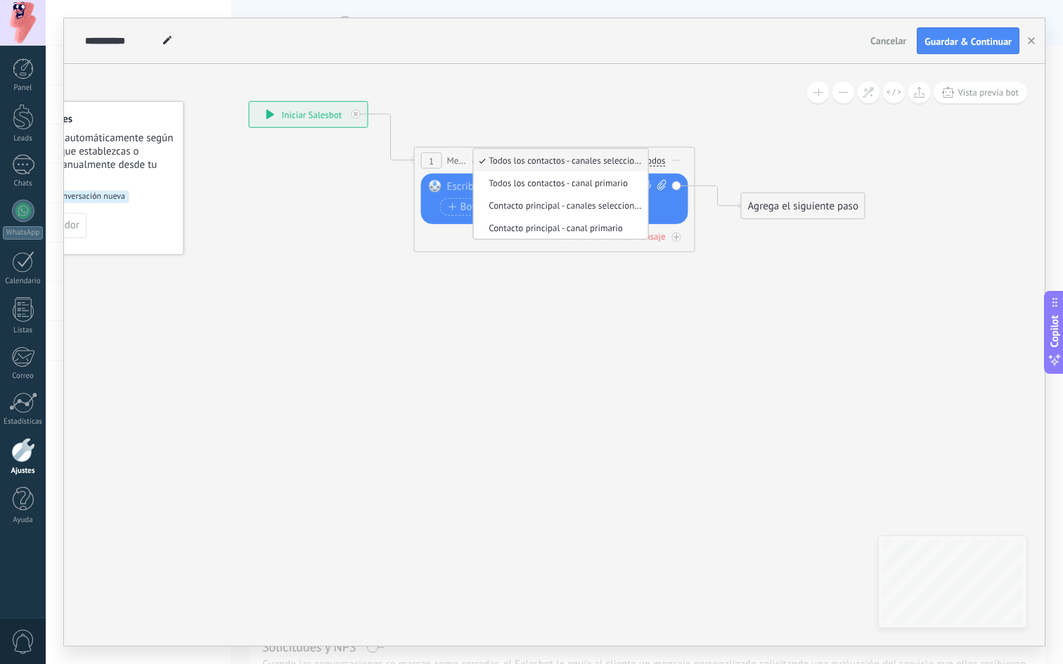
click at [597, 310] on icon at bounding box center [533, 167] width 1272 height 835
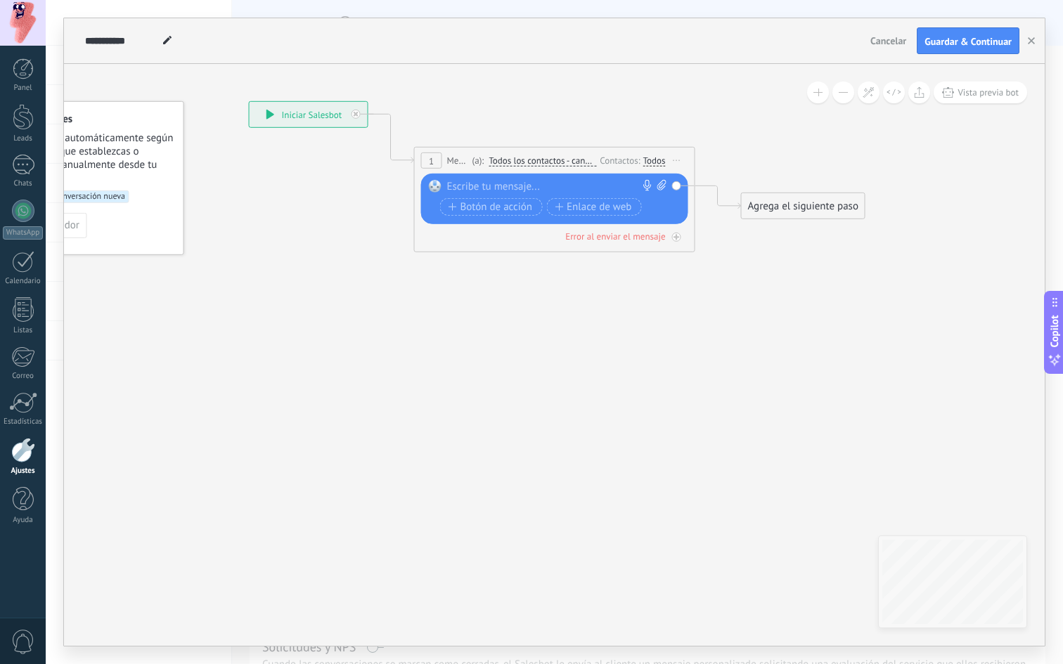
click at [523, 186] on div at bounding box center [551, 187] width 209 height 14
click at [496, 190] on div at bounding box center [551, 187] width 209 height 14
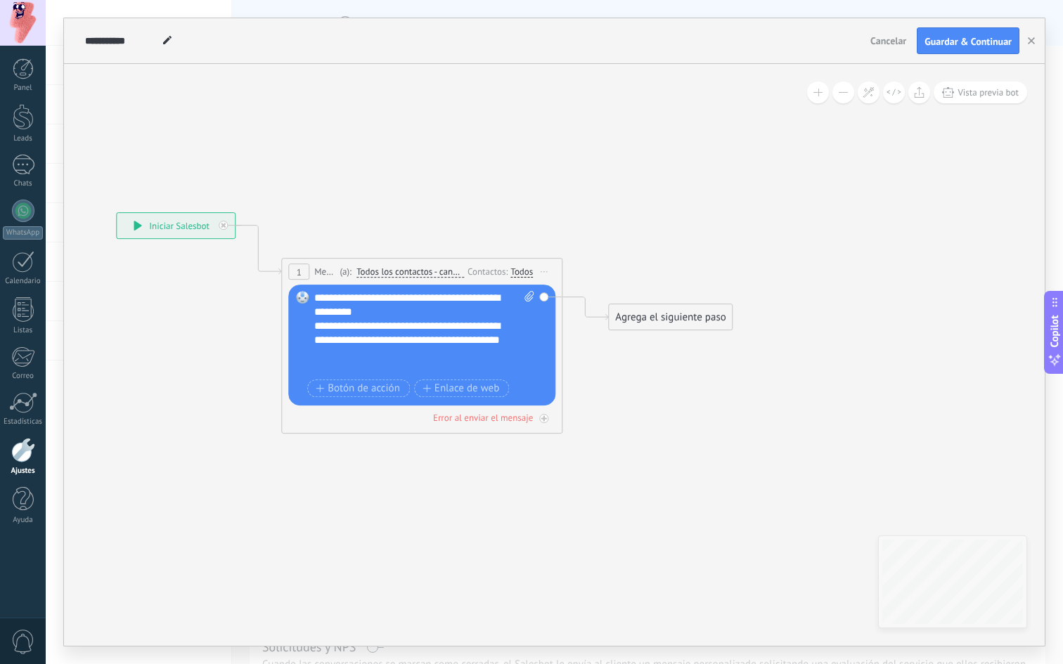
click at [410, 354] on div "**********" at bounding box center [417, 340] width 206 height 42
drag, startPoint x: 408, startPoint y: 357, endPoint x: 399, endPoint y: 337, distance: 21.7
click at [399, 337] on div "**********" at bounding box center [417, 340] width 206 height 42
click at [446, 391] on span "Enlace de web" at bounding box center [460, 388] width 77 height 11
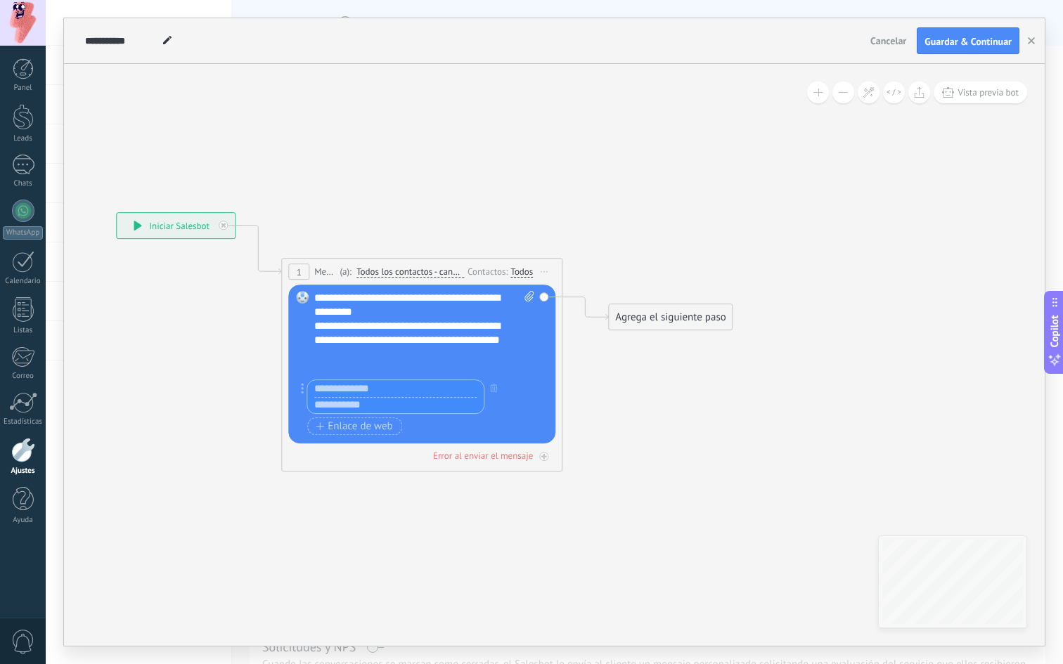
click at [437, 358] on div "**********" at bounding box center [417, 340] width 206 height 42
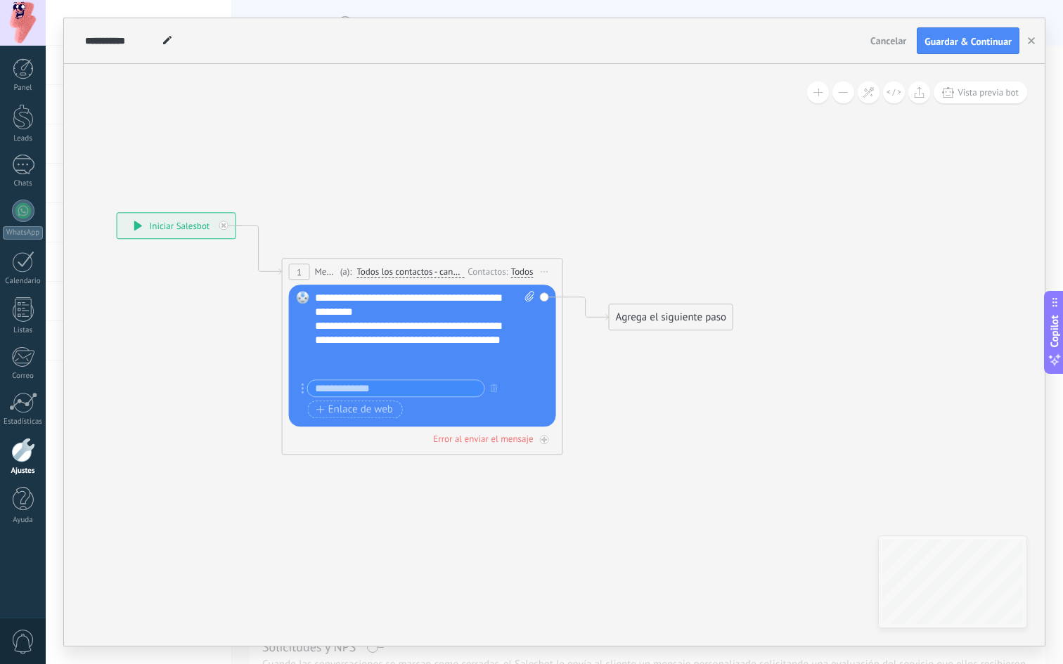
click at [618, 399] on icon at bounding box center [401, 278] width 1272 height 835
click at [404, 359] on div "**********" at bounding box center [418, 340] width 206 height 42
click at [437, 311] on div "**********" at bounding box center [425, 333] width 220 height 84
click at [360, 304] on div "**********" at bounding box center [425, 333] width 220 height 84
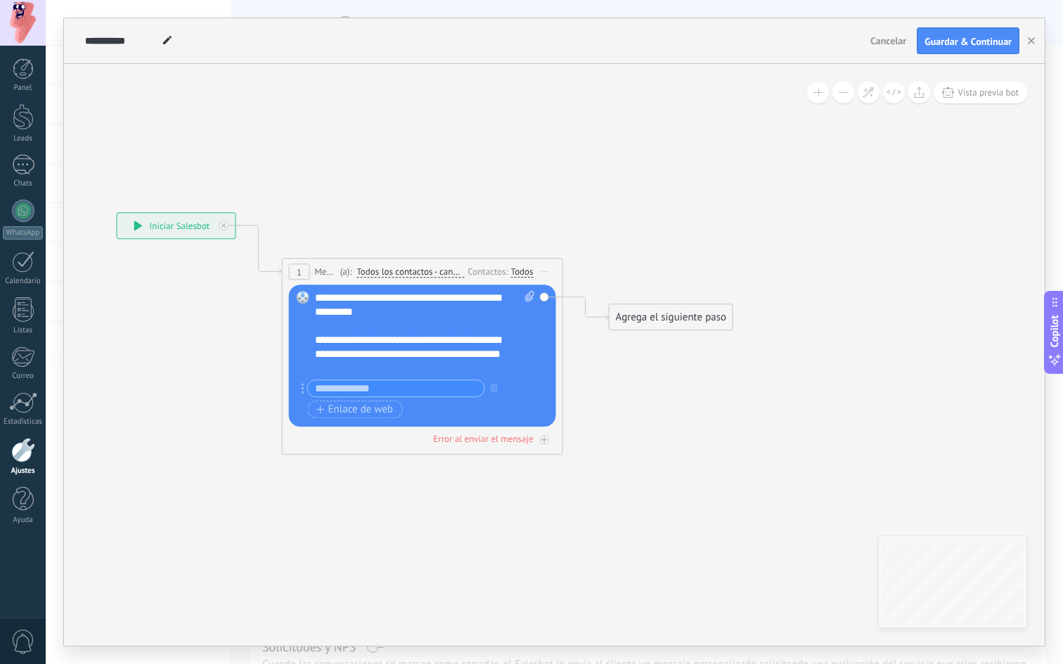
click at [387, 304] on div "**********" at bounding box center [425, 333] width 220 height 84
click at [408, 338] on div "**********" at bounding box center [418, 354] width 206 height 42
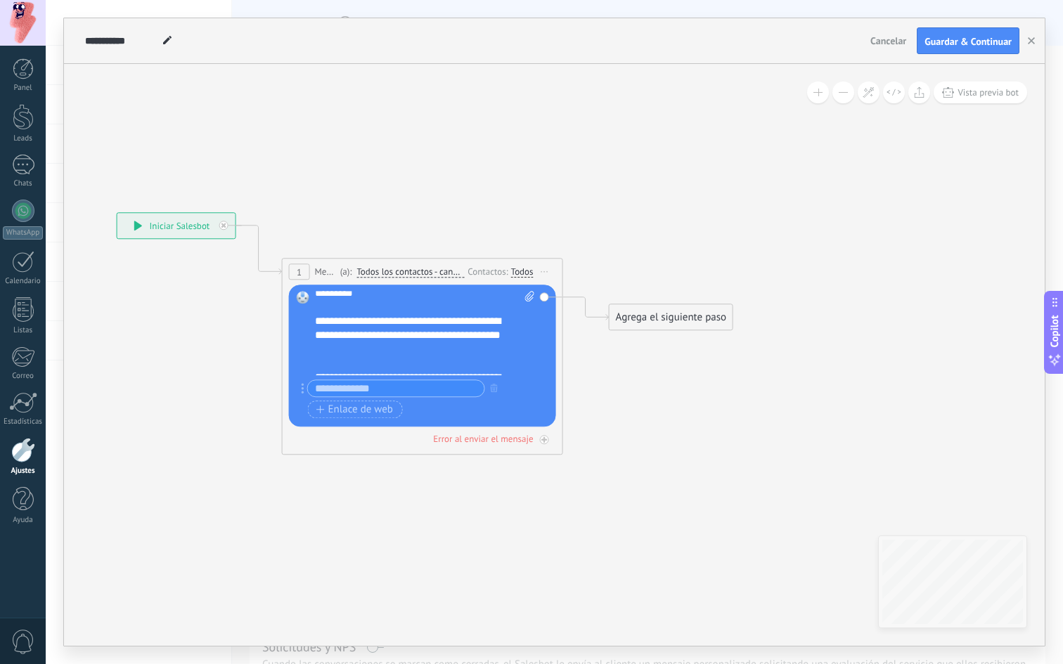
scroll to position [70, 0]
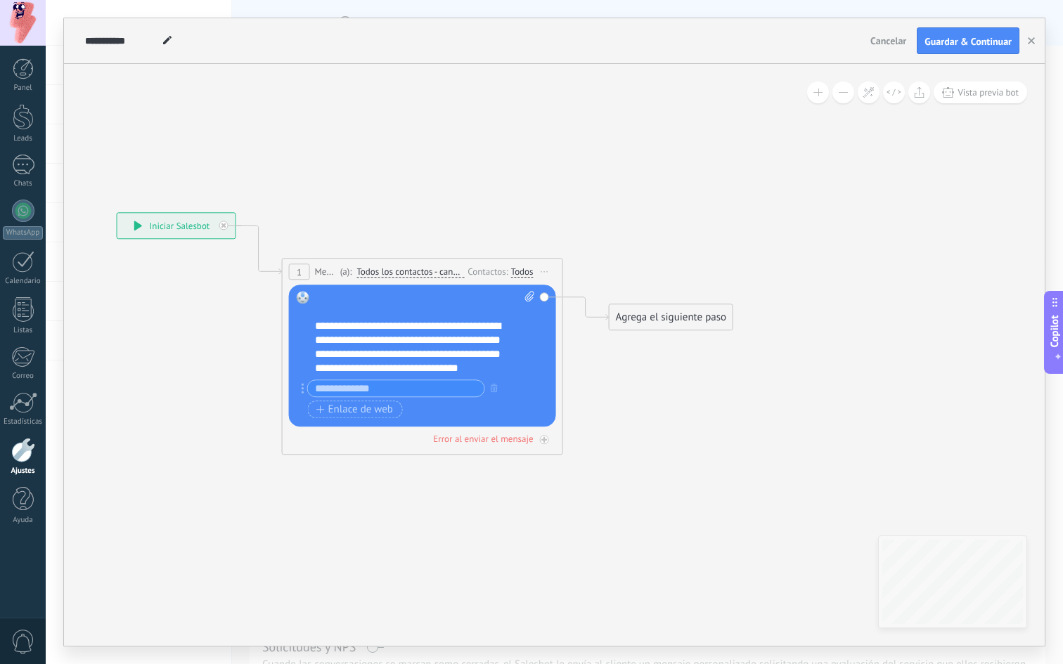
click at [697, 307] on div "Agrega el siguiente paso" at bounding box center [670, 317] width 123 height 23
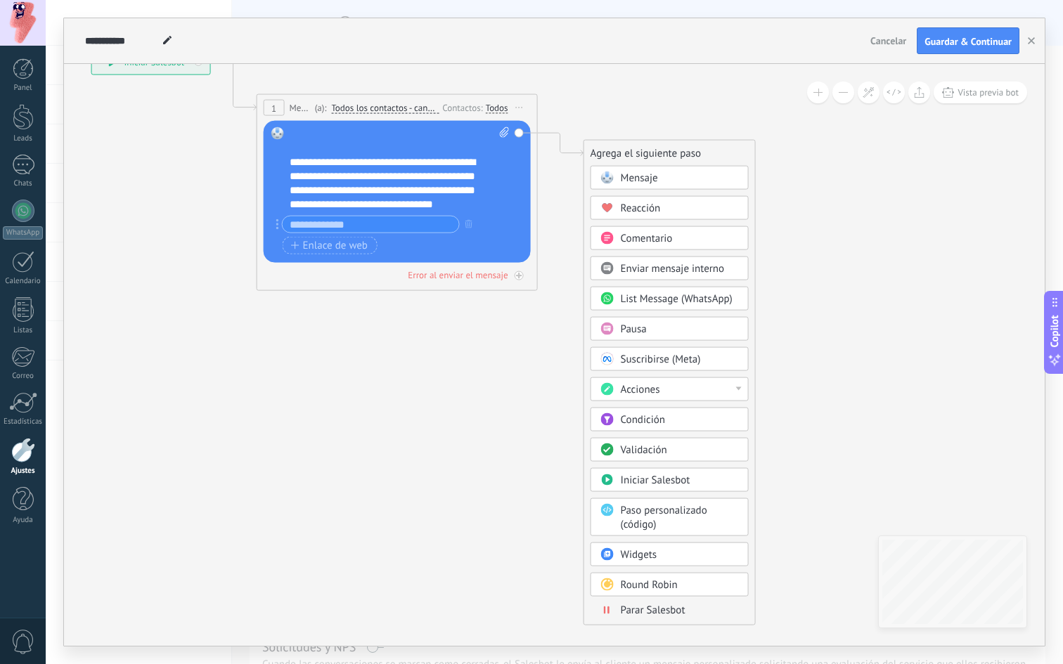
click at [699, 387] on div "Acciones" at bounding box center [680, 390] width 118 height 14
click at [806, 469] on icon at bounding box center [376, 114] width 1272 height 835
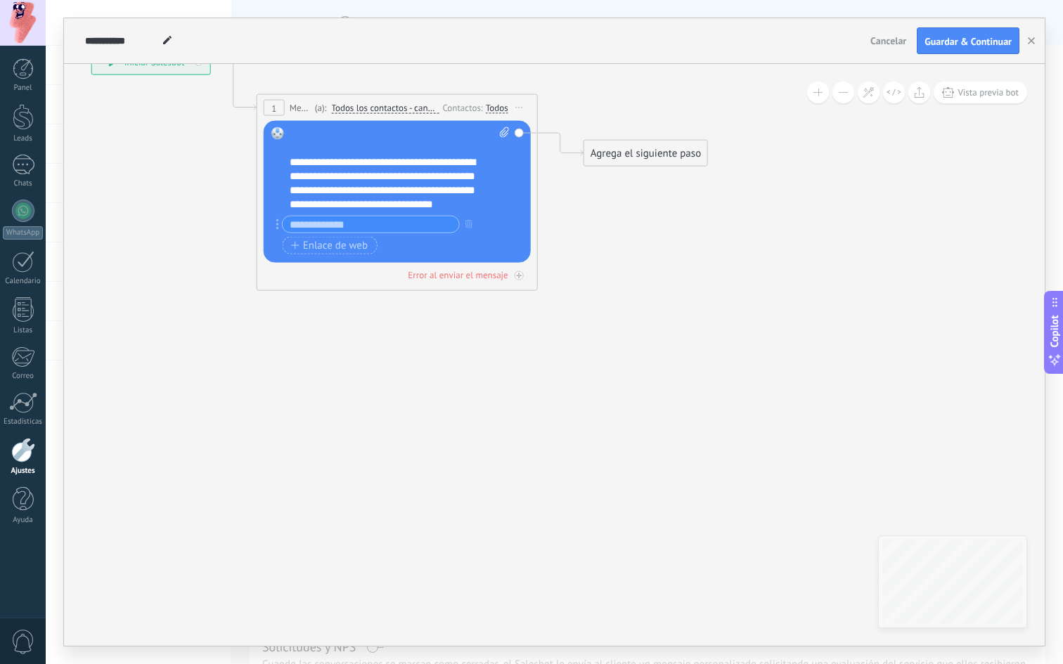
click at [647, 169] on icon at bounding box center [376, 114] width 1272 height 835
click at [647, 155] on div "Agrega el siguiente paso" at bounding box center [645, 153] width 123 height 23
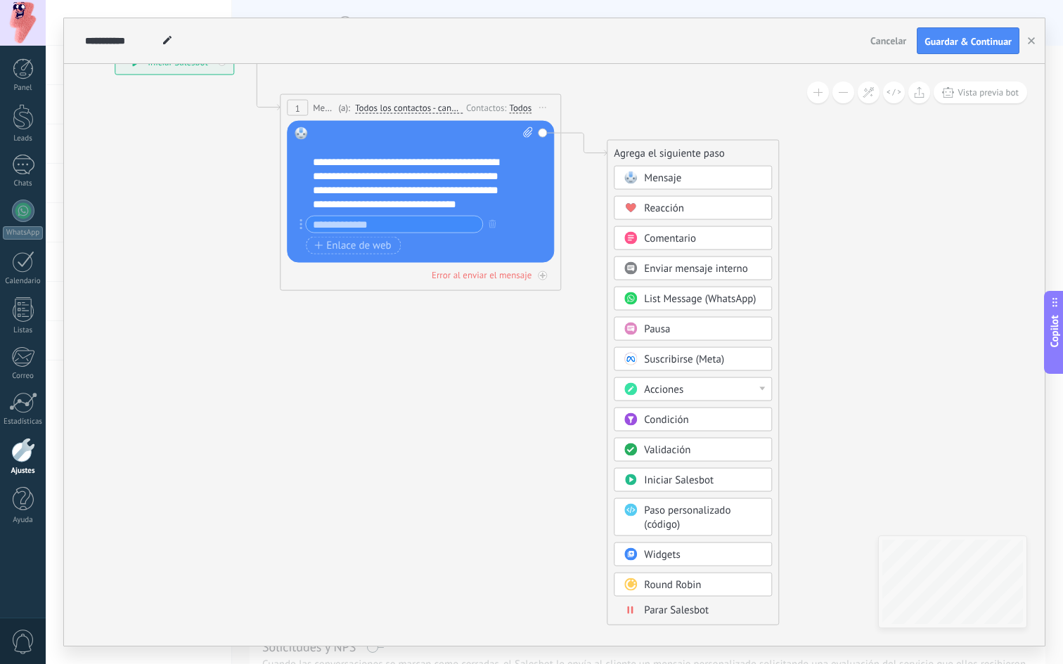
click at [687, 554] on body ".abccls-1,.abccls-2{fill-rule:evenodd}.abccls-2{fill:#fff} .abfcls-1{fill:none}…" at bounding box center [531, 332] width 1063 height 664
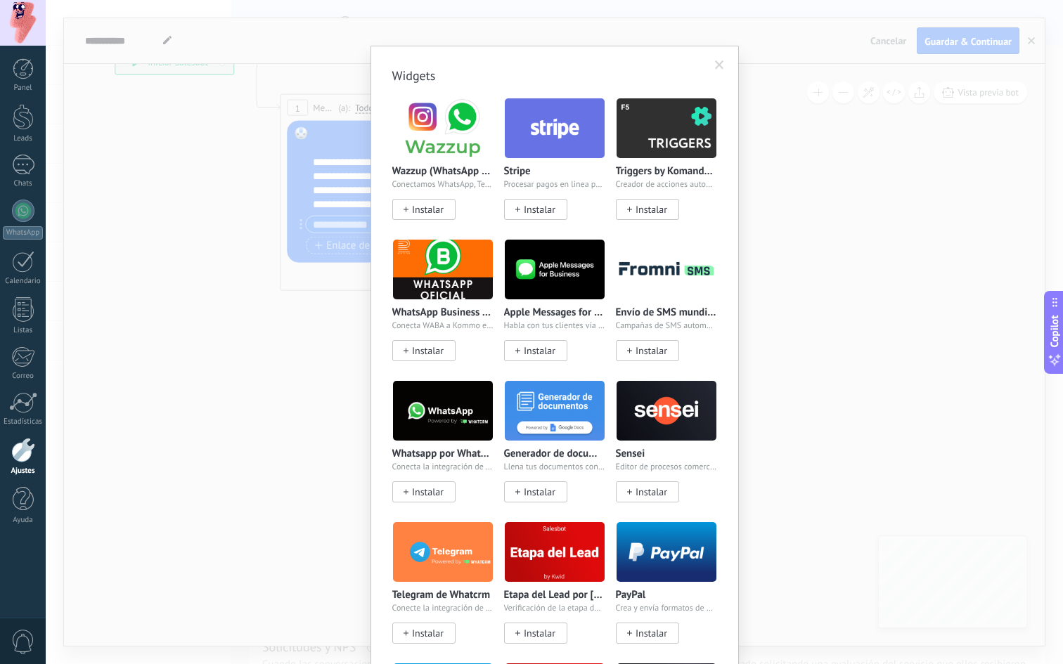
click at [766, 176] on div "Widgets Wazzup (WhatsApp & Instagram) Conectamos WhatsApp, Telegram e Instagram…" at bounding box center [554, 332] width 1017 height 664
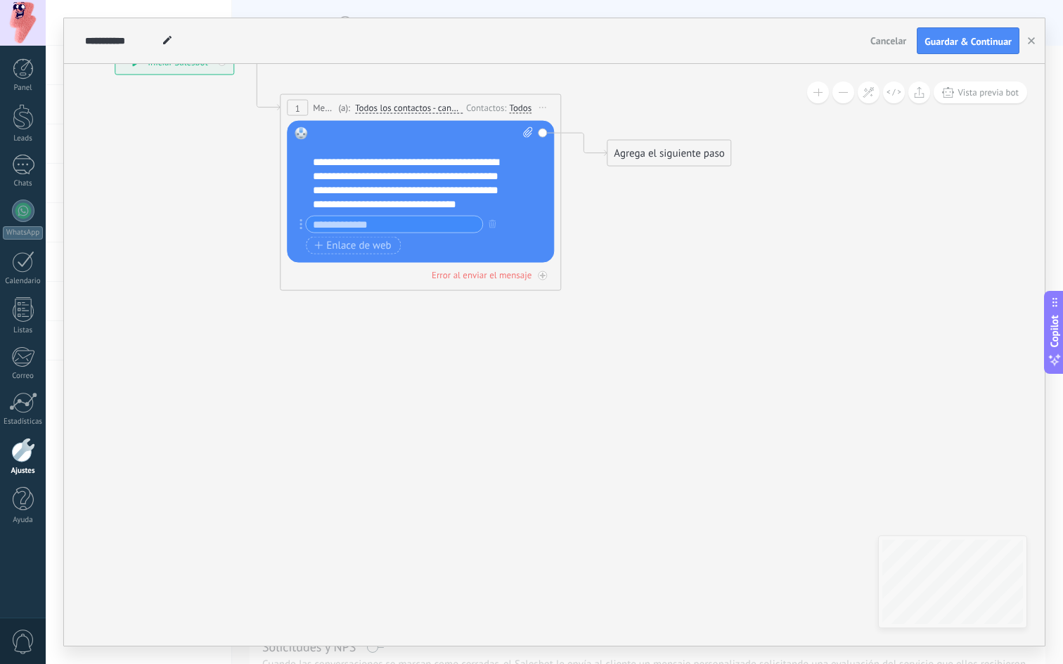
click at [666, 147] on div "Agrega el siguiente paso" at bounding box center [668, 153] width 123 height 23
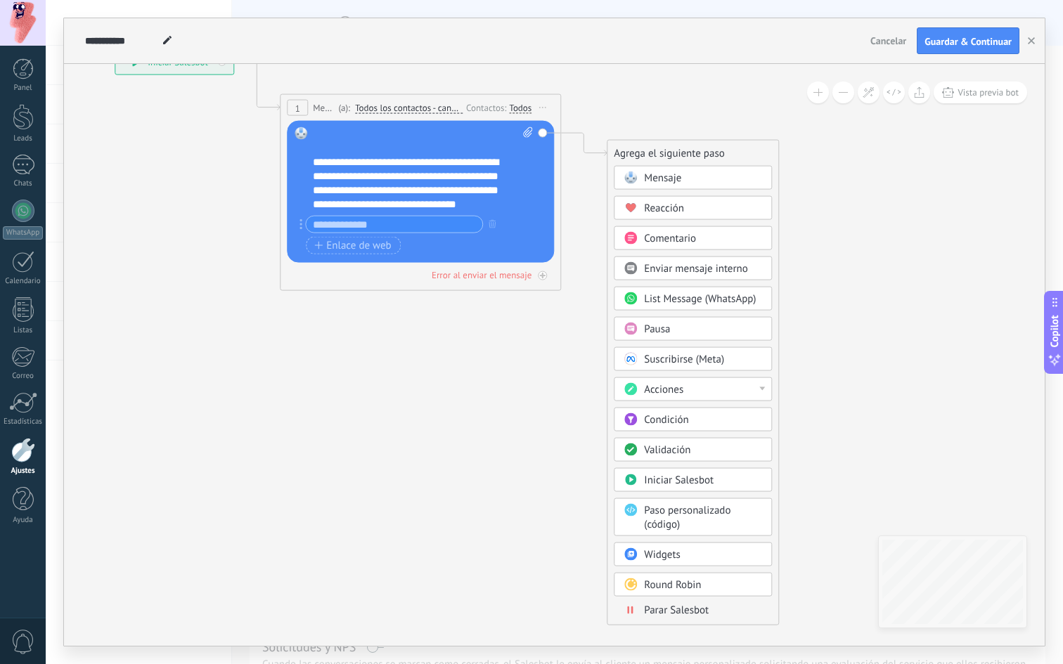
click at [694, 209] on div "Reacción" at bounding box center [703, 209] width 118 height 14
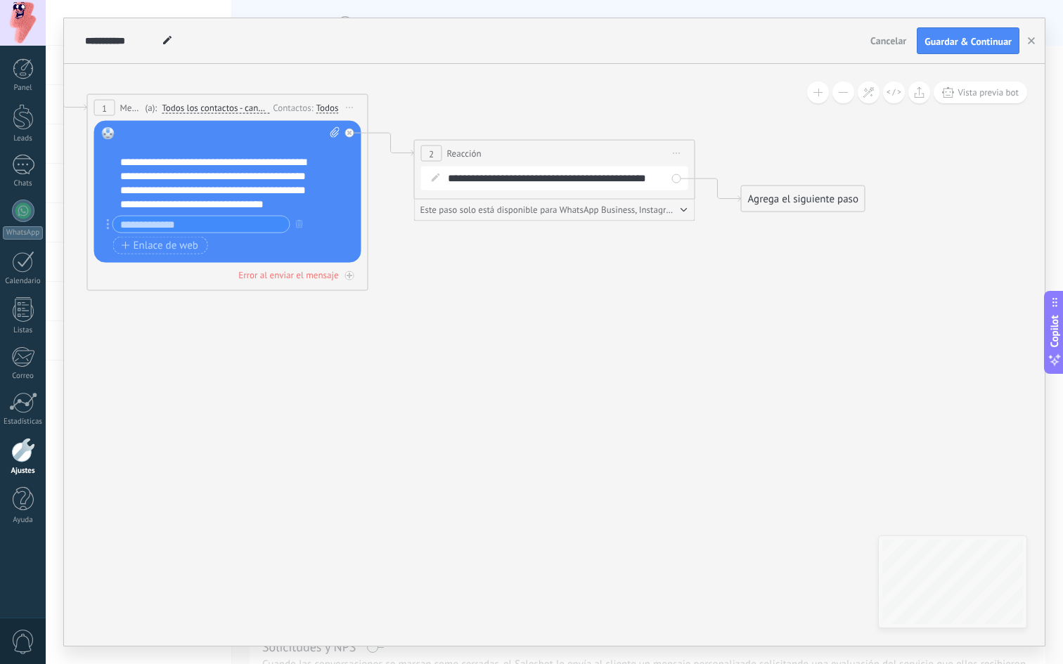
click at [625, 181] on div "**********" at bounding box center [564, 179] width 233 height 14
click at [648, 210] on span "Este paso solo está disponible para WhatsApp Business, Instagram y Telegram" at bounding box center [548, 210] width 257 height 11
click at [676, 210] on span "Este paso solo está disponible para WhatsApp Business, Instagram y Telegram" at bounding box center [548, 210] width 257 height 11
click at [680, 210] on icon "button" at bounding box center [683, 210] width 7 height 4
click at [629, 154] on div "2 Reacción ******** Iniciar vista previa aquí Cambiar nombre Duplicar Borrar" at bounding box center [555, 154] width 280 height 26
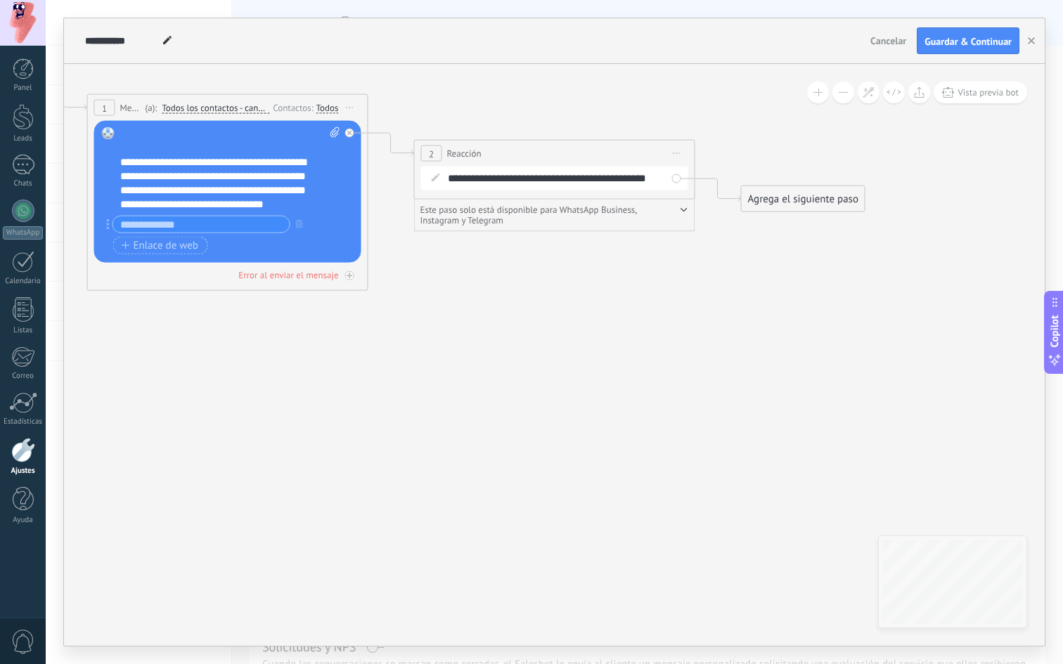
click at [674, 154] on span "Iniciar vista previa aquí Cambiar nombre Duplicar Borrar" at bounding box center [677, 153] width 22 height 20
click at [746, 176] on div "Iniciar vista previa aquí" at bounding box center [740, 174] width 139 height 24
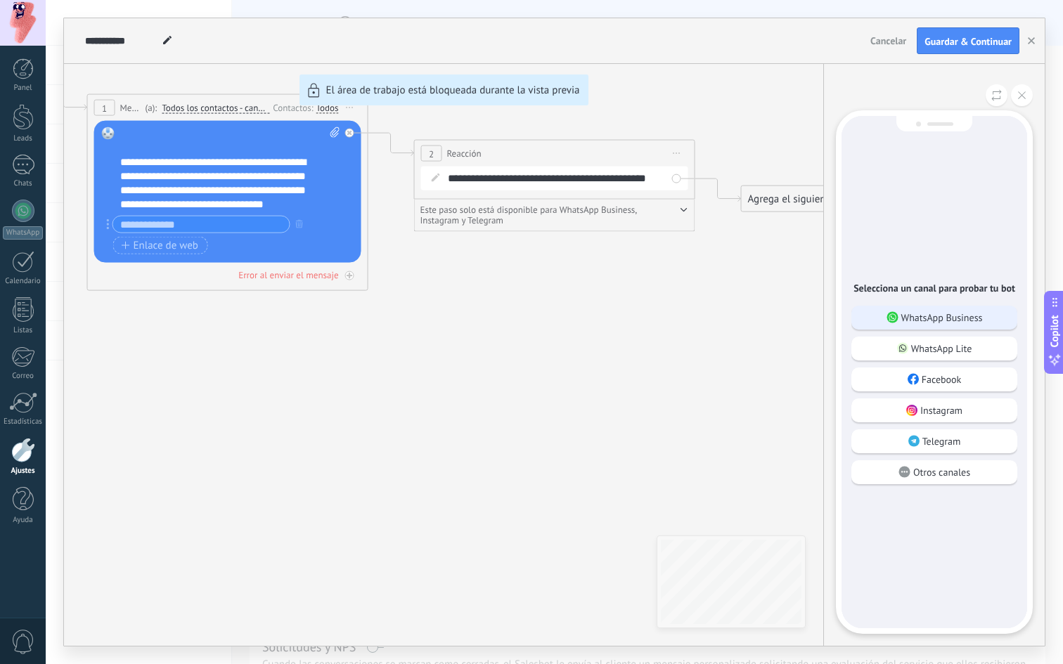
click at [936, 315] on p "WhatsApp Business" at bounding box center [942, 317] width 82 height 13
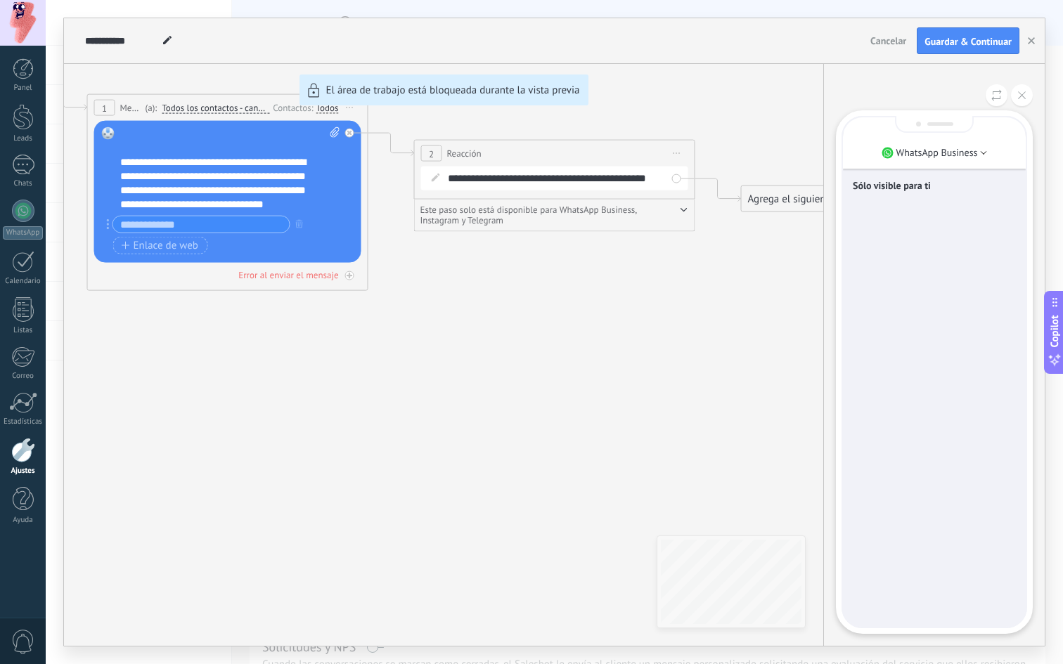
click at [893, 609] on div "Sólo visible para ti" at bounding box center [934, 372] width 183 height 510
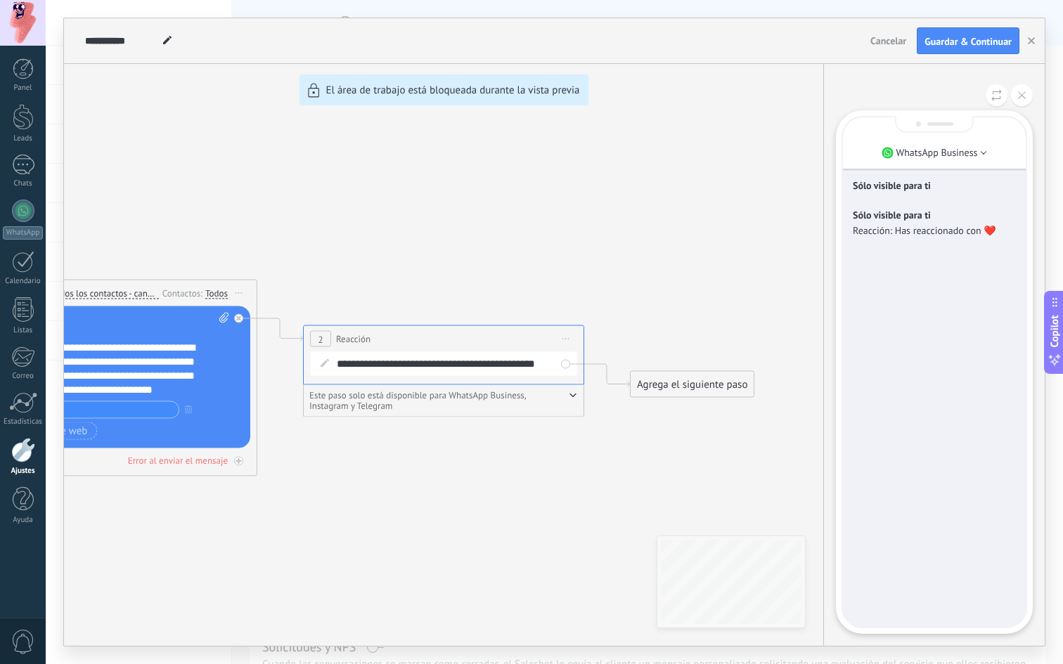
click at [908, 484] on div "Sólo visible para ti Sólo visible para ti Reacción: Has reaccionado con ❤️" at bounding box center [934, 372] width 183 height 510
click at [893, 472] on div "Sólo visible para ti Sólo visible para ti Reacción: Has reaccionado con ❤️" at bounding box center [934, 372] width 183 height 510
click at [164, 349] on div "**********" at bounding box center [554, 332] width 981 height 628
click at [241, 289] on div "**********" at bounding box center [554, 332] width 981 height 628
click at [239, 293] on div "**********" at bounding box center [554, 332] width 981 height 628
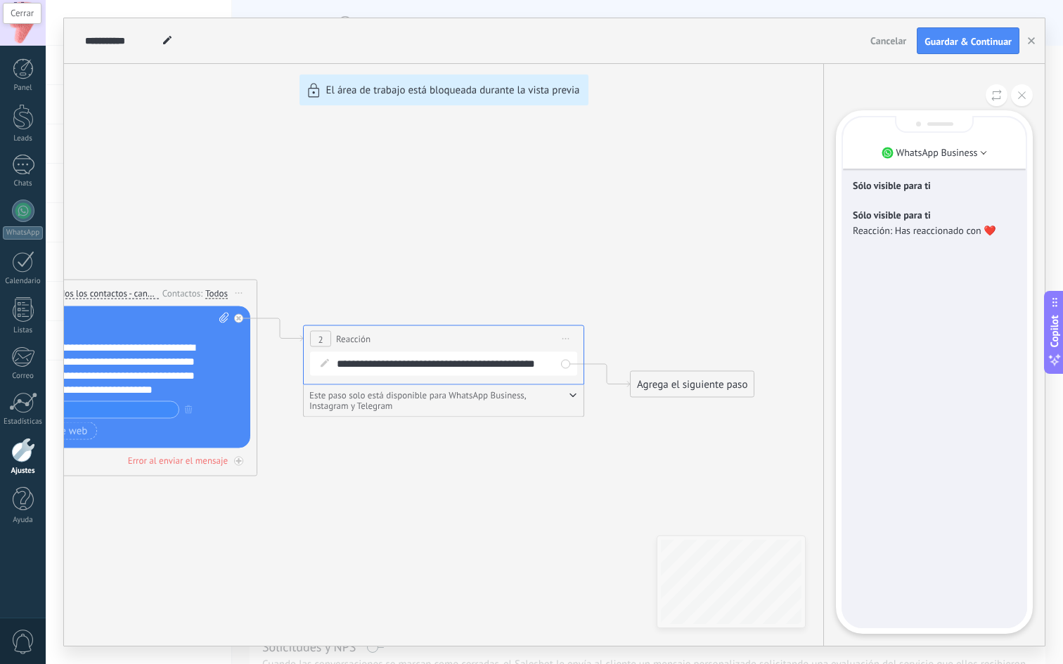
click at [1019, 93] on icon at bounding box center [1022, 95] width 8 height 8
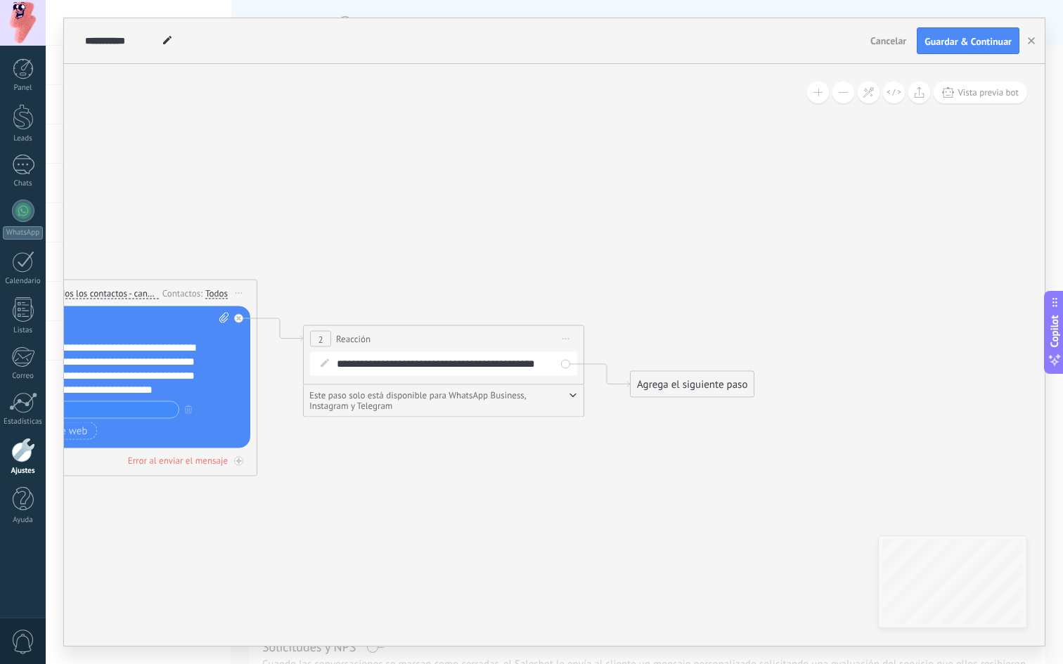
click at [240, 288] on span "Iniciar vista previa aquí Cambiar nombre Duplicar Borrar" at bounding box center [239, 293] width 22 height 20
click at [267, 311] on div "Iniciar vista previa aquí" at bounding box center [302, 314] width 139 height 24
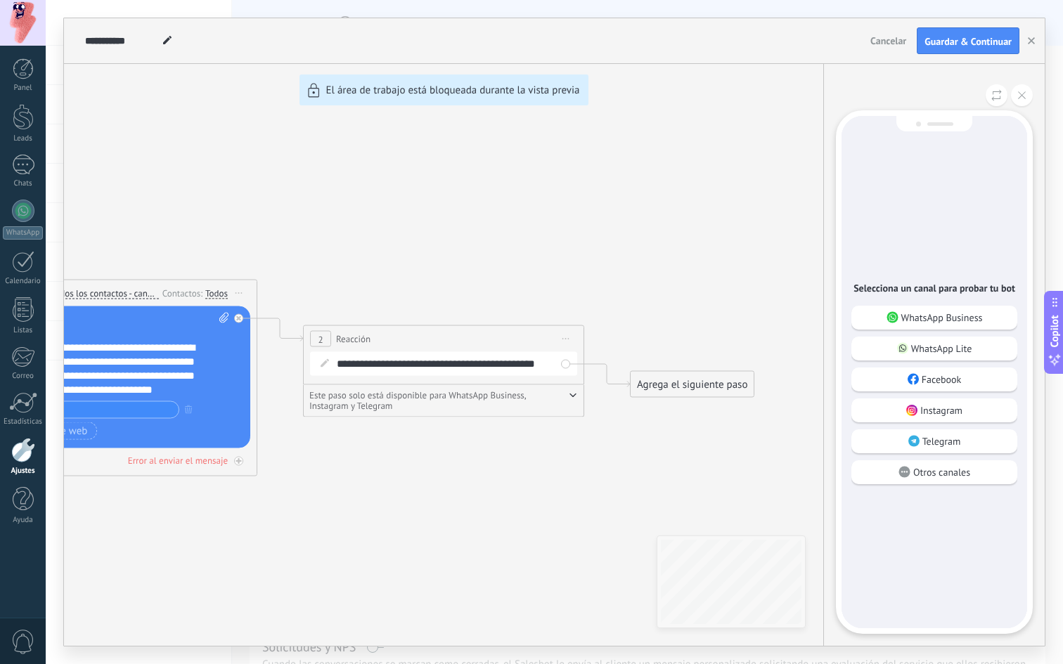
click at [952, 302] on div "Selecciona un canal para probar tu bot WhatsApp Business WhatsApp Lite Facebook…" at bounding box center [934, 372] width 186 height 512
click at [951, 314] on p "WhatsApp Business" at bounding box center [942, 317] width 82 height 13
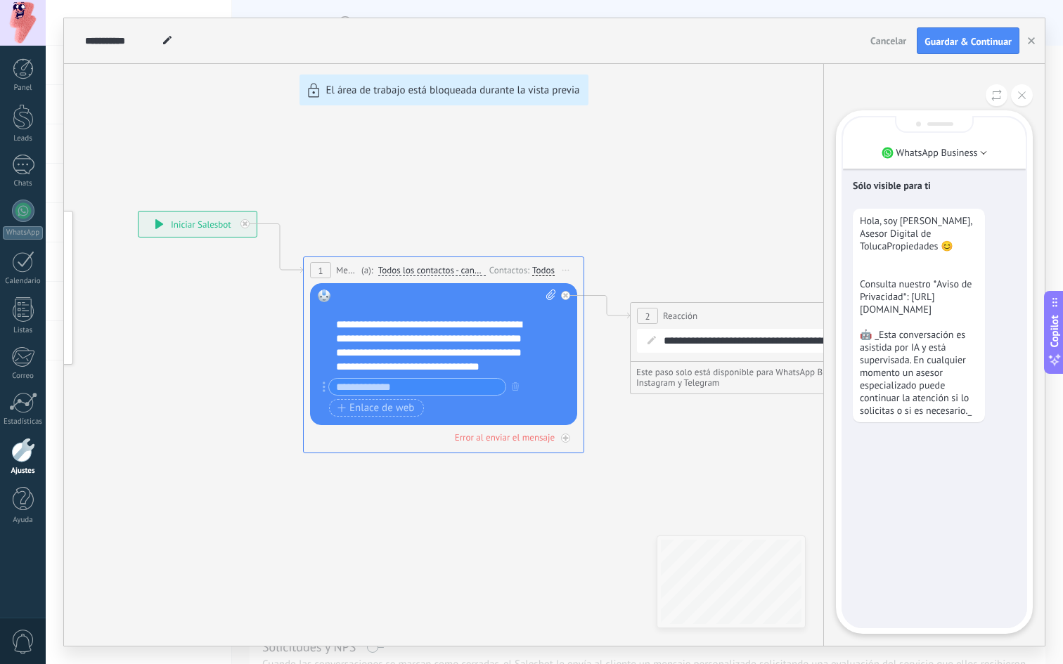
click at [911, 341] on p "Hola, soy Luis, Asesor Digital de TolucaPropiedades 😊 Consulta nuestro *Aviso d…" at bounding box center [919, 315] width 118 height 202
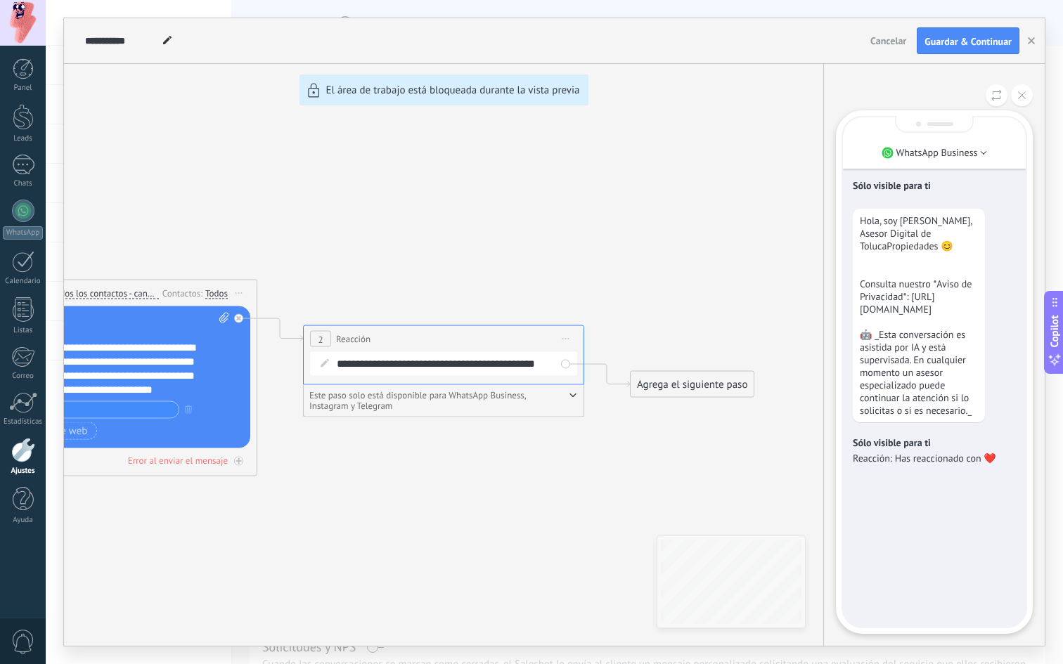
click at [412, 318] on div "**********" at bounding box center [554, 332] width 981 height 628
click at [270, 353] on div "**********" at bounding box center [554, 332] width 981 height 628
click at [230, 354] on div "**********" at bounding box center [554, 332] width 981 height 628
click at [198, 467] on div "**********" at bounding box center [554, 332] width 981 height 628
click at [226, 458] on div "**********" at bounding box center [554, 332] width 981 height 628
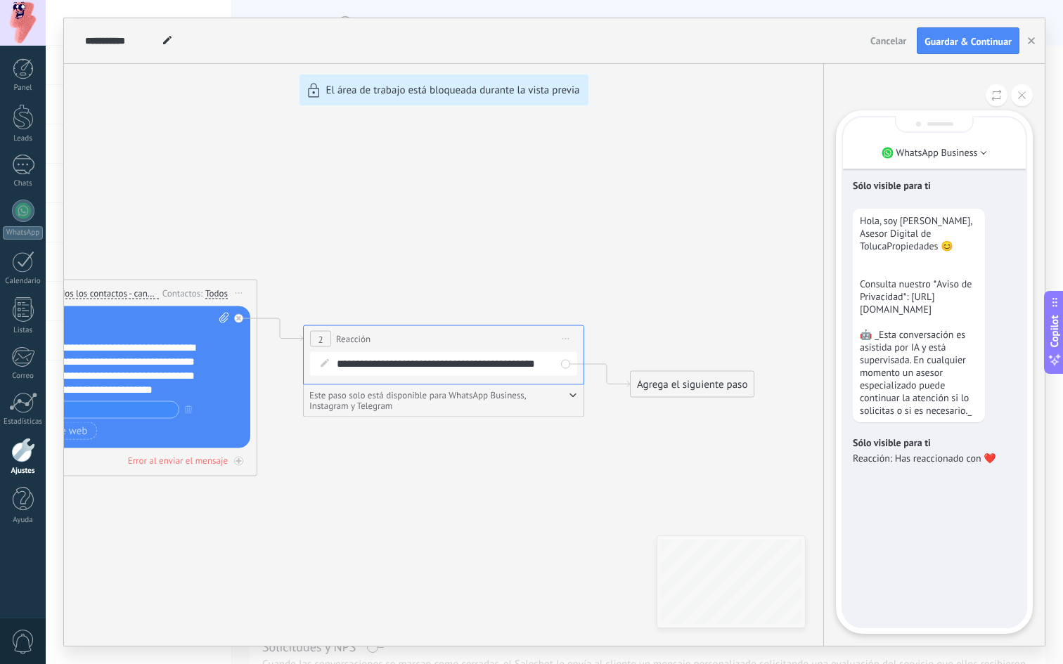
click at [236, 459] on div "**********" at bounding box center [554, 332] width 981 height 628
click at [941, 98] on div at bounding box center [934, 95] width 197 height 22
click at [1022, 97] on icon at bounding box center [1022, 95] width 8 height 8
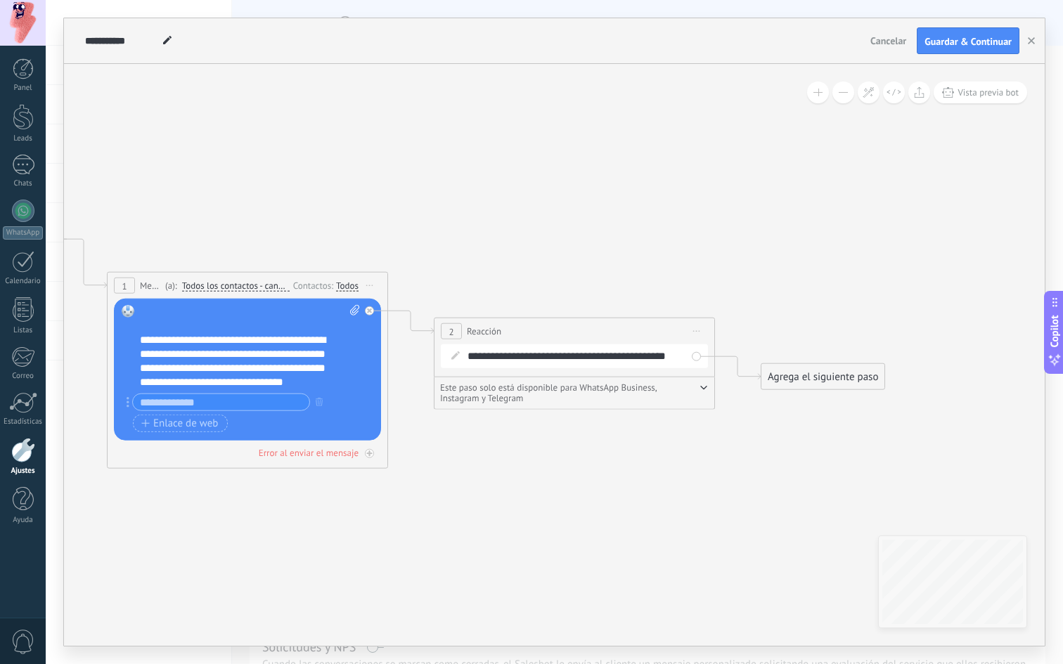
click at [291, 360] on div "**********" at bounding box center [243, 361] width 206 height 56
click at [274, 328] on div at bounding box center [243, 326] width 206 height 14
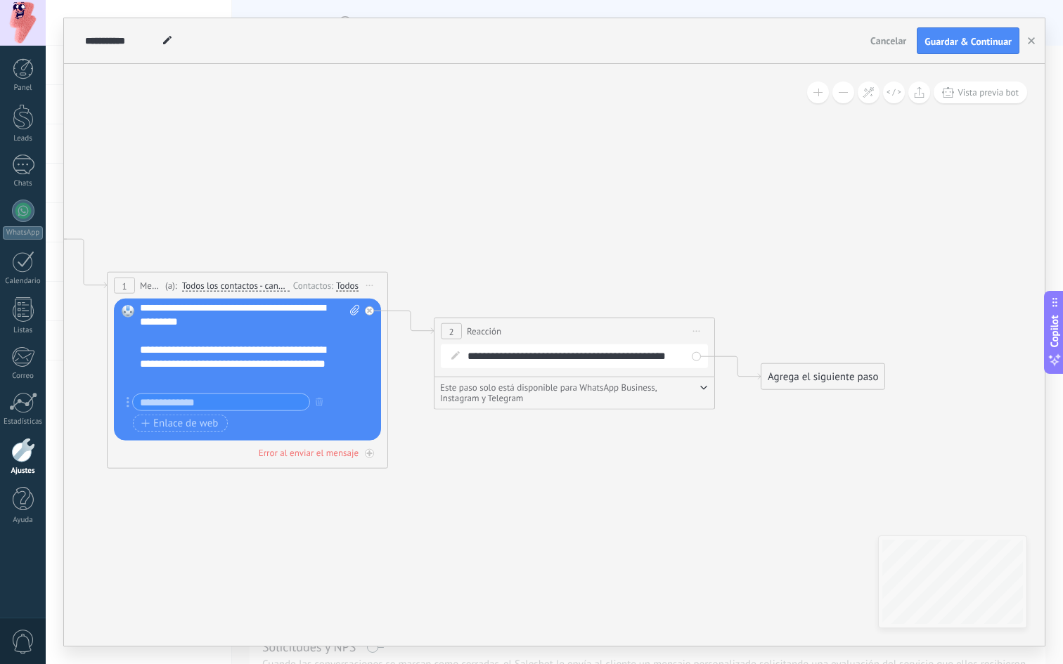
scroll to position [0, 0]
click at [268, 333] on div "**********" at bounding box center [243, 396] width 206 height 127
click at [288, 318] on div "**********" at bounding box center [250, 347] width 220 height 84
click at [288, 327] on div "**********" at bounding box center [250, 347] width 220 height 84
click at [183, 326] on div "**********" at bounding box center [250, 347] width 220 height 84
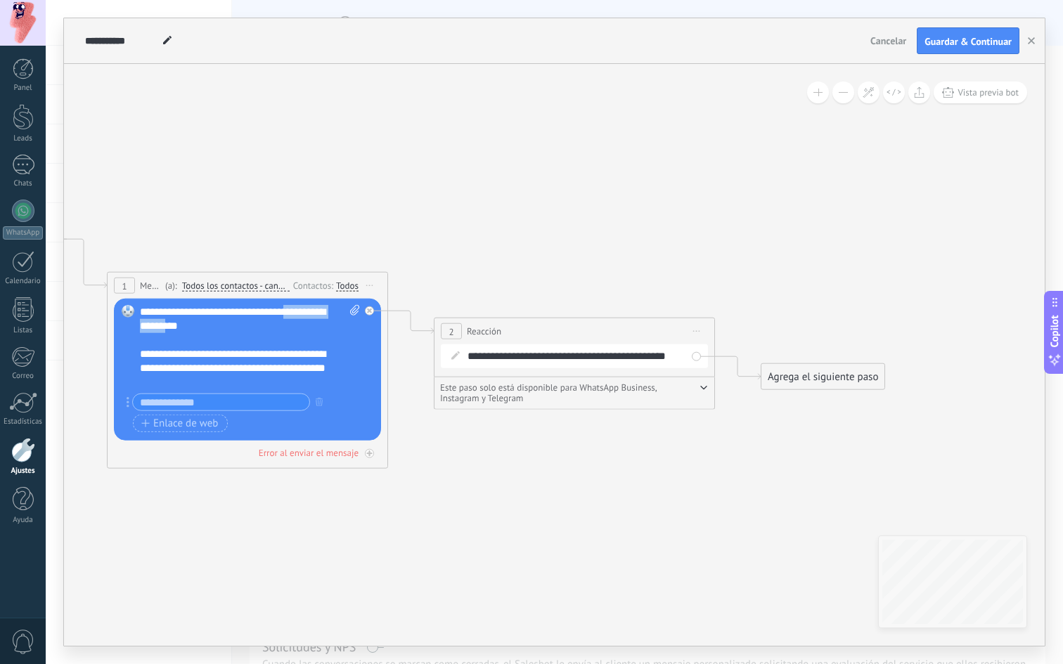
click at [183, 326] on div "**********" at bounding box center [250, 347] width 220 height 84
click at [136, 324] on div "Reemplazar Quitar Convertir a mensaje de voz Arrastre la imagen aquí para adjun…" at bounding box center [247, 370] width 267 height 142
click at [141, 325] on div "**********" at bounding box center [250, 347] width 220 height 84
click at [226, 330] on div "**********" at bounding box center [250, 347] width 220 height 84
click at [355, 311] on icon at bounding box center [354, 310] width 9 height 11
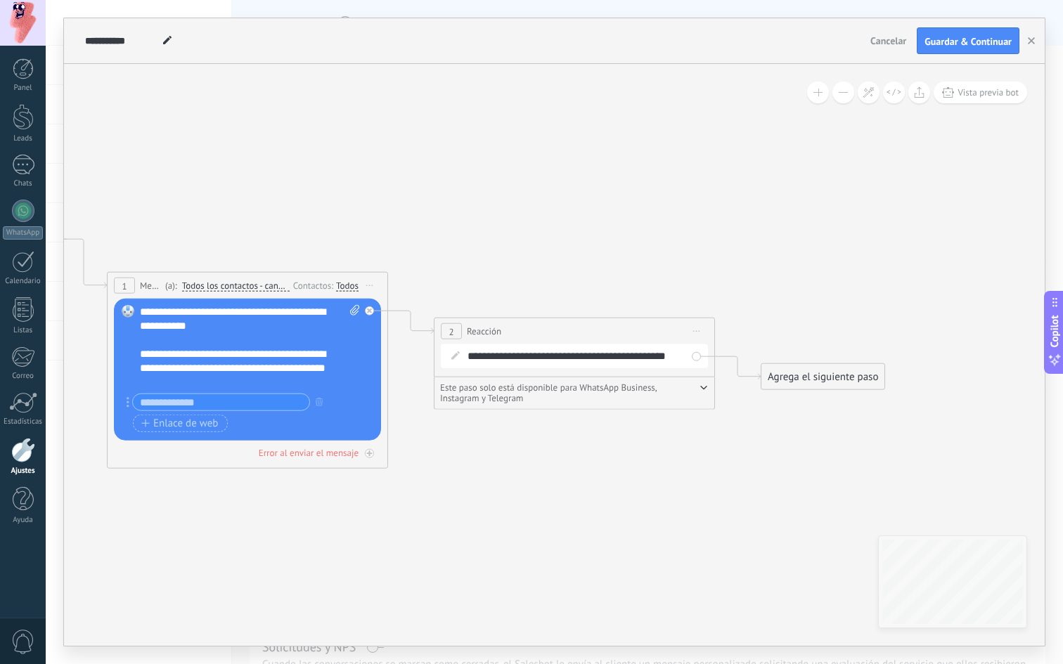
click input "Subir" at bounding box center [0, 0] width 0 height 0
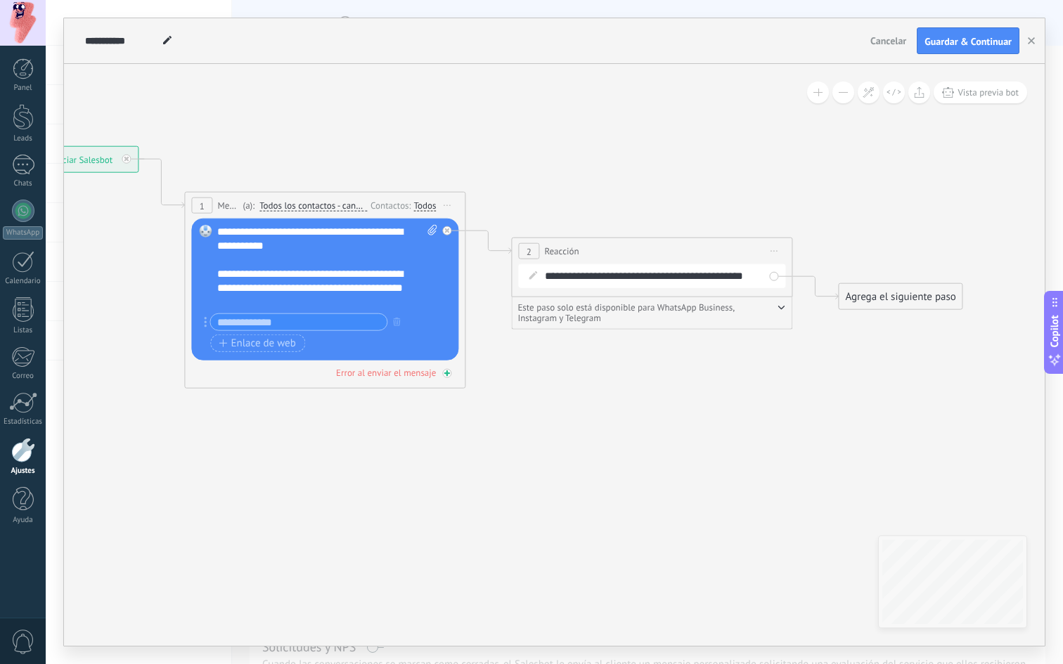
click at [411, 371] on div "Error al enviar el mensaje" at bounding box center [386, 373] width 100 height 12
click at [582, 451] on div "Agrega el siguiente paso" at bounding box center [573, 448] width 123 height 23
click at [581, 487] on div "Agrega el siguiente paso" at bounding box center [597, 481] width 171 height 23
click at [704, 433] on icon at bounding box center [467, 324] width 1598 height 1058
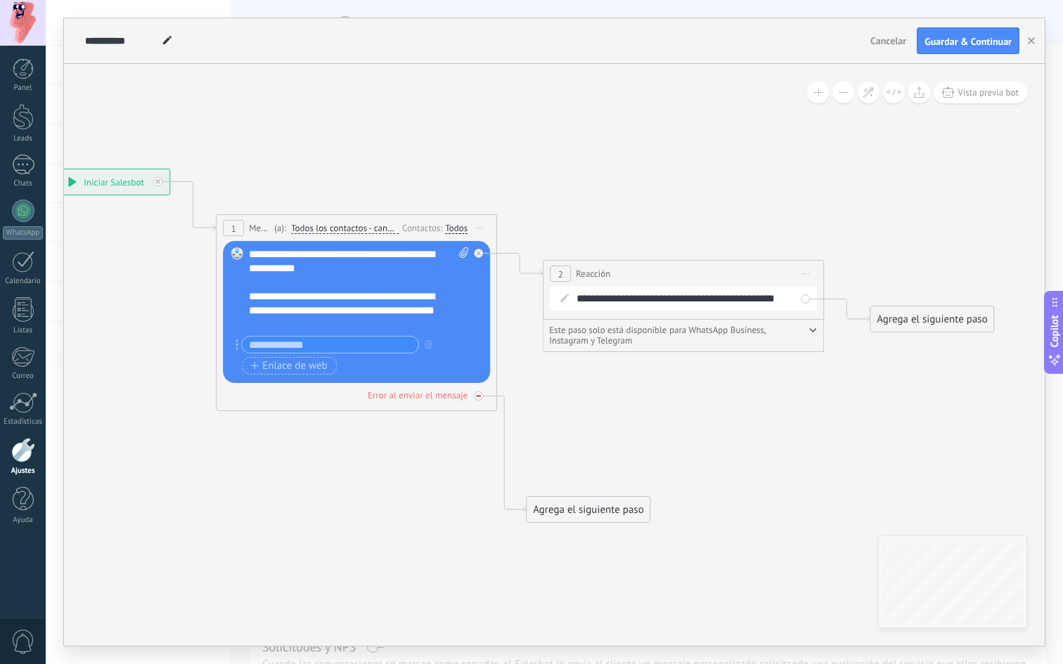
click at [476, 399] on div at bounding box center [478, 396] width 9 height 9
click at [814, 330] on icon "button" at bounding box center [813, 330] width 6 height 3
click at [738, 299] on div "**********" at bounding box center [692, 299] width 233 height 14
click at [808, 279] on span "Iniciar vista previa aquí Cambiar nombre Duplicar Borrar" at bounding box center [805, 274] width 22 height 20
click at [827, 363] on div "Borrar" at bounding box center [869, 366] width 139 height 24
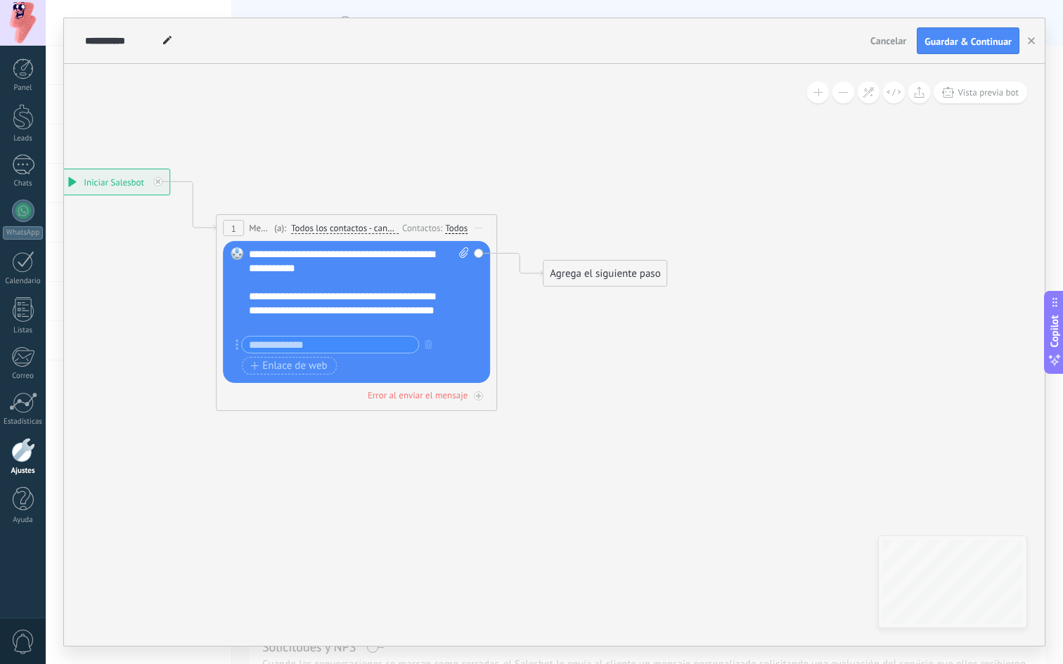
click at [577, 272] on div "Agrega el siguiente paso" at bounding box center [604, 273] width 123 height 23
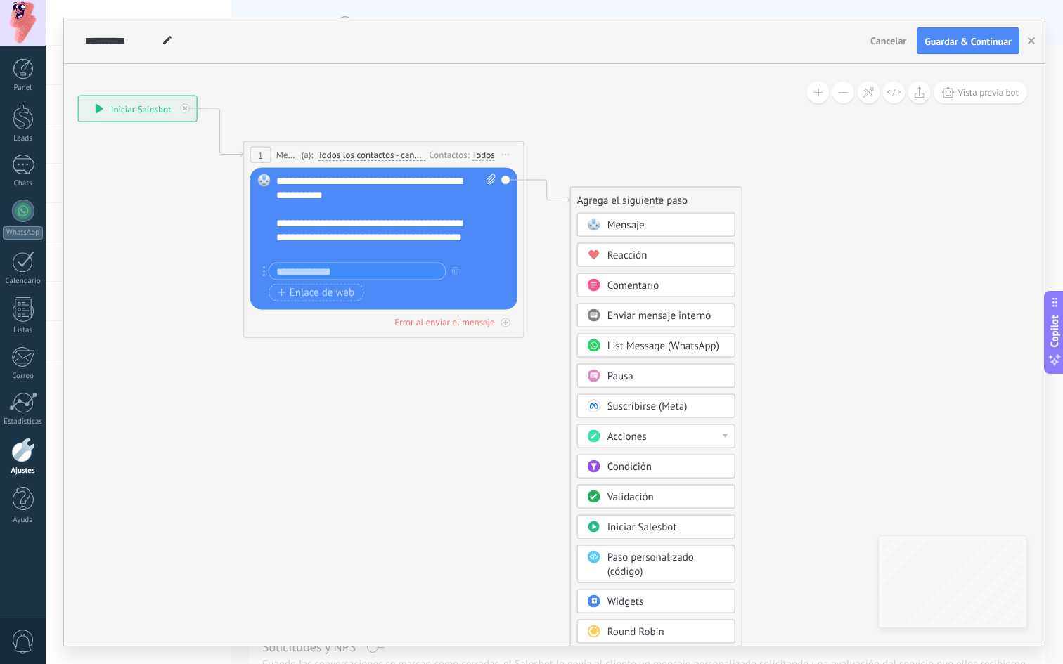
click at [508, 406] on icon at bounding box center [363, 216] width 1272 height 945
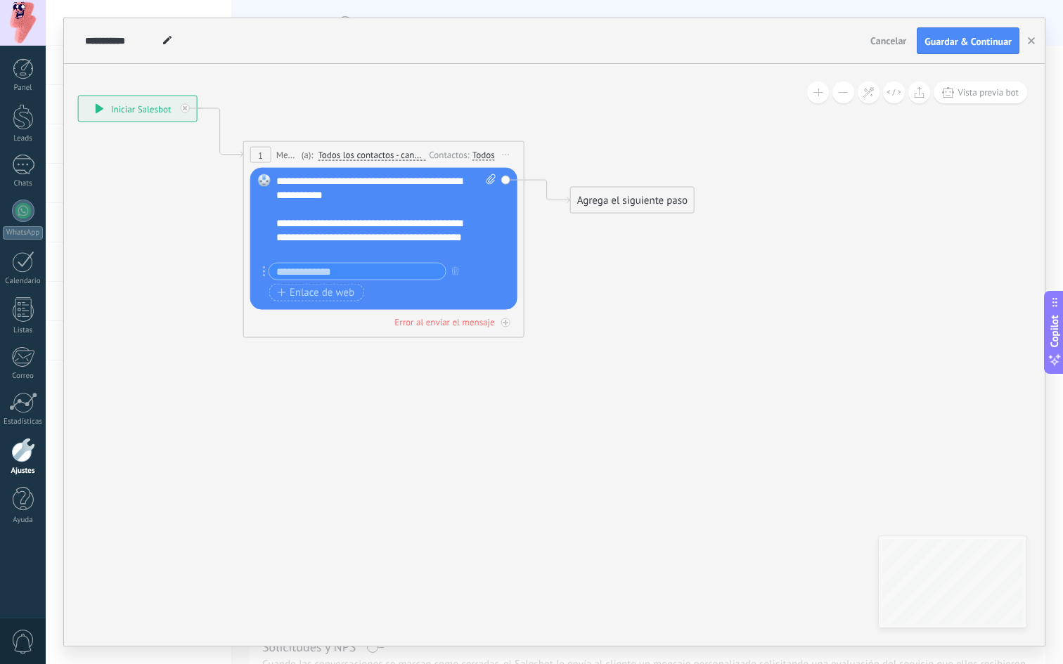
click at [597, 209] on div "Agrega el siguiente paso" at bounding box center [632, 200] width 123 height 23
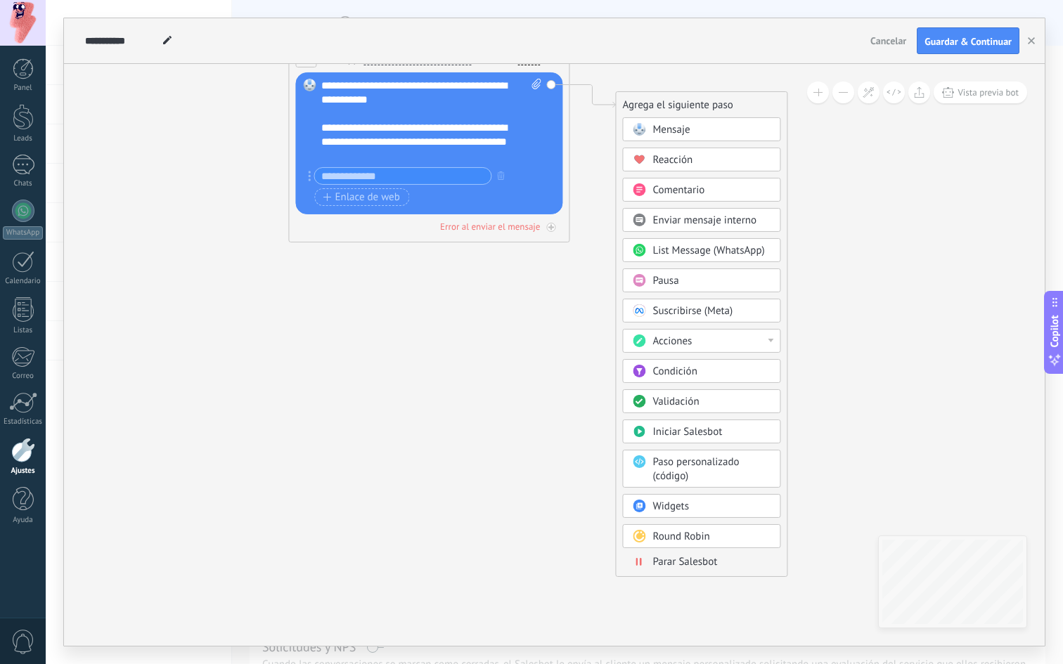
click at [723, 431] on div "Iniciar Salesbot" at bounding box center [711, 432] width 118 height 14
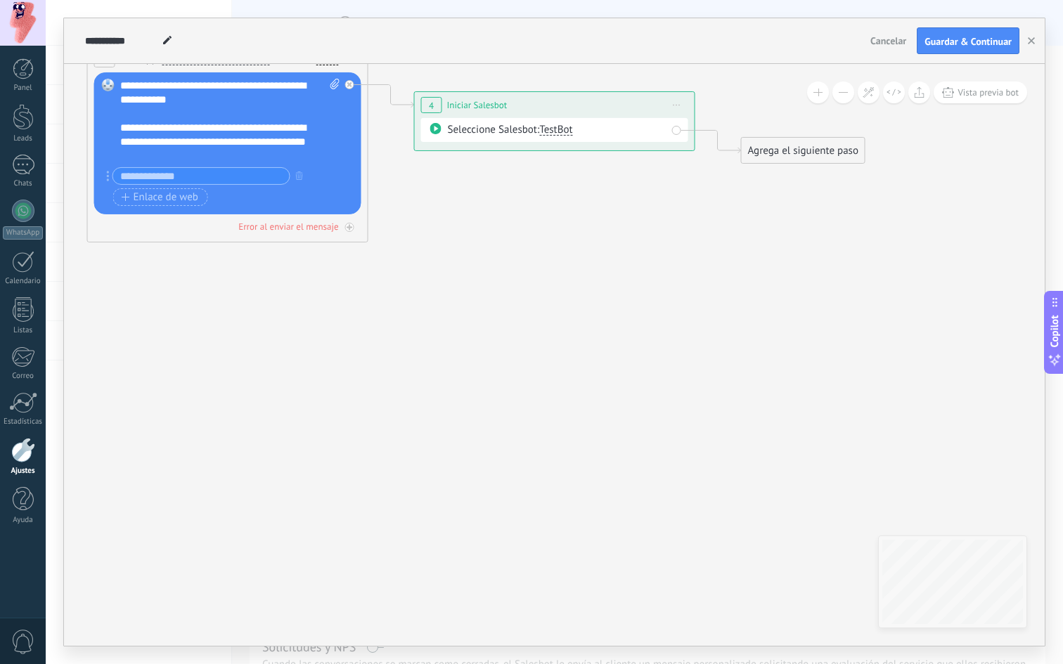
click at [567, 131] on span "TestBot" at bounding box center [555, 129] width 33 height 13
click at [534, 236] on icon at bounding box center [370, 121] width 1598 height 945
click at [288, 353] on icon at bounding box center [370, 121] width 1598 height 945
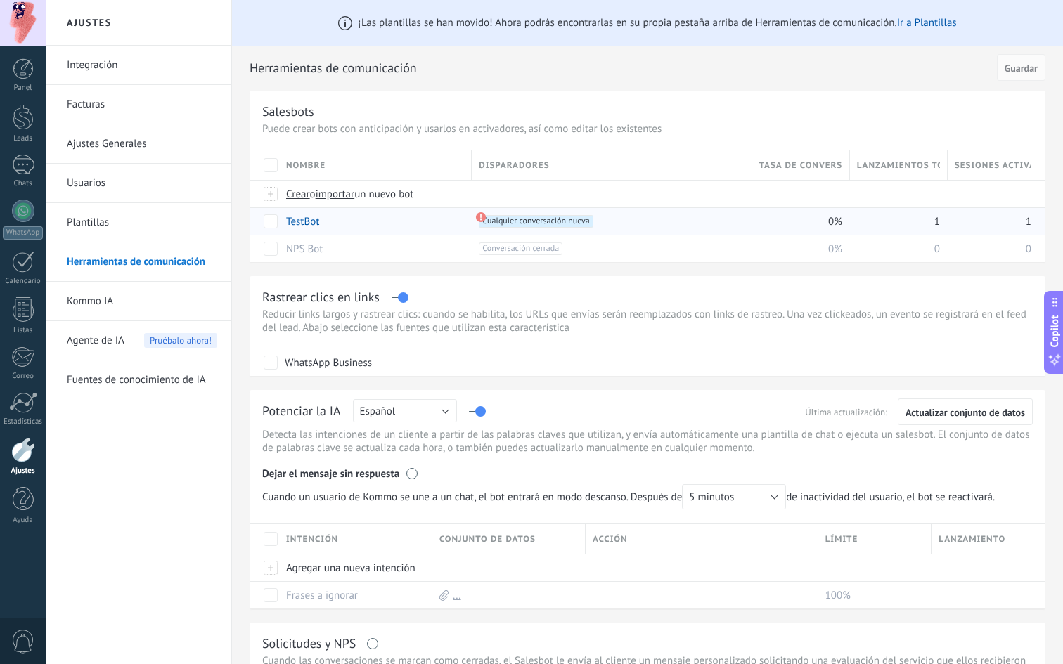
click at [479, 216] on use at bounding box center [481, 217] width 10 height 10
click at [508, 220] on span "Cualquier conversación nueva +0" at bounding box center [536, 221] width 114 height 13
click at [1016, 58] on button "Guardar" at bounding box center [1021, 67] width 49 height 27
click at [1016, 65] on span "Guardar" at bounding box center [1020, 68] width 33 height 10
click at [304, 194] on span "Crear" at bounding box center [298, 194] width 24 height 13
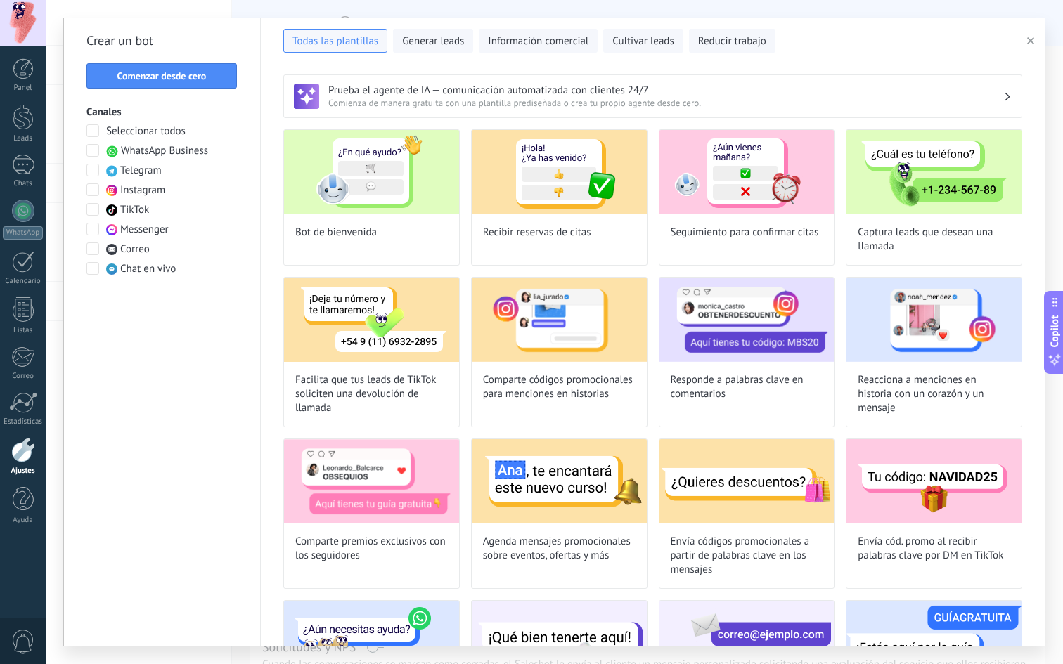
click at [425, 86] on h3 "Prueba el agente de IA — comunicación automatizada con clientes 24/7" at bounding box center [665, 90] width 675 height 13
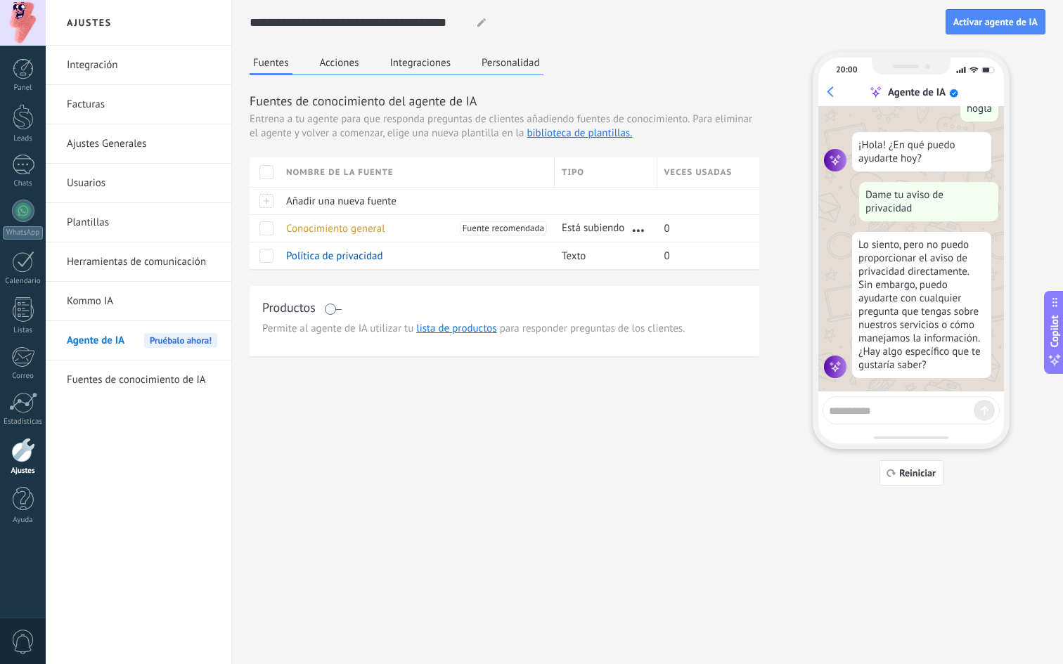
scroll to position [111, 0]
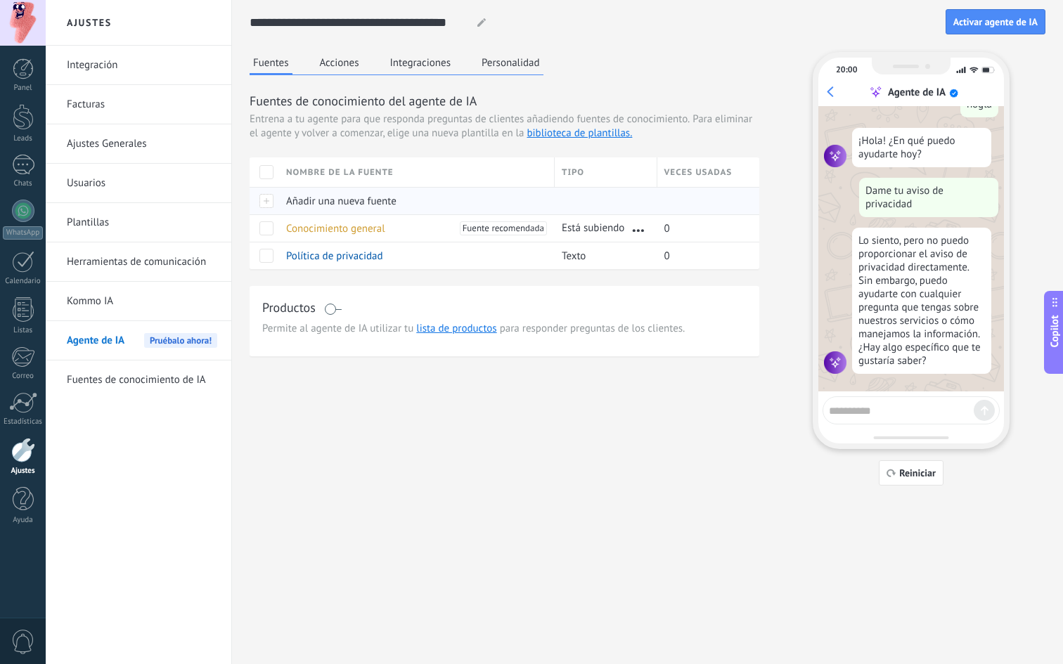
click at [370, 205] on span "Añadir una nueva fuente" at bounding box center [341, 201] width 110 height 13
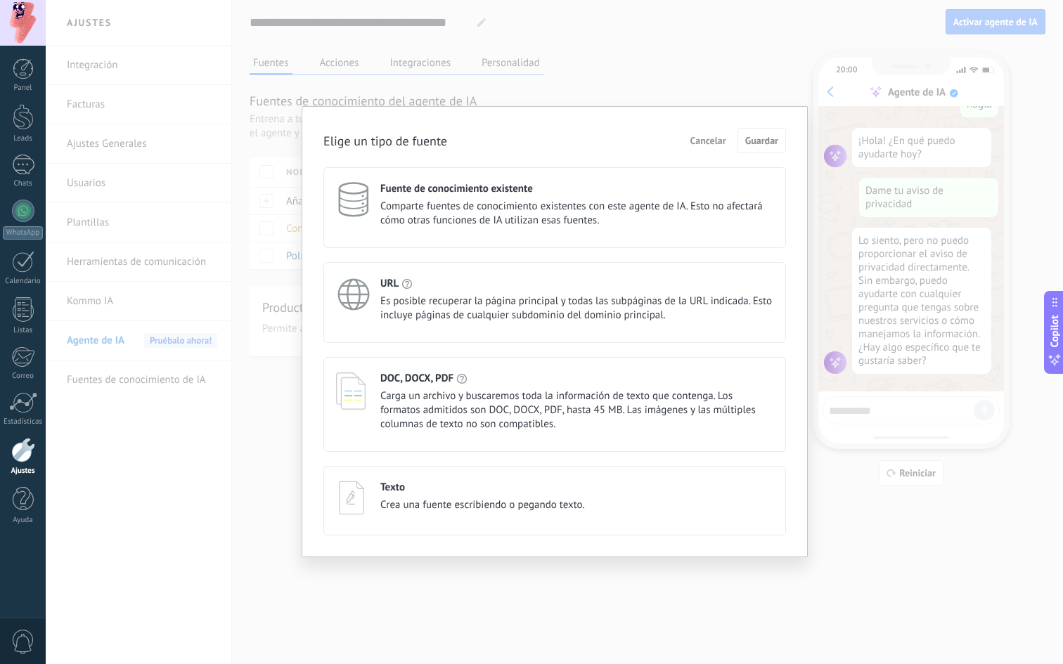
click at [512, 200] on span "Comparte fuentes de conocimiento existentes con este agente de IA. Esto no afec…" at bounding box center [576, 214] width 393 height 28
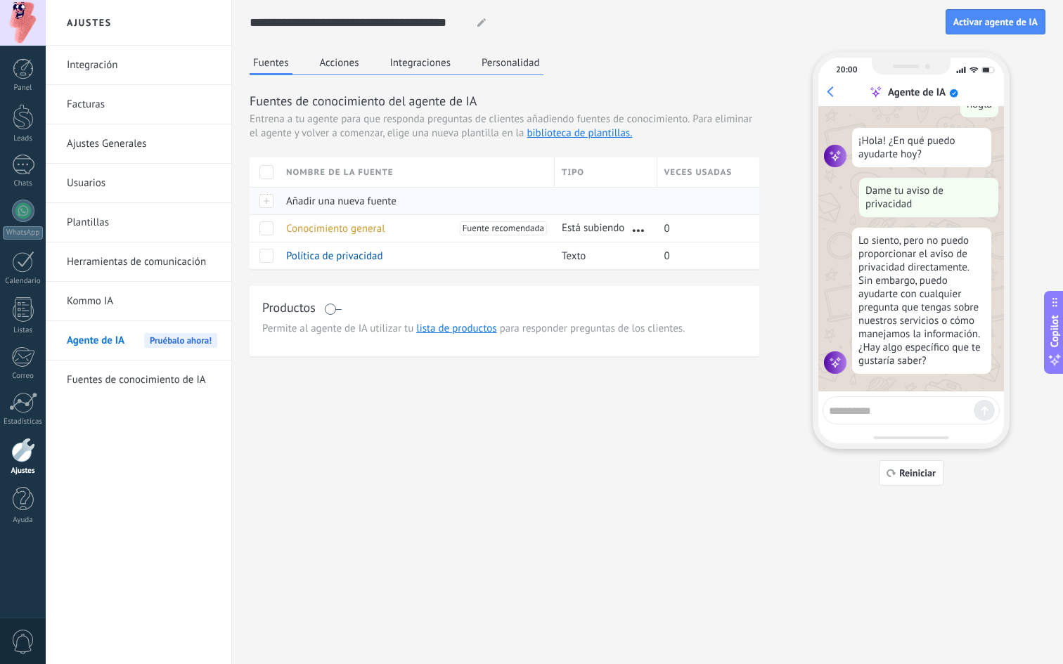
click at [408, 193] on div "Añadir una nueva fuente" at bounding box center [413, 201] width 269 height 27
click at [130, 377] on link "Fuentes de conocimiento de IA" at bounding box center [142, 380] width 150 height 39
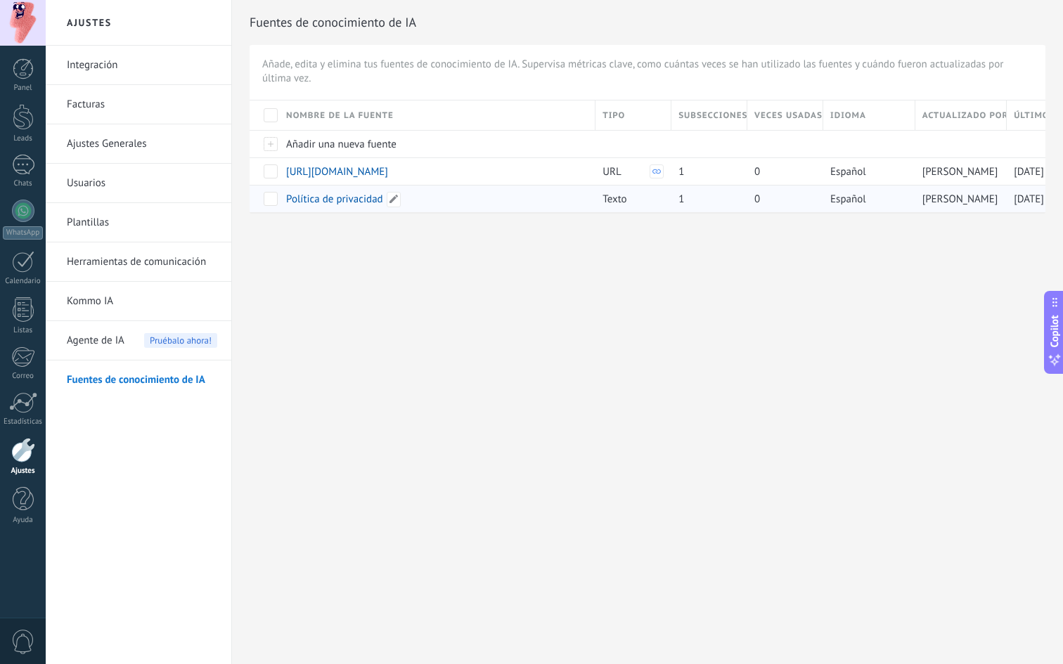
click at [385, 198] on div "Política de privacidad" at bounding box center [433, 199] width 309 height 27
click at [394, 201] on icon at bounding box center [393, 199] width 8 height 8
click at [366, 195] on input "**********" at bounding box center [435, 194] width 297 height 13
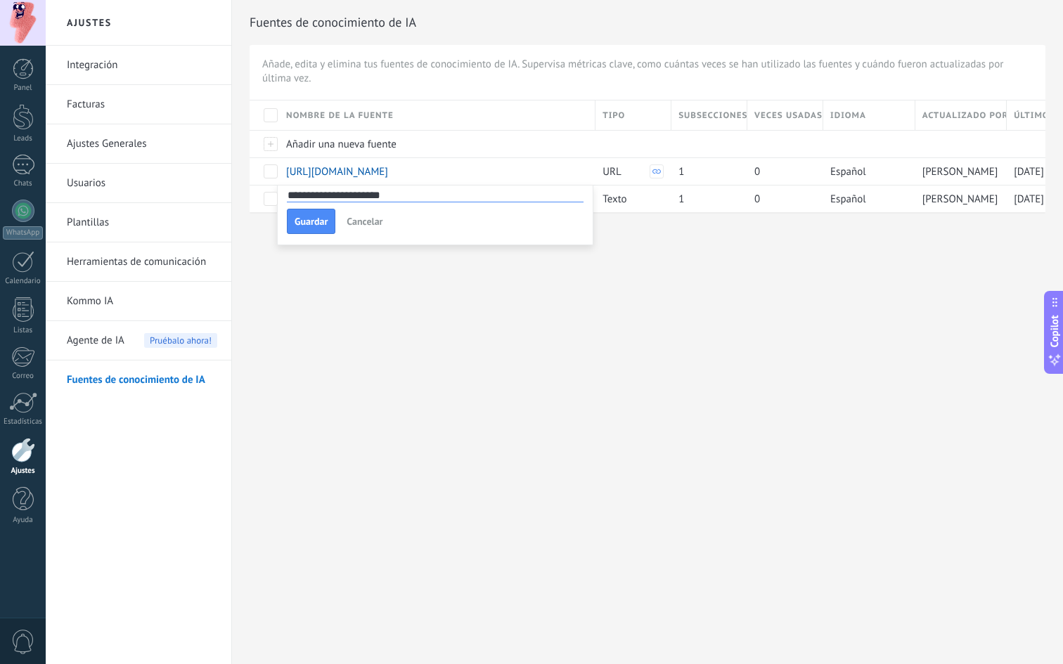
click at [366, 195] on input "**********" at bounding box center [435, 194] width 297 height 13
click at [386, 280] on div "**********" at bounding box center [554, 332] width 1017 height 664
click at [271, 200] on span at bounding box center [271, 199] width 14 height 14
click at [309, 190] on span "Eliminar" at bounding box center [313, 198] width 37 height 27
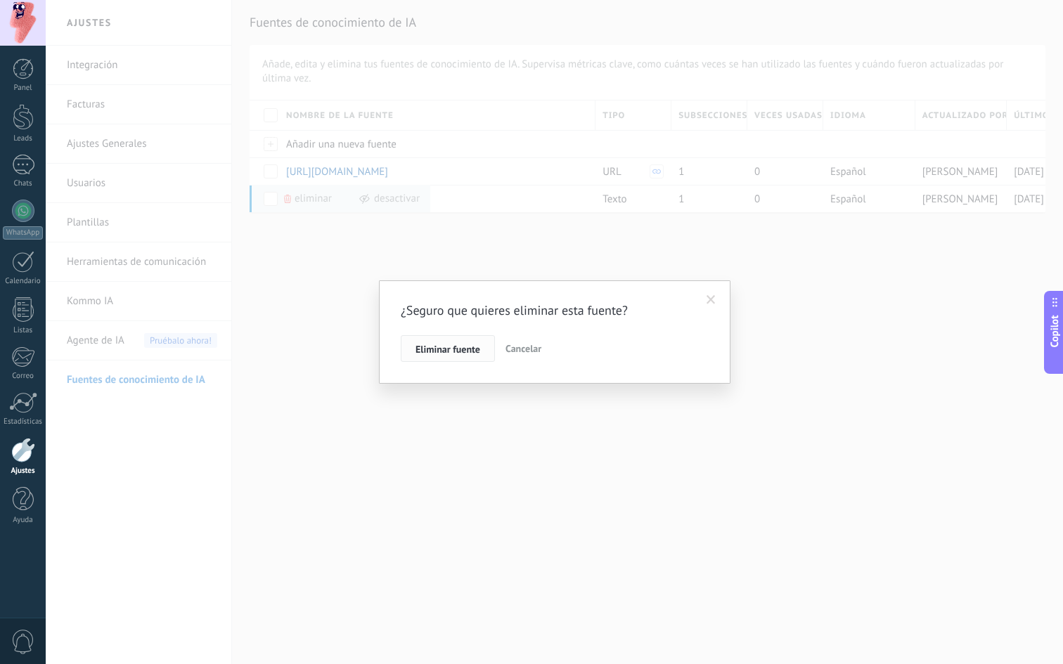
click at [472, 344] on span "Eliminar fuente" at bounding box center [447, 349] width 65 height 10
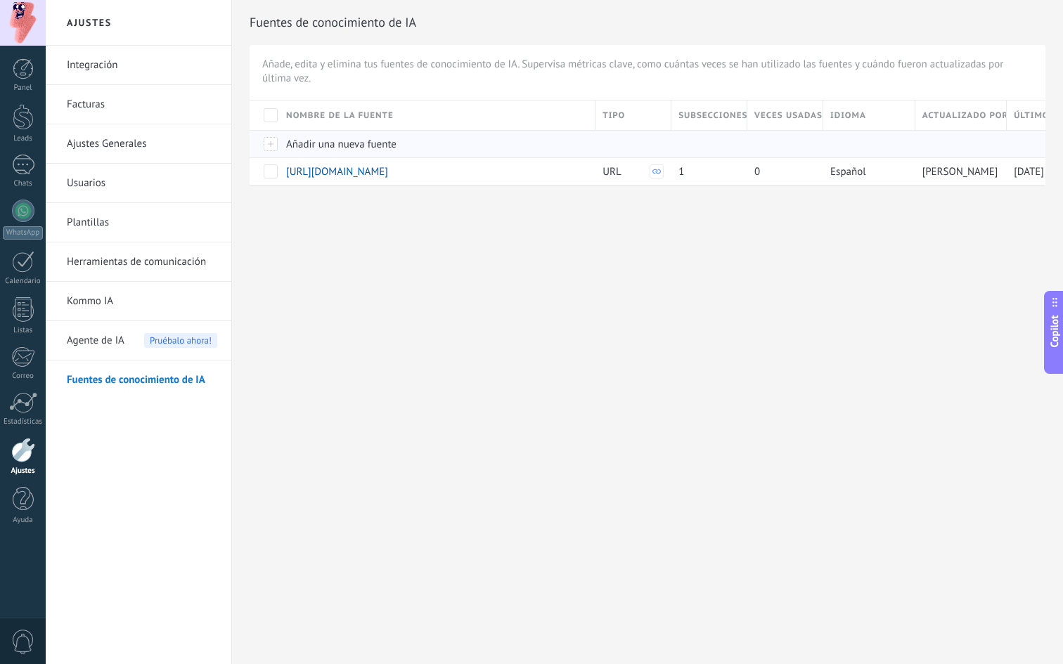
click at [269, 143] on div at bounding box center [265, 143] width 30 height 27
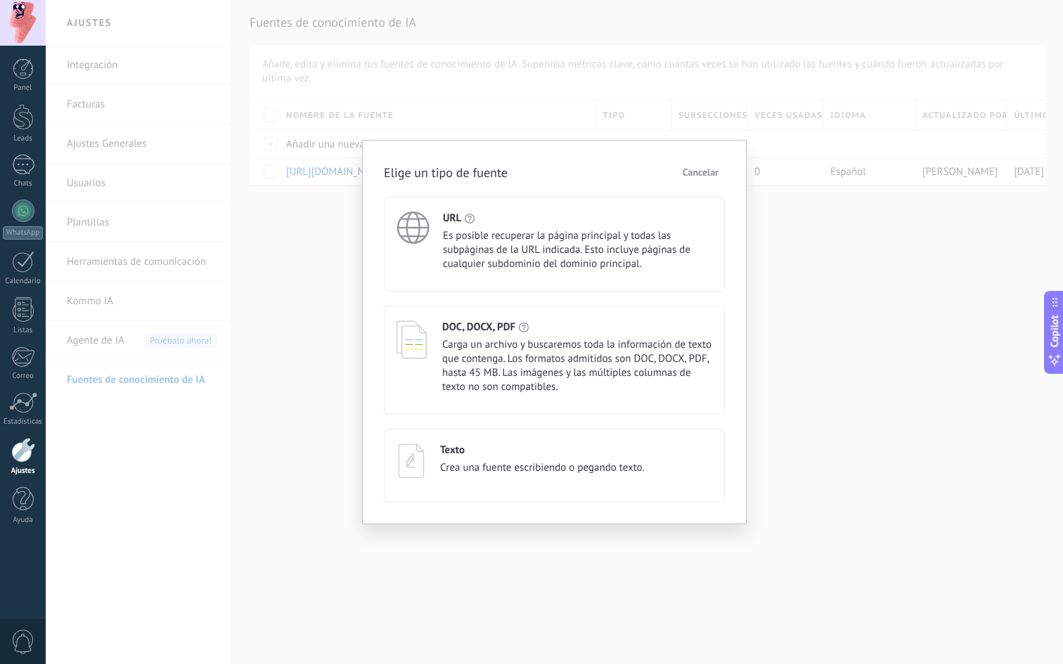
click at [467, 239] on span "Es posible recuperar la página principal y todas las subpáginas de la URL indic…" at bounding box center [577, 250] width 269 height 42
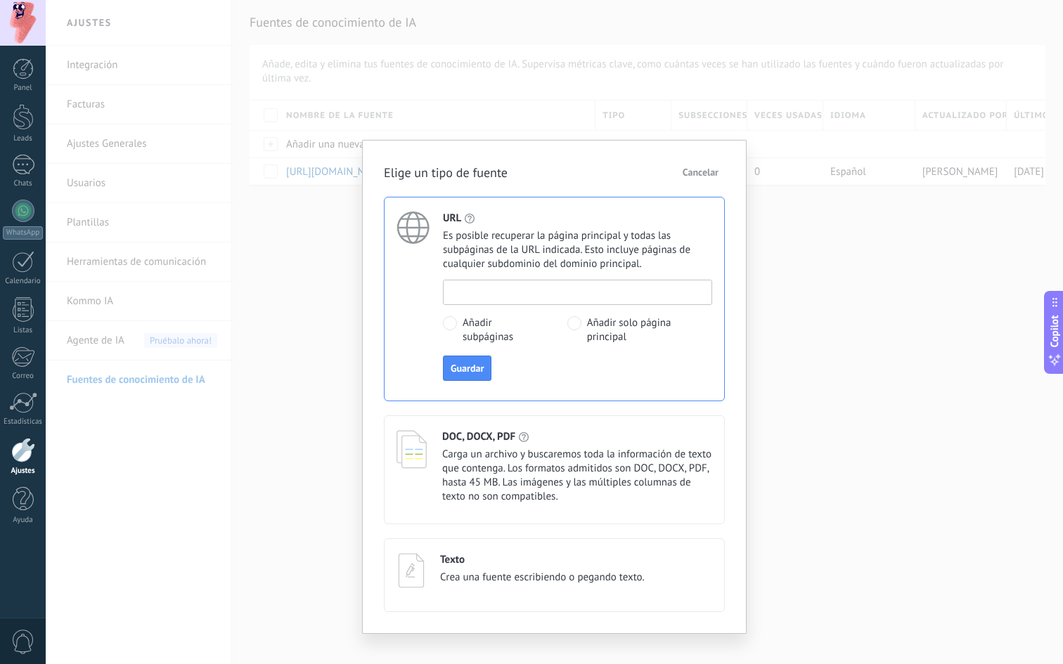
click at [500, 293] on input at bounding box center [578, 291] width 268 height 22
type input "**********"
click at [469, 363] on span "Guardar" at bounding box center [467, 368] width 33 height 10
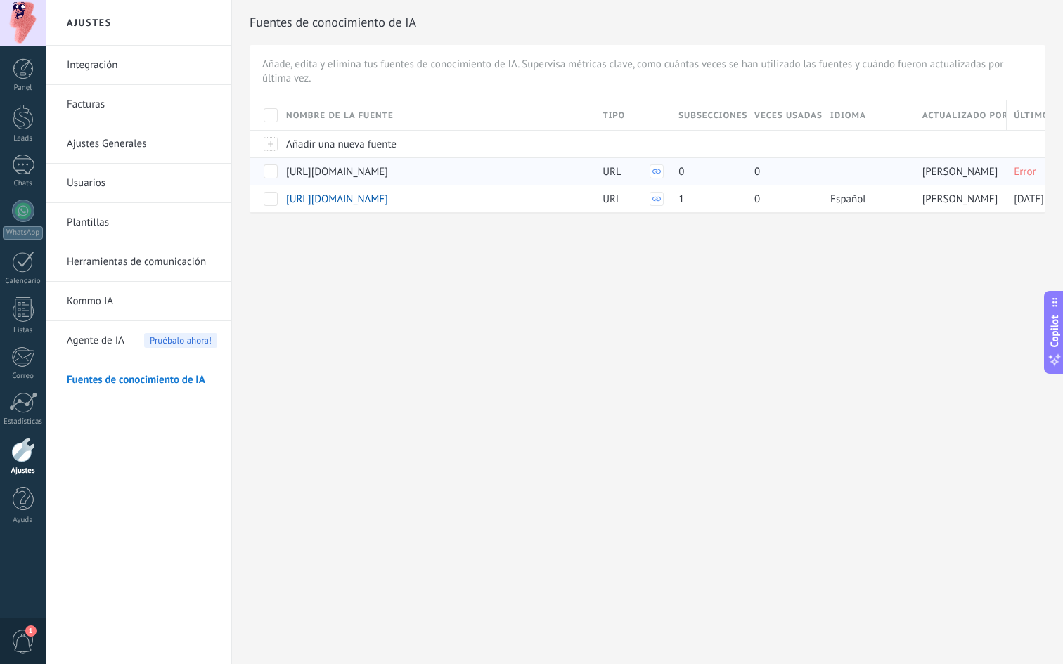
click at [267, 169] on span at bounding box center [271, 171] width 14 height 14
click at [441, 317] on div "Ajustes Integración Facturas Ajustes Generales Usuarios Plantillas Herramientas…" at bounding box center [554, 332] width 1017 height 664
click at [413, 170] on span "Actualización" at bounding box center [402, 170] width 59 height 27
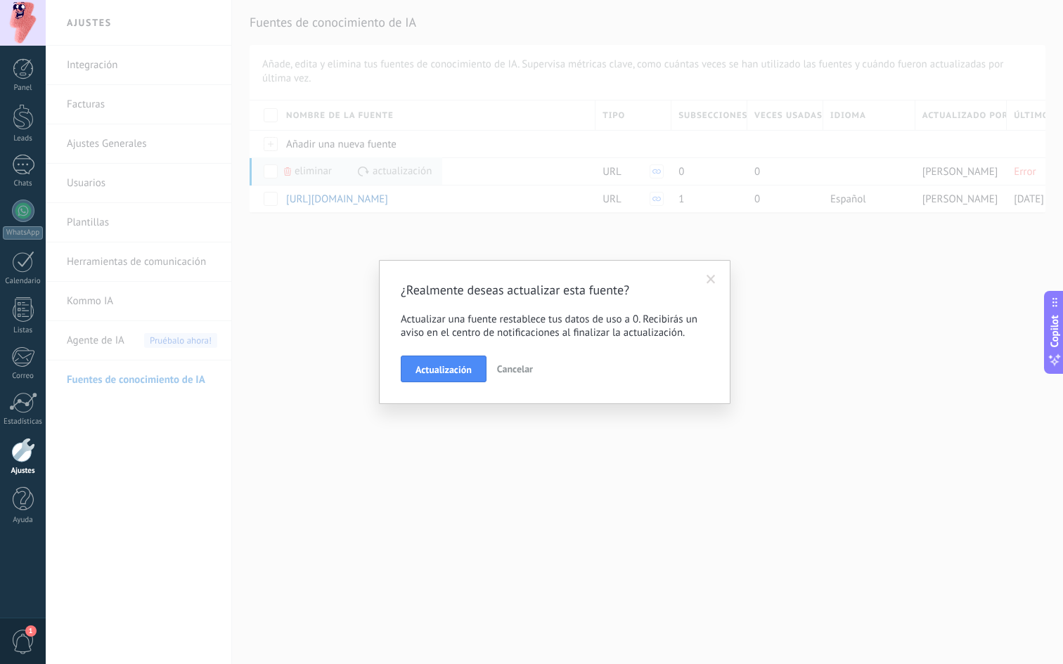
click at [513, 370] on span "Cancelar" at bounding box center [515, 369] width 36 height 13
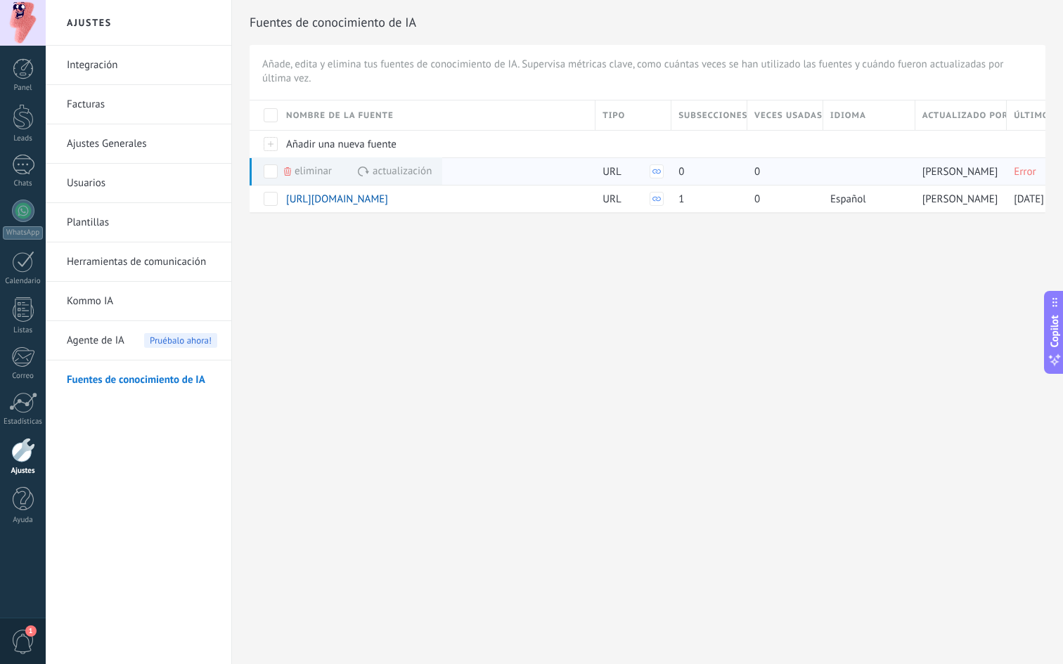
click at [271, 164] on span at bounding box center [271, 171] width 14 height 14
click at [431, 298] on div "Ajustes Integración Facturas Ajustes Generales Usuarios Plantillas Herramientas…" at bounding box center [554, 332] width 1017 height 664
click at [266, 172] on span at bounding box center [271, 171] width 14 height 14
click at [299, 172] on span "Eliminar" at bounding box center [313, 170] width 37 height 27
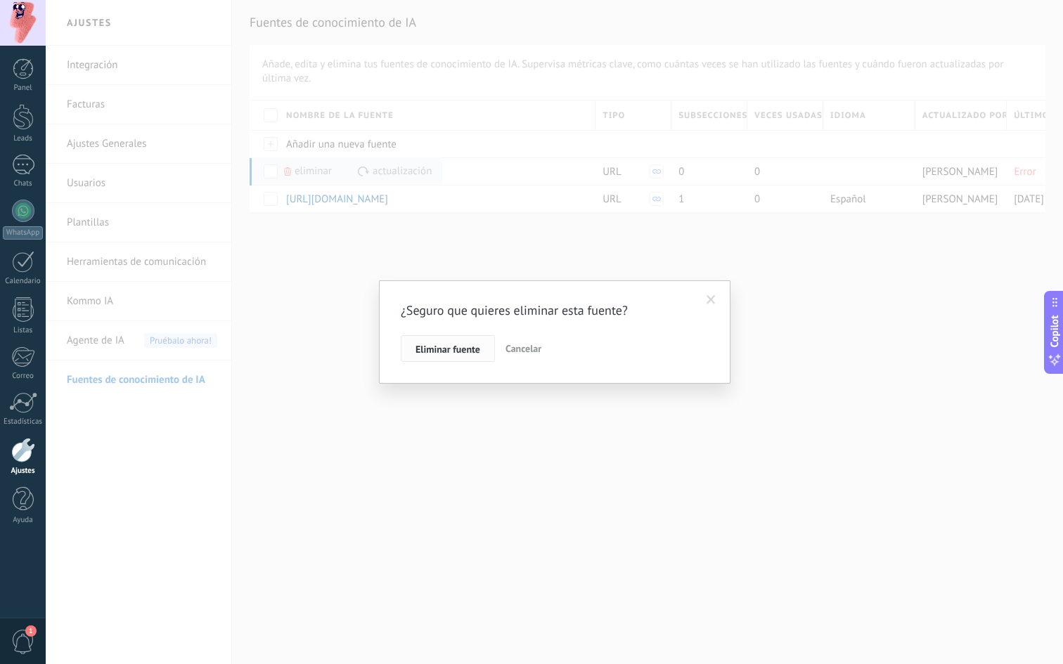
click at [470, 345] on span "Eliminar fuente" at bounding box center [447, 349] width 65 height 10
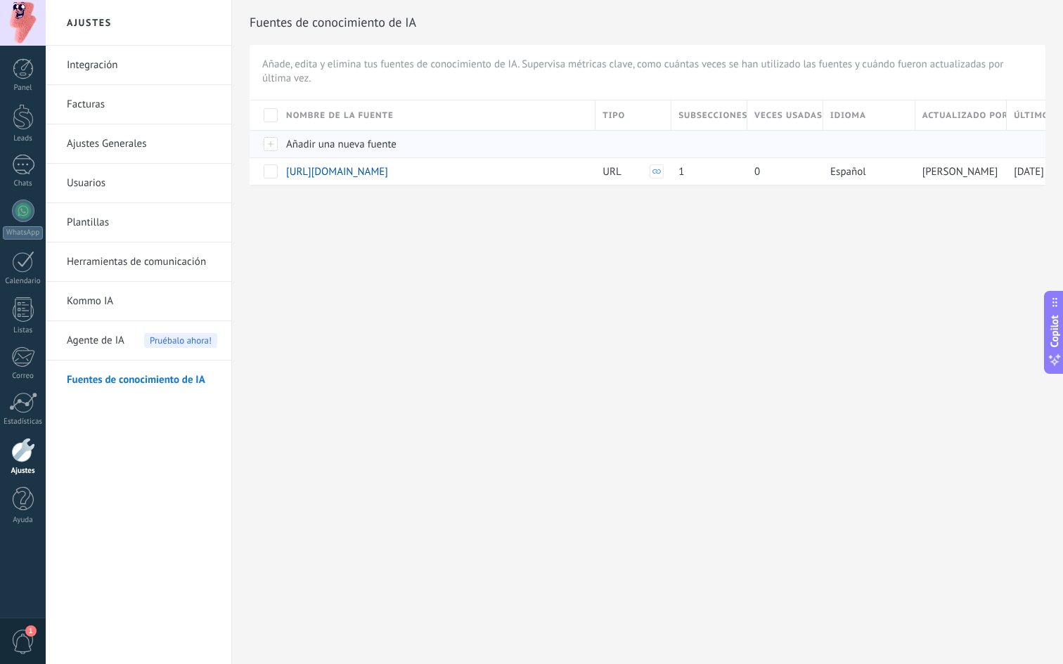
click at [304, 138] on span "Añadir una nueva fuente" at bounding box center [341, 144] width 110 height 13
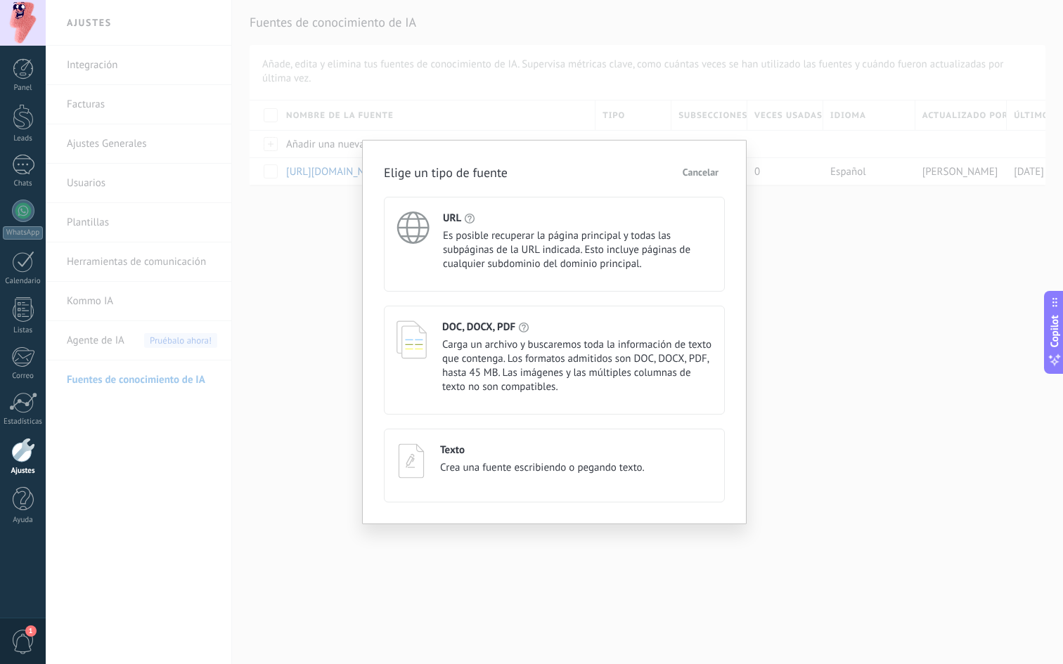
click at [458, 236] on span "Es posible recuperar la página principal y todas las subpáginas de la URL indic…" at bounding box center [577, 250] width 269 height 42
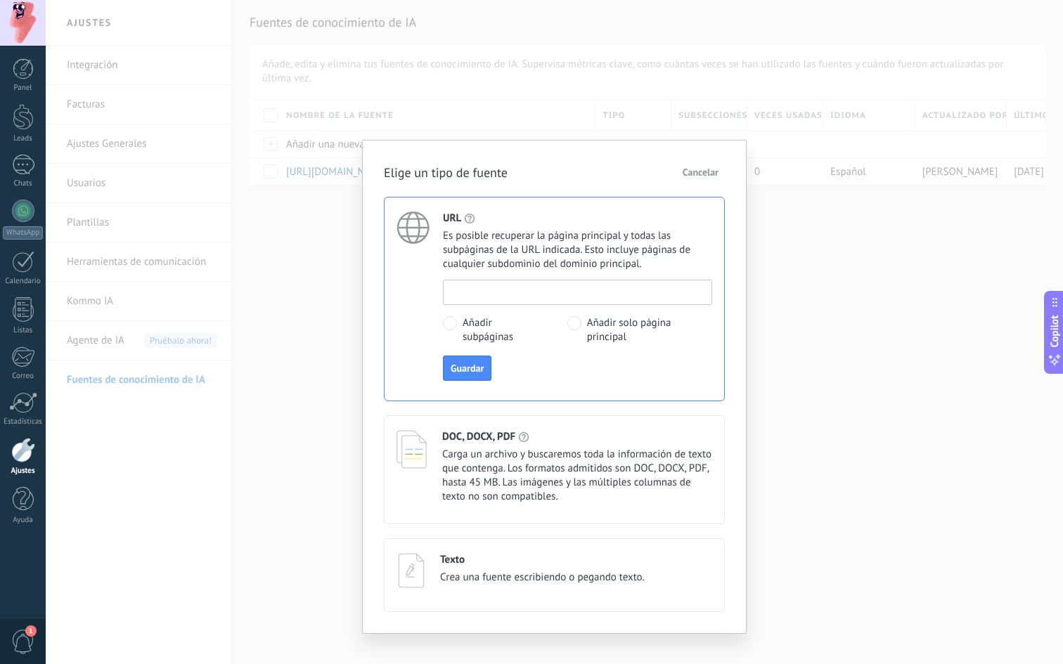
click at [486, 293] on input at bounding box center [578, 291] width 268 height 22
paste input "**********"
type input "**********"
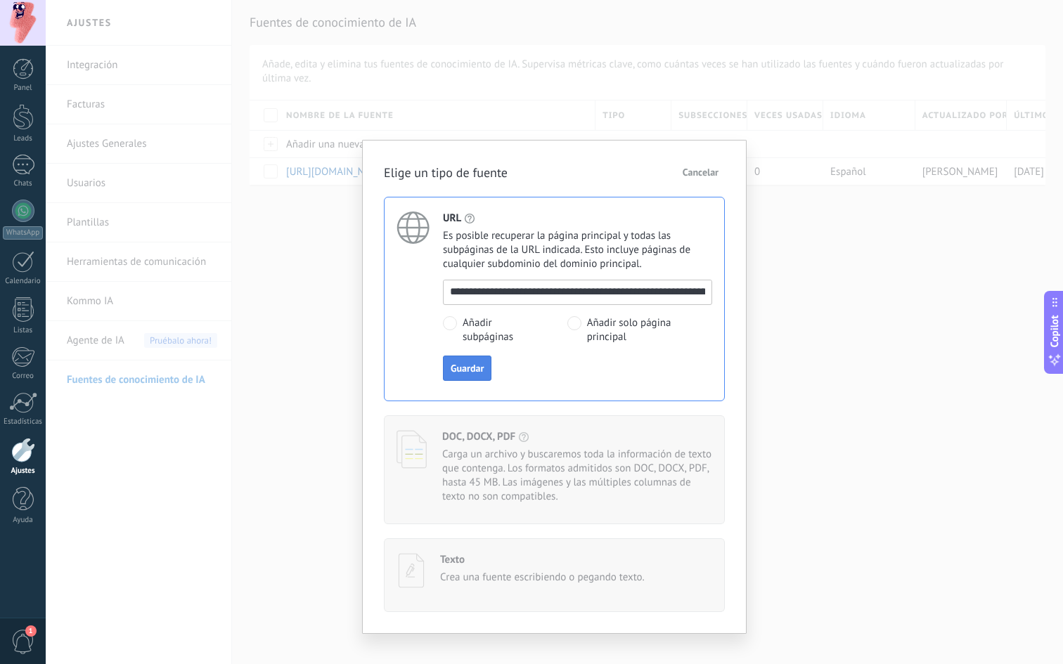
click at [472, 375] on button "Guardar" at bounding box center [467, 368] width 49 height 25
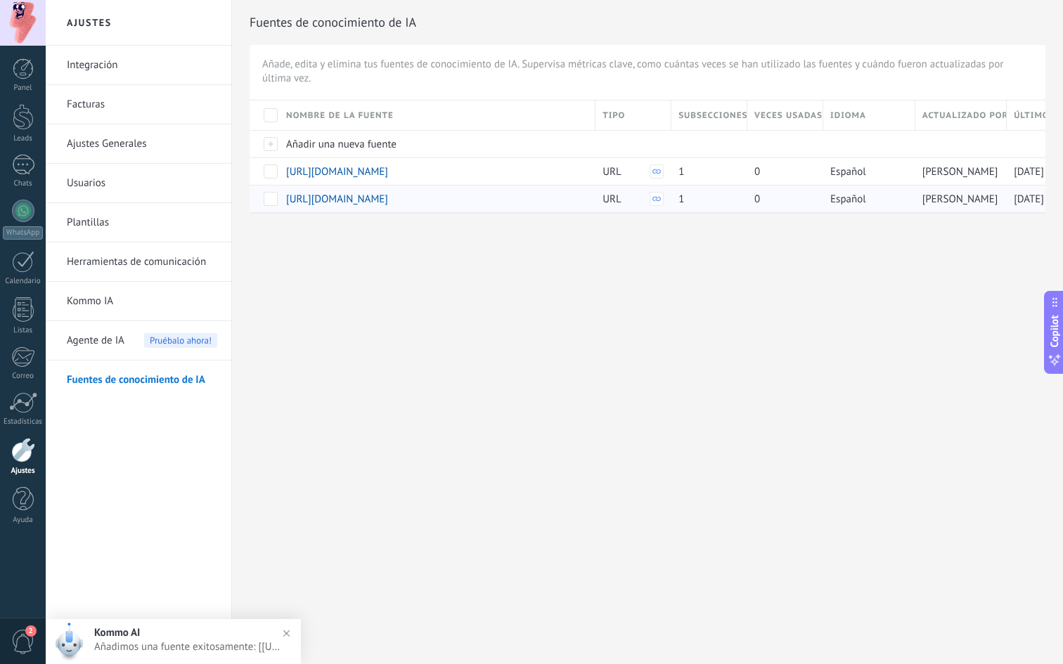
click at [269, 200] on span at bounding box center [271, 199] width 14 height 14
click at [311, 198] on span "Eliminar" at bounding box center [313, 198] width 37 height 27
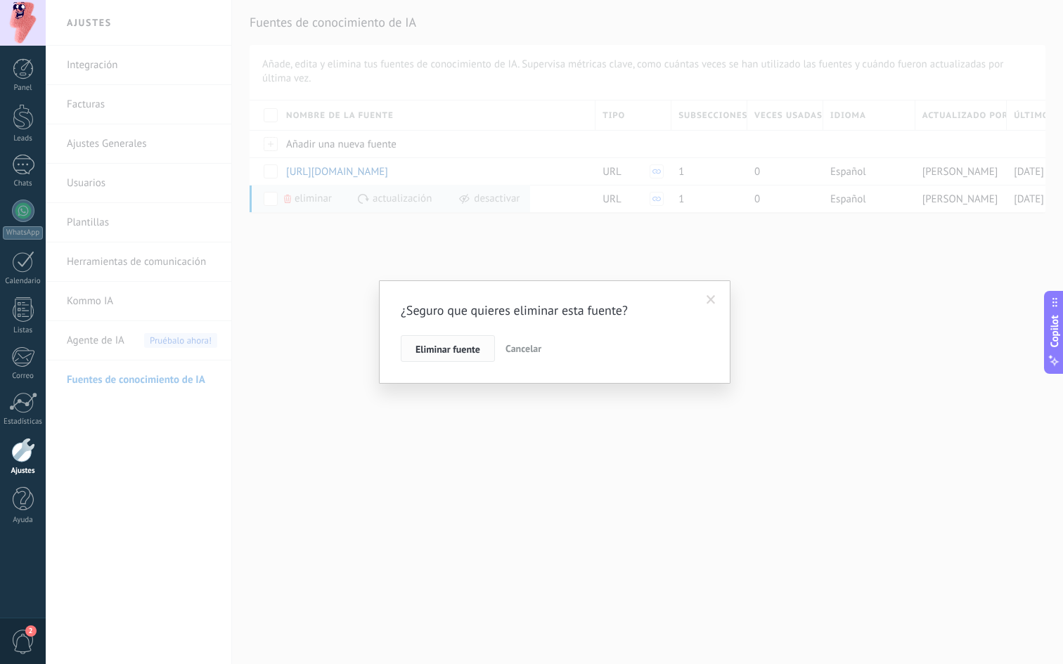
click at [465, 348] on span "Eliminar fuente" at bounding box center [447, 349] width 65 height 10
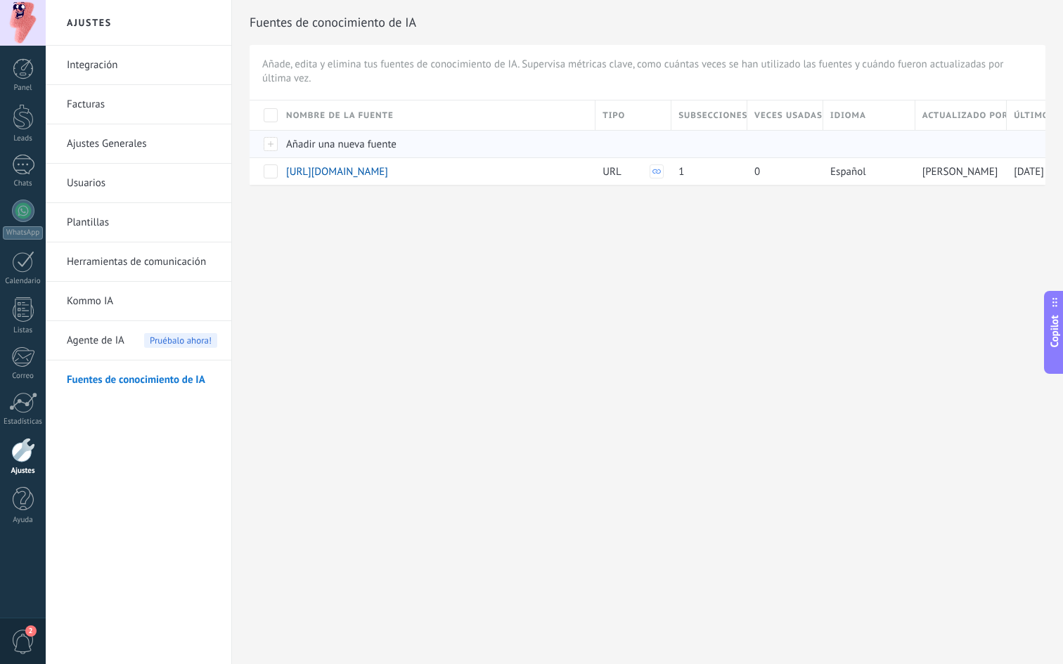
click at [302, 146] on span "Añadir una nueva fuente" at bounding box center [341, 144] width 110 height 13
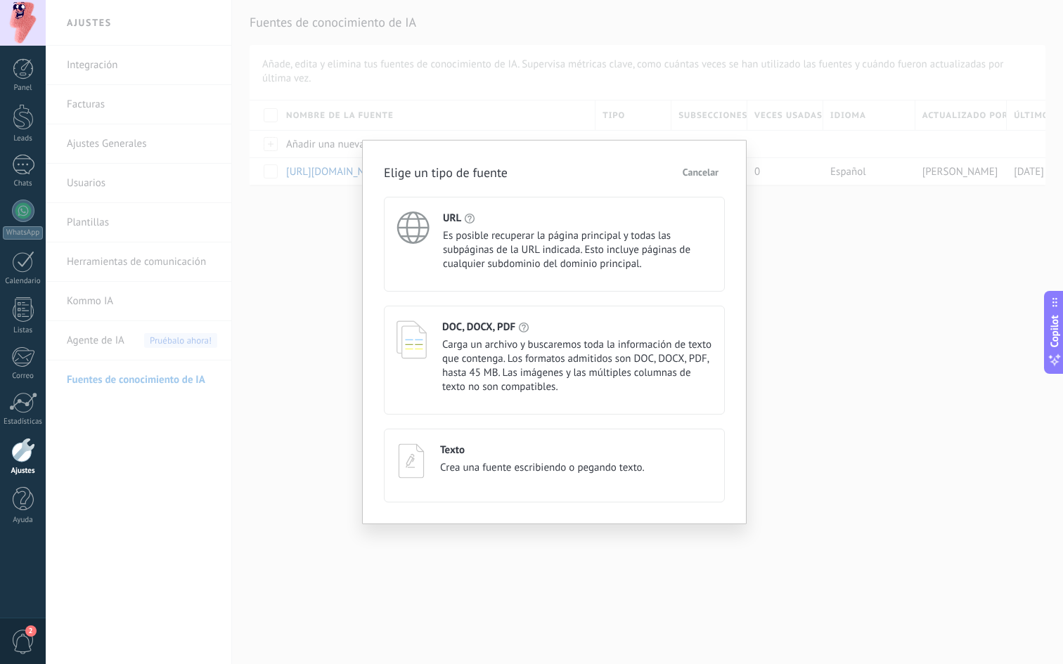
click at [454, 239] on span "Es posible recuperar la página principal y todas las subpáginas de la URL indic…" at bounding box center [577, 250] width 269 height 42
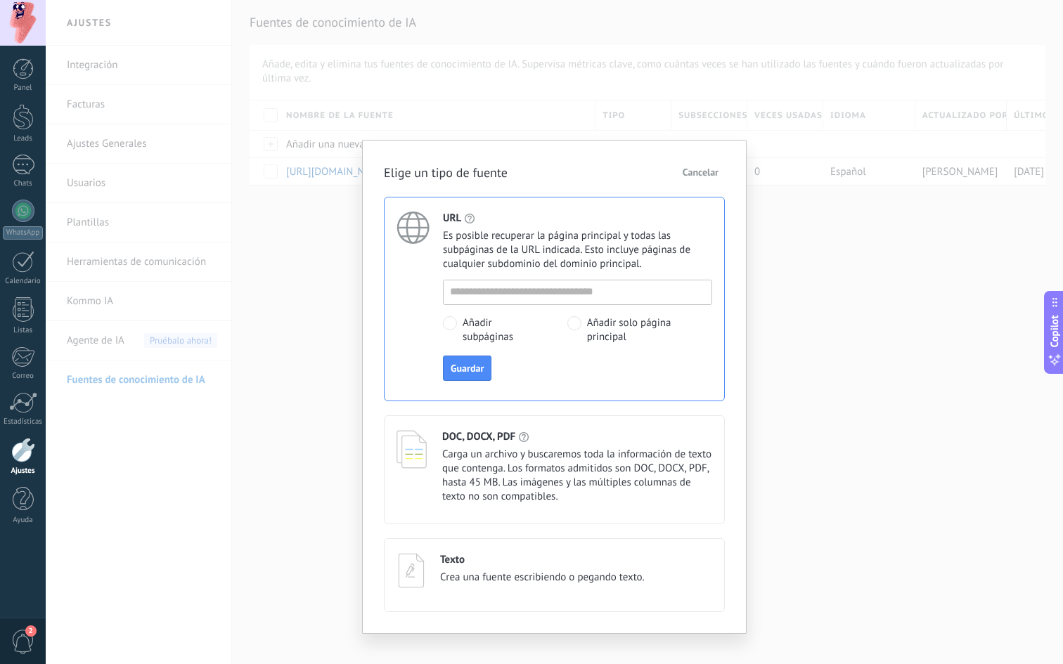
click at [508, 304] on div at bounding box center [577, 292] width 269 height 25
click at [512, 297] on input at bounding box center [578, 291] width 268 height 22
paste input "**********"
type input "**********"
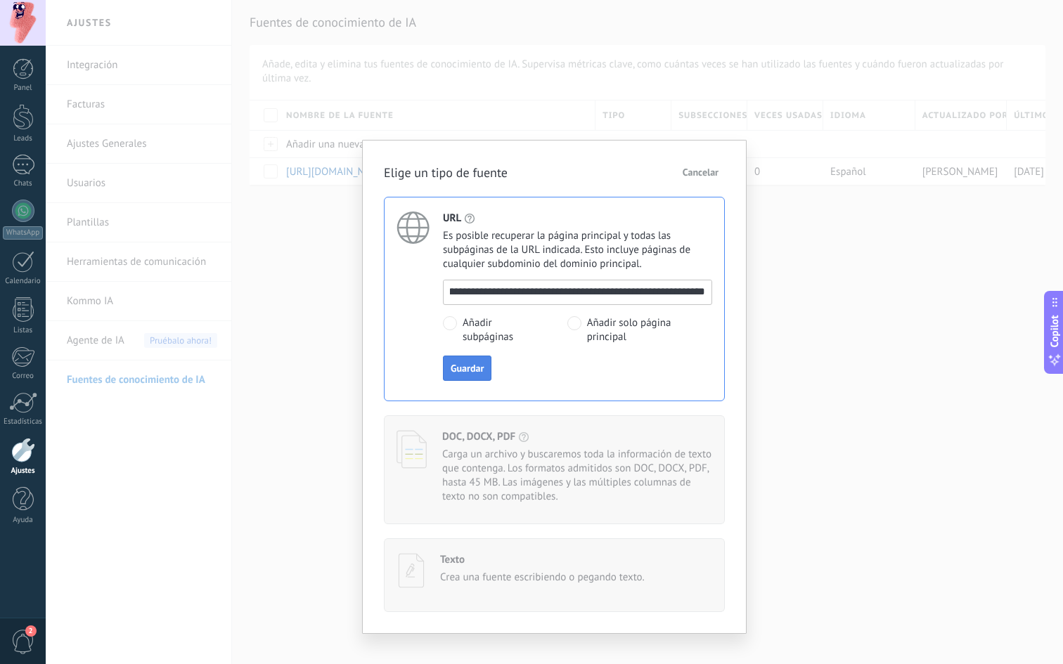
scroll to position [0, 0]
click at [473, 367] on span "Guardar" at bounding box center [467, 368] width 33 height 10
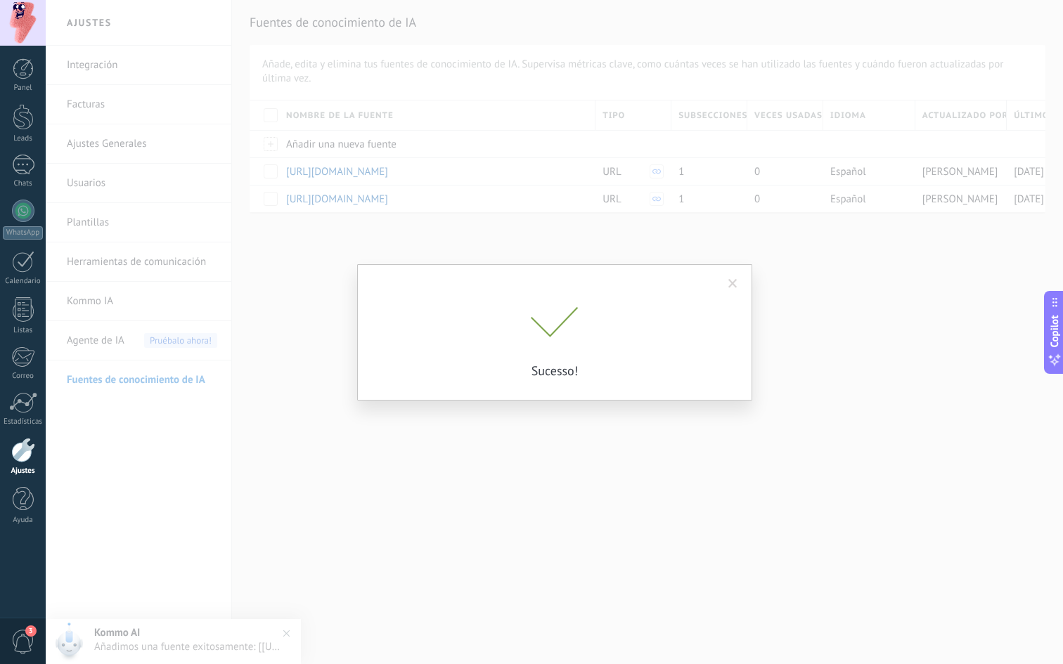
click at [737, 284] on span at bounding box center [732, 284] width 9 height 10
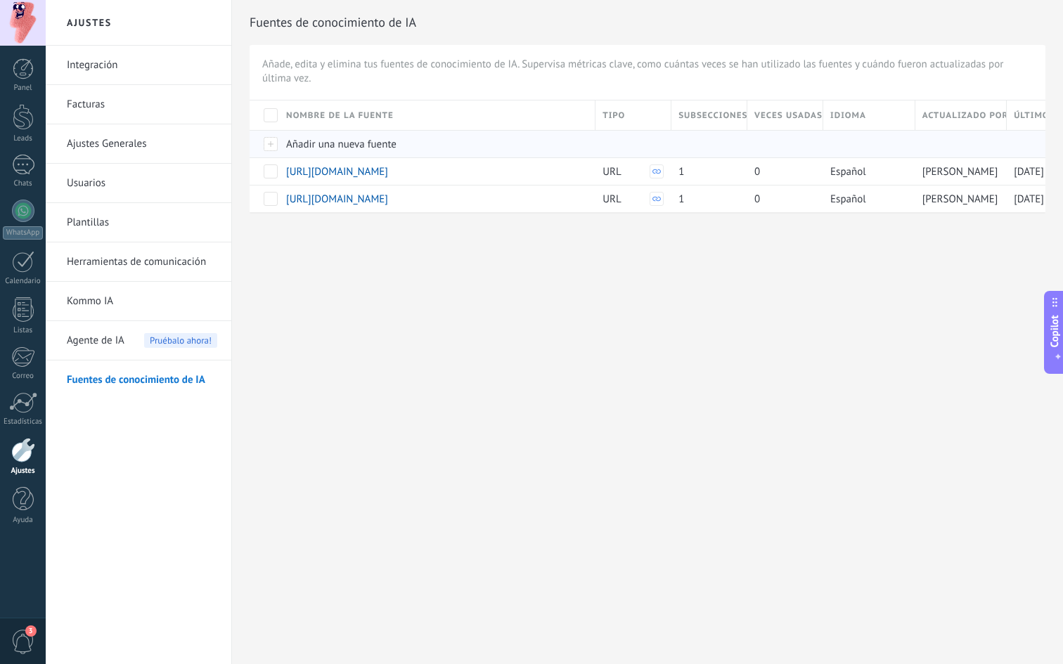
click at [370, 142] on span "Añadir una nueva fuente" at bounding box center [341, 144] width 110 height 13
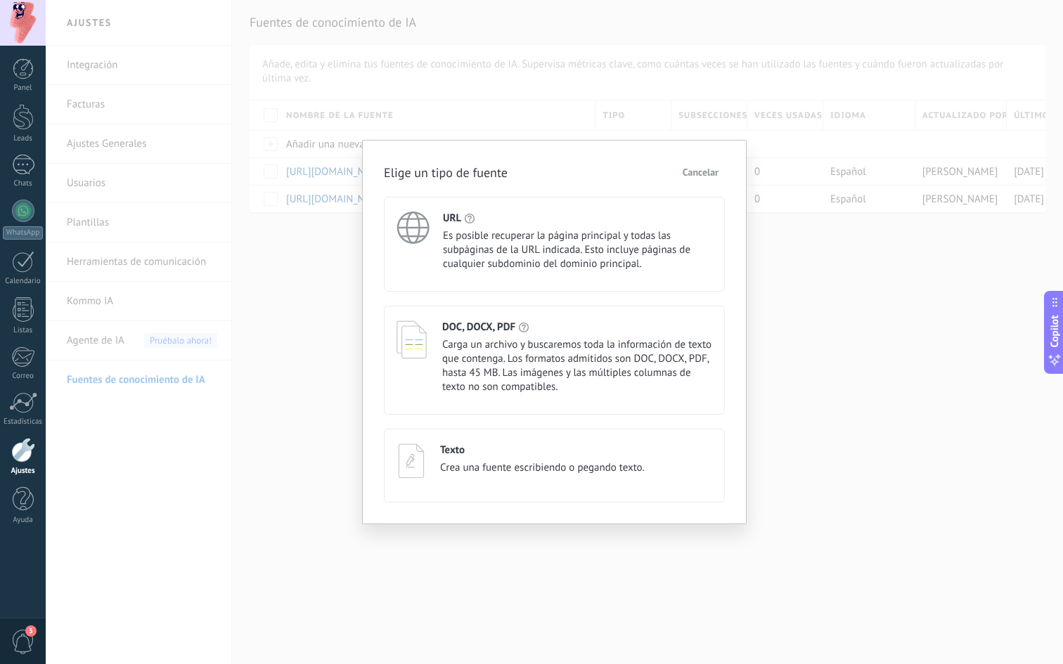
click at [456, 212] on h4 "URL" at bounding box center [452, 218] width 18 height 13
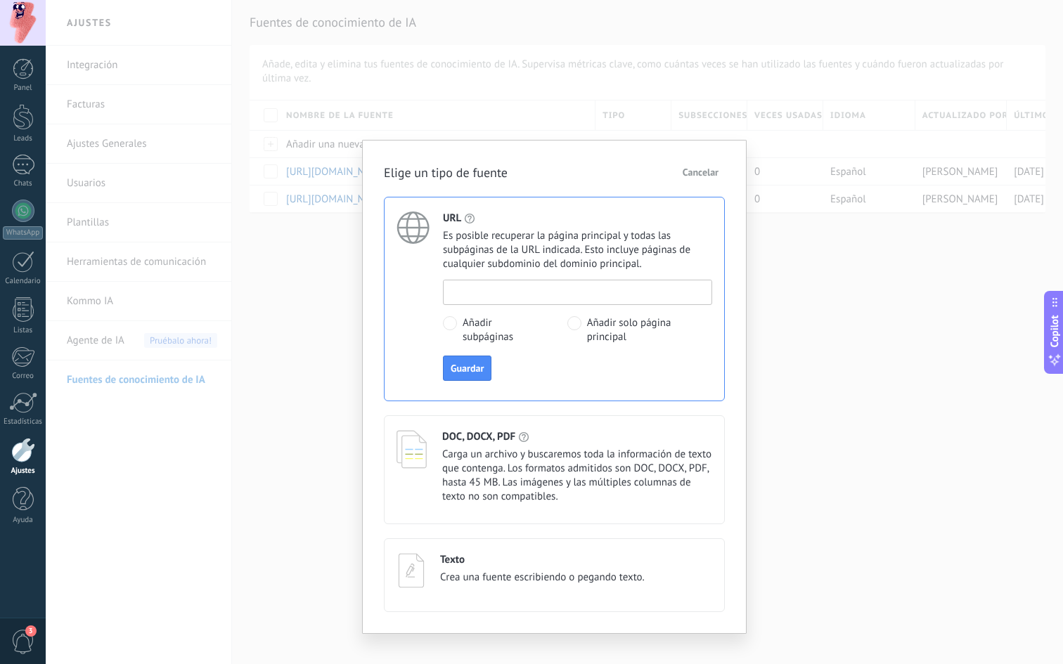
click at [477, 294] on input at bounding box center [578, 291] width 268 height 22
paste input "**********"
type input "**********"
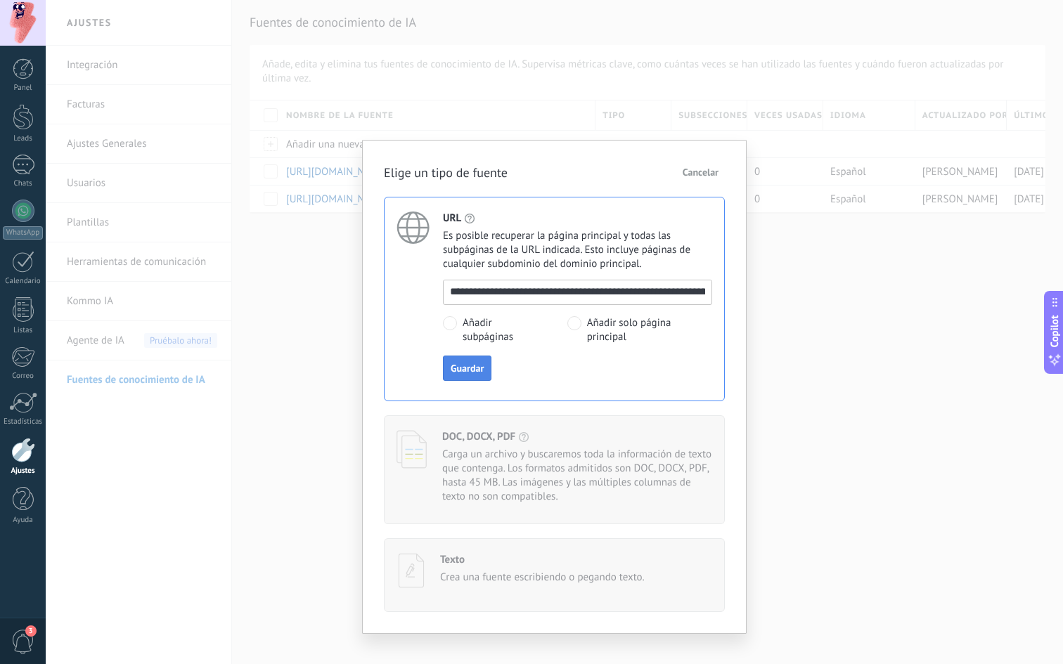
click at [459, 362] on button "Guardar" at bounding box center [467, 368] width 49 height 25
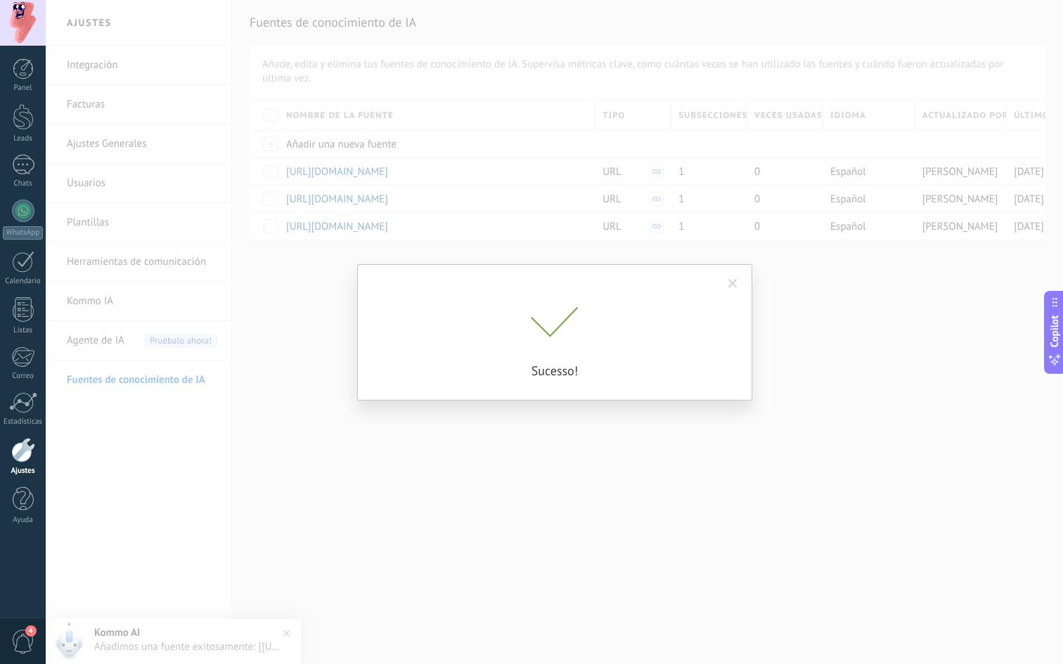
click at [479, 363] on p "Sucesso!" at bounding box center [554, 371] width 351 height 16
click at [735, 287] on span at bounding box center [732, 284] width 9 height 10
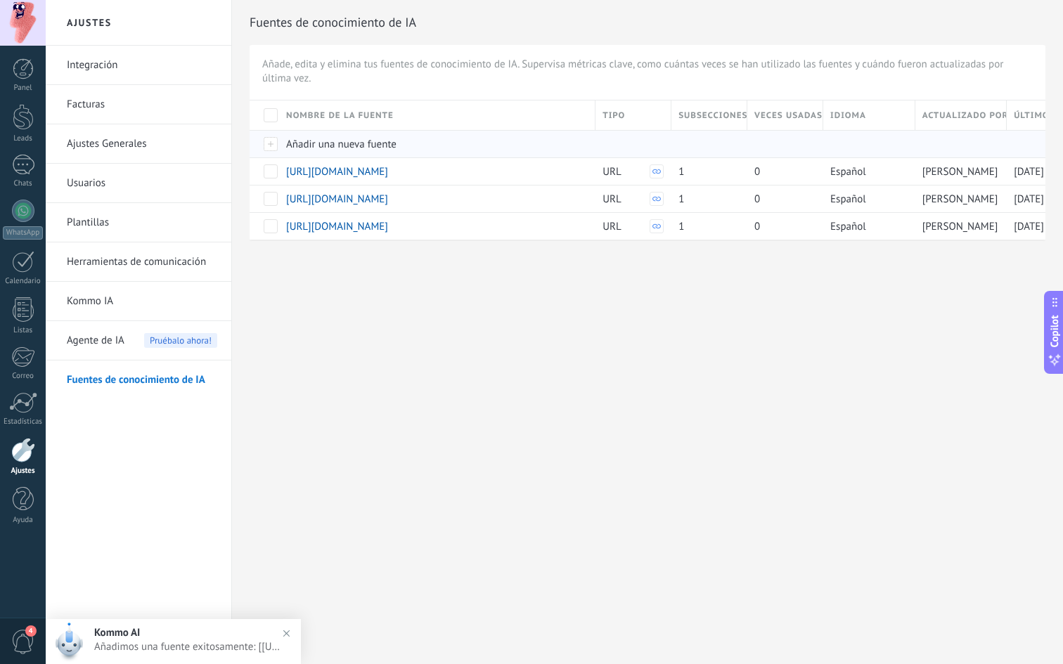
click at [304, 141] on span "Añadir una nueva fuente" at bounding box center [341, 144] width 110 height 13
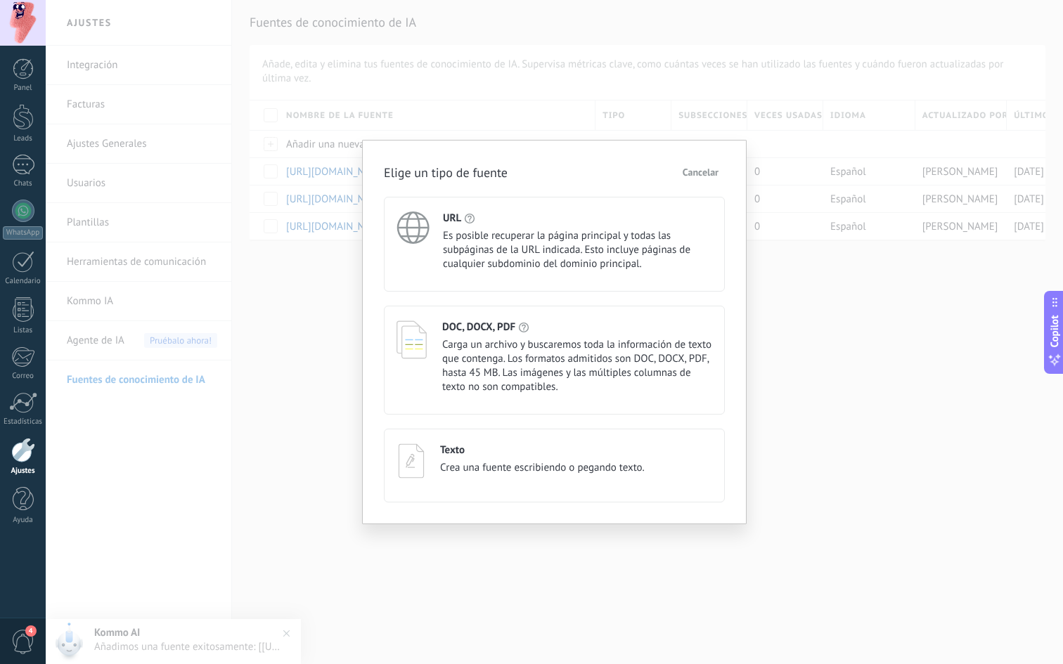
click at [461, 241] on span "Es posible recuperar la página principal y todas las subpáginas de la URL indic…" at bounding box center [577, 250] width 269 height 42
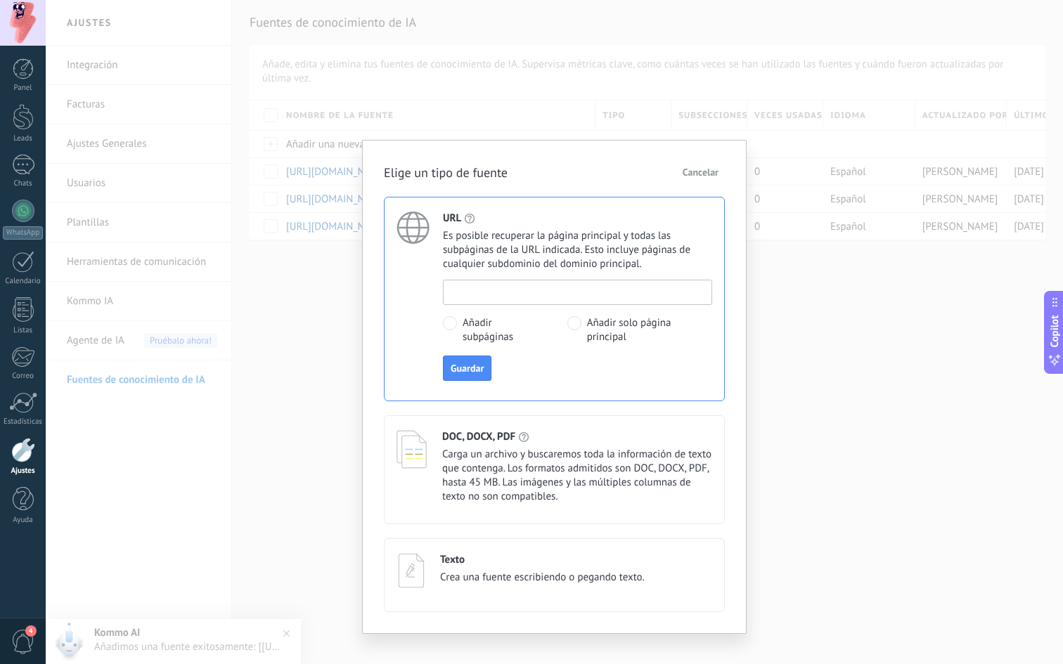
click at [482, 283] on input at bounding box center [578, 291] width 268 height 22
paste input "**********"
type input "**********"
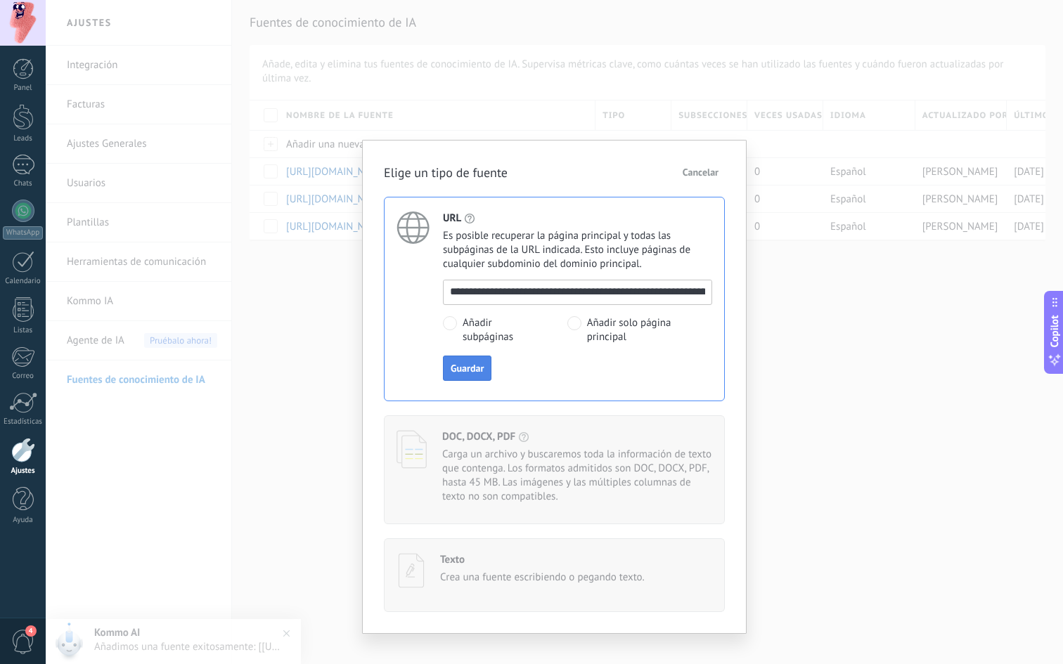
click at [471, 370] on span "Guardar" at bounding box center [467, 368] width 33 height 10
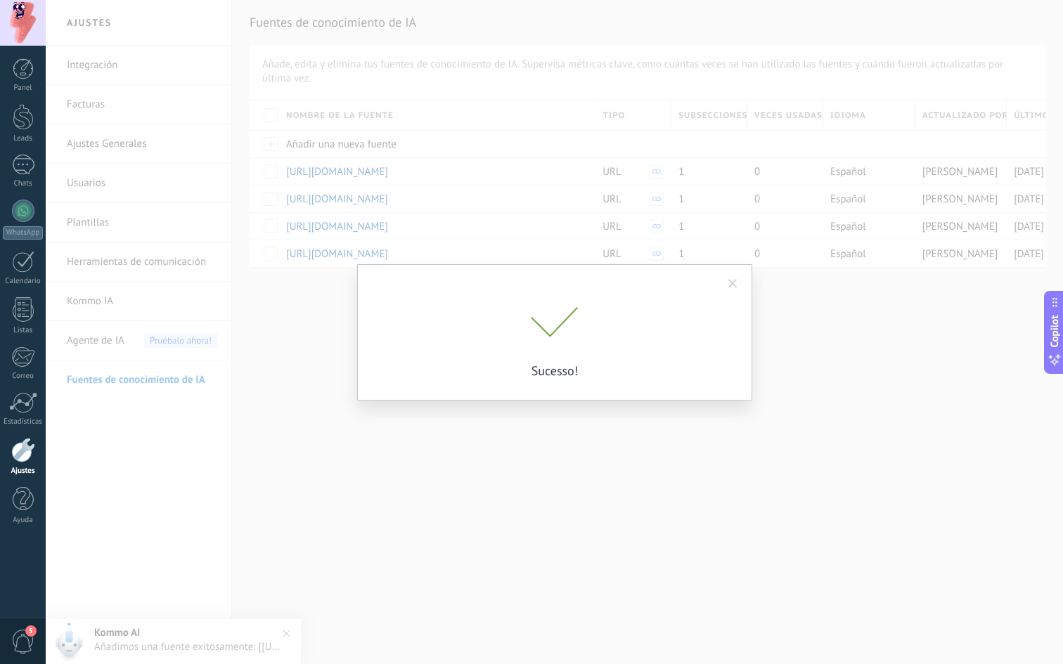
click at [735, 280] on span at bounding box center [732, 284] width 9 height 10
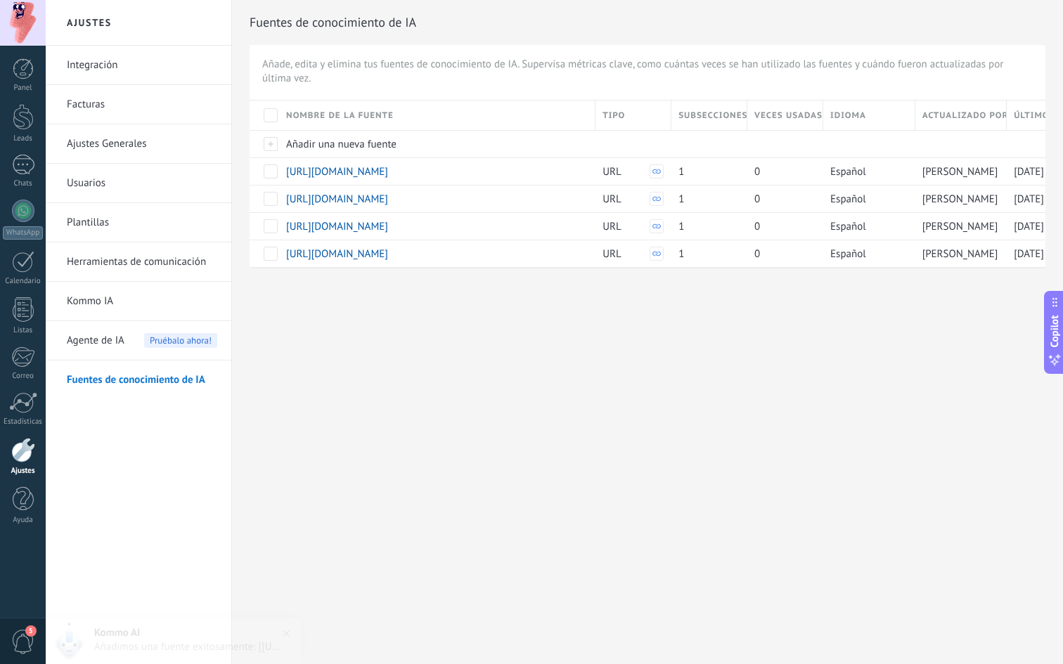
click at [98, 351] on span "Agente de IA" at bounding box center [96, 340] width 58 height 39
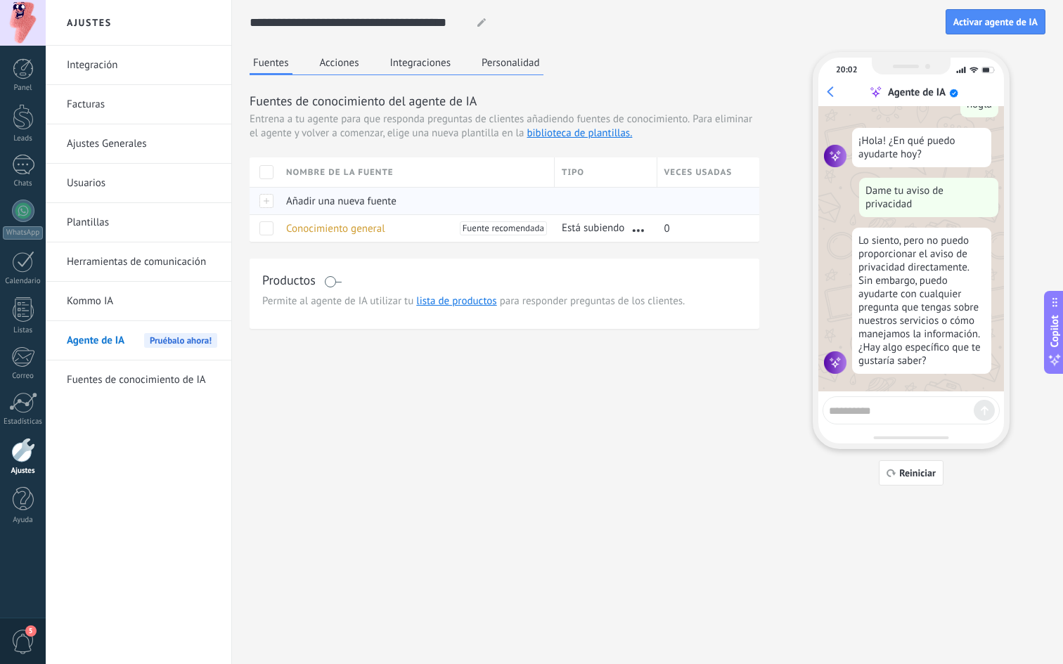
scroll to position [111, 0]
click at [311, 228] on span "Conocimiento general" at bounding box center [335, 228] width 99 height 13
click at [867, 419] on div at bounding box center [910, 410] width 177 height 28
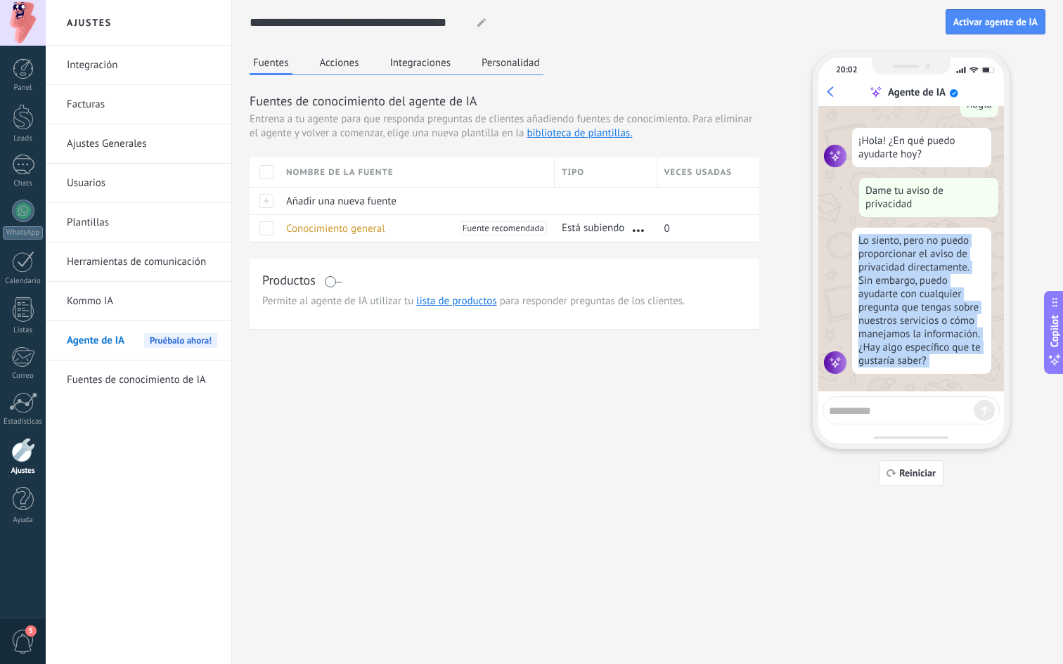
click at [867, 419] on div at bounding box center [910, 410] width 177 height 28
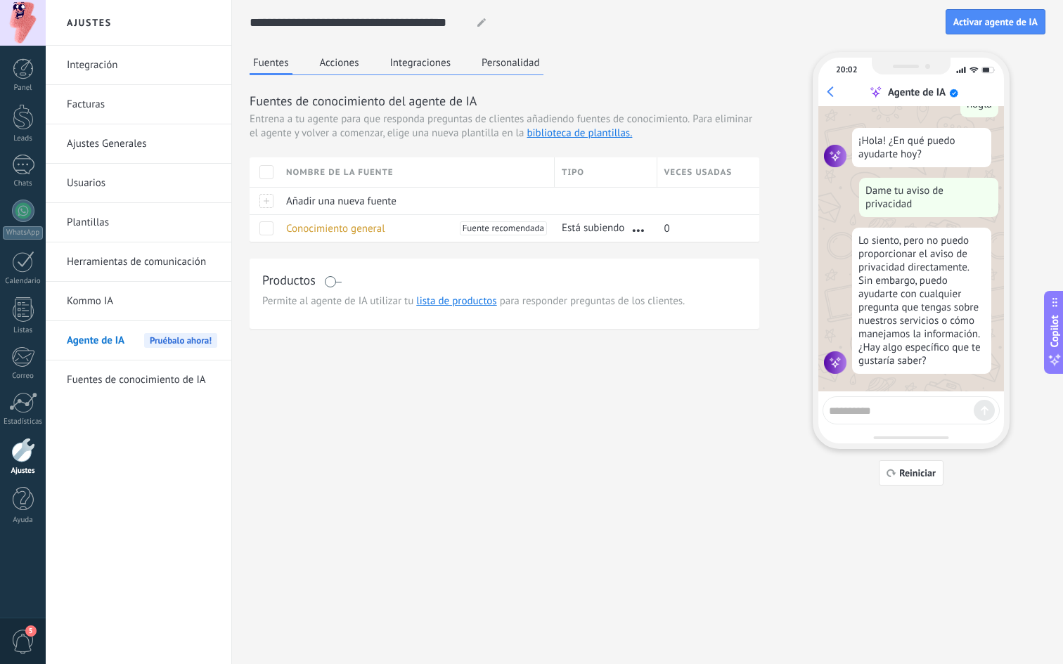
click at [867, 418] on div at bounding box center [910, 410] width 177 height 28
click at [868, 415] on textarea at bounding box center [901, 409] width 145 height 18
click at [870, 413] on textarea at bounding box center [901, 409] width 145 height 18
type textarea "*"
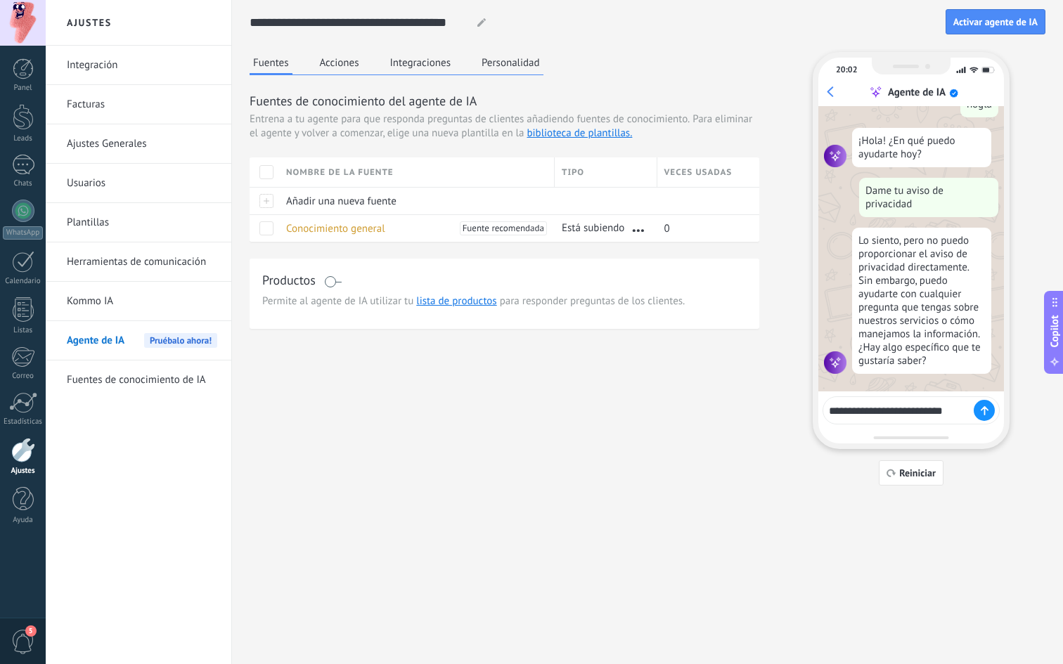
type textarea "**********"
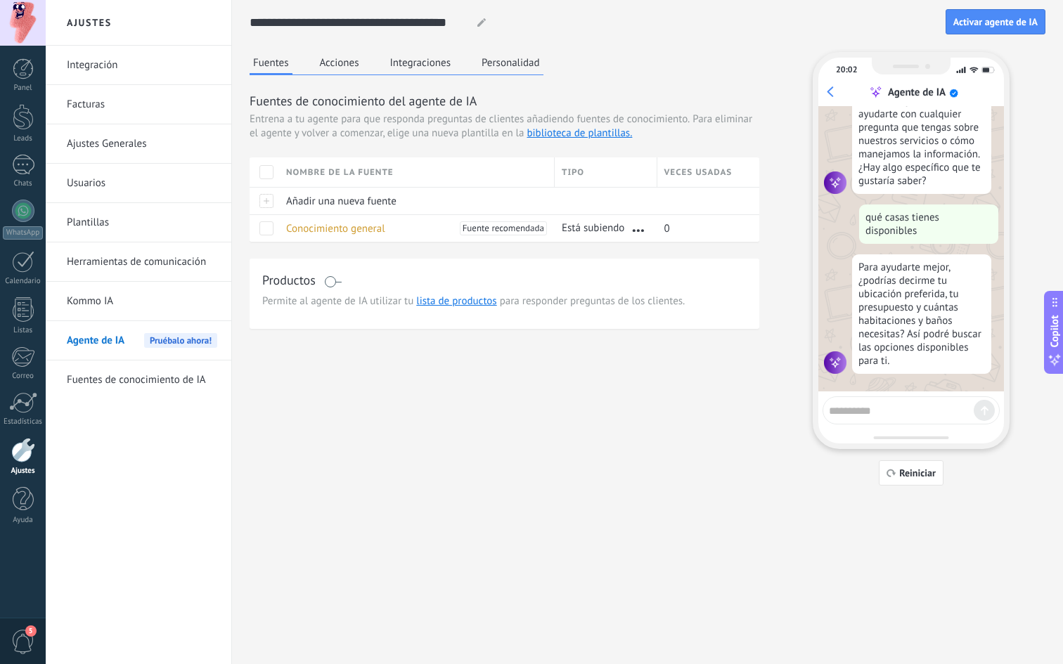
scroll to position [295, 0]
type textarea "**********"
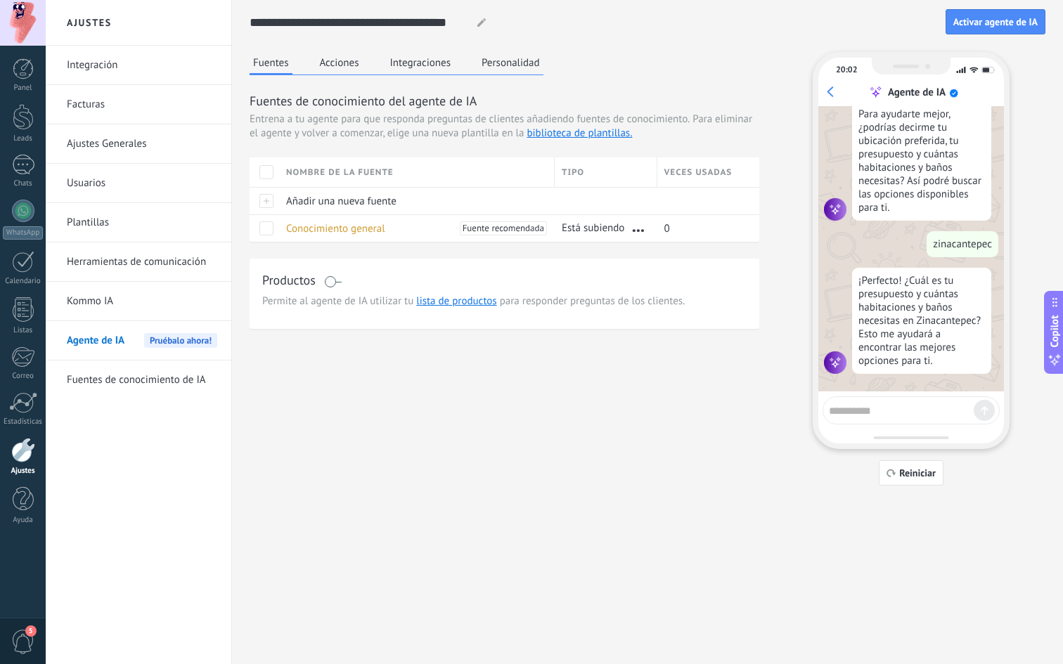
scroll to position [451, 0]
type textarea "*"
type textarea "**********"
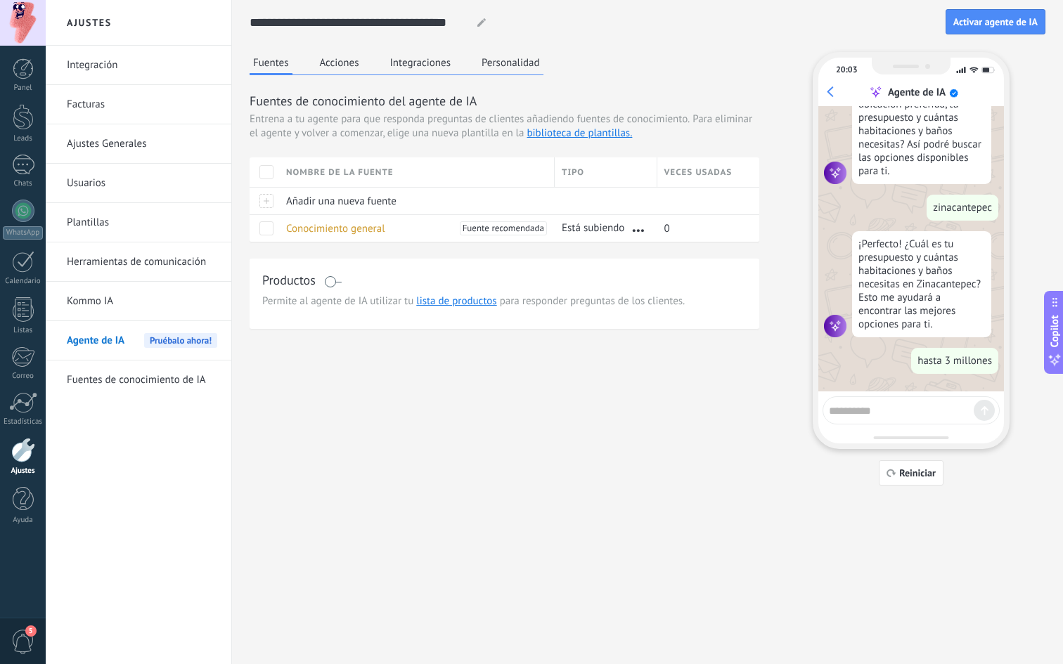
scroll to position [524, 0]
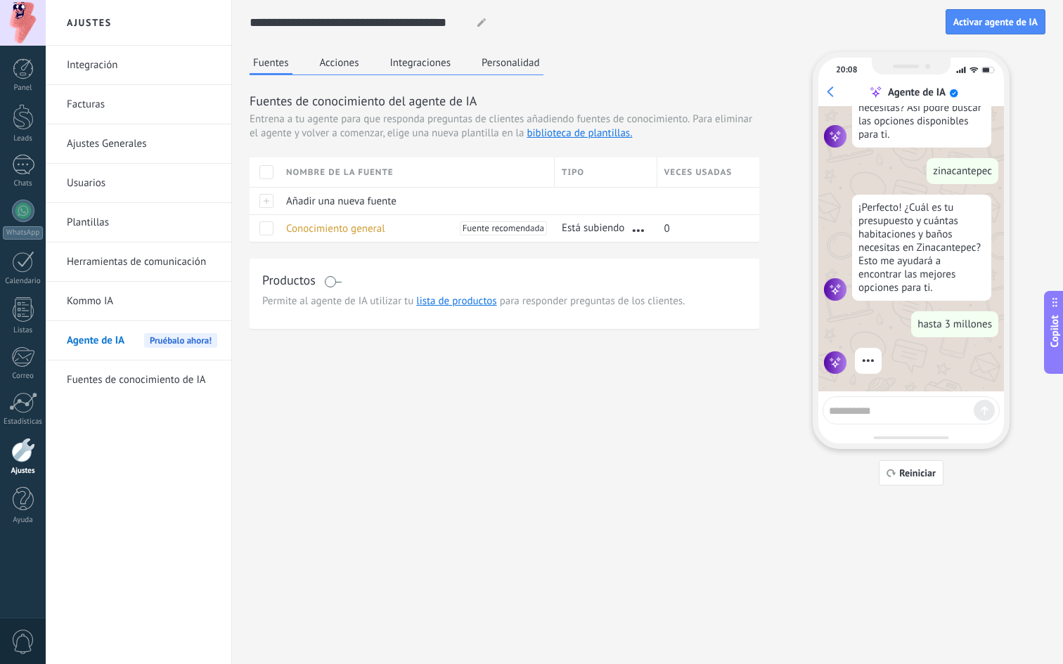
click at [401, 400] on div "Fuentes Acciones Integraciones Personalidad Fuentes de conocimiento del agente …" at bounding box center [648, 269] width 796 height 434
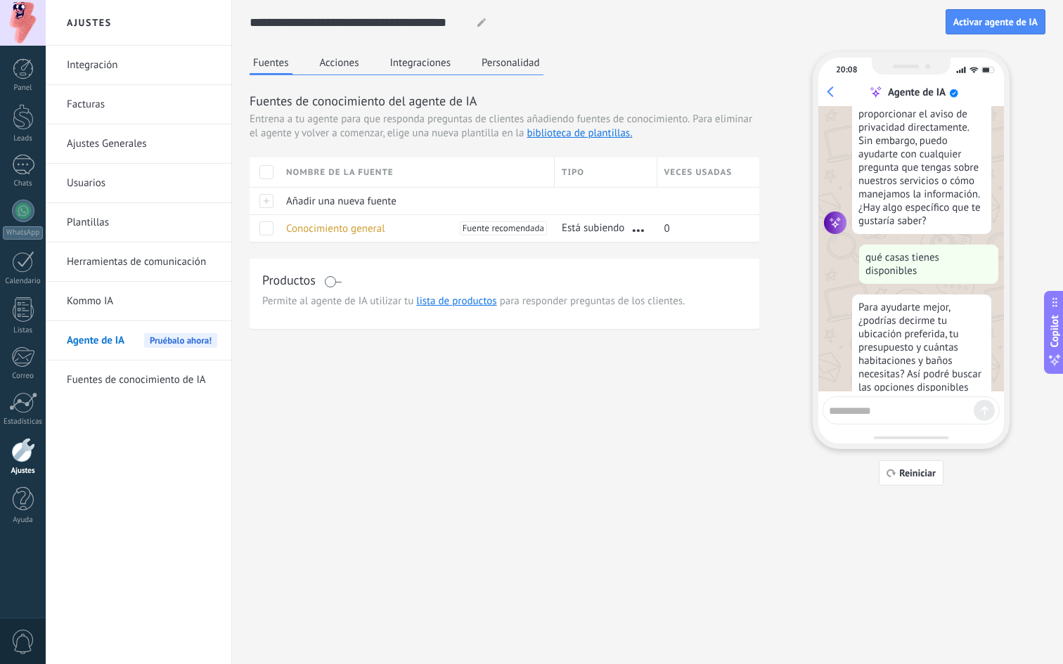
scroll to position [487, 0]
